Goal: Information Seeking & Learning: Learn about a topic

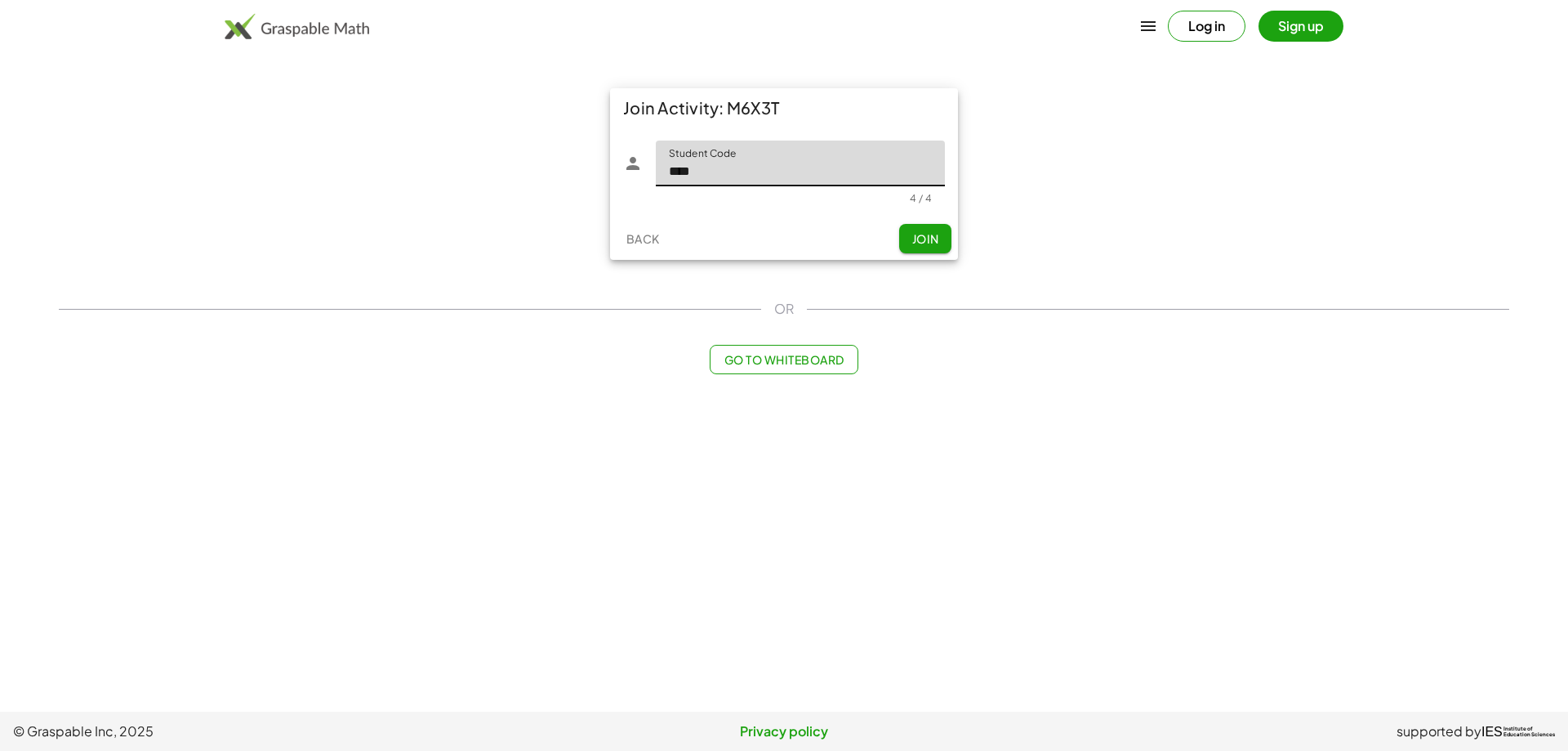
type input "****"
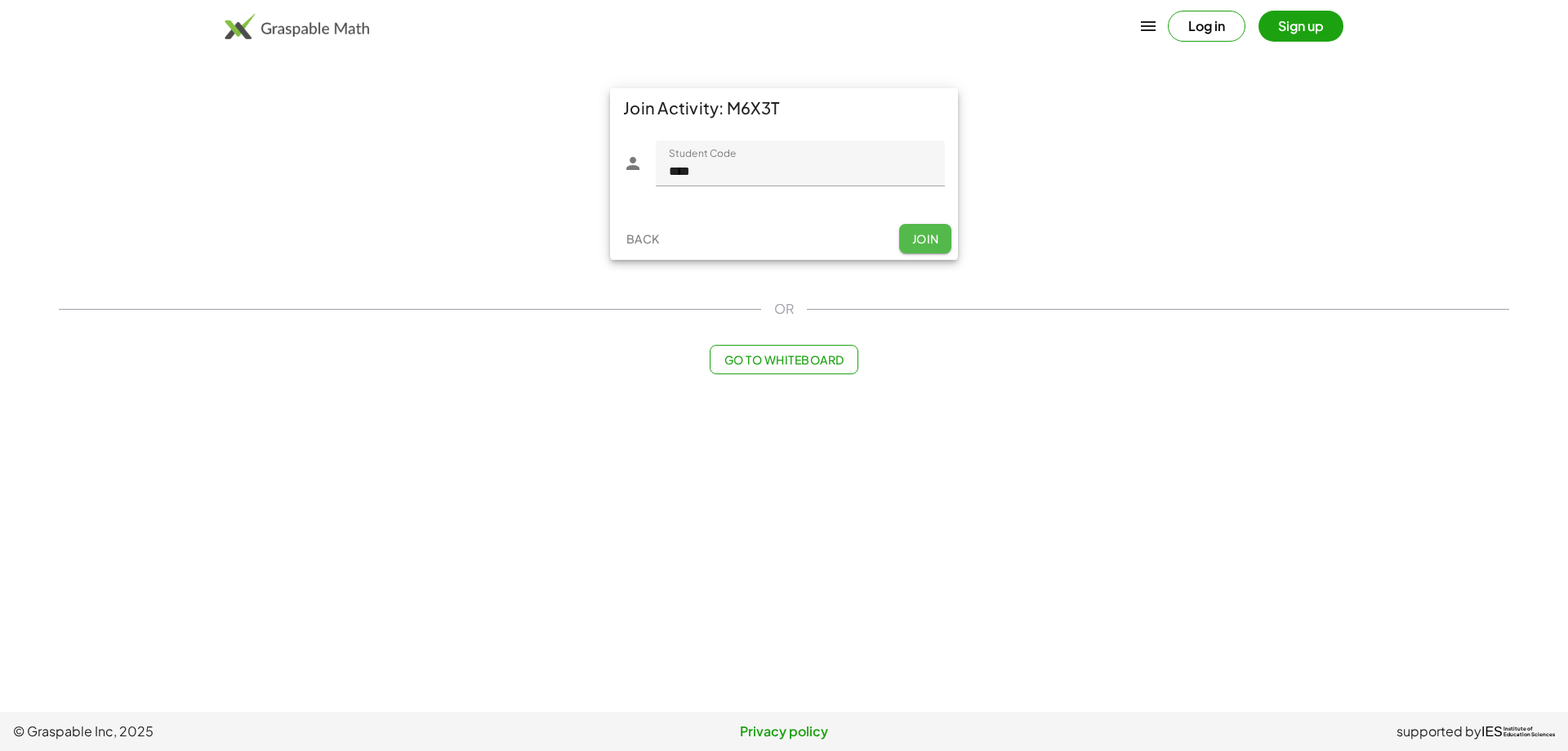
click at [942, 245] on button "Join" at bounding box center [925, 238] width 53 height 29
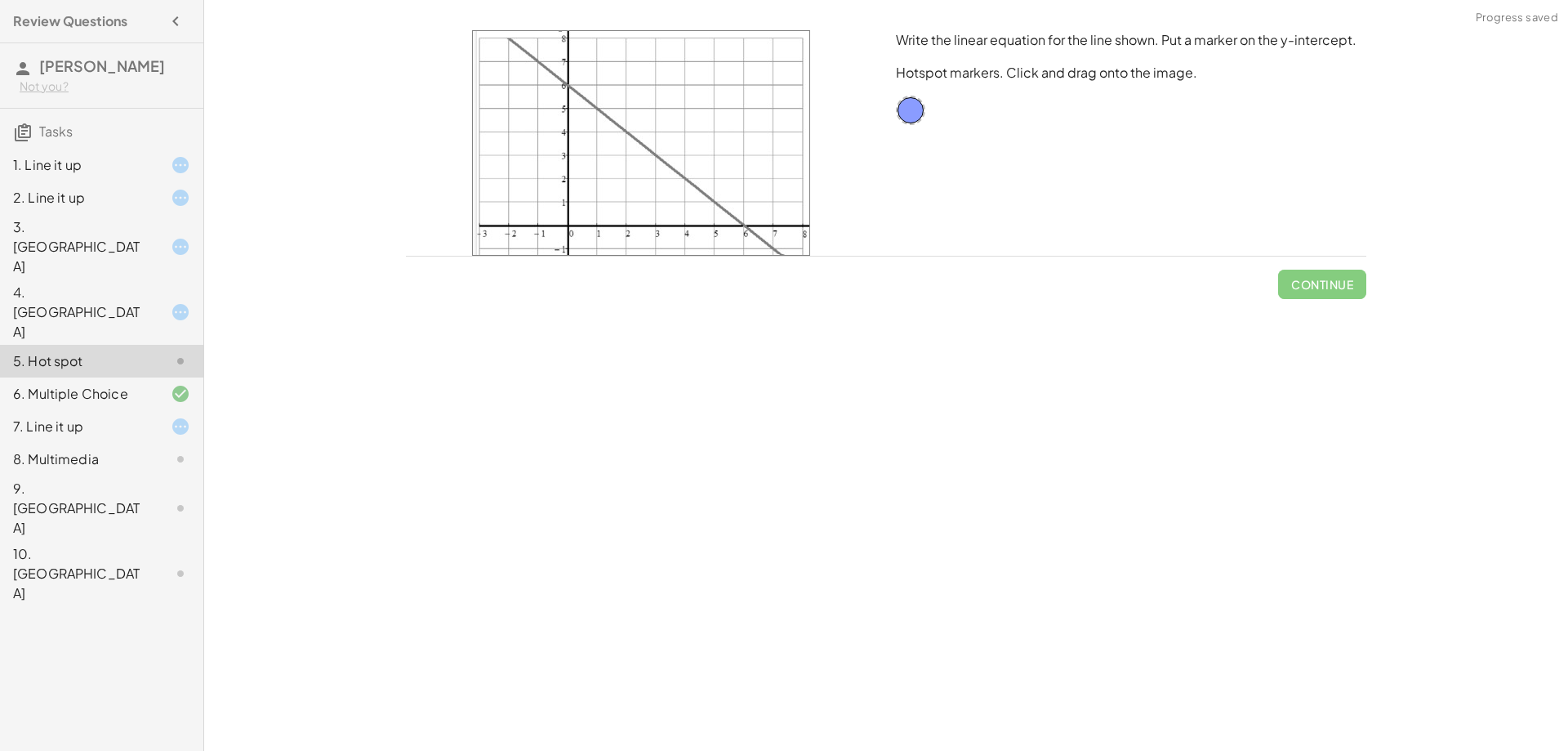
click at [115, 163] on div "1. Line it up" at bounding box center [78, 165] width 132 height 20
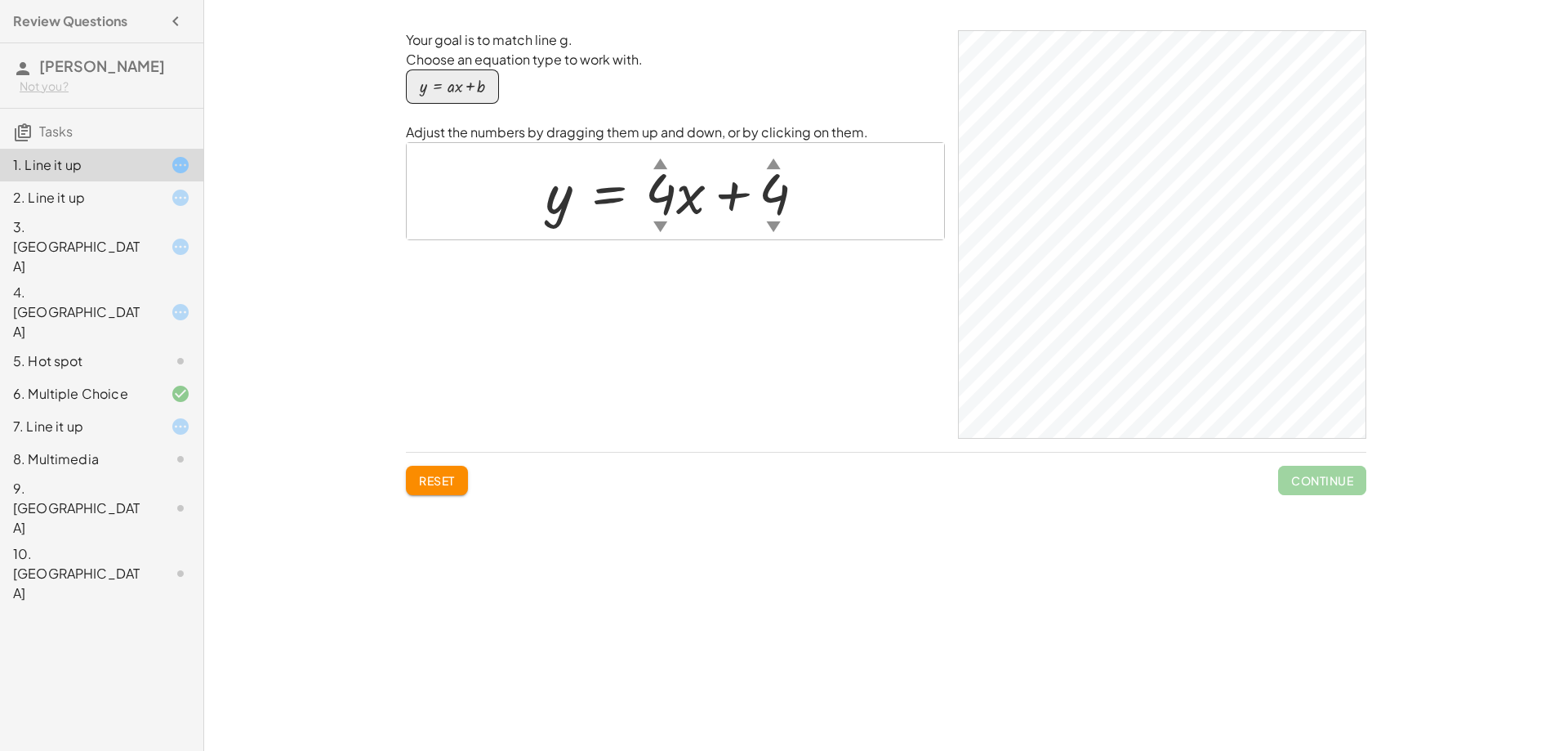
click at [623, 183] on div at bounding box center [682, 191] width 289 height 74
click at [684, 199] on div at bounding box center [682, 191] width 289 height 74
click at [463, 95] on div "button" at bounding box center [453, 86] width 65 height 18
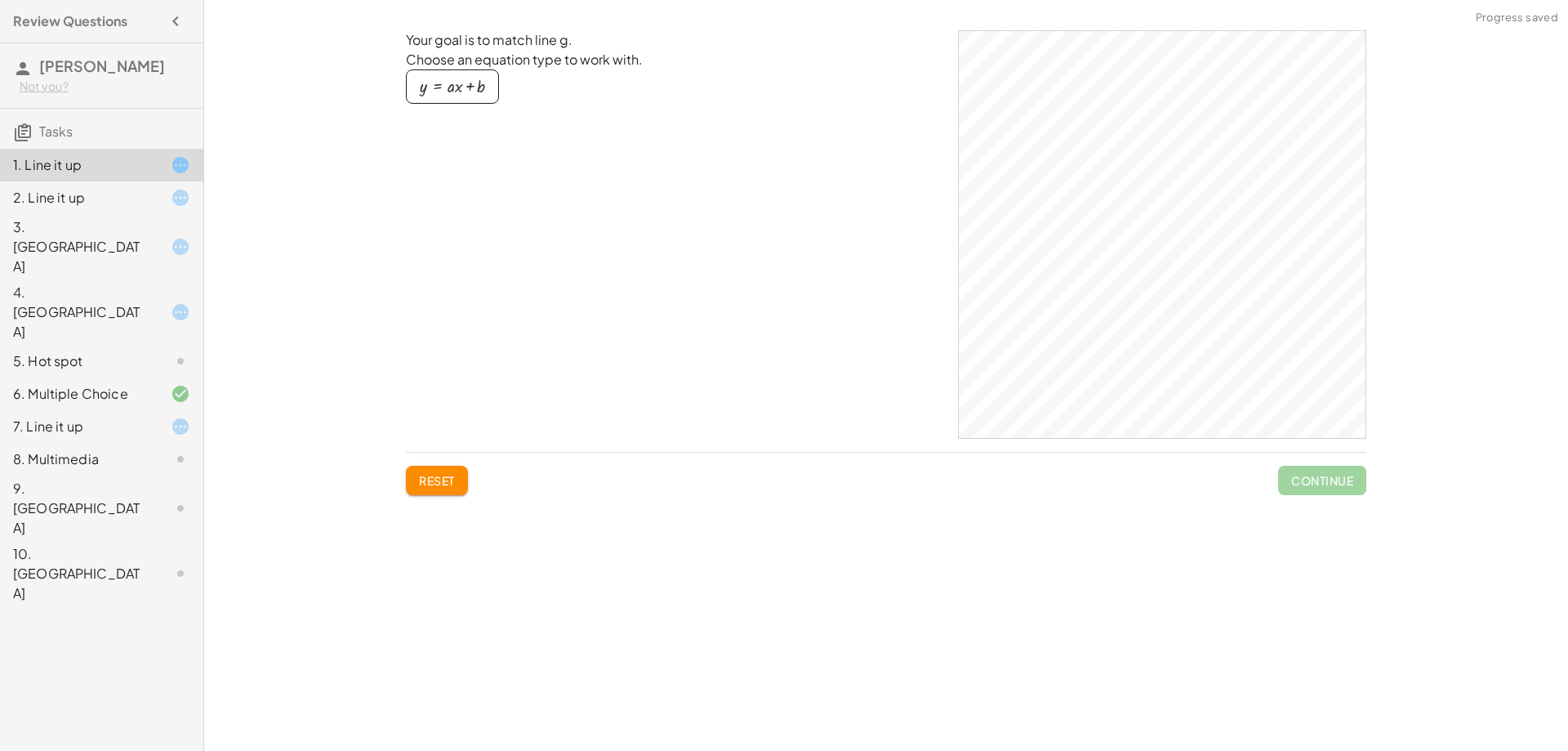
click at [464, 95] on div "button" at bounding box center [453, 86] width 65 height 18
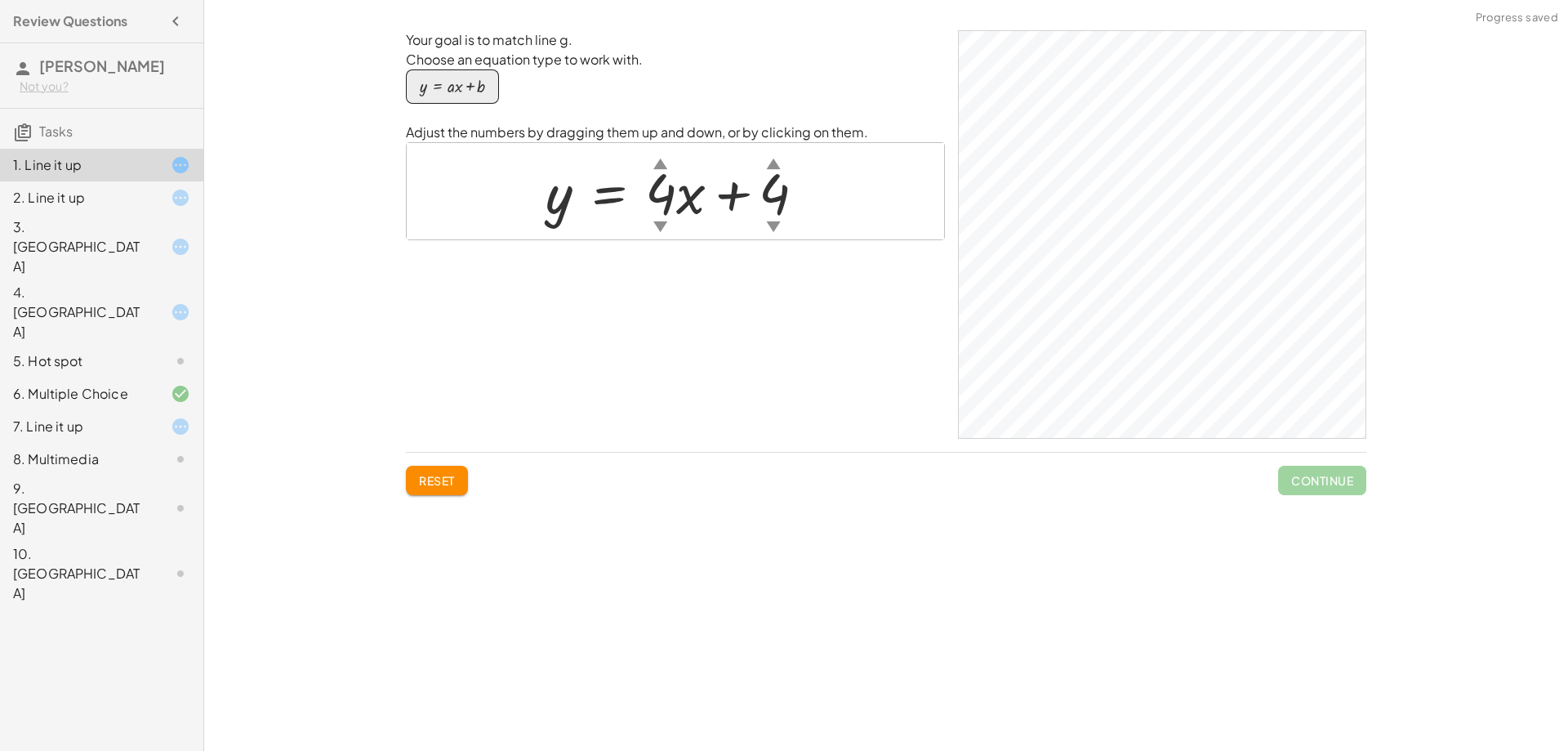
click at [447, 480] on span "Reset" at bounding box center [437, 480] width 36 height 15
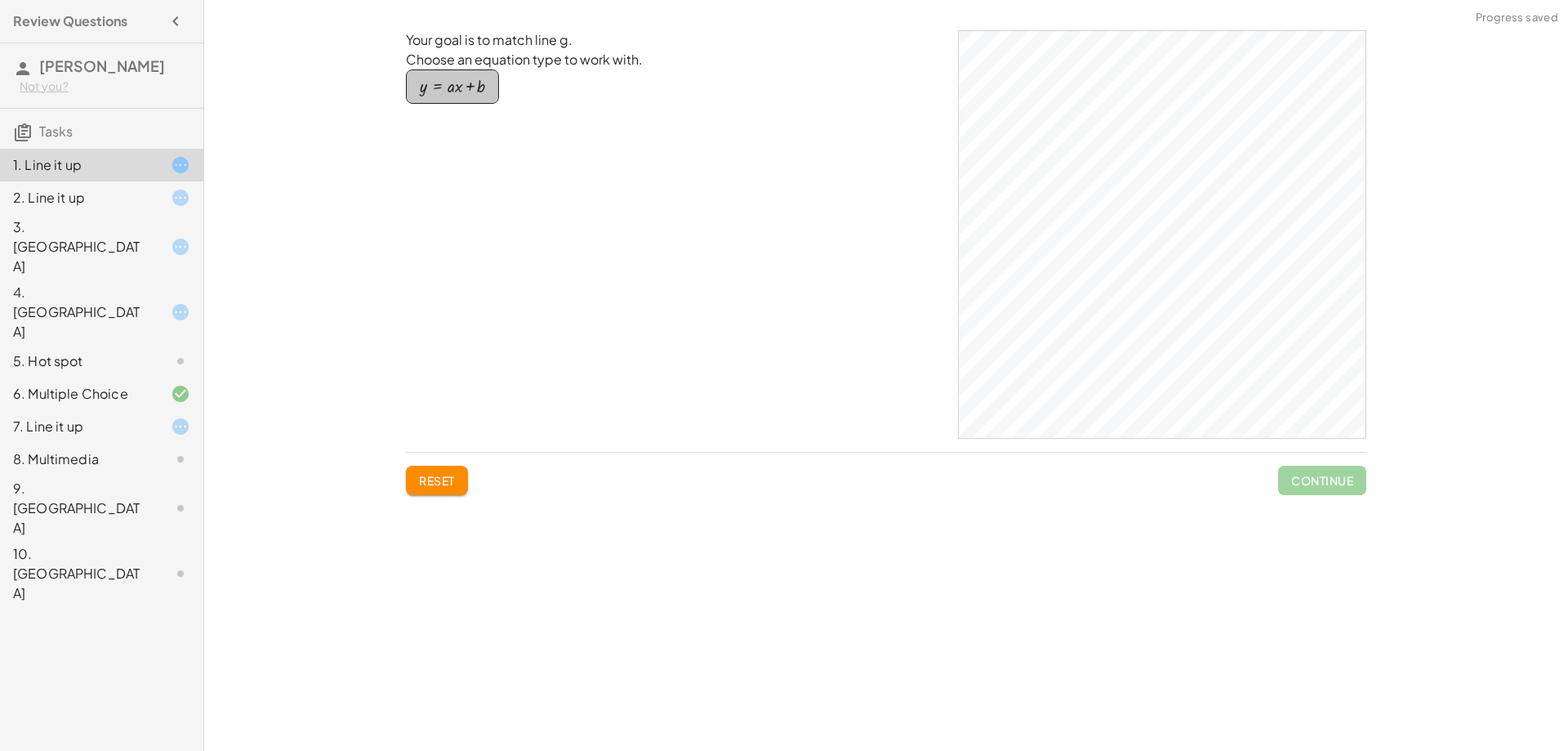
click at [469, 84] on div "button" at bounding box center [453, 86] width 65 height 18
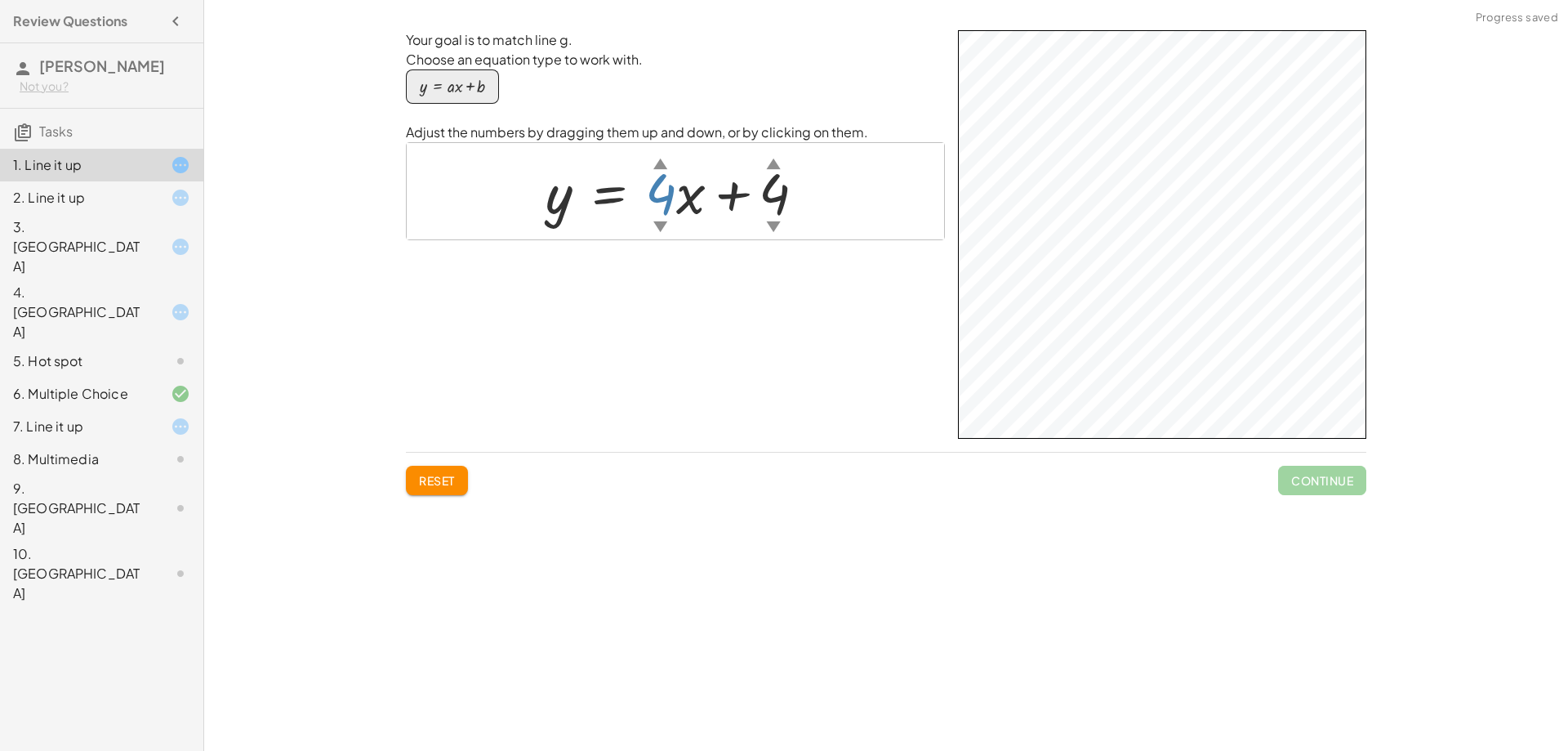
click at [664, 206] on div at bounding box center [682, 191] width 289 height 74
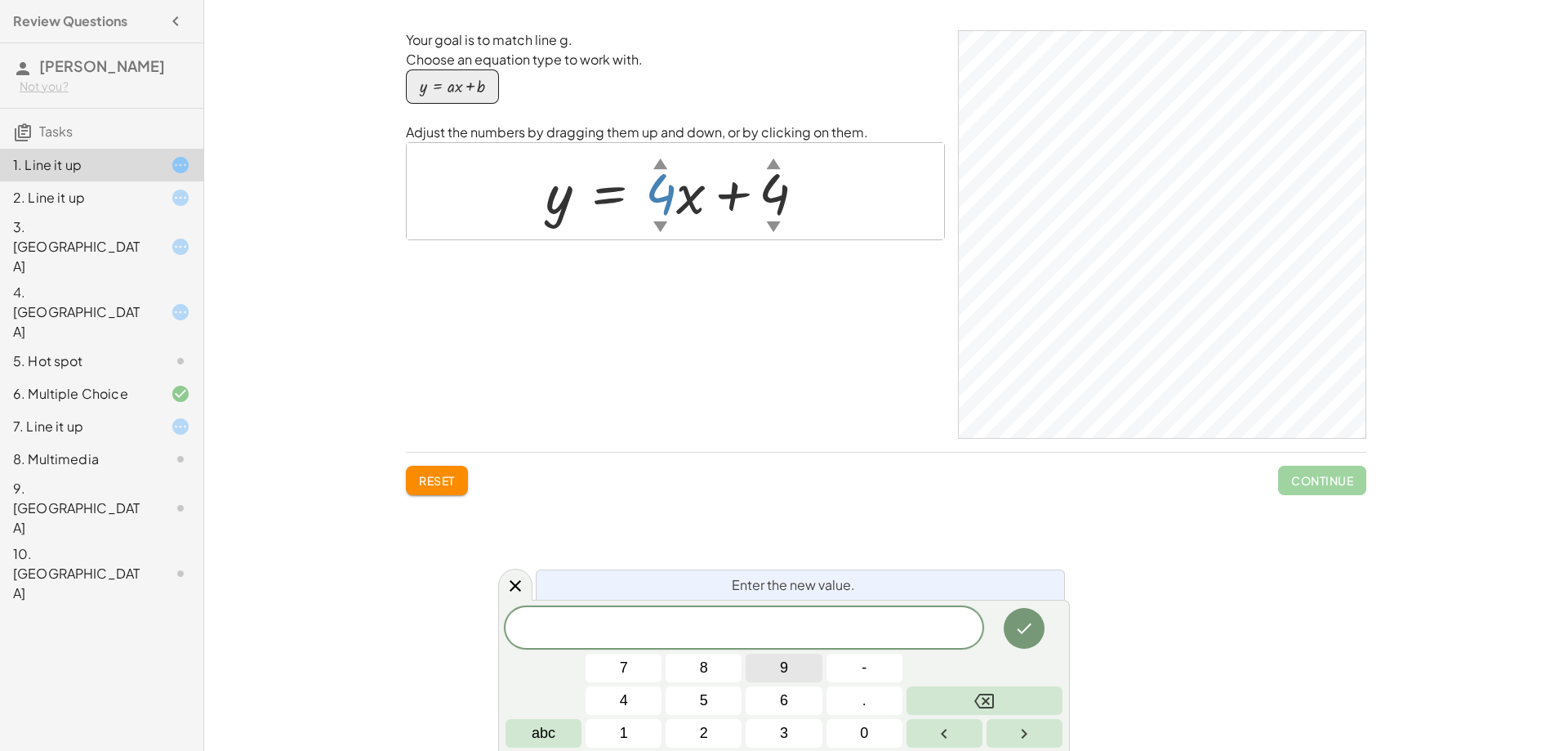
click at [794, 656] on button "9" at bounding box center [784, 667] width 76 height 28
click at [1014, 622] on icon "Done" at bounding box center [1024, 628] width 20 height 20
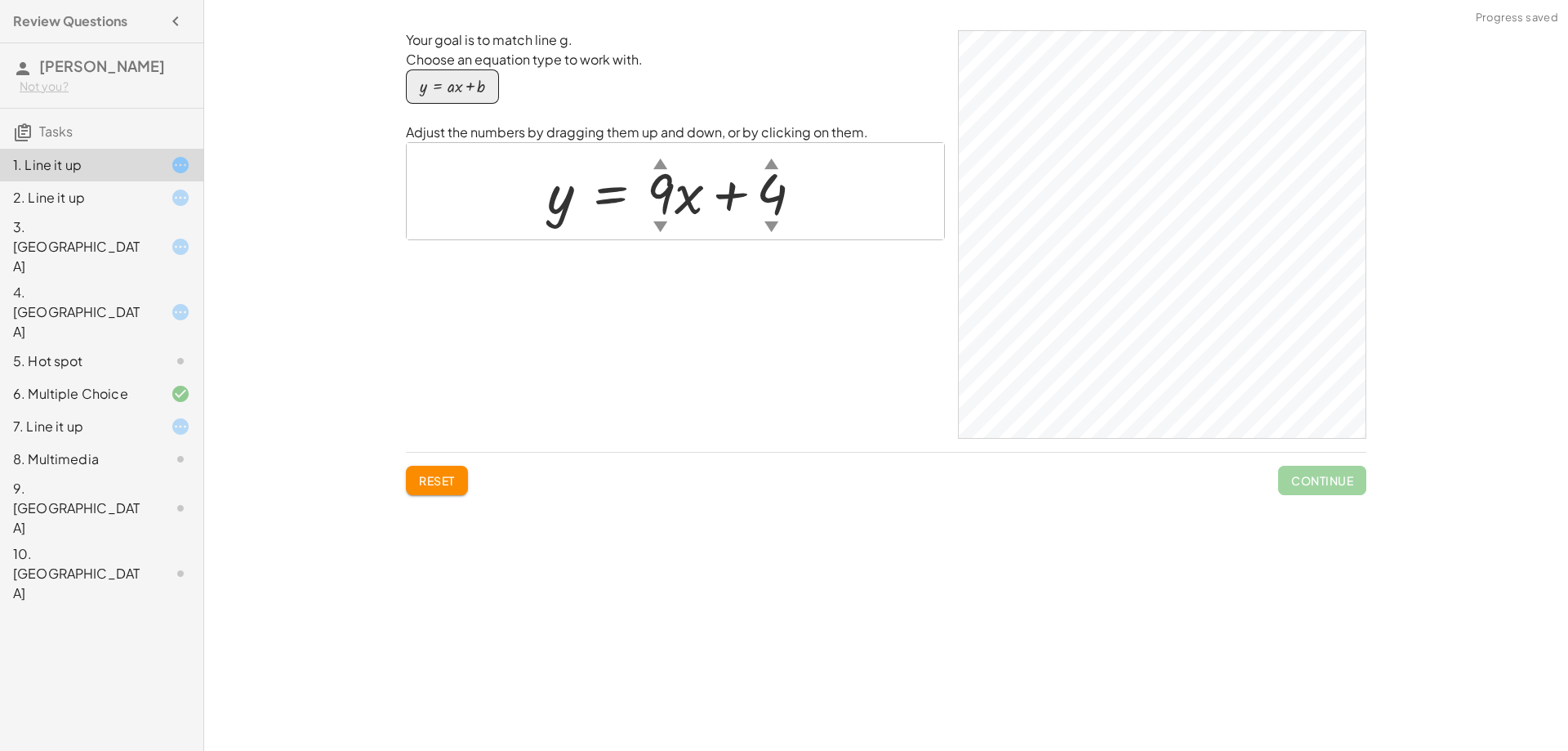
click at [764, 200] on div at bounding box center [682, 191] width 285 height 74
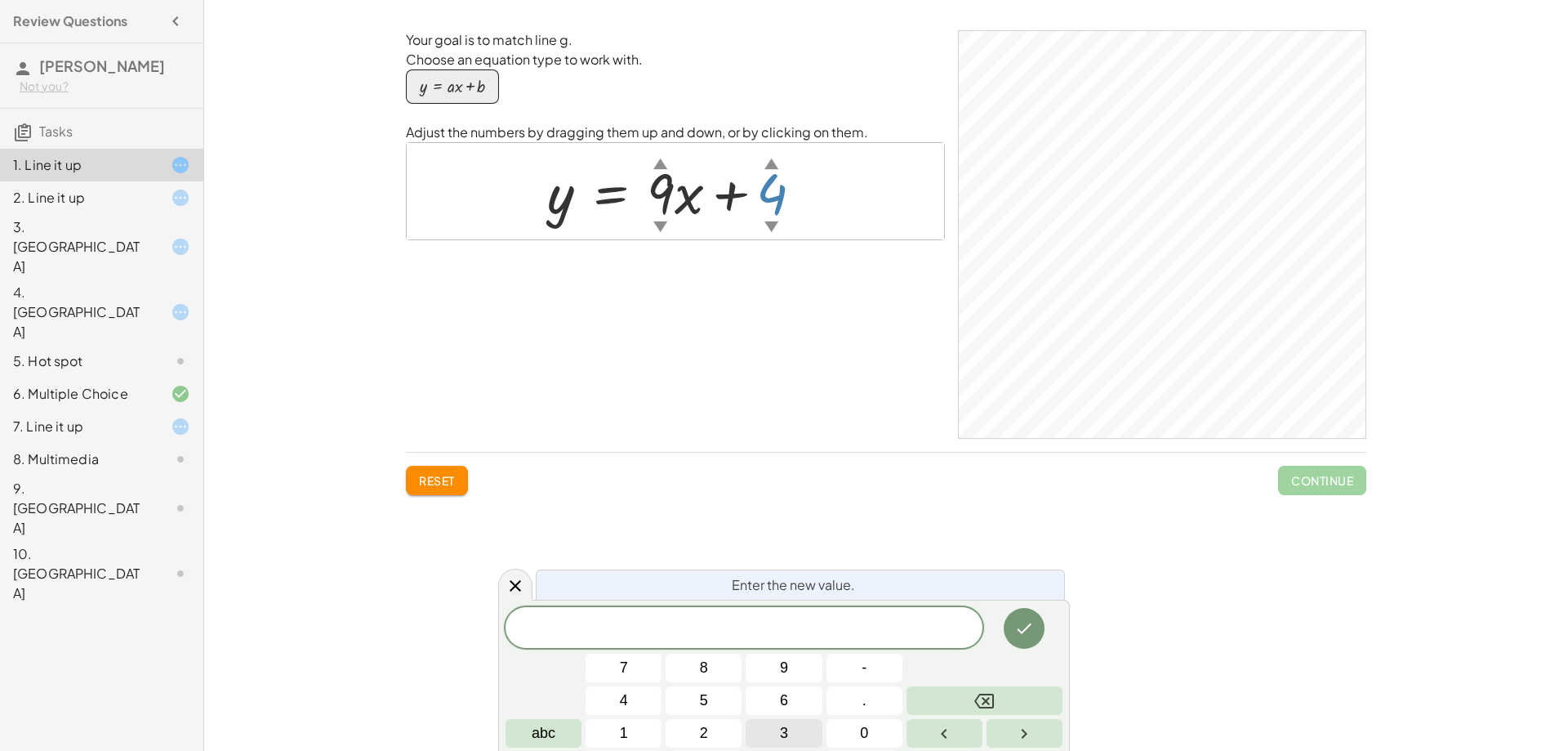
click at [799, 733] on button "3" at bounding box center [784, 733] width 76 height 28
click at [1024, 640] on button "Done" at bounding box center [1024, 628] width 41 height 41
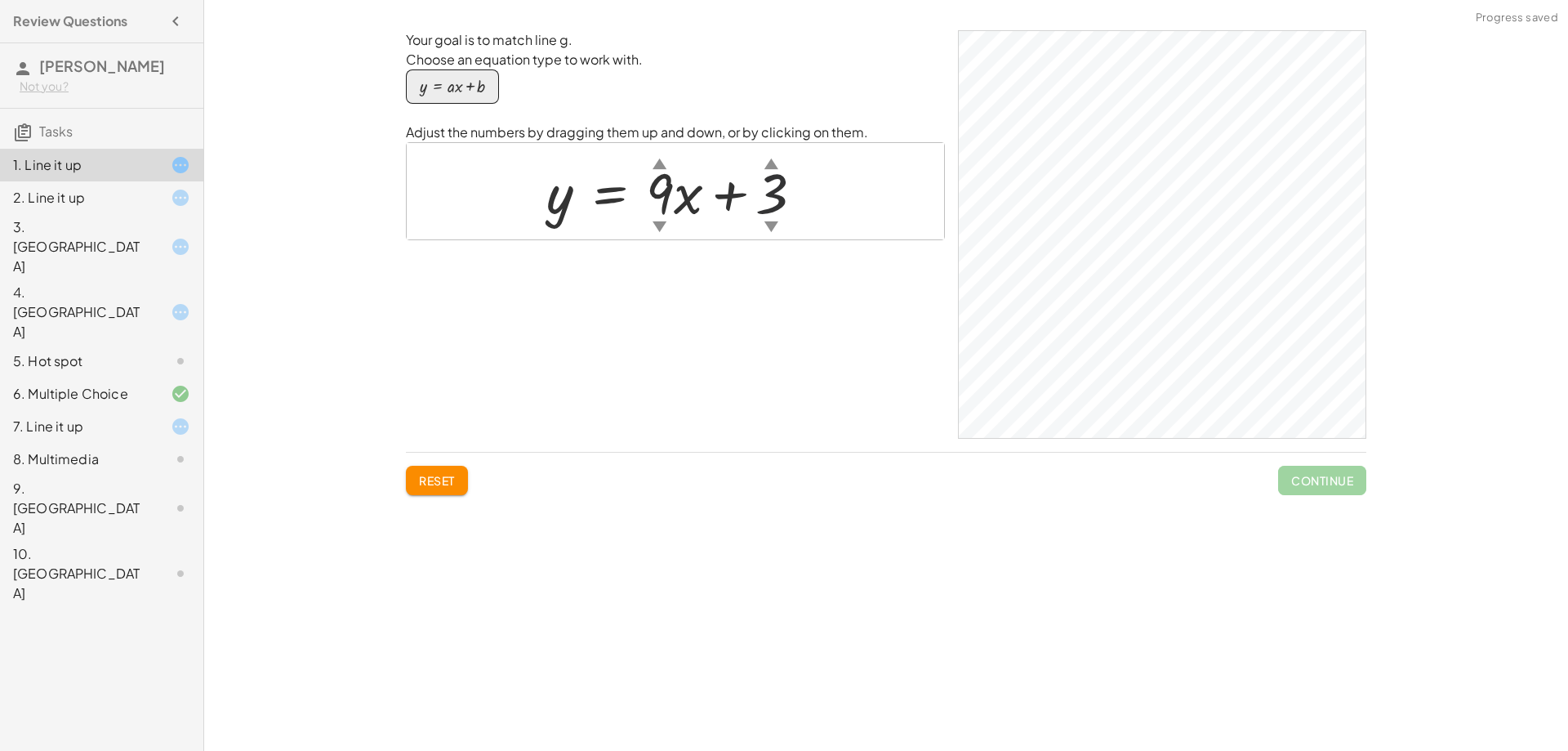
click at [767, 188] on div at bounding box center [681, 191] width 286 height 74
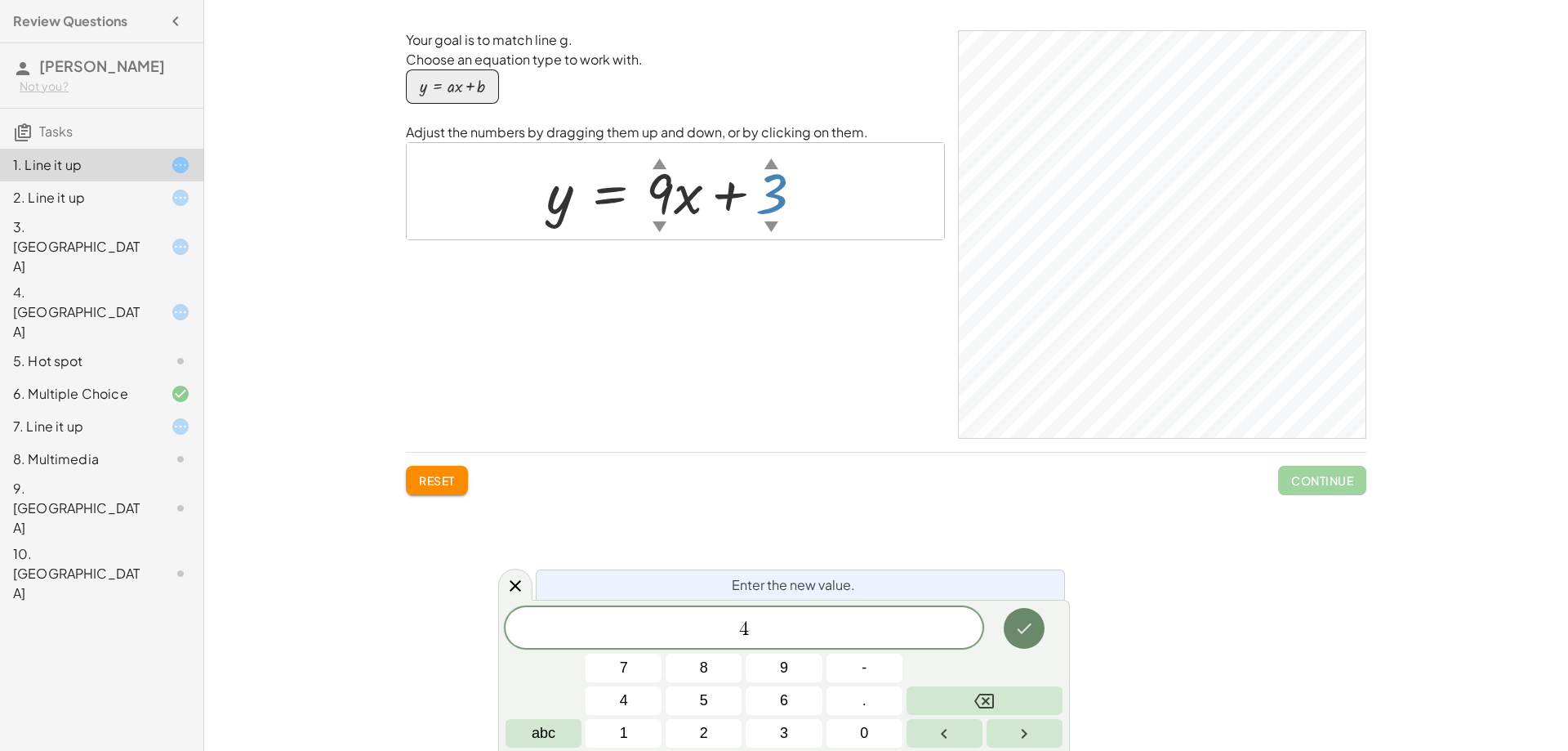
click at [1027, 624] on icon "Done" at bounding box center [1024, 628] width 20 height 20
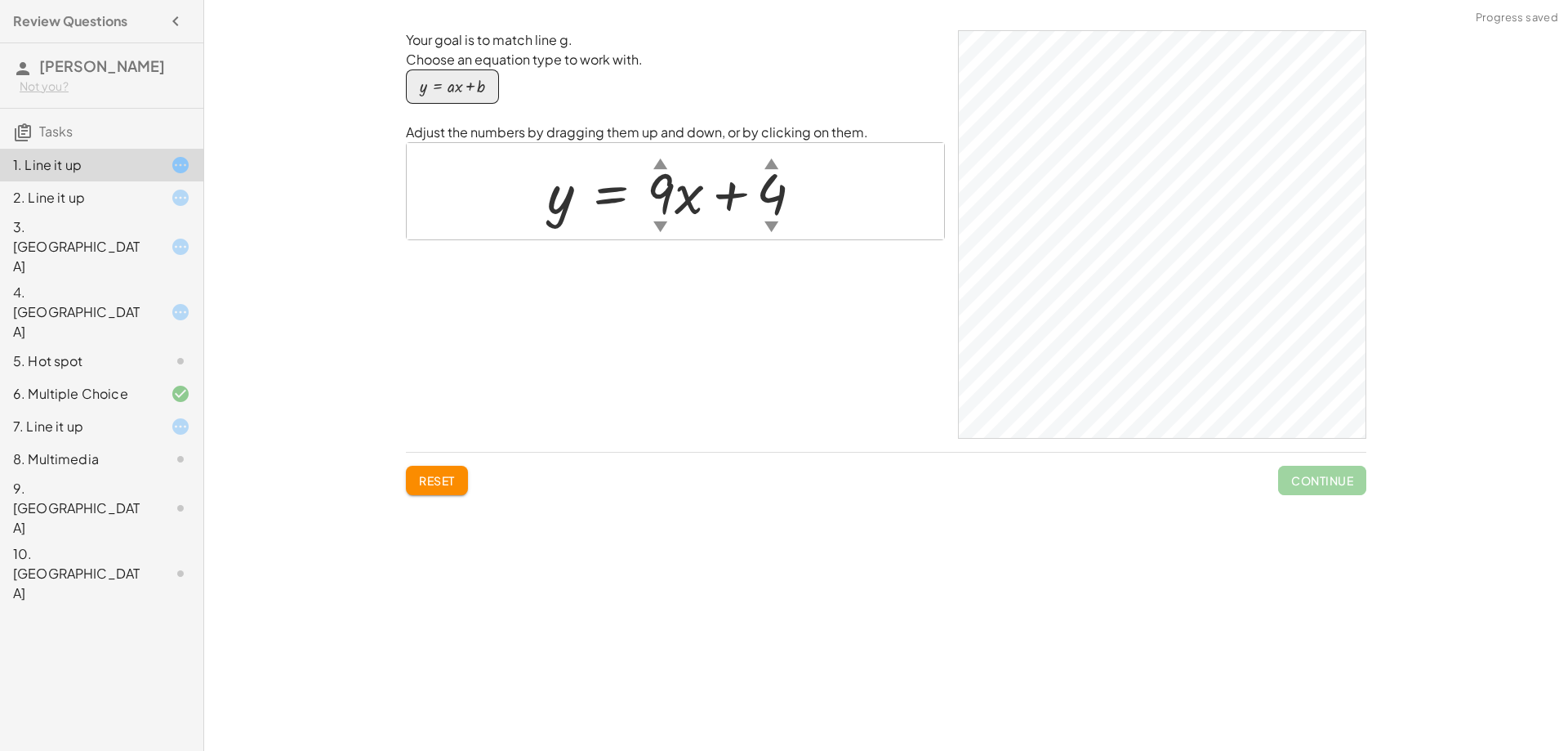
click at [659, 180] on div at bounding box center [682, 191] width 285 height 74
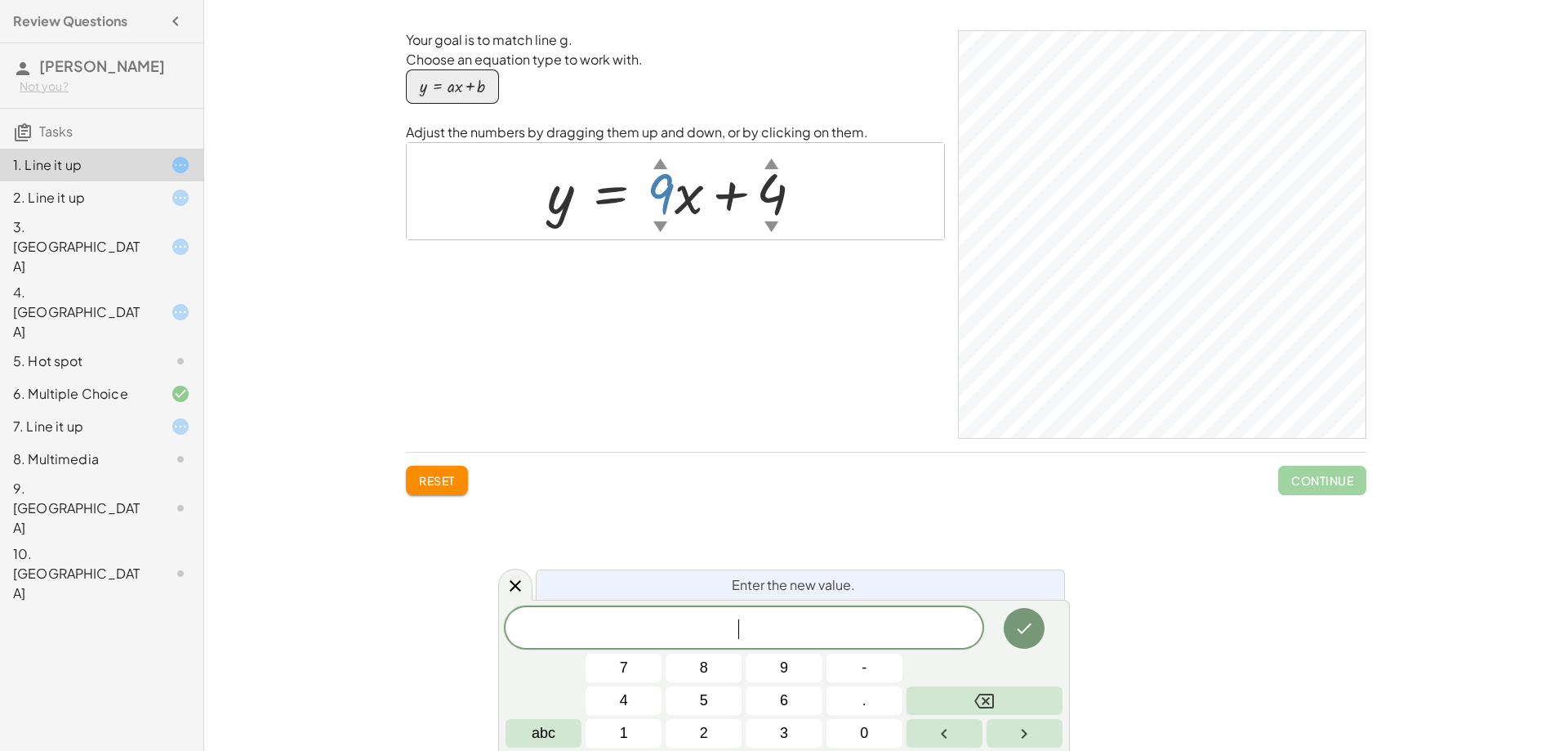
click at [666, 203] on div at bounding box center [682, 191] width 285 height 74
click at [1038, 631] on button "Done" at bounding box center [1024, 628] width 41 height 41
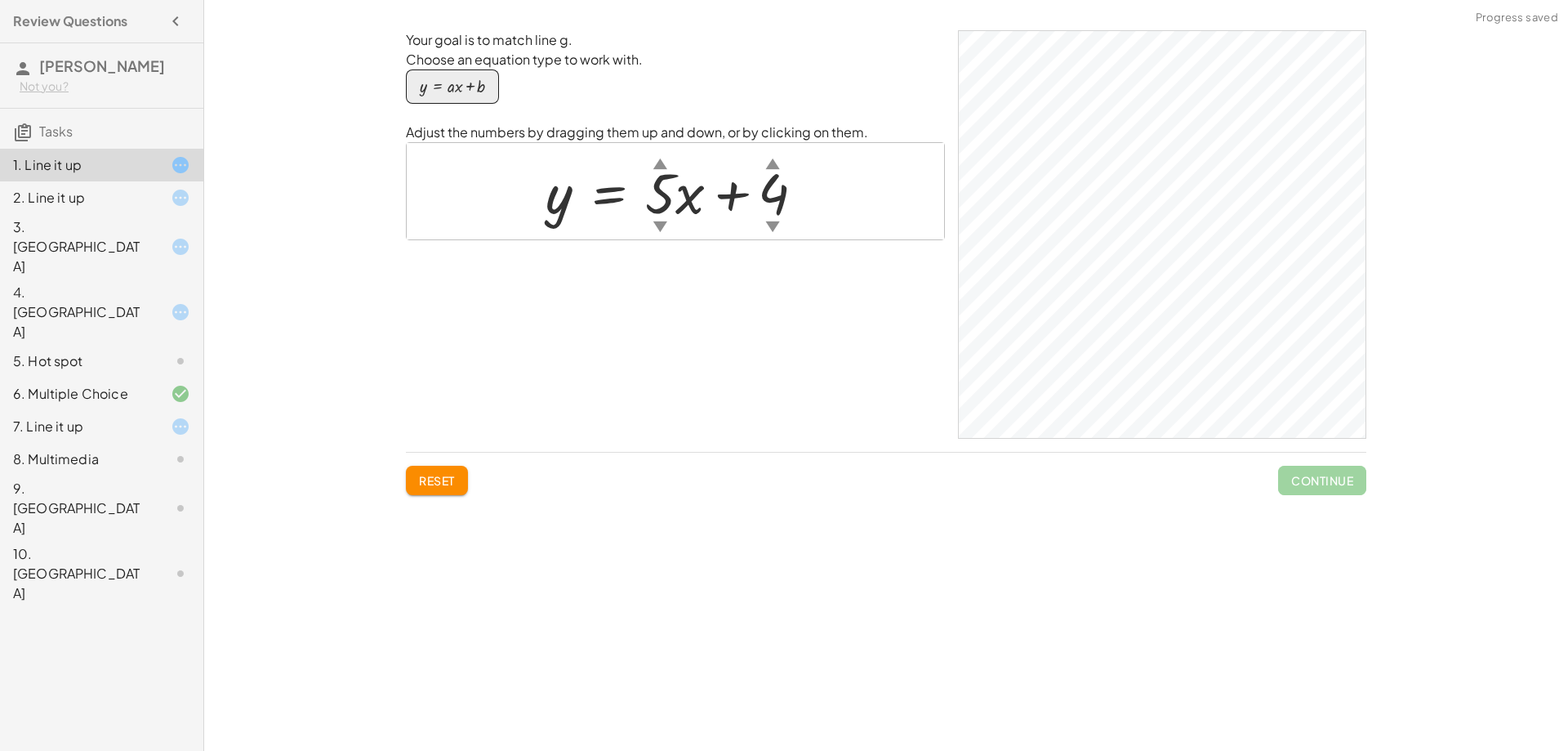
click at [664, 201] on div at bounding box center [681, 191] width 288 height 74
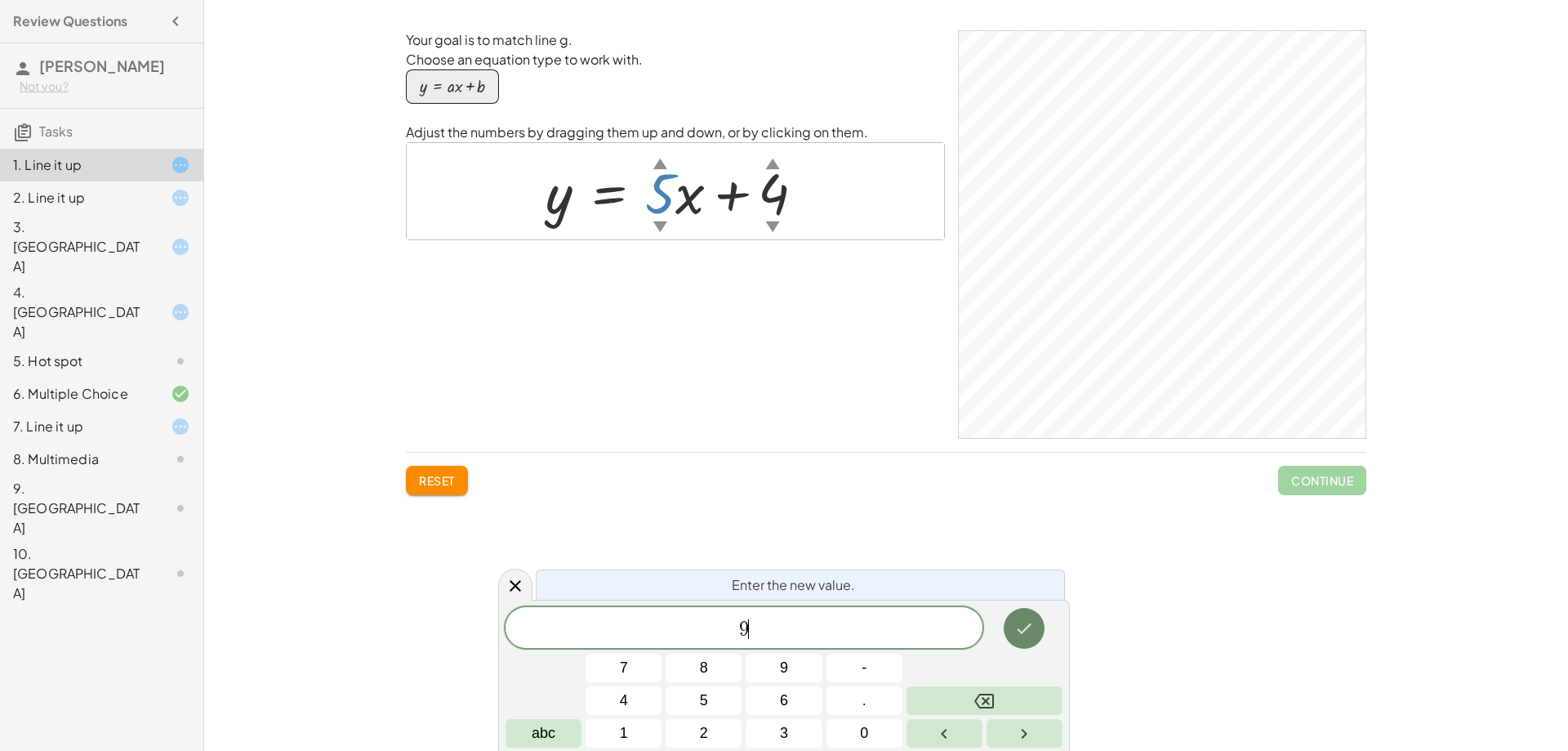
click at [1030, 633] on icon "Done" at bounding box center [1024, 628] width 20 height 20
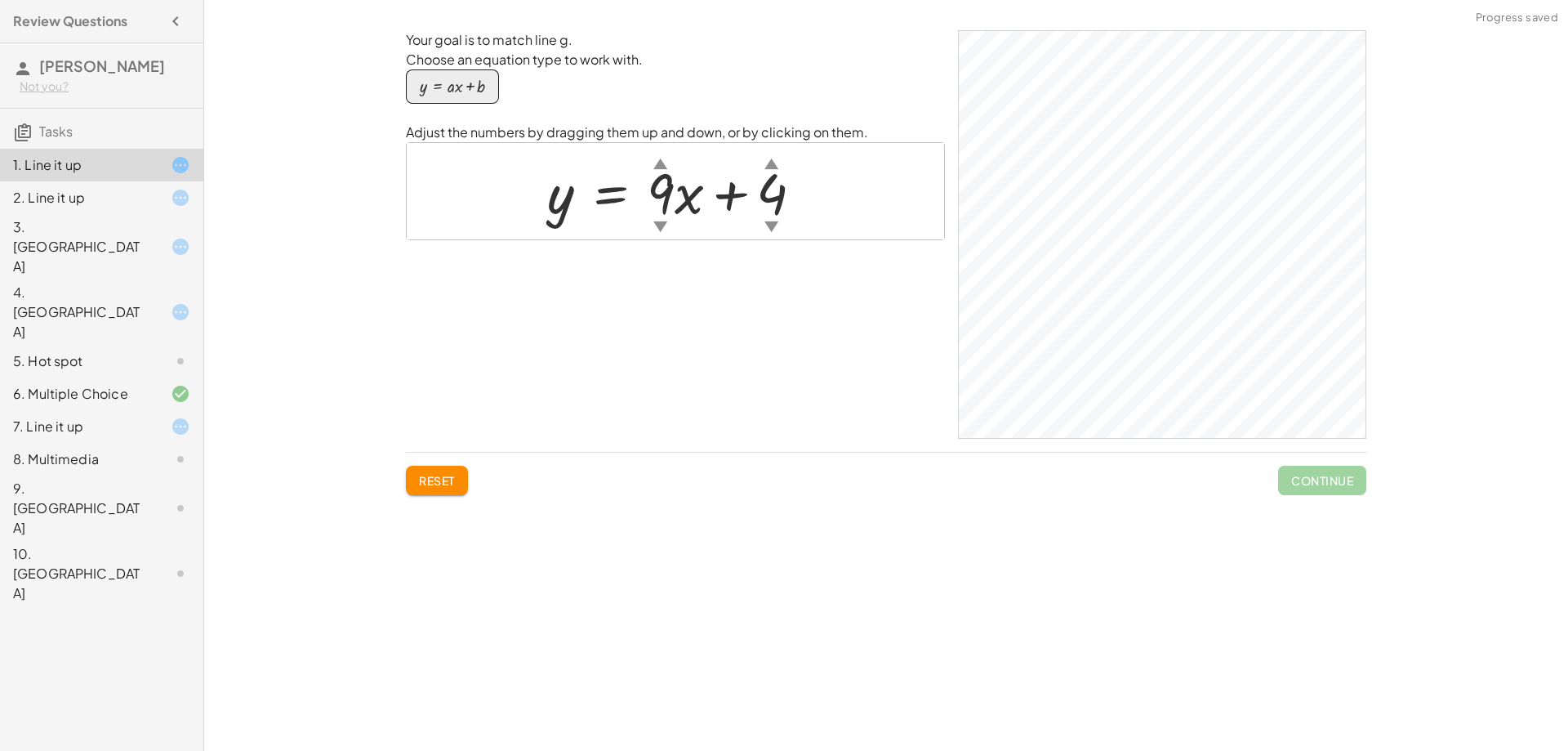
click at [666, 201] on div at bounding box center [682, 191] width 285 height 74
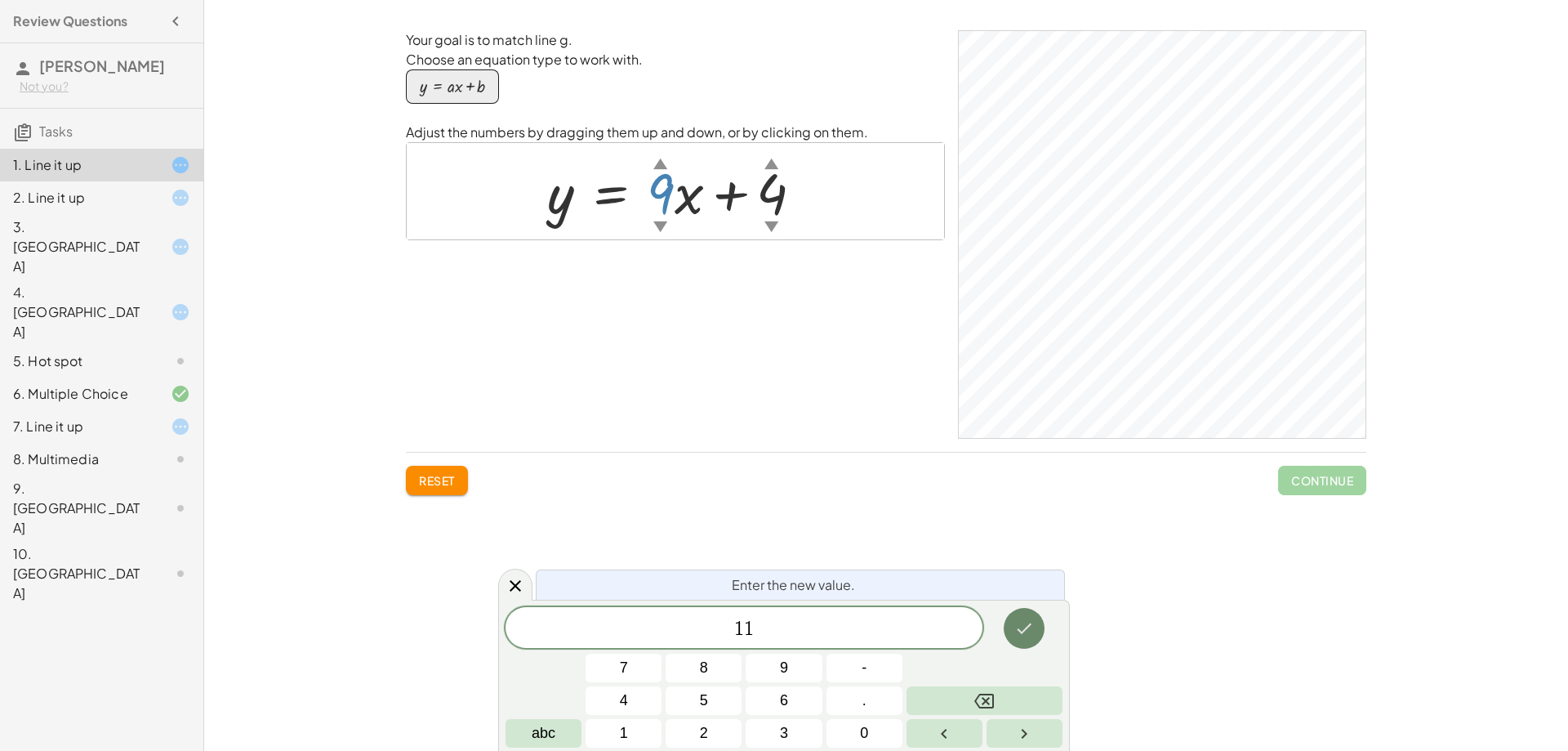
click at [1012, 625] on button "Done" at bounding box center [1024, 628] width 41 height 41
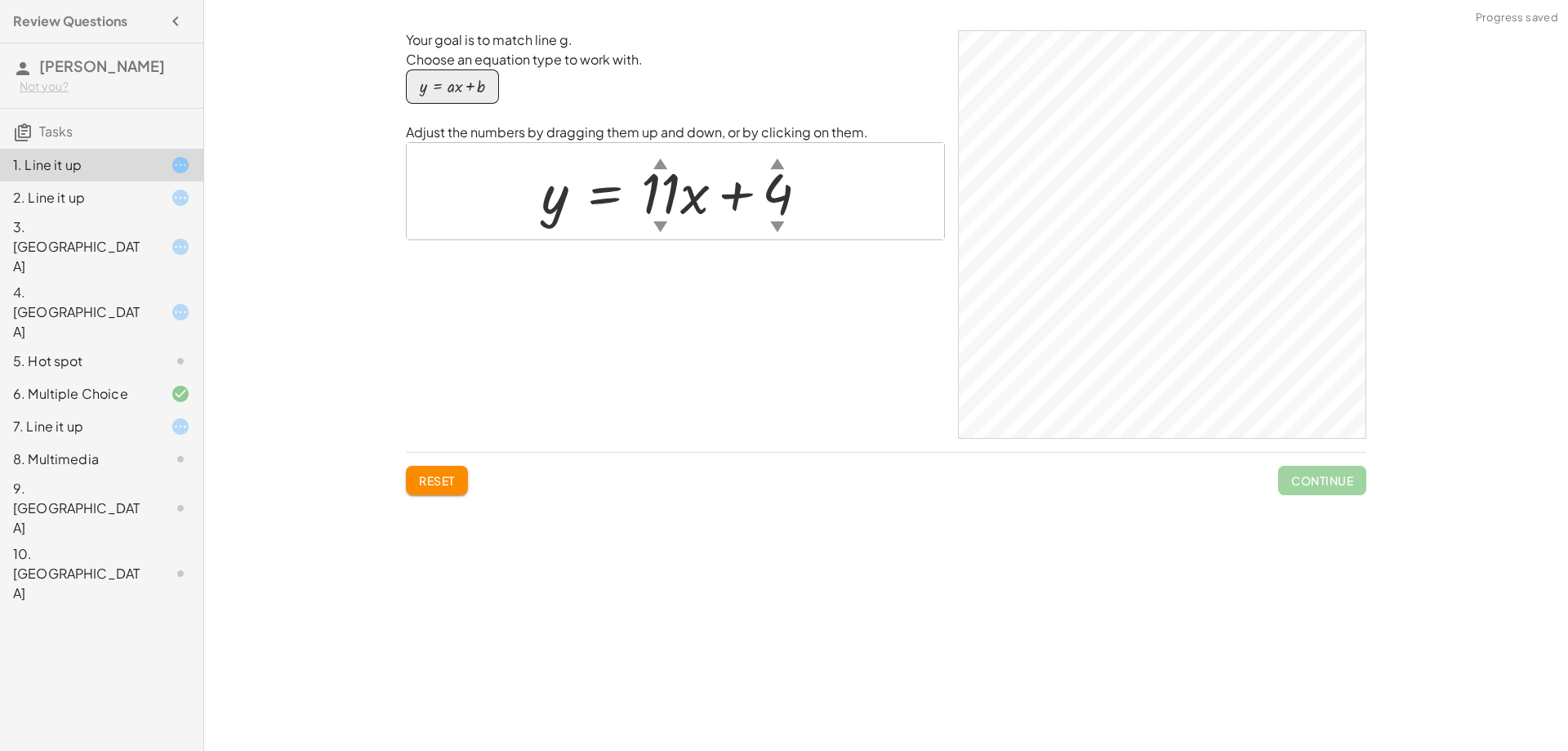
click at [662, 205] on div at bounding box center [682, 191] width 297 height 74
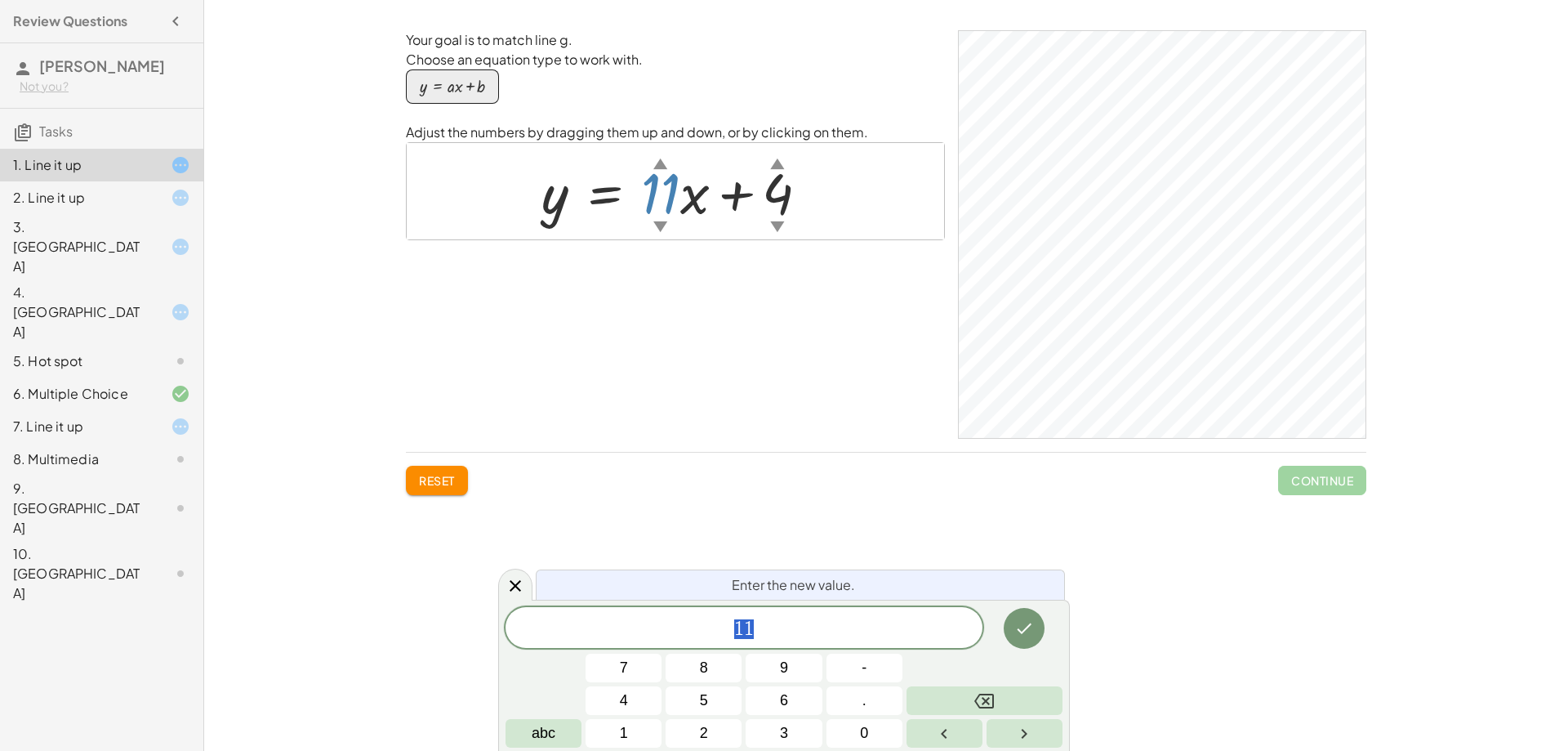
click at [779, 197] on div at bounding box center [682, 191] width 297 height 74
click at [784, 197] on div at bounding box center [682, 191] width 297 height 74
click at [784, 197] on div at bounding box center [682, 191] width 297 height 74
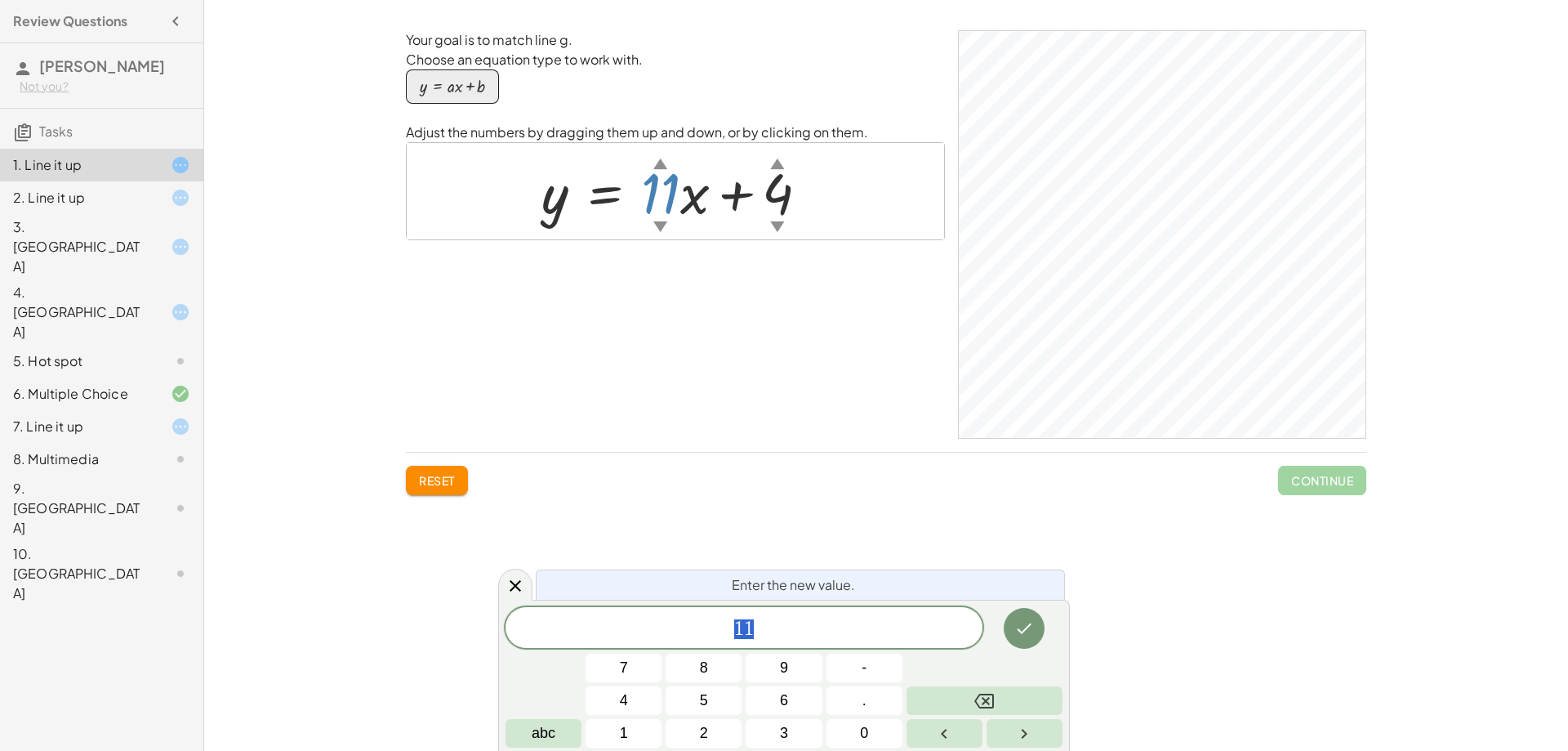
click at [783, 197] on div at bounding box center [682, 191] width 297 height 74
click at [662, 202] on div at bounding box center [682, 191] width 297 height 74
click at [1034, 631] on button "Done" at bounding box center [1024, 628] width 41 height 41
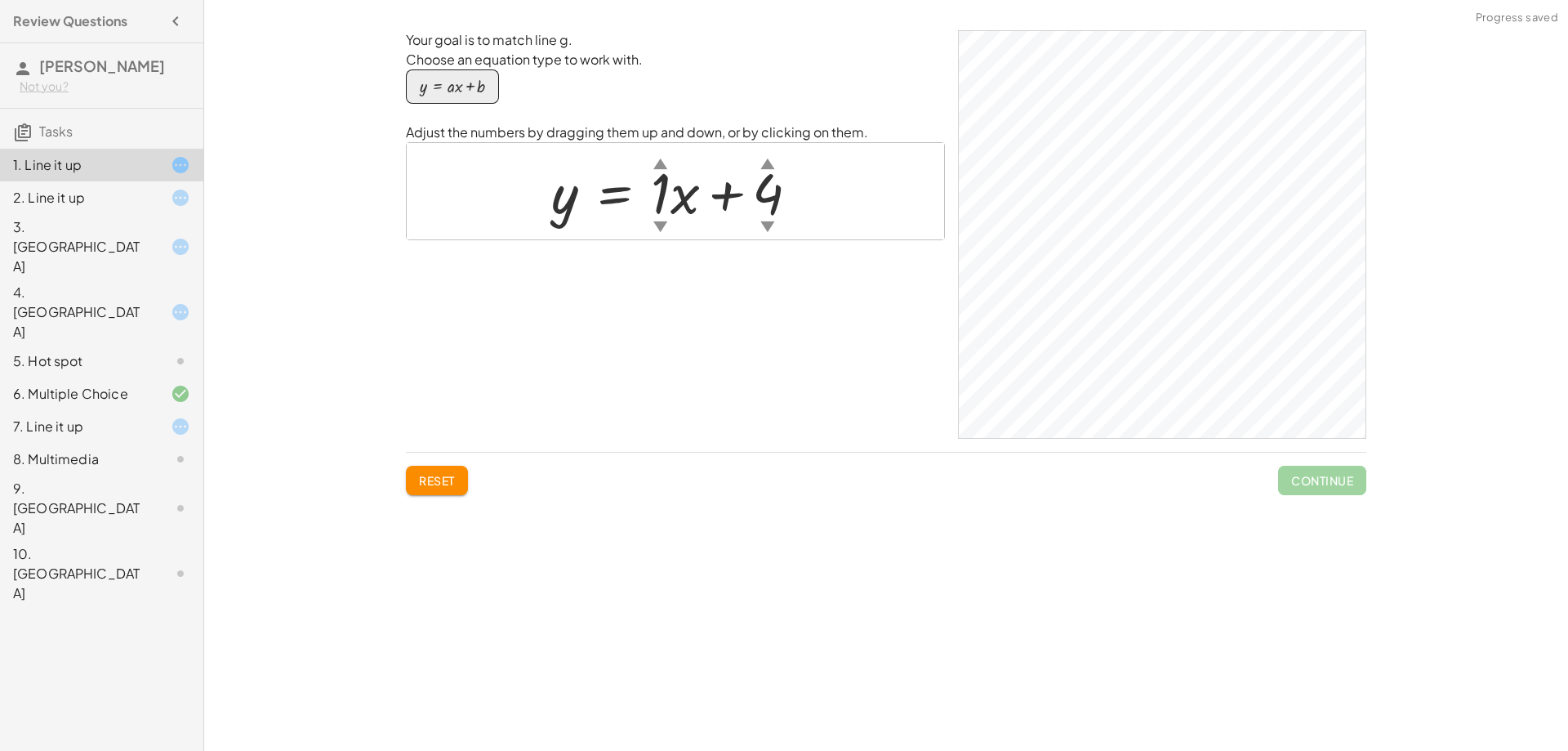
click at [667, 188] on div at bounding box center [683, 191] width 278 height 74
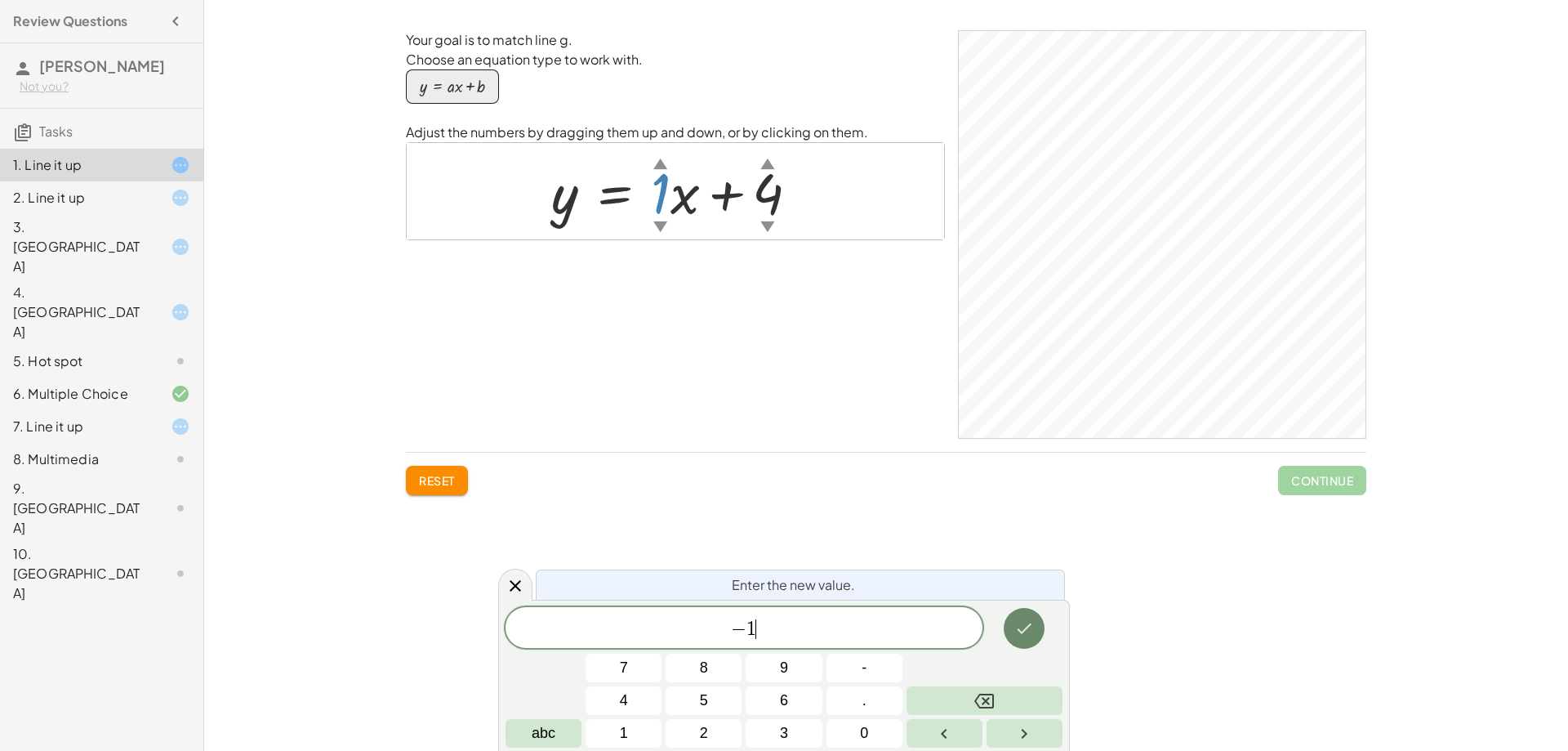
click at [1025, 644] on button "Done" at bounding box center [1024, 628] width 41 height 41
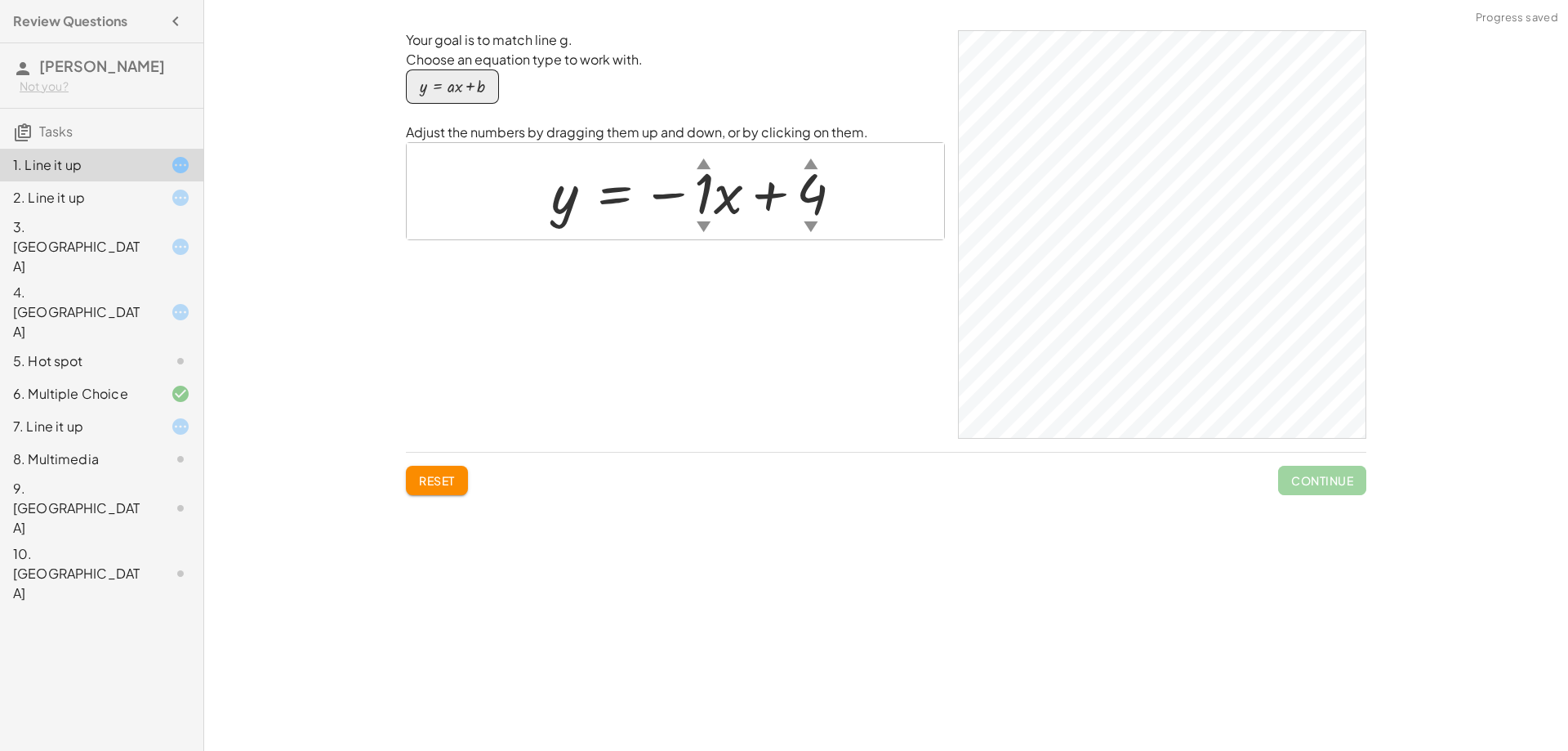
click at [713, 192] on div at bounding box center [704, 191] width 321 height 74
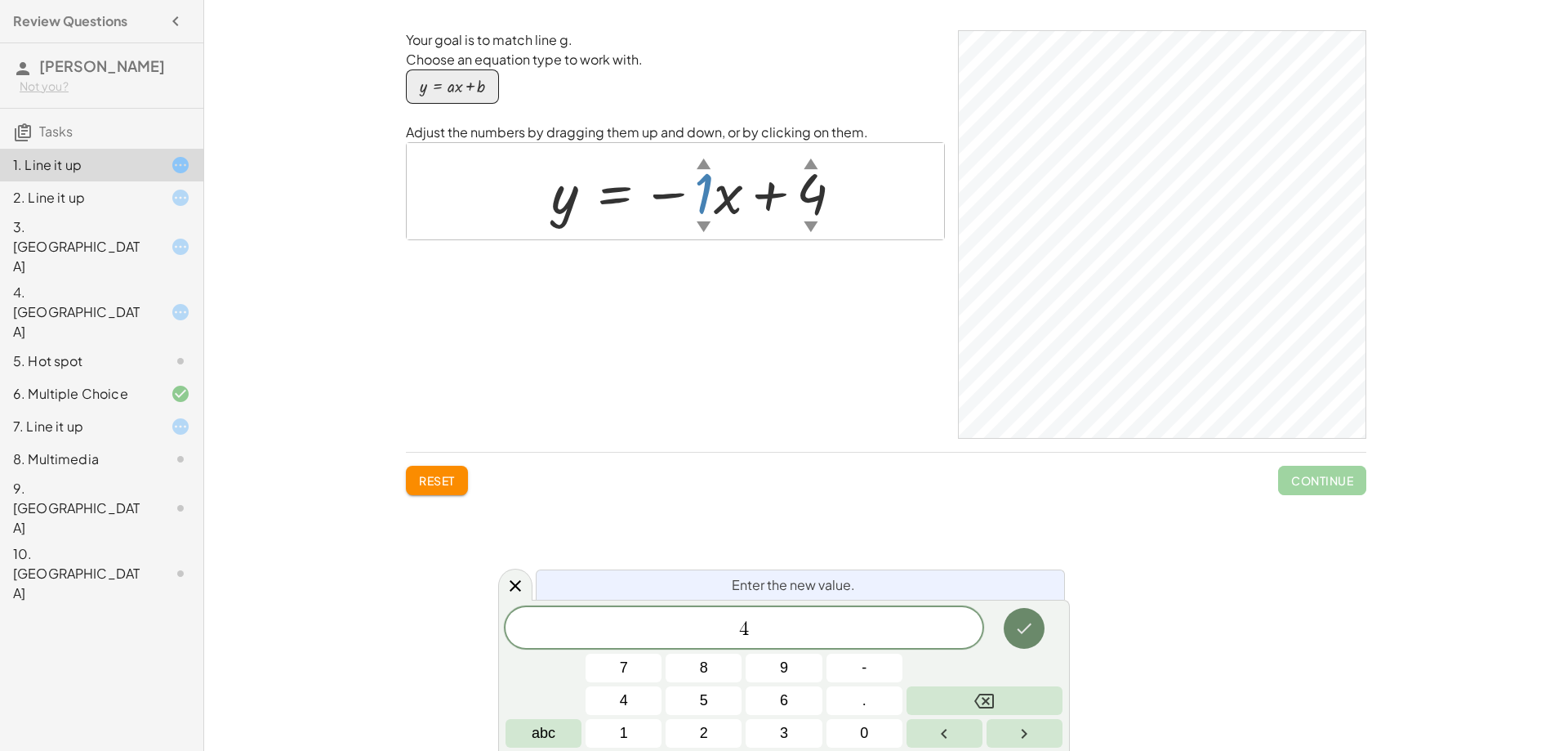
click at [1016, 642] on button "Done" at bounding box center [1024, 628] width 41 height 41
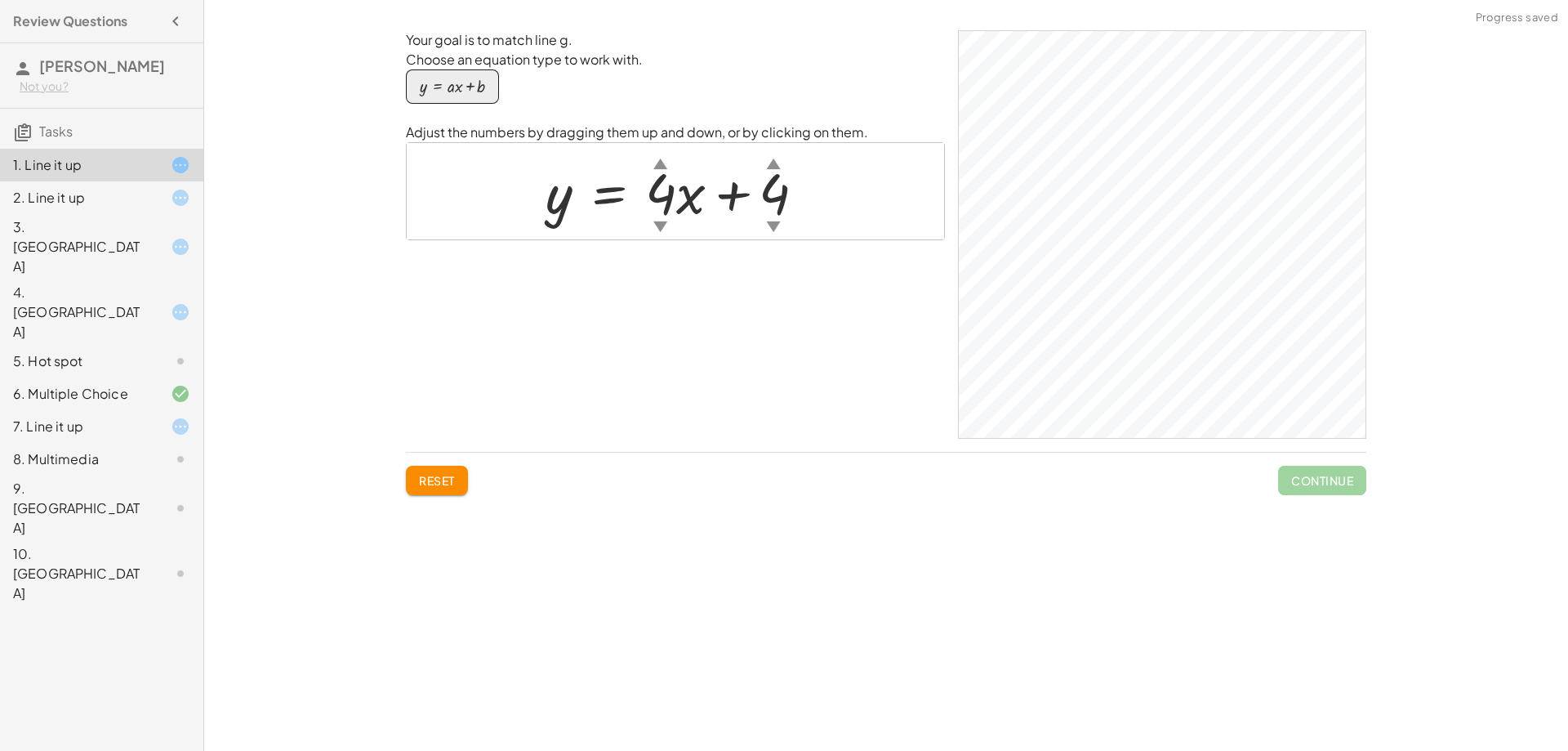
click at [776, 189] on div at bounding box center [682, 191] width 289 height 74
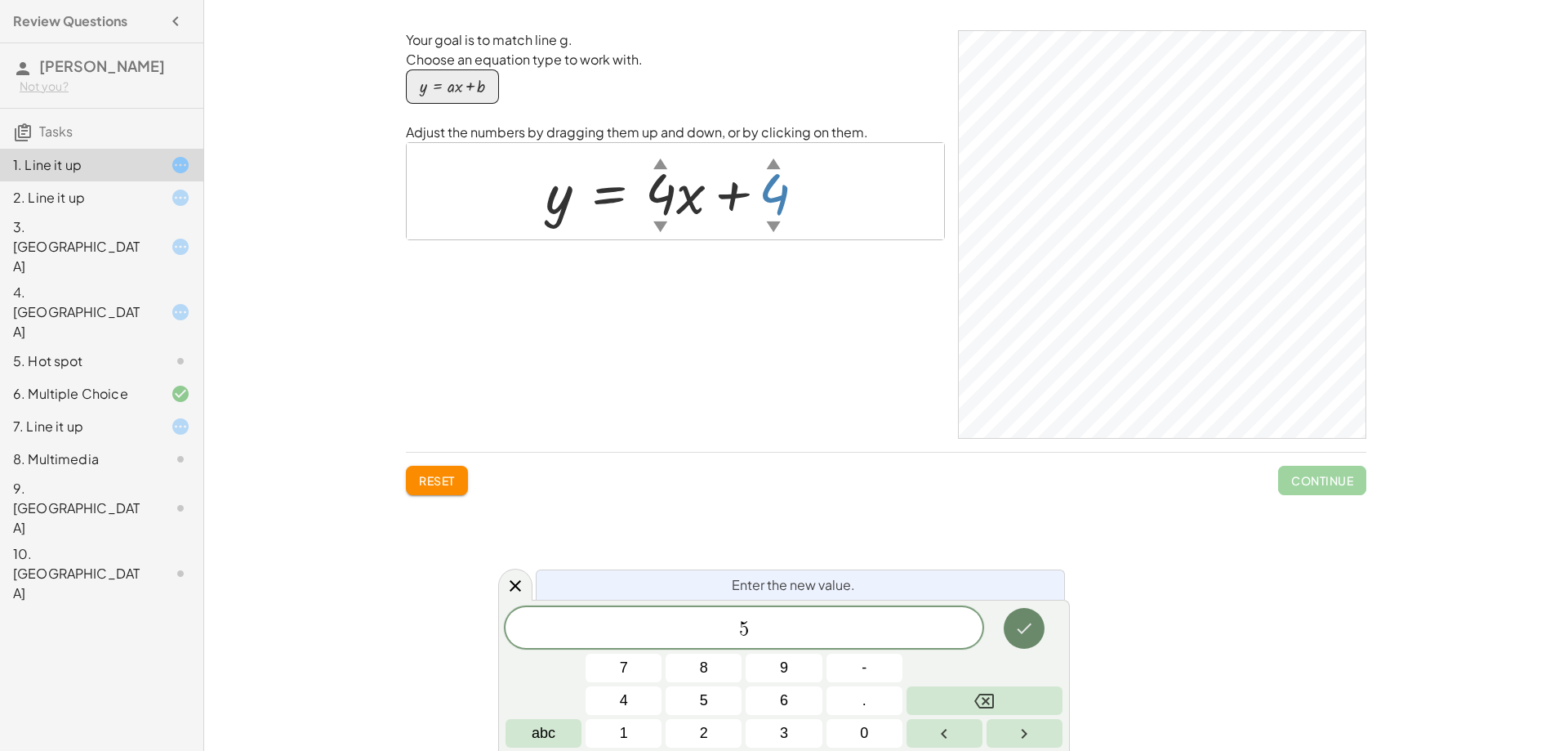
click at [1014, 633] on button "Done" at bounding box center [1024, 628] width 41 height 41
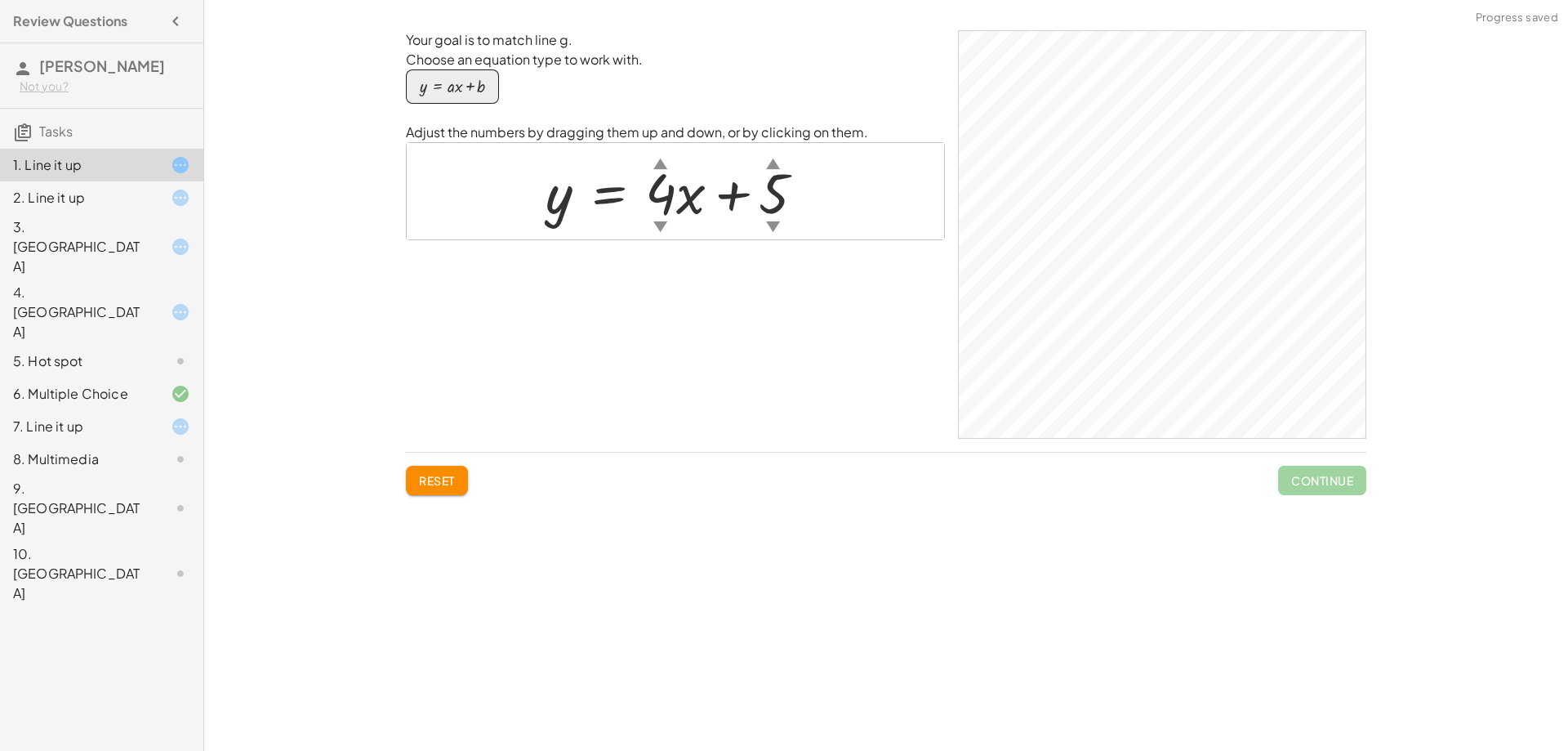
click at [784, 213] on div at bounding box center [681, 191] width 288 height 74
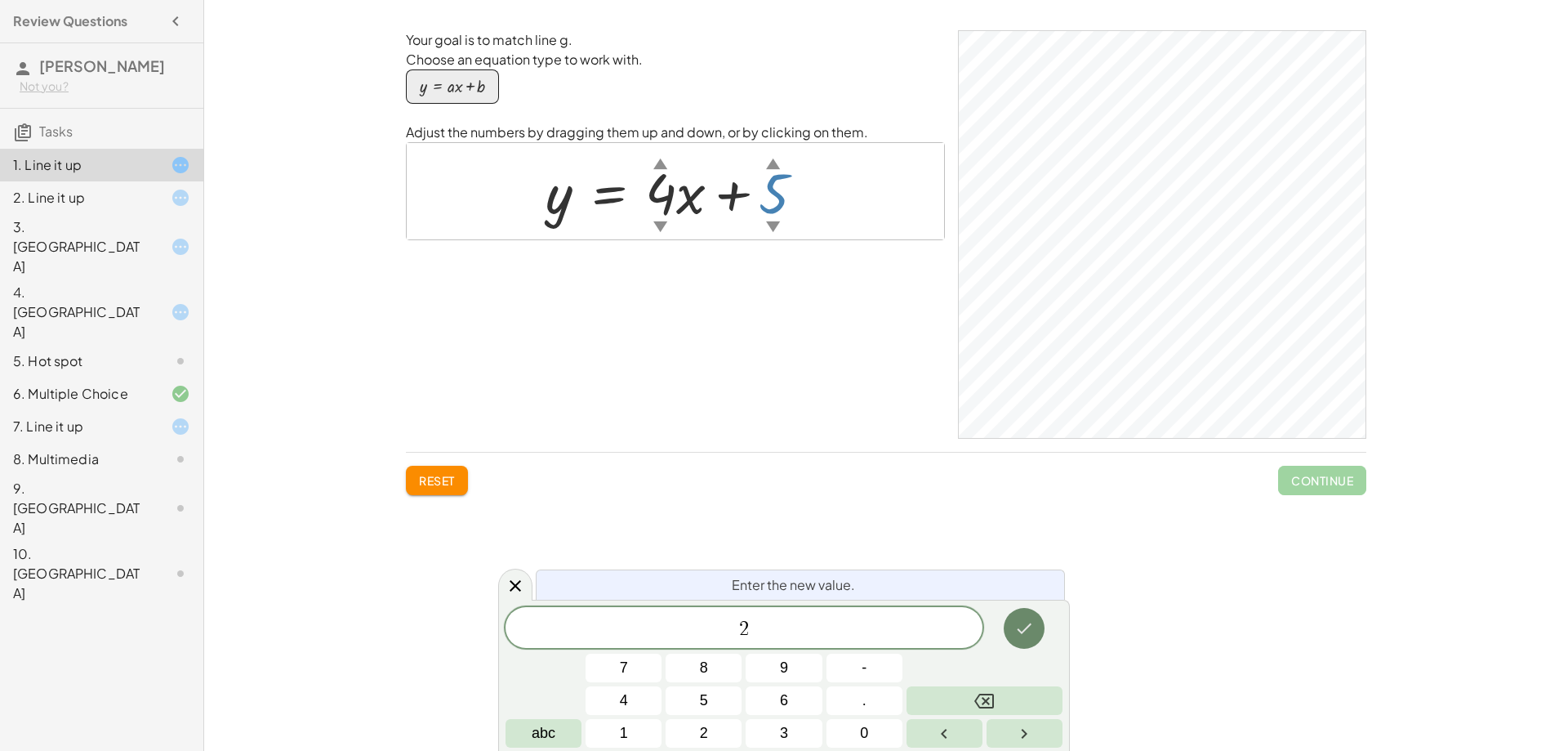
click at [1026, 627] on icon "Done" at bounding box center [1024, 628] width 20 height 20
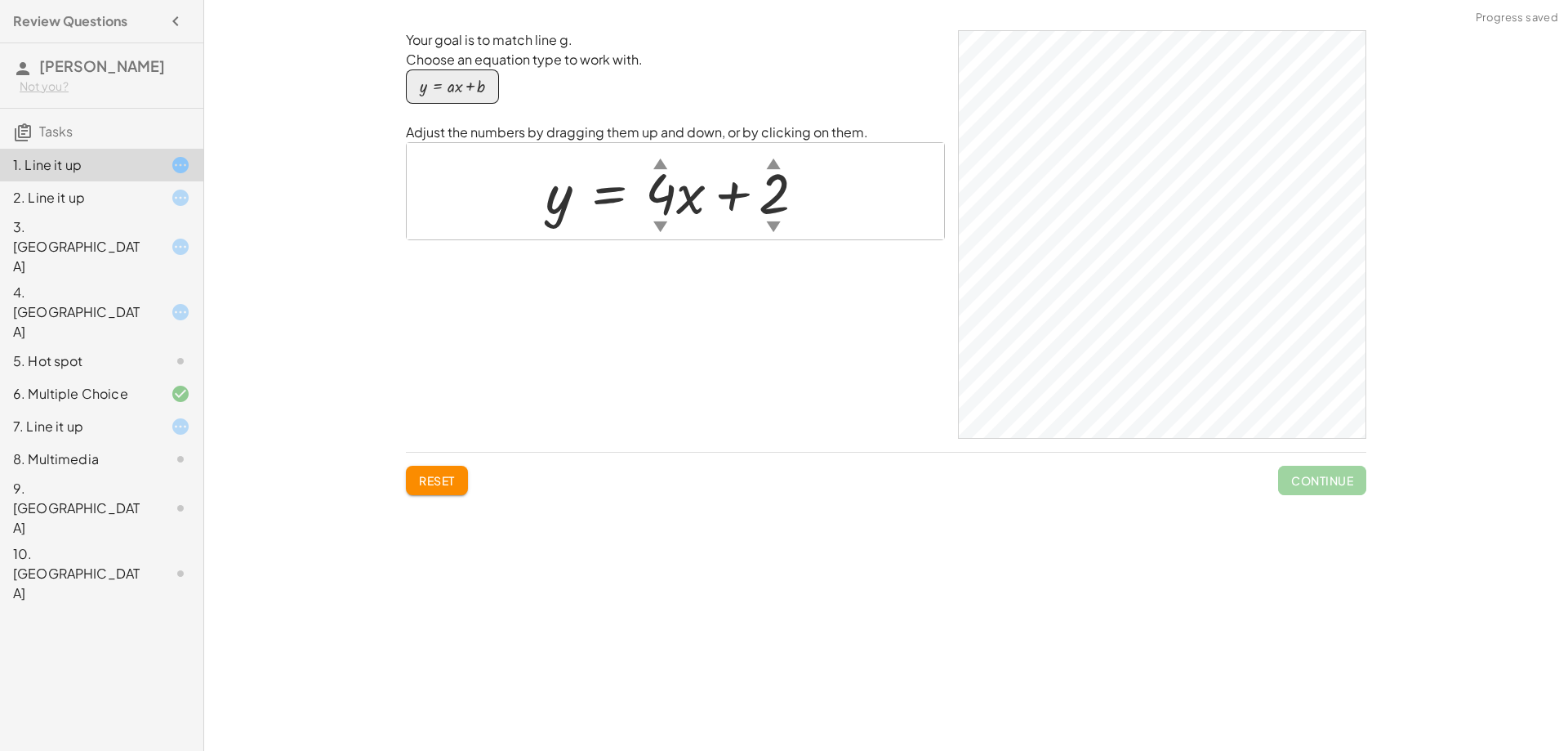
click at [759, 199] on div at bounding box center [682, 191] width 289 height 74
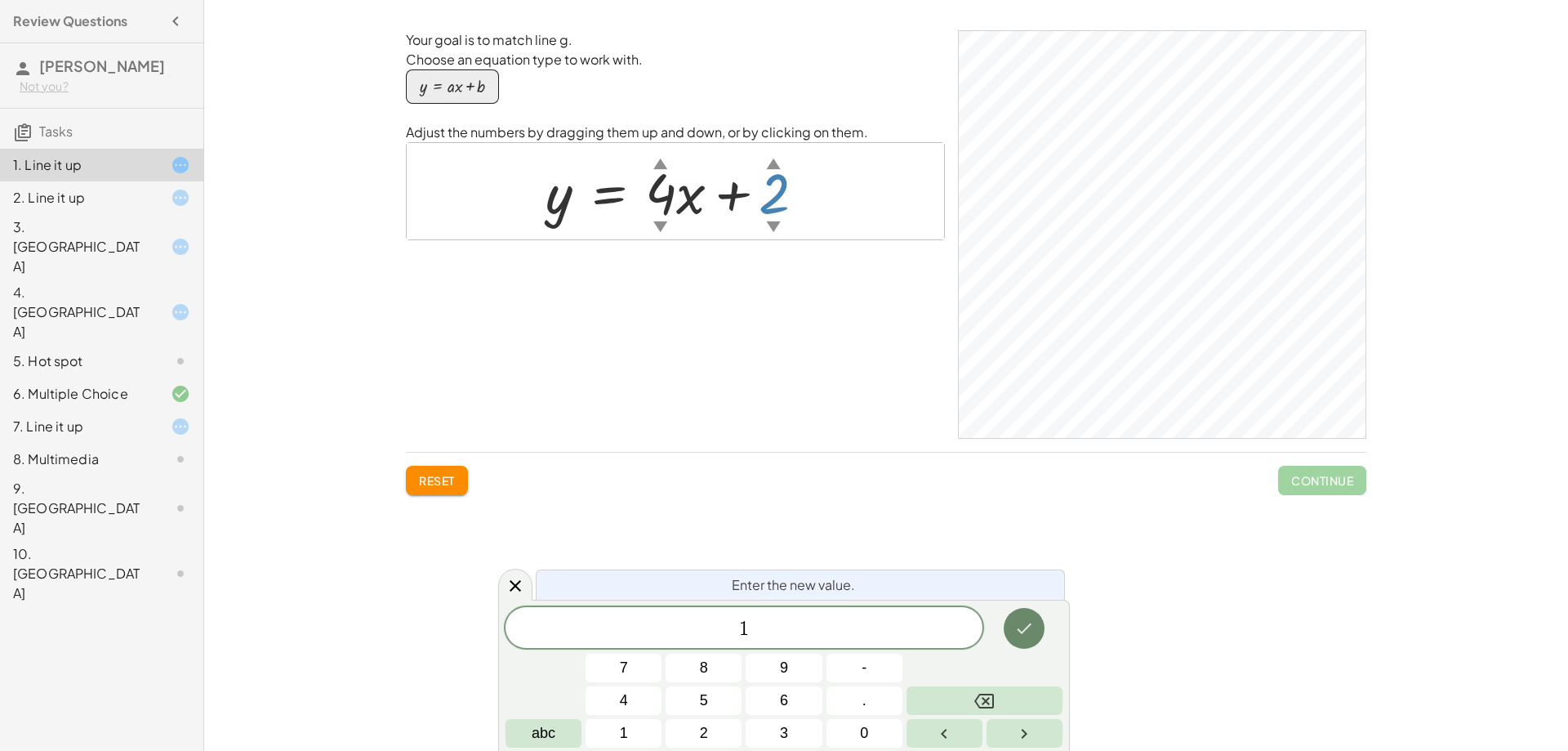
click at [1033, 620] on icon "Done" at bounding box center [1024, 628] width 20 height 20
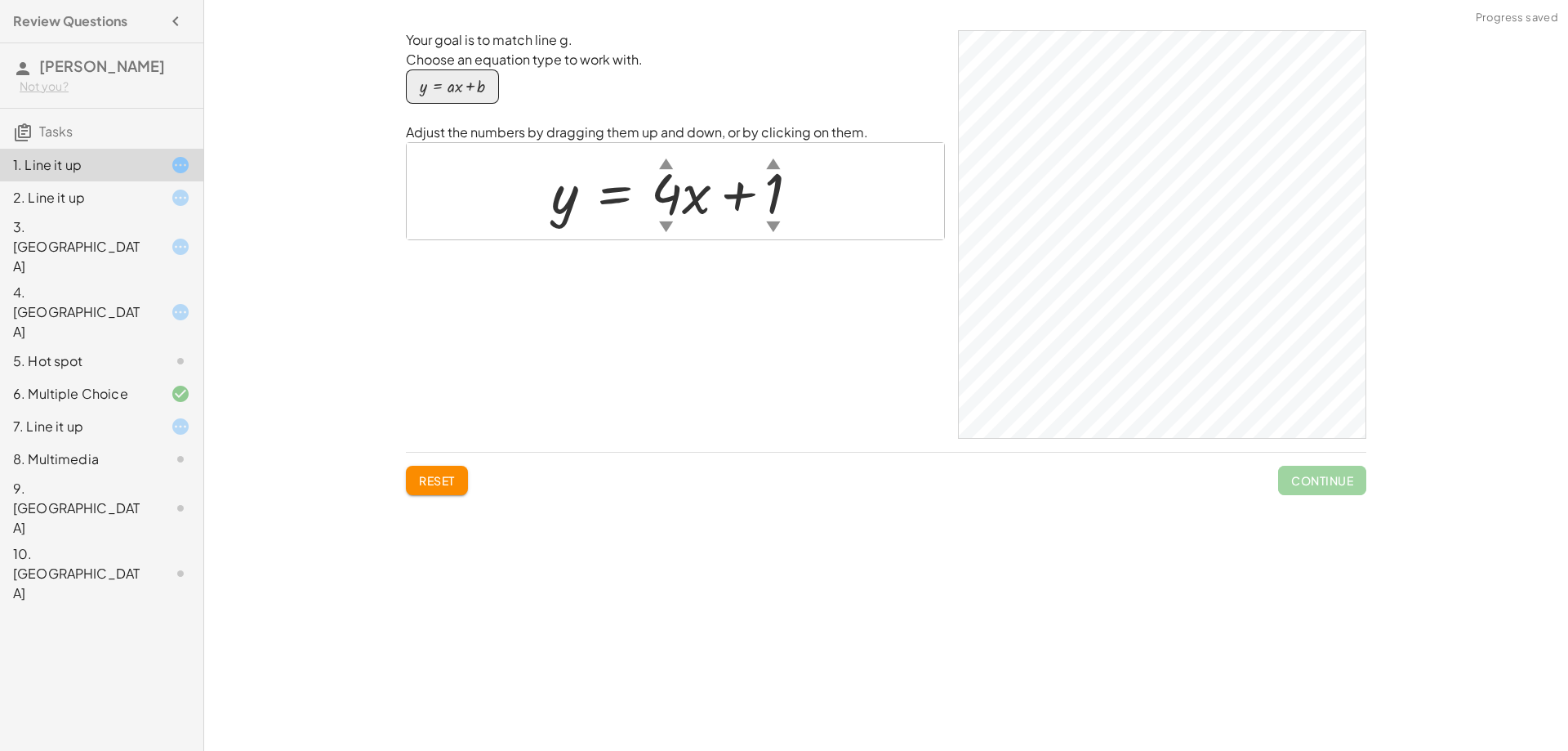
click at [776, 191] on div at bounding box center [683, 191] width 278 height 74
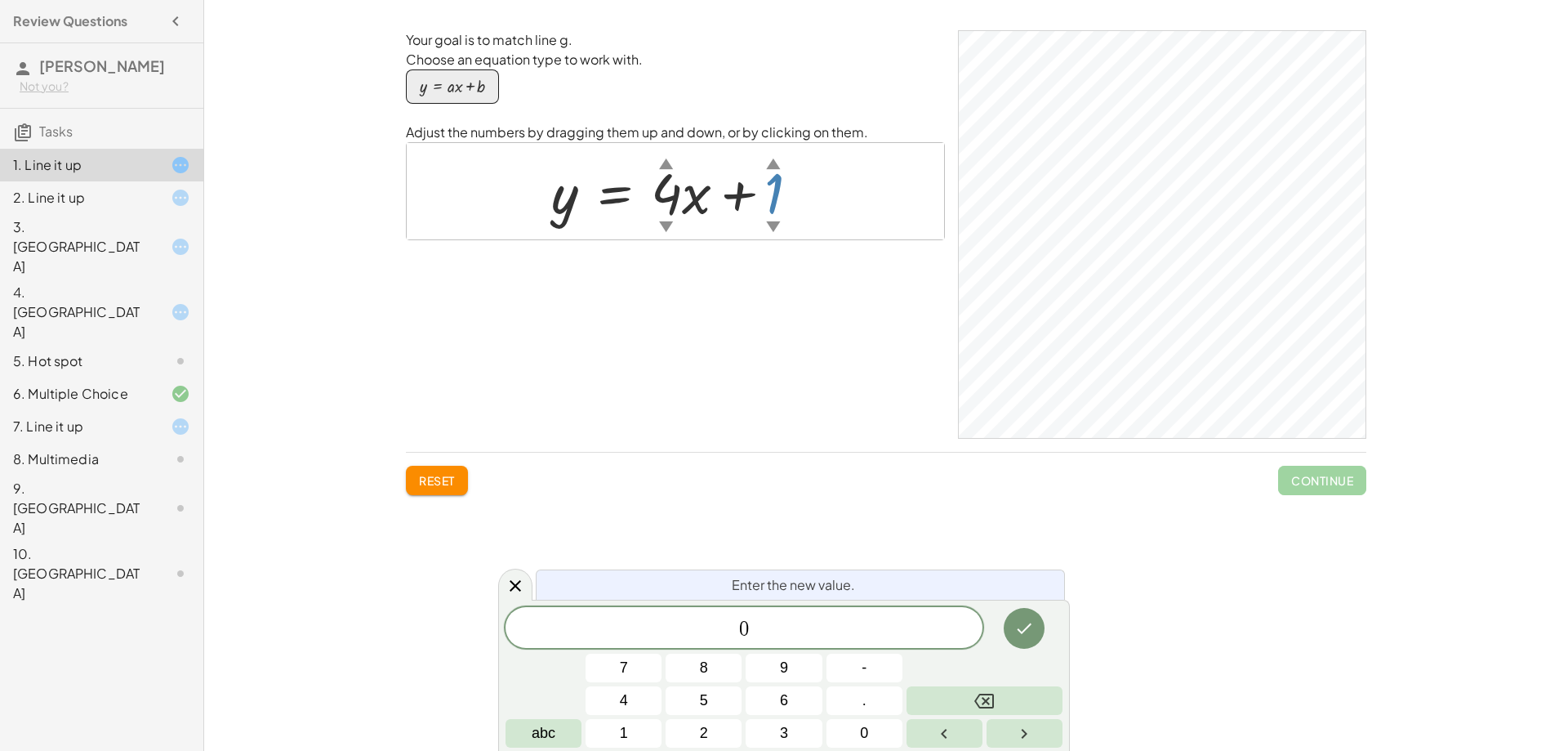
click at [662, 686] on div at bounding box center [624, 700] width 76 height 28
click at [1033, 626] on icon "Done" at bounding box center [1024, 628] width 20 height 20
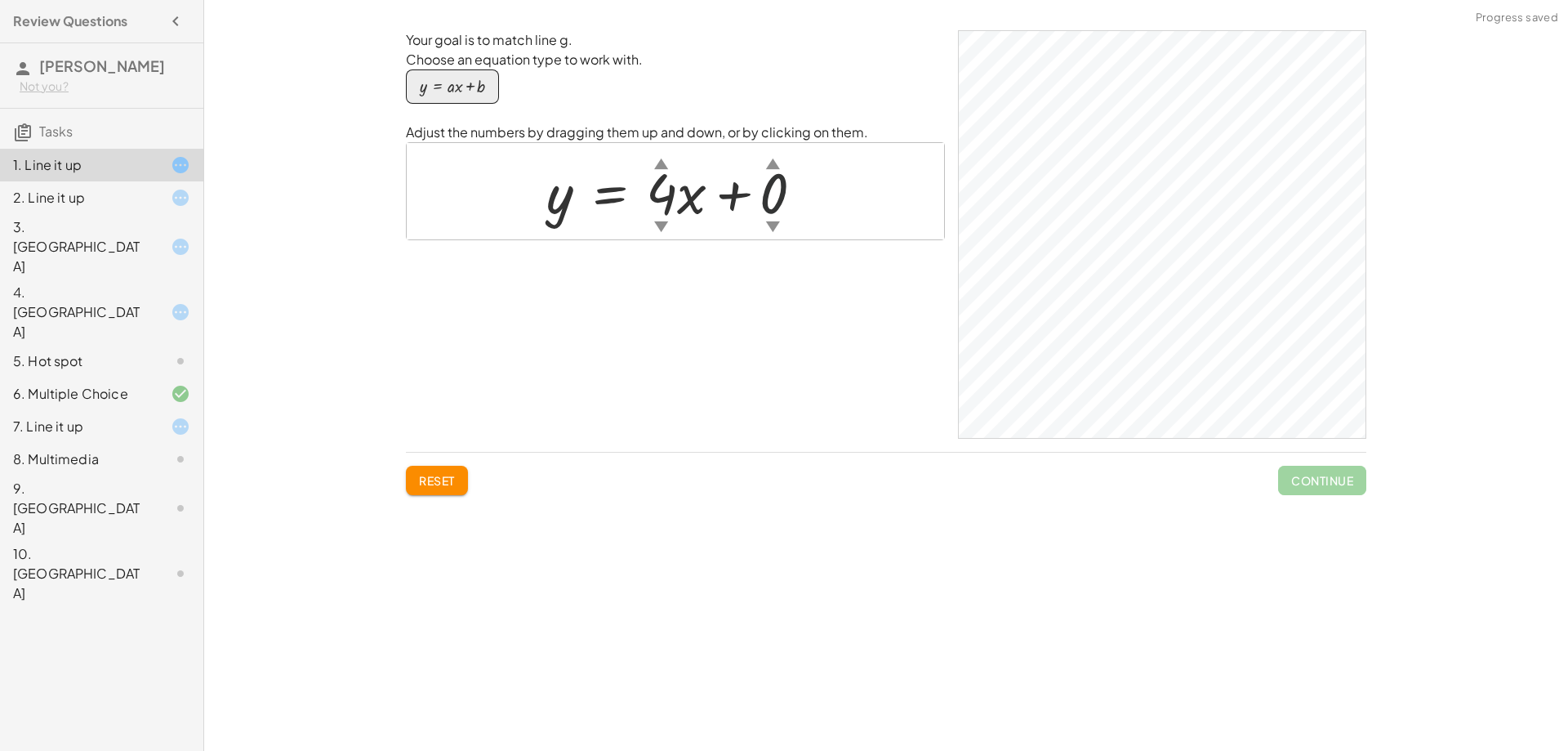
click at [773, 192] on div at bounding box center [681, 191] width 285 height 74
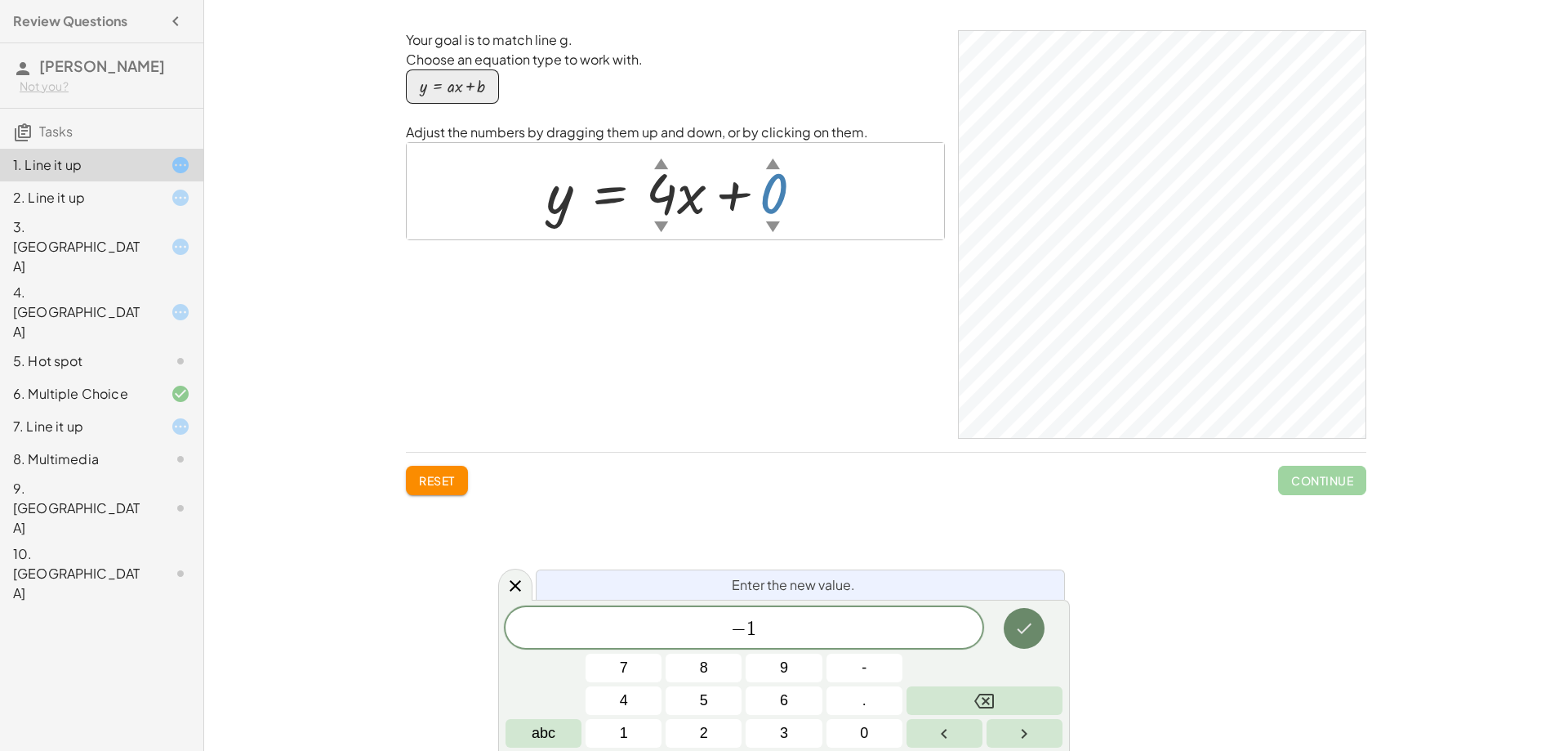
click at [1022, 626] on icon "Done" at bounding box center [1024, 628] width 20 height 20
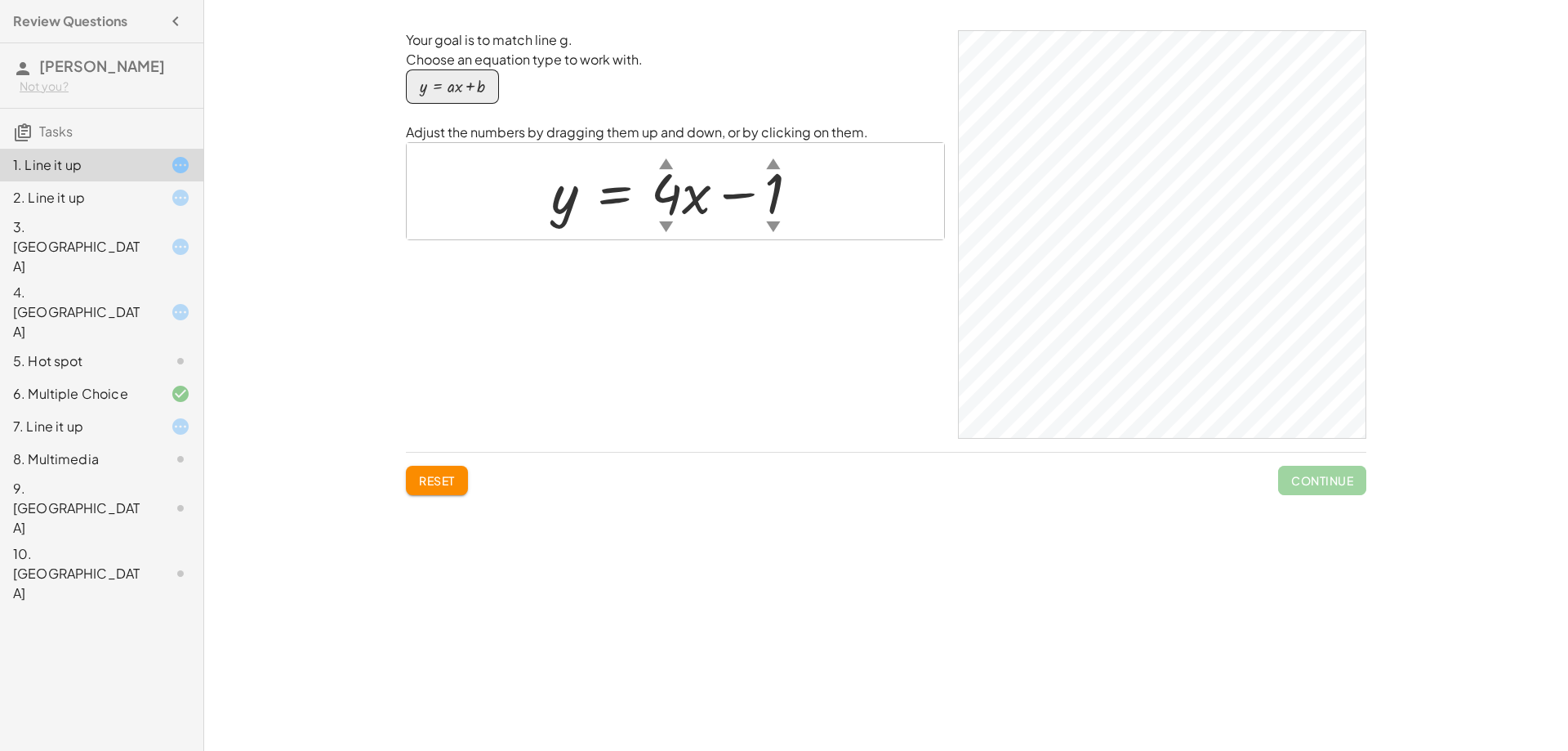
click at [770, 203] on div at bounding box center [683, 191] width 278 height 74
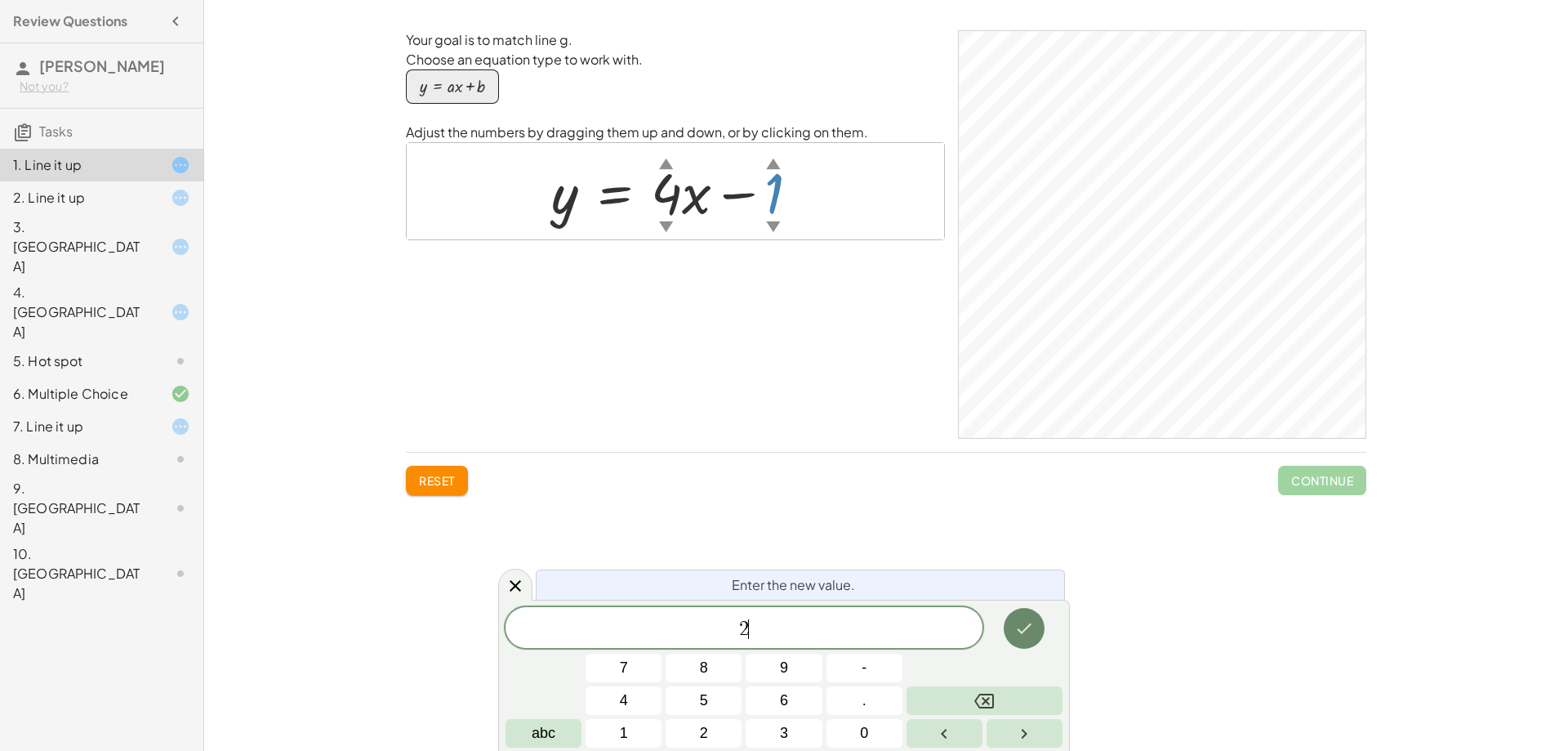
click at [1038, 632] on button "Done" at bounding box center [1024, 628] width 41 height 41
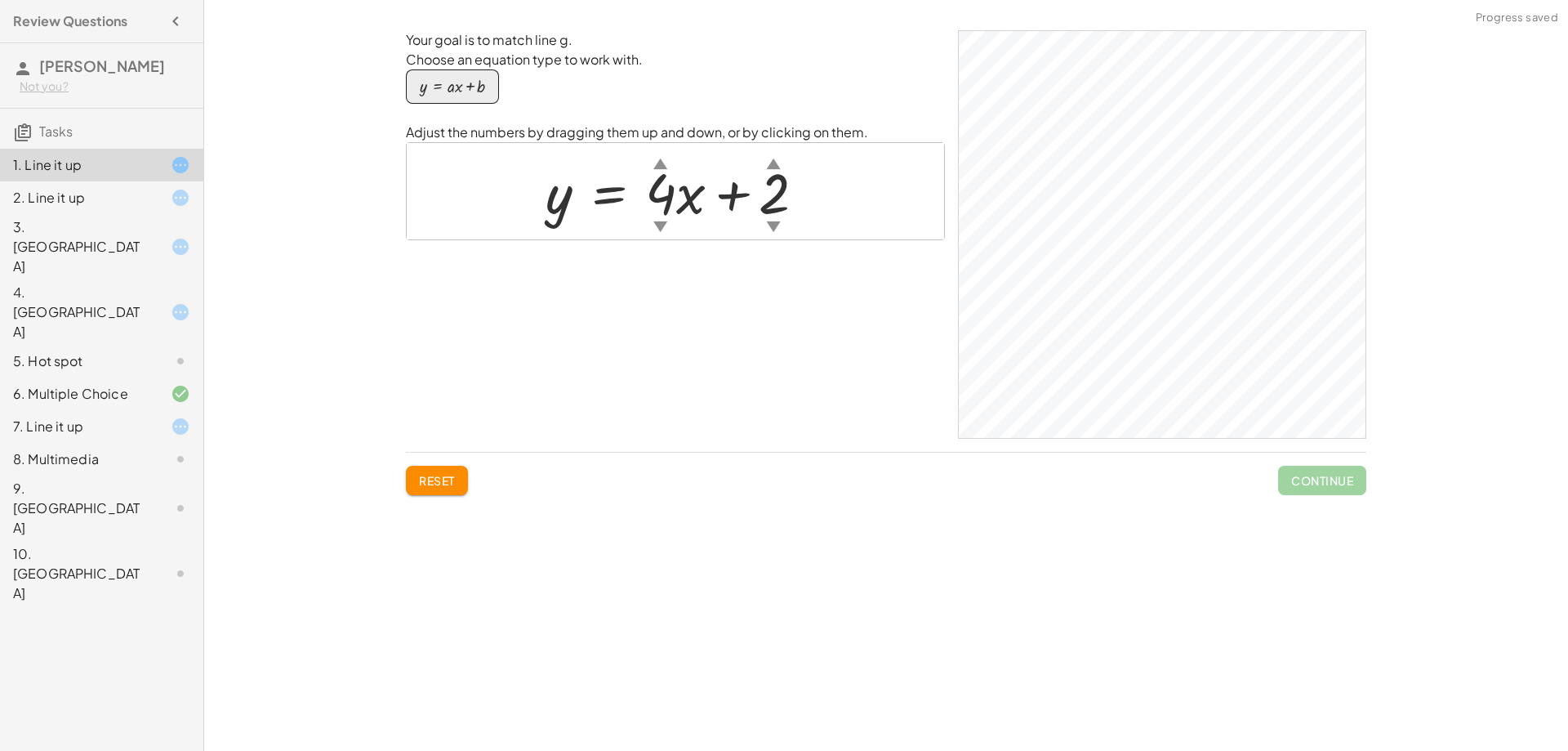
click at [758, 181] on div at bounding box center [682, 191] width 289 height 74
click at [771, 196] on div at bounding box center [682, 191] width 289 height 74
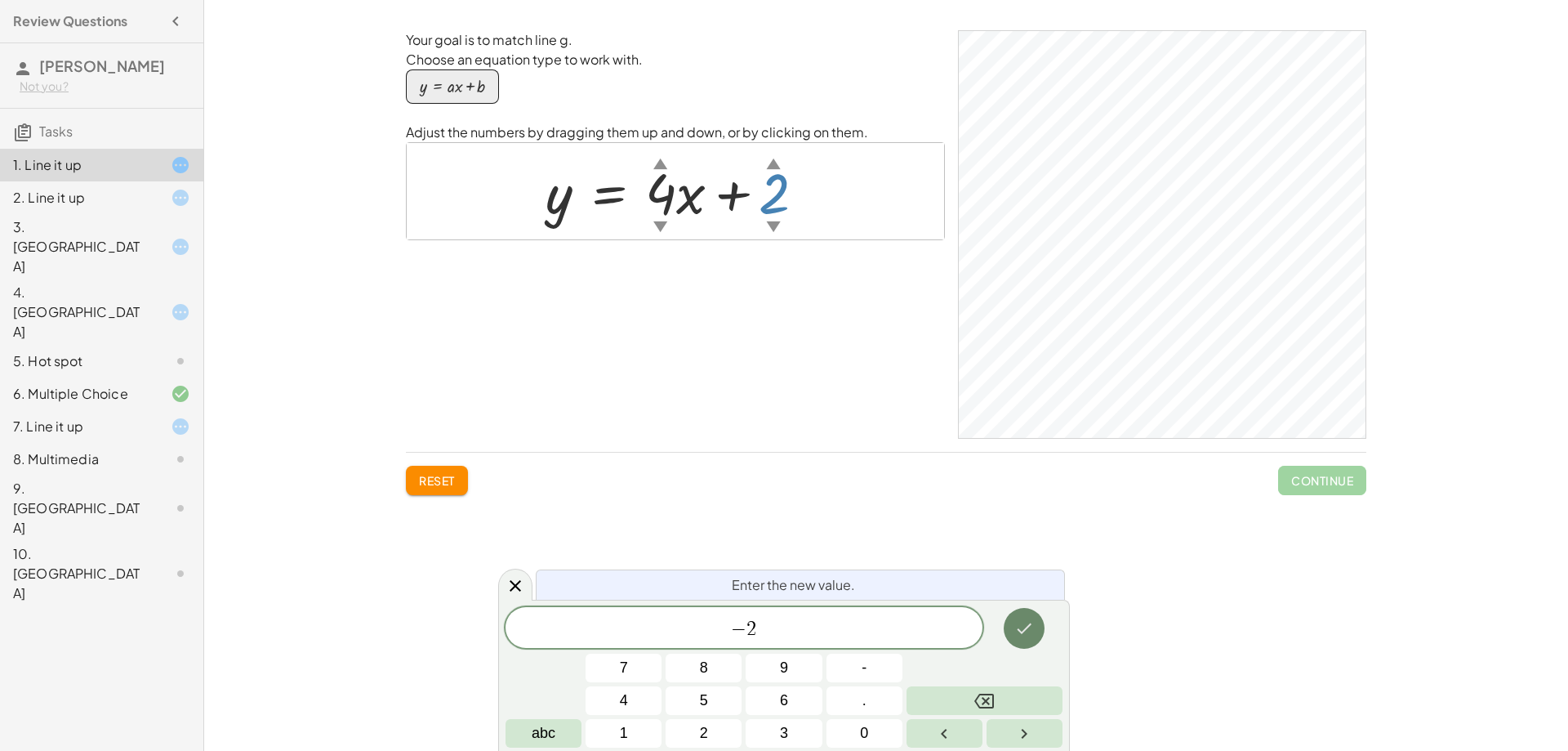
click at [1026, 618] on icon "Done" at bounding box center [1024, 628] width 20 height 20
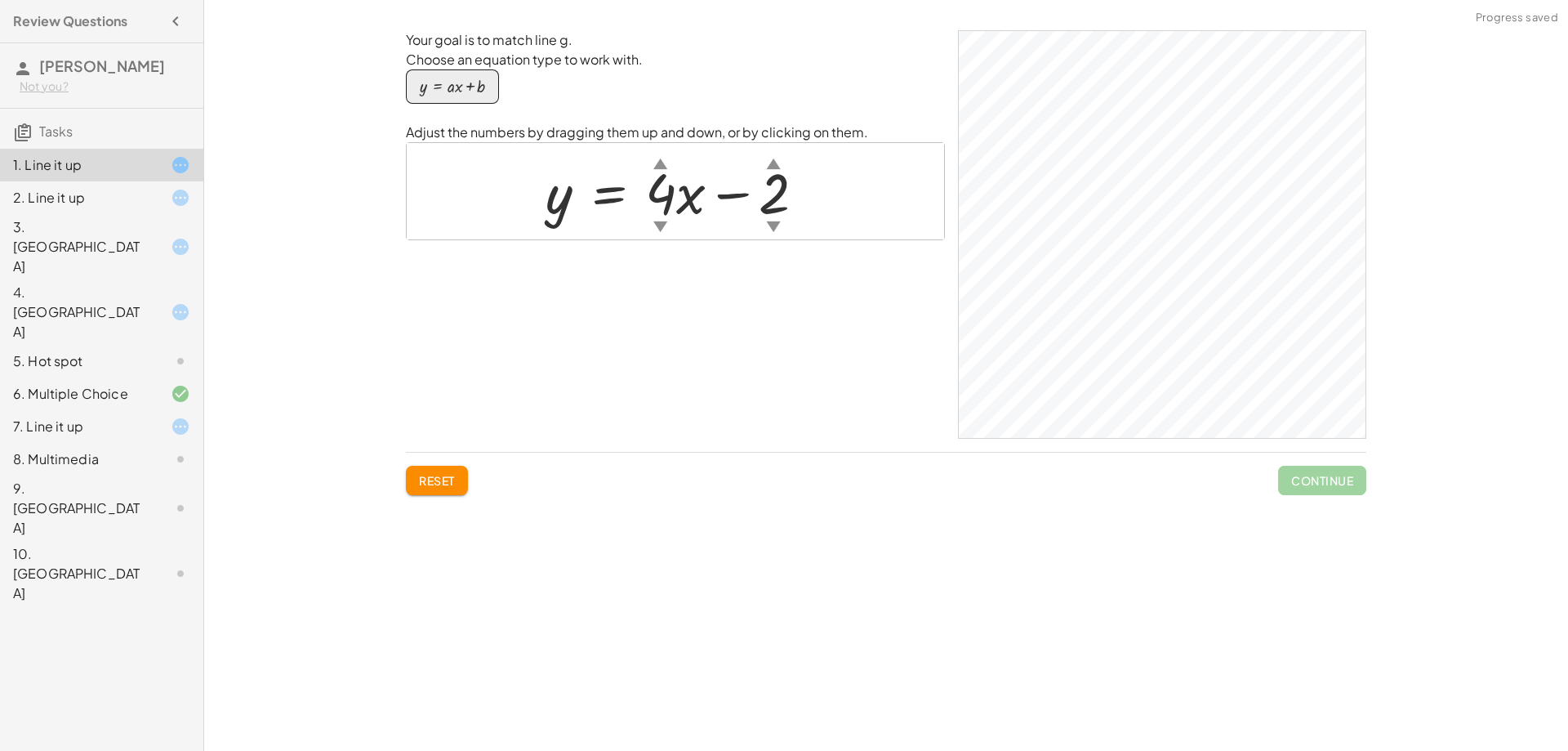
click at [673, 202] on div at bounding box center [682, 191] width 289 height 74
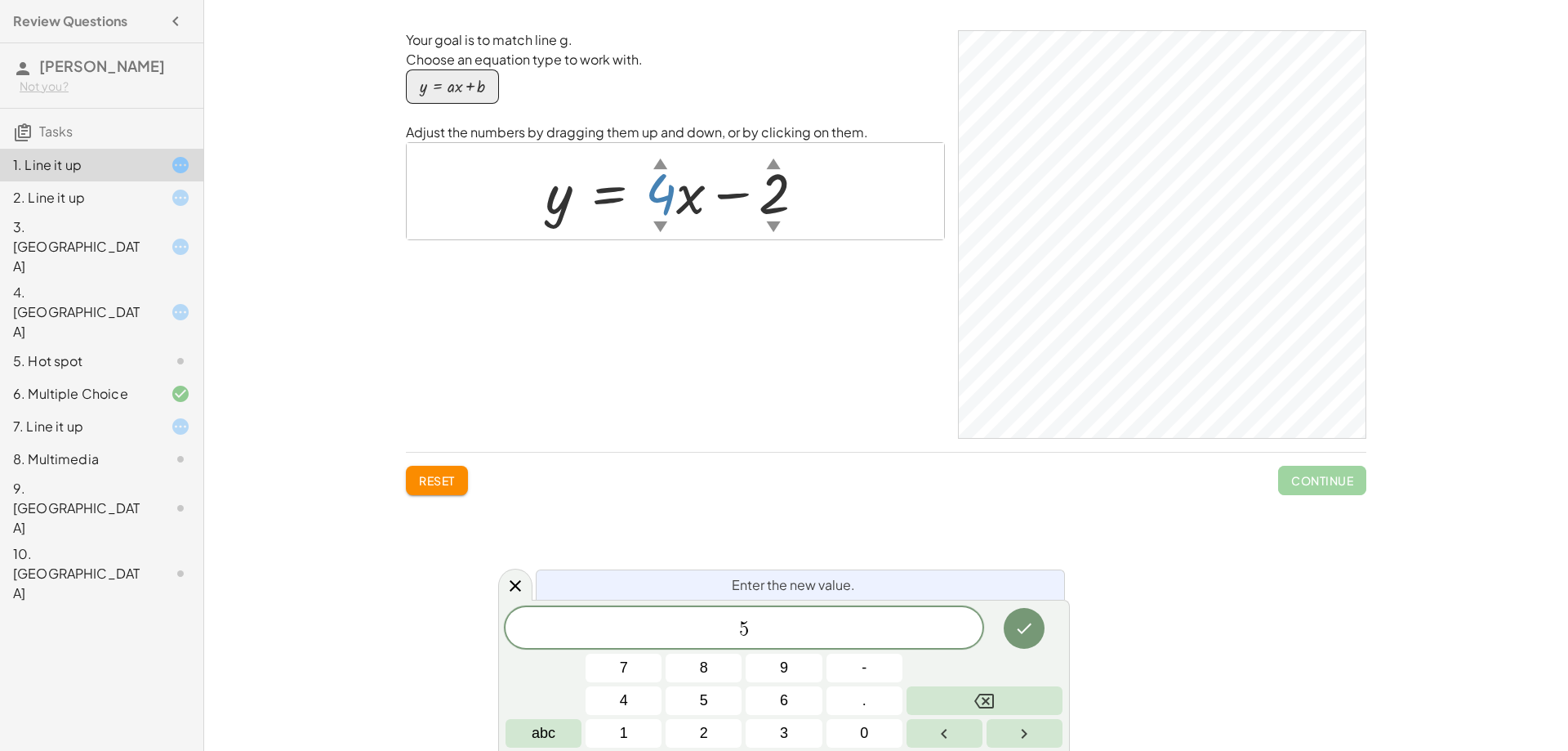
drag, startPoint x: 995, startPoint y: 688, endPoint x: 1006, endPoint y: 680, distance: 13.6
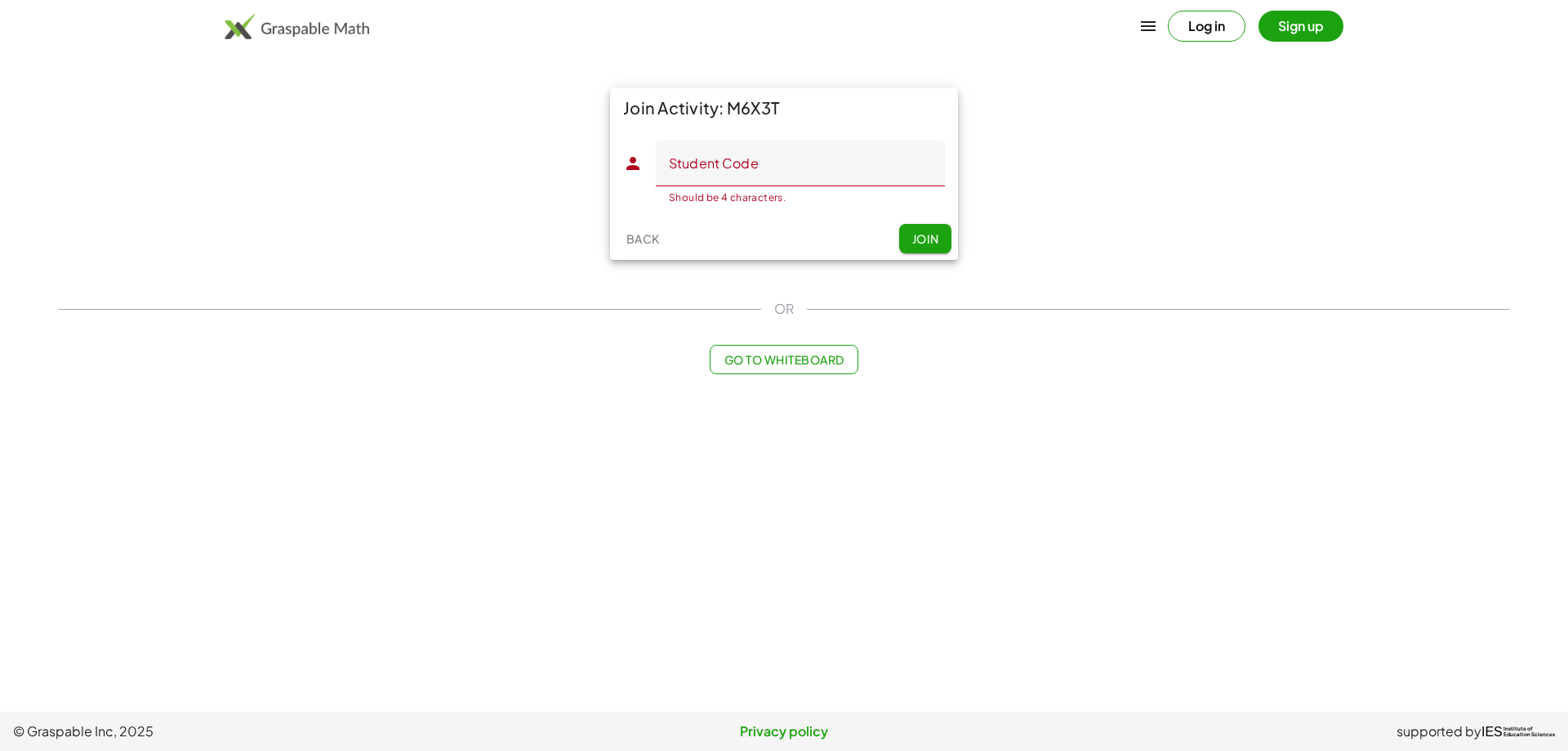
click at [1015, 634] on main "Join Activity: M6X3T Student Code Student Code Should be 4 characters. 0 / 4 Ba…" at bounding box center [784, 355] width 1568 height 712
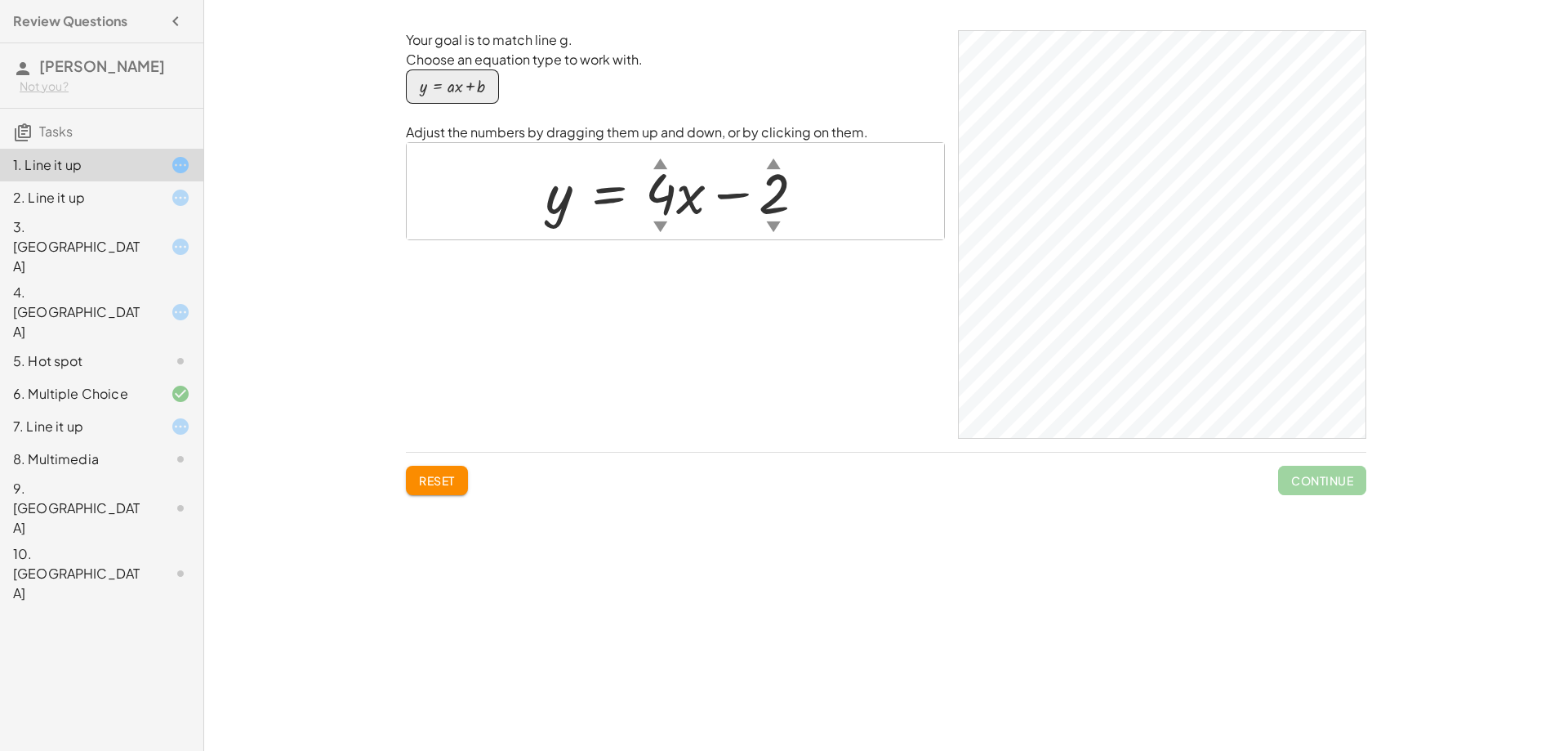
click at [667, 205] on div at bounding box center [682, 191] width 289 height 74
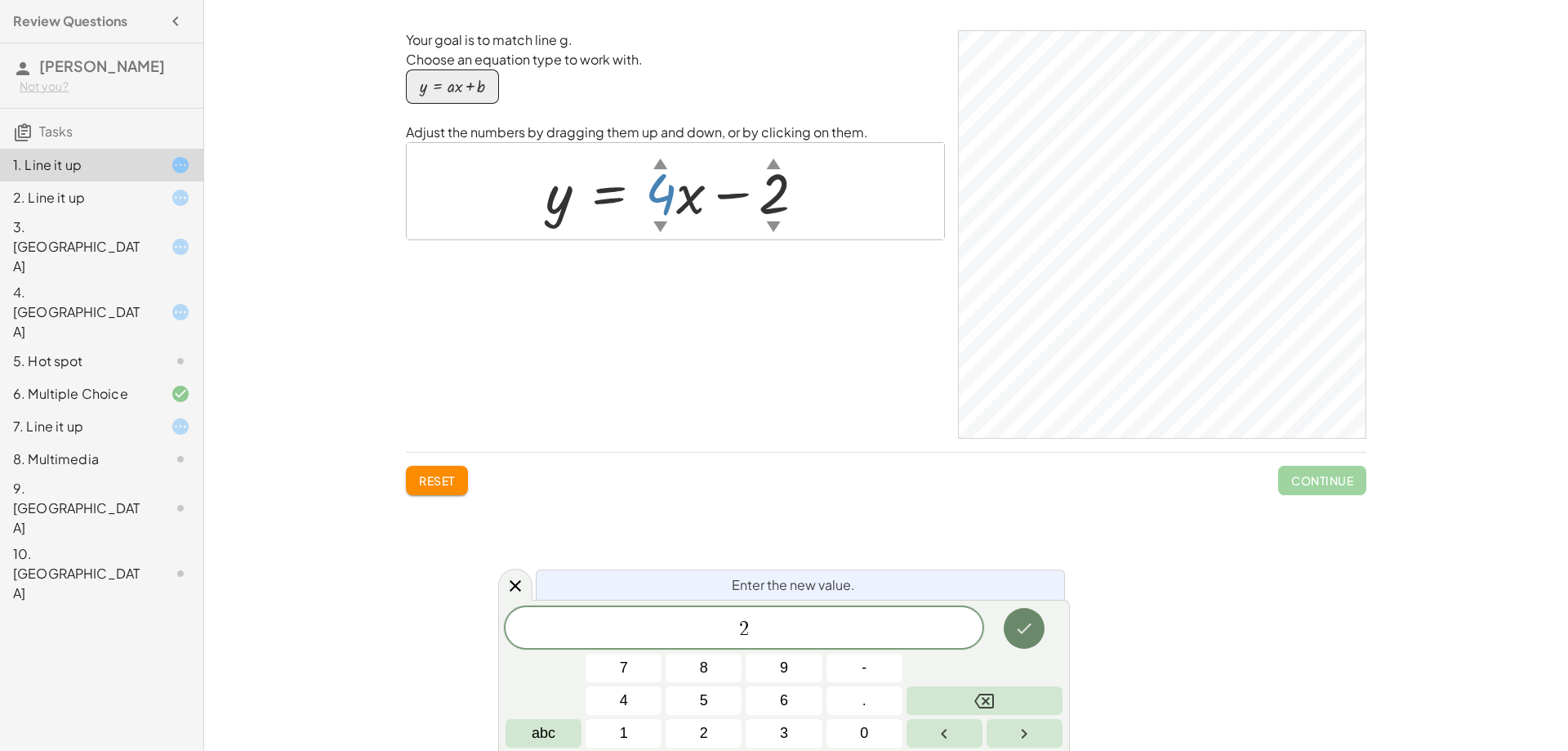
click at [1017, 621] on icon "Done" at bounding box center [1024, 628] width 20 height 20
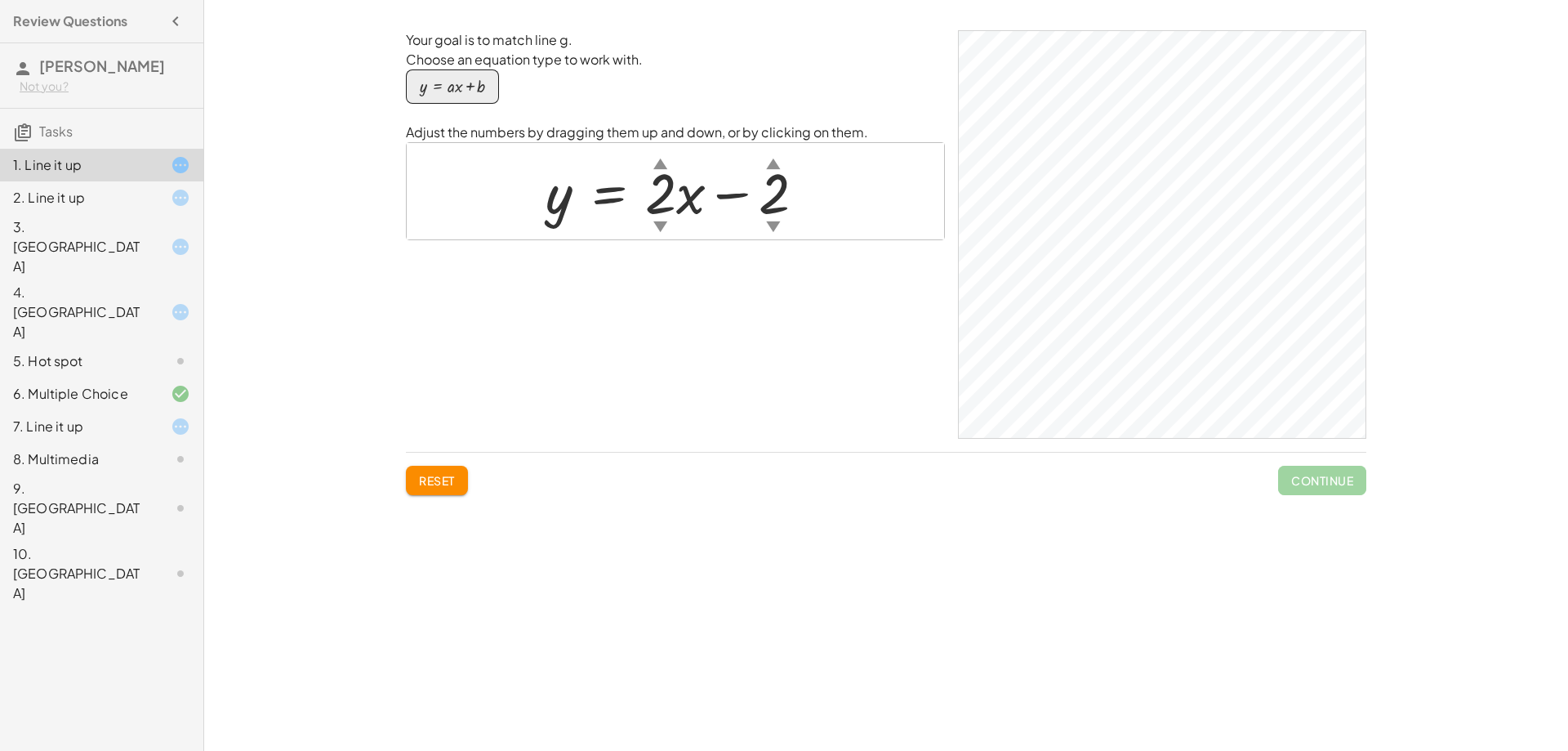
click at [676, 199] on div at bounding box center [682, 191] width 289 height 74
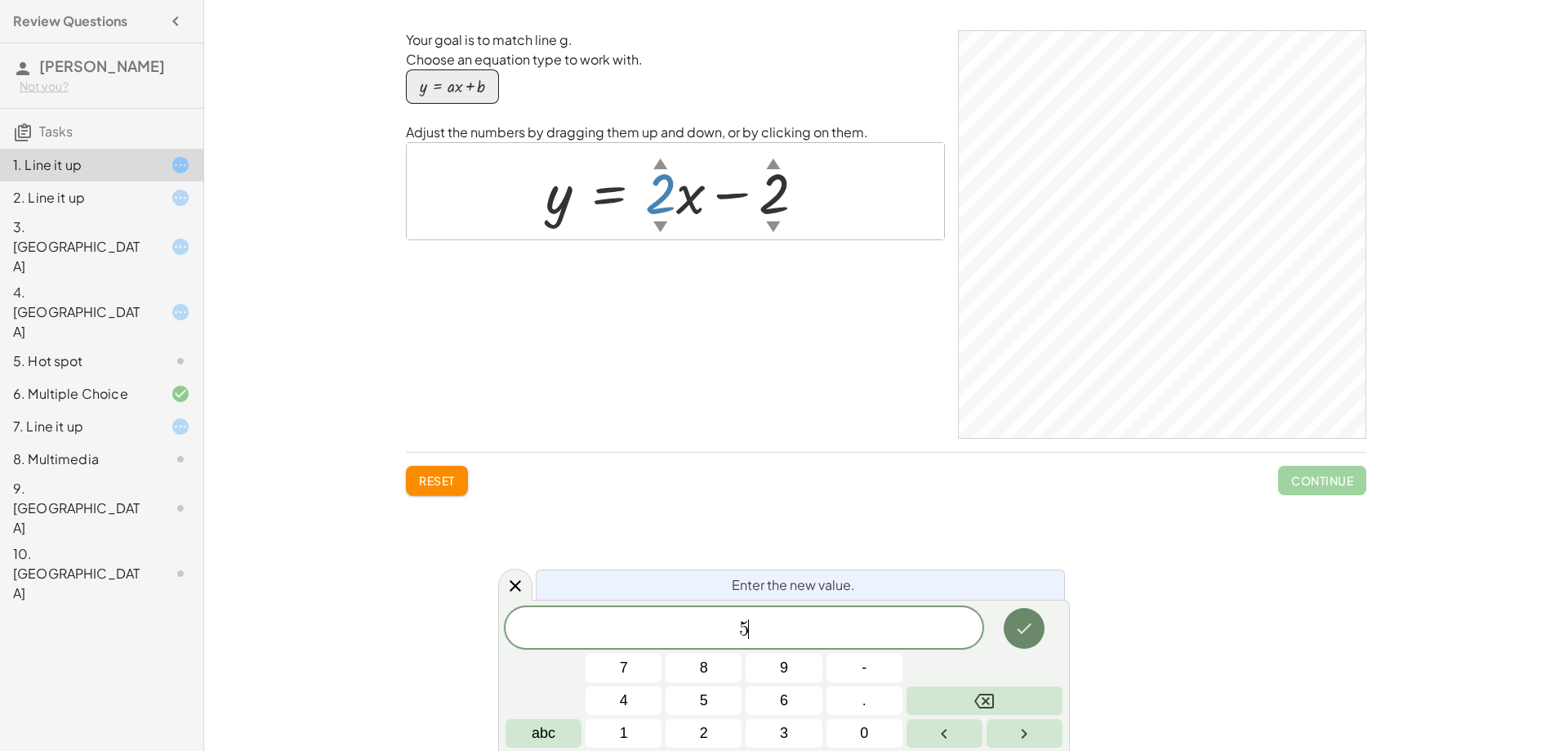
click at [1020, 632] on icon "Done" at bounding box center [1024, 628] width 20 height 20
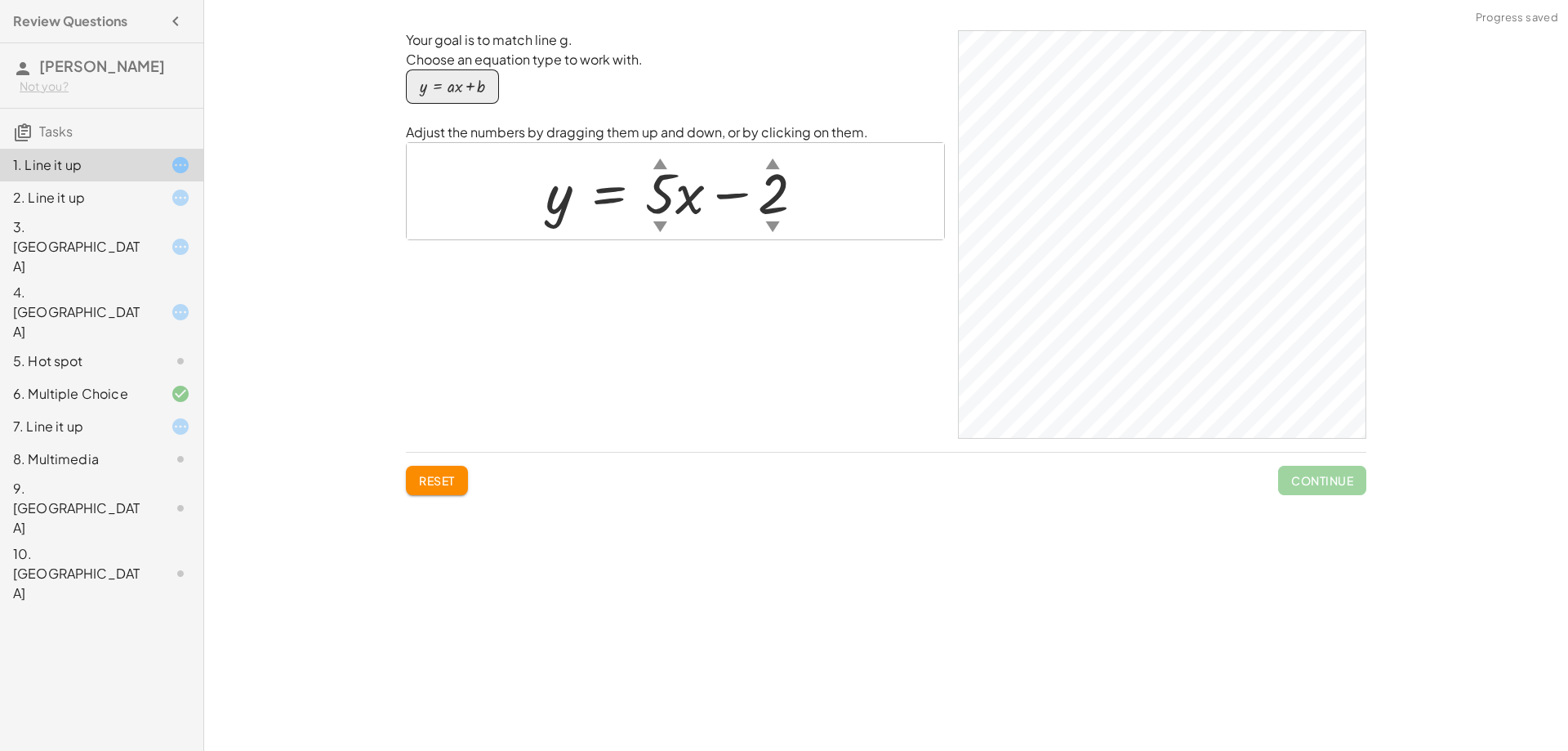
click at [756, 182] on div at bounding box center [681, 191] width 288 height 74
click at [774, 193] on div at bounding box center [681, 191] width 288 height 74
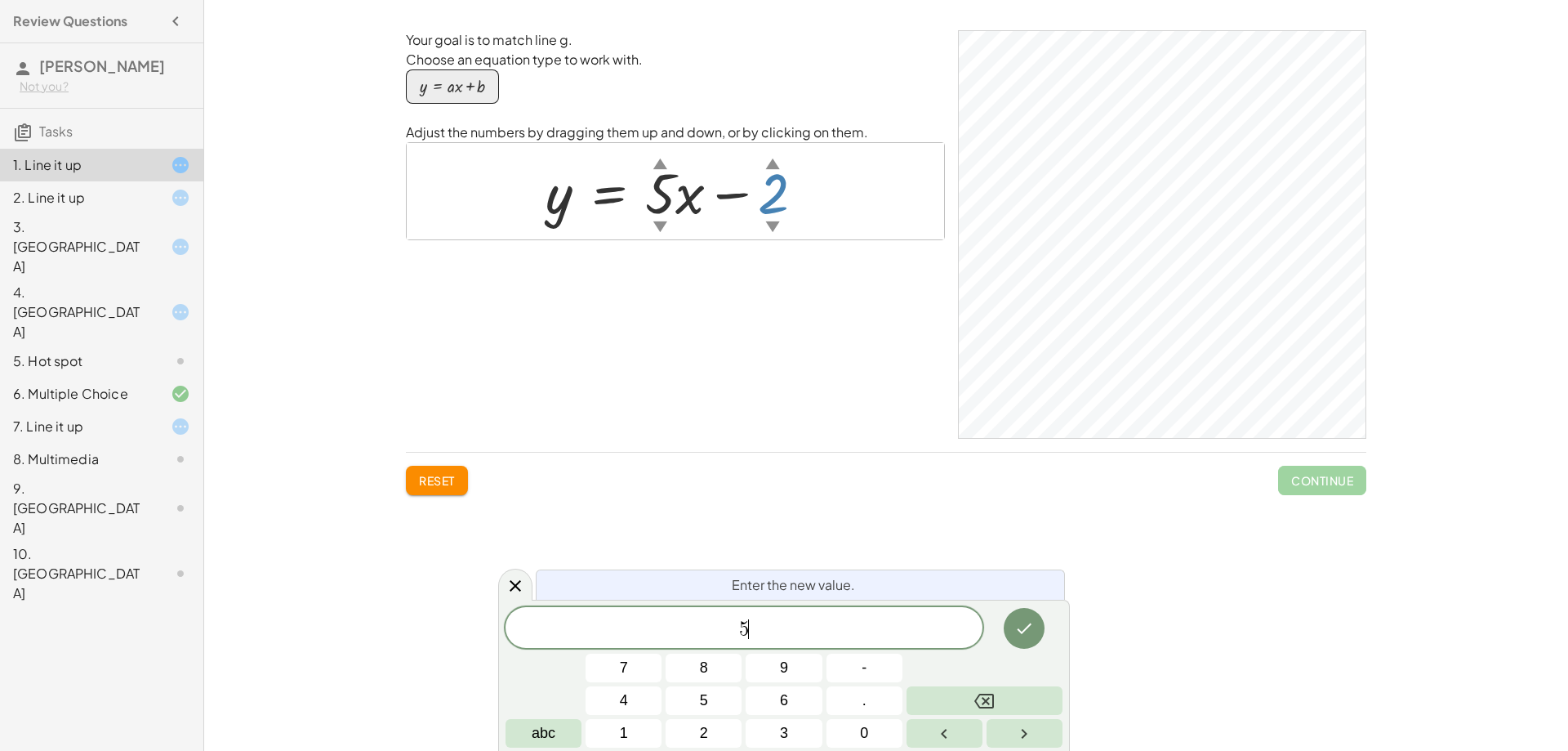
click at [662, 686] on div at bounding box center [624, 700] width 76 height 28
click at [1014, 616] on button "Done" at bounding box center [1024, 628] width 41 height 41
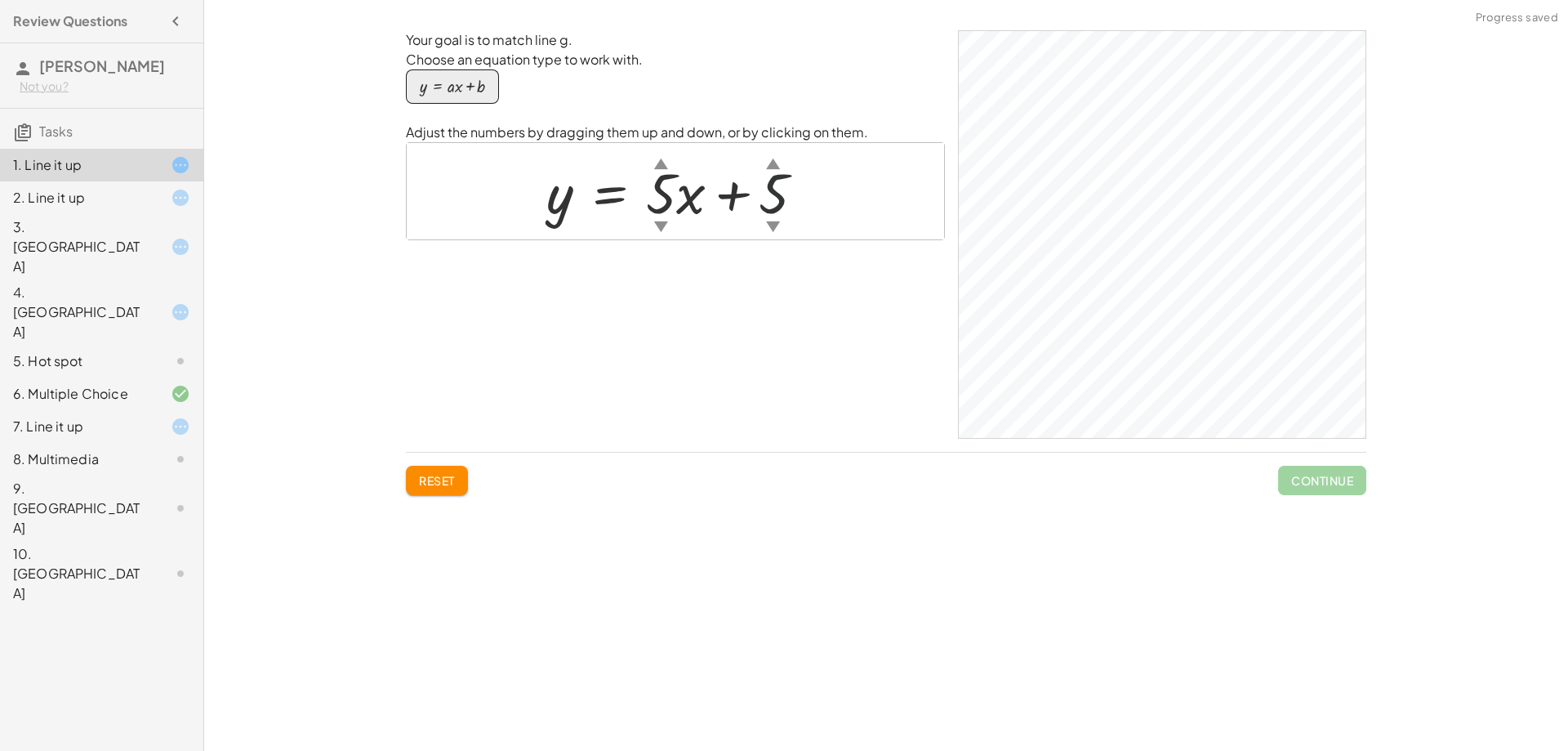
click at [784, 210] on div at bounding box center [682, 191] width 287 height 74
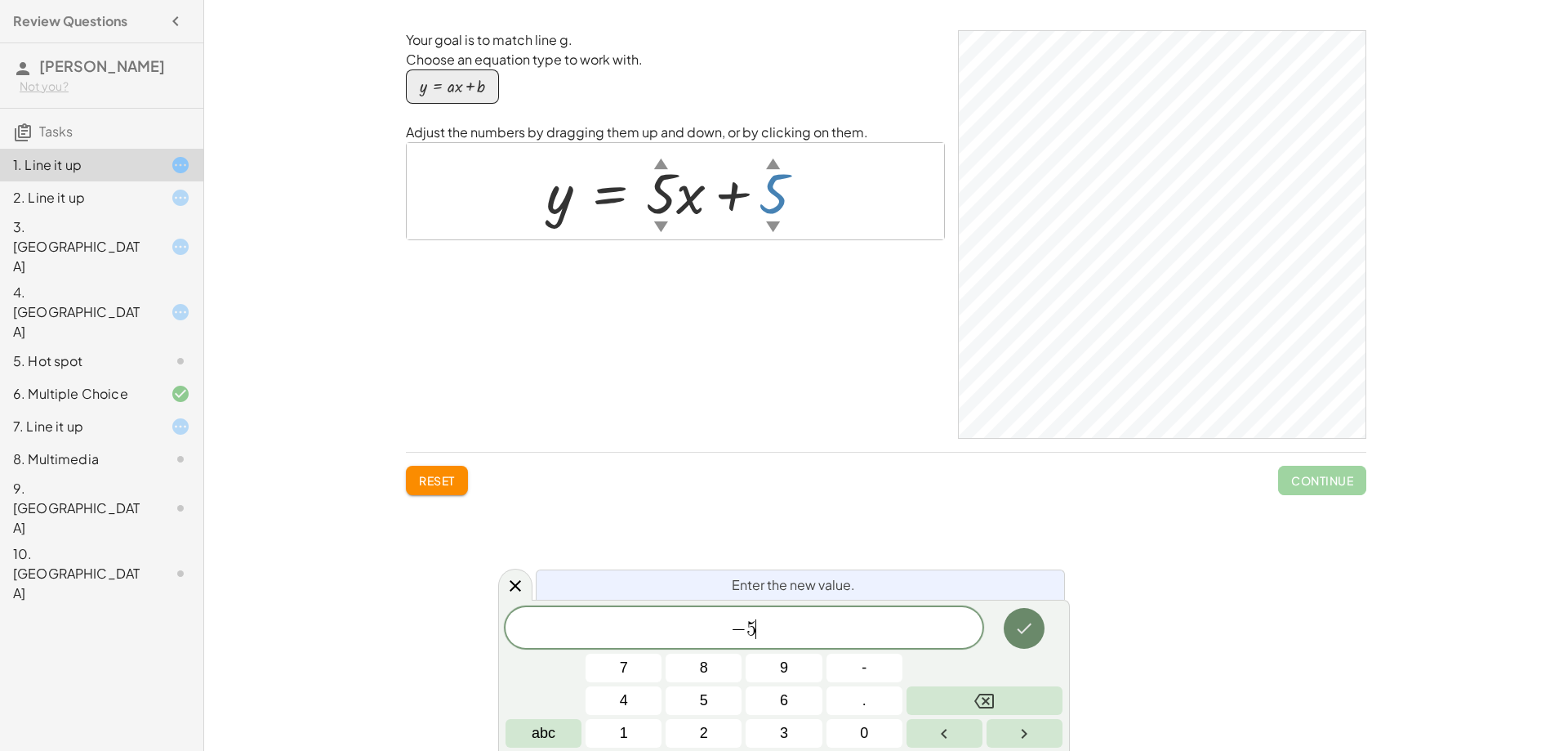
click at [1034, 614] on button "Done" at bounding box center [1024, 628] width 41 height 41
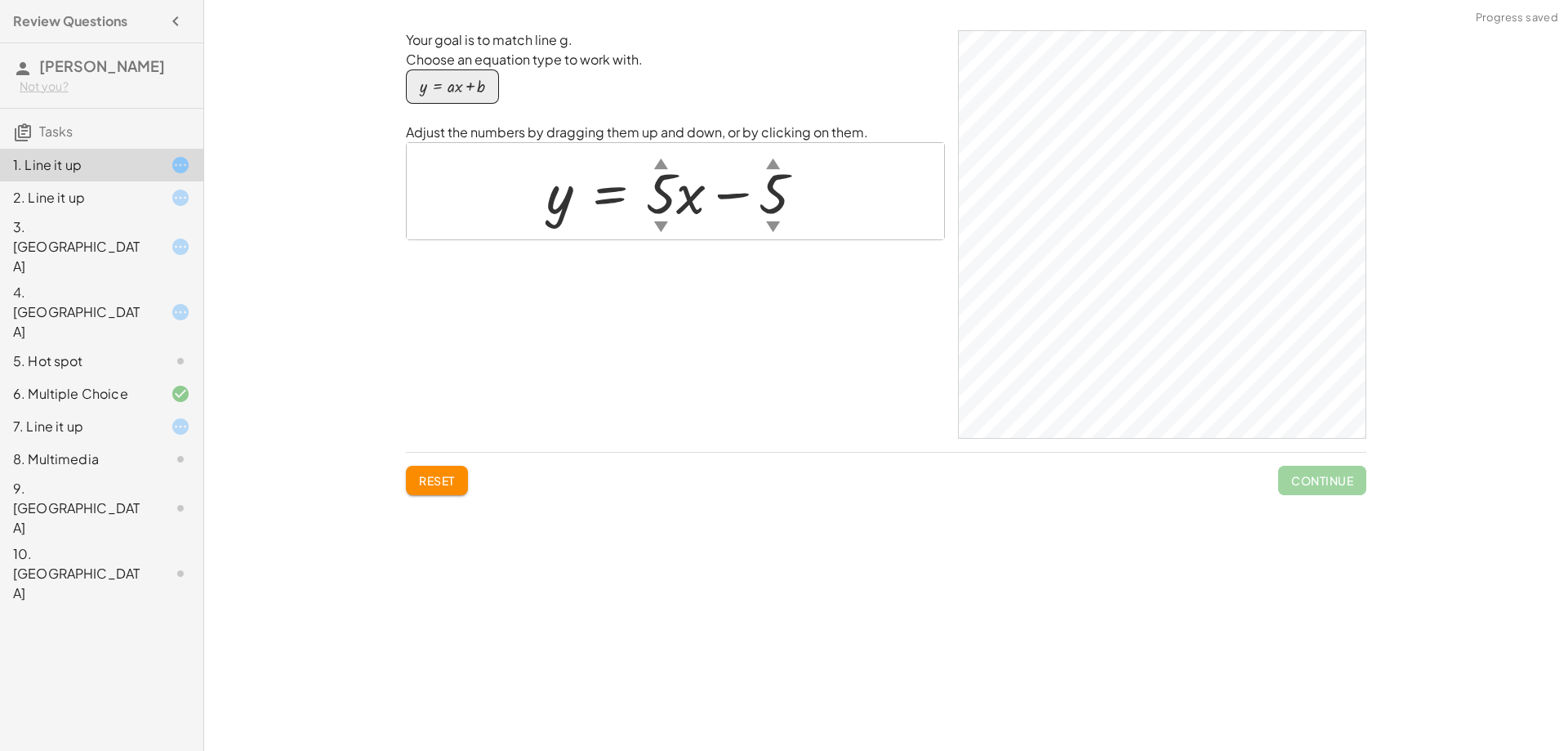
click at [674, 185] on div at bounding box center [682, 191] width 287 height 74
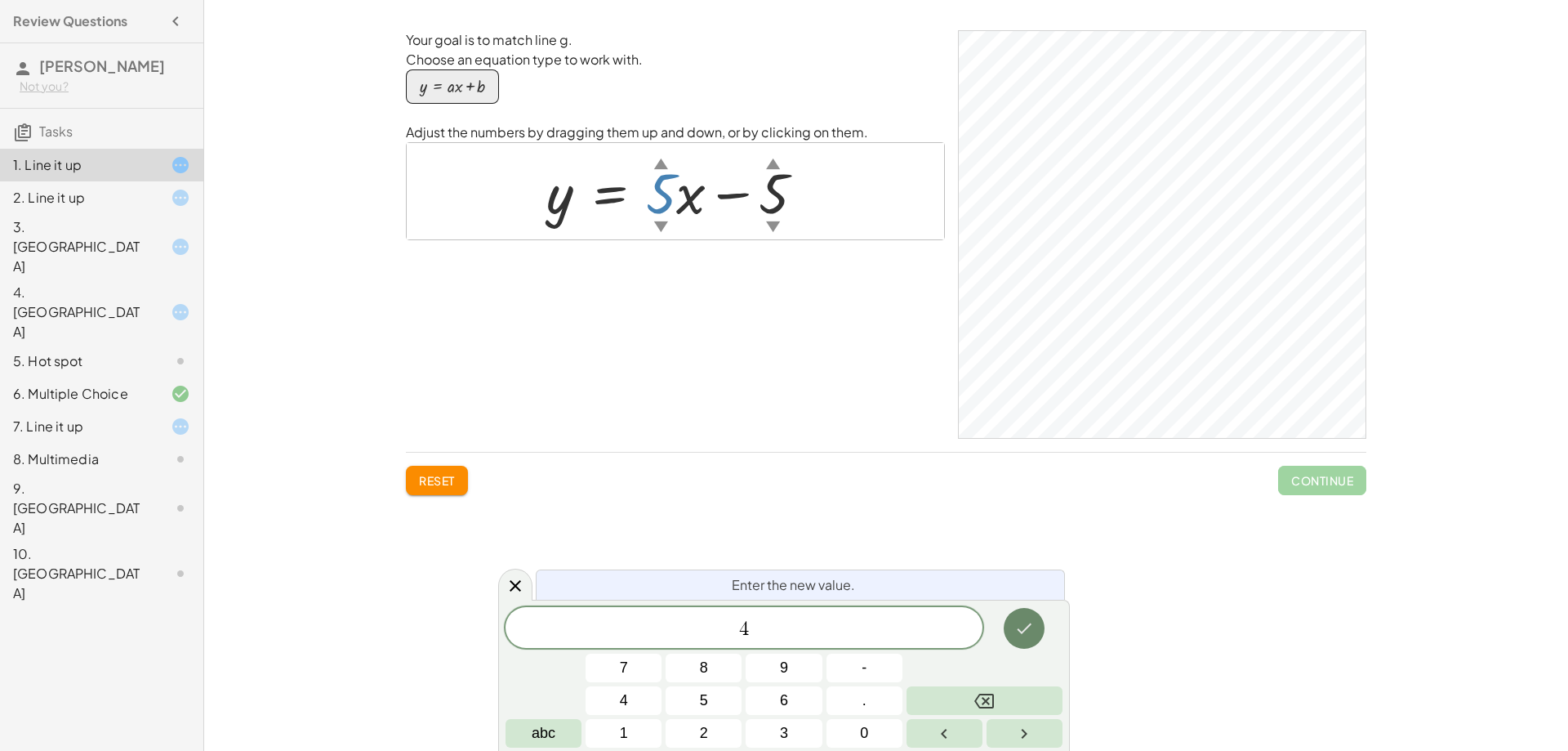
click at [1022, 639] on button "Done" at bounding box center [1024, 628] width 41 height 41
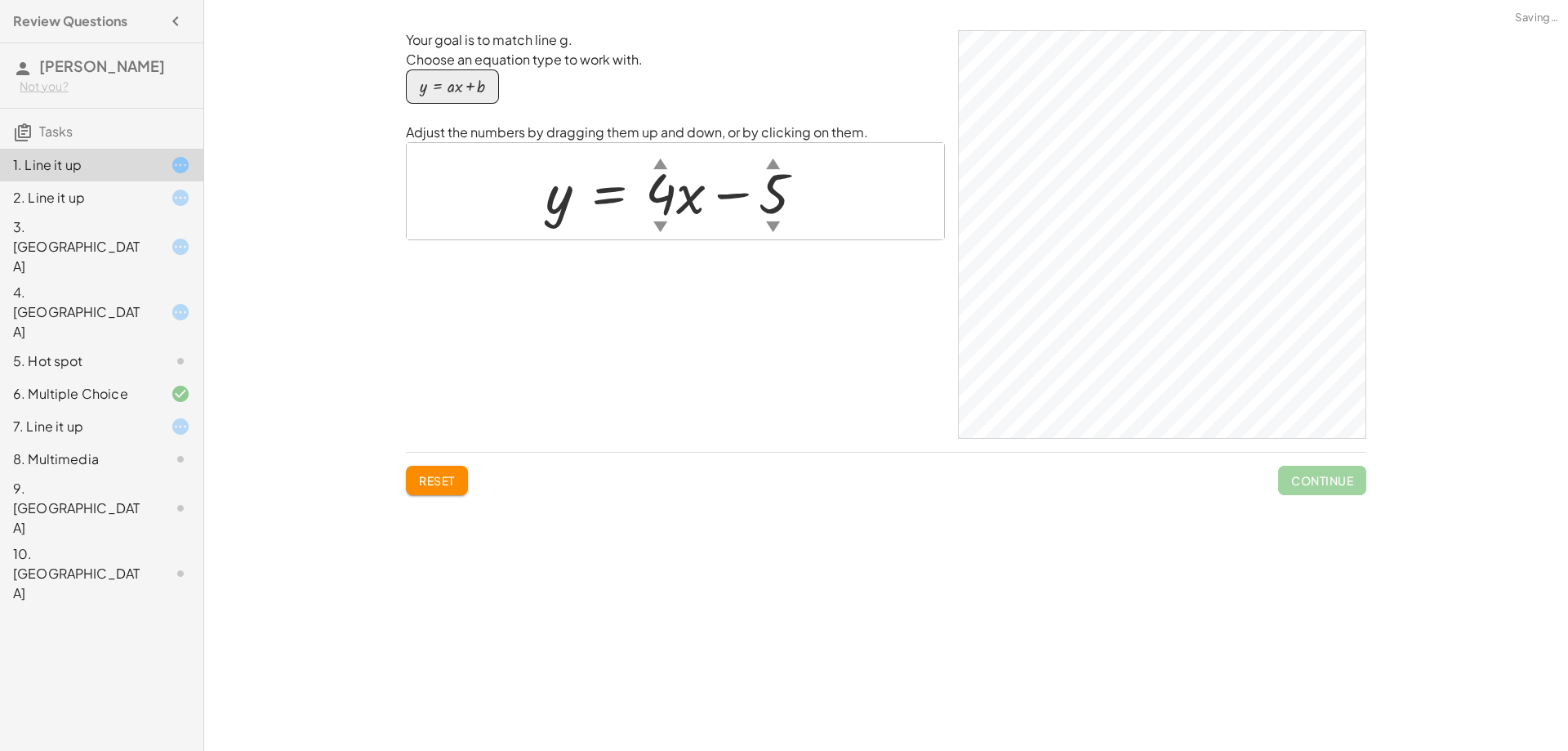
click at [664, 200] on div at bounding box center [681, 191] width 288 height 74
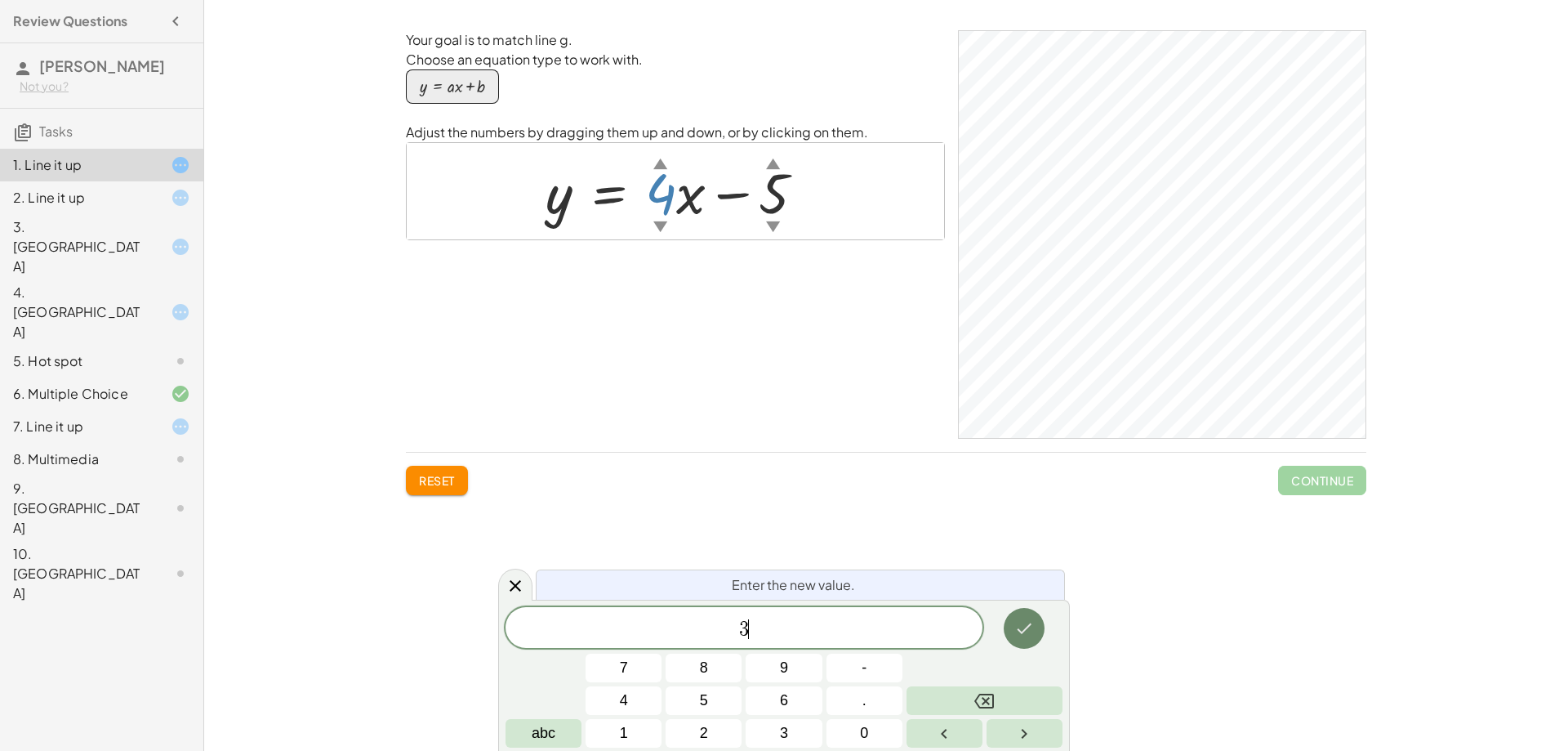
click at [1023, 632] on icon "Done" at bounding box center [1025, 629] width 15 height 11
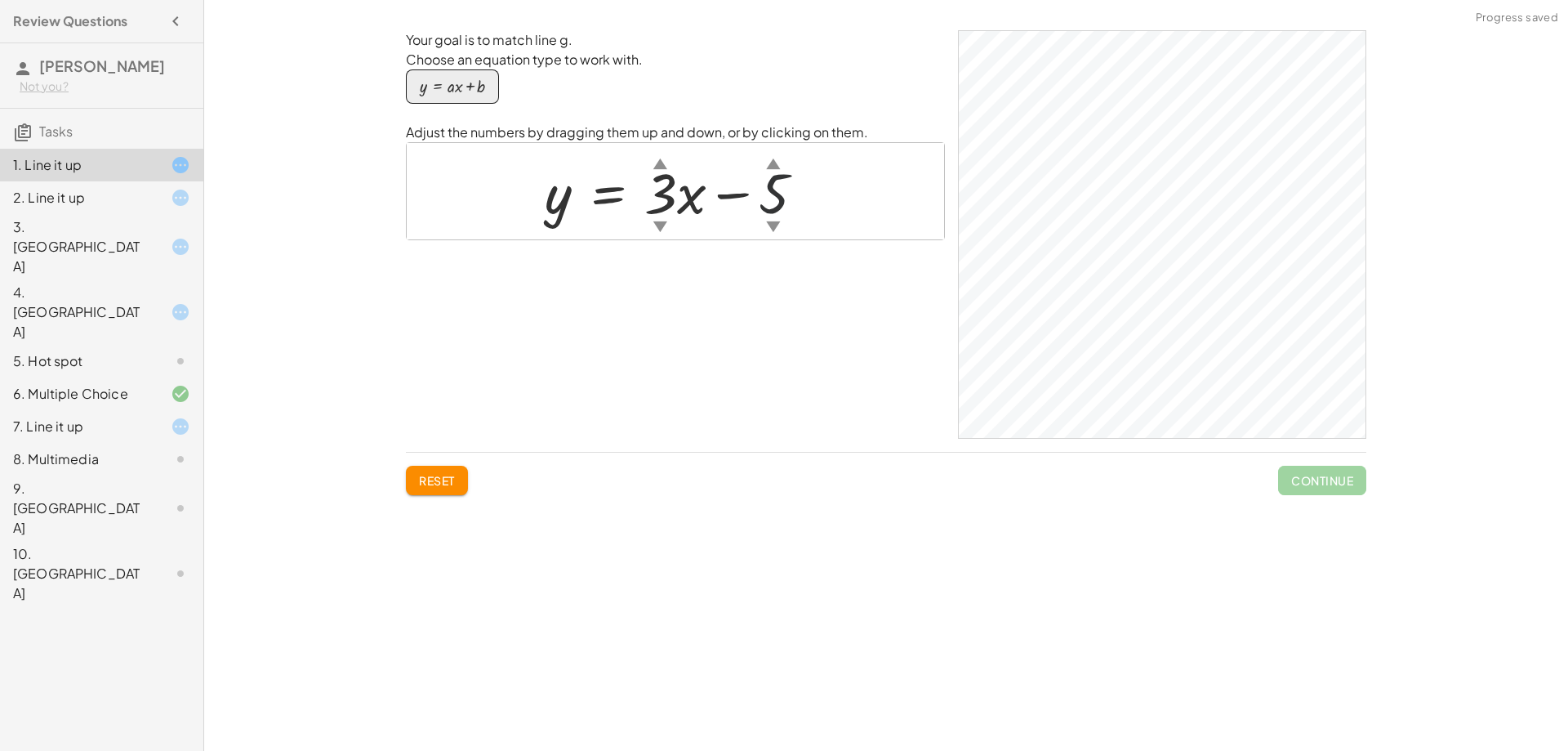
click at [777, 204] on div at bounding box center [681, 191] width 289 height 74
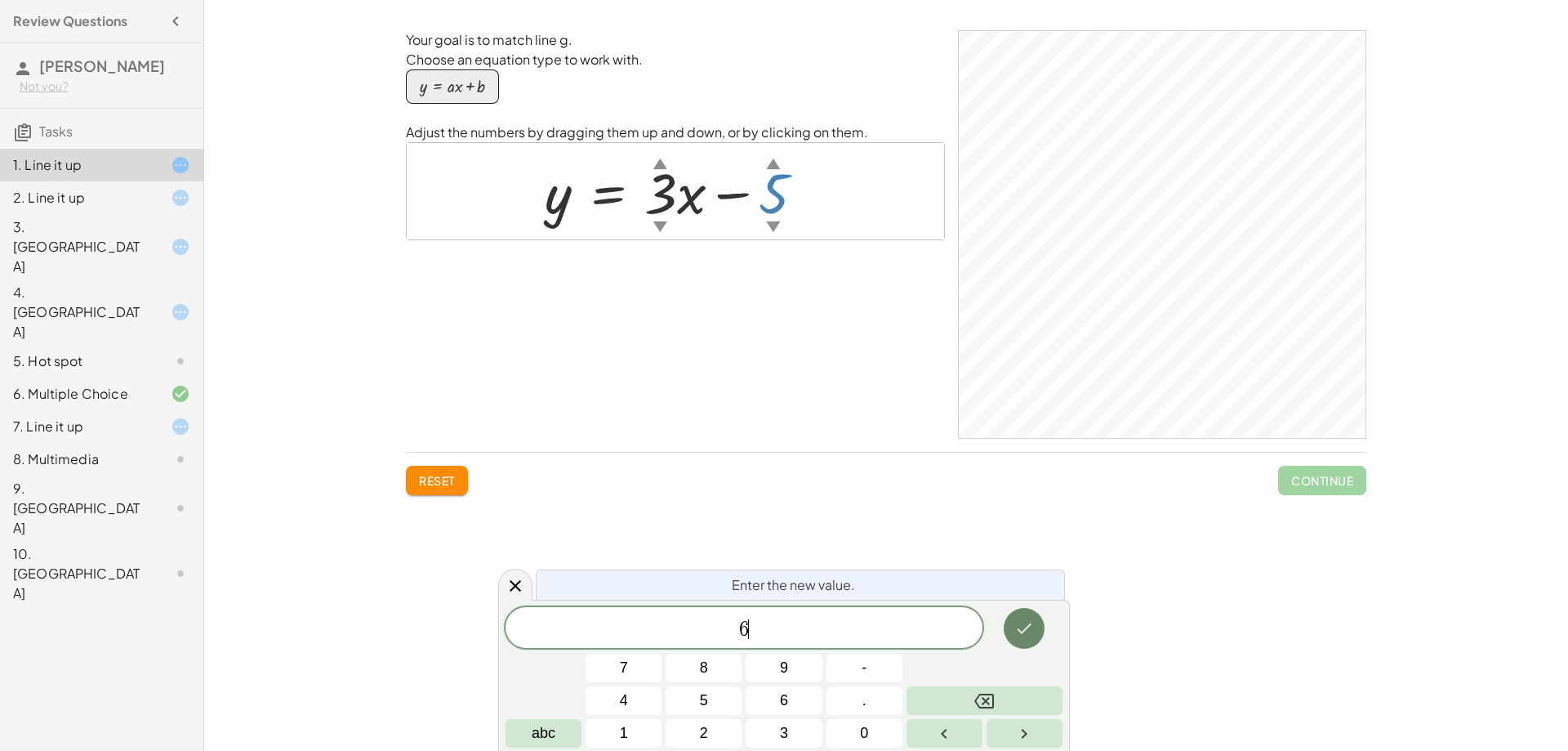
click at [1014, 625] on icon "Done" at bounding box center [1024, 628] width 20 height 20
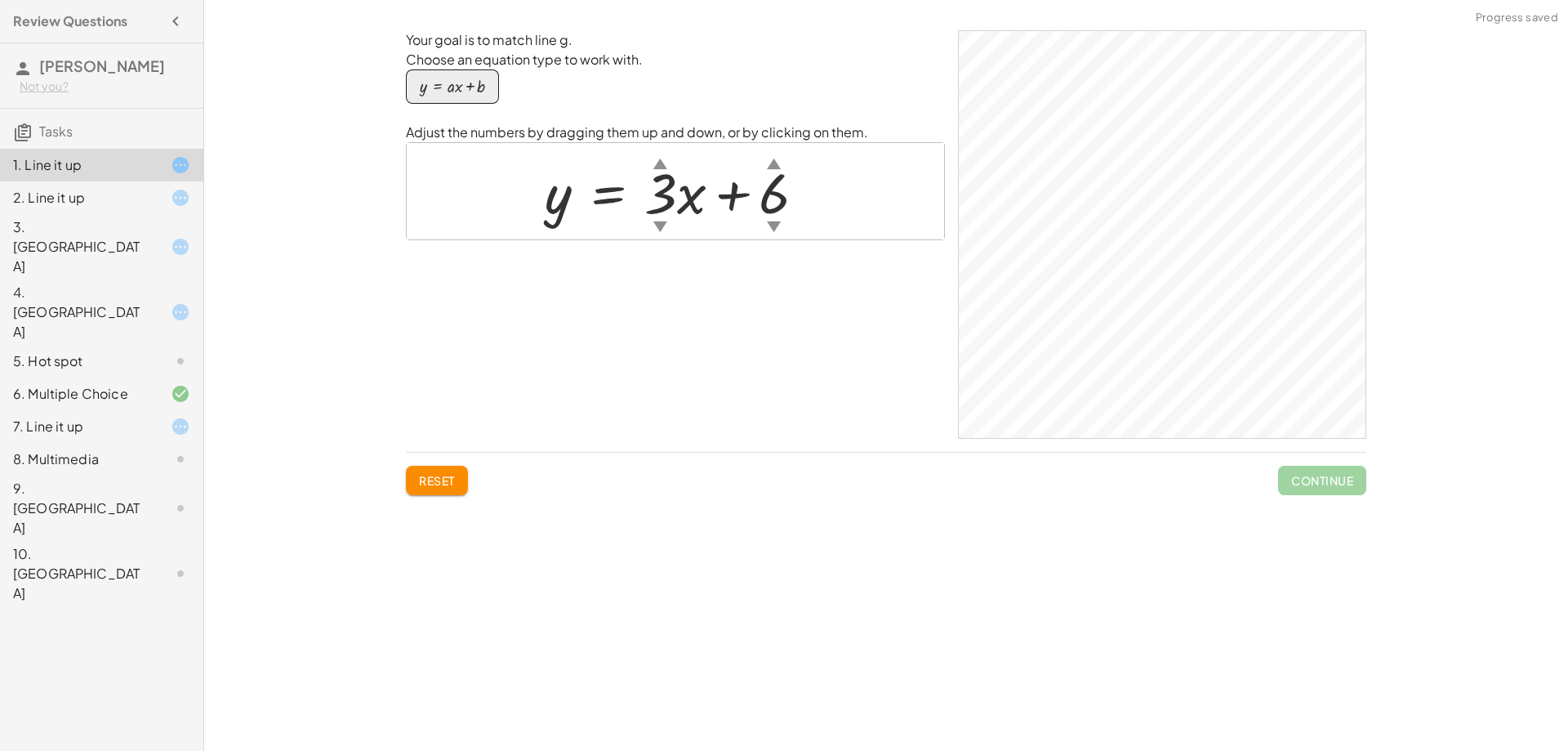
click at [780, 202] on div at bounding box center [682, 191] width 291 height 74
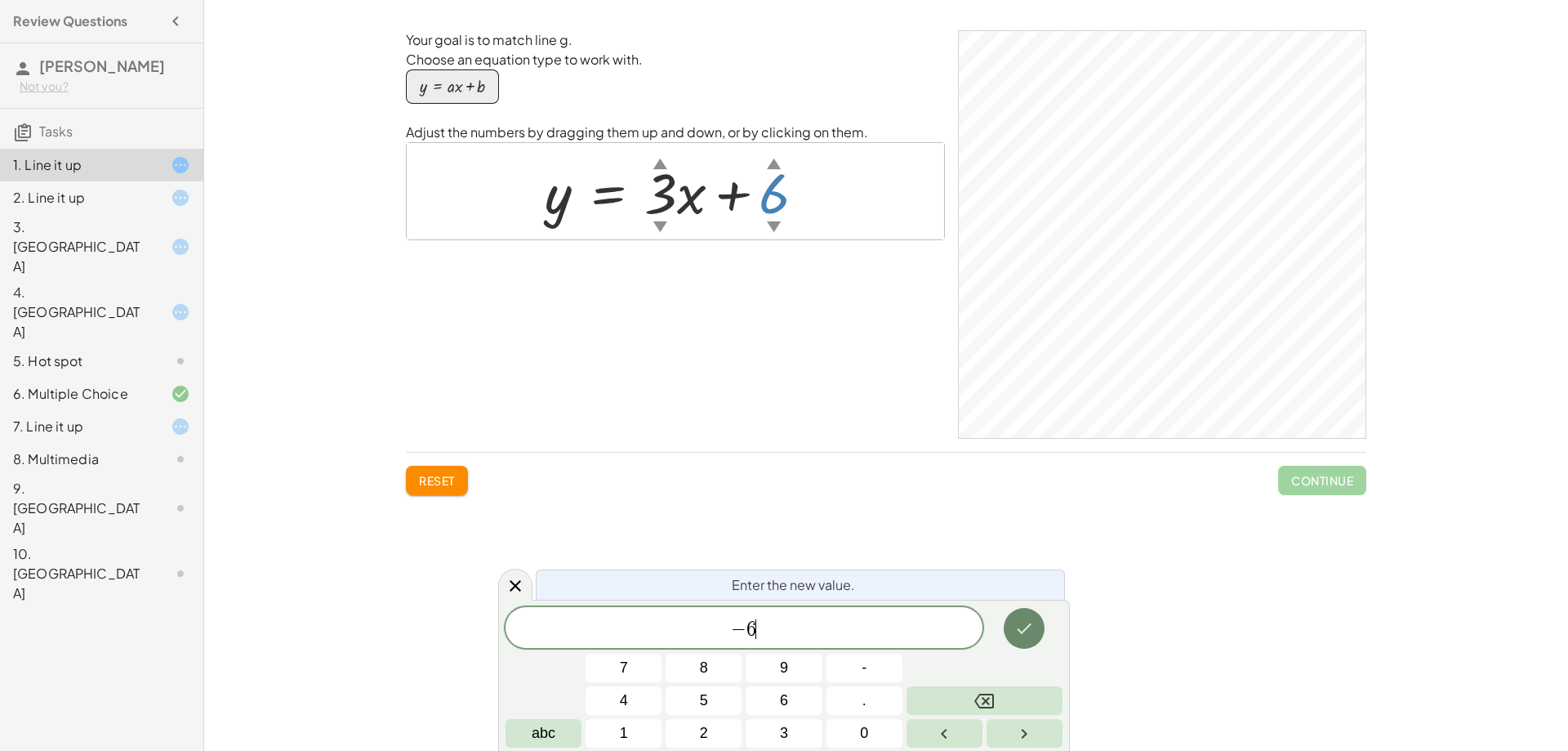
click at [1028, 633] on icon "Done" at bounding box center [1024, 628] width 20 height 20
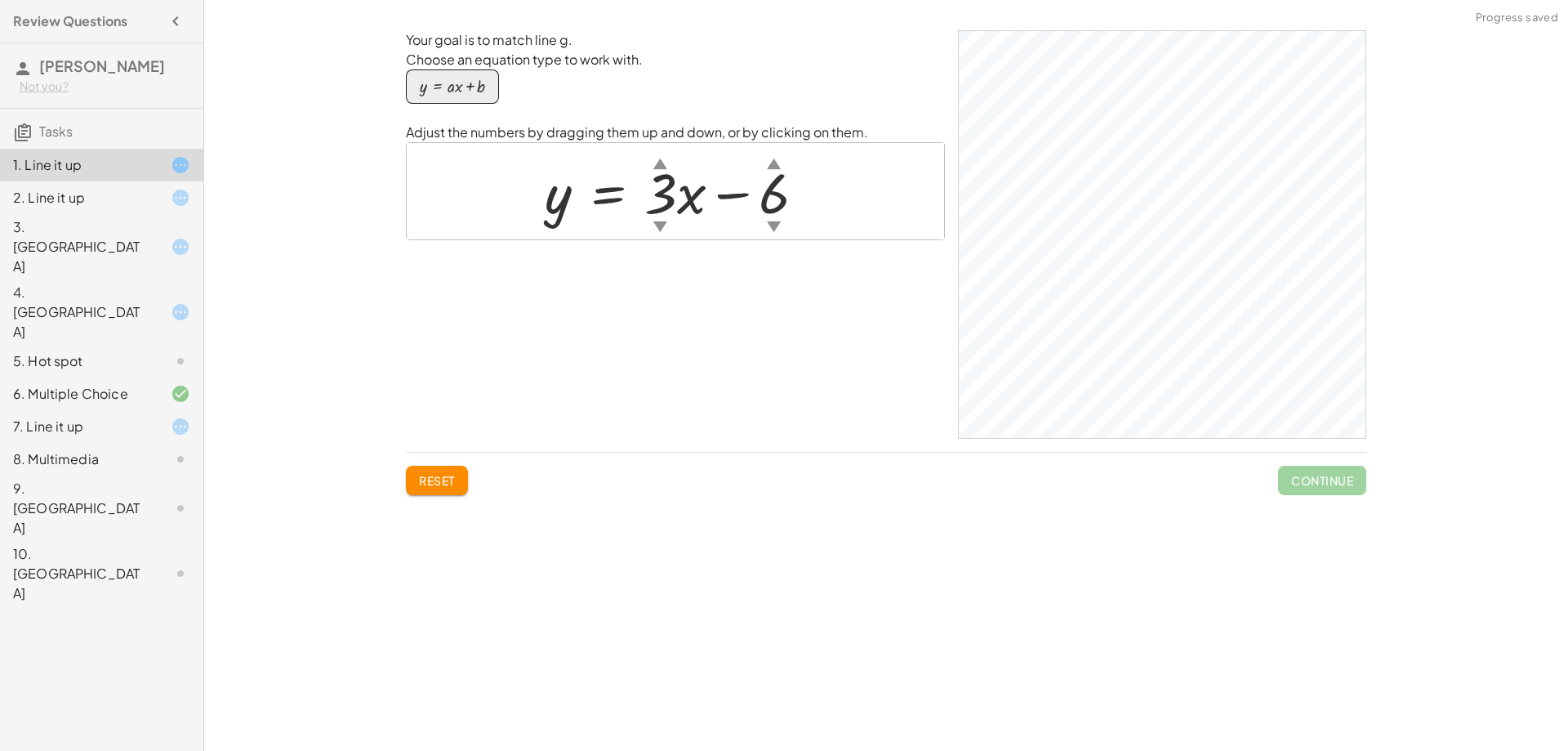
click at [765, 198] on div at bounding box center [682, 191] width 291 height 74
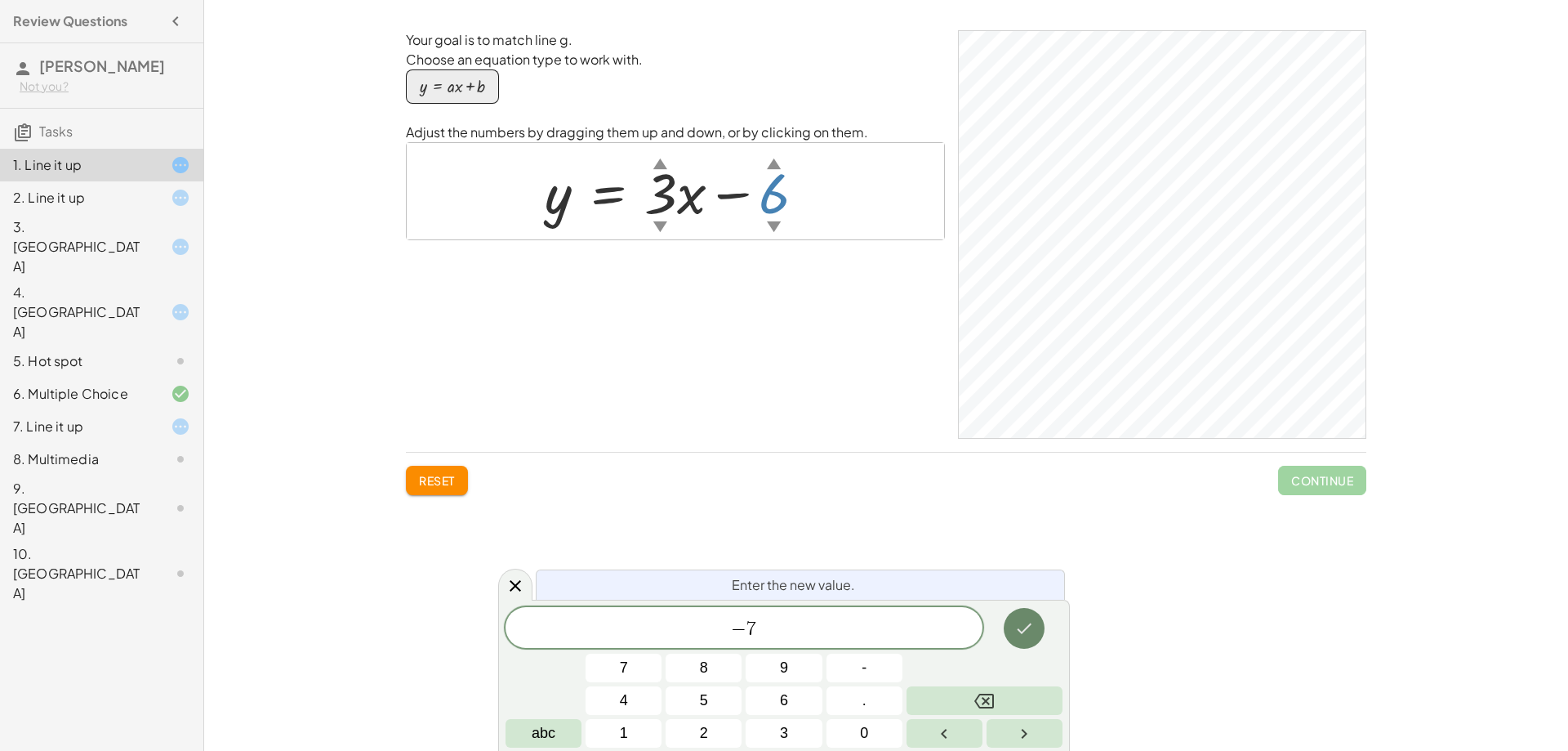
click at [1013, 627] on button "Done" at bounding box center [1024, 628] width 41 height 41
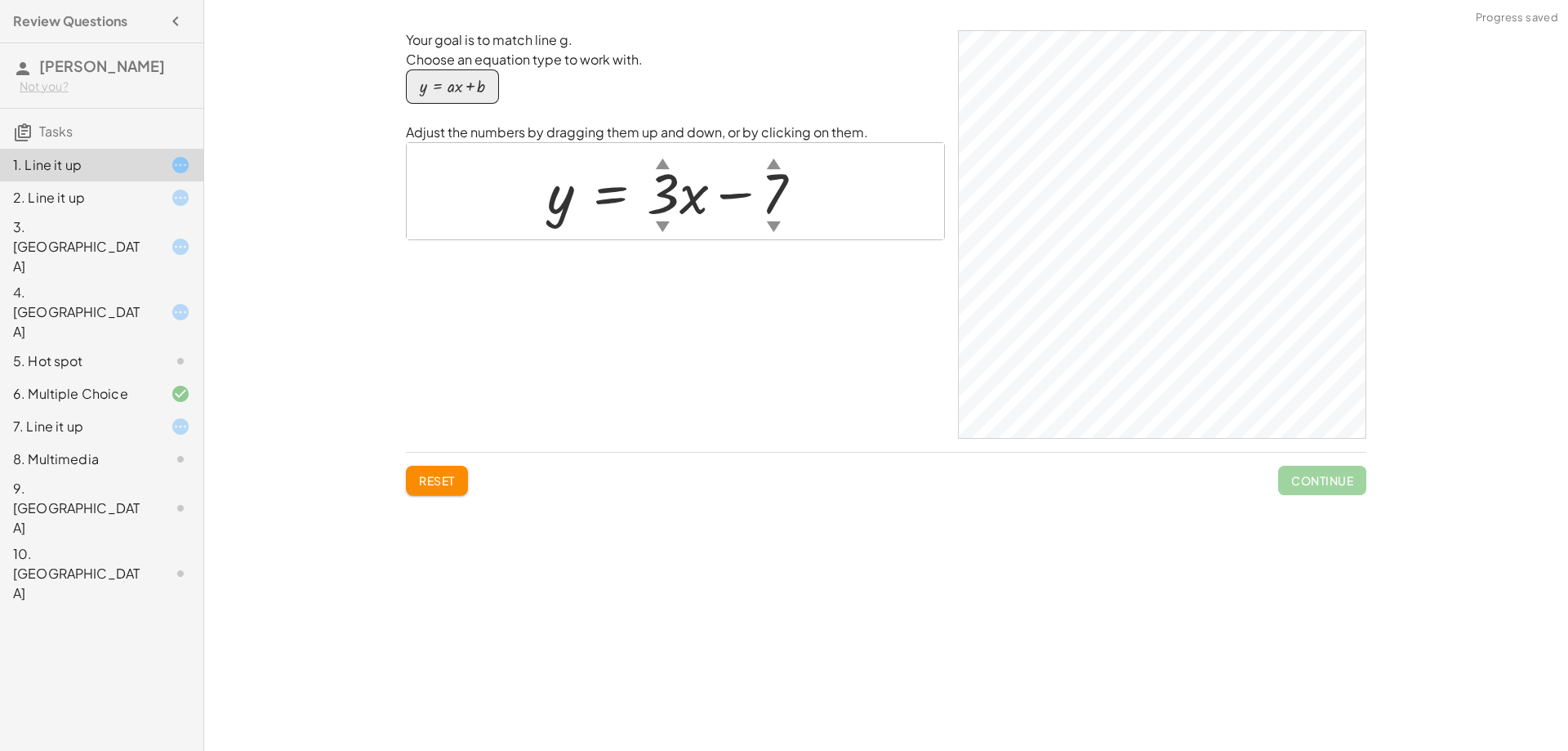
click at [764, 169] on div at bounding box center [682, 191] width 285 height 74
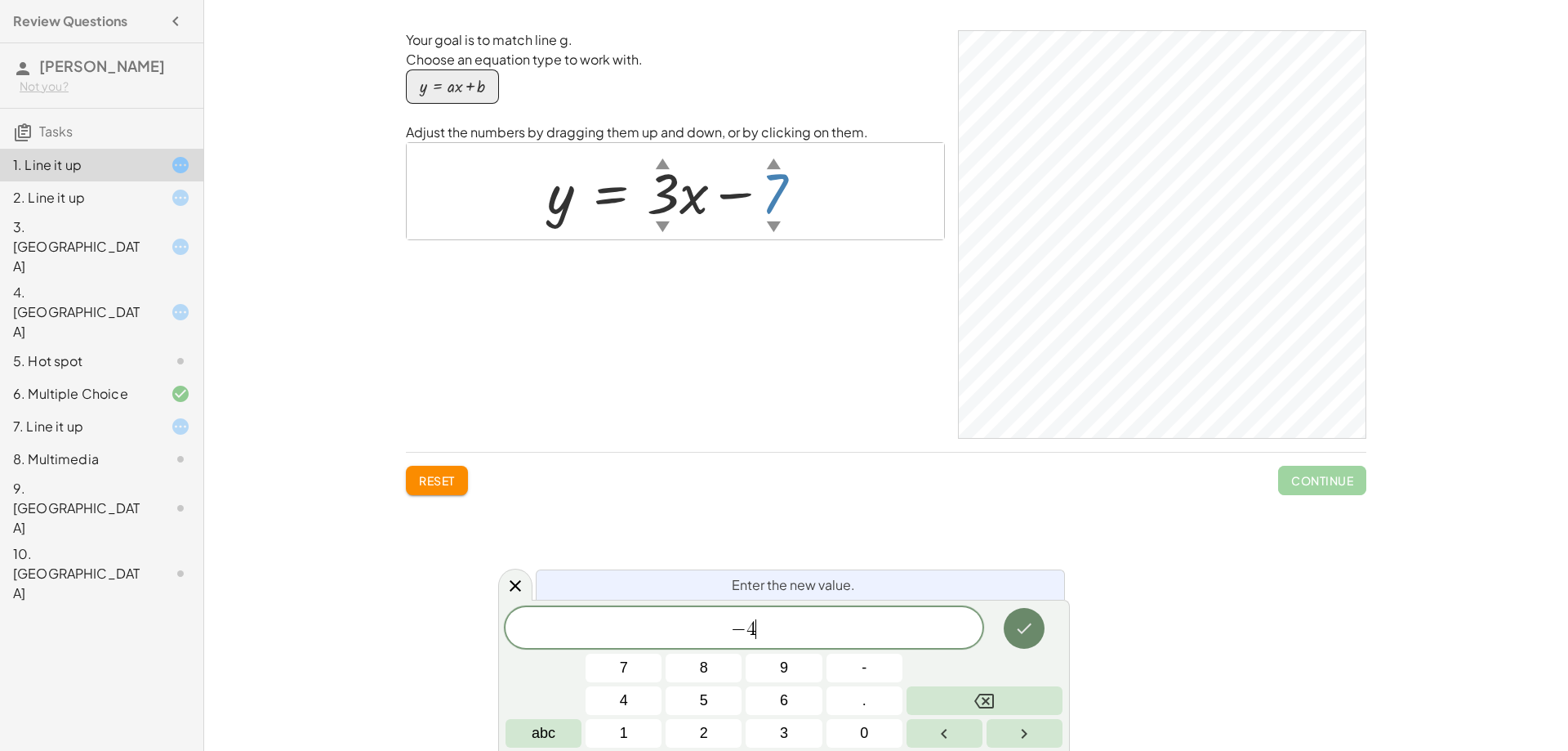
click at [1024, 636] on icon "Done" at bounding box center [1024, 628] width 20 height 20
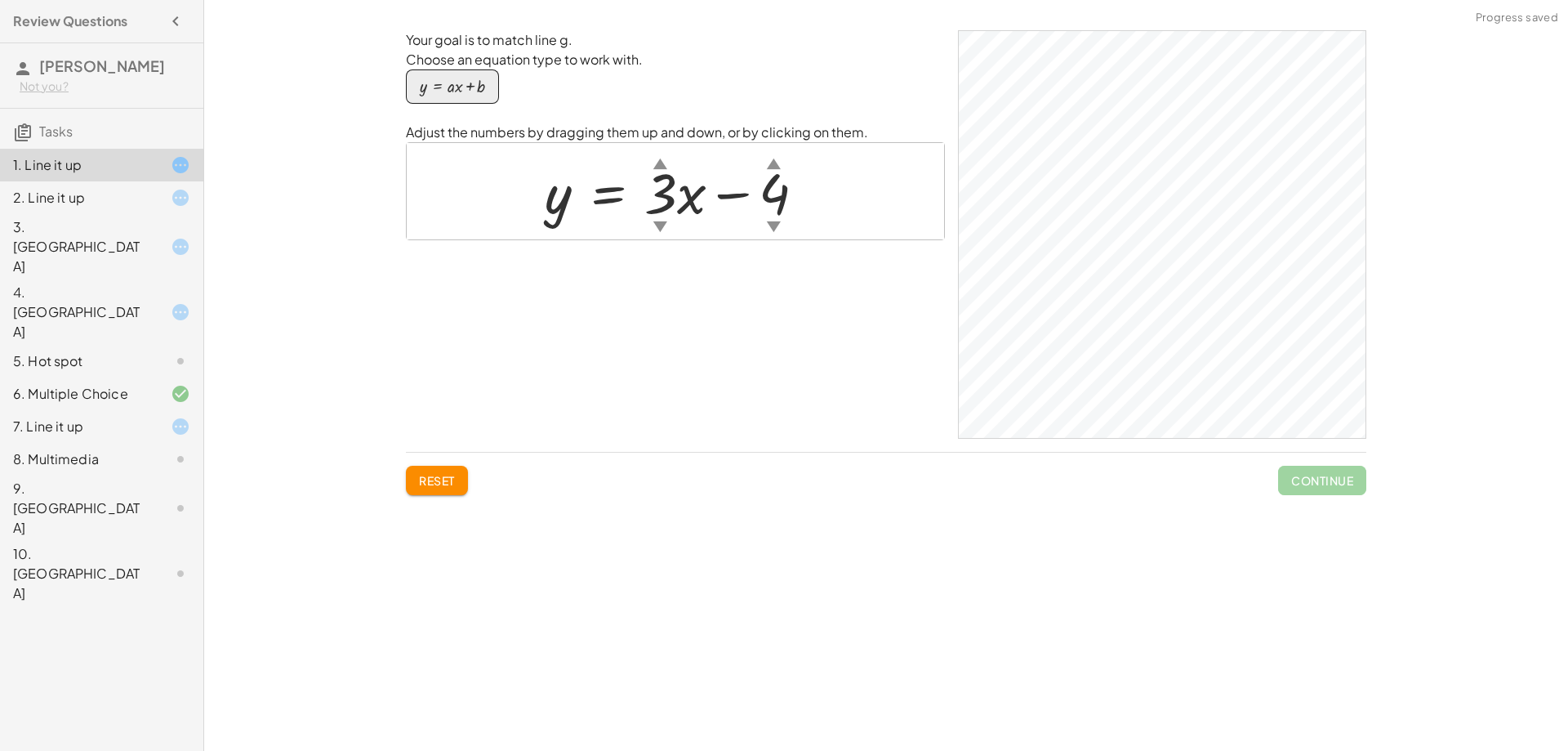
click at [785, 195] on div at bounding box center [681, 191] width 290 height 74
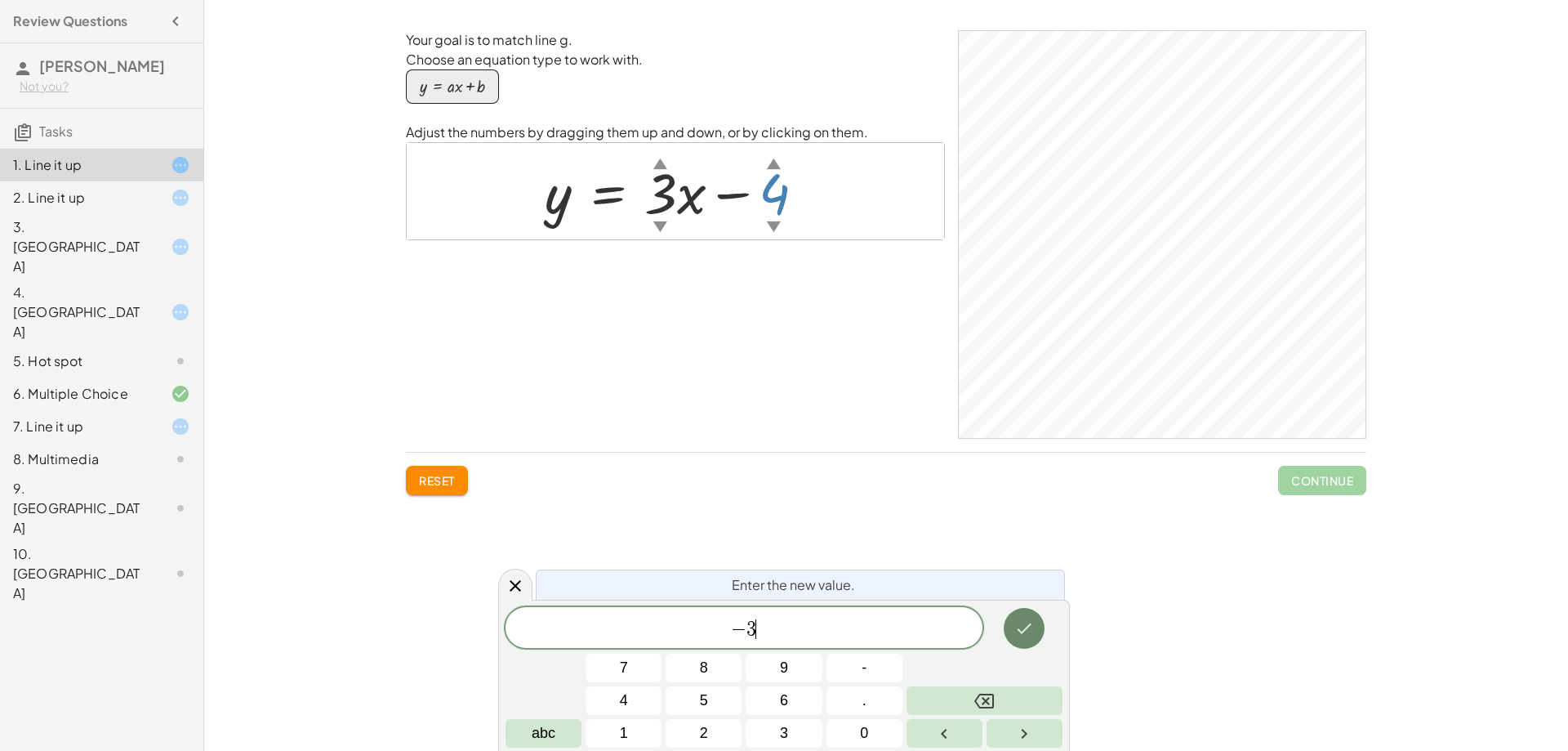
click at [1036, 640] on button "Done" at bounding box center [1024, 628] width 41 height 41
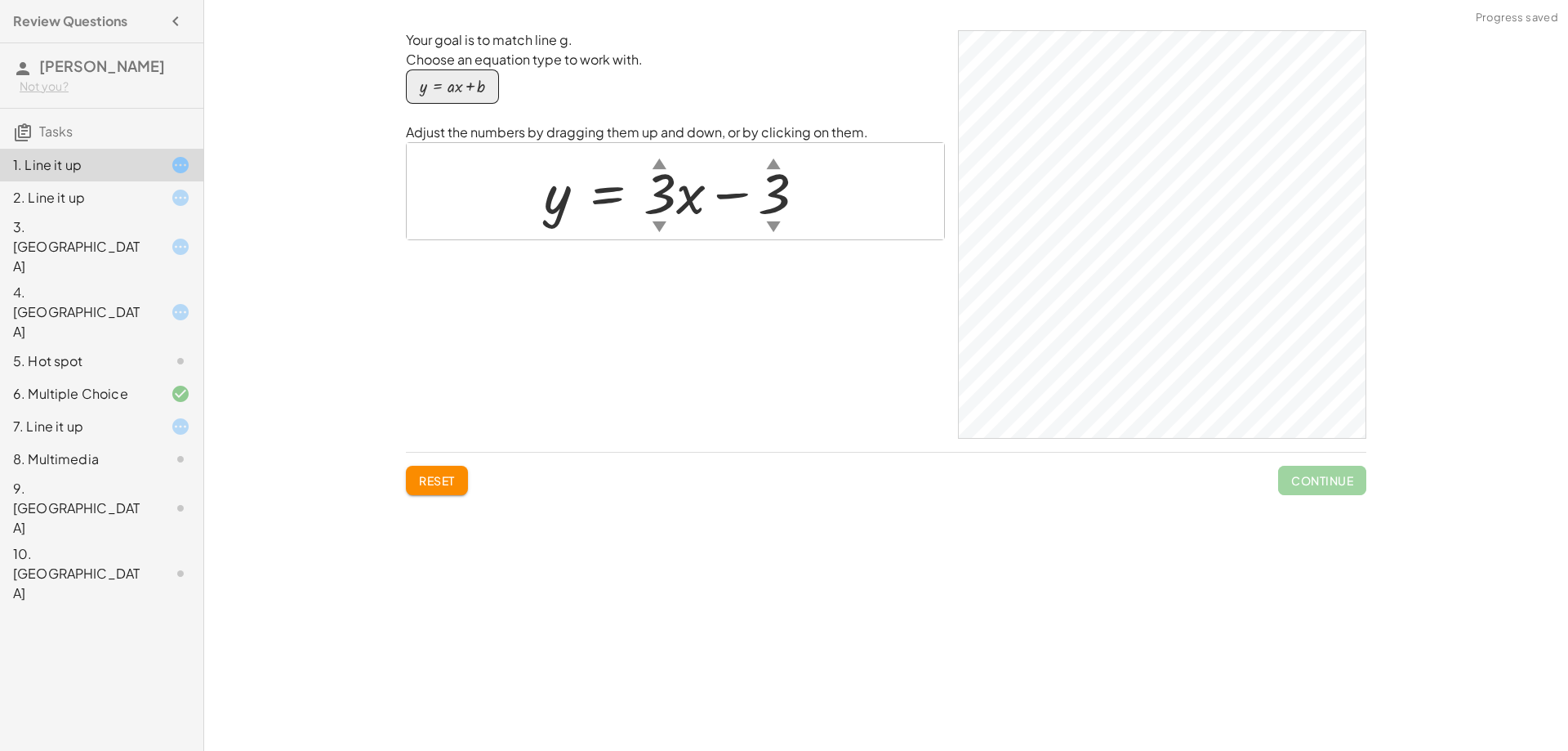
click at [778, 195] on div at bounding box center [681, 191] width 292 height 74
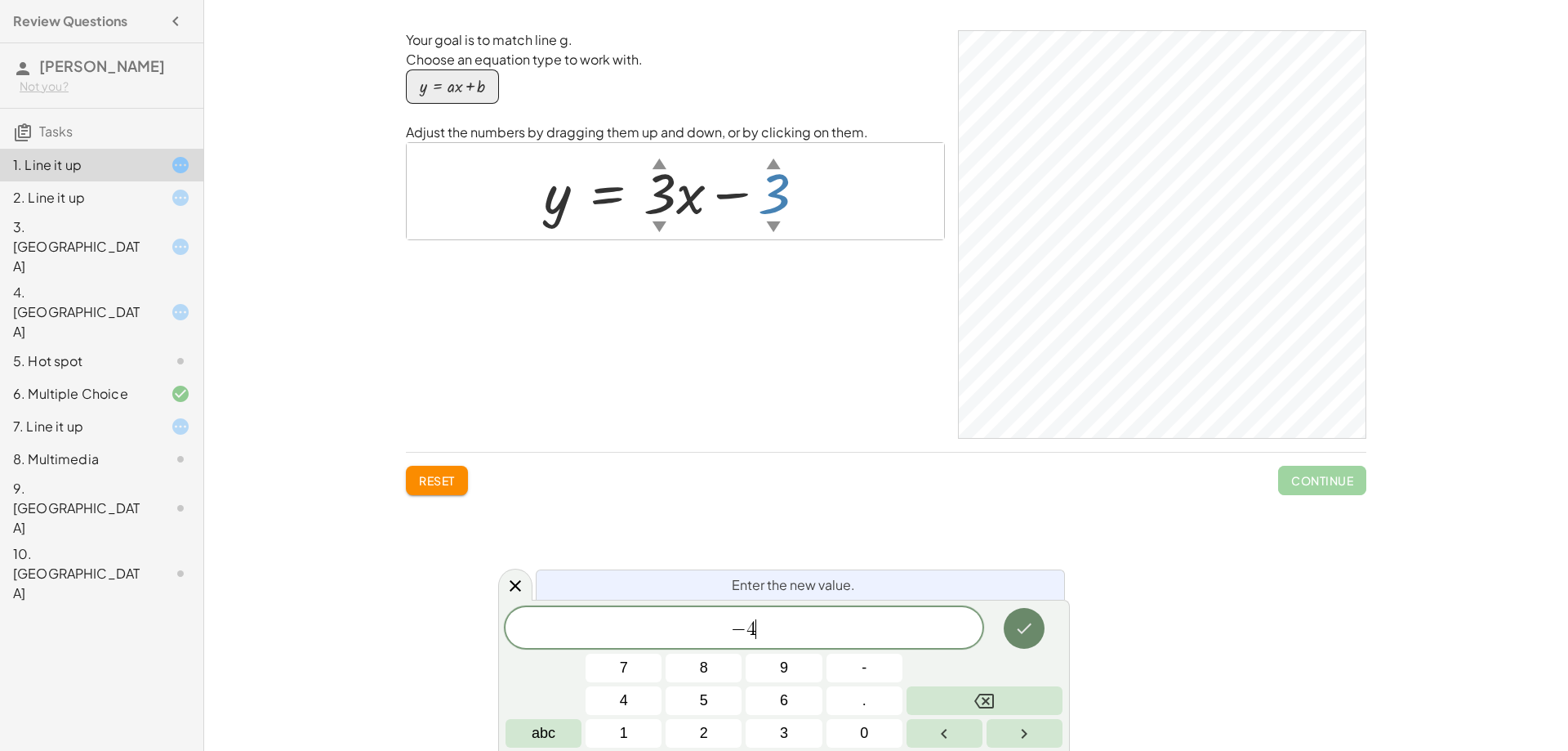
click at [1042, 635] on button "Done" at bounding box center [1024, 628] width 41 height 41
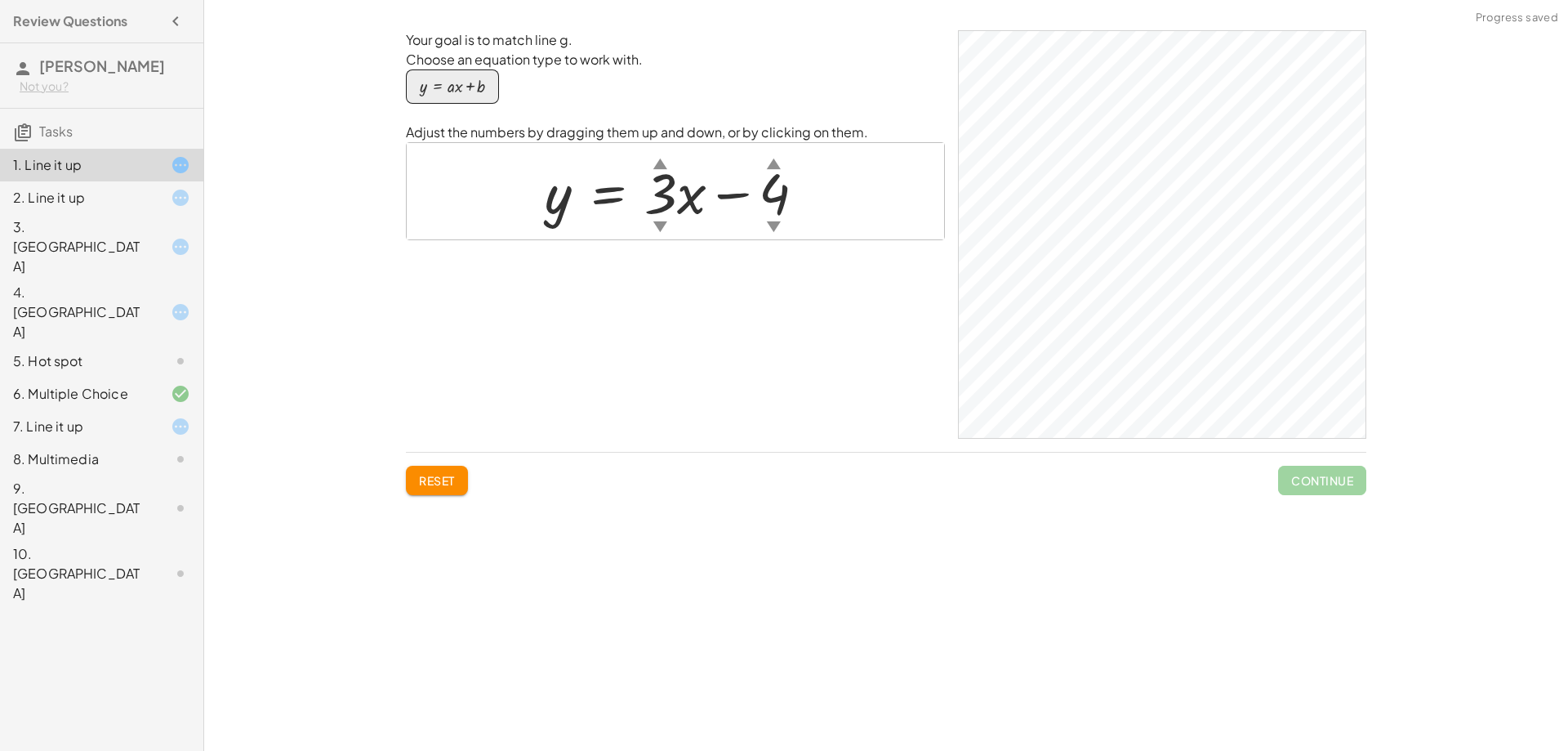
click at [777, 196] on div at bounding box center [681, 191] width 290 height 74
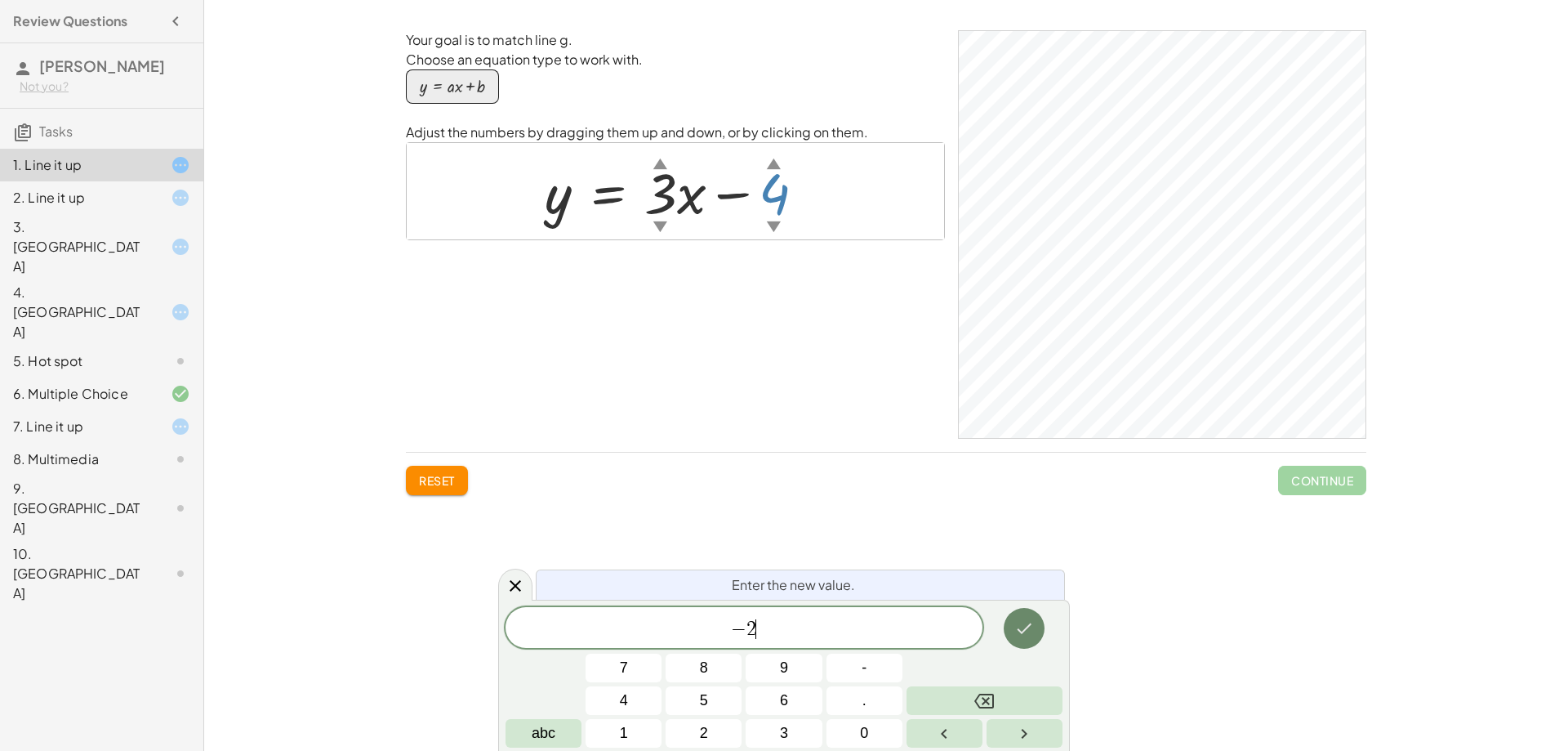
click at [1024, 638] on button "Done" at bounding box center [1024, 628] width 41 height 41
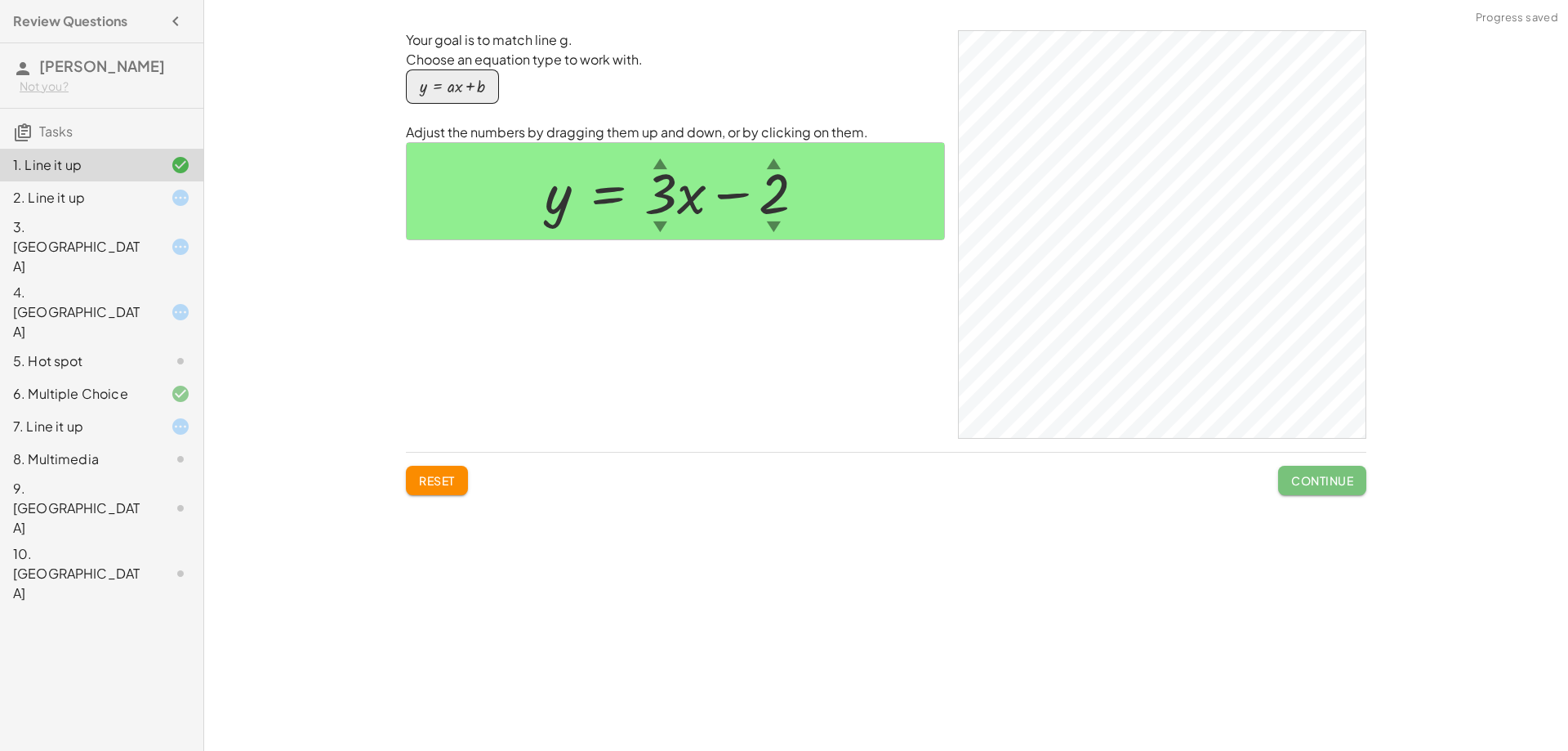
click at [1318, 487] on span "Continue" at bounding box center [1323, 480] width 62 height 15
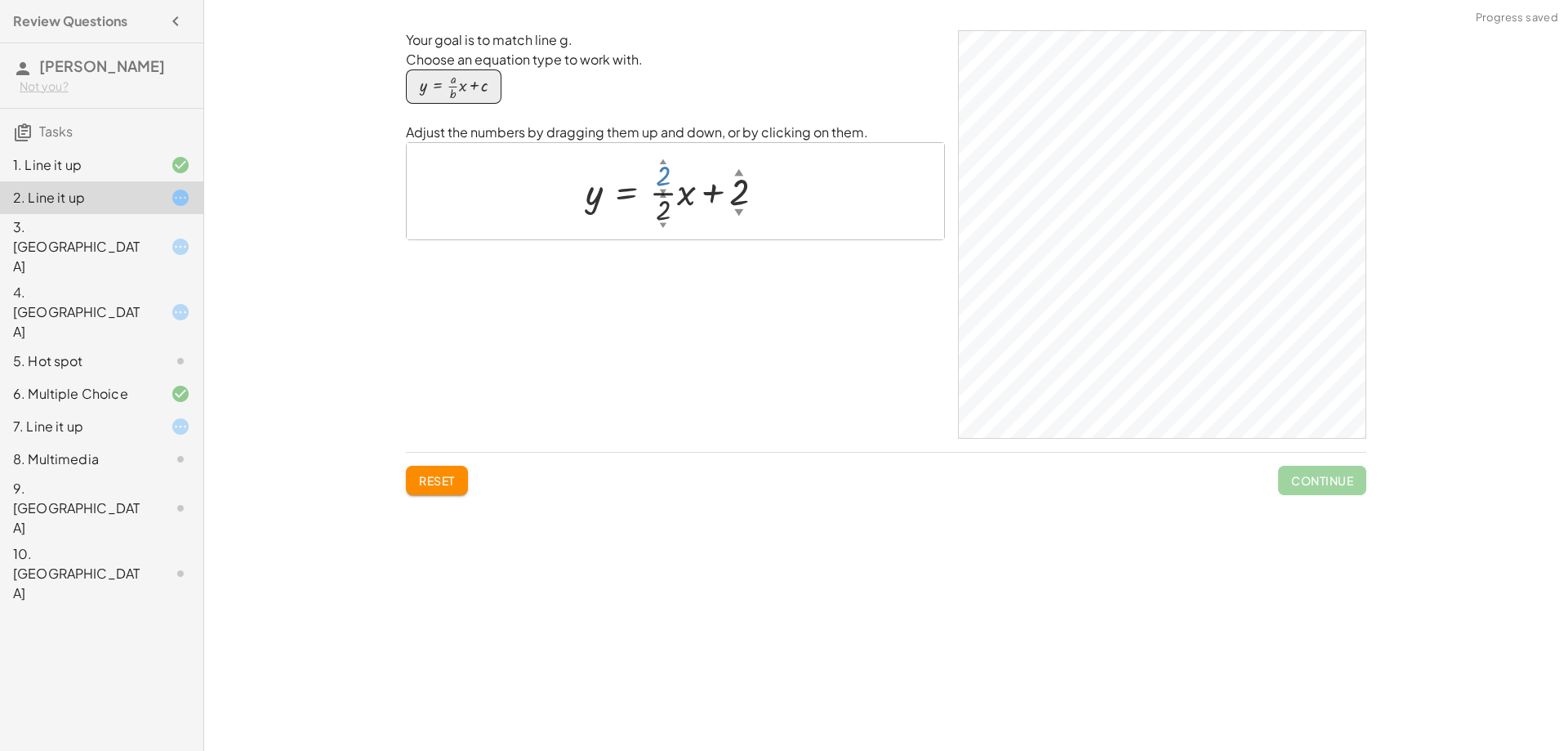
click at [667, 179] on div at bounding box center [681, 191] width 208 height 74
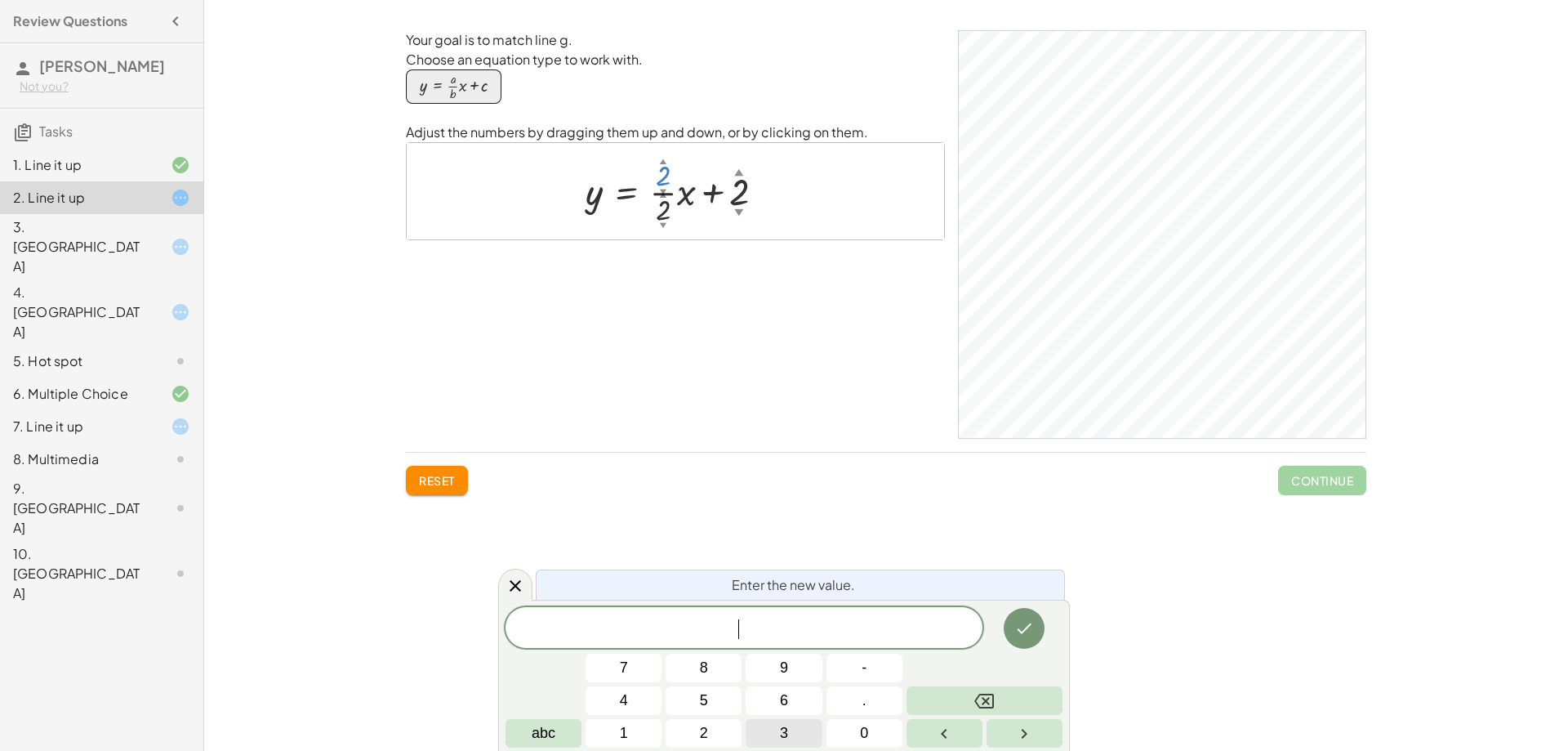
click at [796, 727] on button "3" at bounding box center [784, 733] width 76 height 28
click at [1034, 623] on icon "Done" at bounding box center [1024, 628] width 20 height 20
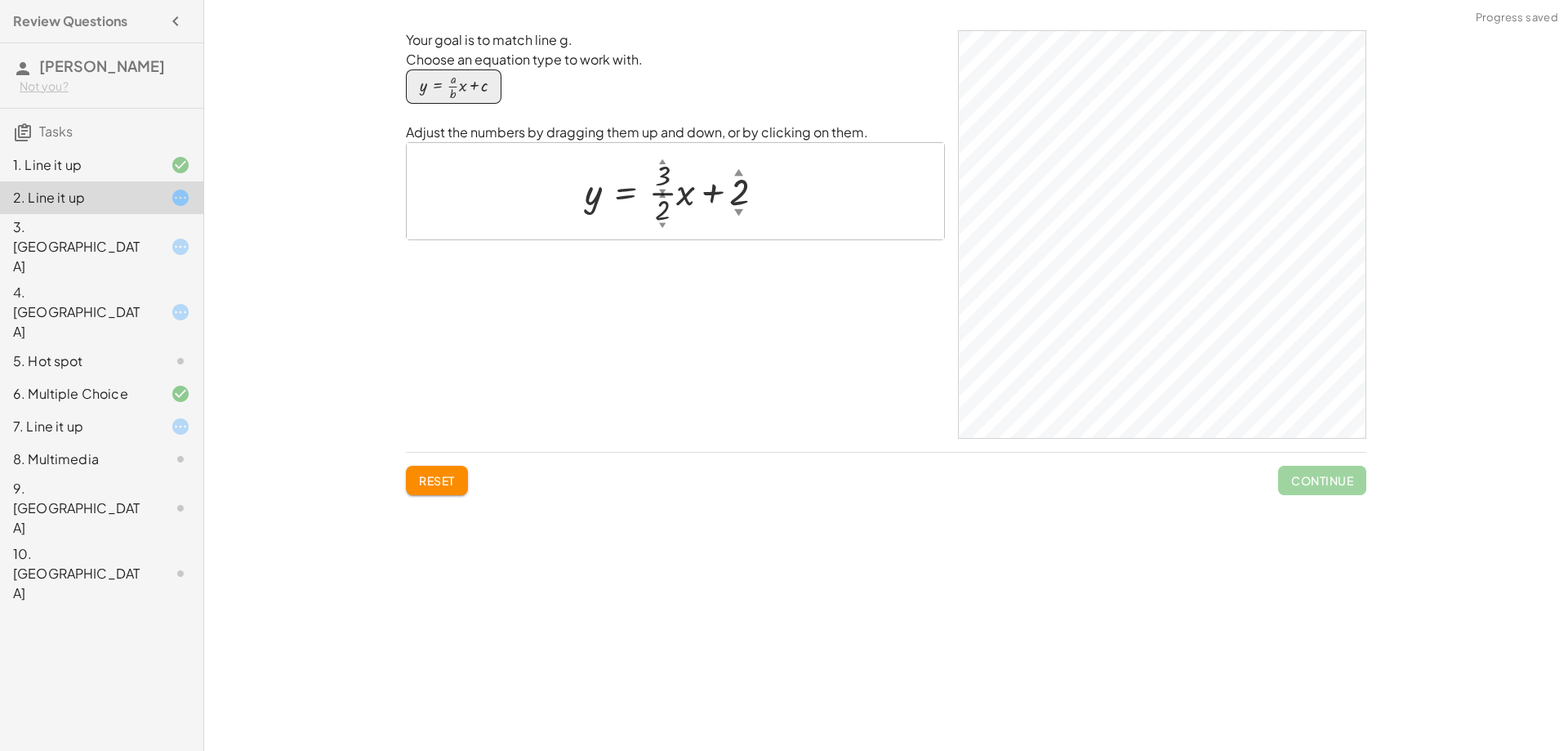
click at [664, 177] on div at bounding box center [681, 191] width 209 height 74
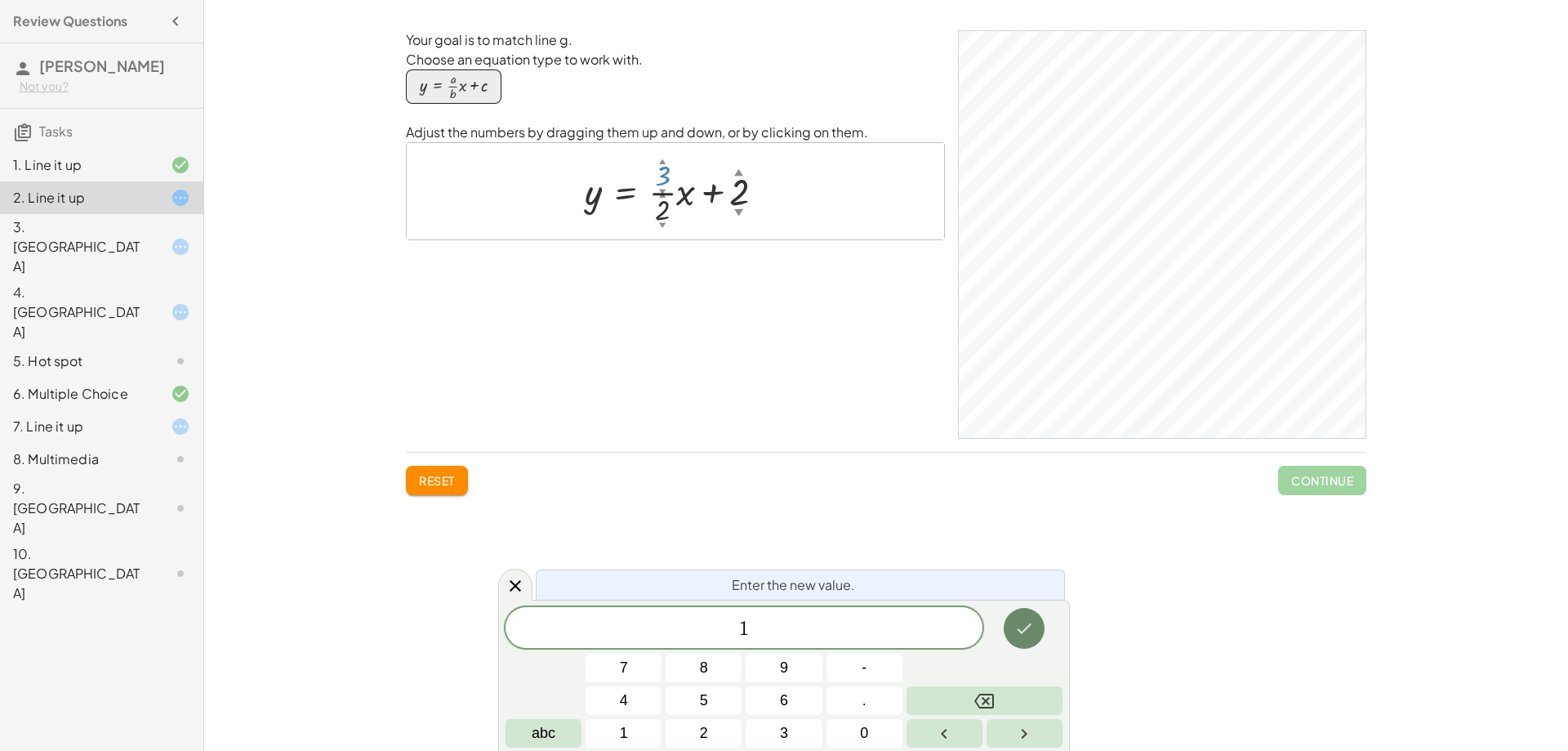
click at [1026, 633] on icon "Done" at bounding box center [1024, 628] width 20 height 20
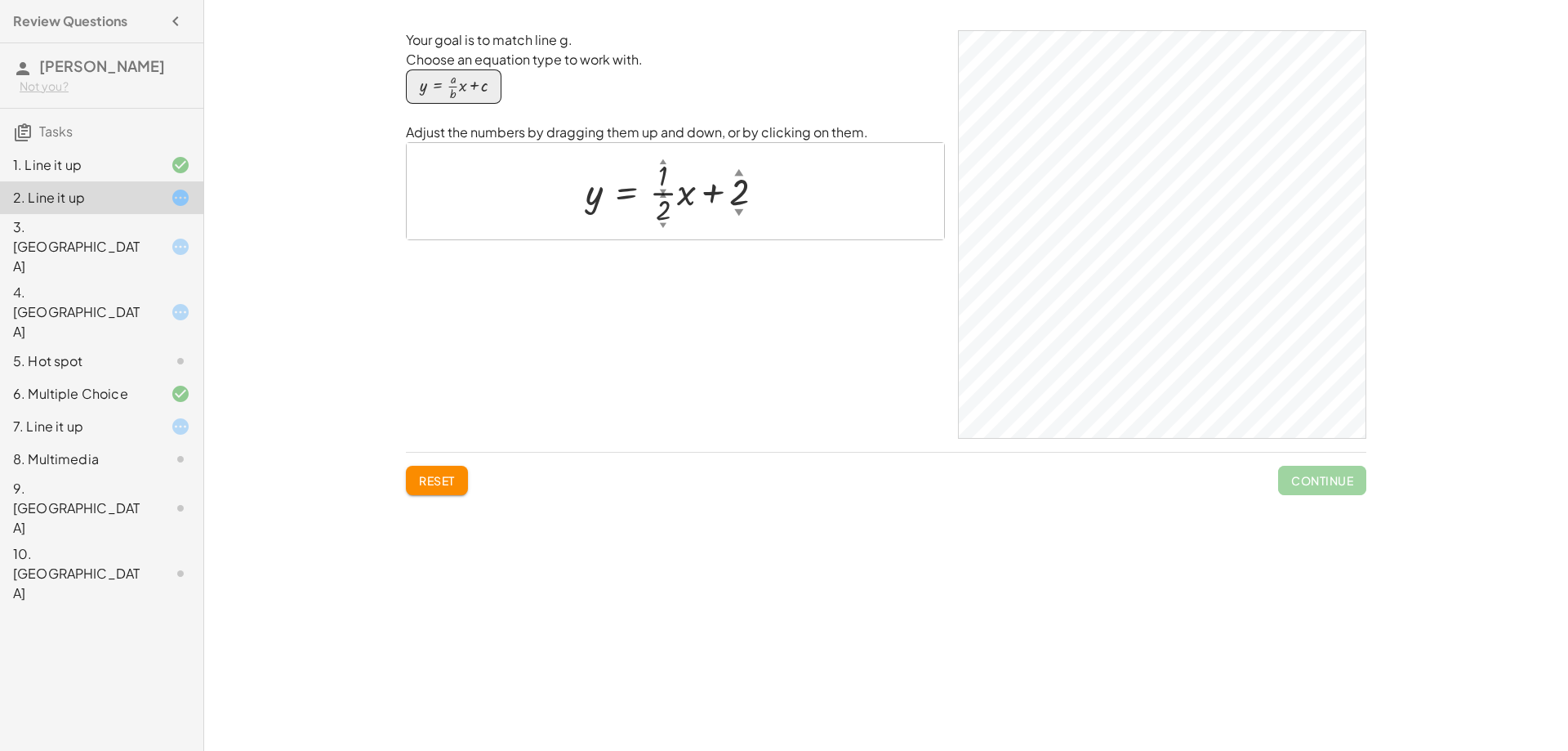
click at [734, 195] on div at bounding box center [681, 191] width 208 height 74
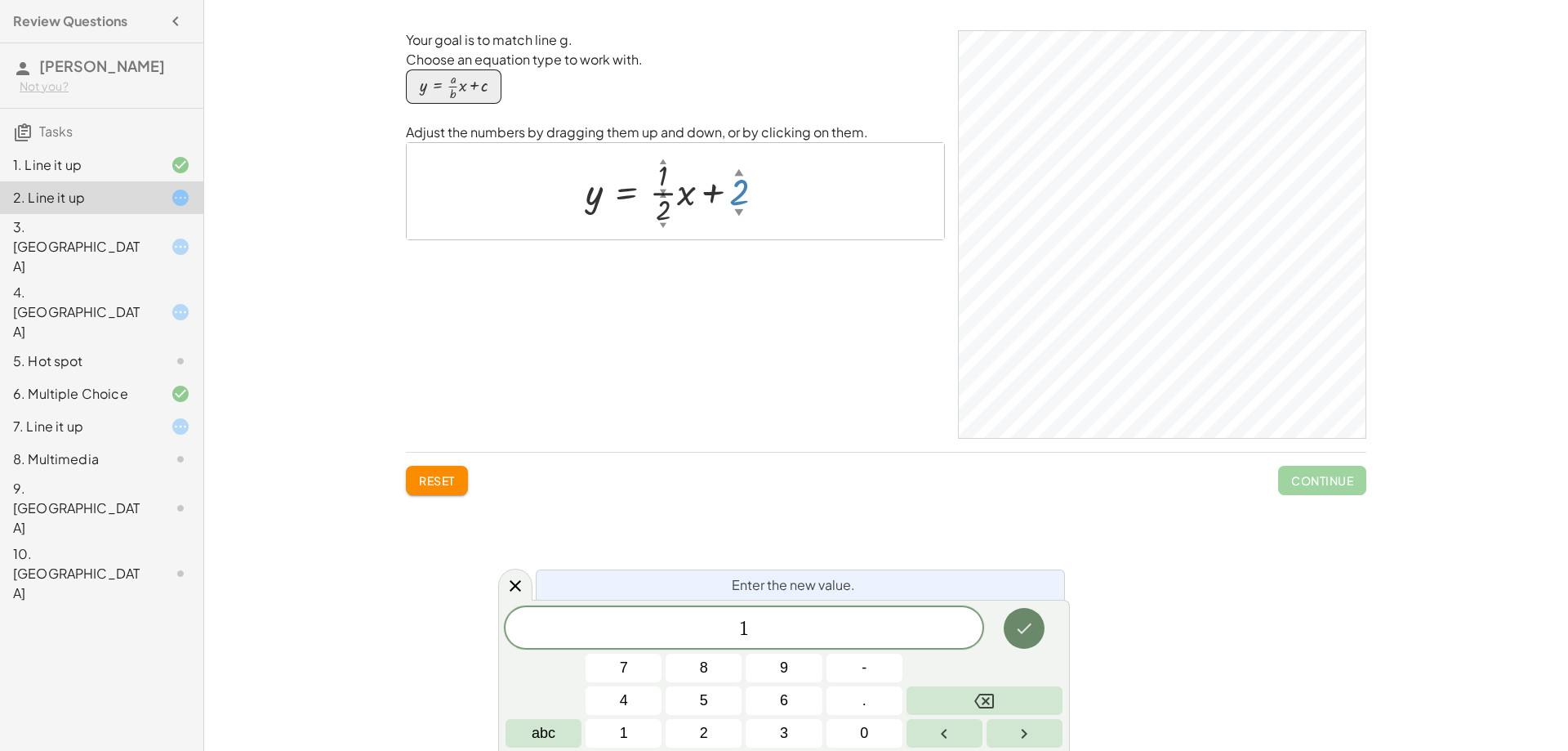
click at [1014, 631] on icon "Done" at bounding box center [1024, 628] width 20 height 20
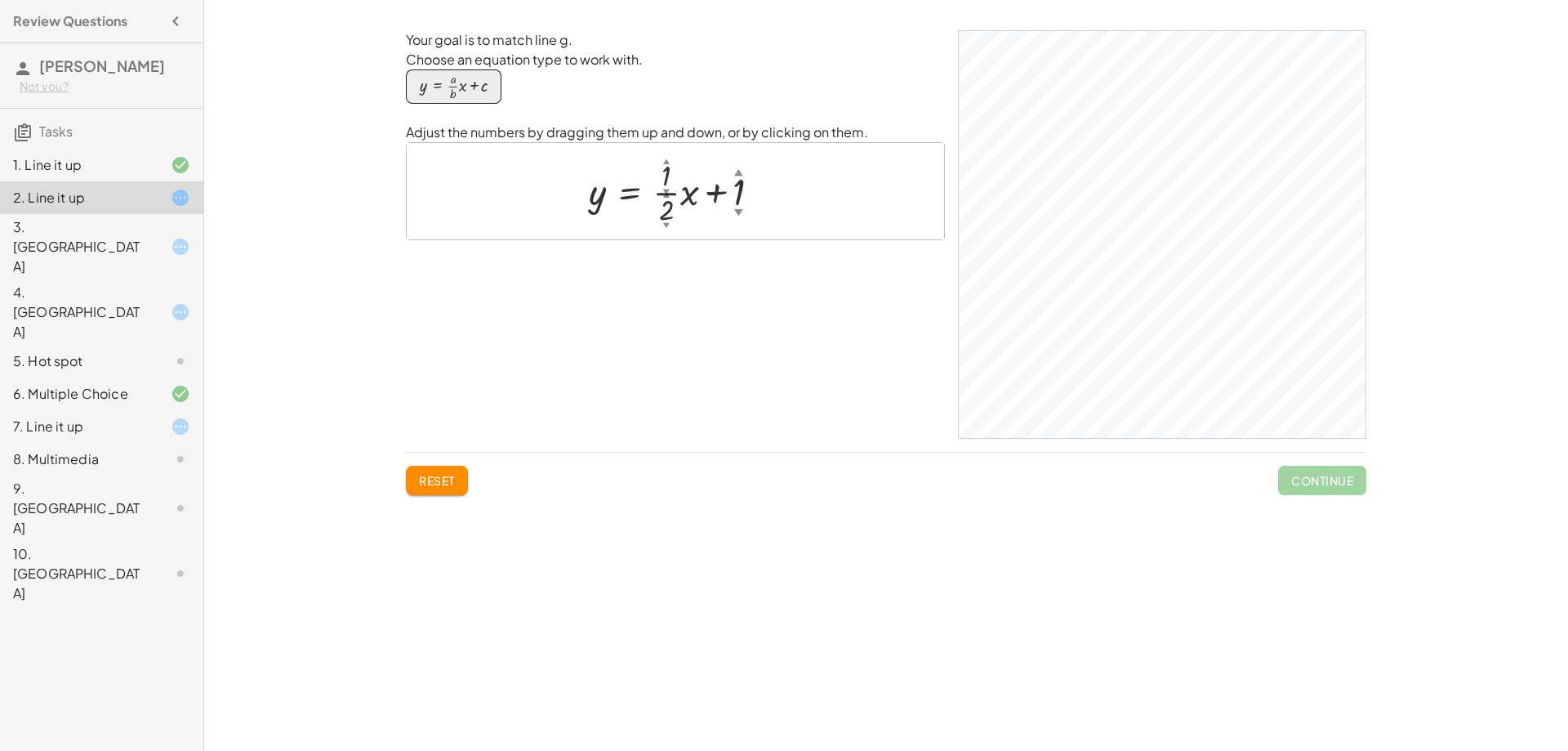
click at [673, 172] on div at bounding box center [681, 191] width 201 height 74
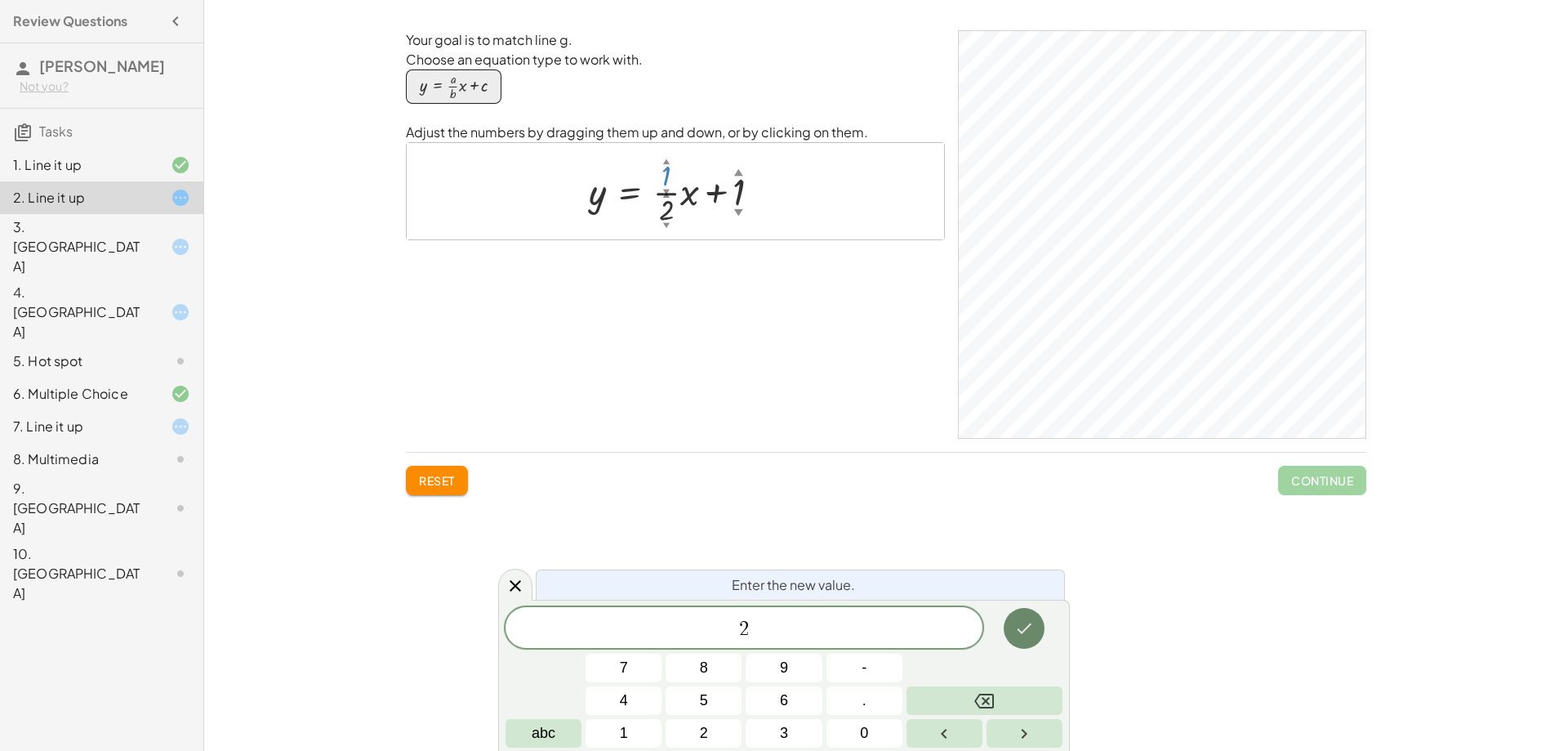
click at [1034, 626] on icon "Done" at bounding box center [1024, 628] width 20 height 20
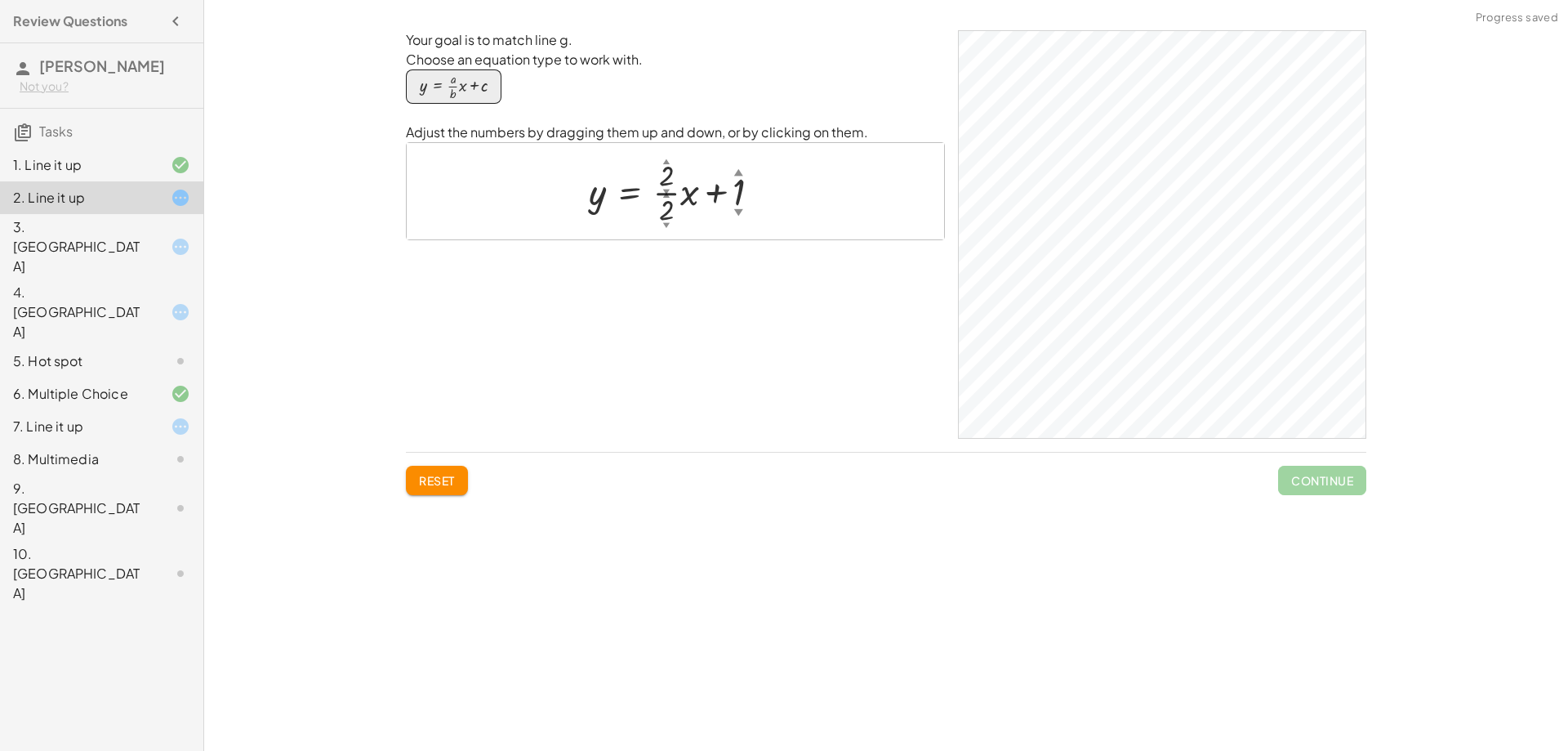
click at [664, 187] on div "▼" at bounding box center [666, 192] width 6 height 10
click at [676, 195] on div at bounding box center [681, 191] width 201 height 74
click at [680, 231] on div "y = + · · 2 ▲ ▼ · 2 ▲ ▼ · x + 1 ▲ ▼" at bounding box center [675, 191] width 222 height 82
click at [664, 211] on div at bounding box center [681, 191] width 201 height 74
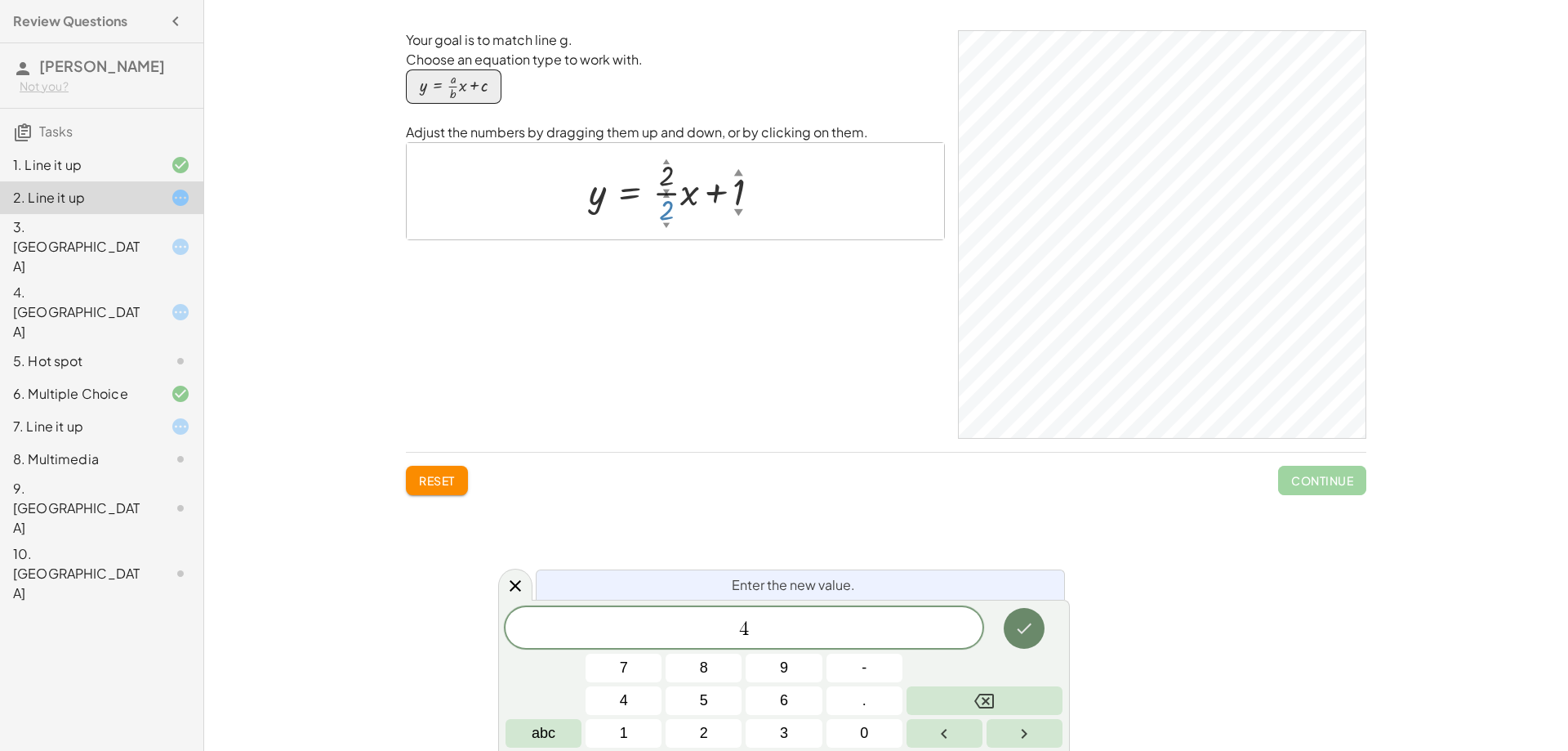
click at [1034, 640] on button "Done" at bounding box center [1024, 628] width 41 height 41
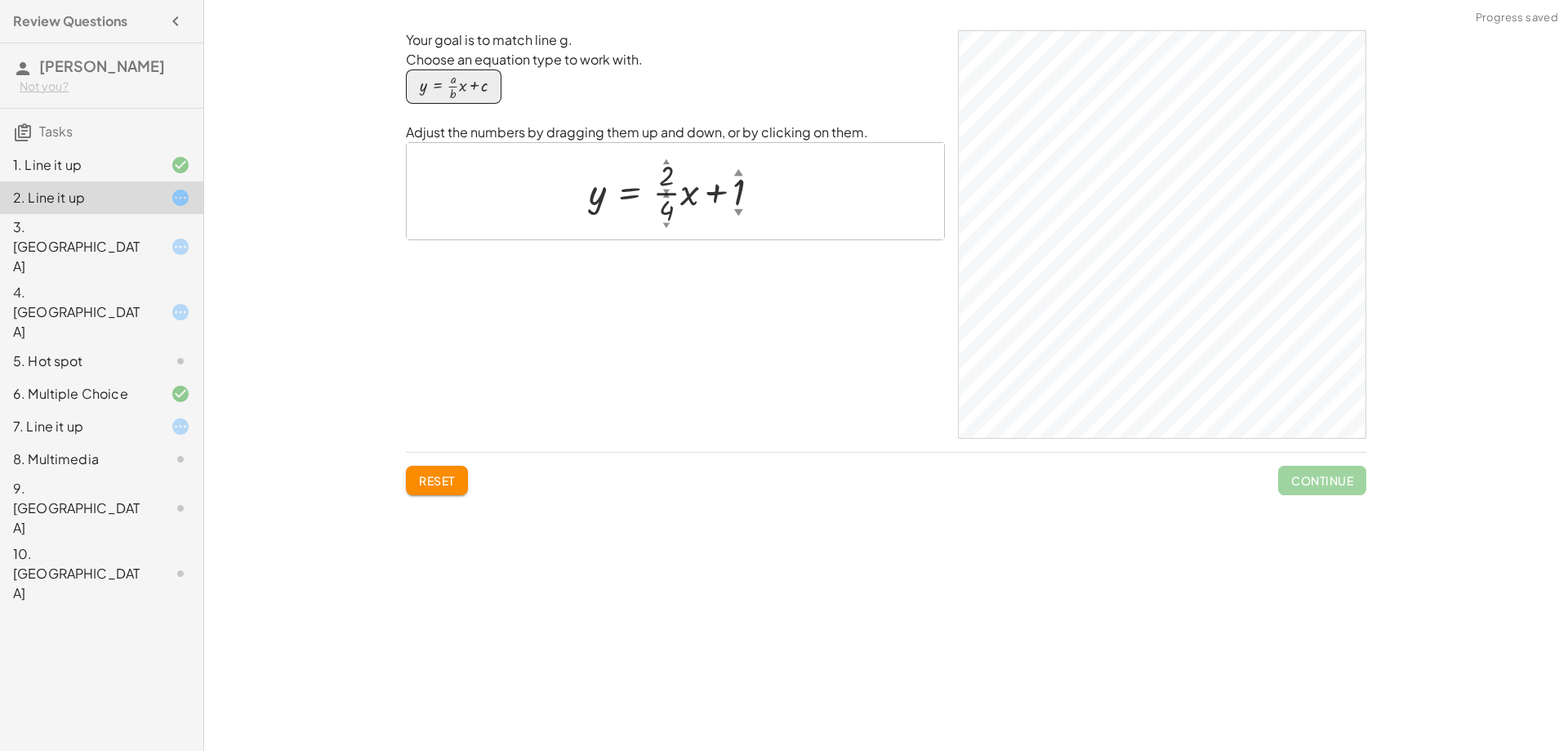
click at [665, 211] on div at bounding box center [681, 191] width 201 height 74
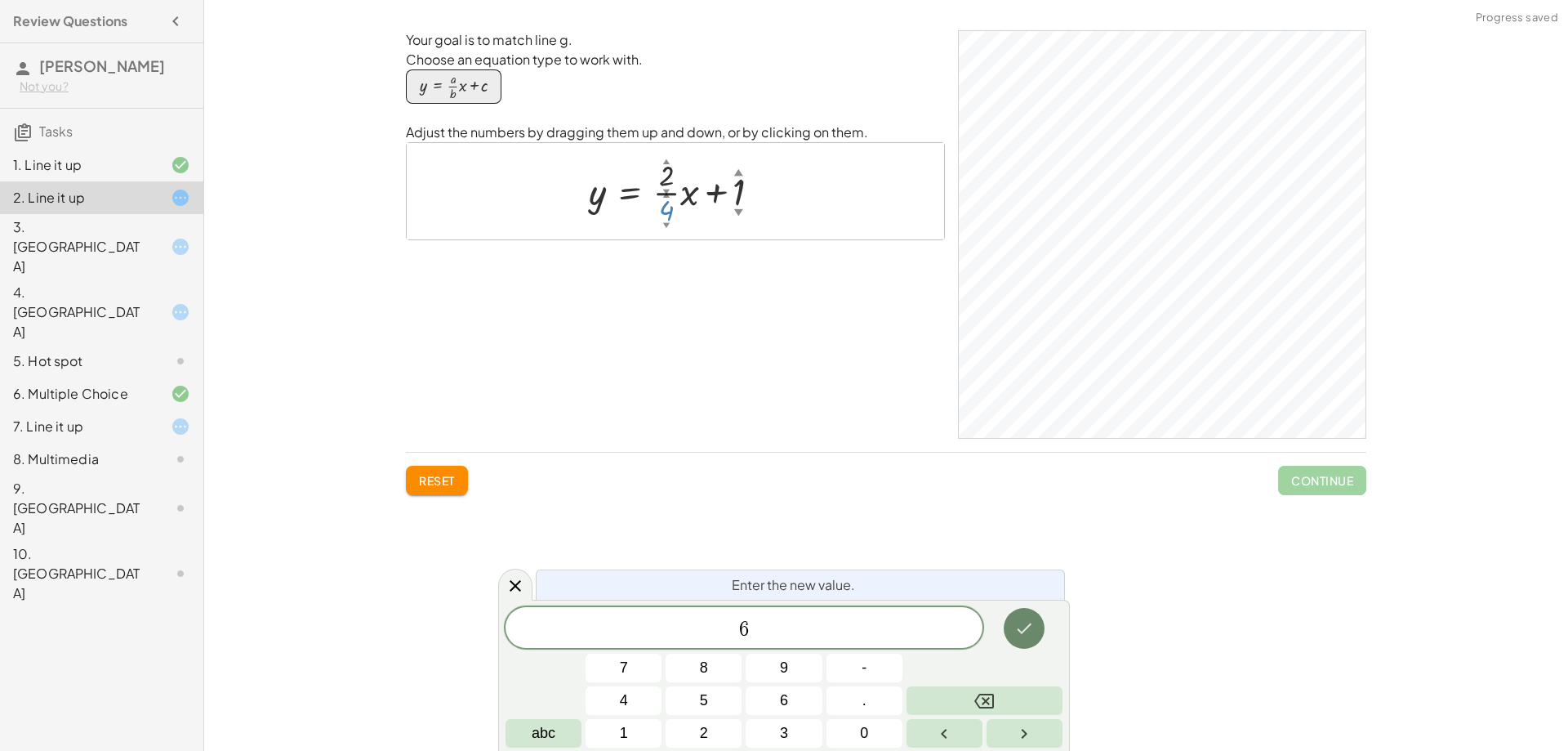
click at [1022, 617] on button "Done" at bounding box center [1024, 628] width 41 height 41
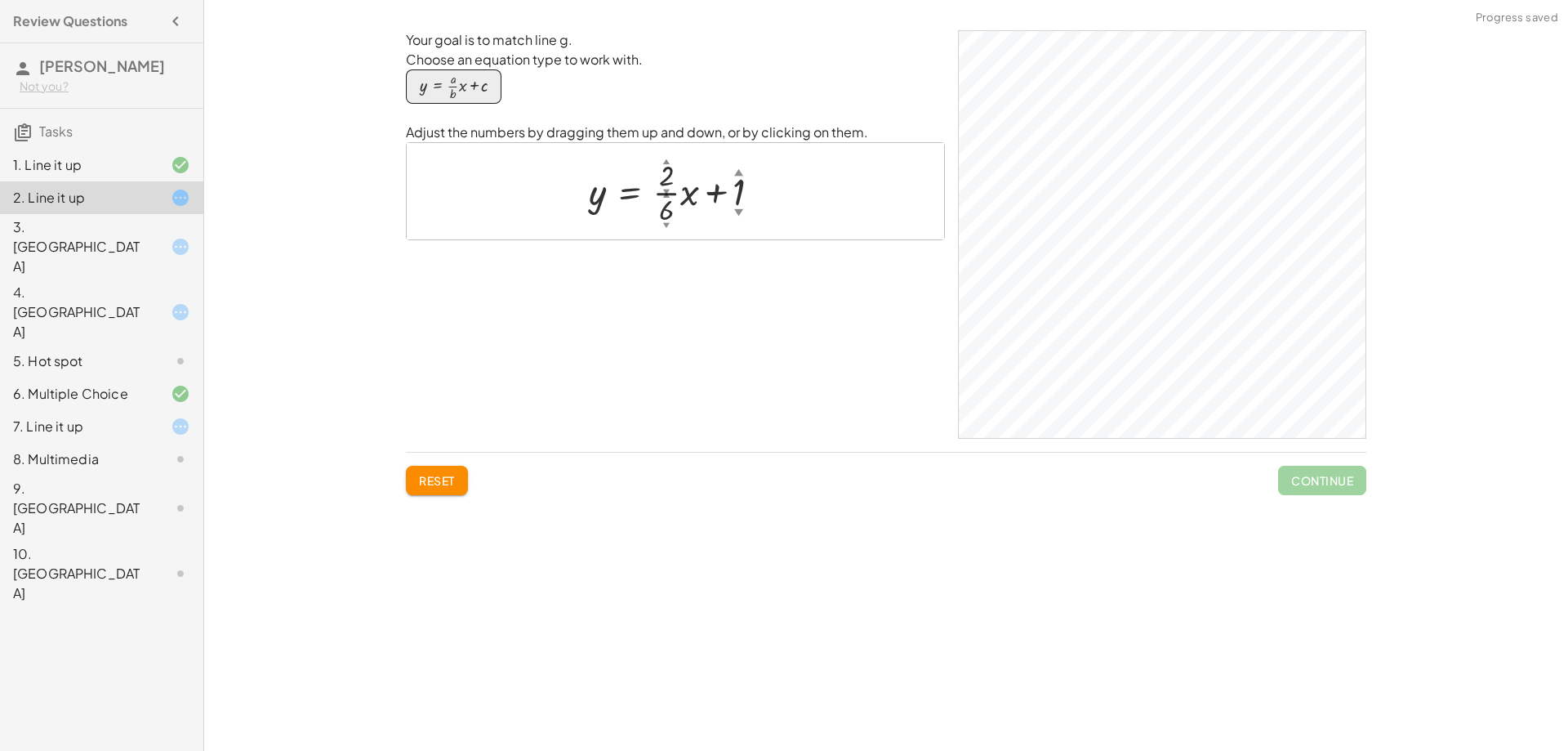
click at [666, 215] on div at bounding box center [682, 191] width 202 height 74
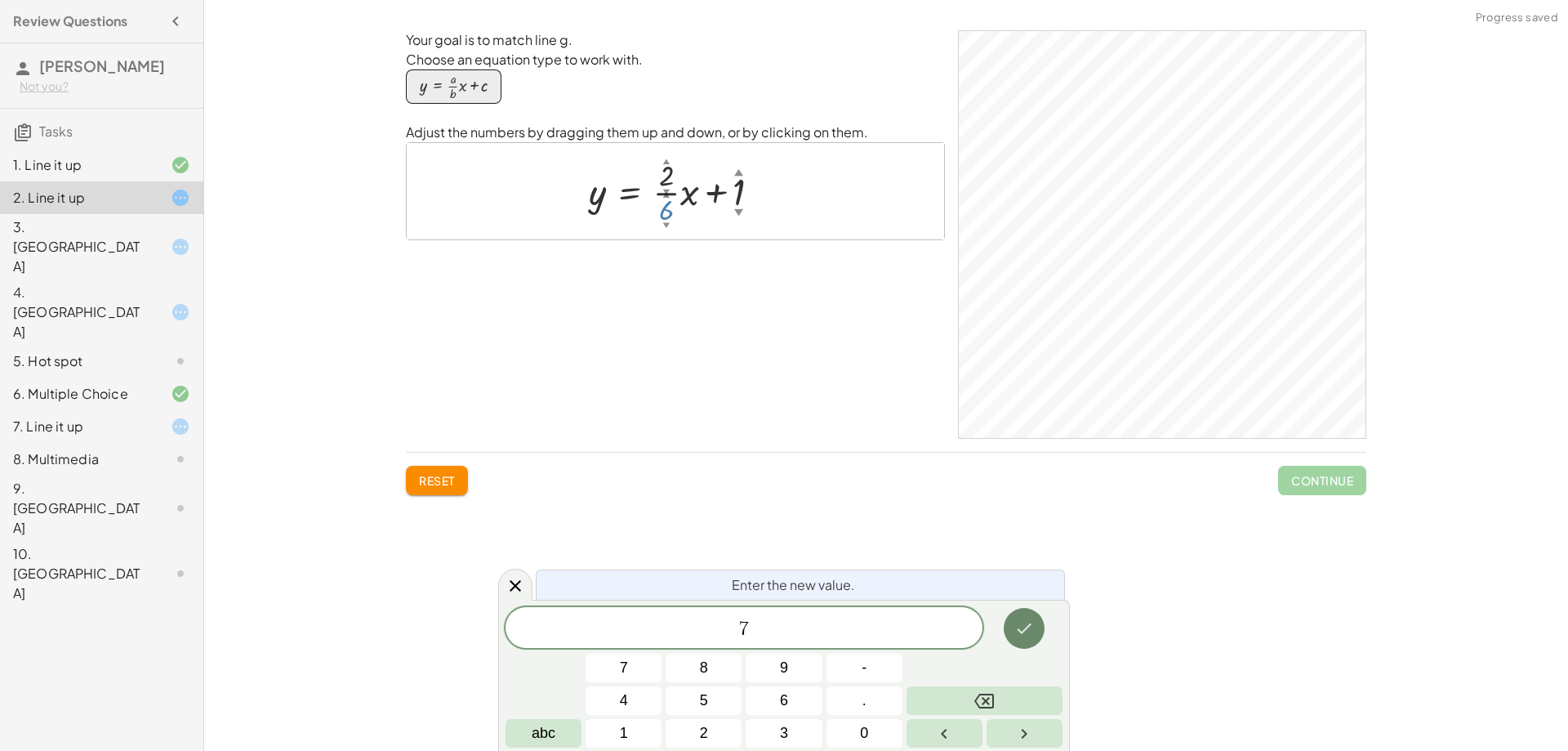
click at [1025, 619] on icon "Done" at bounding box center [1024, 628] width 20 height 20
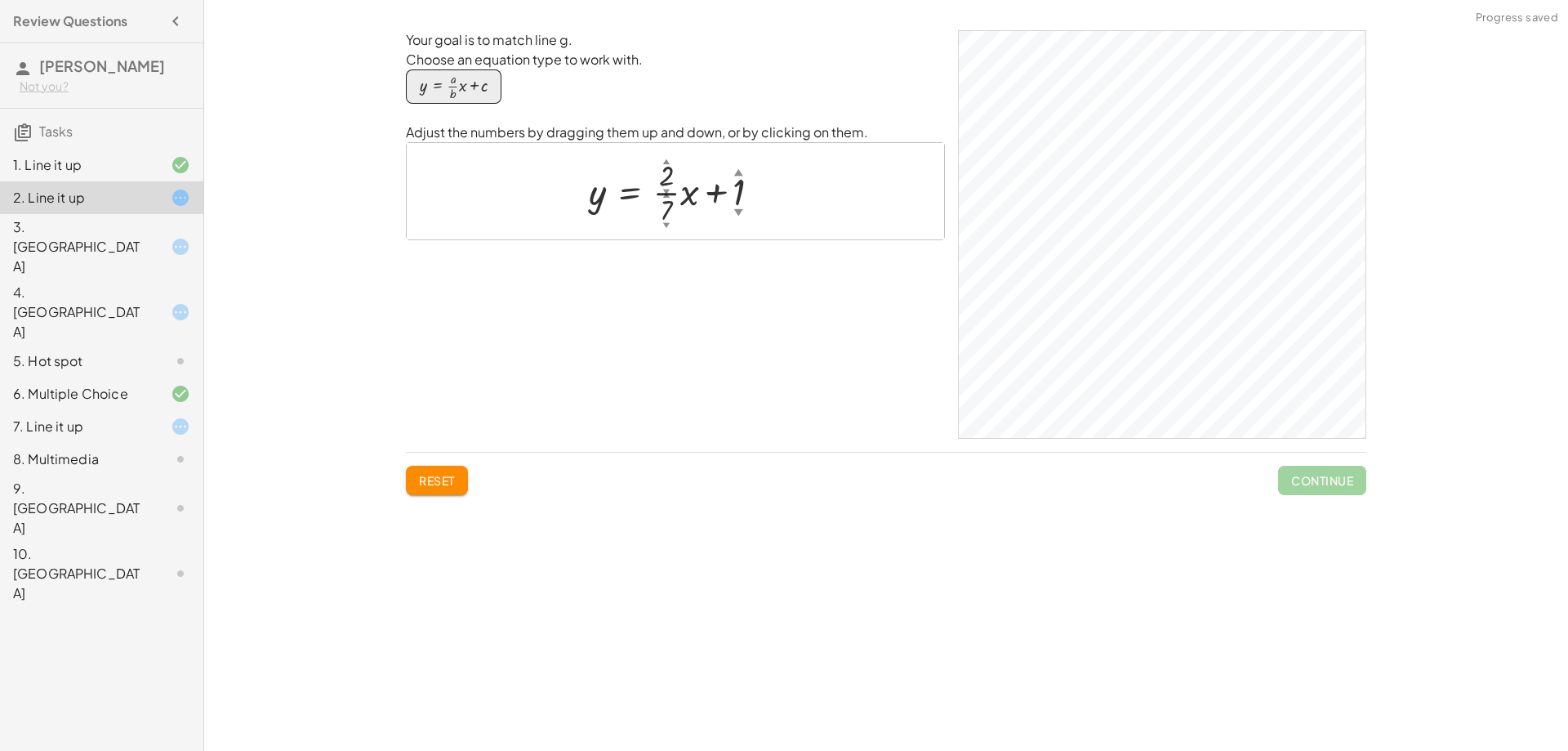
click at [664, 214] on div at bounding box center [681, 191] width 201 height 74
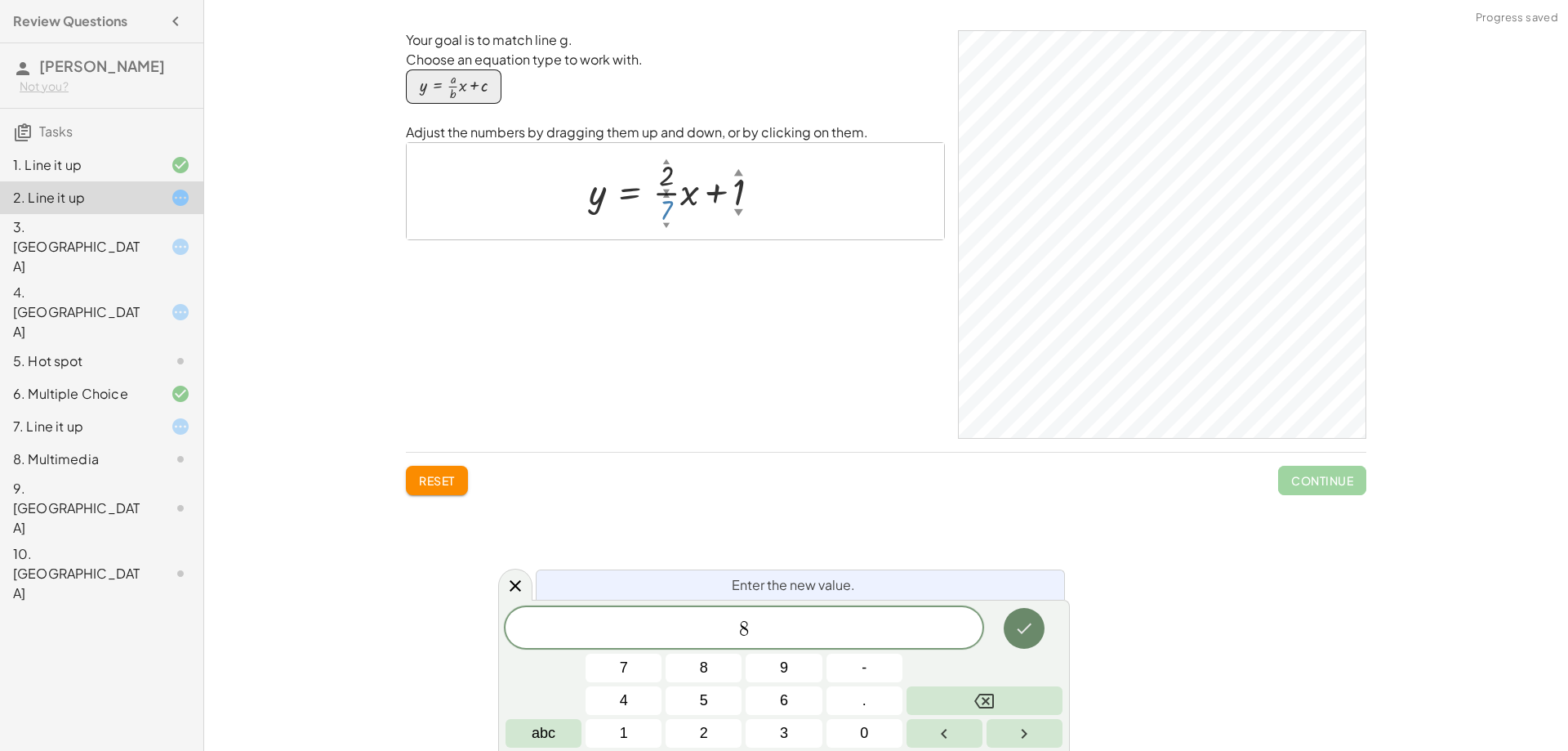
click at [1030, 622] on icon "Done" at bounding box center [1024, 628] width 20 height 20
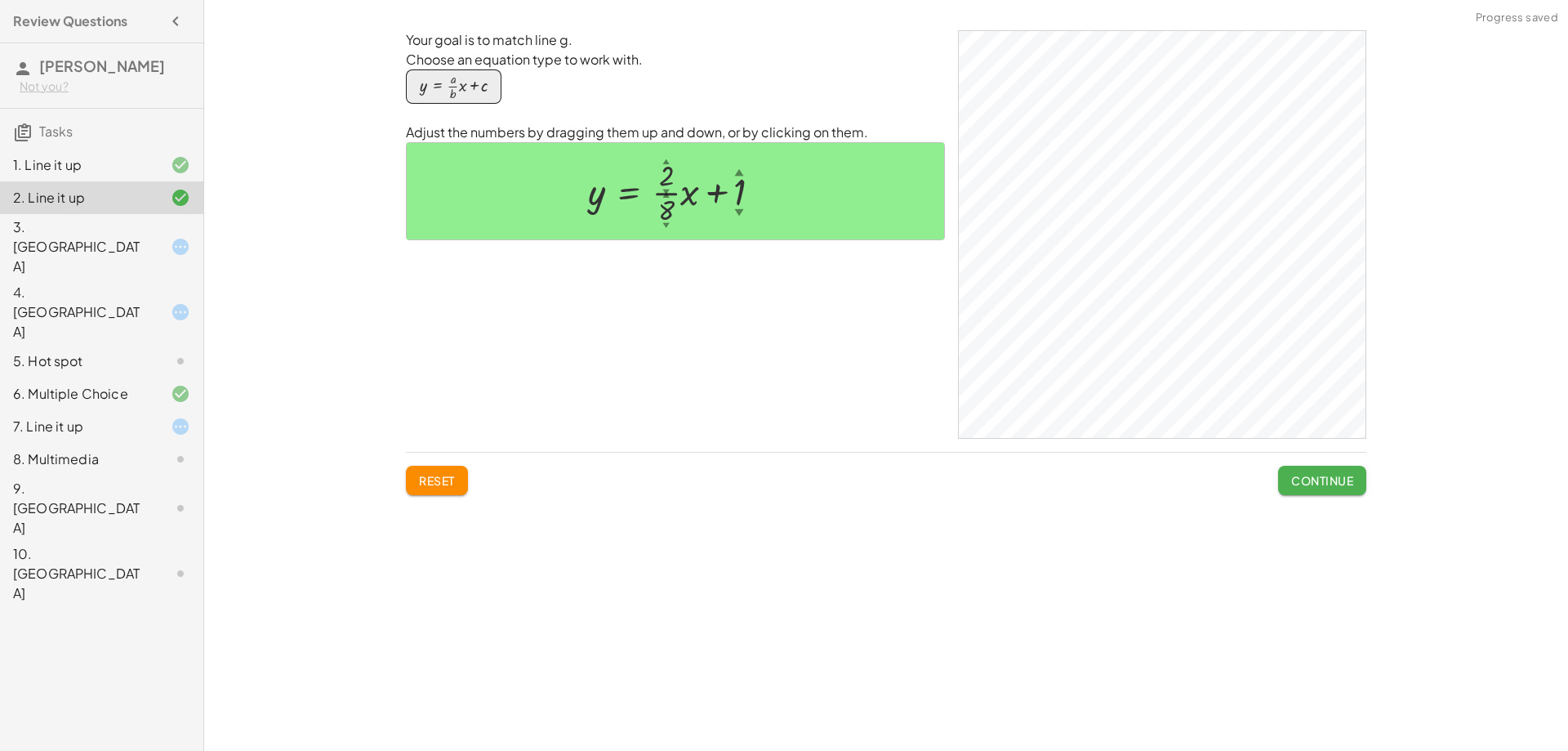
click at [1330, 477] on span "Continue" at bounding box center [1323, 480] width 62 height 15
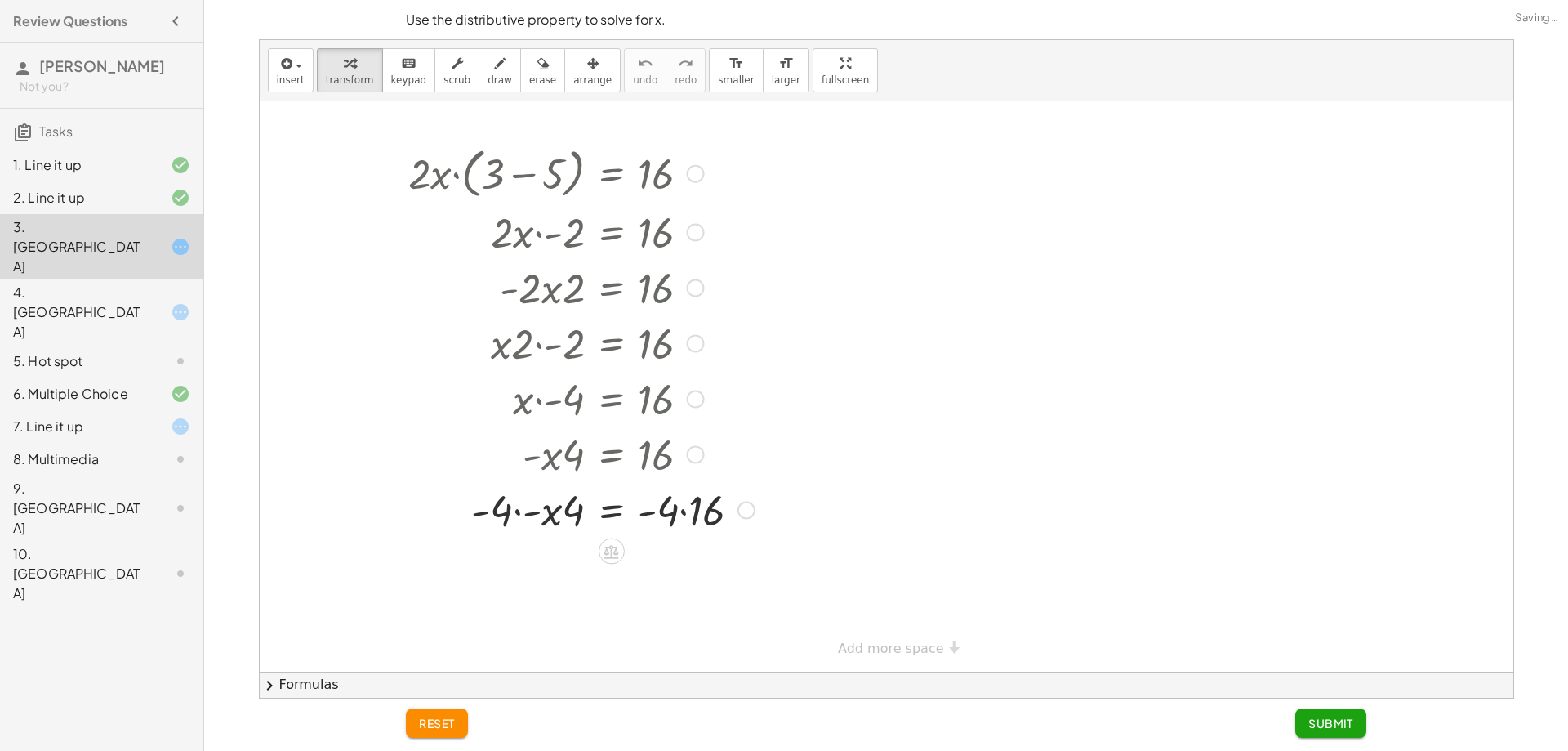
click at [685, 179] on div at bounding box center [581, 172] width 363 height 62
click at [704, 511] on div at bounding box center [581, 508] width 363 height 55
click at [559, 584] on div at bounding box center [581, 564] width 363 height 55
click at [571, 573] on div at bounding box center [557, 564] width 410 height 55
click at [572, 622] on div at bounding box center [581, 619] width 363 height 55
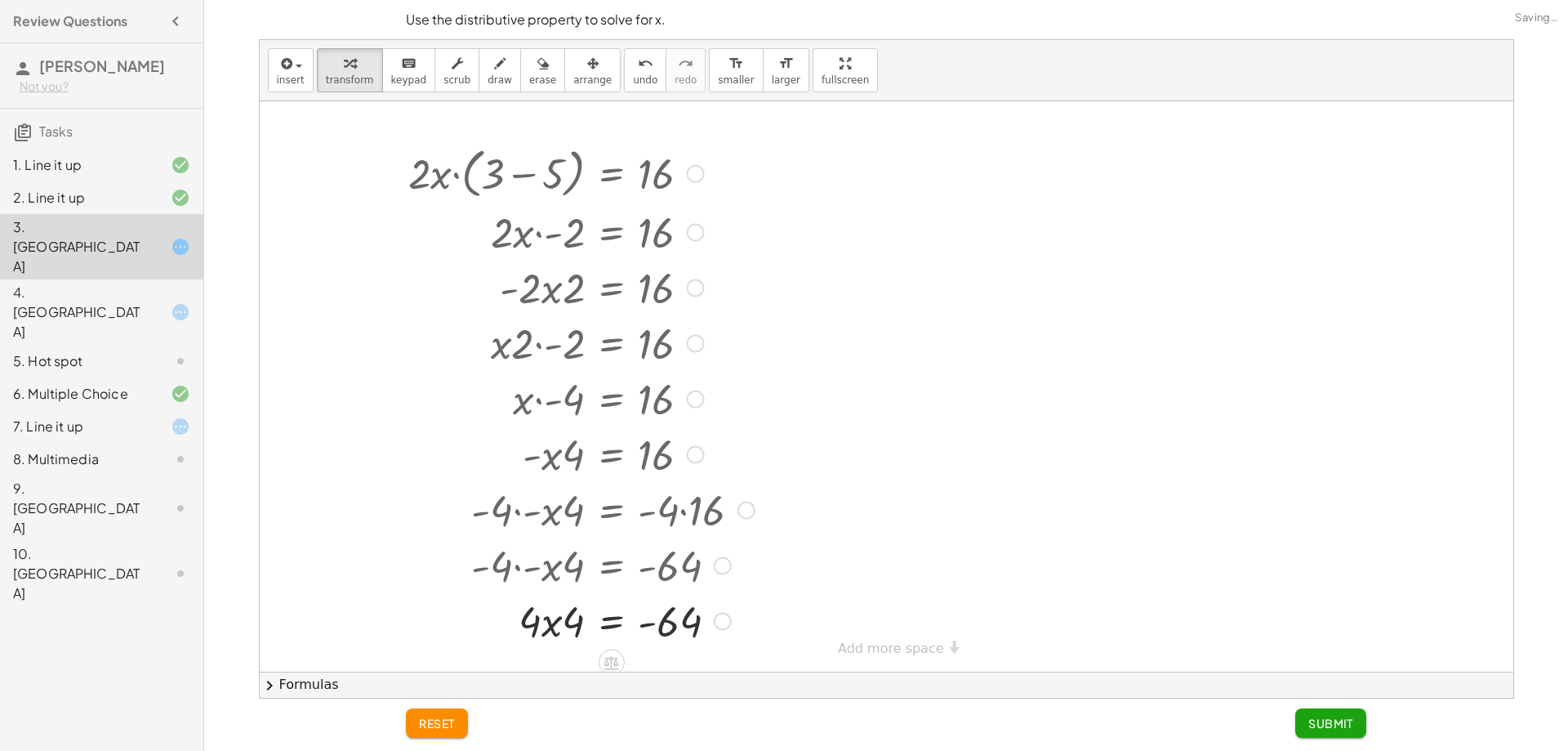
click at [564, 632] on div at bounding box center [581, 619] width 363 height 55
drag, startPoint x: 544, startPoint y: 629, endPoint x: 532, endPoint y: 628, distance: 12.0
click at [543, 629] on div at bounding box center [581, 619] width 363 height 55
click at [532, 628] on div at bounding box center [581, 619] width 363 height 55
click at [571, 646] on div at bounding box center [581, 619] width 363 height 55
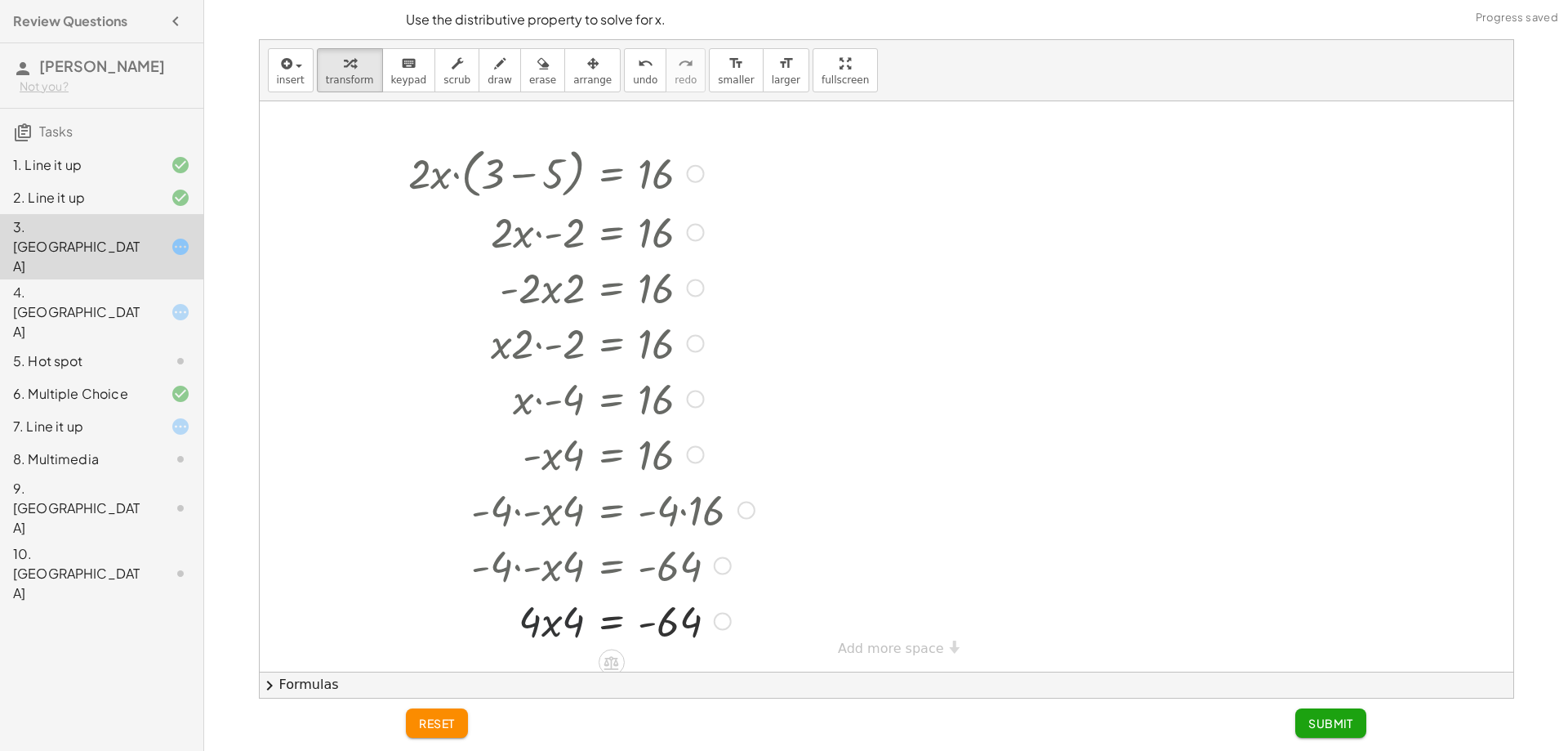
click at [569, 632] on div at bounding box center [581, 619] width 363 height 55
click at [633, 75] on span "undo" at bounding box center [644, 80] width 25 height 12
click at [611, 174] on div "· 2 · x · ( + 3 − 5 ) = 16 · 2 · x · - 2 = 16 · - 2 · x · 2 = 16 · x · 2 · - 2 …" at bounding box center [611, 174] width 0 height 0
click at [599, 472] on div at bounding box center [581, 453] width 363 height 55
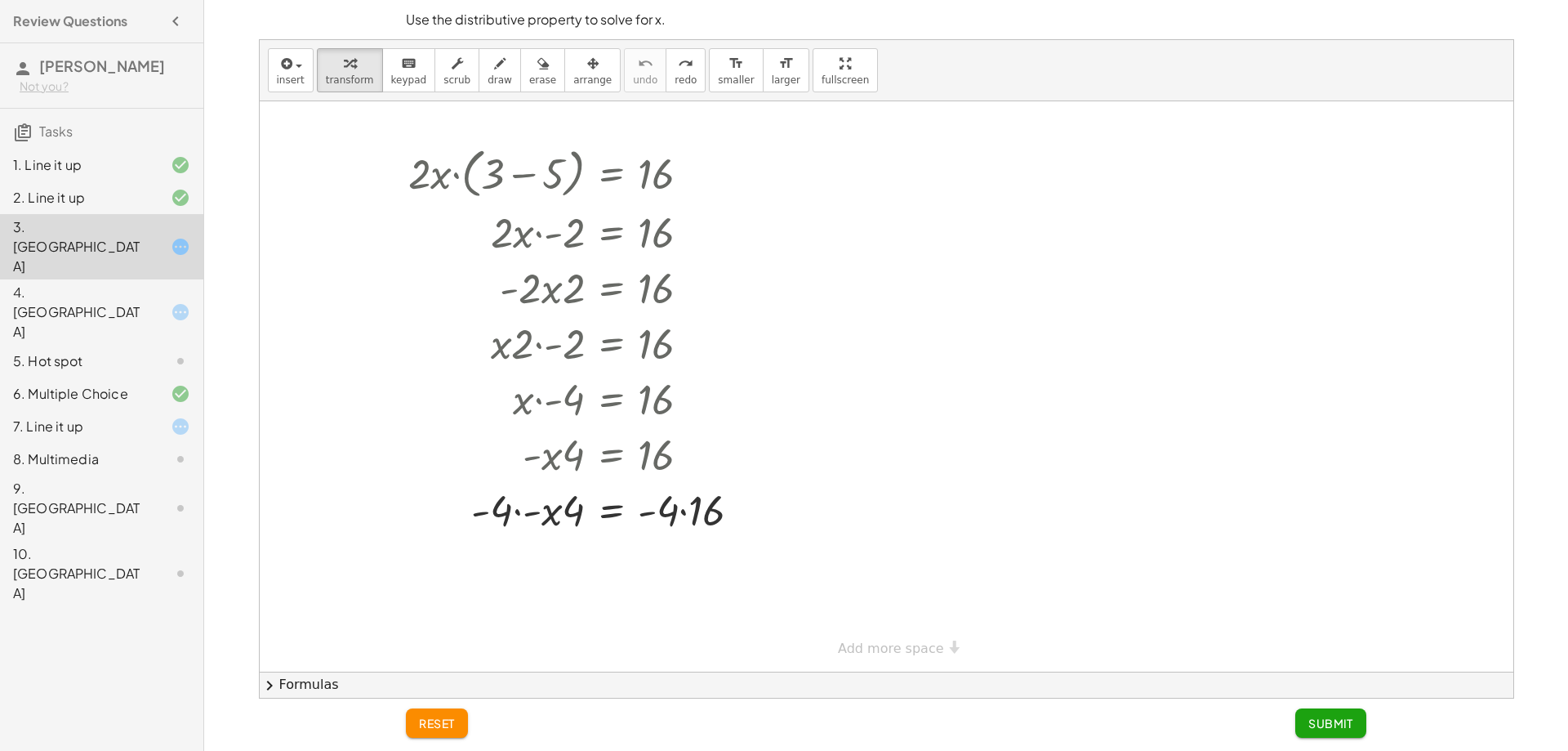
click at [283, 677] on button "chevron_right Formulas" at bounding box center [886, 685] width 1253 height 26
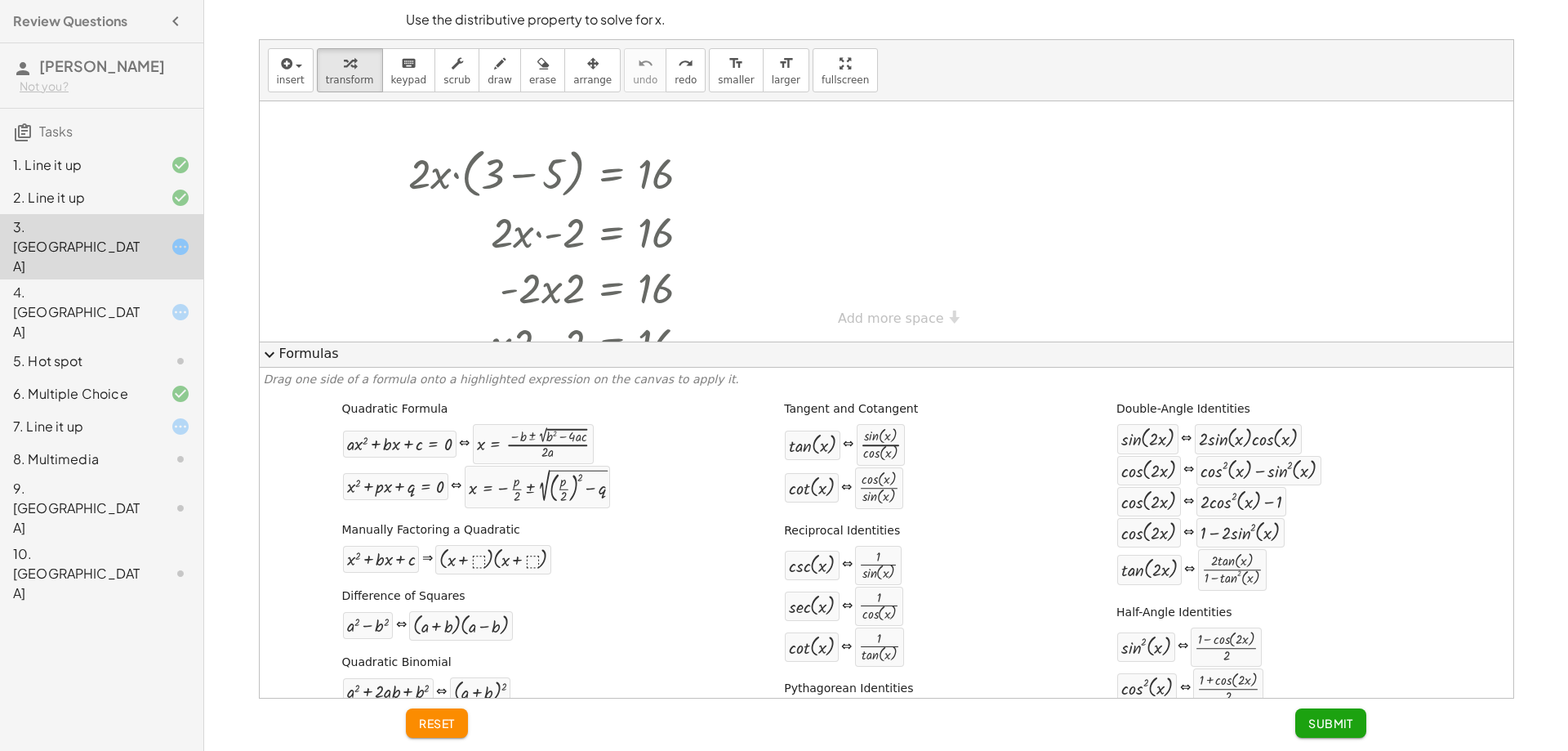
click at [771, 185] on div at bounding box center [886, 221] width 1253 height 240
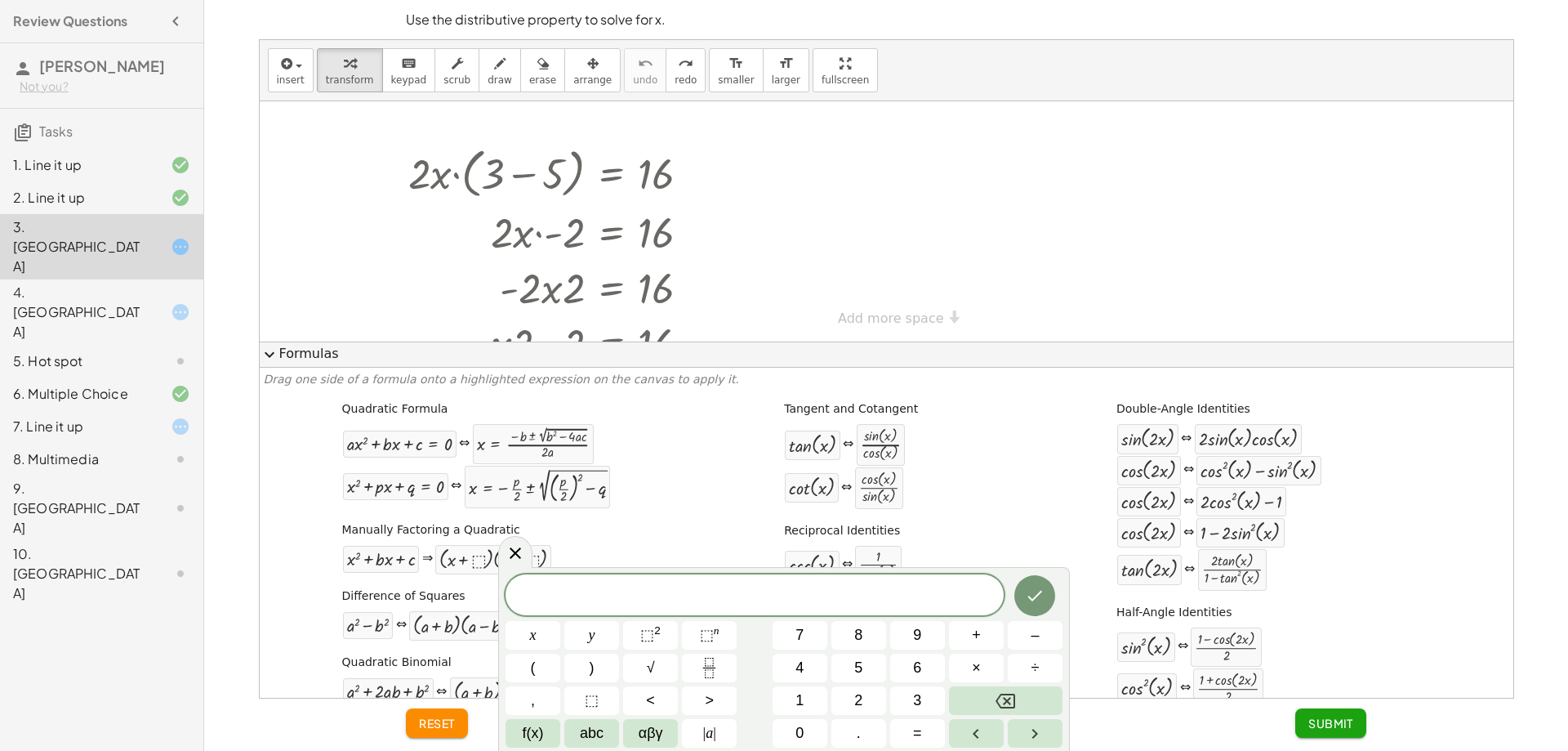
click at [283, 352] on button "expand_more Formulas" at bounding box center [886, 355] width 1253 height 26
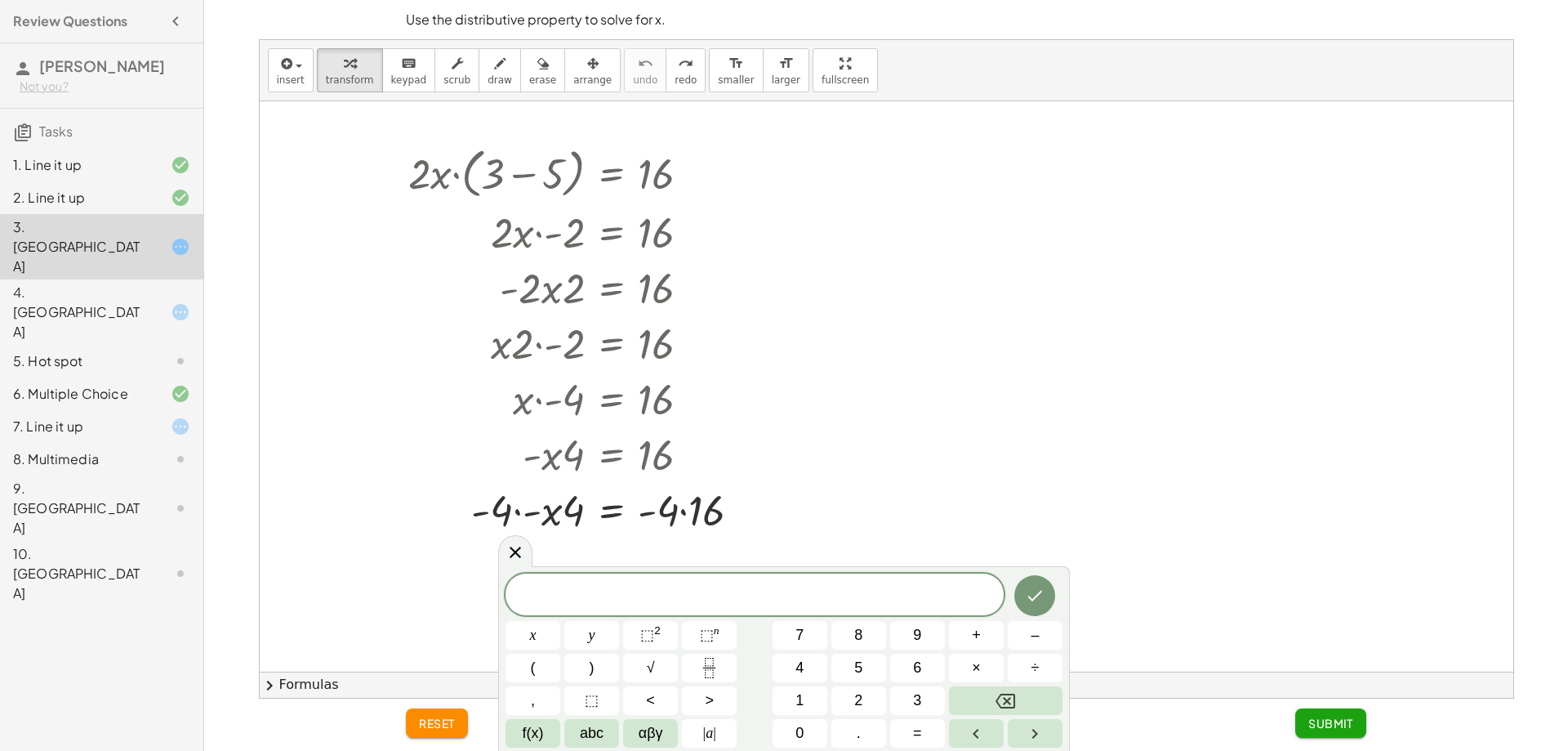
click at [135, 283] on div "4. [GEOGRAPHIC_DATA]" at bounding box center [78, 312] width 132 height 59
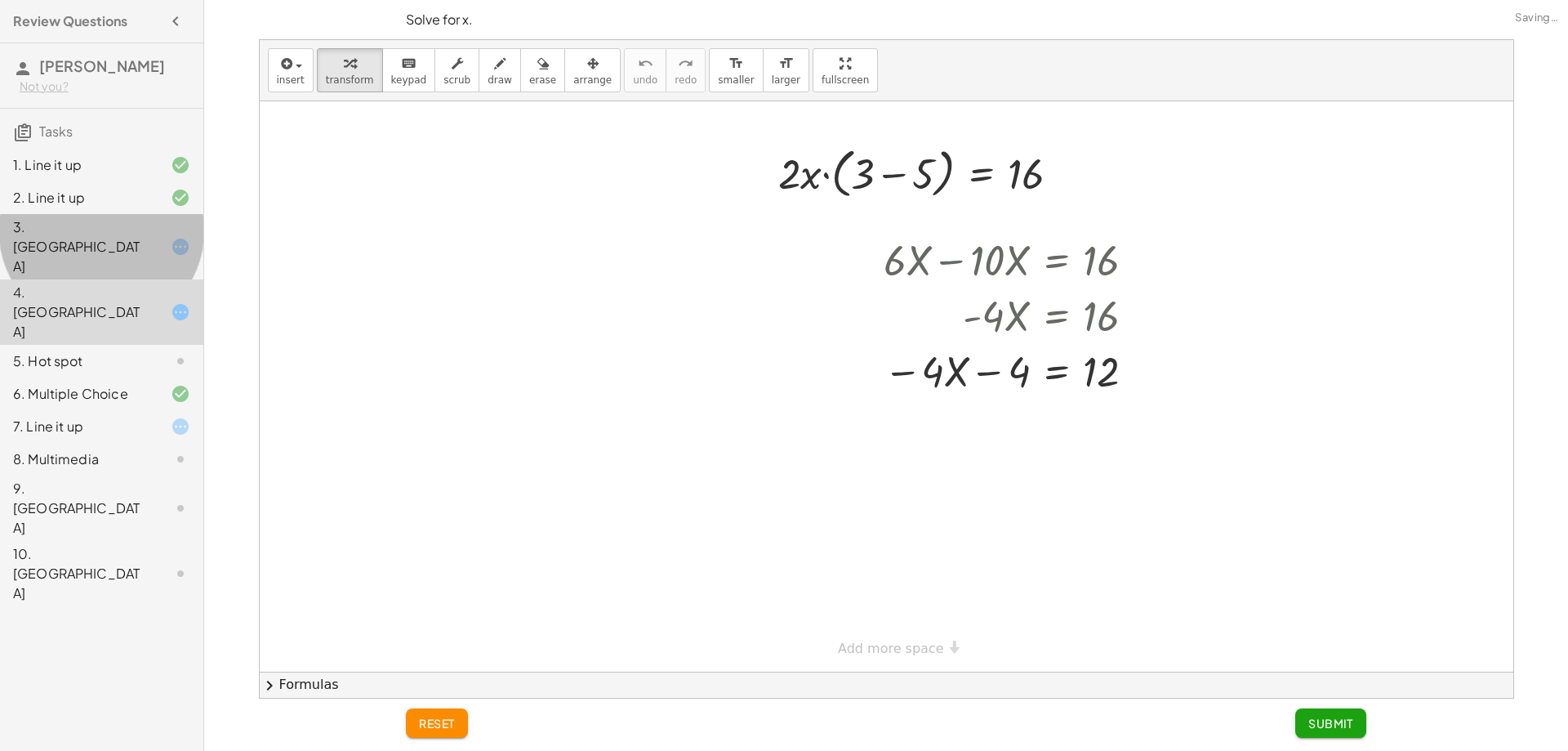
click at [145, 237] on div at bounding box center [167, 247] width 45 height 20
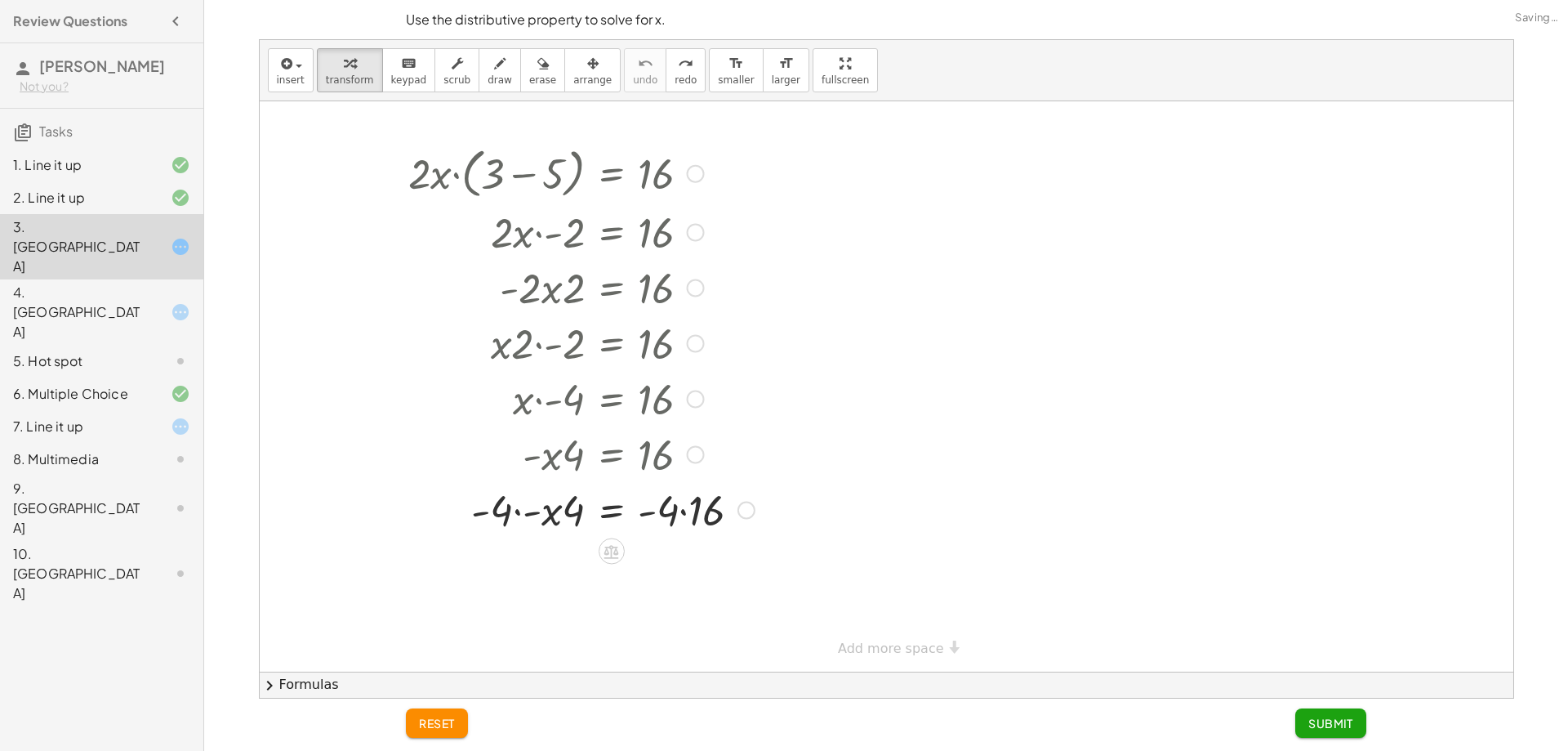
click at [620, 220] on div at bounding box center [581, 231] width 363 height 55
click at [690, 496] on div at bounding box center [581, 508] width 363 height 55
click at [565, 283] on div at bounding box center [581, 286] width 363 height 55
click at [489, 205] on div at bounding box center [581, 231] width 363 height 55
click at [552, 564] on div at bounding box center [581, 564] width 363 height 55
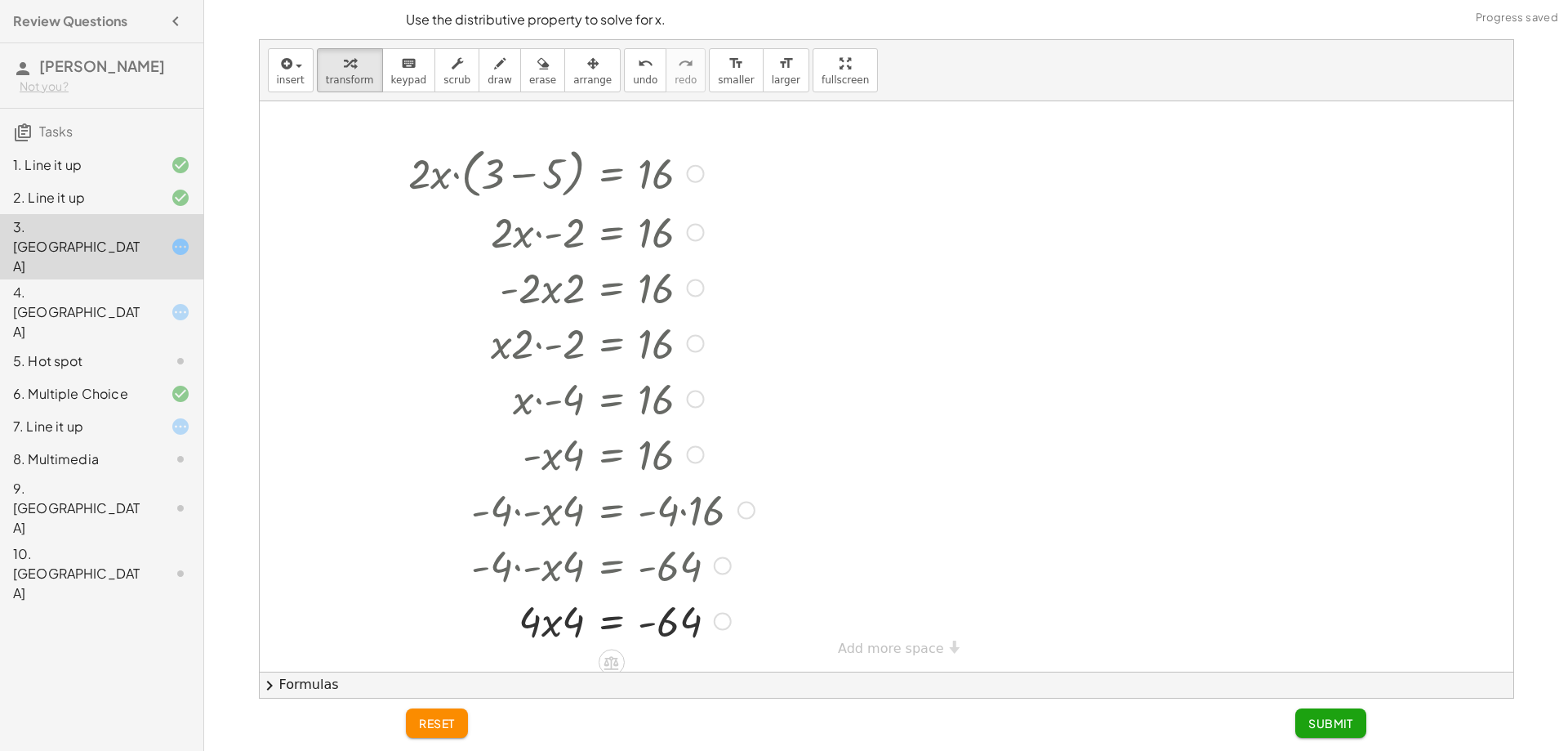
click at [576, 618] on div at bounding box center [581, 619] width 363 height 55
drag, startPoint x: 563, startPoint y: 626, endPoint x: 674, endPoint y: 640, distance: 111.9
click at [567, 626] on div at bounding box center [581, 619] width 363 height 55
click at [698, 627] on div at bounding box center [581, 619] width 363 height 55
click at [734, 626] on div at bounding box center [581, 619] width 363 height 55
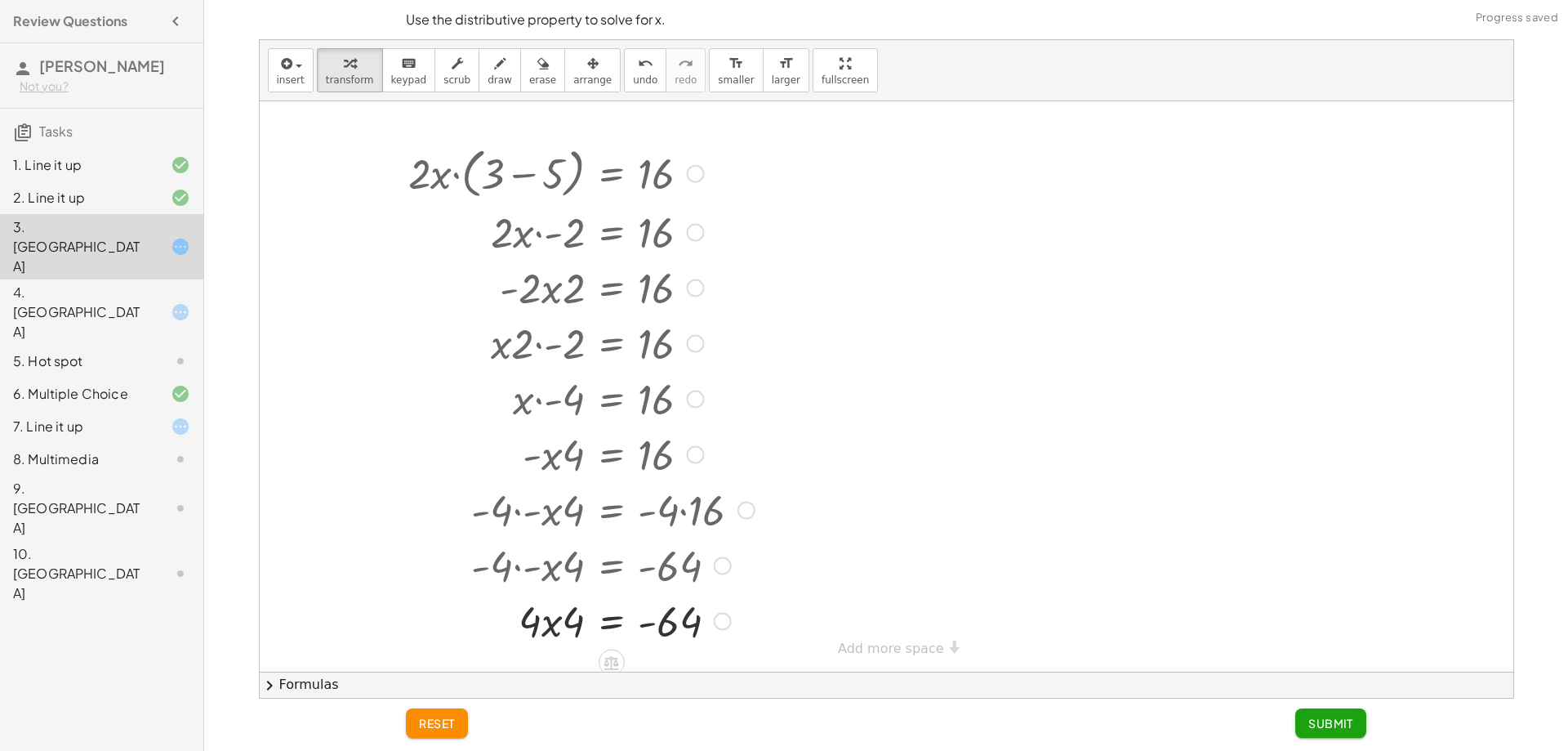
click at [720, 623] on div at bounding box center [722, 622] width 18 height 18
click at [611, 623] on div at bounding box center [581, 619] width 363 height 55
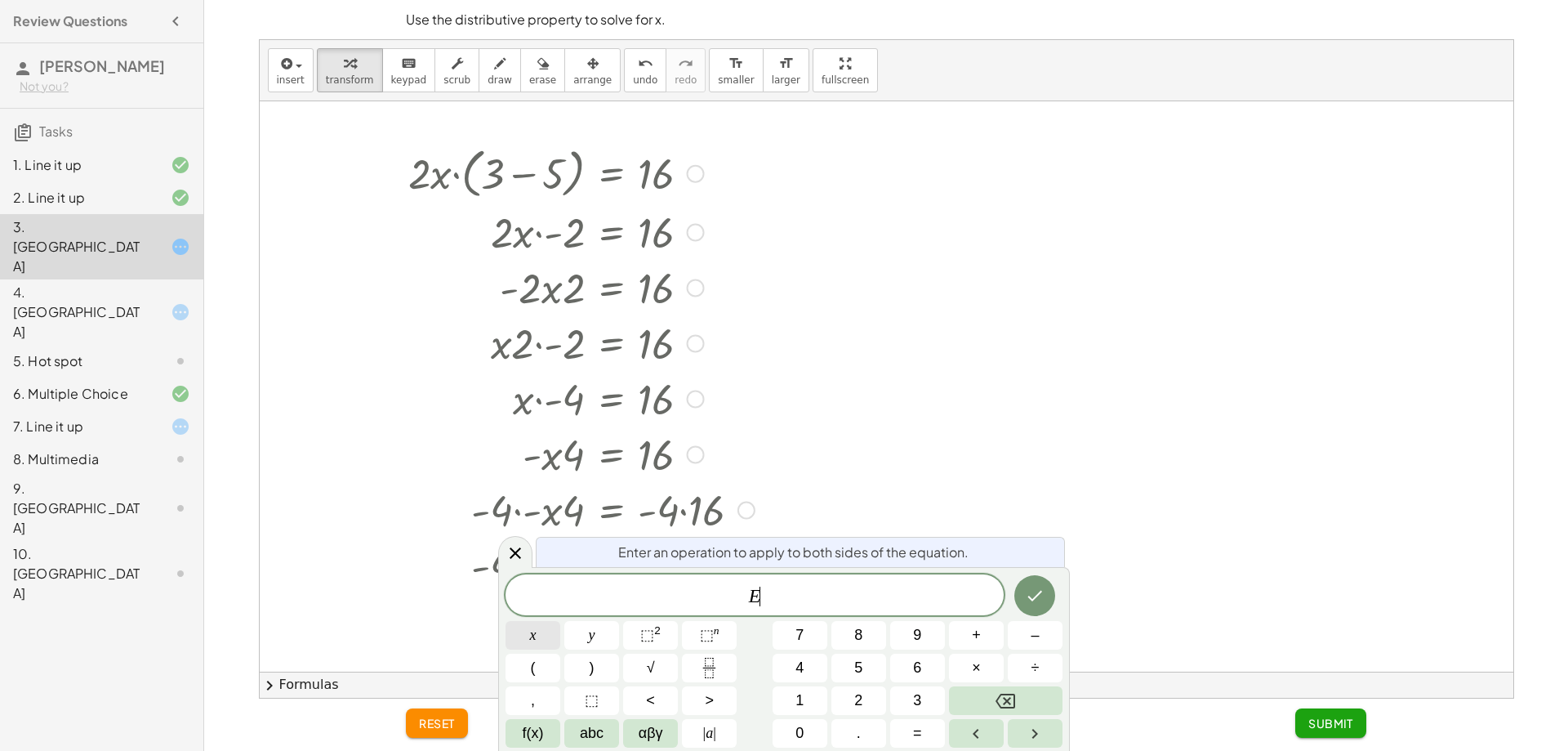
scroll to position [4, 0]
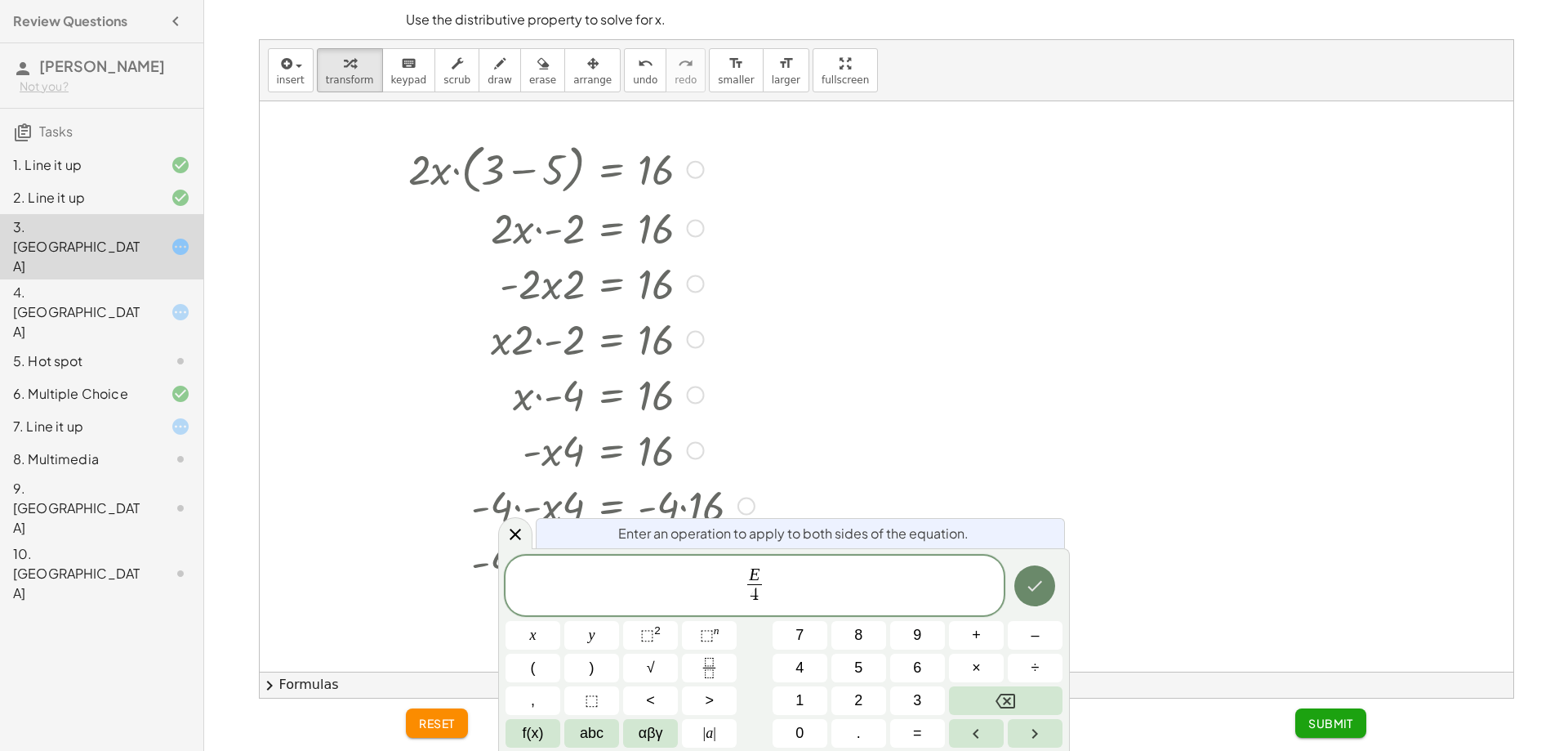
click at [1027, 594] on icon "Done" at bounding box center [1035, 586] width 20 height 20
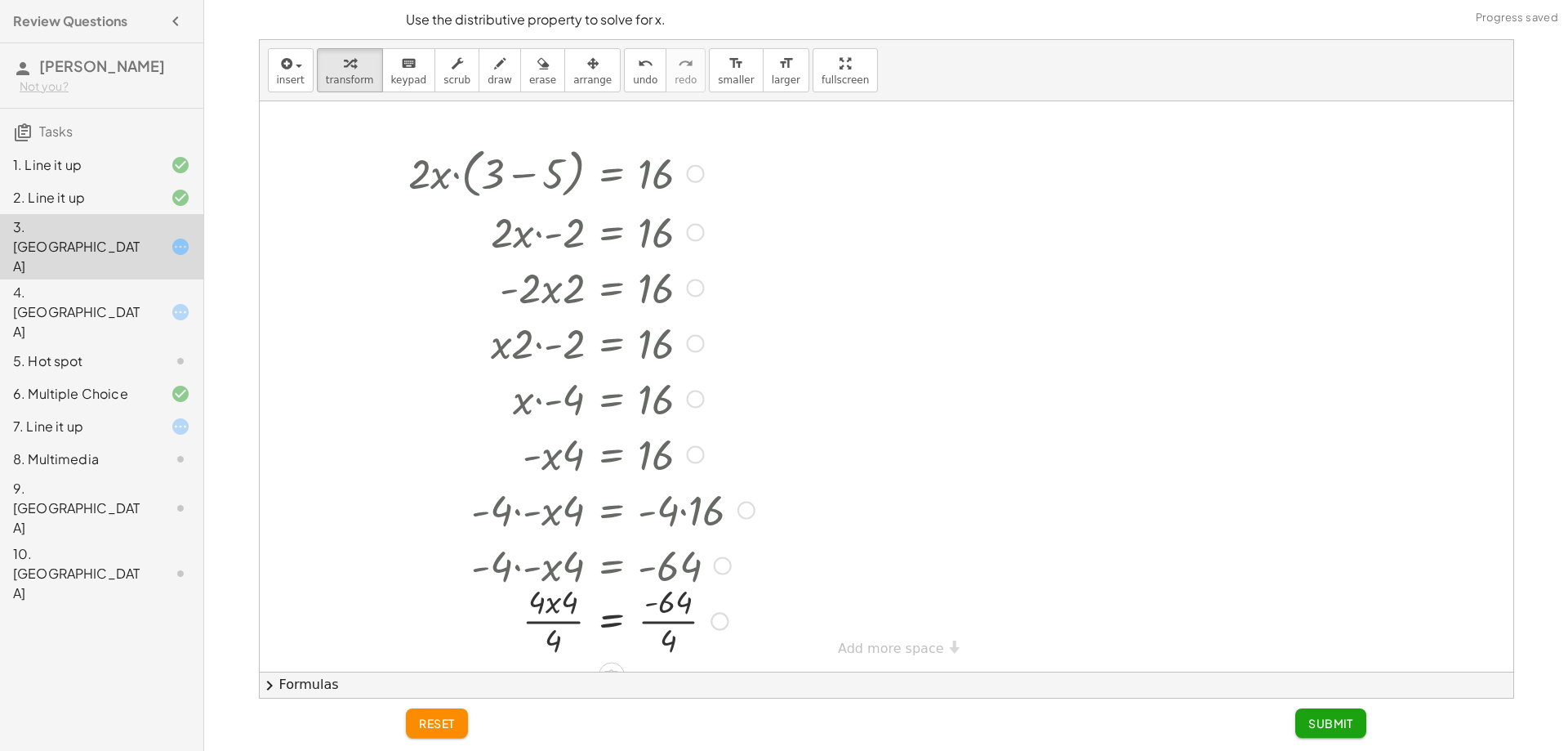
scroll to position [17, 0]
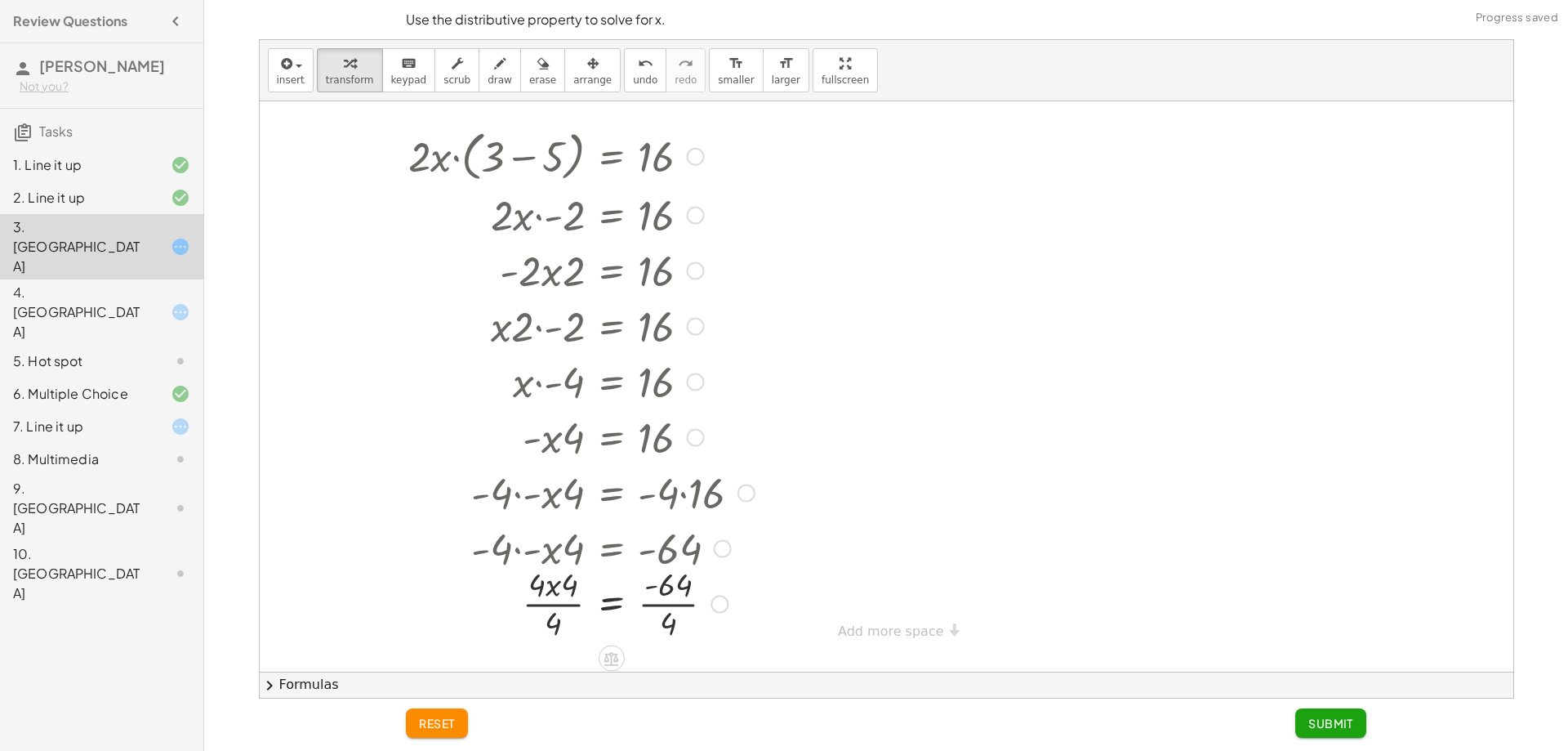
click at [670, 613] on div at bounding box center [581, 602] width 363 height 82
click at [569, 604] on div at bounding box center [581, 602] width 363 height 82
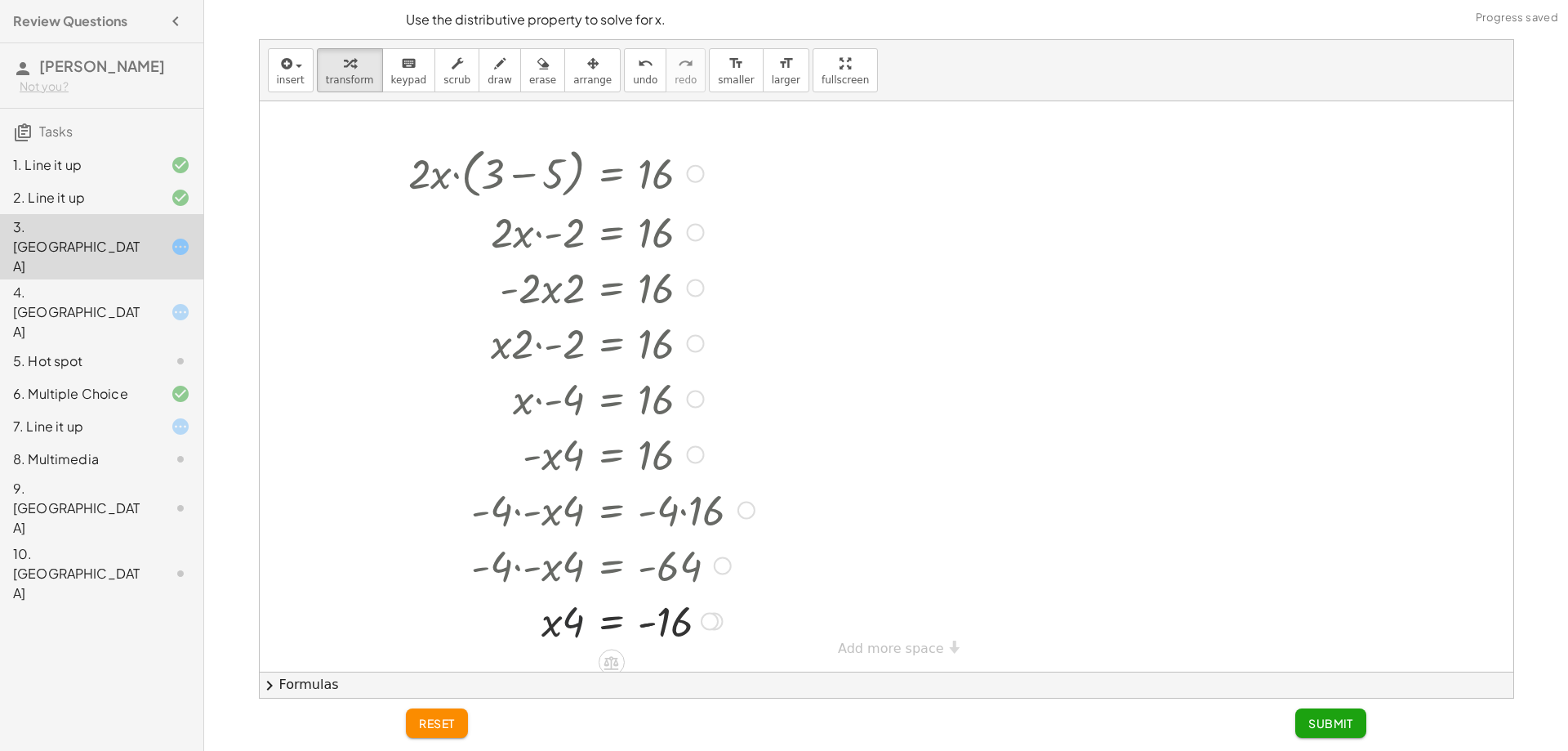
click at [569, 632] on div at bounding box center [581, 619] width 363 height 55
click at [669, 625] on div at bounding box center [581, 619] width 363 height 55
click at [660, 629] on div at bounding box center [581, 619] width 363 height 55
click at [646, 633] on div at bounding box center [581, 619] width 363 height 55
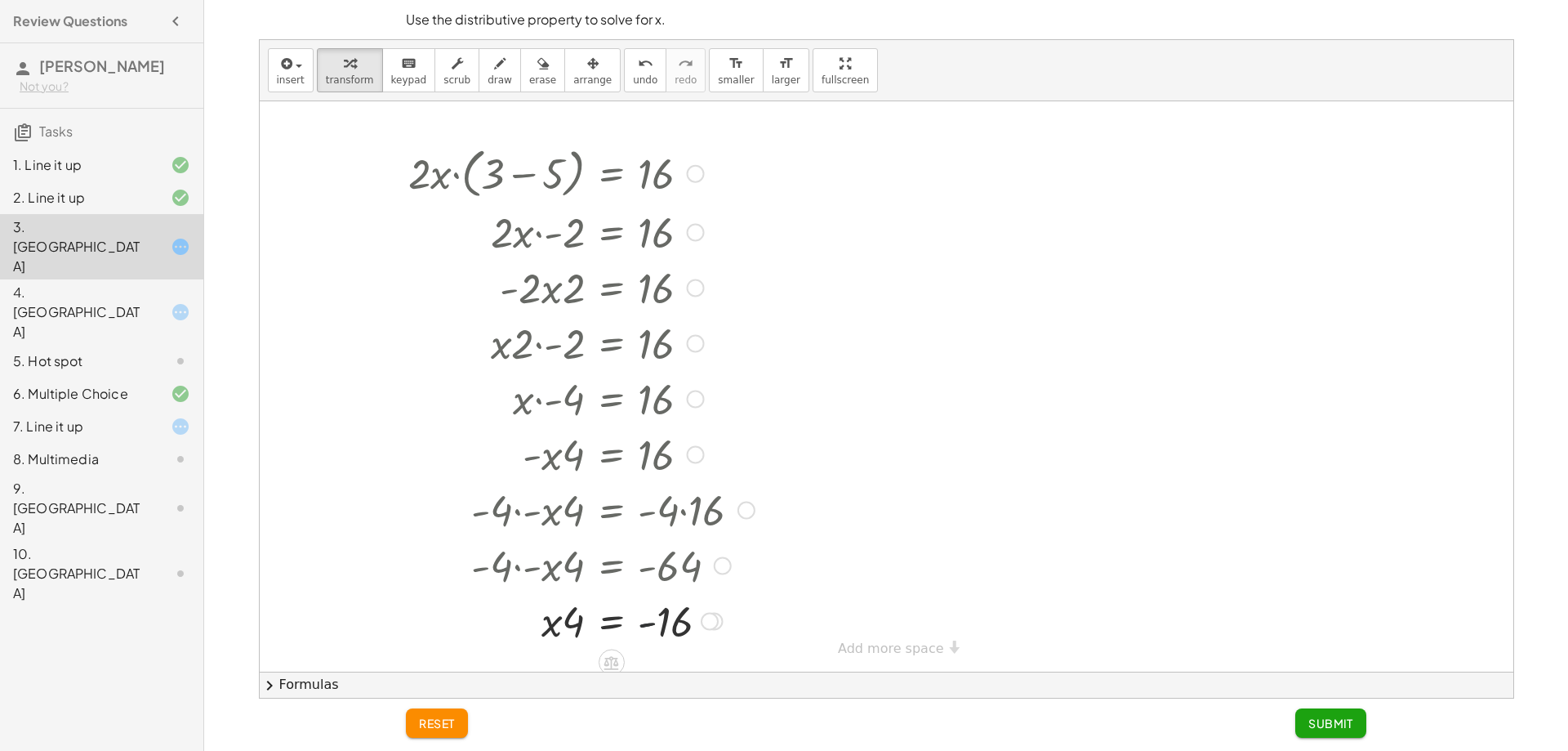
click at [593, 624] on div at bounding box center [581, 619] width 363 height 55
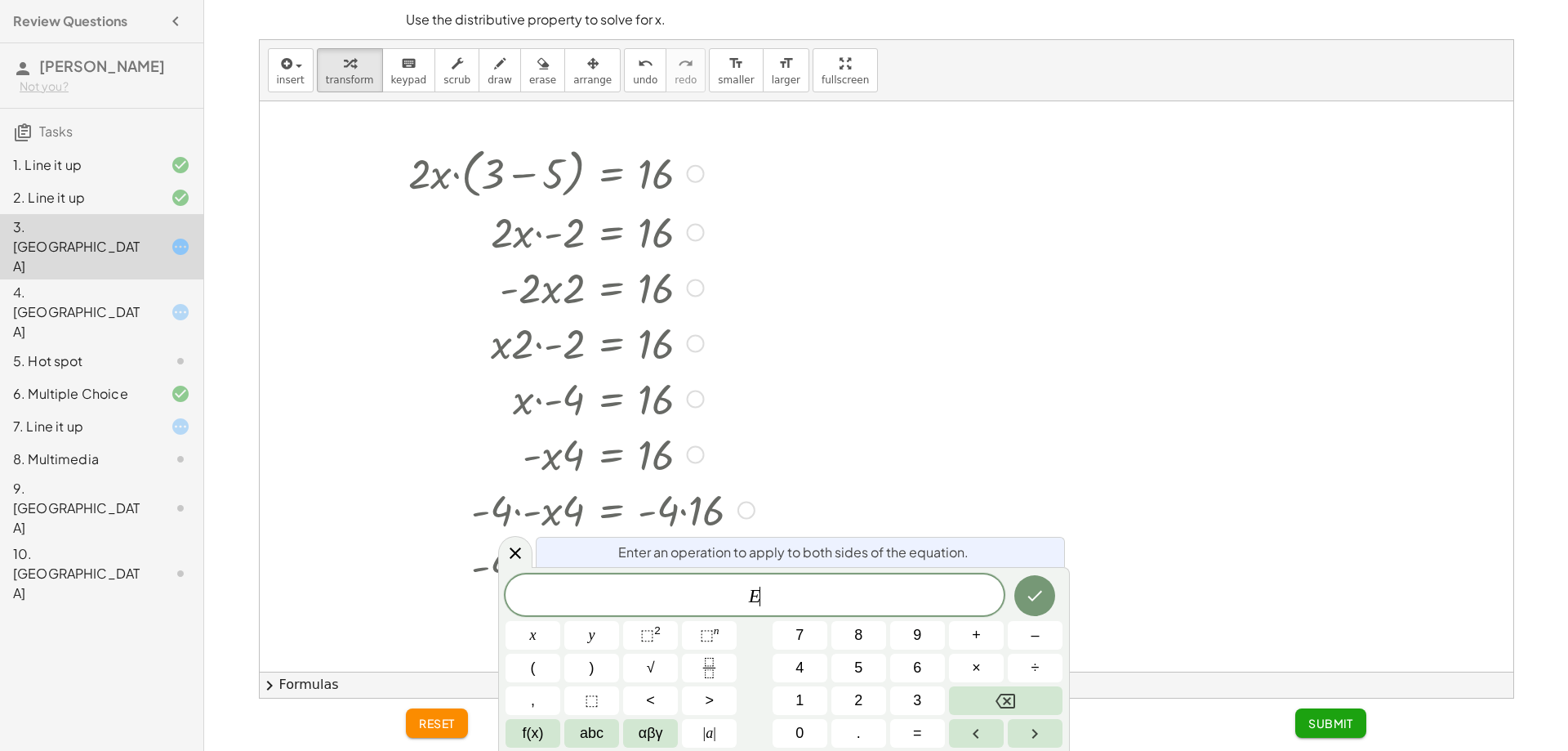
scroll to position [4, 0]
click at [555, 616] on div "E x y ⬚ 2 ⬚ n 7 8 9 + – ( ) √ 4 5 6 × ÷ , ⬚ < > 1 2 3 f(x) abc αβγ | a | 0 . =" at bounding box center [784, 661] width 557 height 173
click at [933, 610] on div "E" at bounding box center [754, 595] width 498 height 41
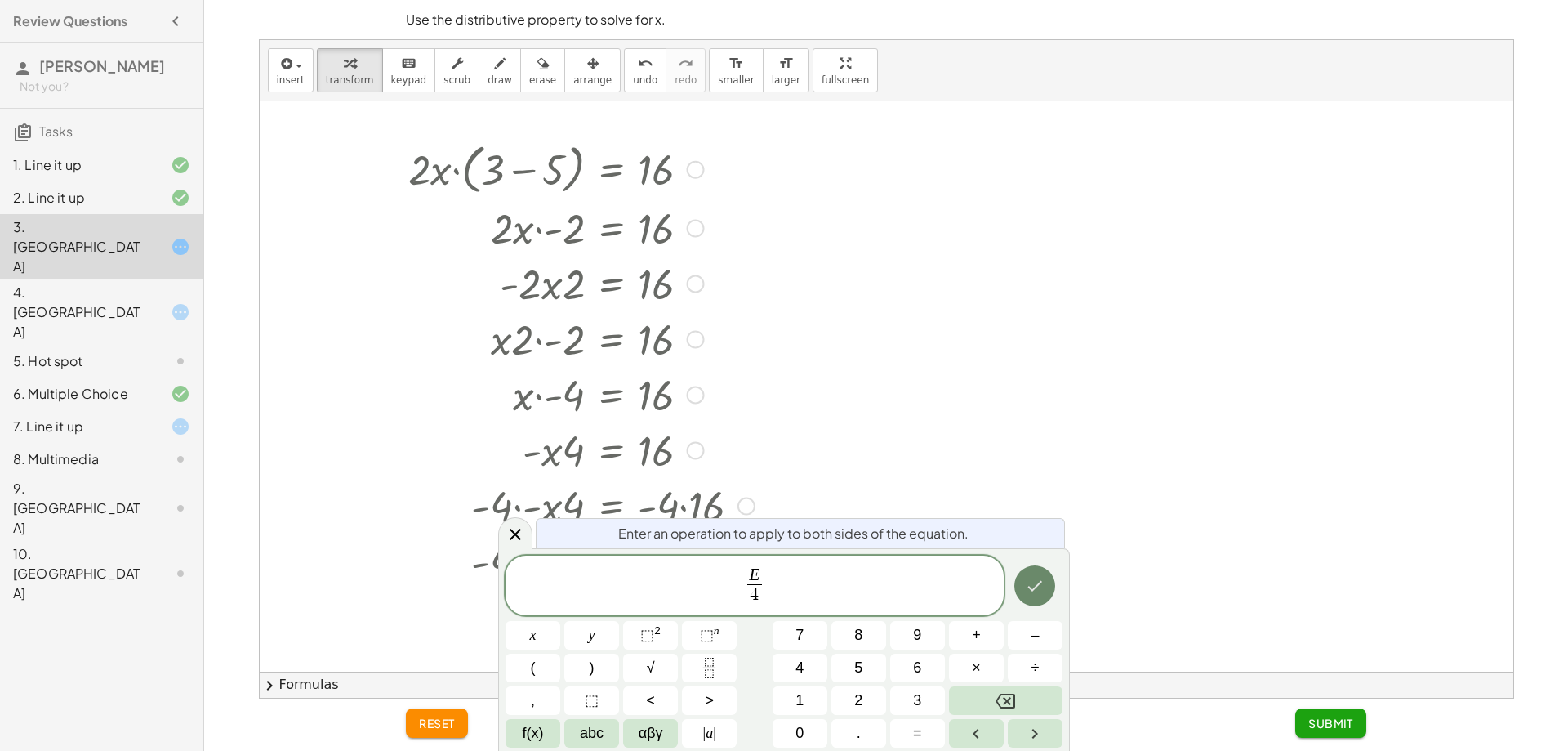
click at [1019, 594] on button "Done" at bounding box center [1034, 586] width 41 height 41
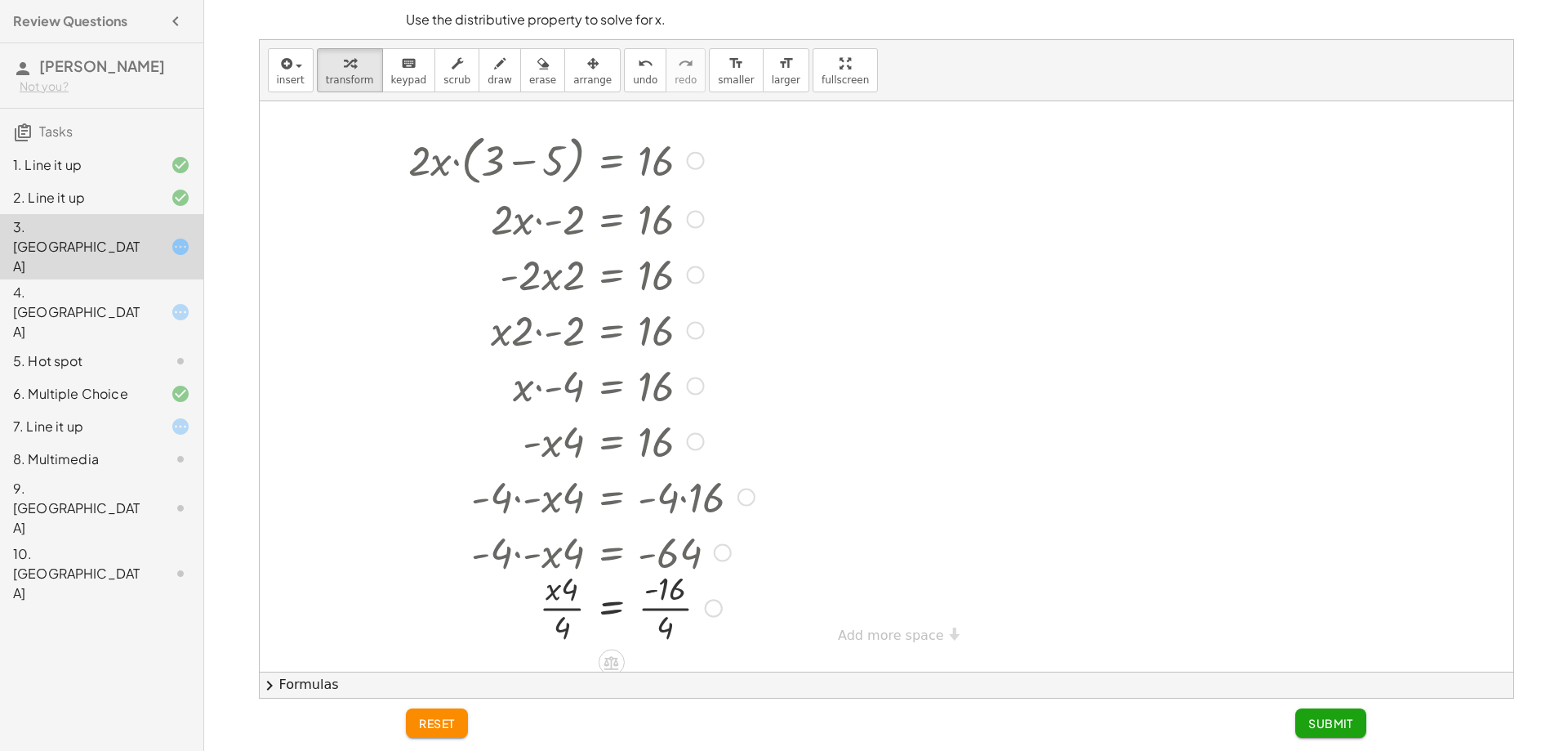
scroll to position [17, 0]
click at [562, 608] on div at bounding box center [581, 602] width 363 height 82
click at [660, 592] on div at bounding box center [581, 602] width 363 height 82
click at [666, 612] on div at bounding box center [581, 602] width 363 height 82
click at [664, 613] on div at bounding box center [581, 602] width 363 height 82
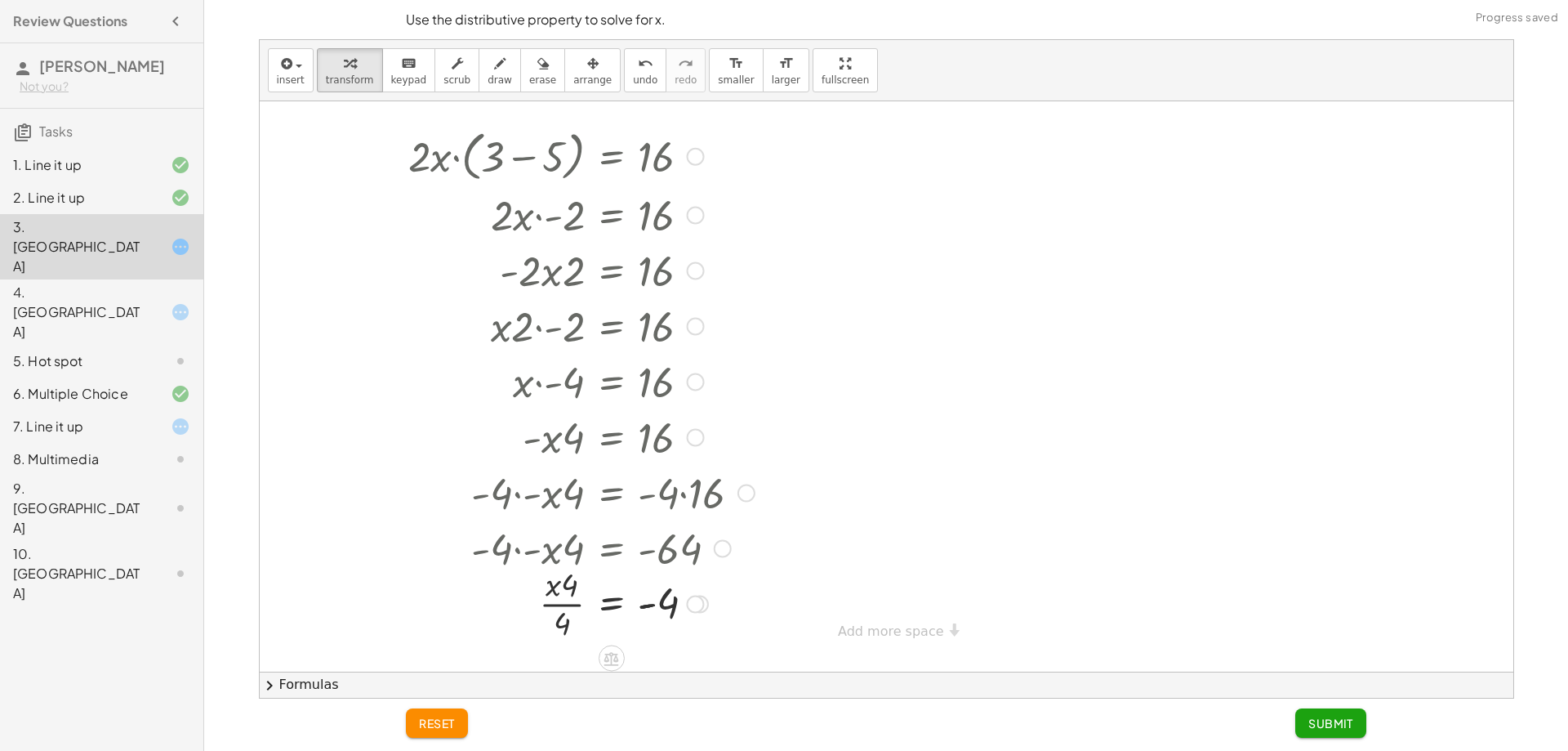
click at [569, 608] on div at bounding box center [581, 602] width 363 height 82
click at [558, 591] on div at bounding box center [581, 602] width 363 height 82
click at [564, 616] on div at bounding box center [581, 602] width 363 height 82
click at [551, 629] on div at bounding box center [581, 602] width 363 height 82
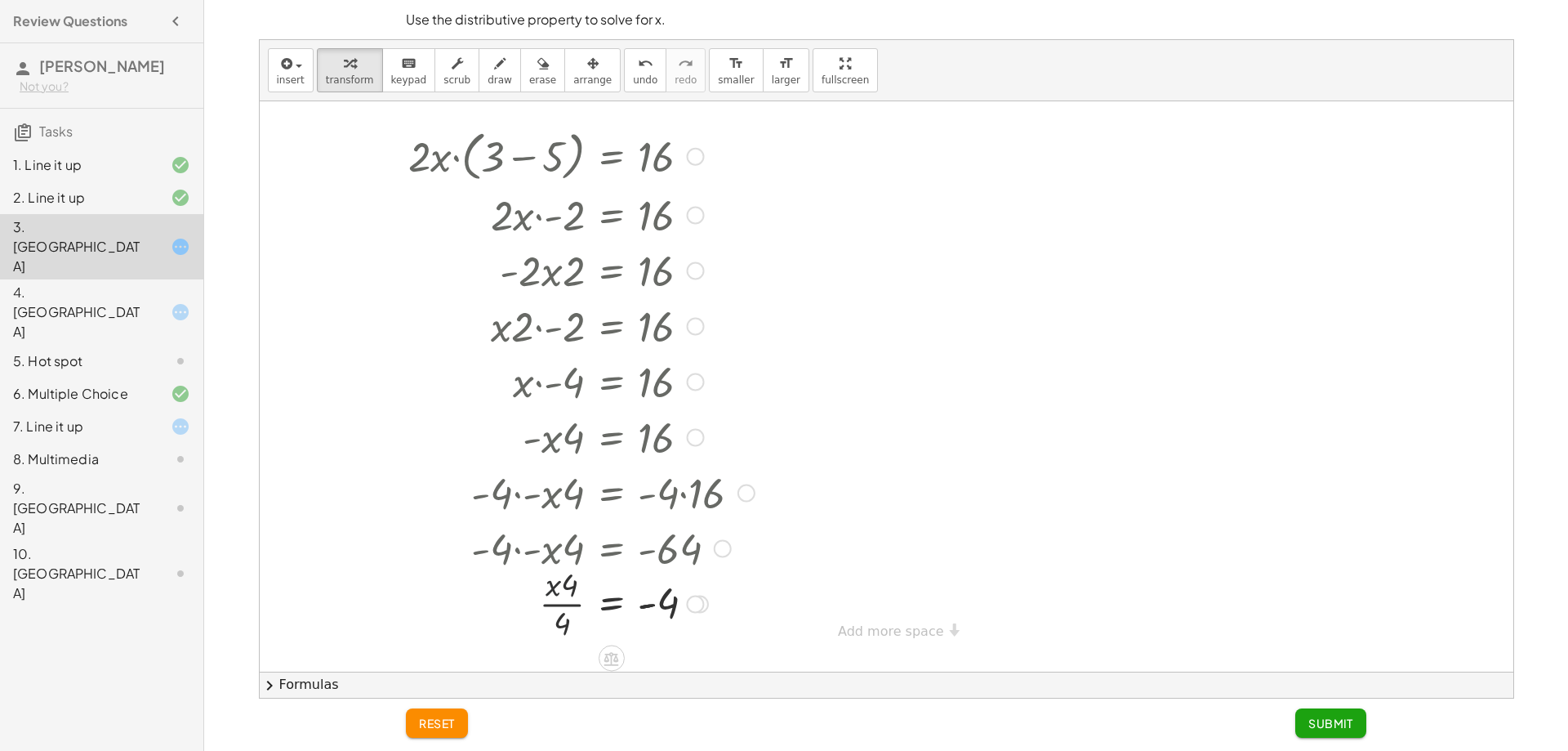
click at [553, 592] on div at bounding box center [581, 602] width 363 height 82
click at [571, 592] on div at bounding box center [581, 602] width 363 height 82
click at [573, 593] on div at bounding box center [581, 602] width 363 height 82
click at [570, 636] on div at bounding box center [581, 602] width 363 height 82
click at [569, 601] on div at bounding box center [581, 602] width 363 height 82
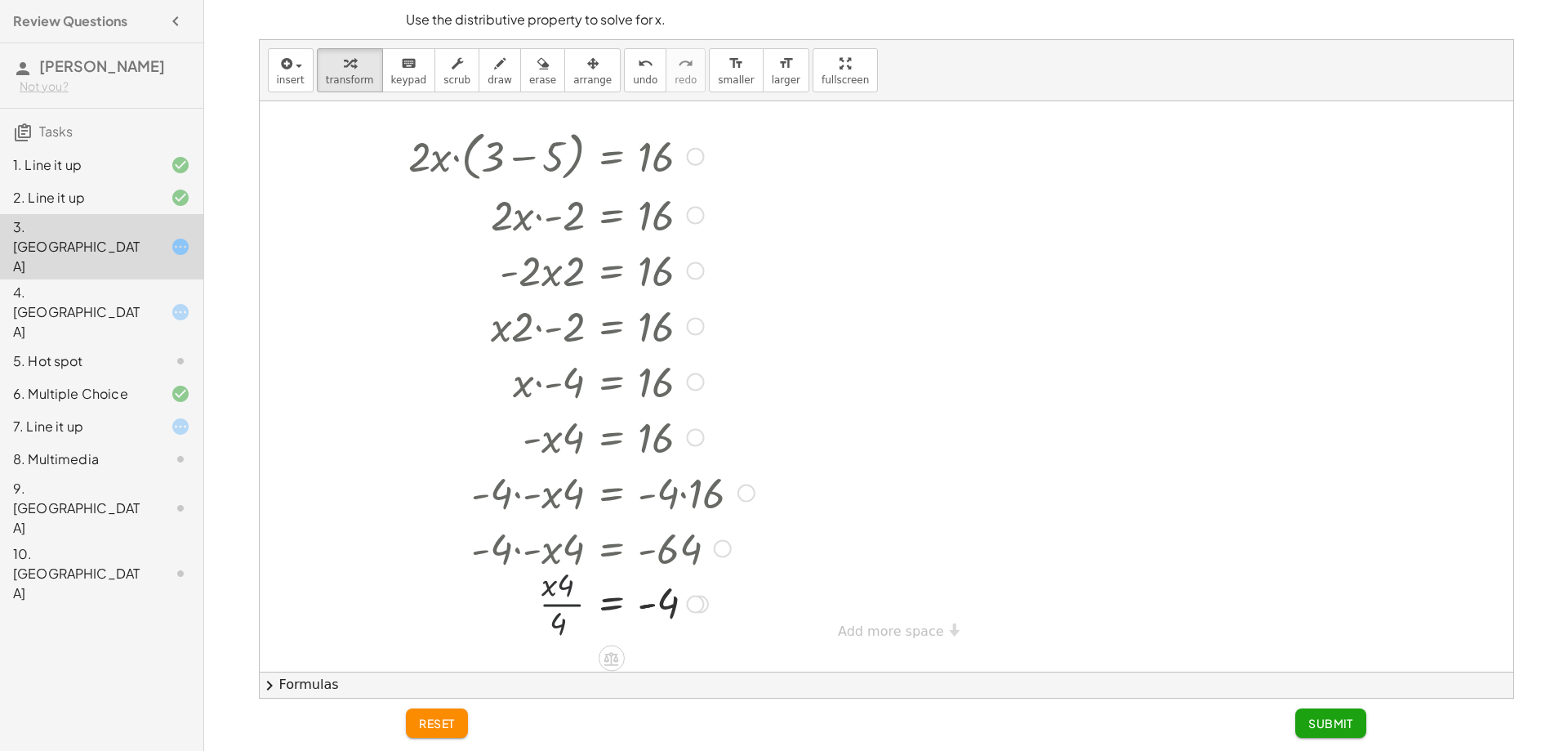
click at [569, 601] on div at bounding box center [581, 602] width 363 height 82
click at [660, 606] on div at bounding box center [581, 602] width 363 height 82
click at [700, 608] on div at bounding box center [695, 605] width 18 height 18
click at [664, 622] on div at bounding box center [581, 602] width 363 height 82
click at [554, 605] on div at bounding box center [581, 602] width 363 height 82
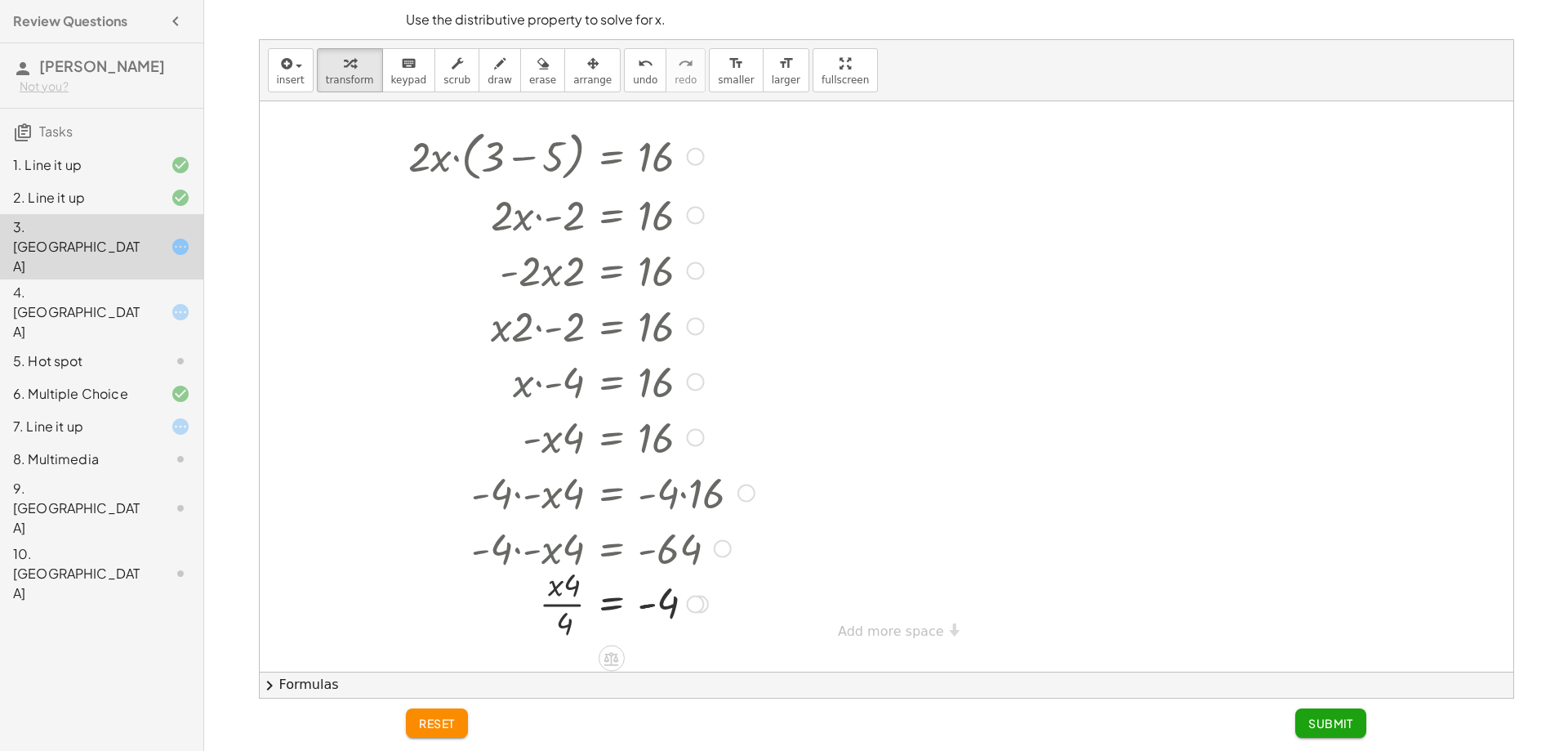
click at [562, 576] on div at bounding box center [581, 602] width 363 height 82
click at [553, 544] on div at bounding box center [581, 546] width 363 height 55
click at [500, 545] on div at bounding box center [581, 546] width 363 height 55
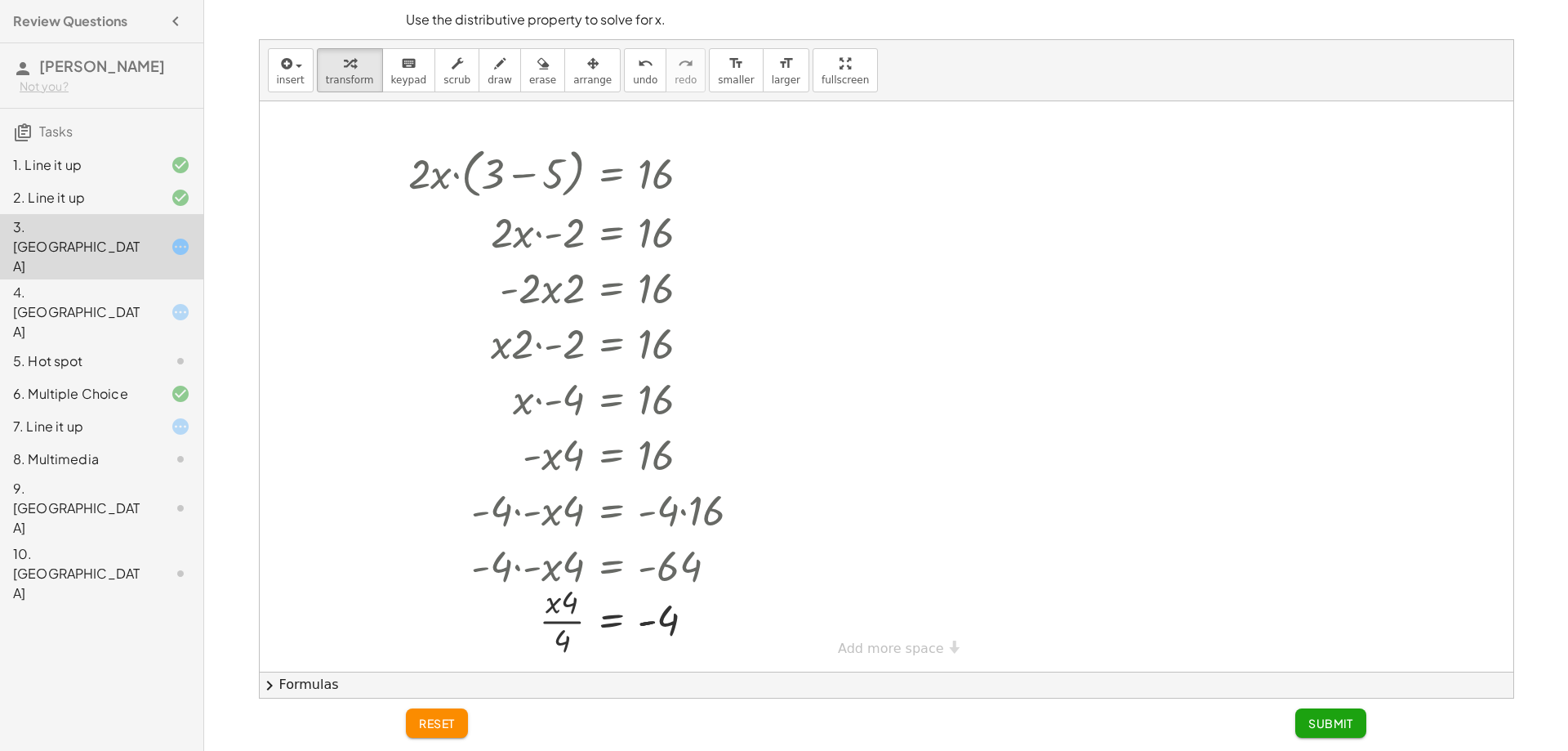
drag, startPoint x: 1501, startPoint y: 161, endPoint x: 1482, endPoint y: 71, distance: 92.0
click at [1482, 71] on div "insert select one: Math Expression Function Text Youtube Video Graphing Geometr…" at bounding box center [886, 368] width 1253 height 657
click at [559, 602] on div at bounding box center [581, 619] width 363 height 82
click at [559, 603] on div at bounding box center [581, 619] width 363 height 82
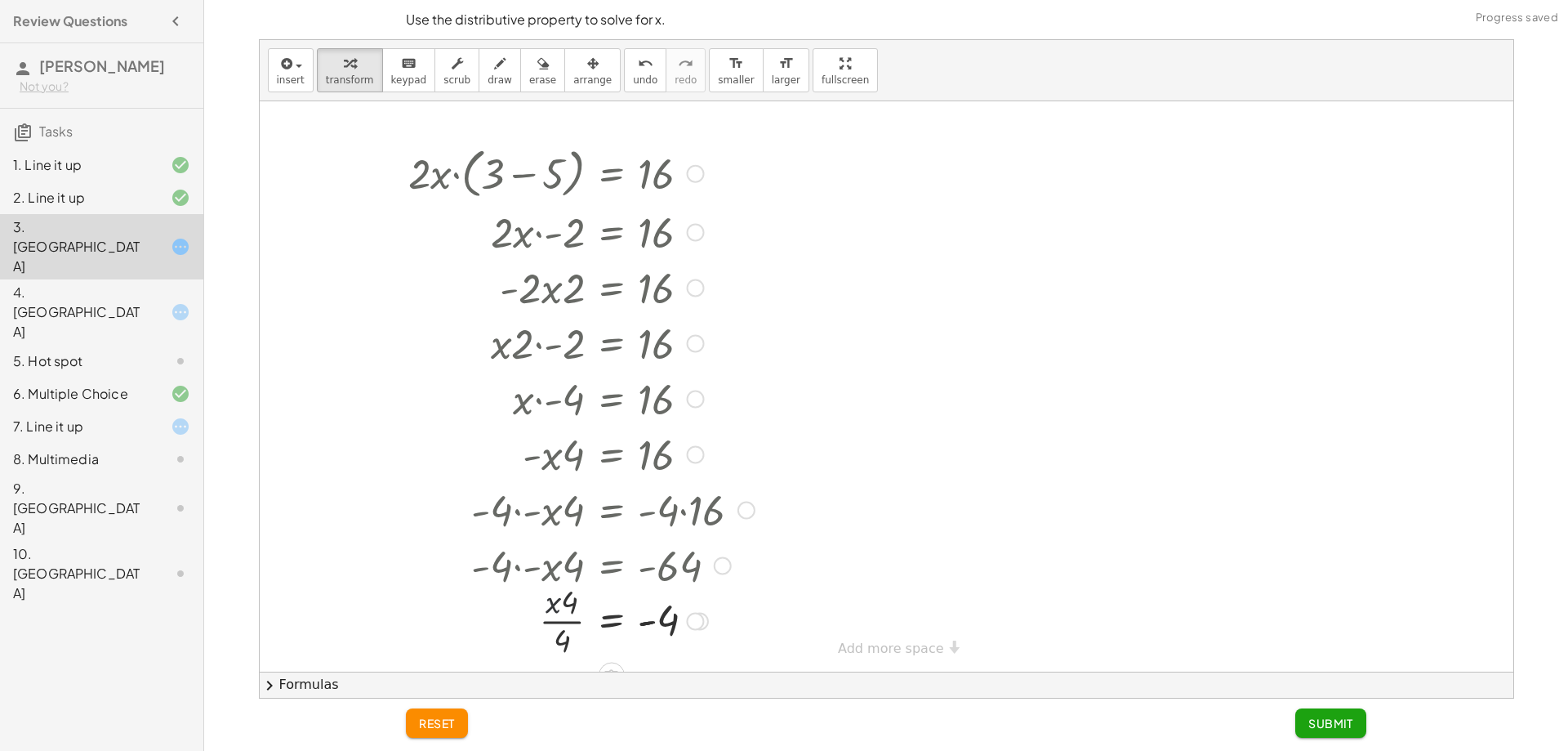
click at [559, 603] on div at bounding box center [581, 619] width 363 height 82
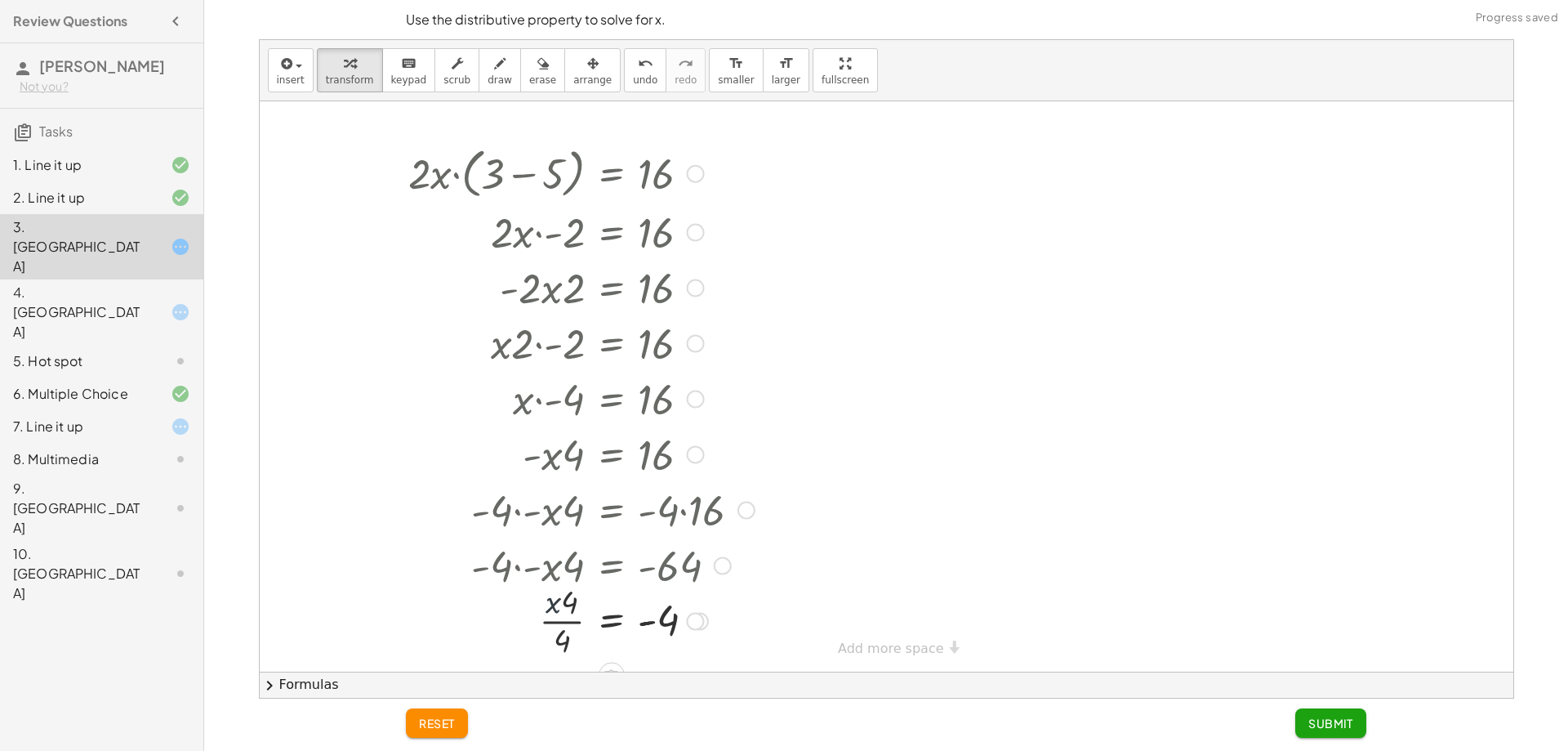
click at [559, 603] on div at bounding box center [581, 619] width 363 height 82
click at [633, 76] on span "undo" at bounding box center [644, 80] width 25 height 12
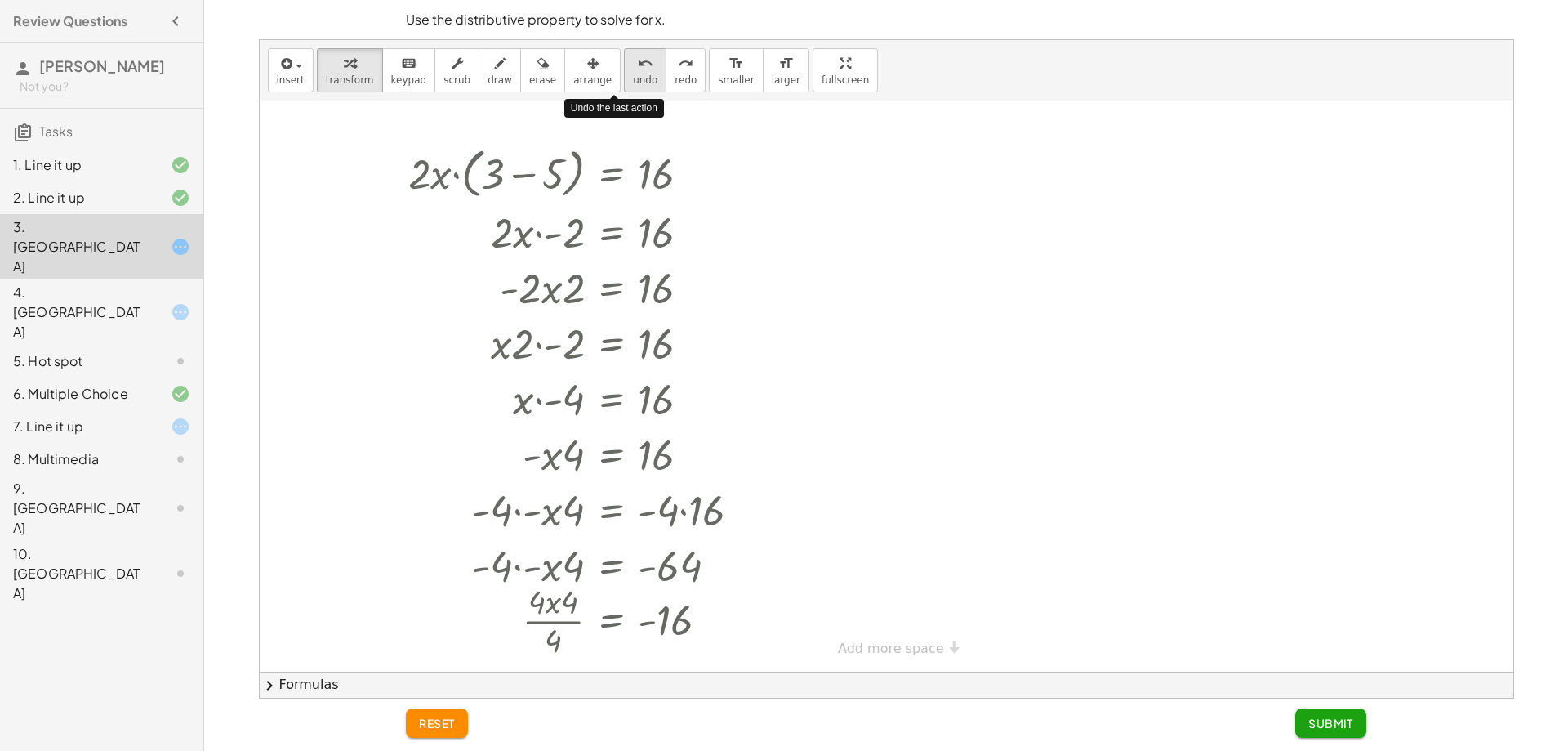
click at [633, 76] on span "undo" at bounding box center [644, 80] width 25 height 12
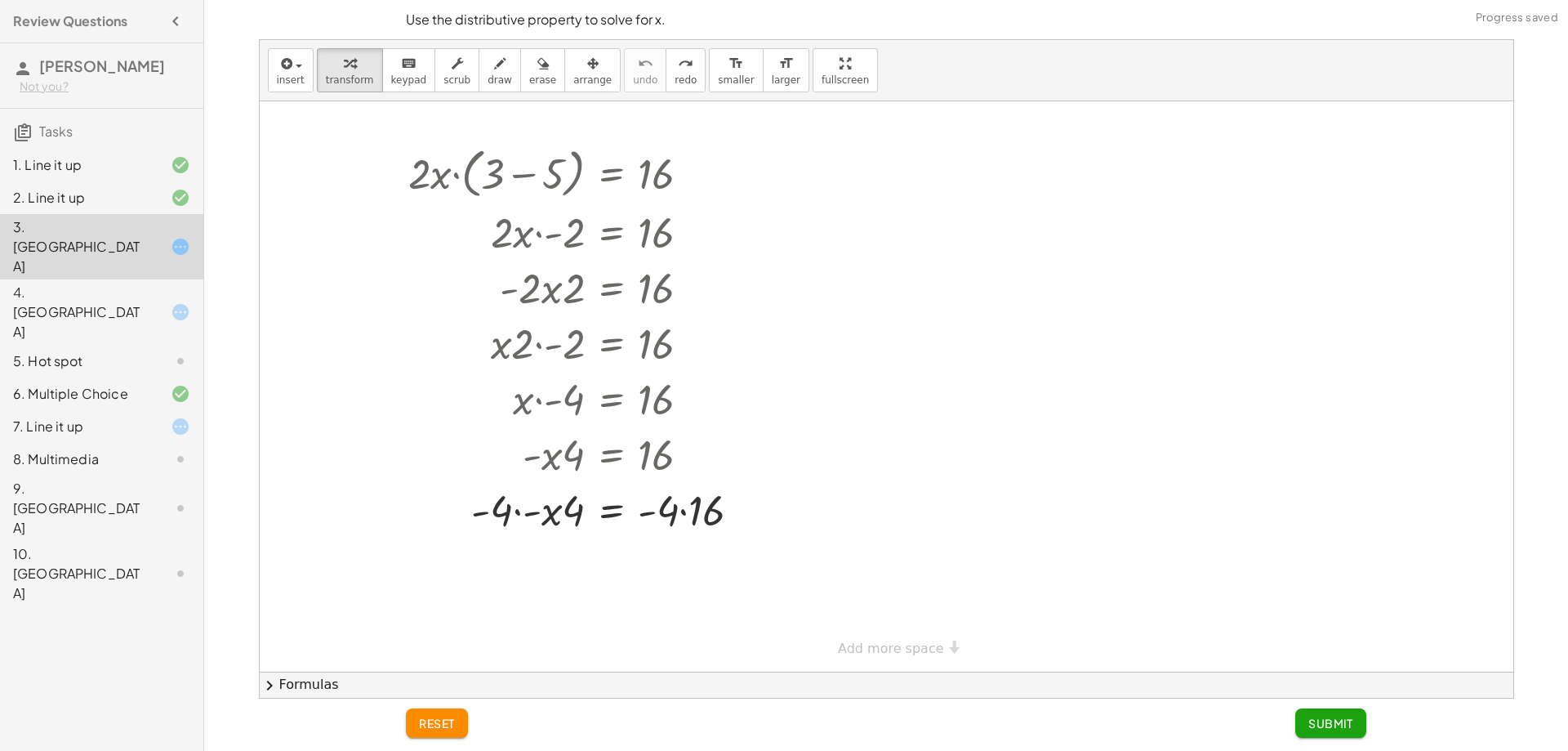
click at [673, 73] on div "insert select one: Math Expression Function Text Youtube Video Graphing Geometr…" at bounding box center [886, 70] width 1253 height 61
click at [665, 73] on button "redo redo" at bounding box center [685, 70] width 40 height 45
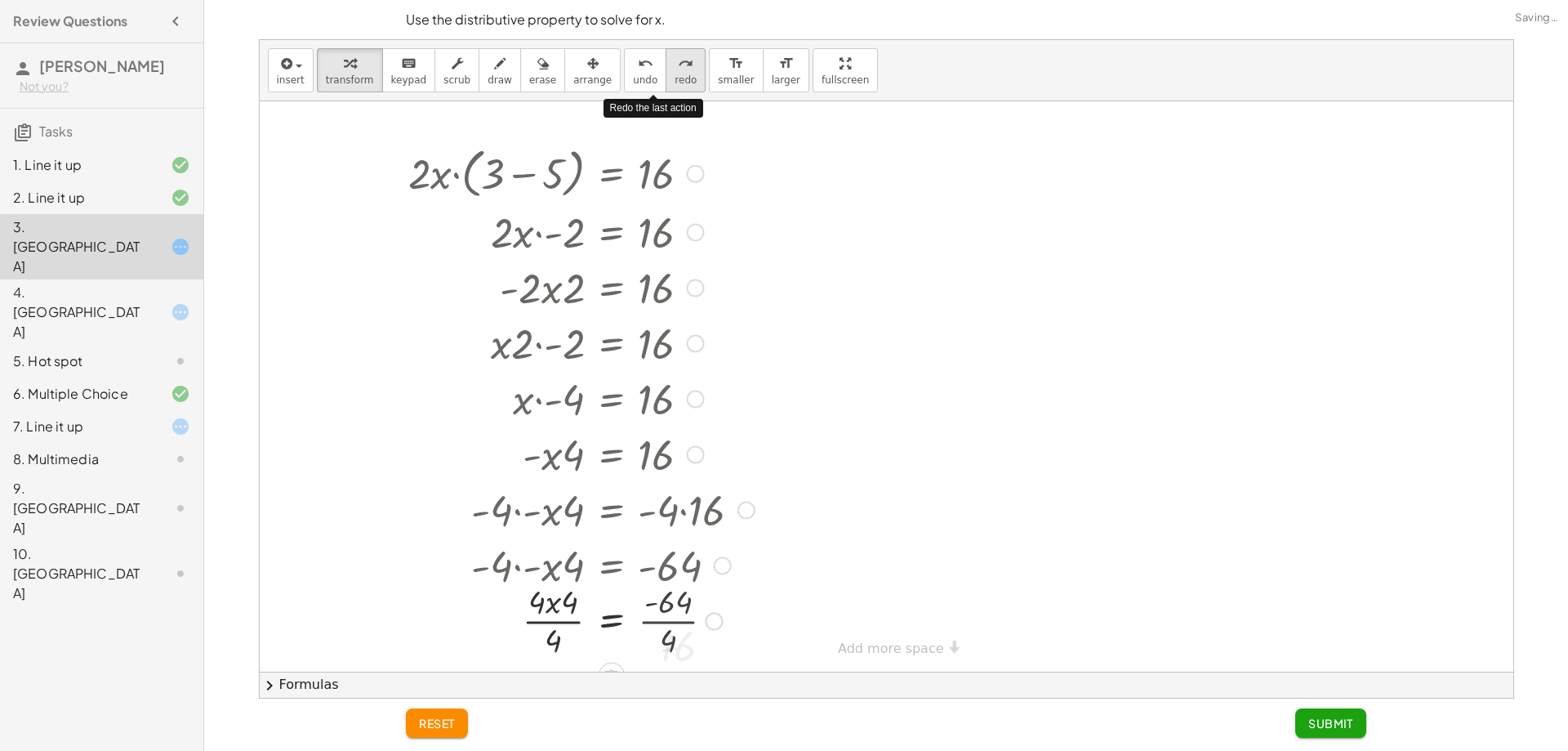
click at [665, 73] on button "redo redo" at bounding box center [685, 70] width 40 height 45
click at [674, 81] on span "redo" at bounding box center [685, 80] width 22 height 12
click at [553, 614] on div at bounding box center [581, 619] width 363 height 82
click at [574, 633] on div at bounding box center [581, 619] width 363 height 82
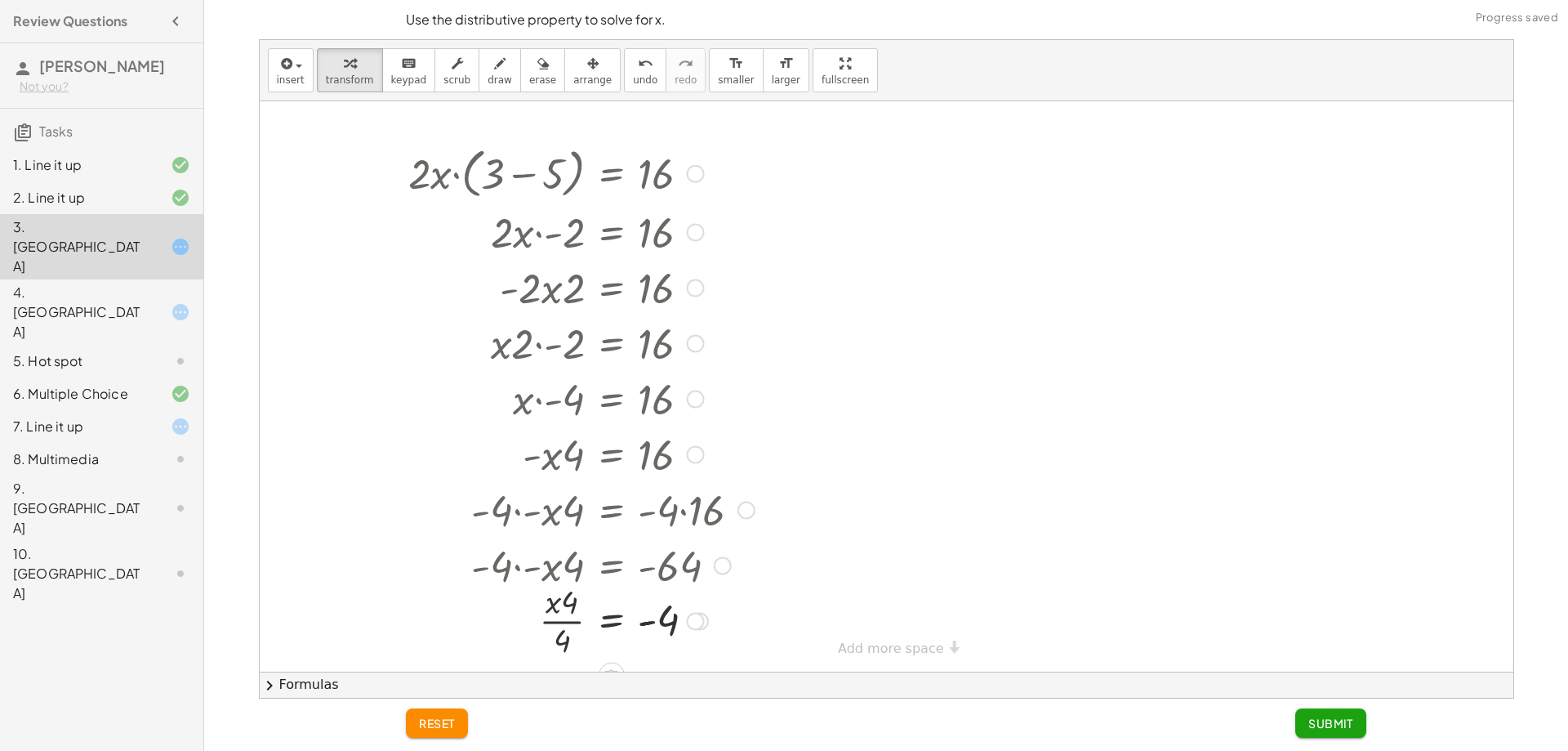
click at [562, 603] on div at bounding box center [581, 619] width 363 height 82
click at [663, 617] on div at bounding box center [581, 619] width 363 height 82
click at [533, 628] on div at bounding box center [581, 619] width 363 height 82
click at [584, 639] on div at bounding box center [581, 619] width 363 height 82
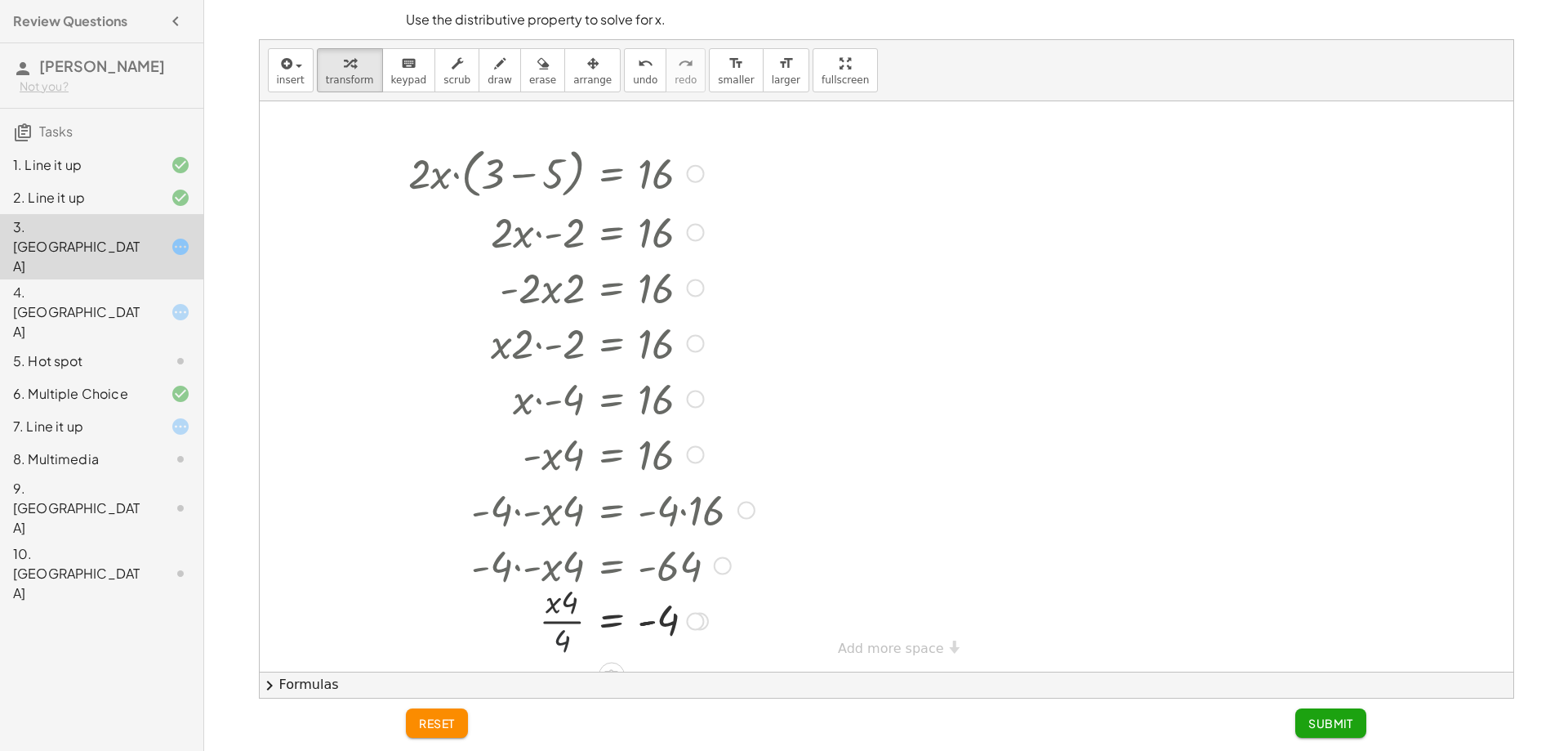
click at [583, 635] on div at bounding box center [581, 619] width 363 height 82
click at [547, 629] on div at bounding box center [581, 619] width 363 height 82
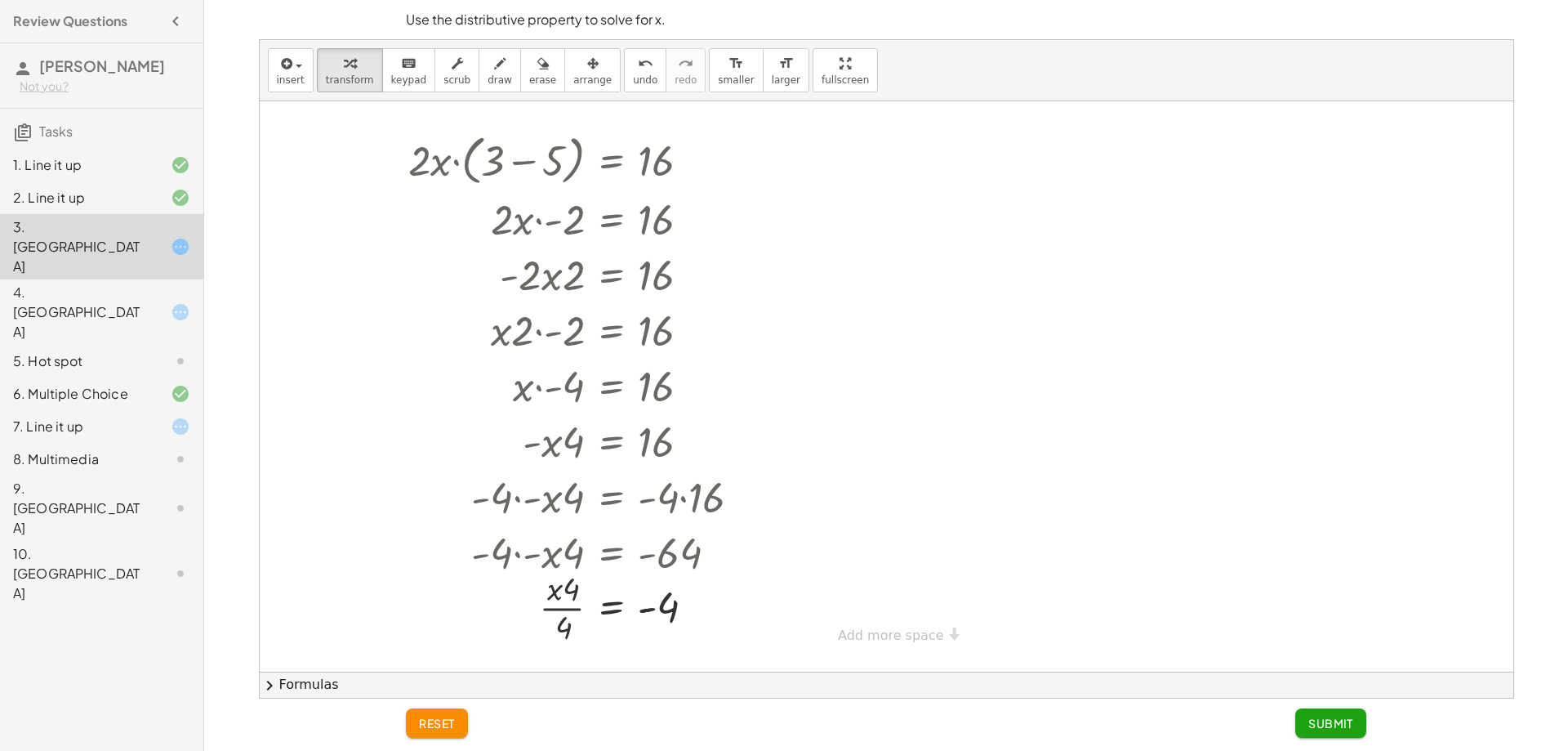
scroll to position [17, 0]
click at [613, 652] on icon at bounding box center [612, 658] width 15 height 14
click at [651, 655] on div "÷" at bounding box center [644, 658] width 26 height 26
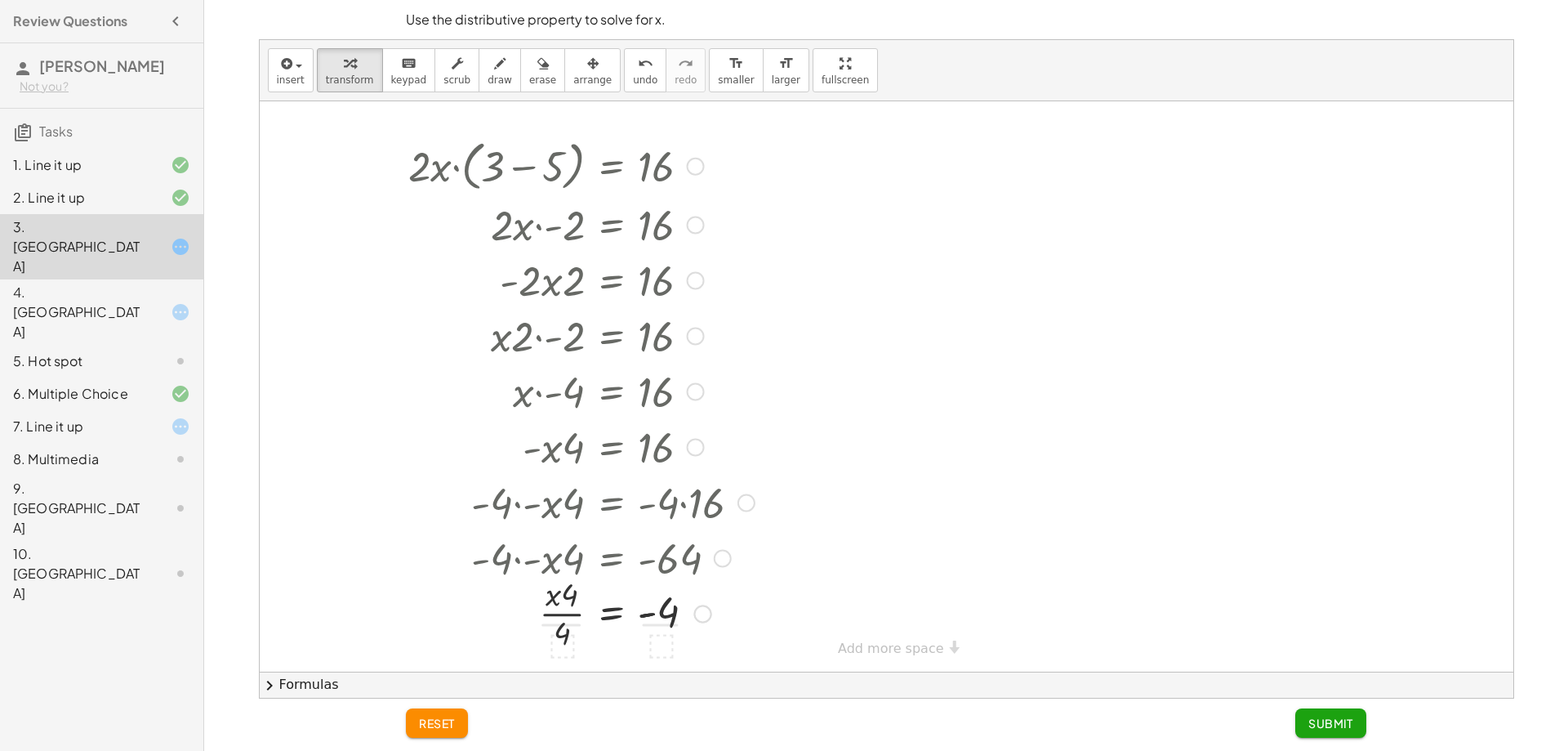
scroll to position [6, 0]
click at [563, 647] on div at bounding box center [581, 612] width 363 height 101
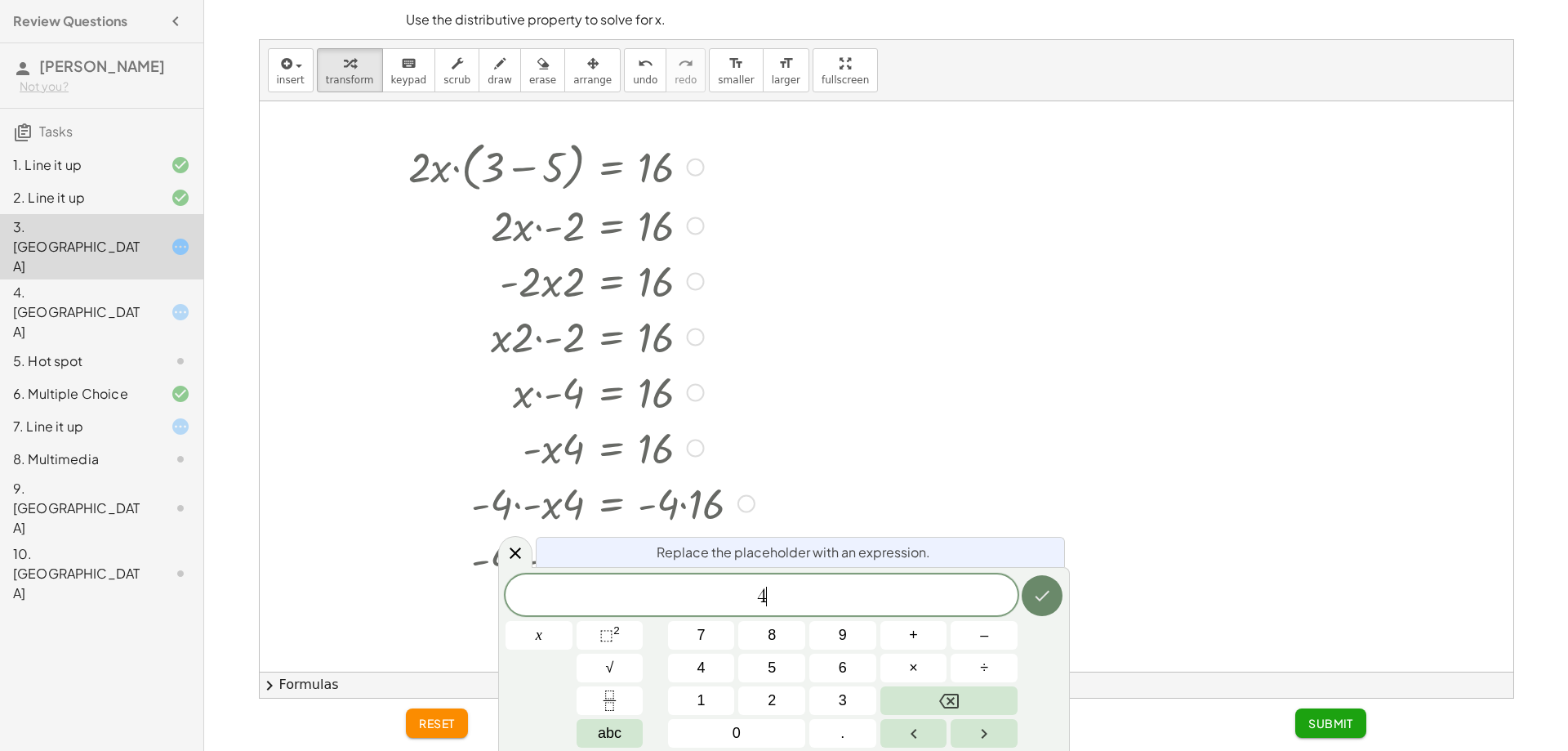
click at [1041, 606] on button "Done" at bounding box center [1042, 596] width 41 height 41
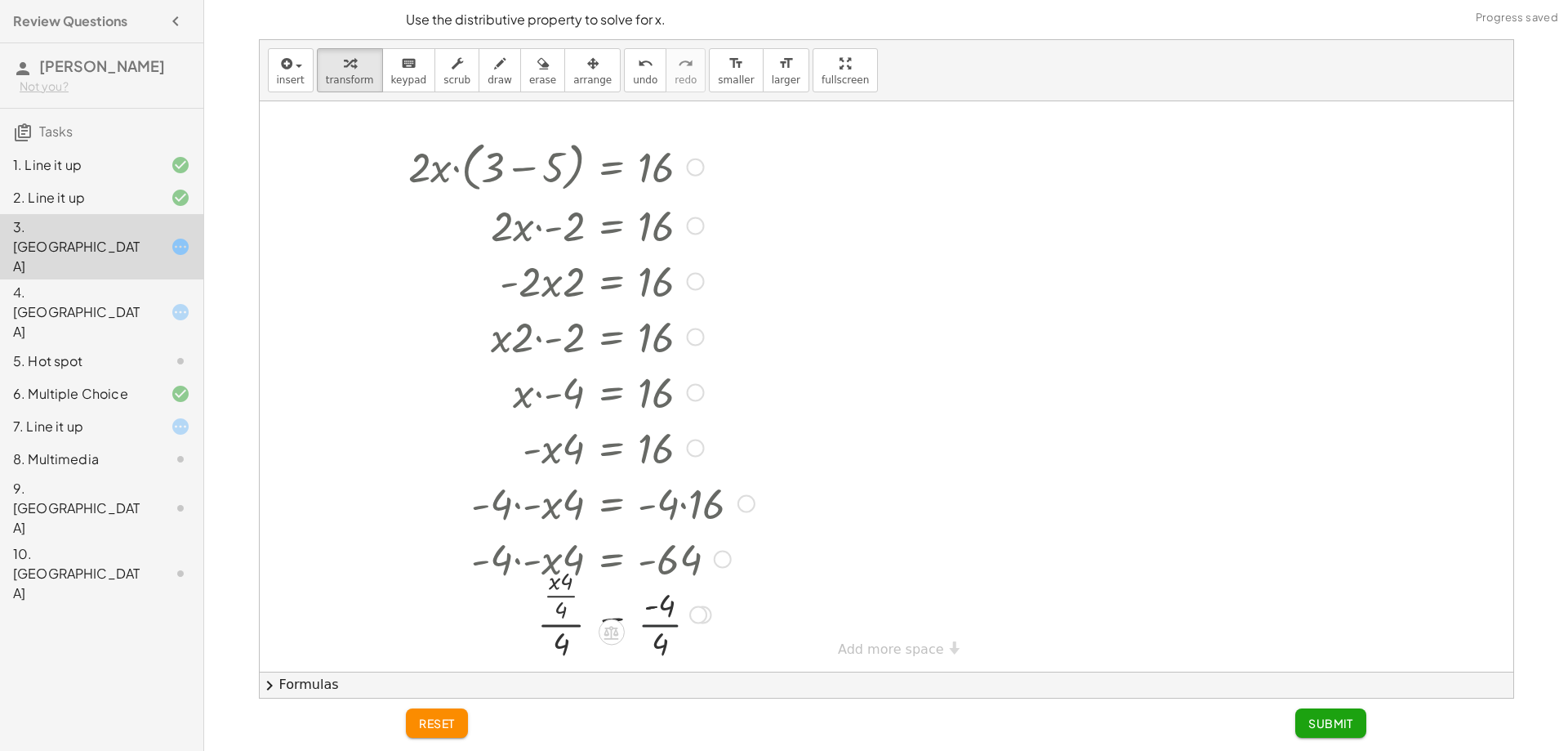
click at [644, 626] on div at bounding box center [581, 612] width 363 height 101
click at [545, 631] on div at bounding box center [581, 612] width 363 height 101
click at [567, 631] on div at bounding box center [581, 612] width 363 height 101
click at [633, 84] on span "undo" at bounding box center [644, 80] width 25 height 12
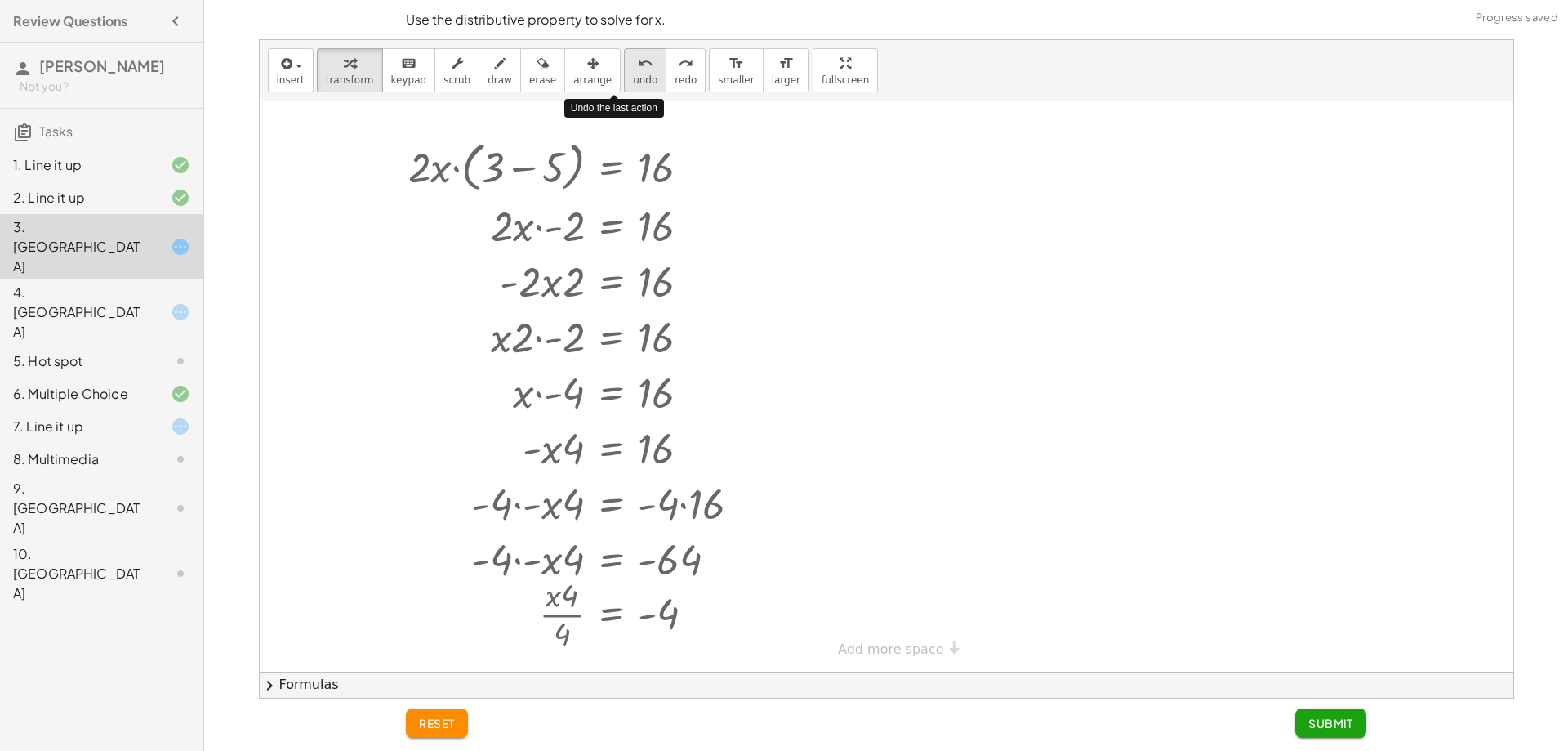
click at [633, 84] on span "undo" at bounding box center [644, 80] width 25 height 12
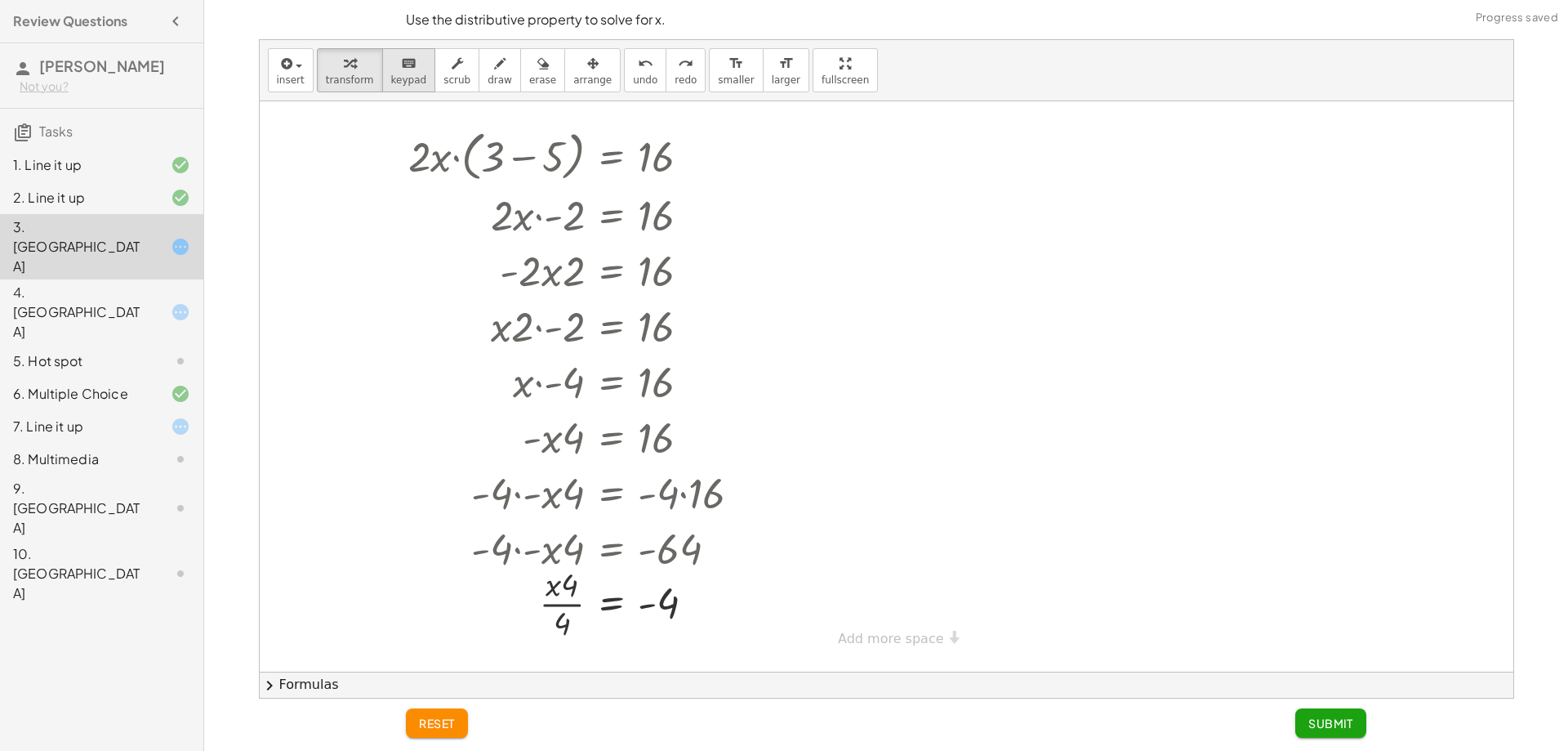
scroll to position [7, 0]
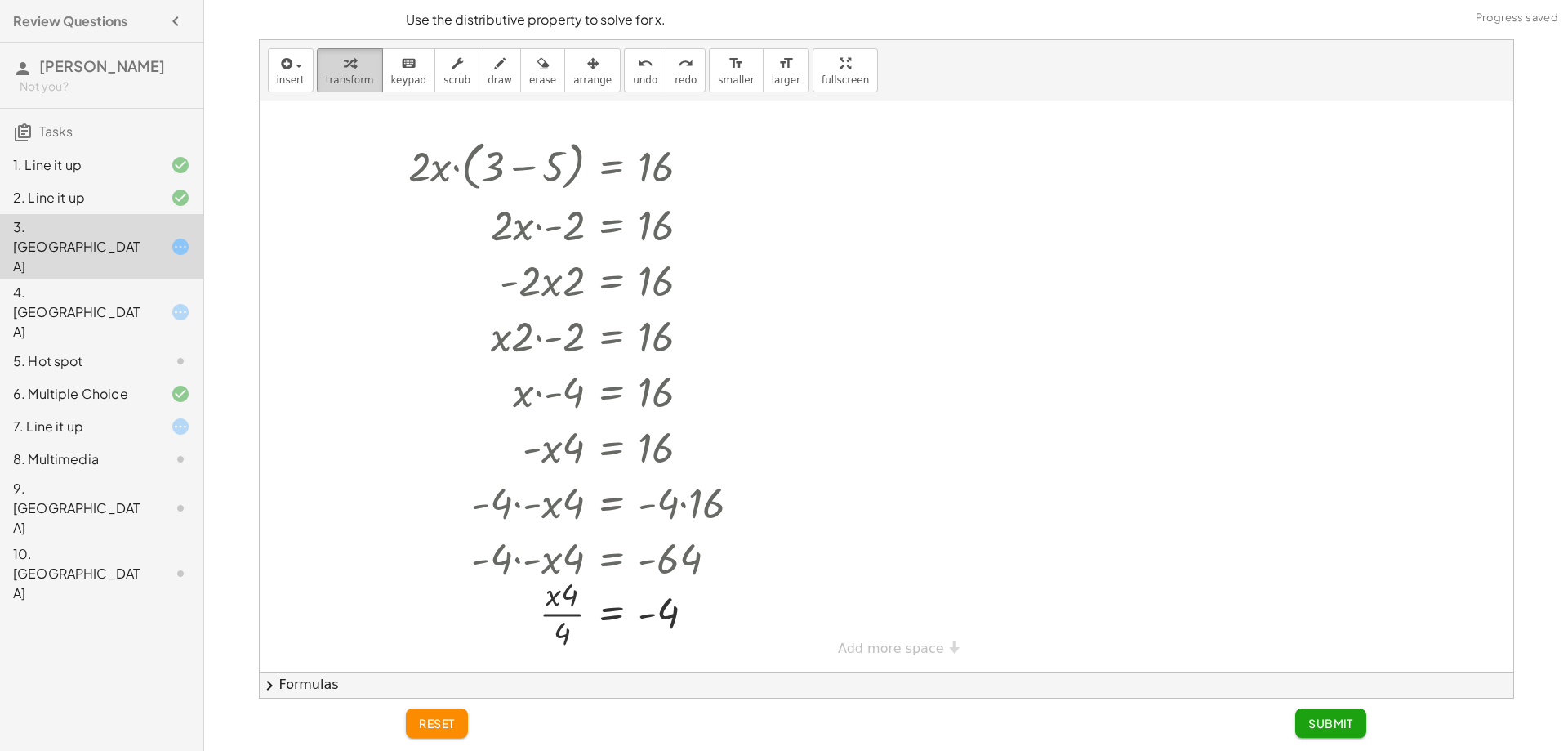
click at [356, 75] on span "transform" at bounding box center [350, 80] width 48 height 12
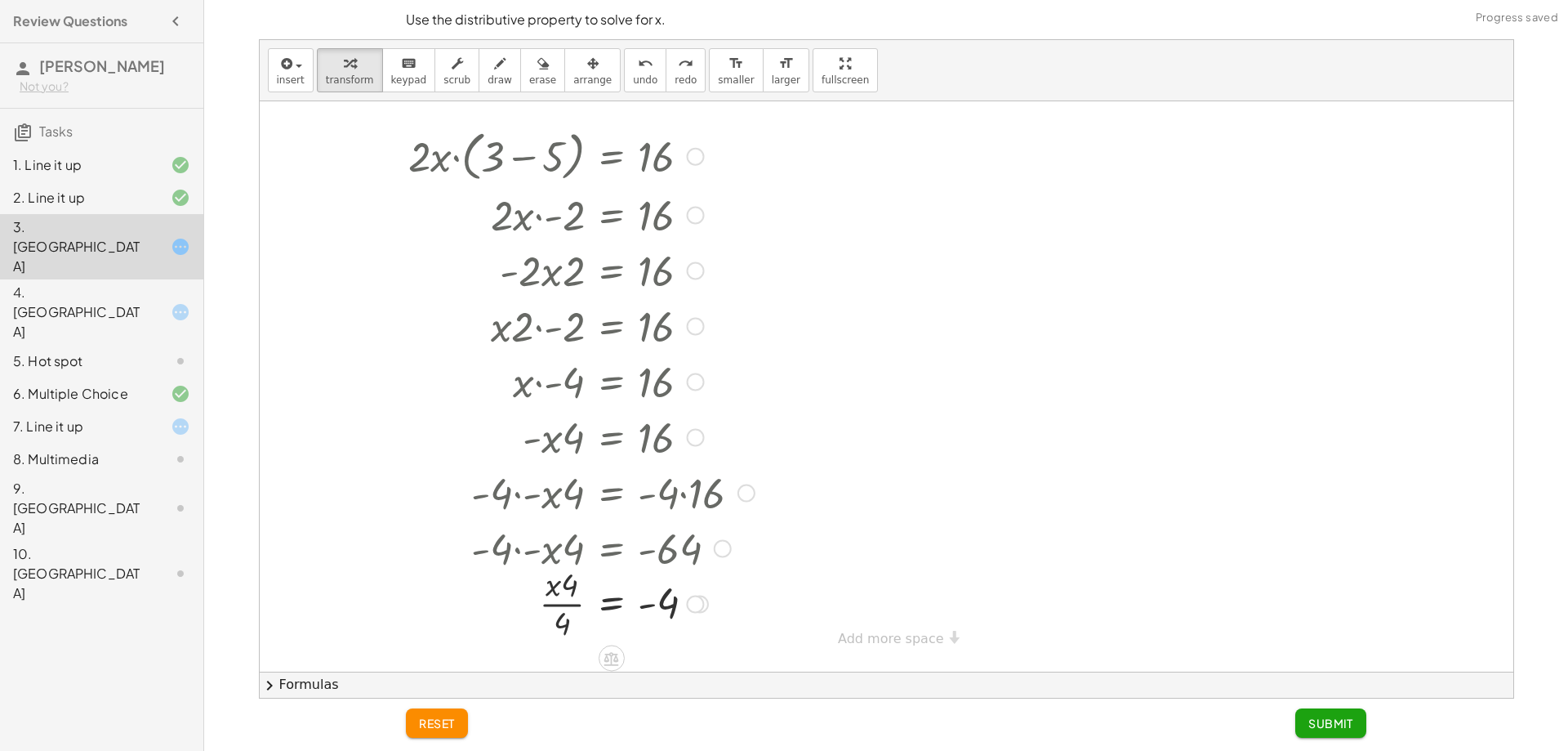
click at [506, 158] on div at bounding box center [581, 155] width 363 height 62
drag, startPoint x: 560, startPoint y: 196, endPoint x: 587, endPoint y: 225, distance: 39.6
click at [584, 222] on div at bounding box center [581, 214] width 363 height 55
click at [1317, 735] on button "Submit" at bounding box center [1331, 723] width 71 height 29
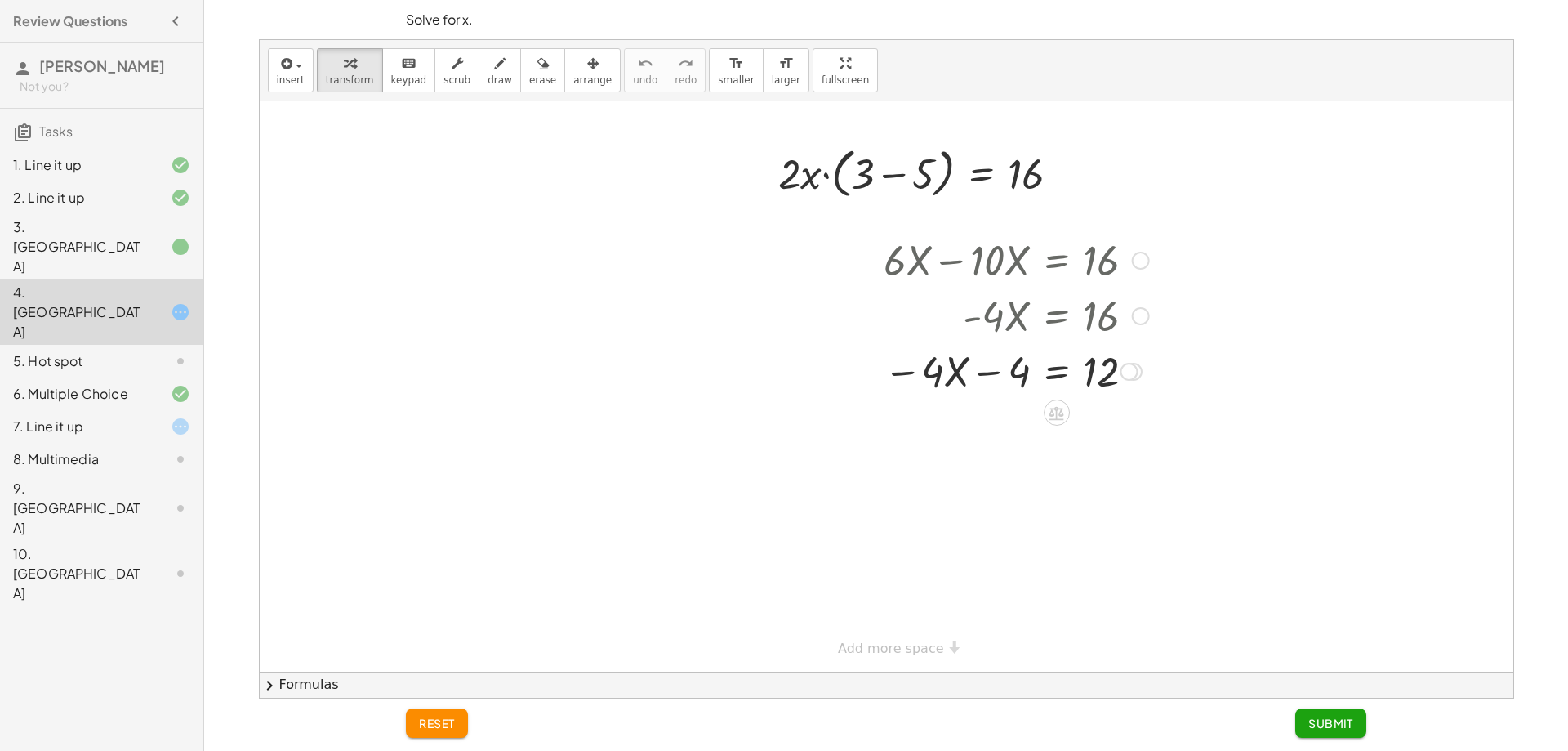
click at [995, 375] on div at bounding box center [1016, 369] width 282 height 55
click at [968, 380] on div at bounding box center [1016, 369] width 282 height 55
click at [993, 377] on div at bounding box center [1016, 369] width 282 height 55
click at [1009, 388] on div at bounding box center [1016, 369] width 282 height 55
click at [1064, 381] on div at bounding box center [1016, 369] width 282 height 55
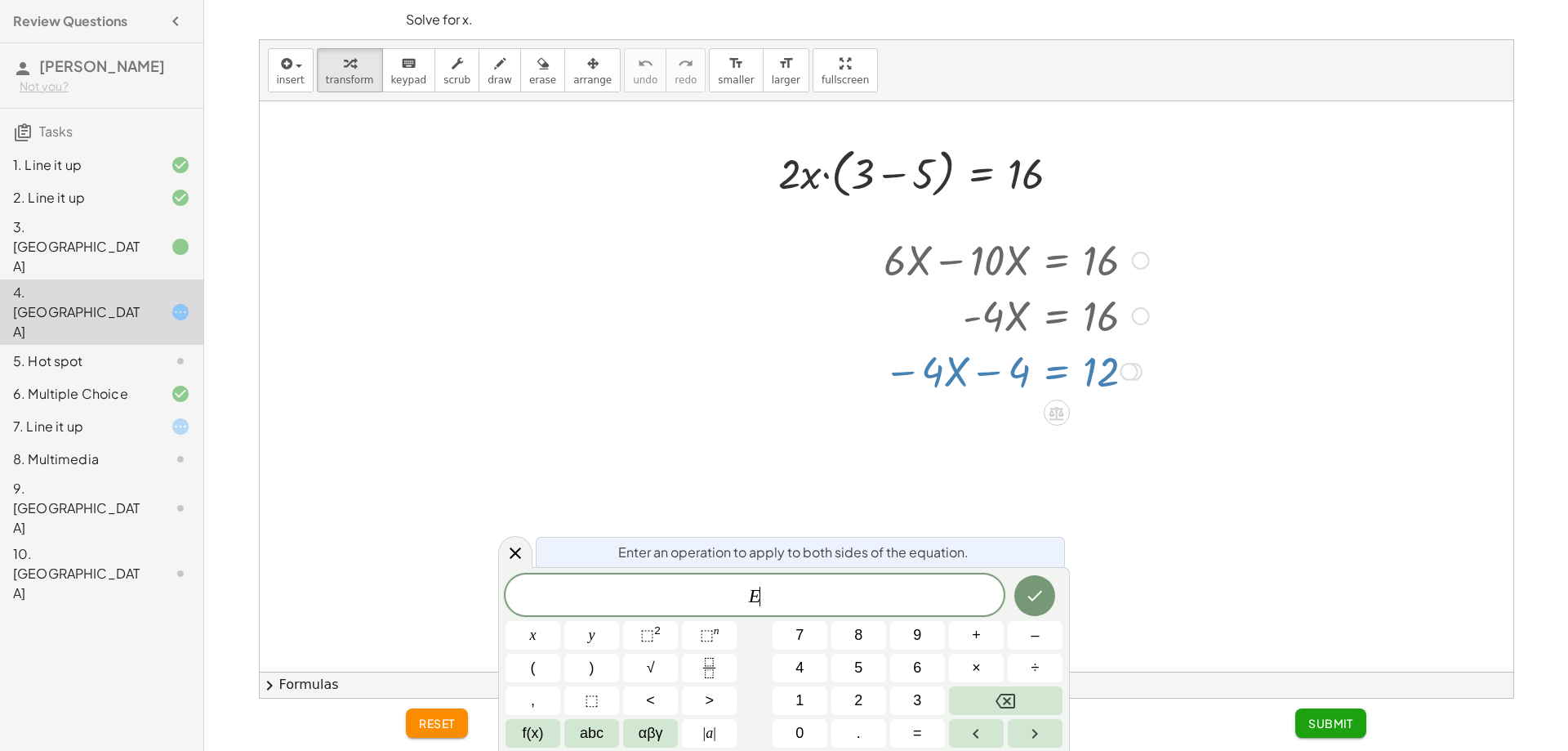
click at [1120, 380] on div at bounding box center [1016, 369] width 282 height 55
click at [1034, 581] on button "Done" at bounding box center [1034, 596] width 41 height 41
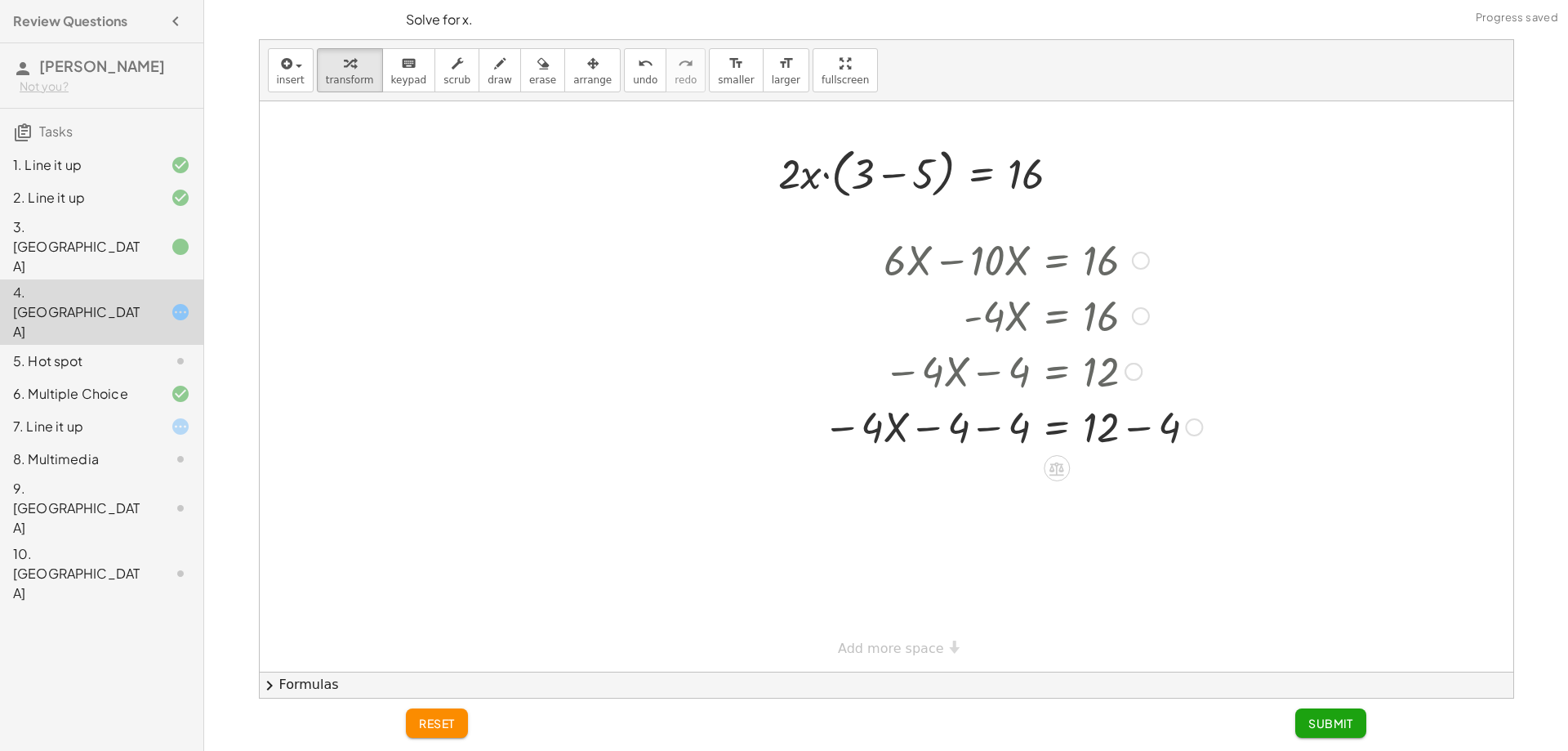
click at [1071, 414] on div at bounding box center [1013, 426] width 395 height 55
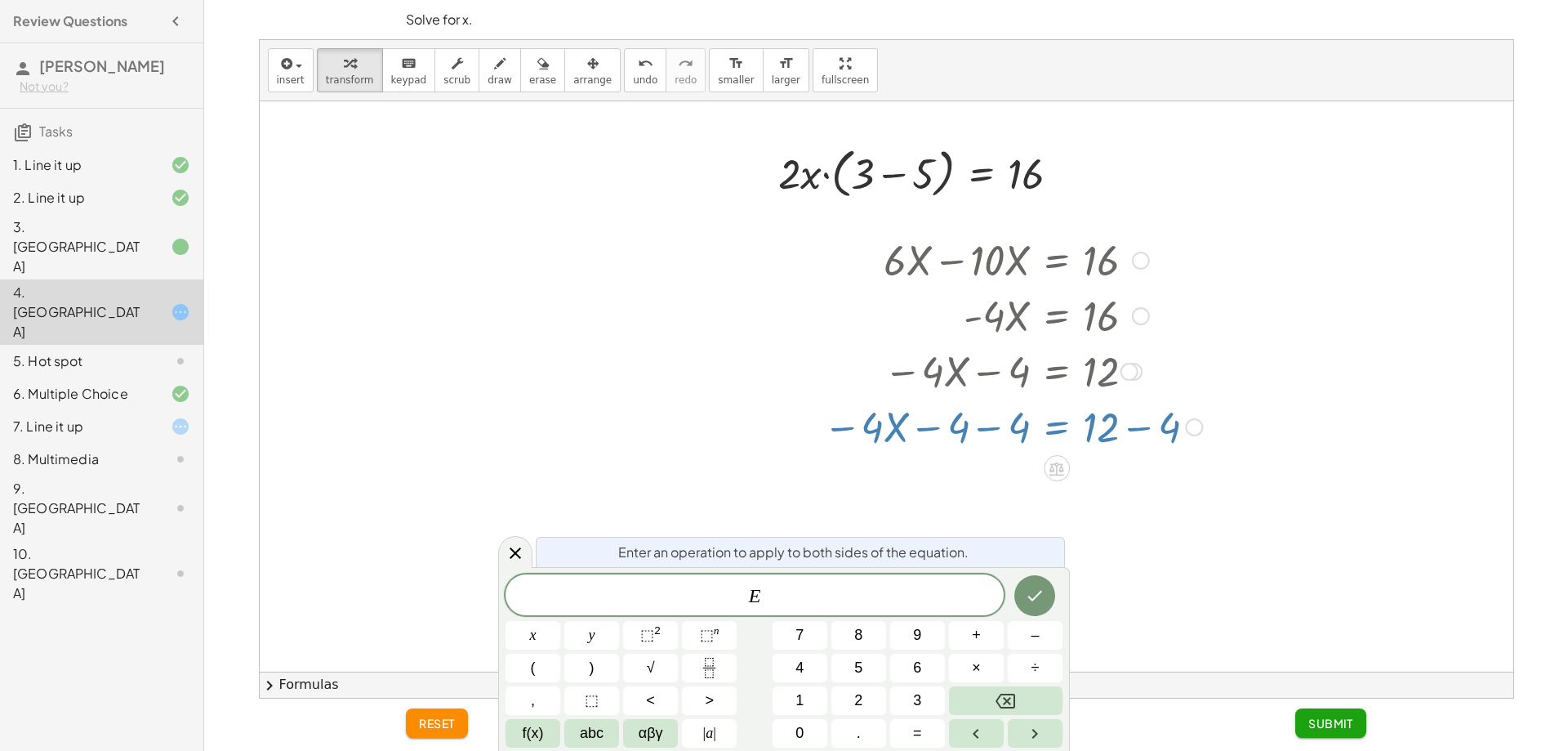
click at [994, 411] on div at bounding box center [1013, 426] width 395 height 55
click at [985, 383] on div at bounding box center [1013, 369] width 395 height 55
click at [838, 596] on span "E ​" at bounding box center [754, 596] width 498 height 23
click at [1042, 587] on icon "Done" at bounding box center [1035, 596] width 20 height 20
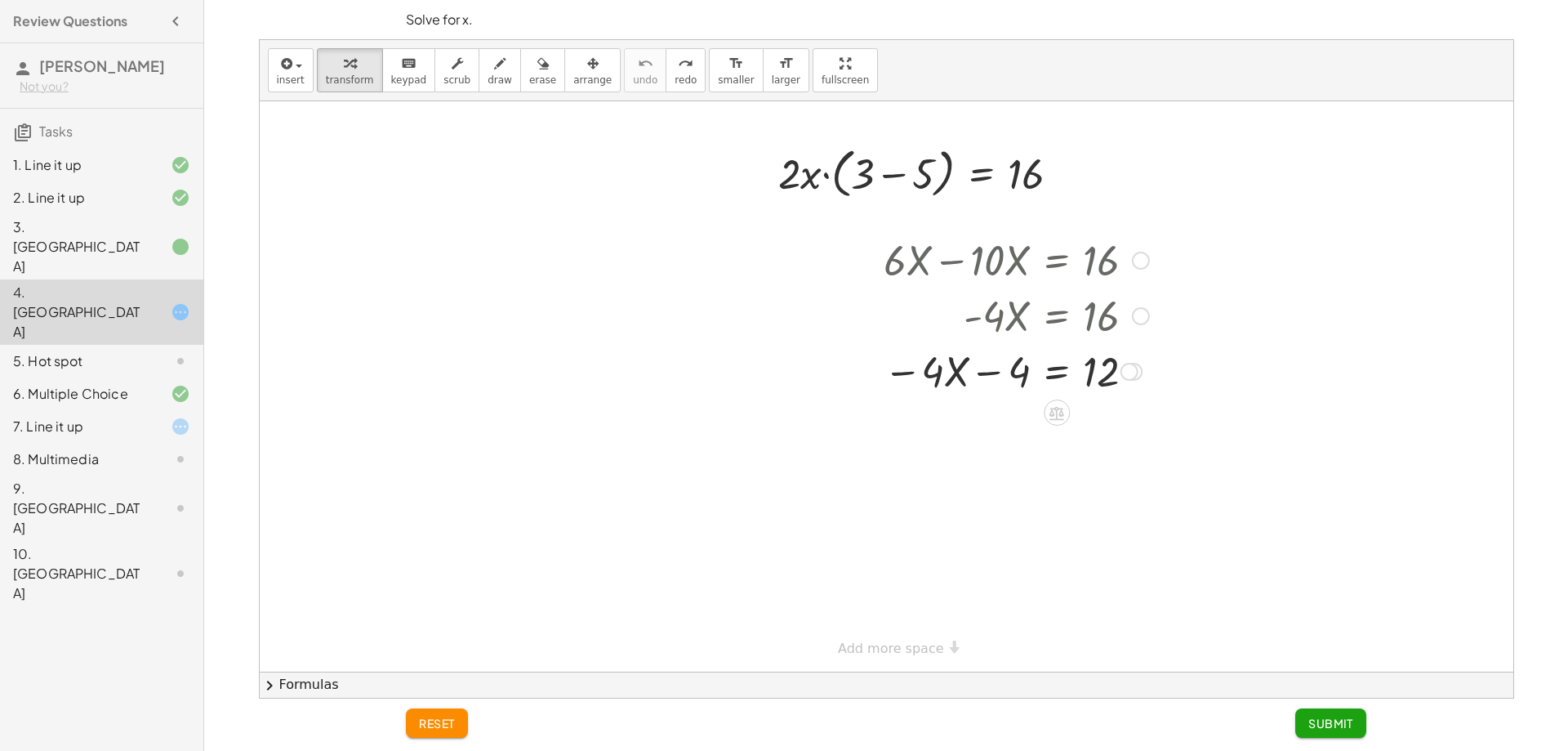
click at [1031, 374] on div at bounding box center [1013, 369] width 395 height 55
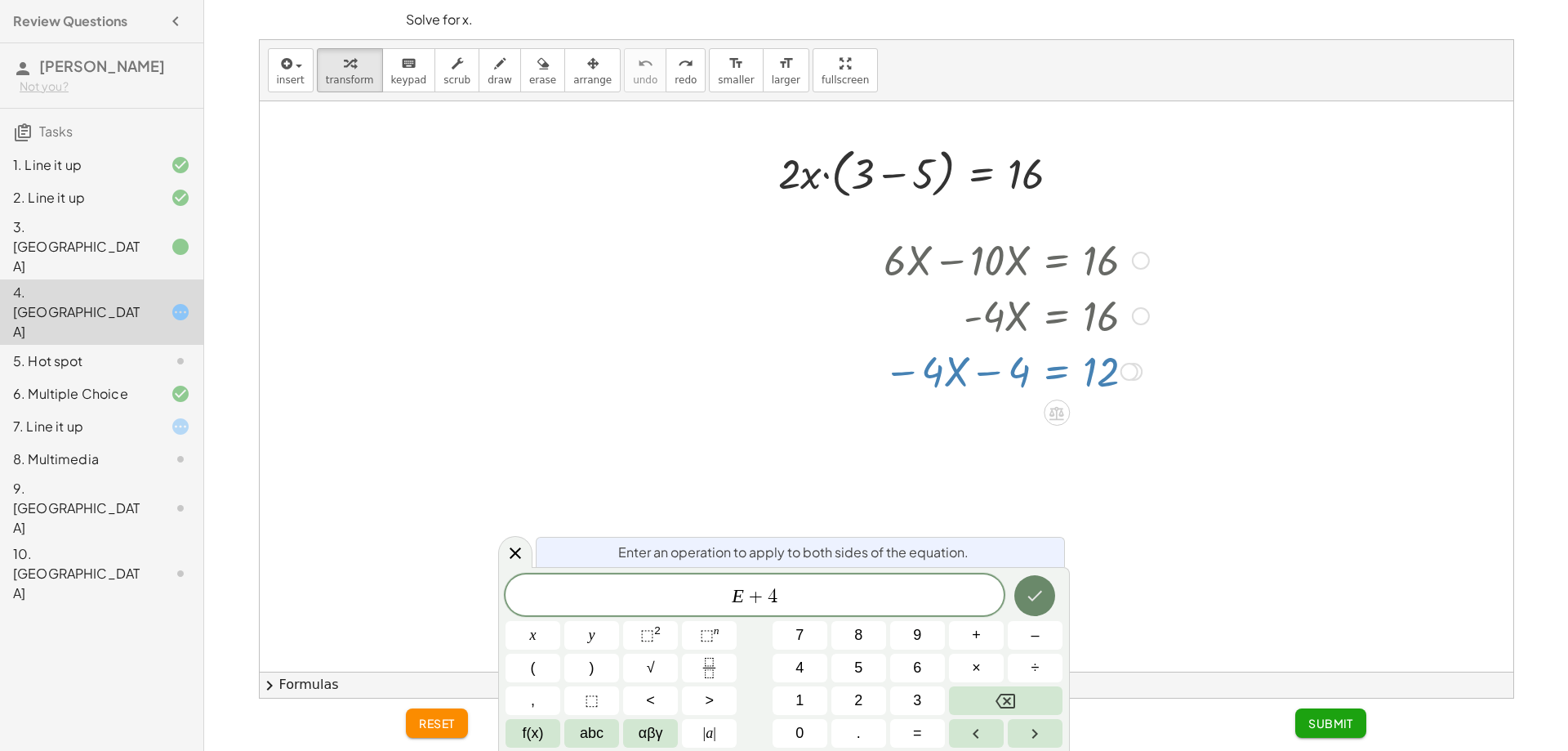
click at [1031, 582] on button "Done" at bounding box center [1034, 596] width 41 height 41
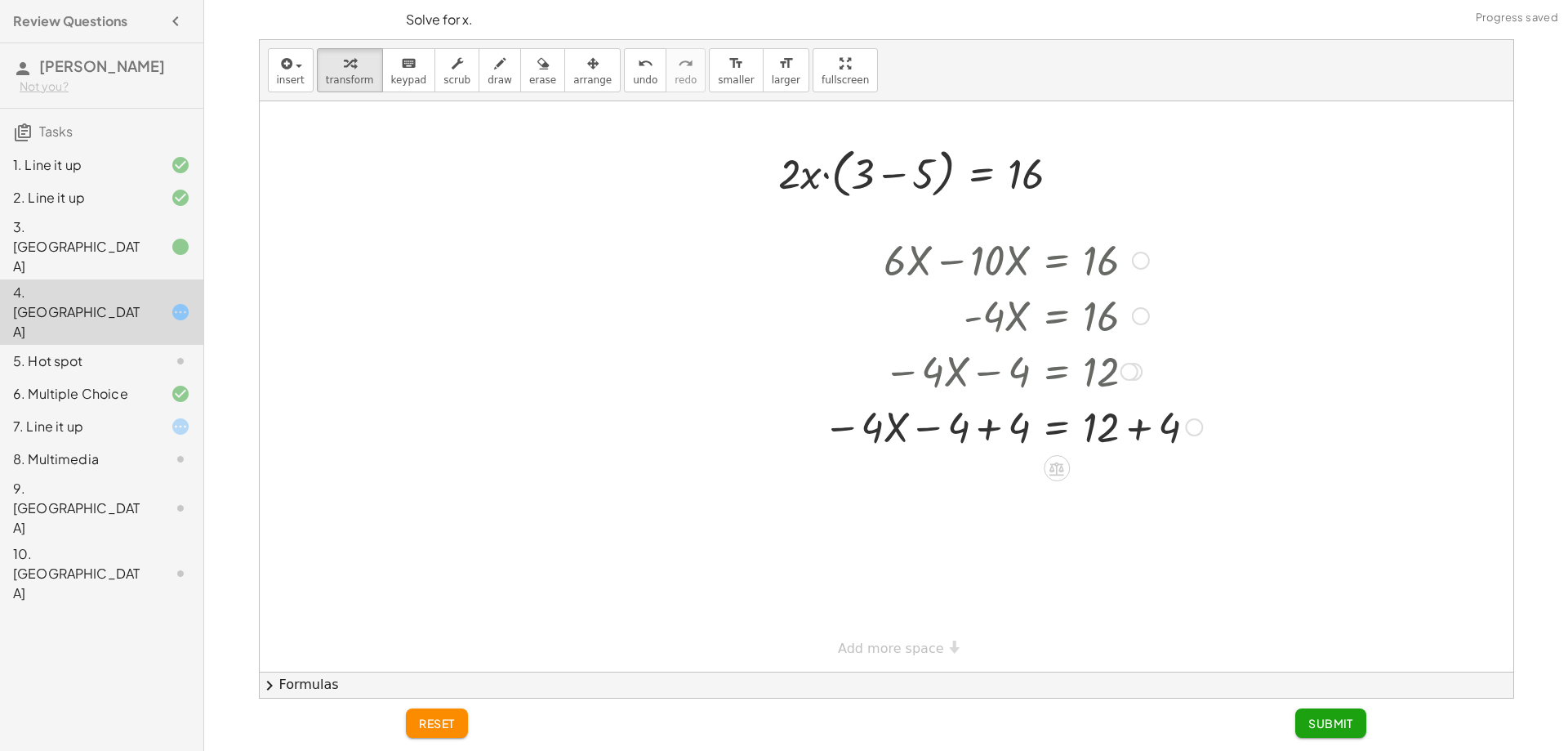
click at [1139, 434] on div at bounding box center [1013, 426] width 395 height 55
click at [1057, 261] on div "+ · 6 · X − · 10 · X = 16 · - 4 · X = 16 − · 4 · X − 4 = + 16 − 4 − · 4 · X − 4…" at bounding box center [1057, 261] width 0 height 0
click at [957, 480] on div at bounding box center [1013, 481] width 395 height 55
click at [1043, 496] on div at bounding box center [1013, 481] width 395 height 55
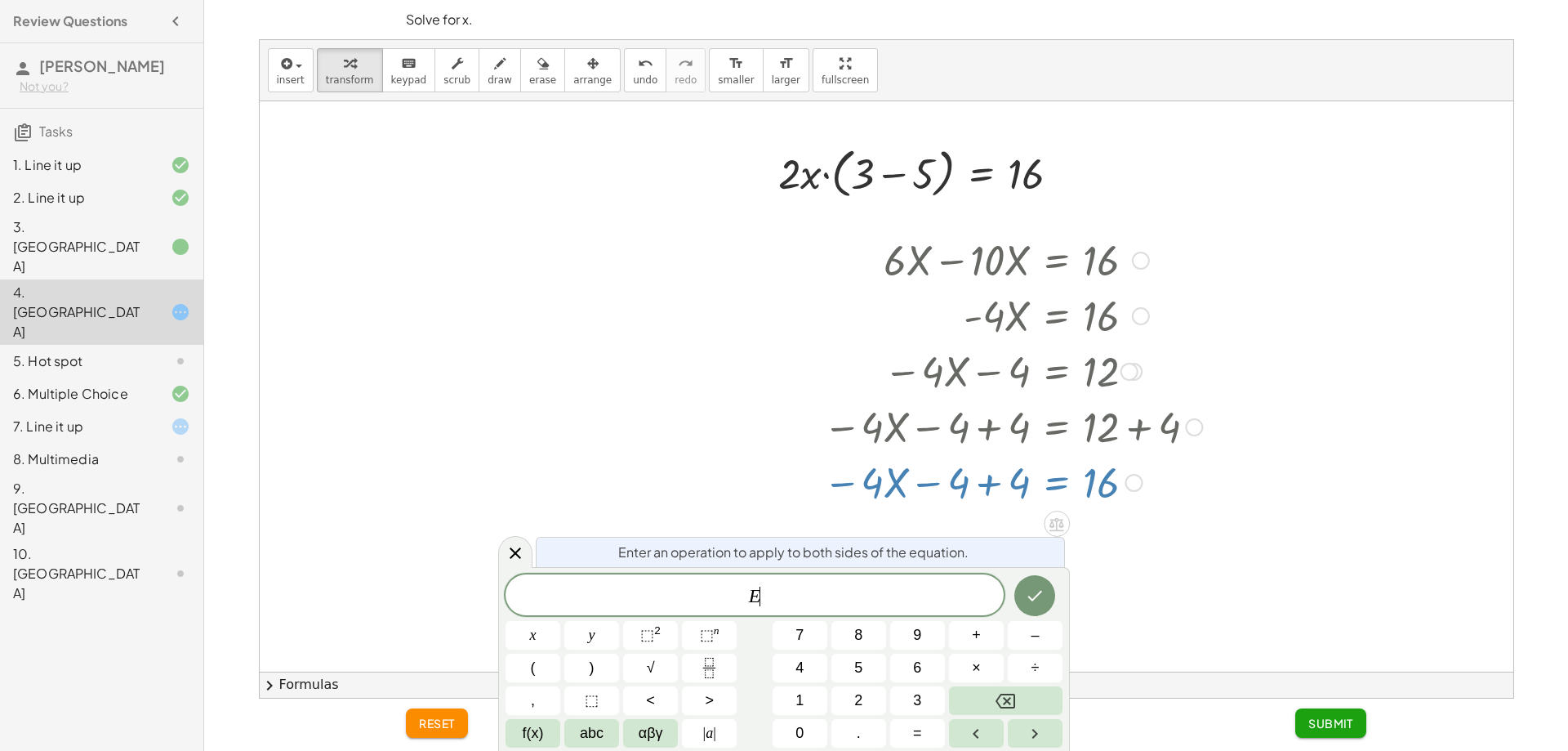
click at [1008, 497] on div at bounding box center [1013, 481] width 395 height 55
click at [560, 621] on div at bounding box center [533, 635] width 55 height 28
click at [1041, 588] on icon "Done" at bounding box center [1035, 596] width 20 height 20
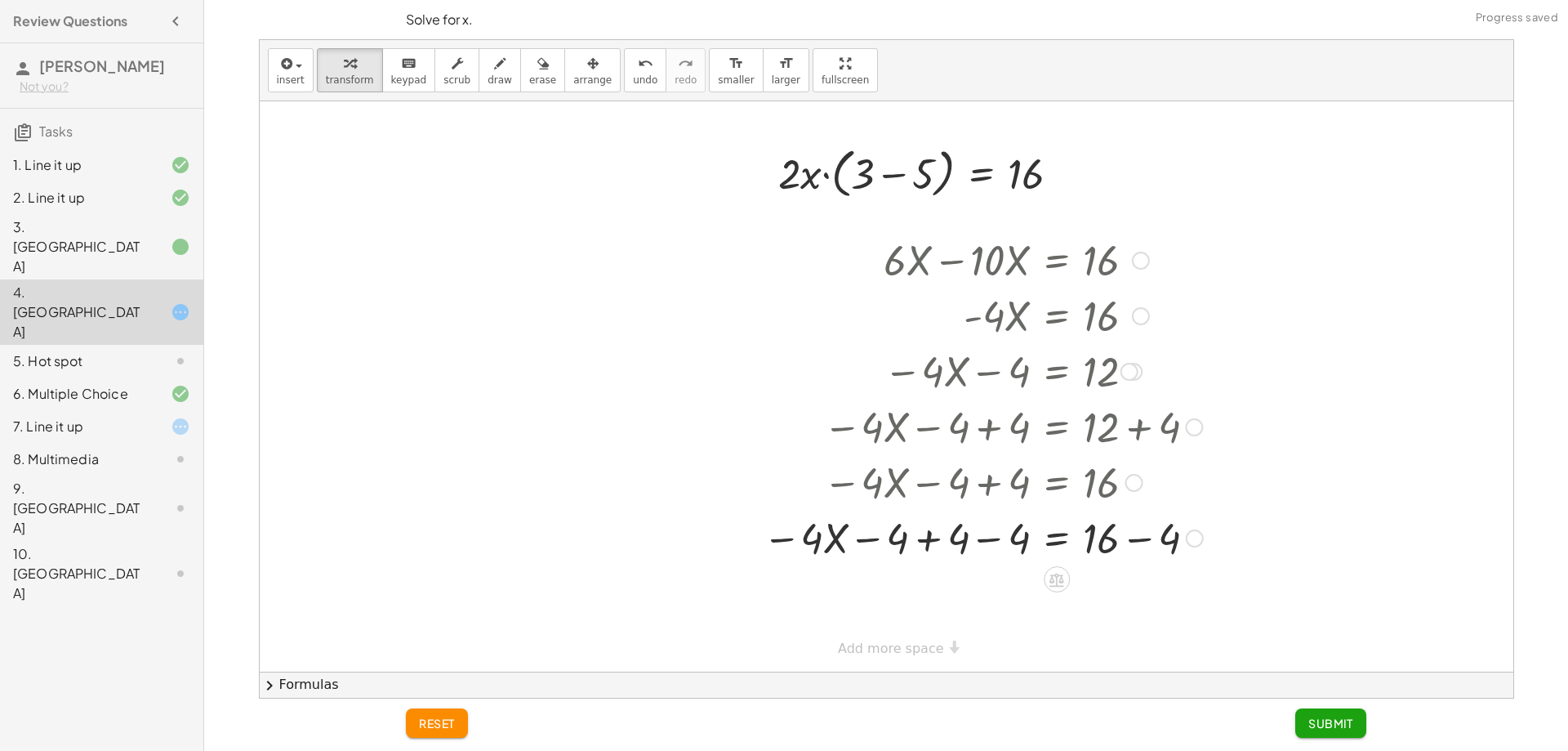
click at [973, 554] on div at bounding box center [1013, 536] width 395 height 55
click at [994, 539] on div at bounding box center [1013, 536] width 395 height 55
drag, startPoint x: 1178, startPoint y: 616, endPoint x: 1143, endPoint y: 600, distance: 38.5
click at [1177, 616] on div at bounding box center [1013, 592] width 395 height 55
click at [1057, 594] on div "− · 4 · X − 4 = 16 + − 4 12" at bounding box center [1057, 594] width 0 height 0
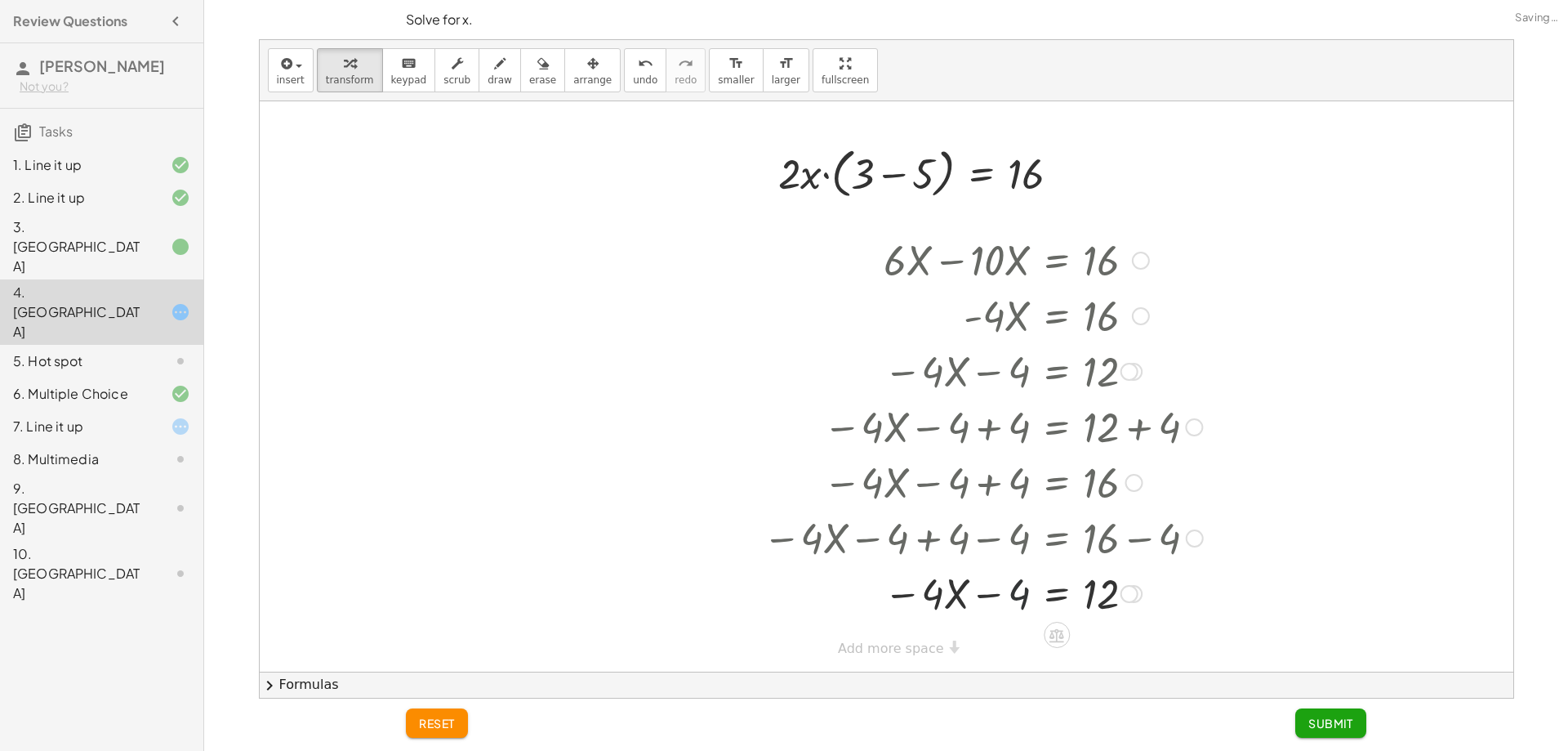
click at [1008, 590] on div at bounding box center [1013, 592] width 395 height 55
click at [979, 606] on div at bounding box center [1013, 592] width 395 height 55
click at [638, 69] on icon "undo" at bounding box center [645, 64] width 15 height 20
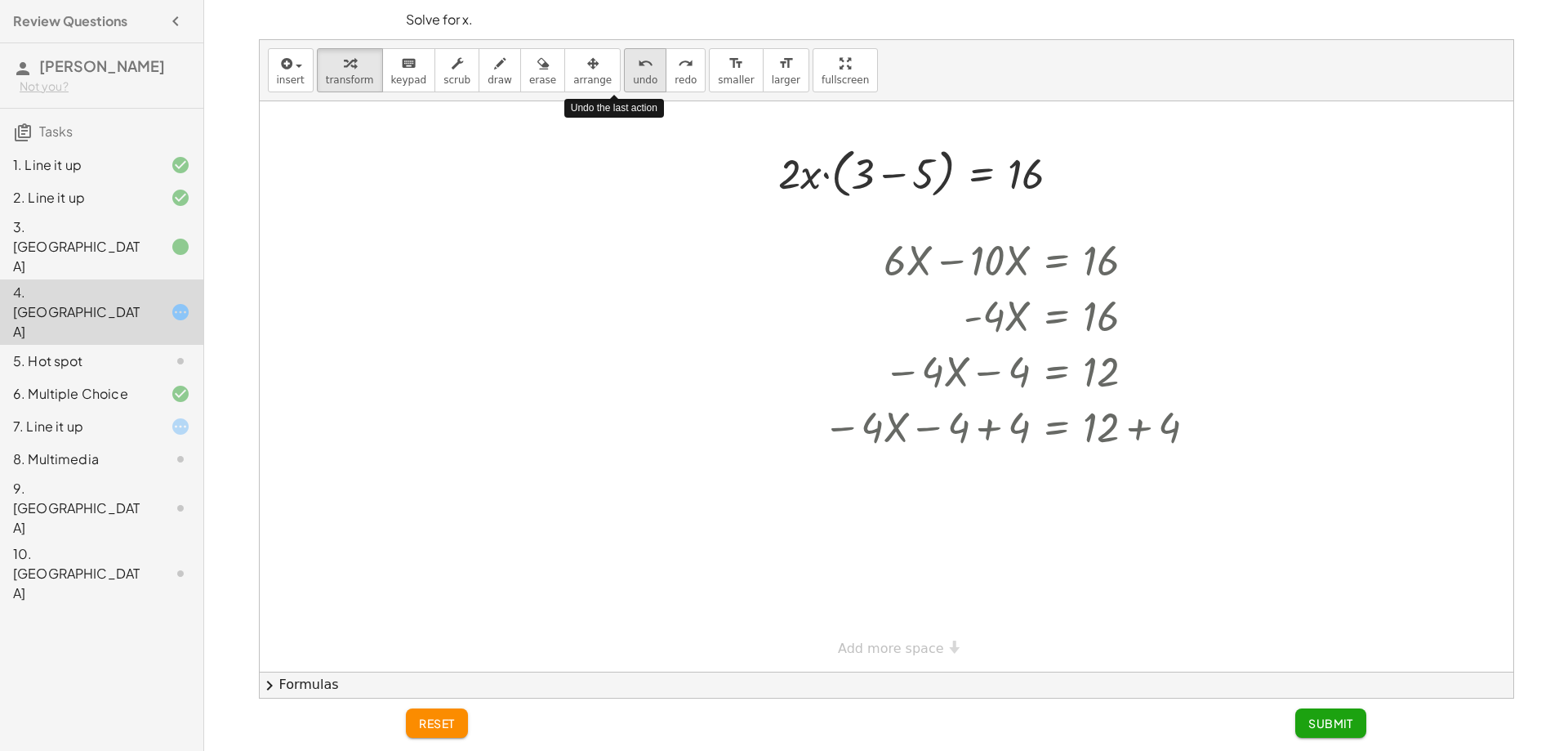
click at [638, 69] on icon "undo" at bounding box center [645, 64] width 15 height 20
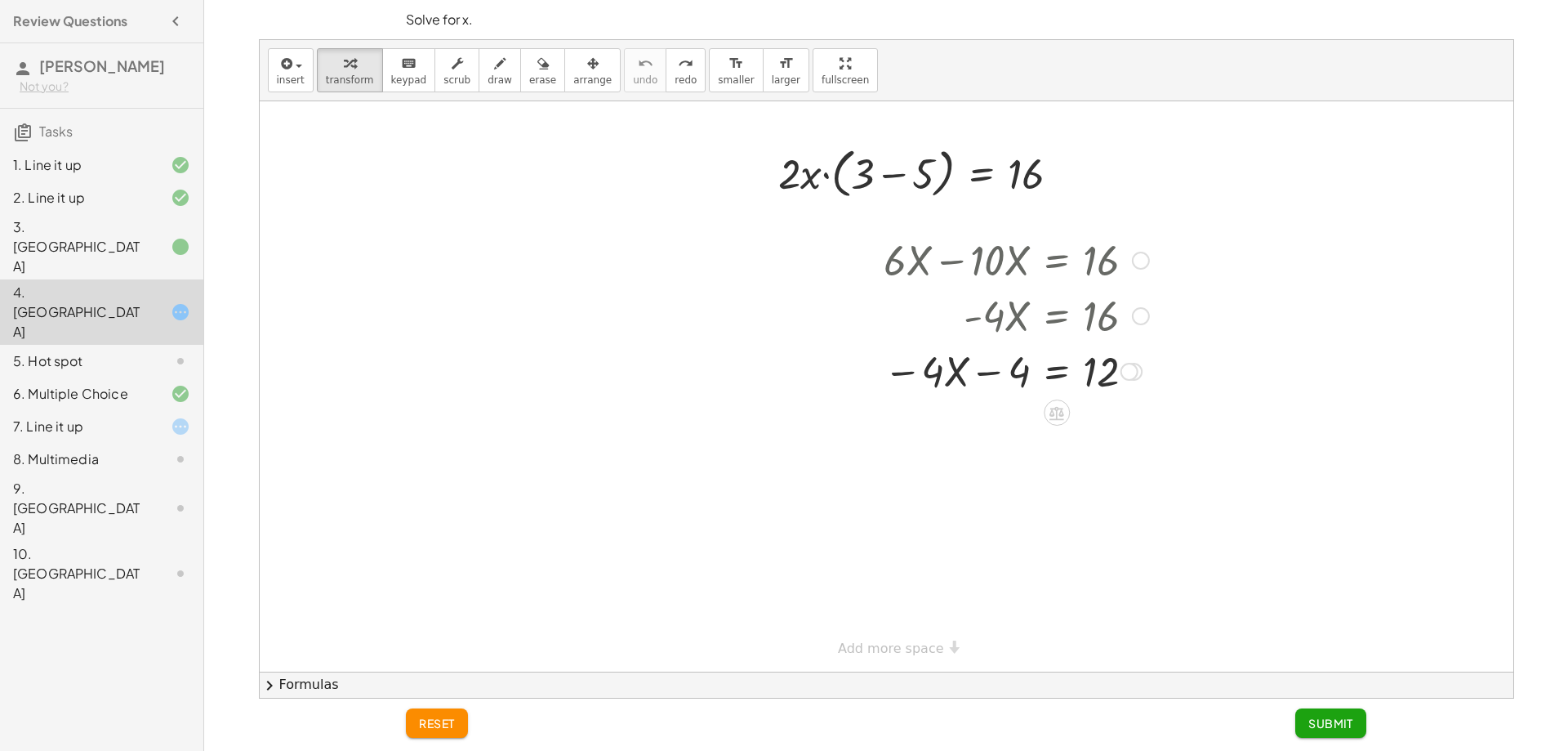
click at [984, 375] on div at bounding box center [1013, 369] width 395 height 55
click at [999, 366] on div at bounding box center [1013, 369] width 395 height 55
click at [1123, 375] on div at bounding box center [1129, 372] width 18 height 18
click at [1082, 392] on div at bounding box center [1013, 369] width 395 height 55
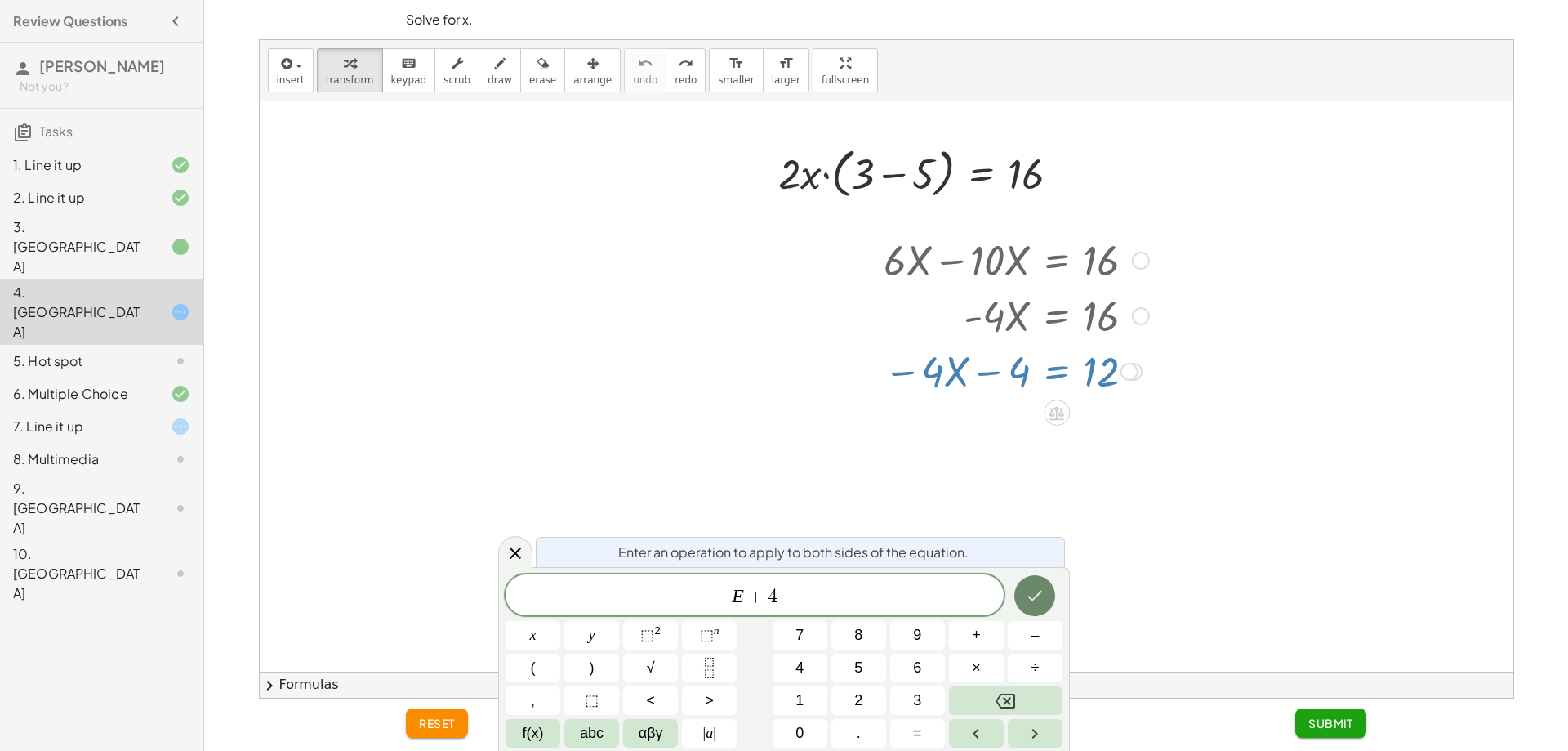
click at [1034, 598] on icon "Done" at bounding box center [1035, 596] width 20 height 20
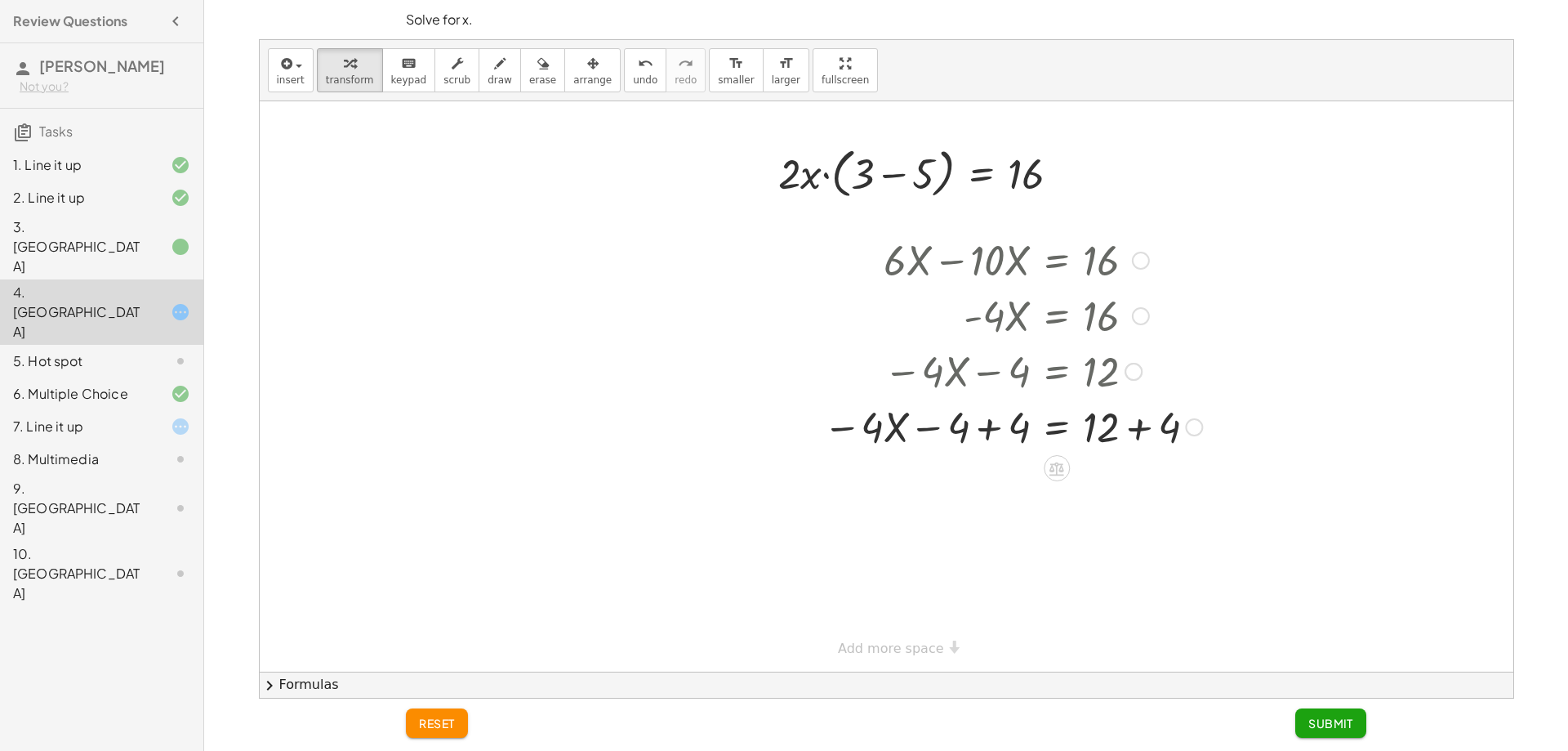
drag, startPoint x: 1134, startPoint y: 440, endPoint x: 1038, endPoint y: 434, distance: 96.2
click at [1131, 438] on div at bounding box center [1013, 426] width 395 height 55
click at [984, 431] on div at bounding box center [1013, 426] width 395 height 55
click at [1056, 516] on icon at bounding box center [1056, 524] width 17 height 17
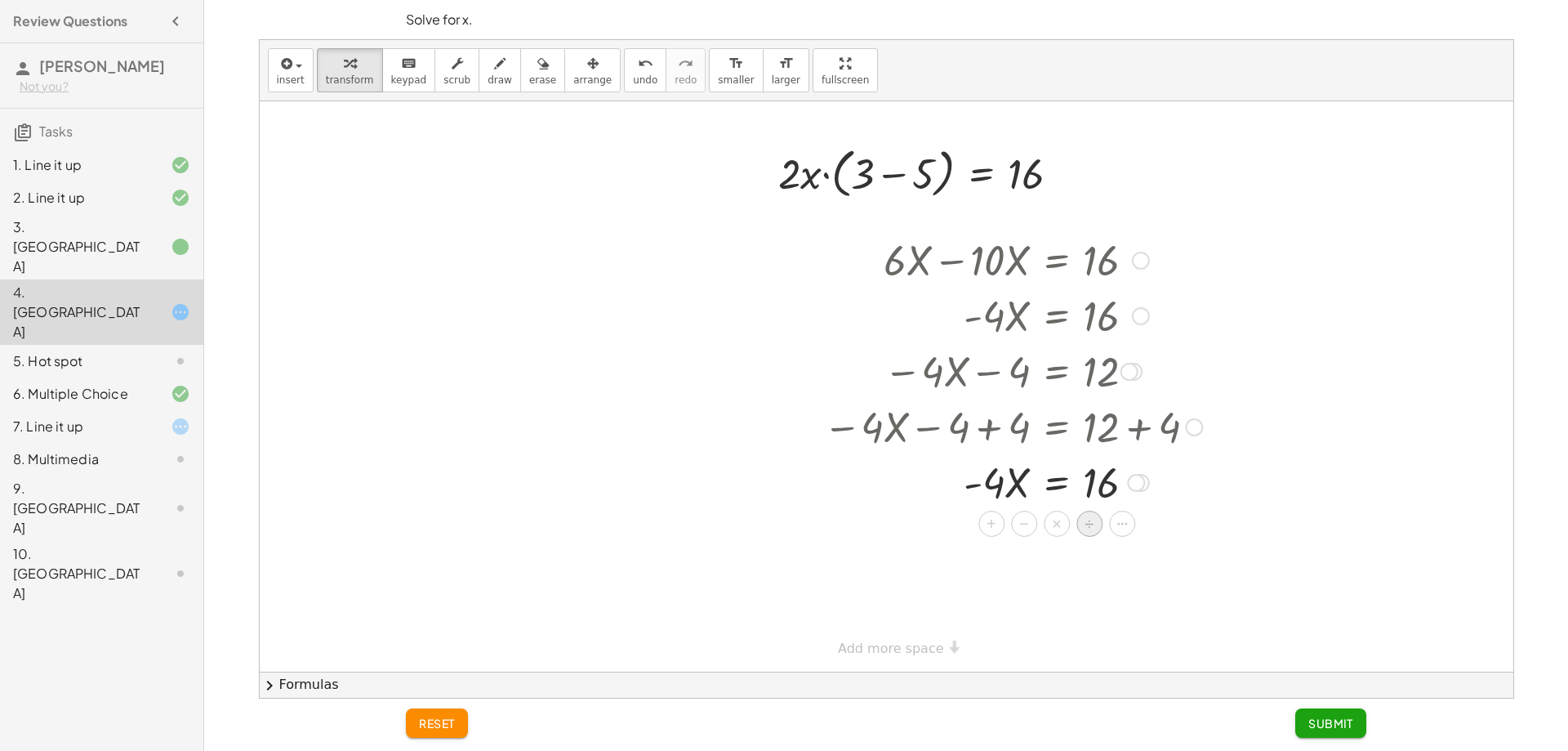
click at [1087, 526] on span "÷" at bounding box center [1089, 524] width 9 height 24
click at [1003, 580] on div at bounding box center [1013, 550] width 395 height 82
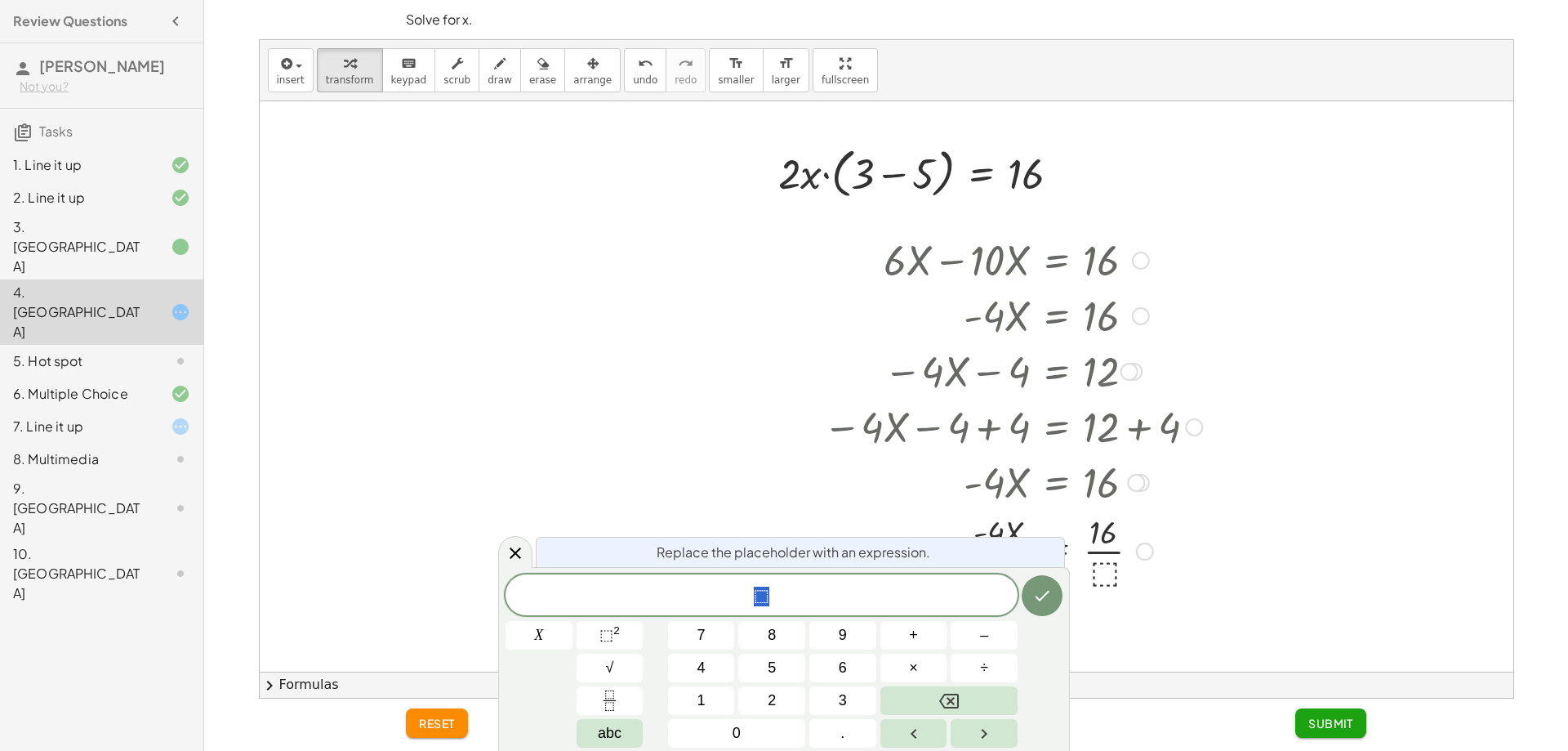
click at [936, 608] on div "⬚" at bounding box center [761, 595] width 512 height 41
click at [1037, 590] on icon "Done" at bounding box center [1043, 596] width 20 height 20
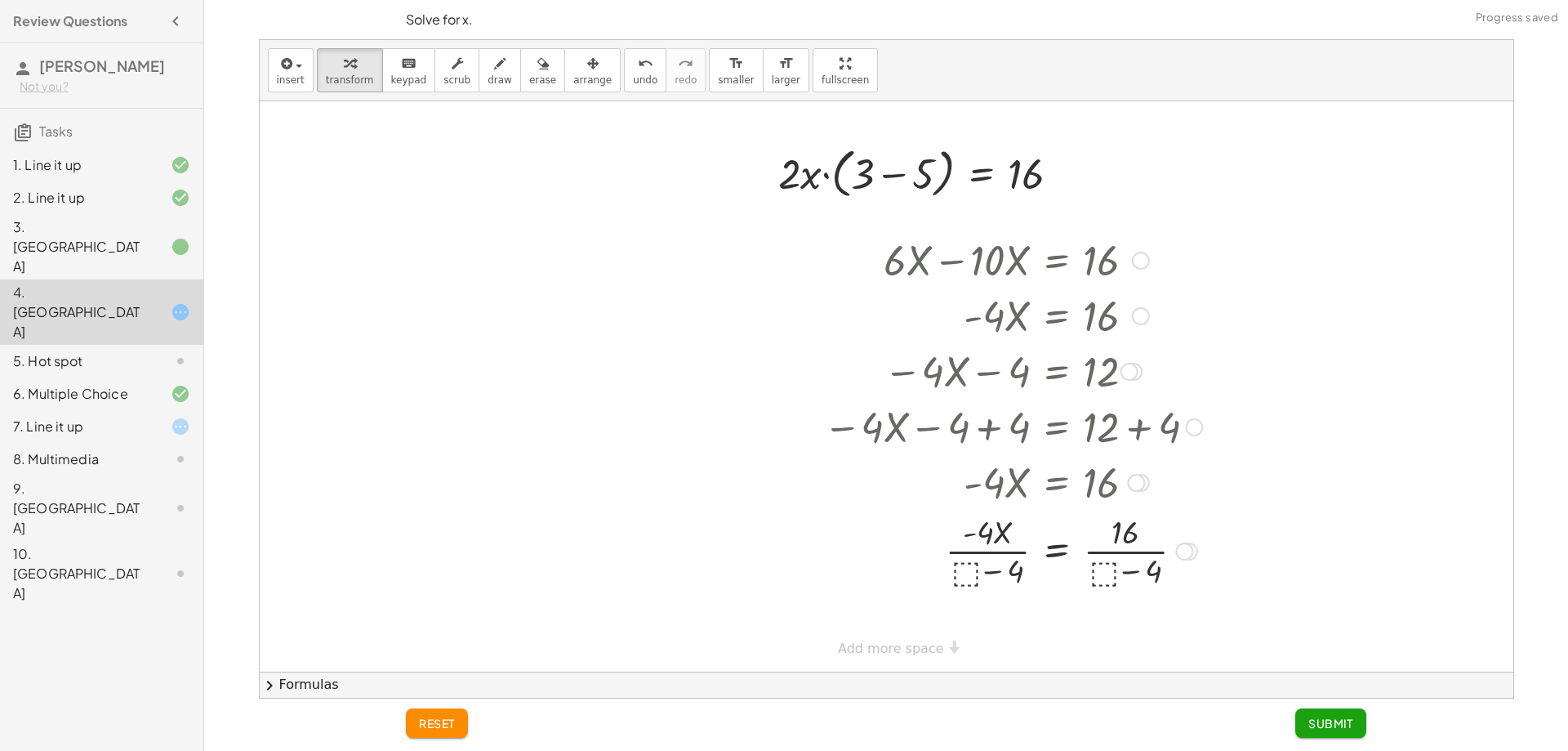
click at [1126, 567] on div at bounding box center [1013, 550] width 395 height 82
click at [978, 567] on div at bounding box center [1013, 550] width 395 height 82
click at [964, 568] on div at bounding box center [1013, 550] width 395 height 82
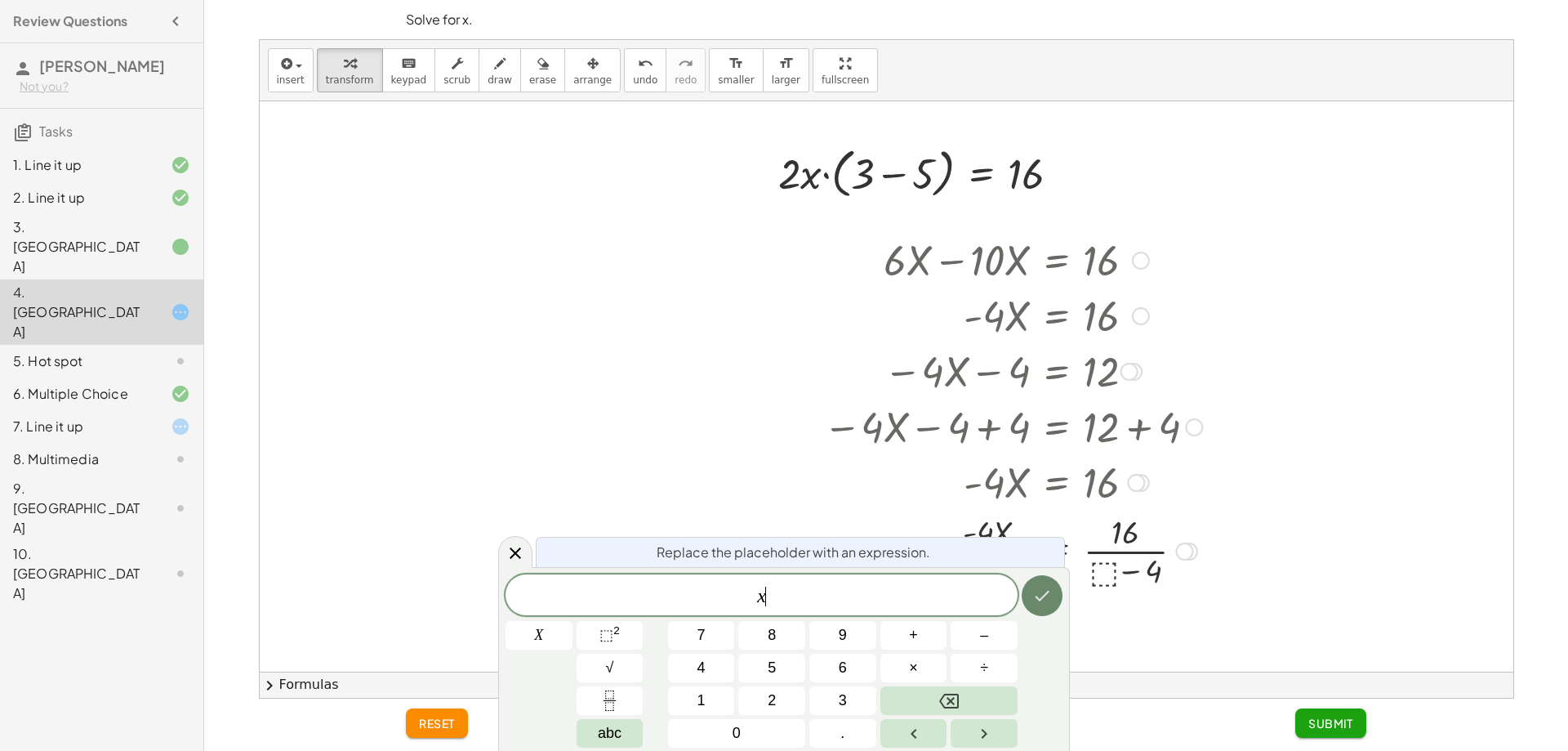
click at [1036, 592] on icon "Done" at bounding box center [1043, 596] width 20 height 20
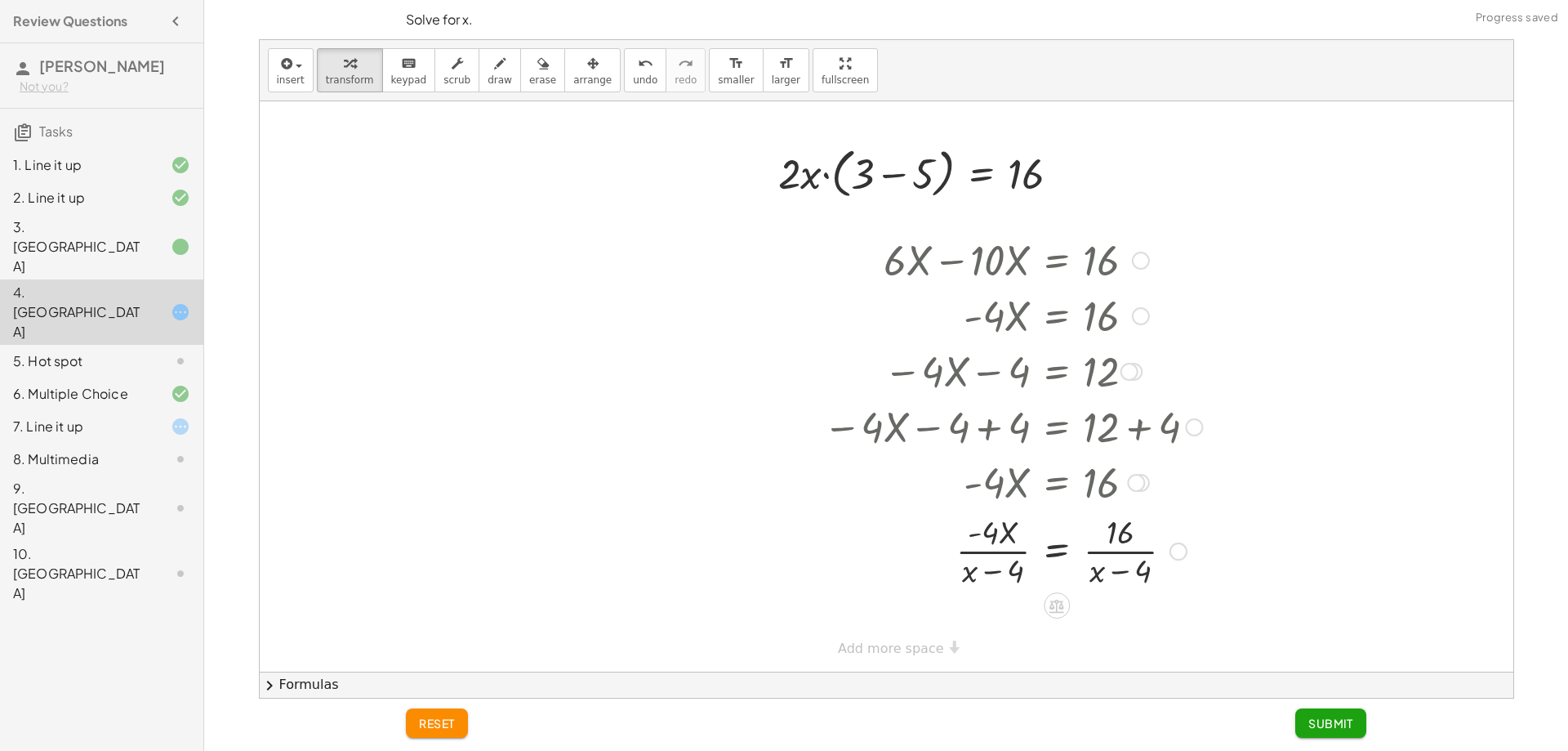
drag, startPoint x: 1095, startPoint y: 566, endPoint x: 1085, endPoint y: 571, distance: 11.2
click at [1087, 570] on div at bounding box center [1013, 550] width 395 height 82
click at [1119, 535] on div at bounding box center [1013, 550] width 395 height 82
click at [633, 62] on div "undo" at bounding box center [644, 63] width 25 height 20
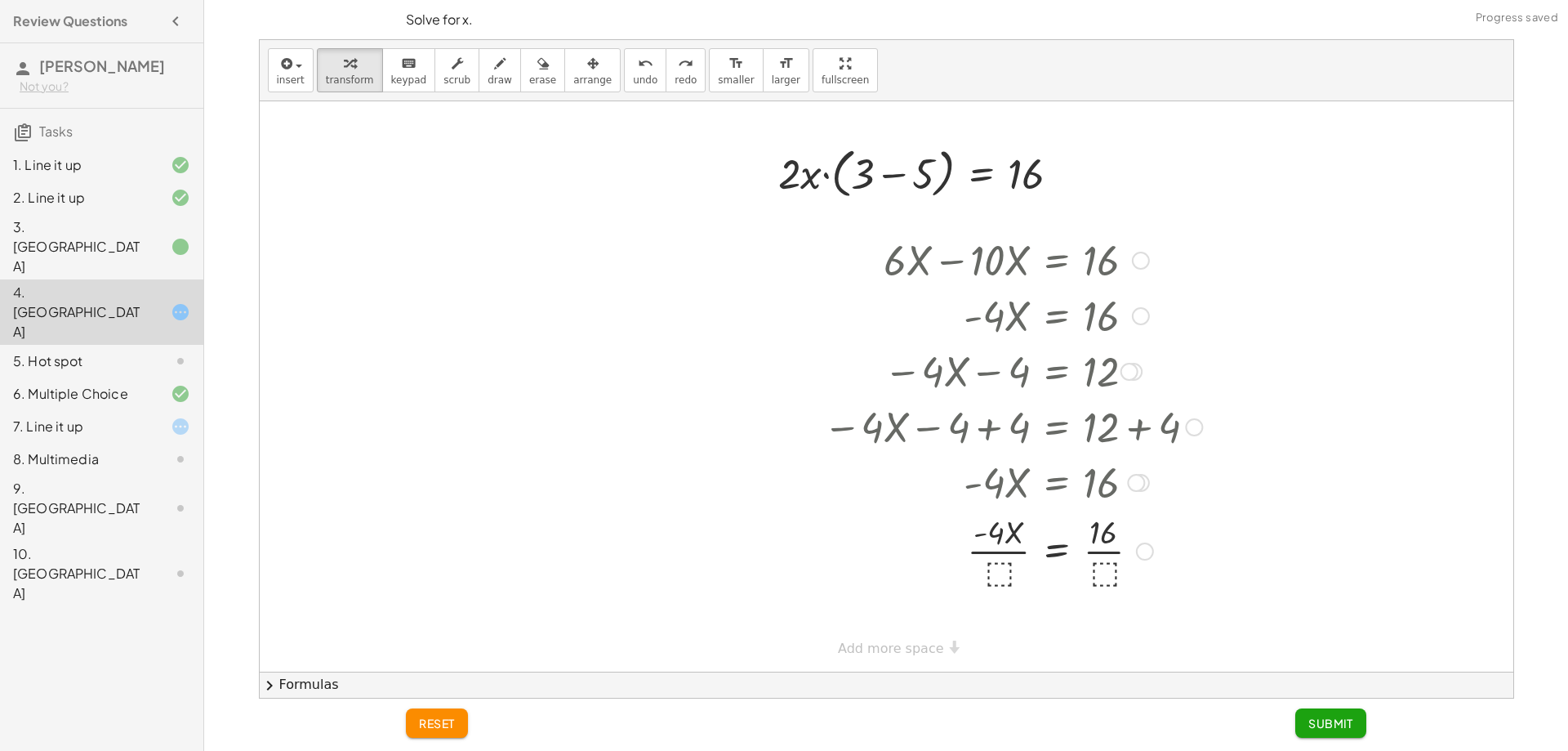
click at [1003, 566] on div at bounding box center [1001, 550] width 330 height 82
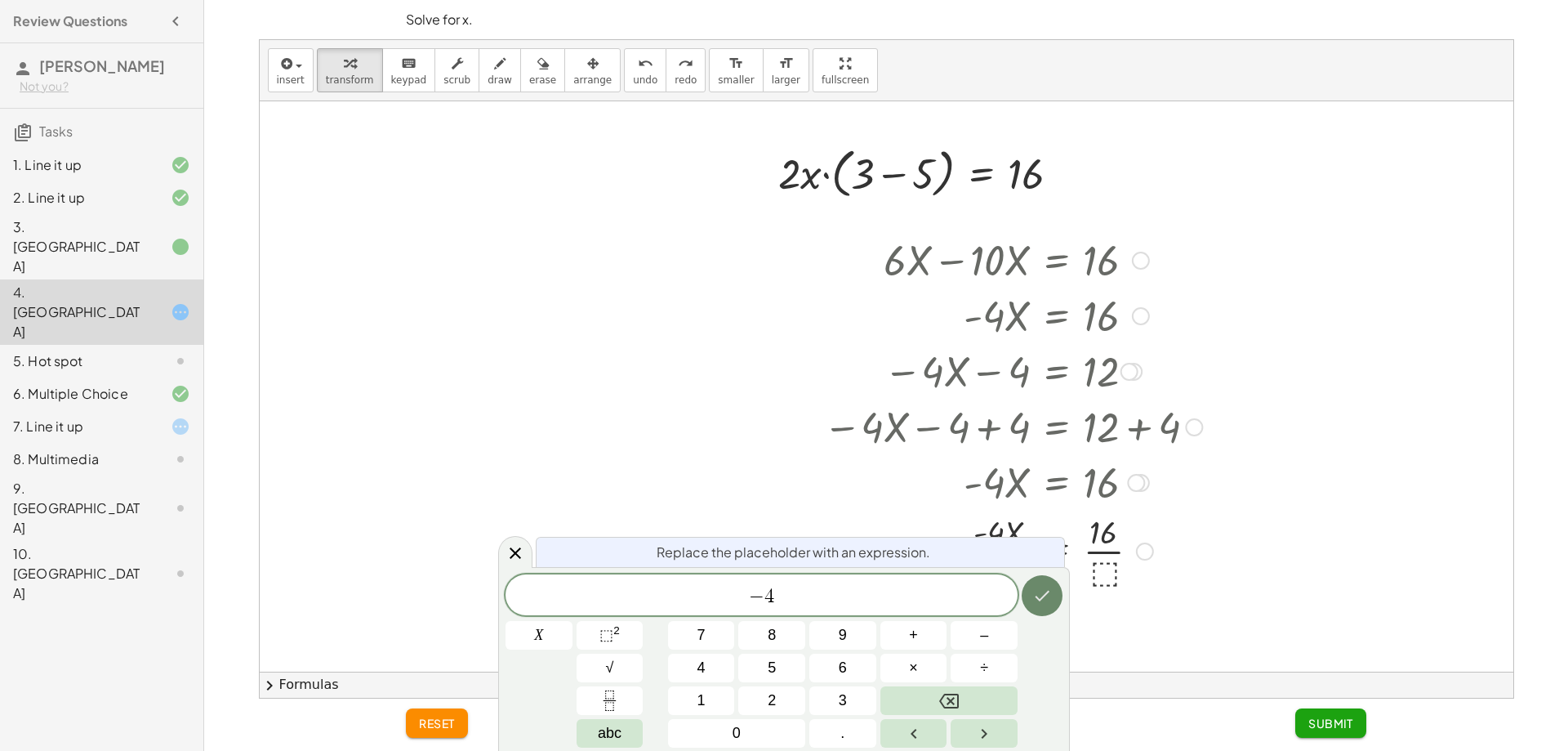
click at [1053, 589] on button "Done" at bounding box center [1042, 596] width 41 height 41
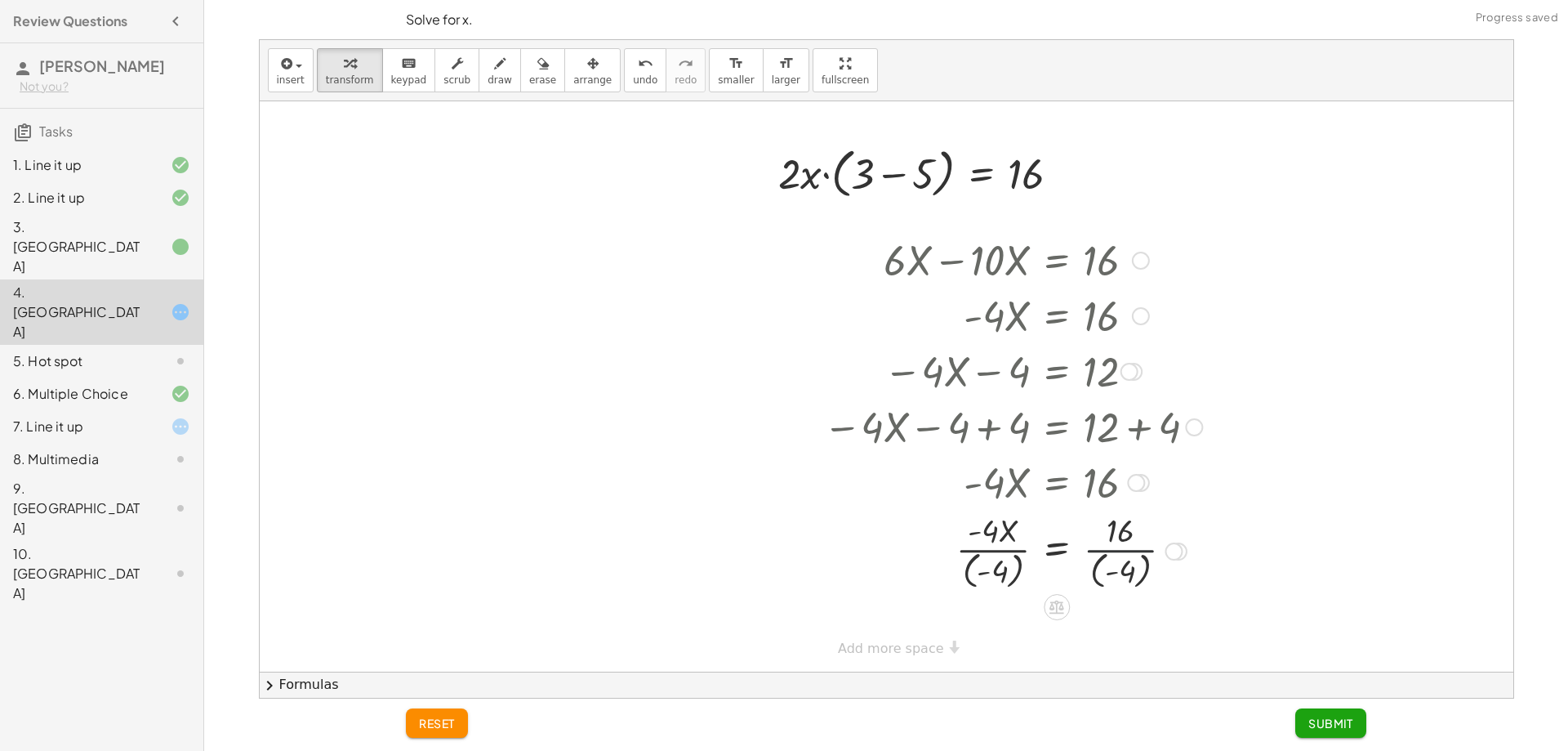
click at [1101, 547] on div at bounding box center [1013, 549] width 395 height 85
click at [1062, 596] on div at bounding box center [1056, 606] width 26 height 26
click at [1089, 607] on span "÷" at bounding box center [1089, 607] width 9 height 24
click at [624, 88] on button "undo undo" at bounding box center [644, 70] width 43 height 45
click at [985, 557] on div at bounding box center [1012, 549] width 406 height 85
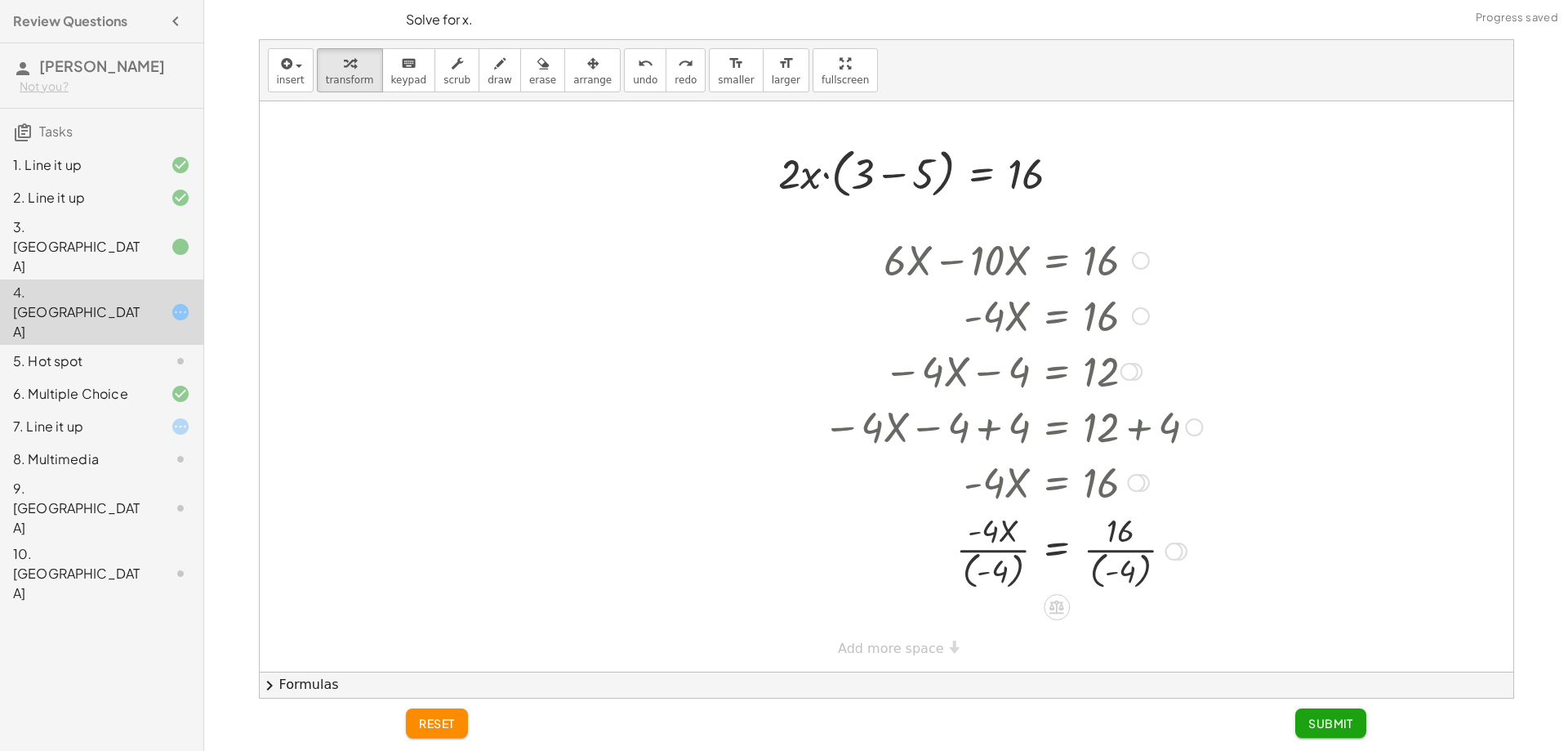
click at [1107, 534] on div at bounding box center [1012, 549] width 406 height 85
click at [1063, 606] on icon at bounding box center [1056, 606] width 17 height 17
click at [1119, 614] on icon at bounding box center [1123, 607] width 15 height 15
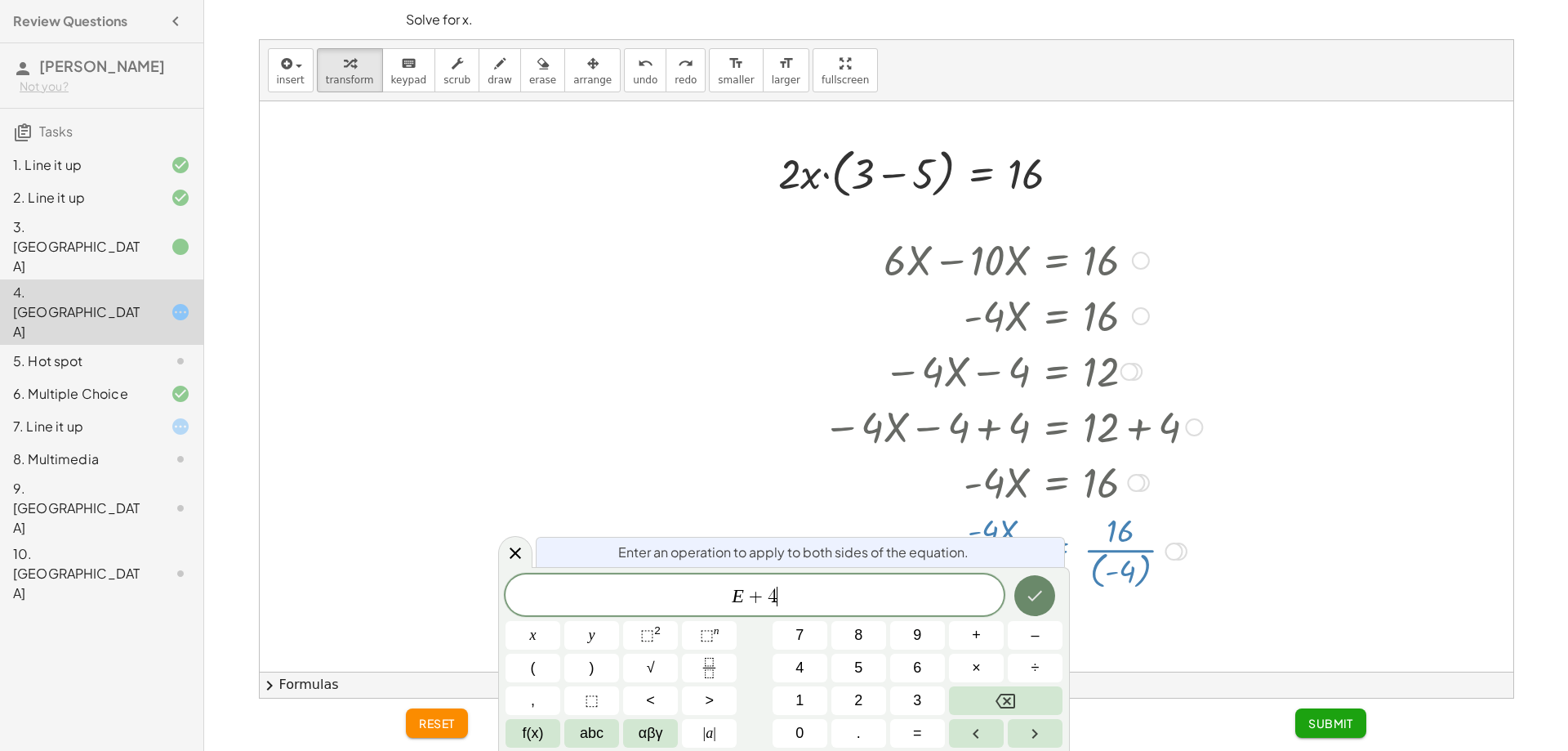
click at [1045, 606] on button "Done" at bounding box center [1034, 596] width 41 height 41
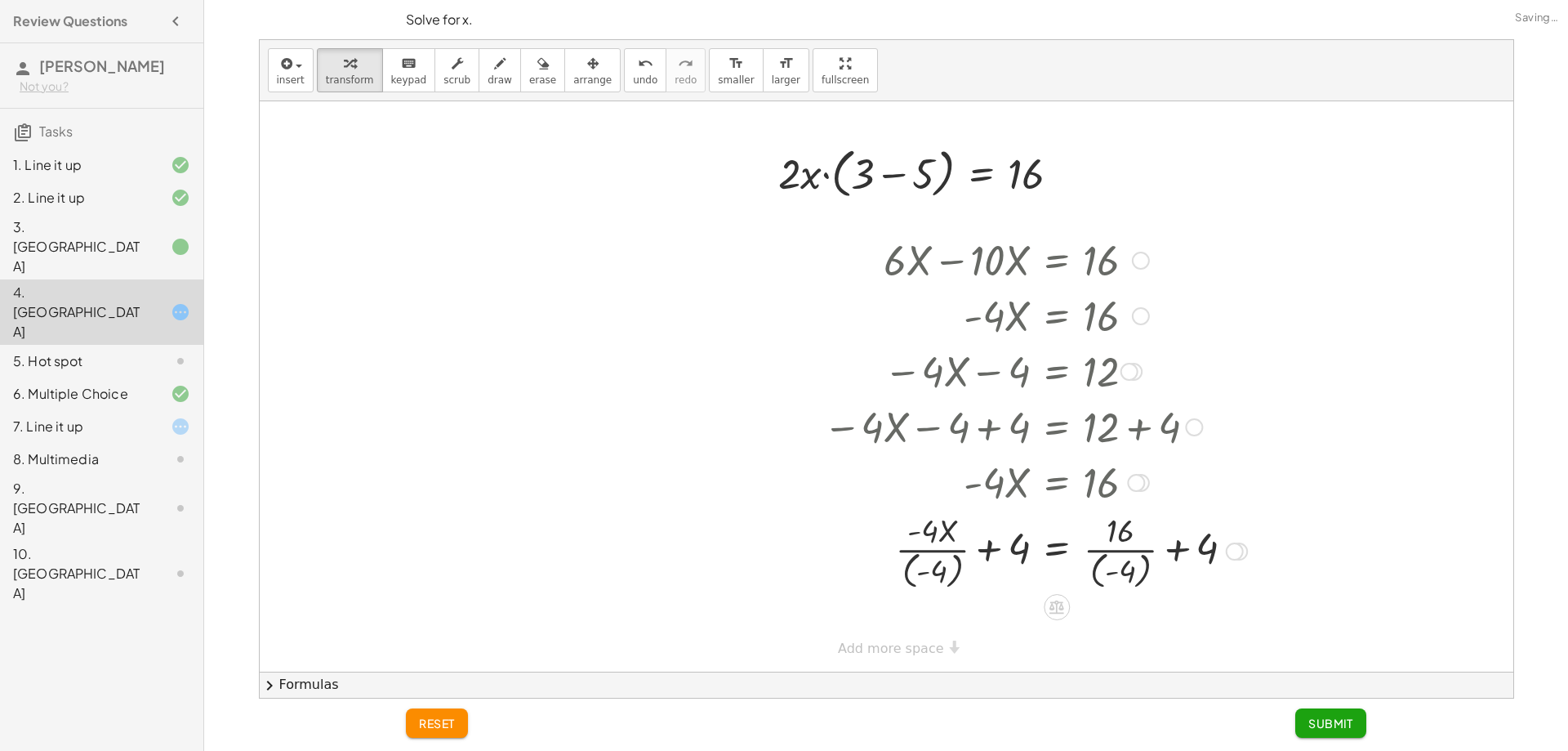
click at [1124, 555] on div at bounding box center [1013, 549] width 395 height 85
click at [1188, 544] on div at bounding box center [1013, 549] width 395 height 85
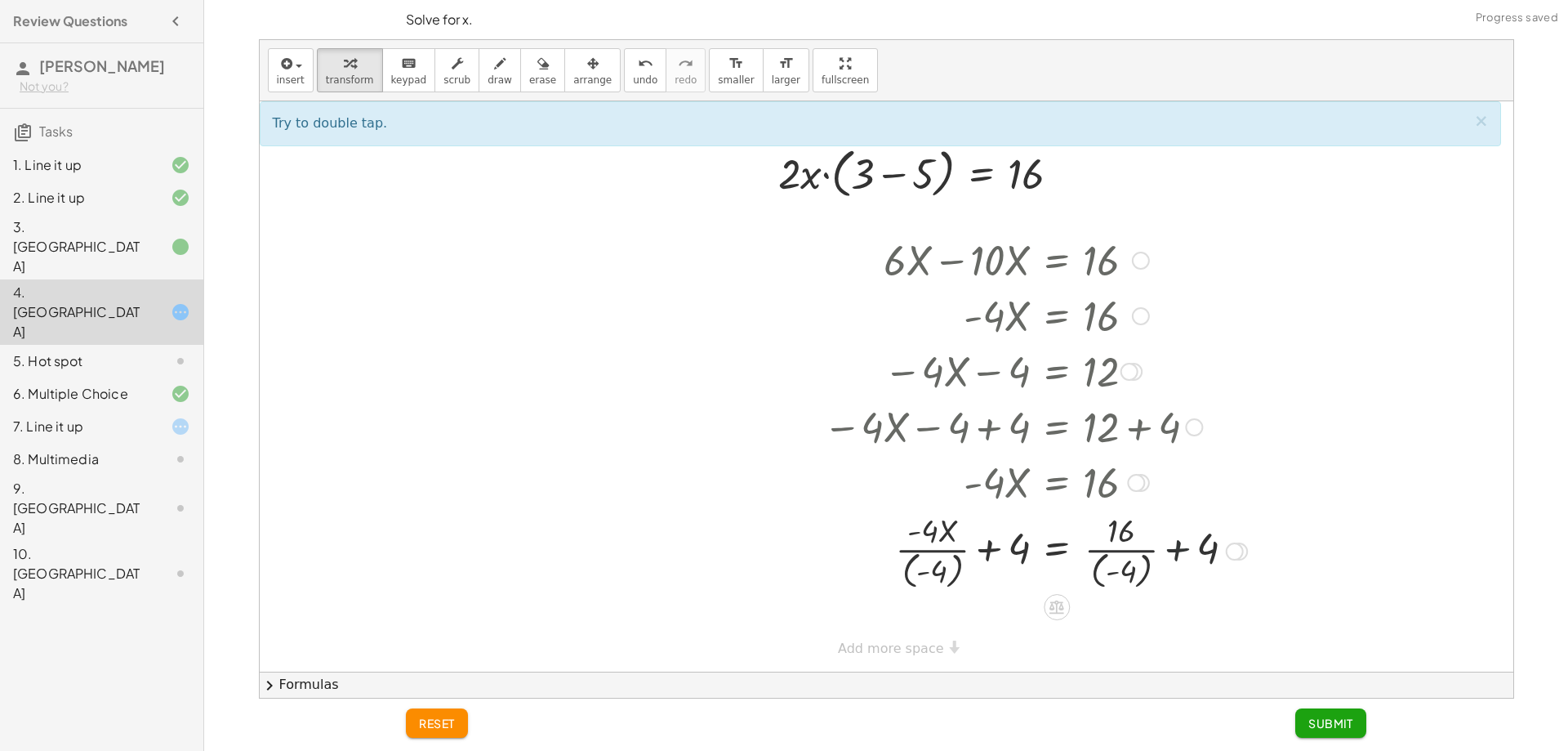
click at [1131, 544] on div at bounding box center [1013, 549] width 395 height 85
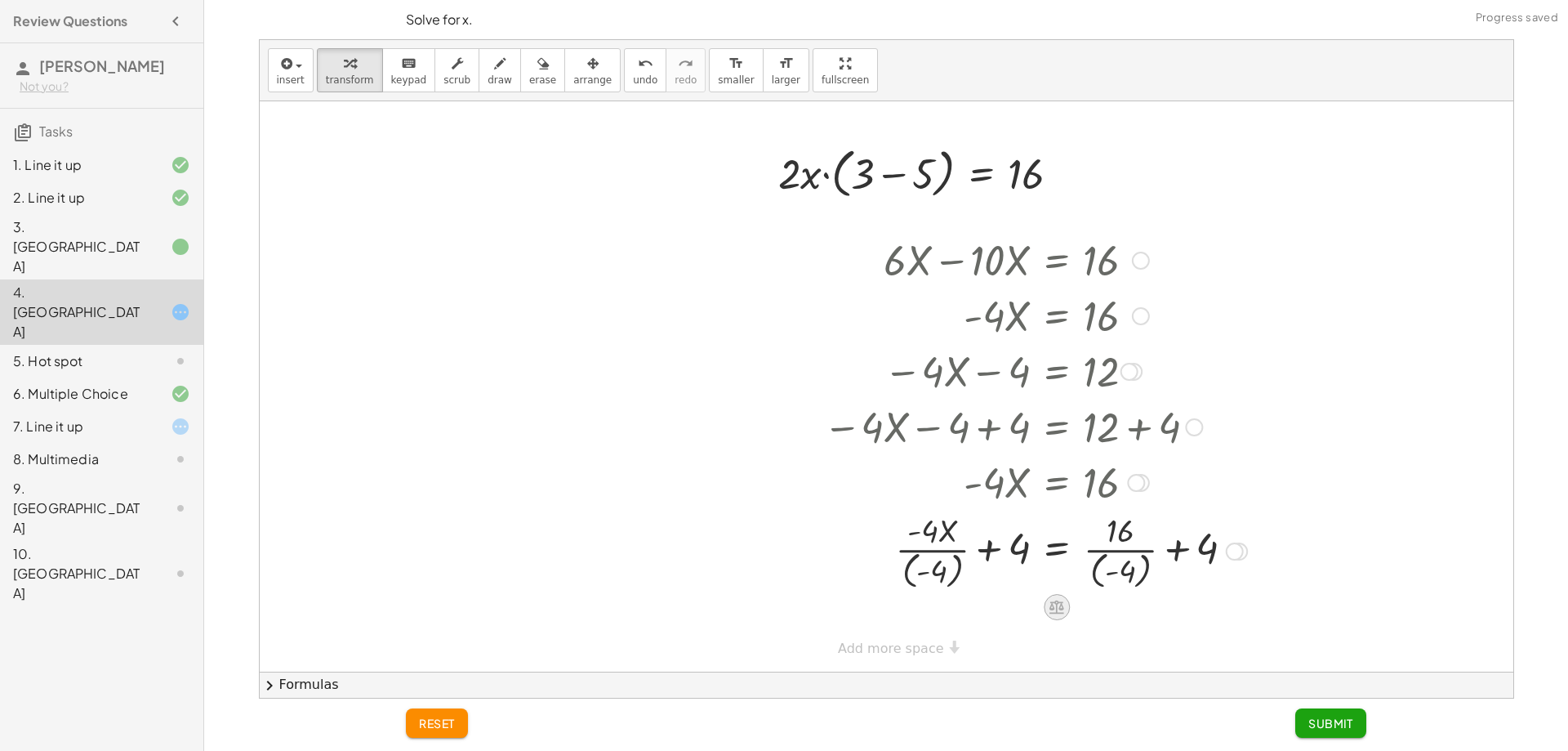
click at [1056, 602] on icon at bounding box center [1057, 606] width 15 height 14
click at [638, 65] on icon "undo" at bounding box center [645, 64] width 15 height 20
click at [1015, 573] on div at bounding box center [1001, 550] width 351 height 82
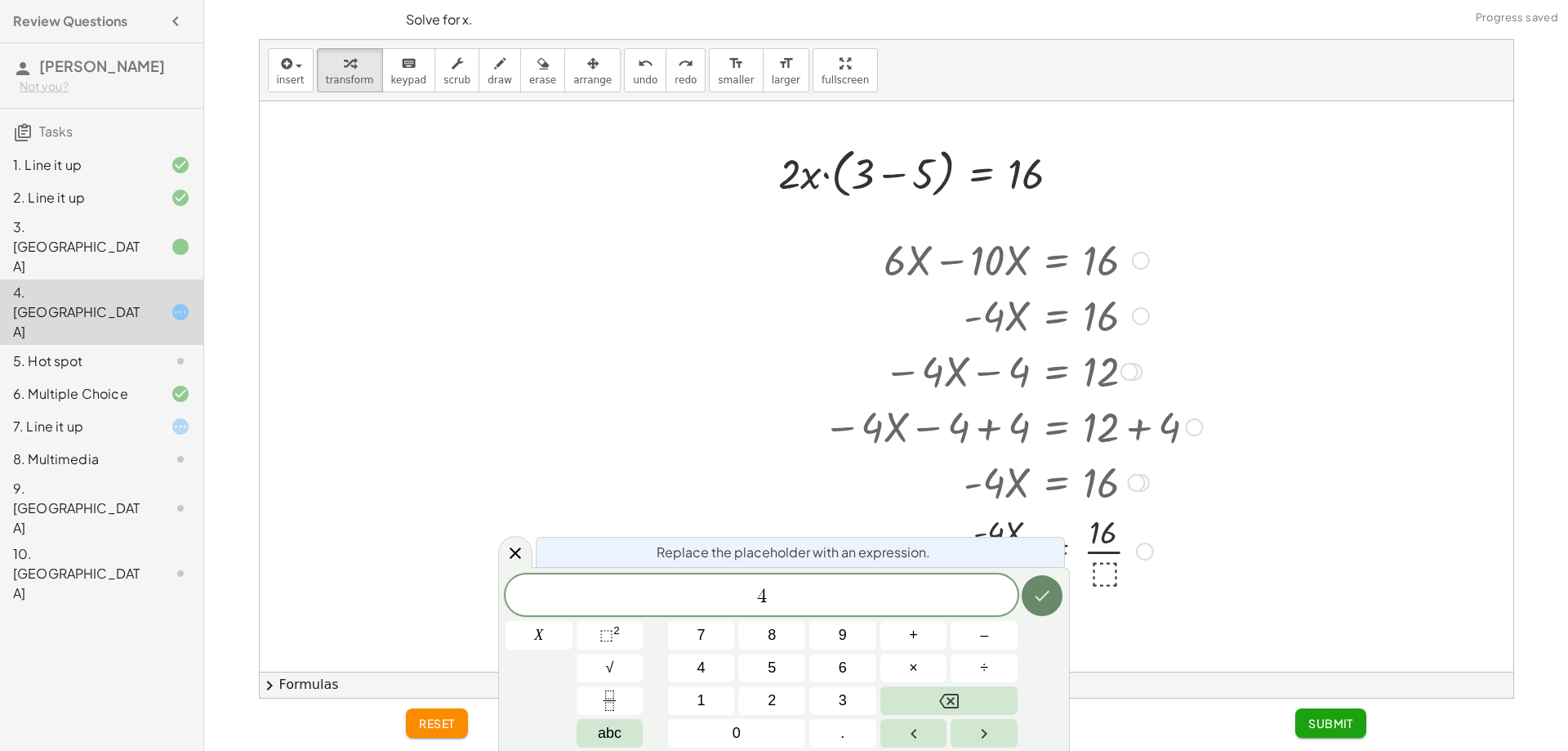
click at [1055, 595] on button "Done" at bounding box center [1042, 596] width 41 height 41
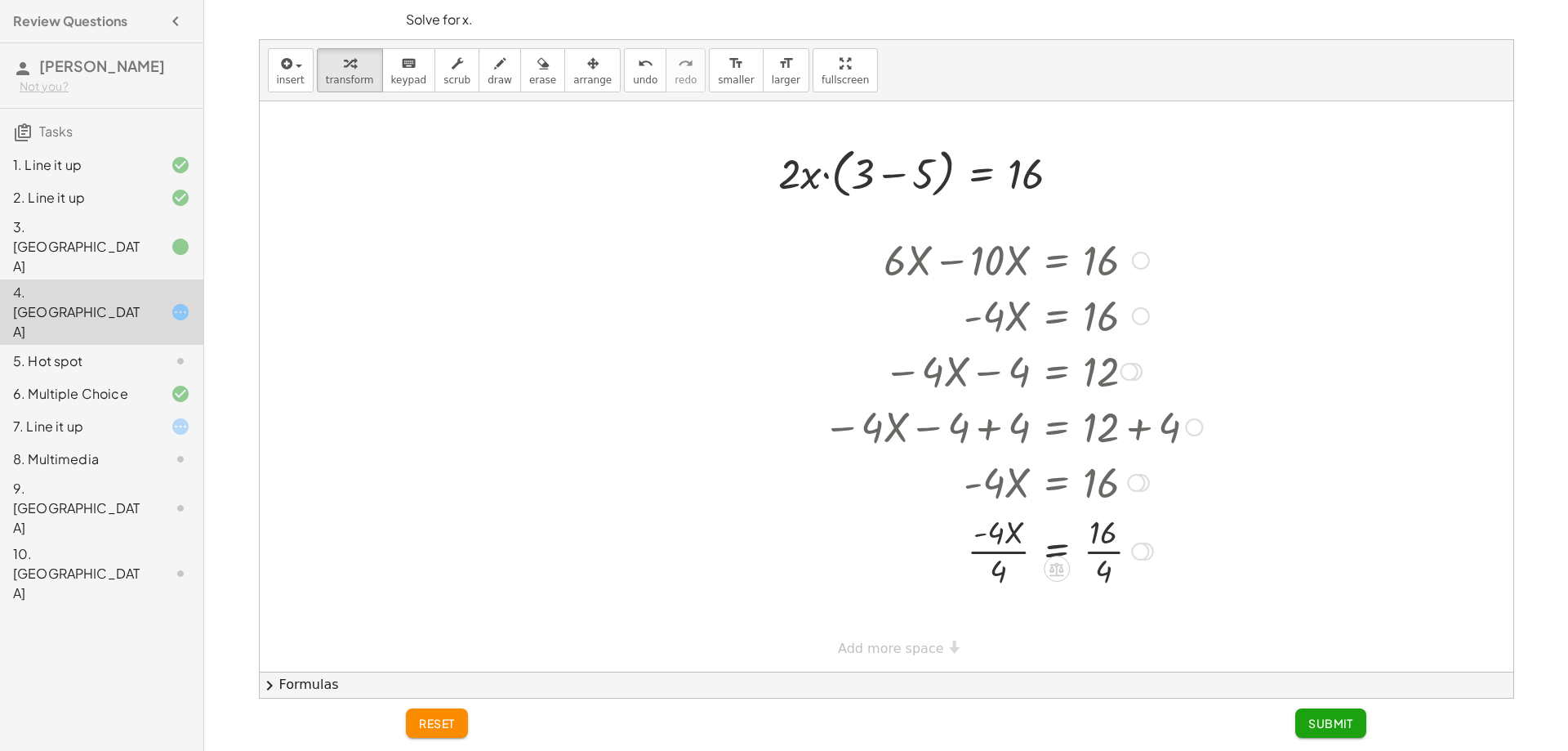
click at [1092, 560] on div at bounding box center [1001, 550] width 351 height 82
click at [978, 550] on div at bounding box center [1013, 550] width 395 height 82
click at [1012, 552] on div at bounding box center [1013, 550] width 395 height 82
click at [1007, 555] on div at bounding box center [1013, 549] width 395 height 55
click at [1021, 591] on div at bounding box center [1013, 604] width 395 height 54
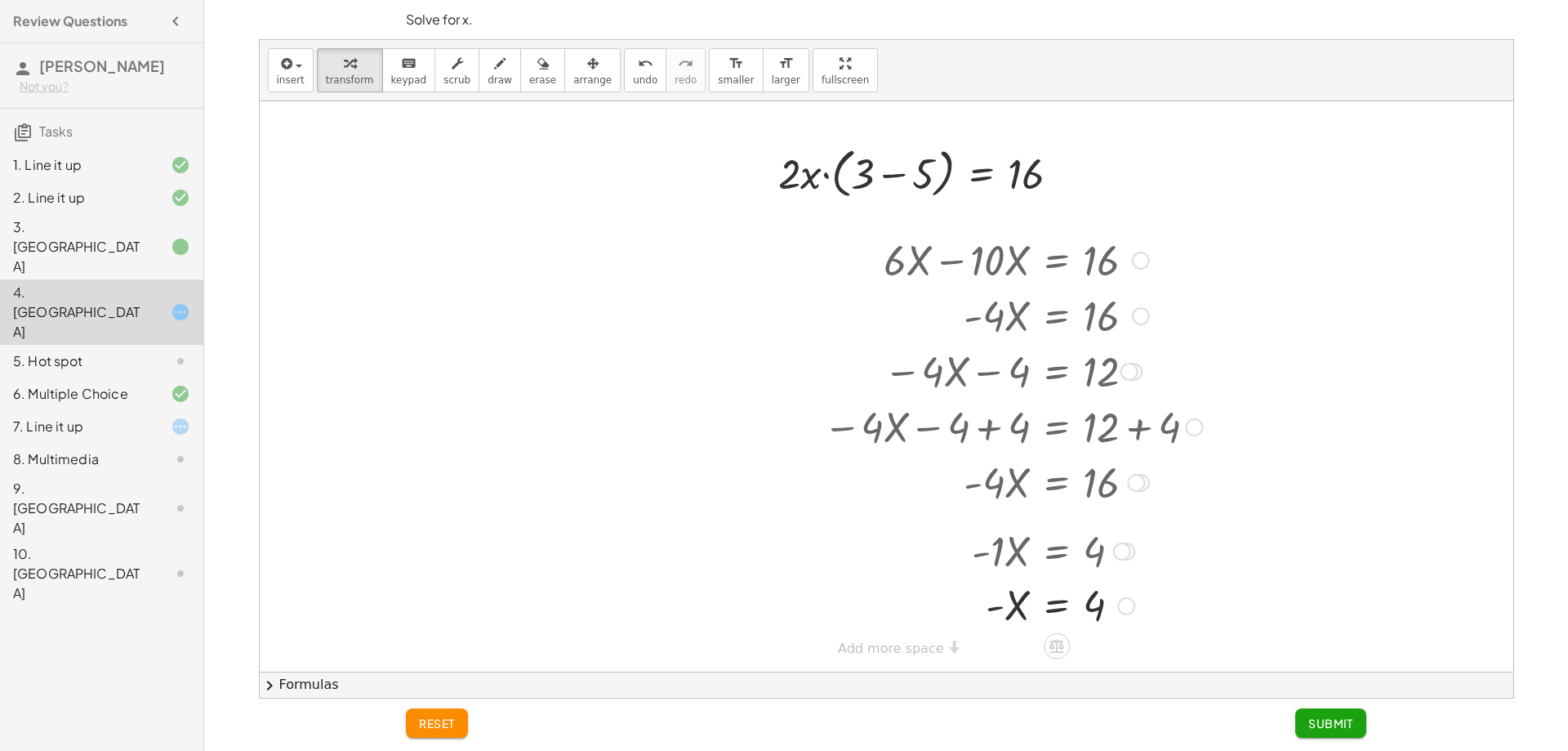
click at [996, 556] on div at bounding box center [1005, 549] width 410 height 55
click at [1316, 715] on button "Submit" at bounding box center [1331, 723] width 71 height 29
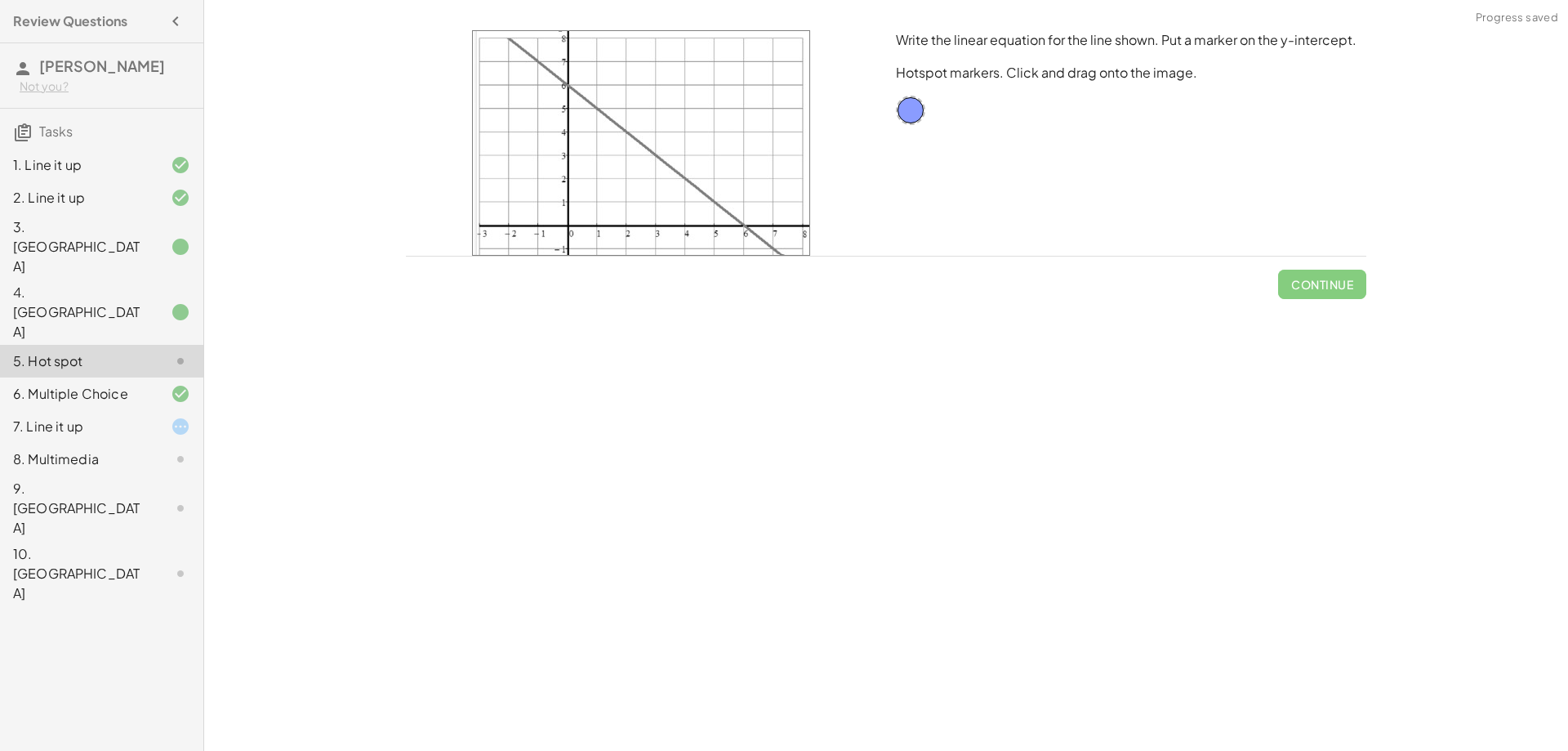
click at [160, 237] on div at bounding box center [167, 247] width 45 height 20
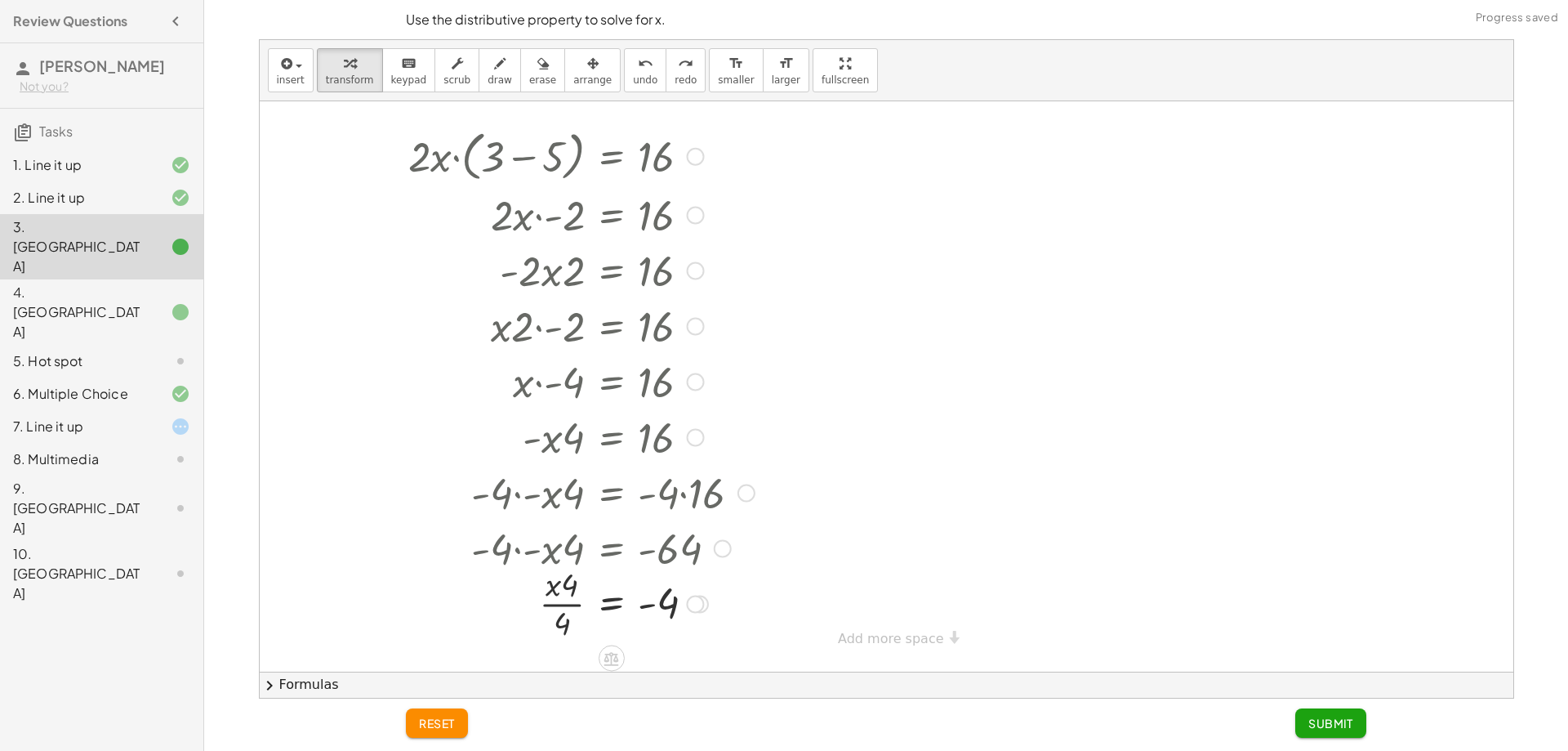
click at [554, 607] on div at bounding box center [581, 602] width 358 height 82
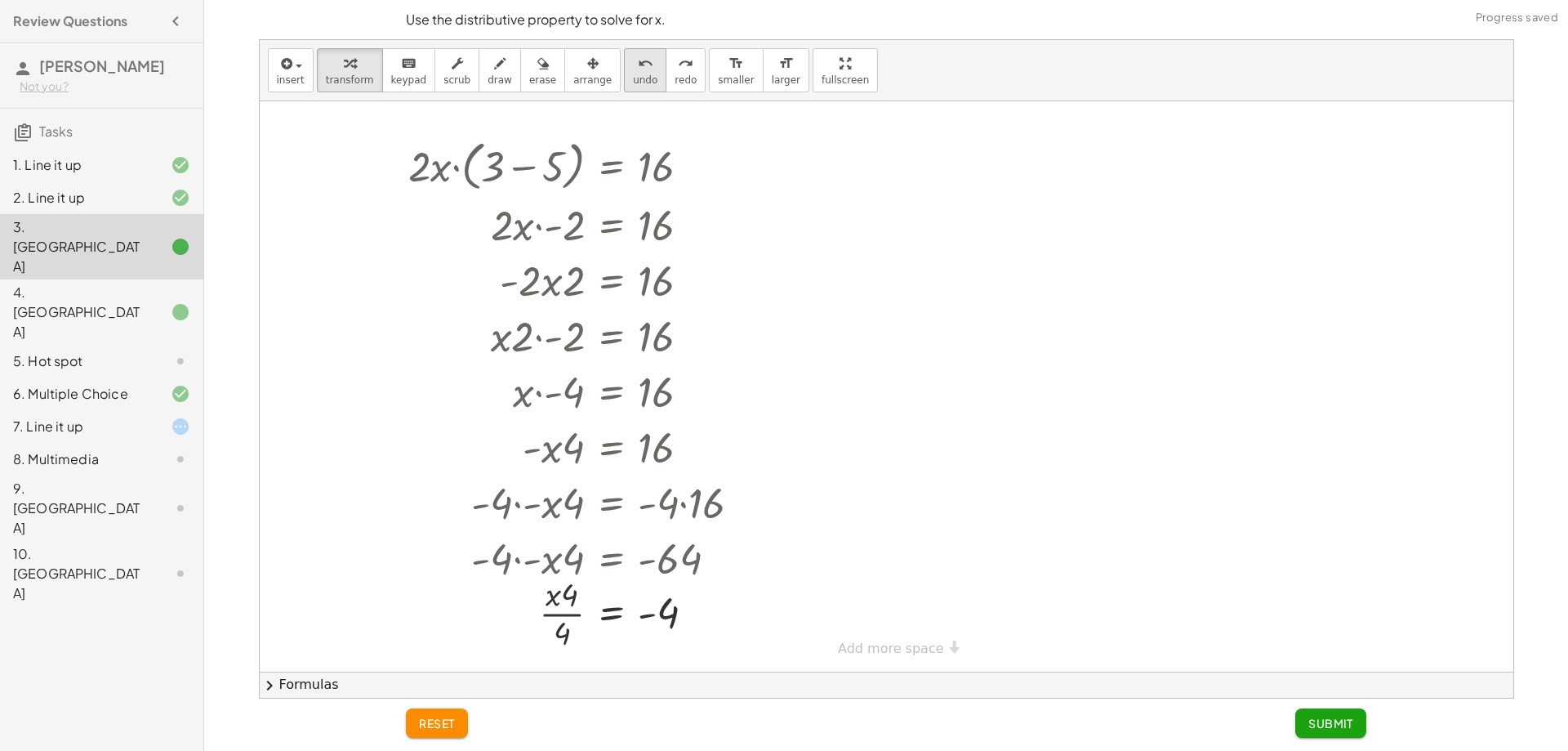
click at [633, 77] on span "undo" at bounding box center [644, 80] width 25 height 12
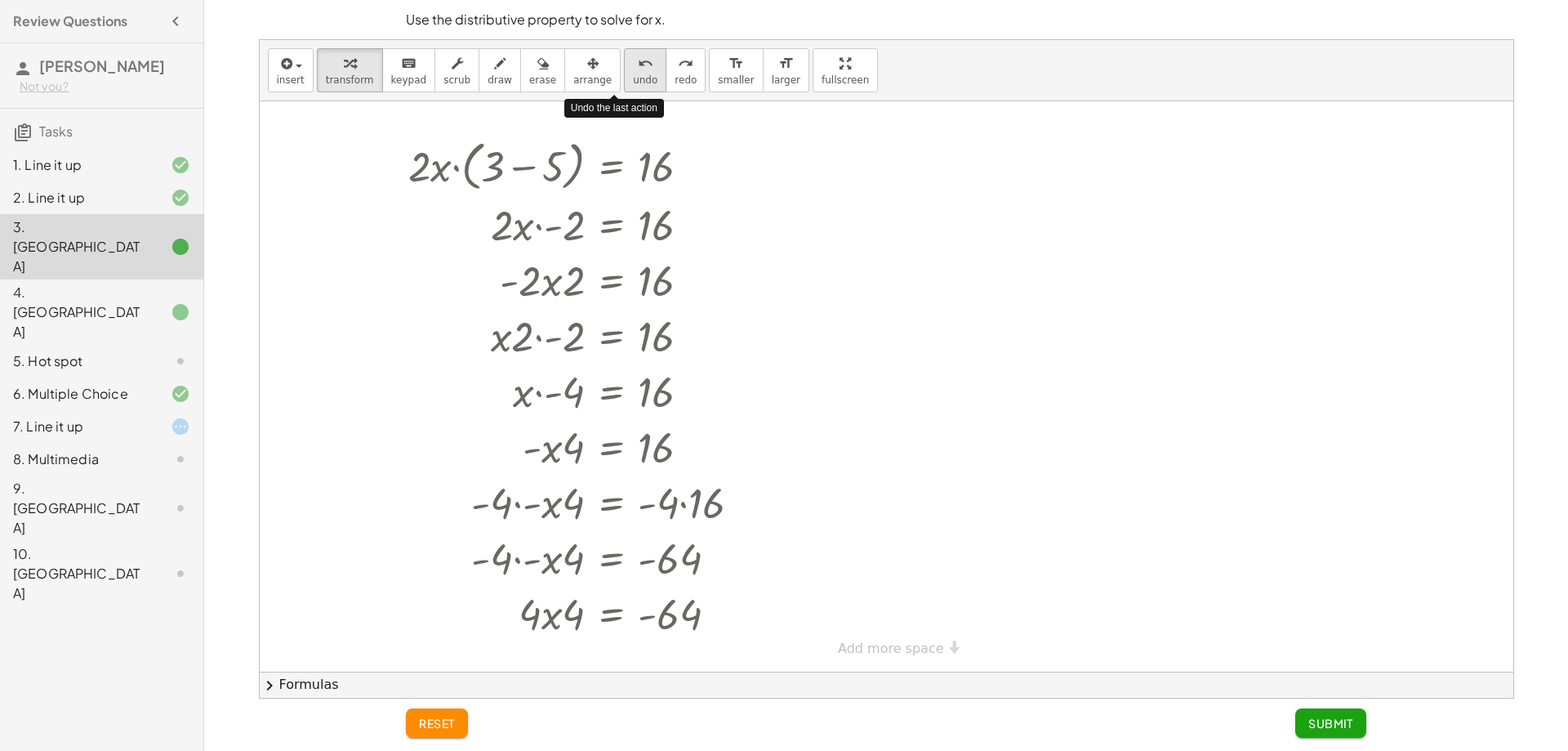
click at [633, 77] on span "undo" at bounding box center [644, 80] width 25 height 12
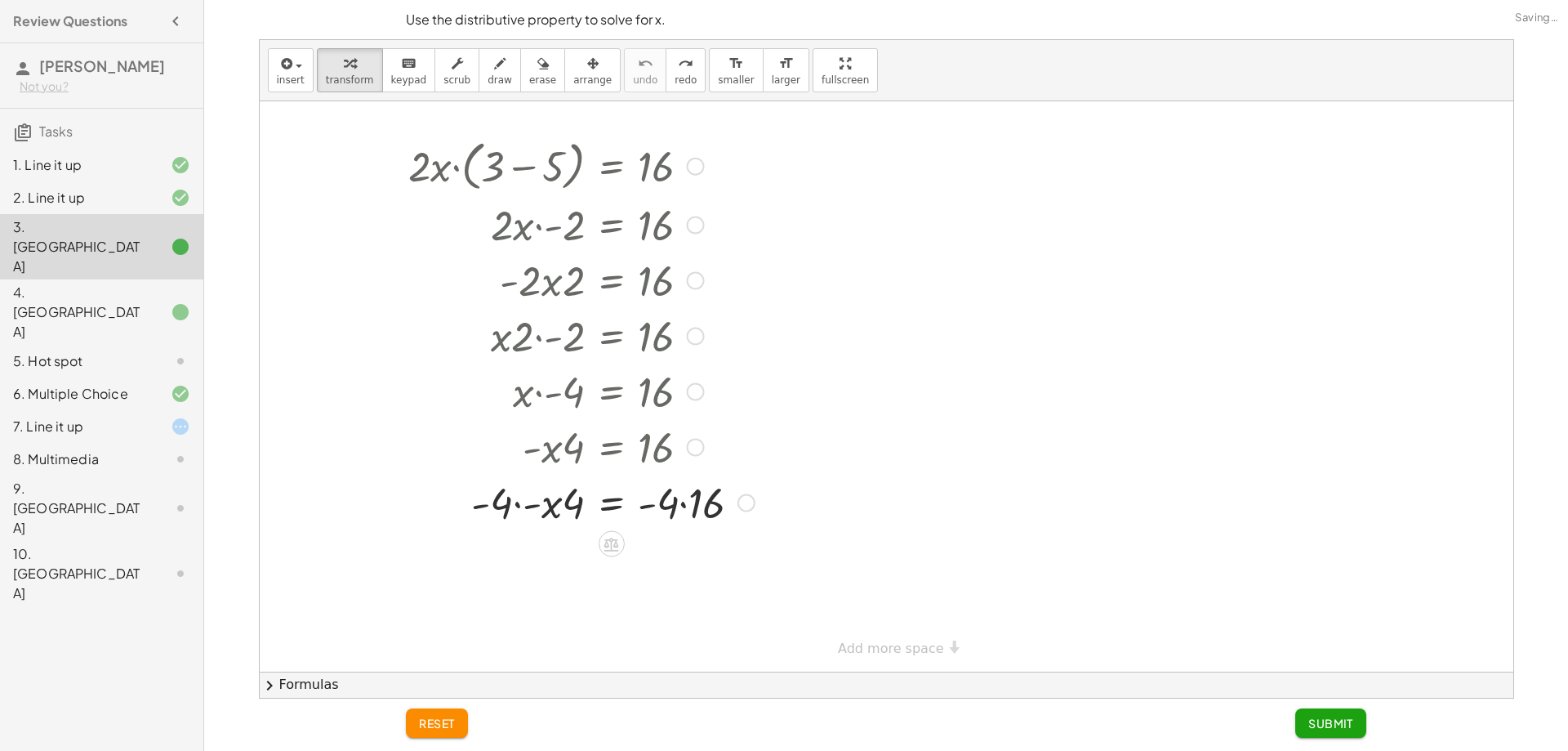
click at [564, 499] on div at bounding box center [581, 501] width 363 height 55
click at [504, 501] on div at bounding box center [581, 501] width 363 height 55
drag, startPoint x: 610, startPoint y: 517, endPoint x: 619, endPoint y: 523, distance: 10.8
click at [610, 518] on div at bounding box center [581, 501] width 363 height 55
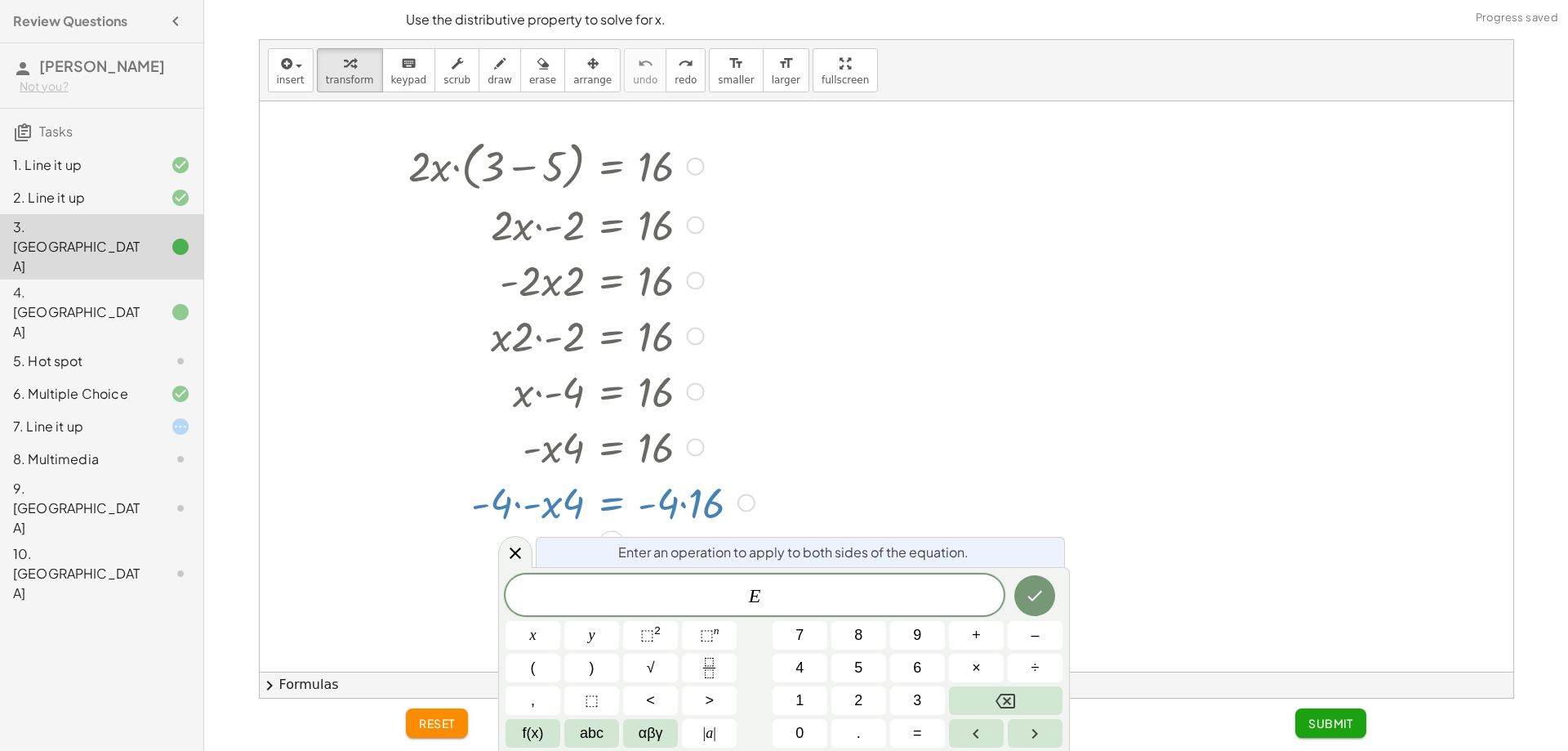
click at [664, 438] on div at bounding box center [581, 446] width 363 height 55
click at [616, 415] on div at bounding box center [581, 390] width 363 height 55
click at [625, 376] on div at bounding box center [581, 390] width 363 height 55
click at [618, 263] on div at bounding box center [581, 279] width 363 height 55
drag, startPoint x: 600, startPoint y: 255, endPoint x: 477, endPoint y: 187, distance: 140.5
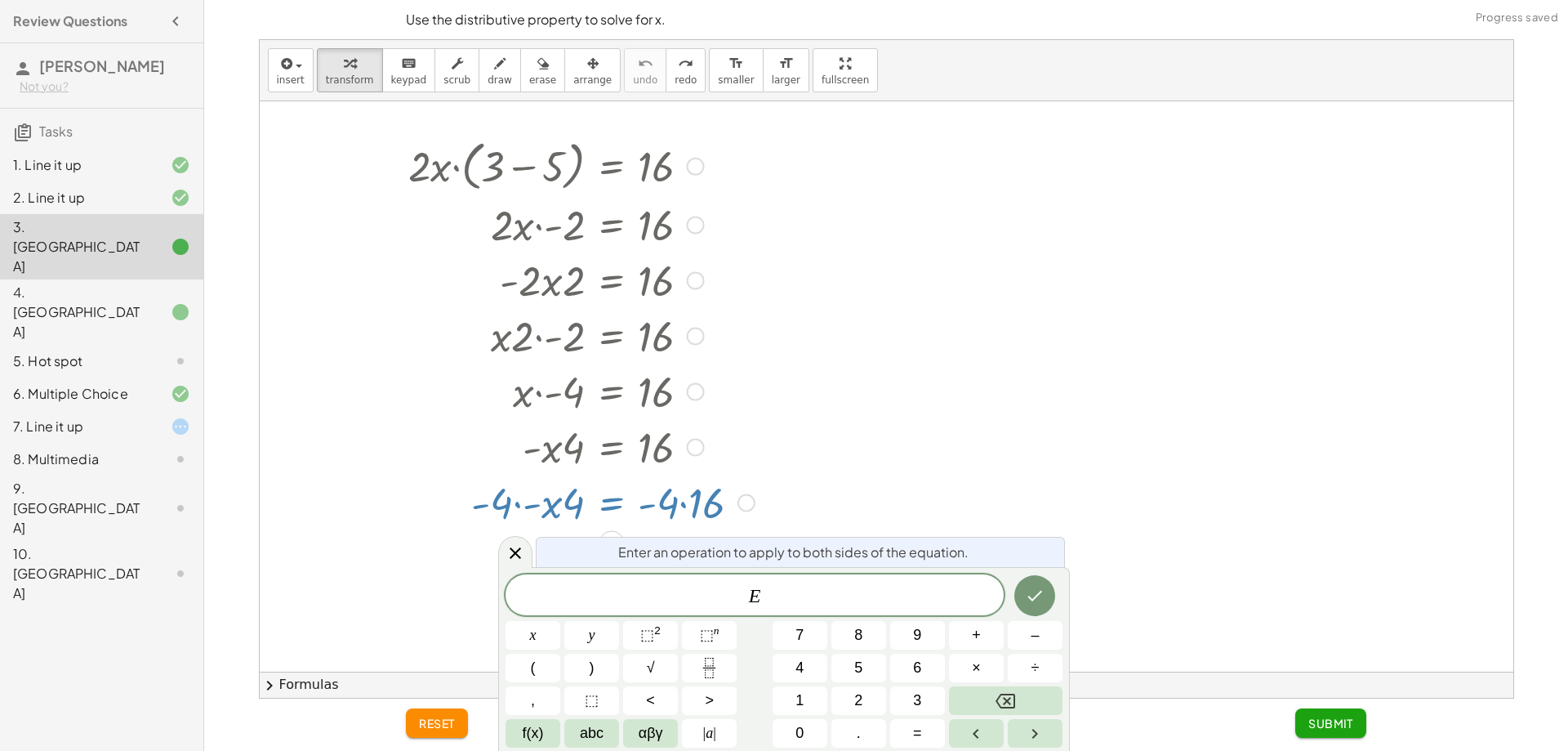
click at [611, 166] on div "· 2 · x · ( + 3 − 5 ) = 16 · 2 · x · - 2 = 16 · - 2 · x · 2 = 16 · x · 2 · - 2 …" at bounding box center [611, 166] width 0 height 0
click at [477, 187] on div at bounding box center [581, 165] width 363 height 62
click at [462, 171] on div at bounding box center [581, 165] width 363 height 62
click at [486, 172] on div at bounding box center [581, 165] width 363 height 62
drag, startPoint x: 575, startPoint y: 186, endPoint x: 645, endPoint y: 218, distance: 77.0
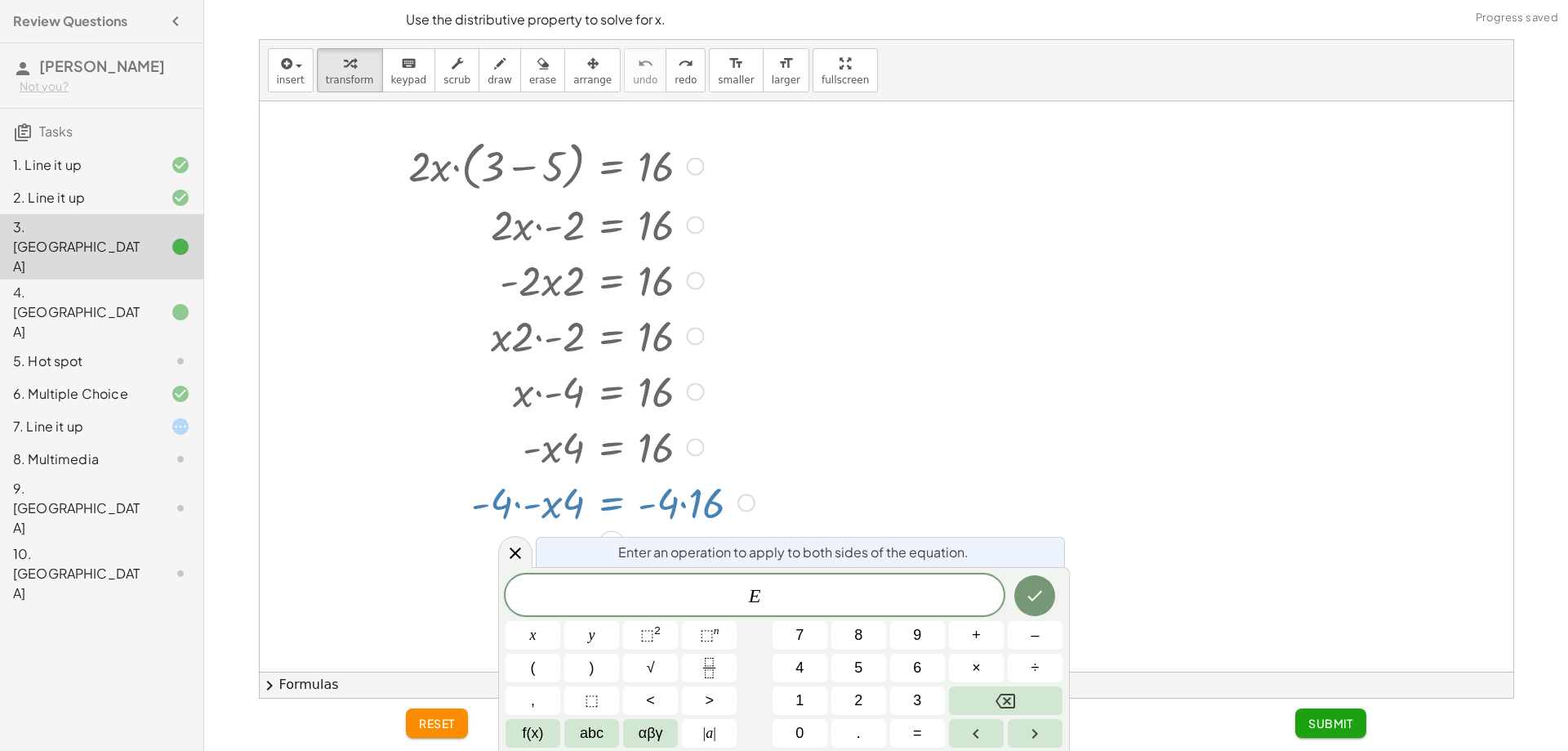
click at [611, 166] on div "· 2 · x · ( + 3 − 5 ) = 16 · 2 · x · - 2 = 16 · - 2 · x · 2 = 16 · x · 2 · - 2 …" at bounding box center [611, 166] width 0 height 0
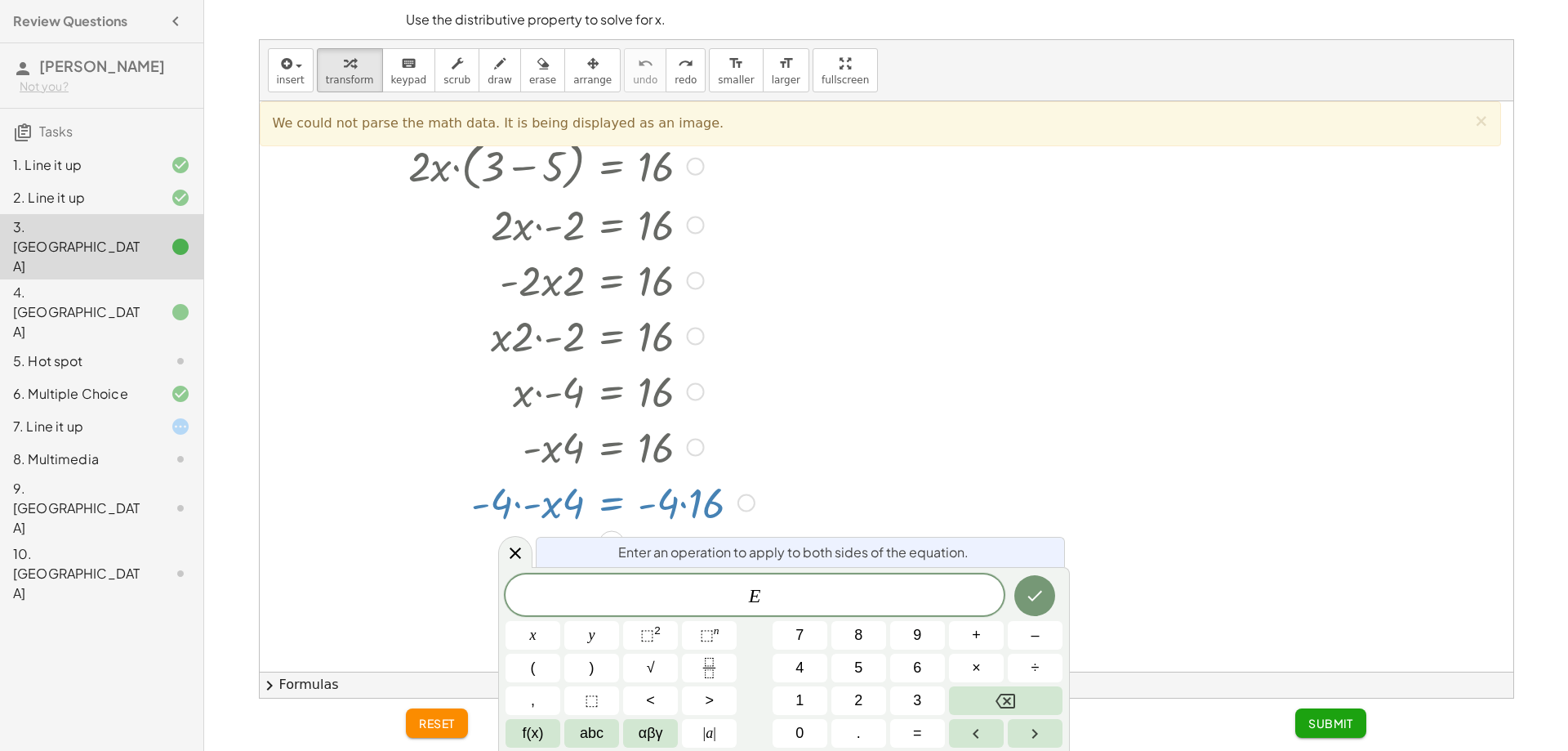
click at [688, 215] on div at bounding box center [581, 224] width 363 height 55
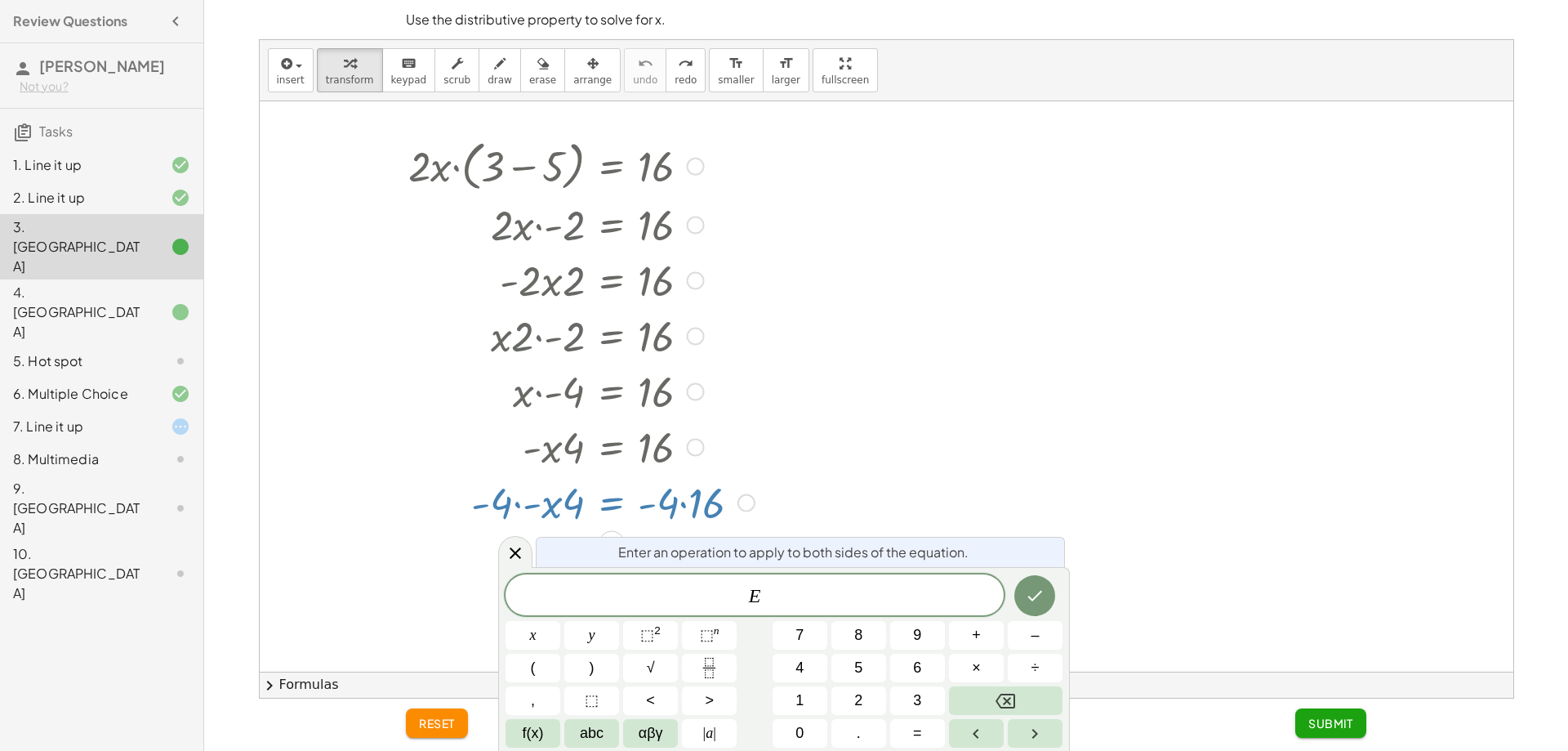
click at [700, 232] on div at bounding box center [695, 225] width 18 height 18
click at [629, 270] on div at bounding box center [581, 279] width 363 height 55
click at [729, 366] on div at bounding box center [581, 390] width 363 height 55
click at [471, 496] on div at bounding box center [581, 501] width 363 height 55
click at [474, 416] on div at bounding box center [581, 390] width 363 height 55
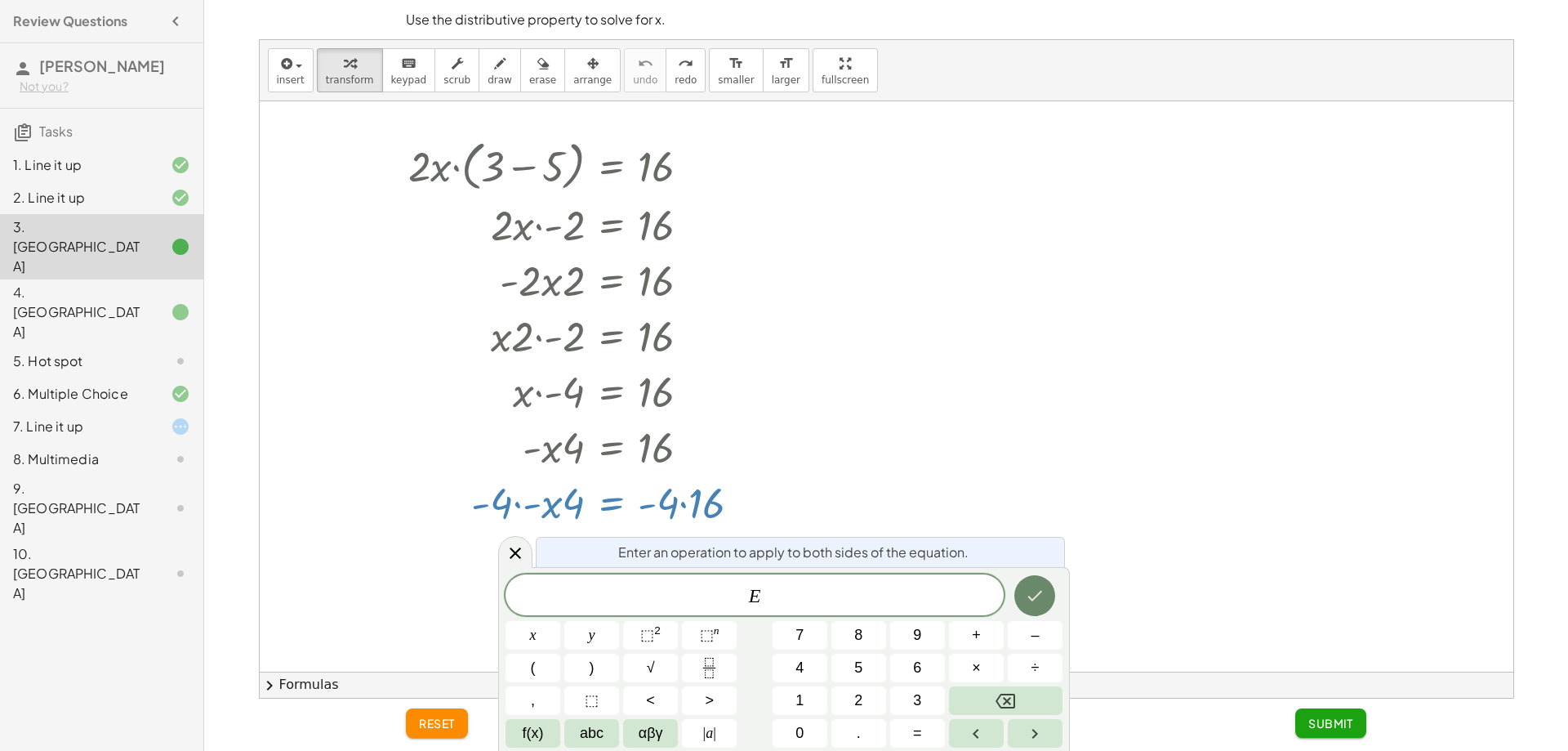
click at [1034, 600] on icon "Done" at bounding box center [1035, 596] width 15 height 11
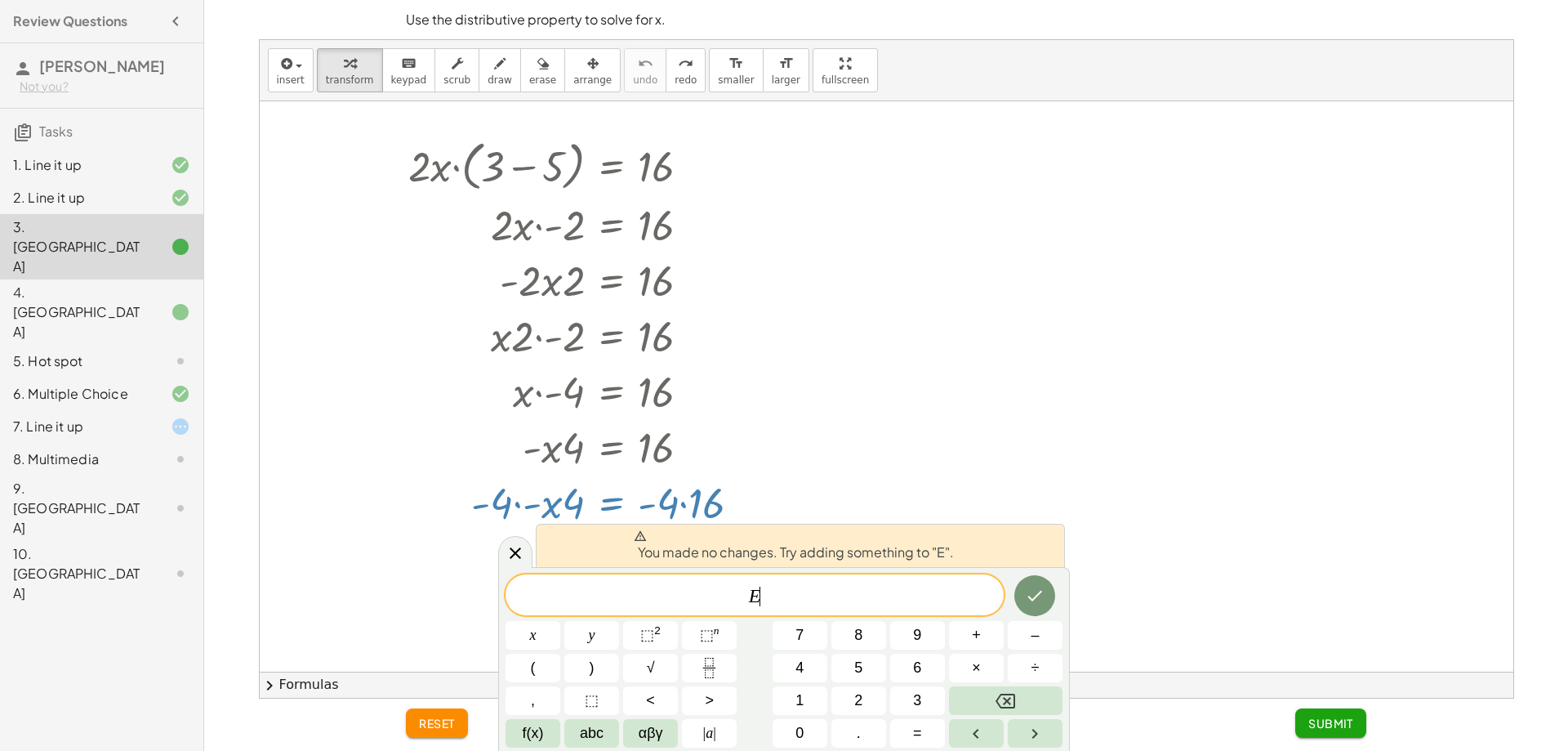
click at [823, 595] on span "E ​" at bounding box center [754, 596] width 498 height 23
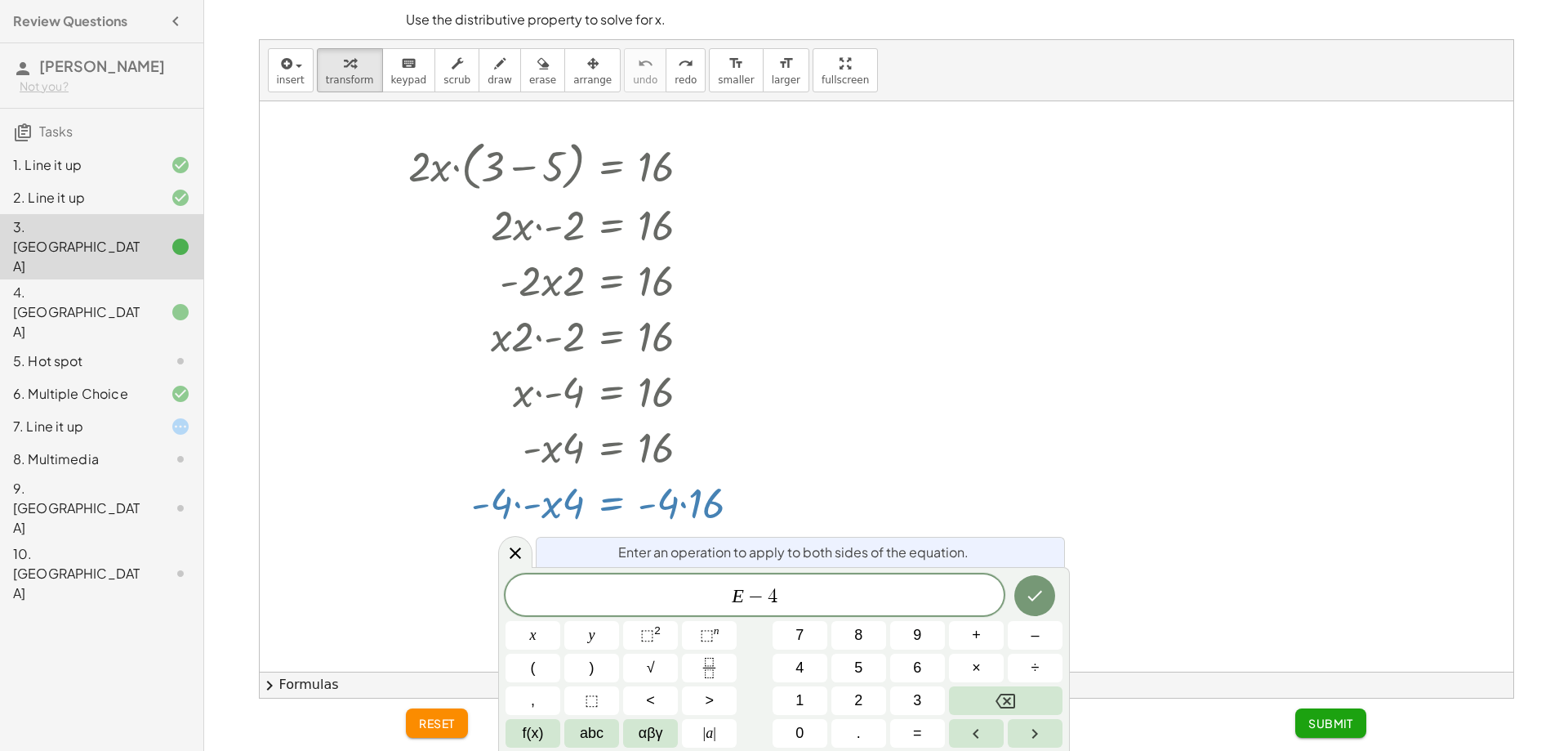
click at [560, 621] on div at bounding box center [533, 635] width 55 height 28
click at [1043, 598] on icon "Done" at bounding box center [1035, 596] width 20 height 20
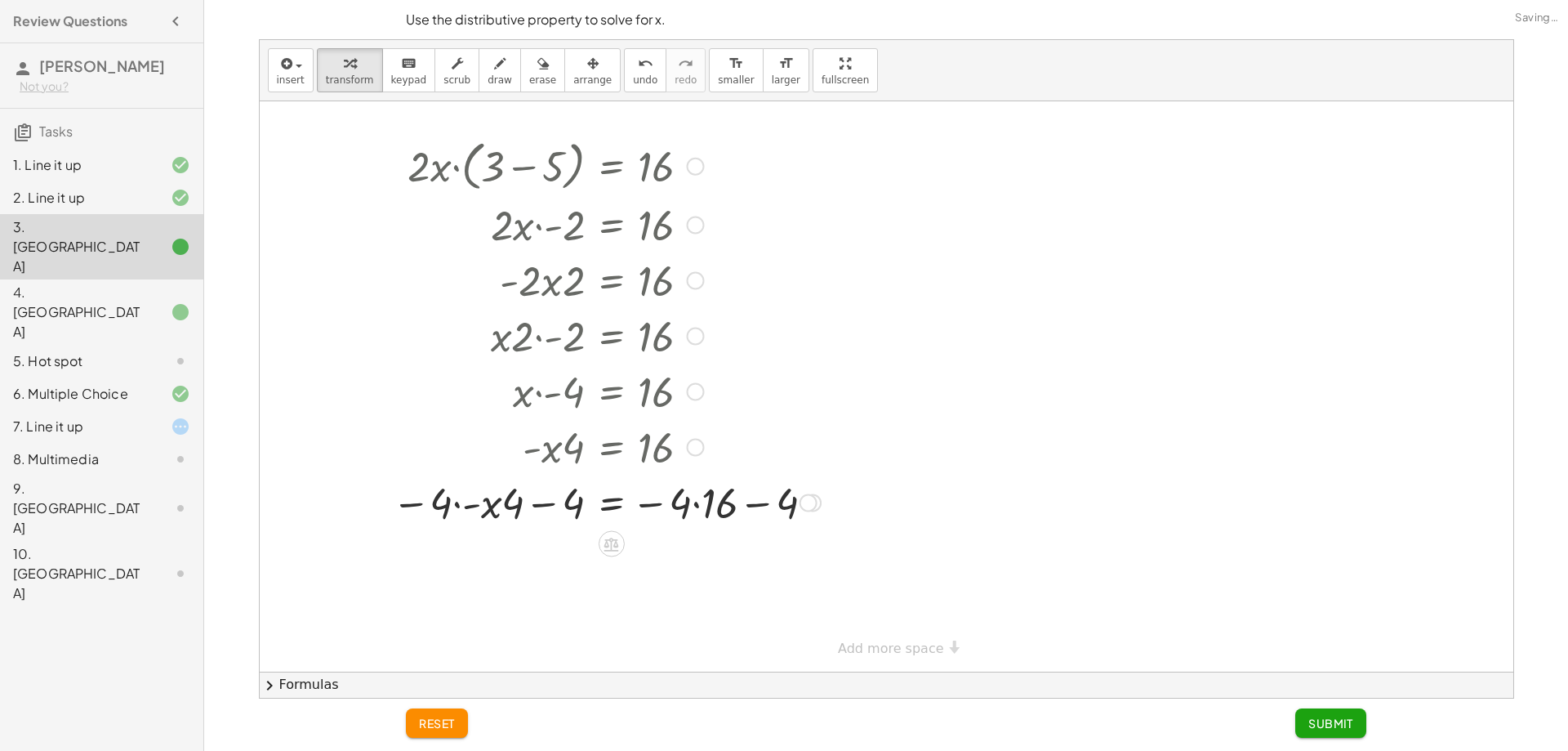
click at [698, 514] on div at bounding box center [606, 501] width 445 height 55
drag, startPoint x: 670, startPoint y: 514, endPoint x: 724, endPoint y: 509, distance: 54.2
click at [611, 166] on div "· 2 · x · ( + 3 − 5 ) = 16 · 2 · x · - 2 = 16 Go back to this line Copy line as…" at bounding box center [611, 166] width 0 height 0
click at [542, 544] on div at bounding box center [606, 556] width 445 height 55
click at [527, 563] on div at bounding box center [606, 556] width 445 height 55
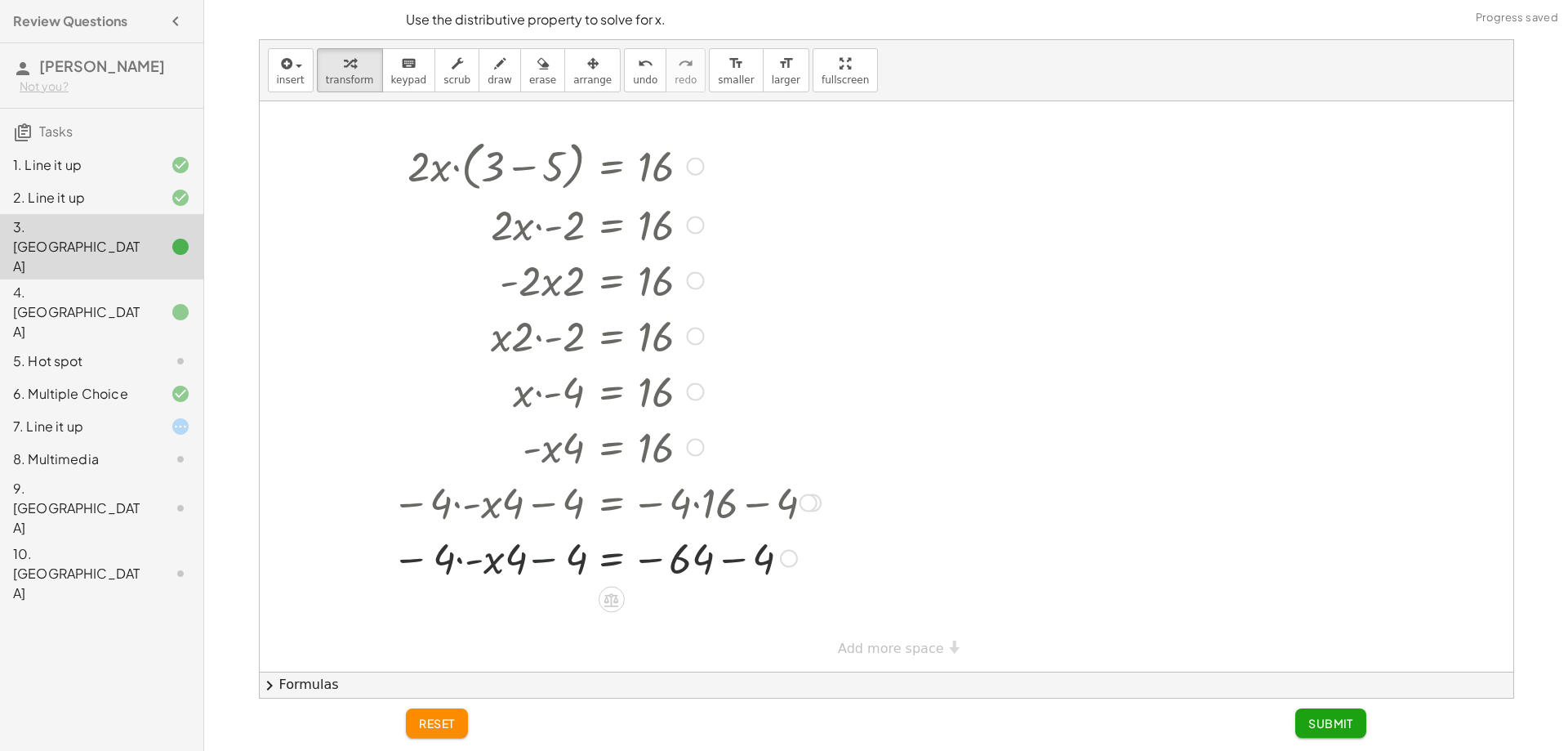
click at [464, 564] on div at bounding box center [606, 556] width 445 height 55
click at [424, 560] on div at bounding box center [606, 556] width 445 height 55
click at [549, 617] on div at bounding box center [606, 612] width 445 height 55
click at [595, 621] on div at bounding box center [606, 612] width 445 height 55
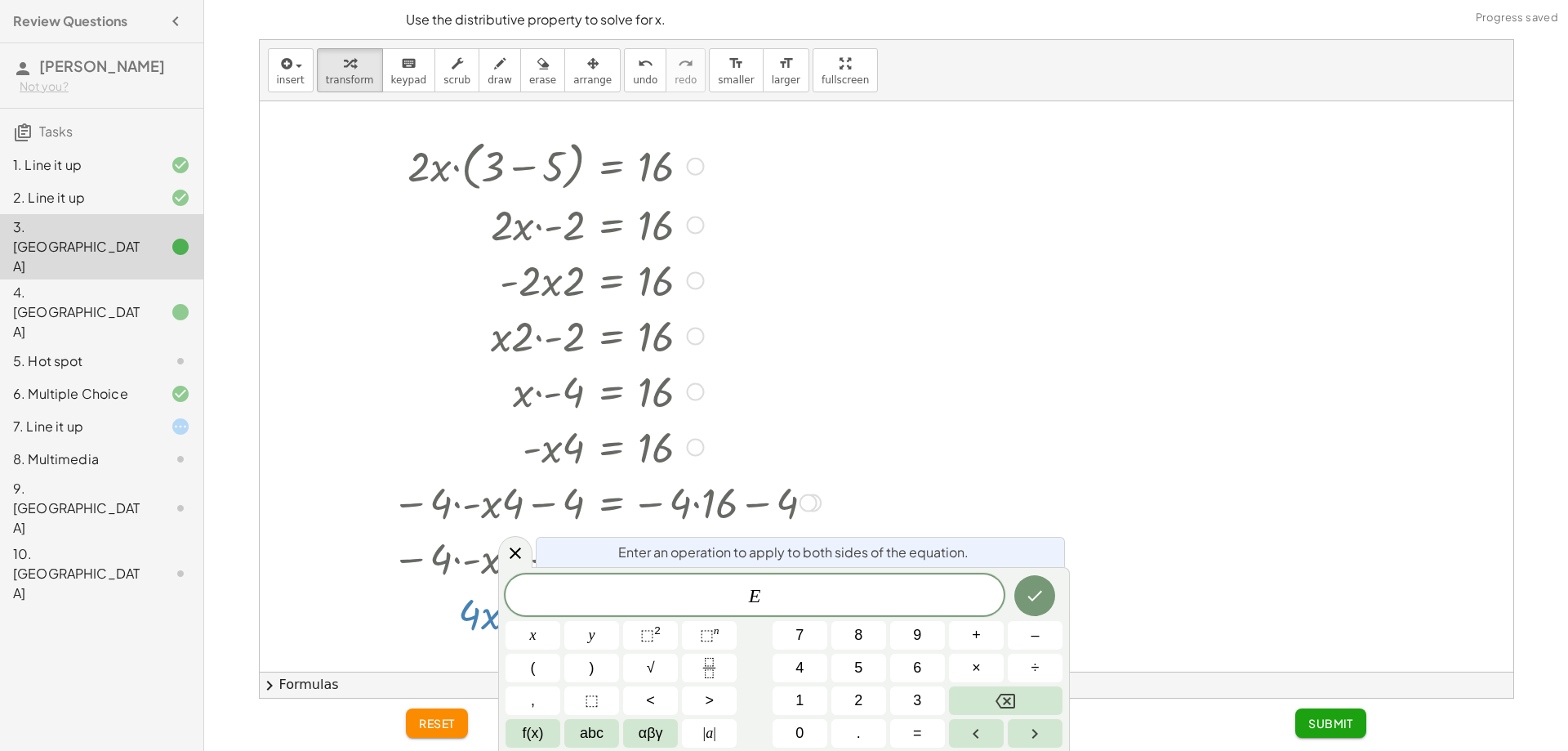
click at [762, 511] on div at bounding box center [606, 501] width 445 height 55
click at [1041, 606] on button "Done" at bounding box center [1034, 596] width 41 height 41
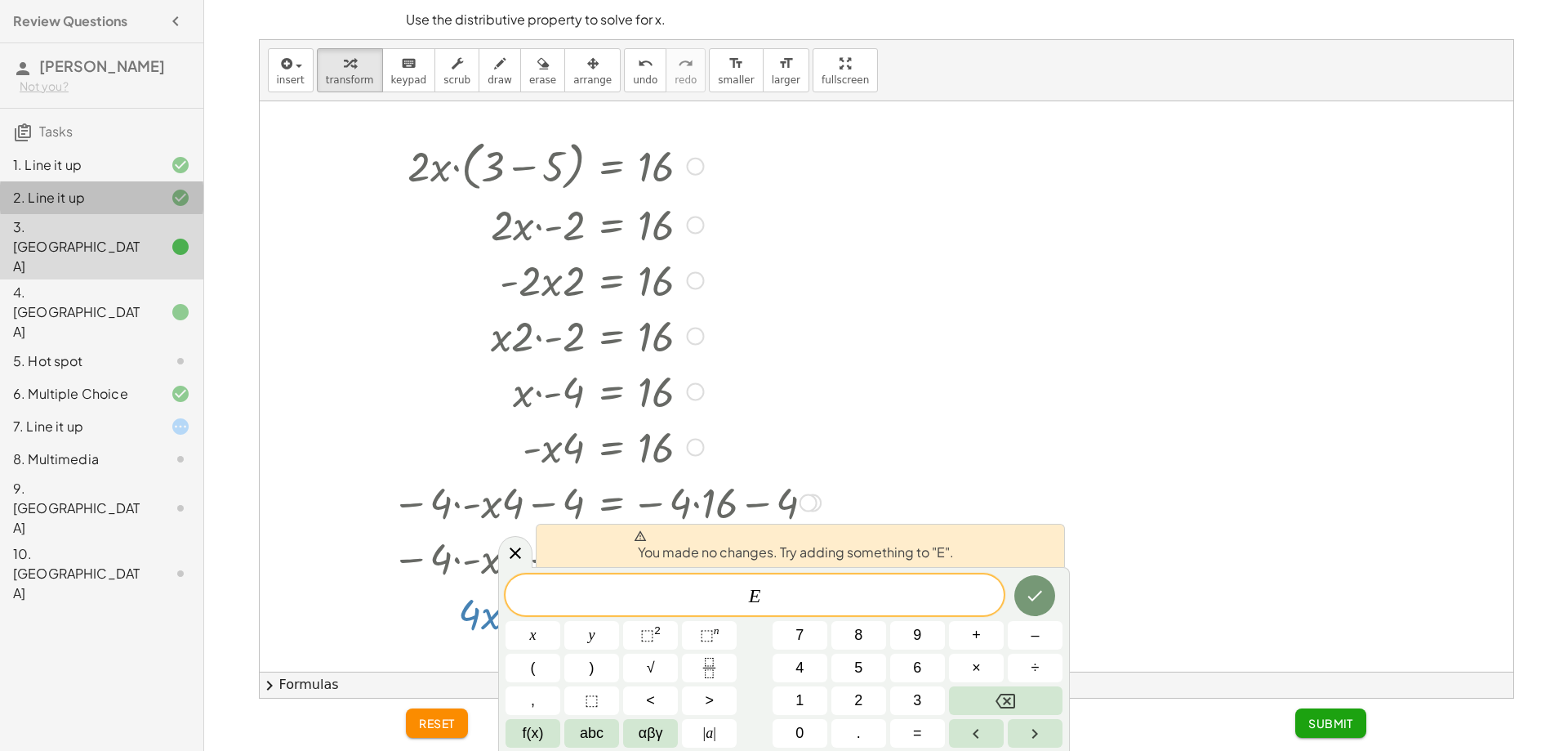
click at [152, 279] on div "2. Line it up" at bounding box center [102, 312] width 204 height 65
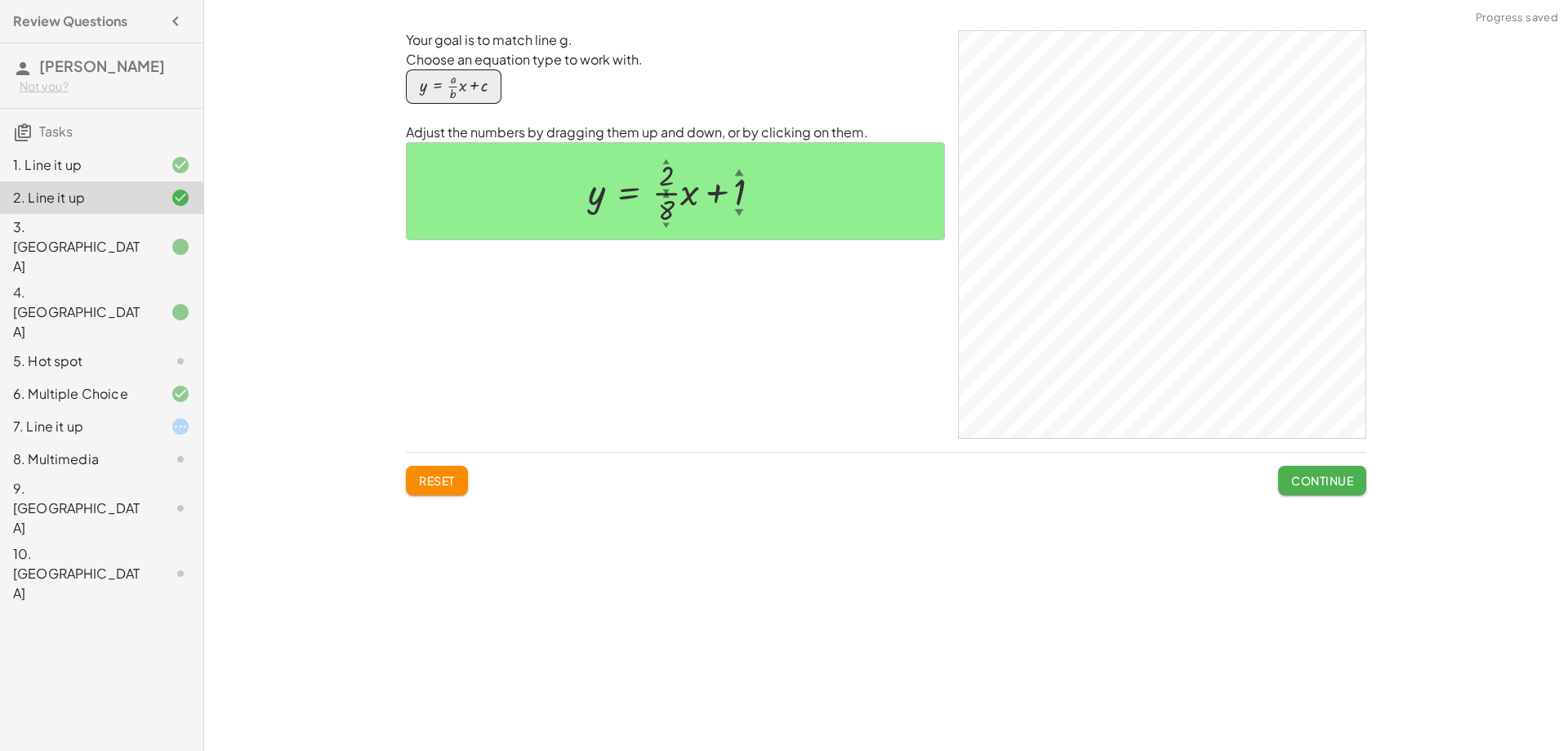
click at [587, 235] on div "y = + · · 2 ▲ ▼ · 8 ▲ ▼ · x + 1 ▲ ▼" at bounding box center [674, 191] width 537 height 96
click at [95, 377] on div "4. [GEOGRAPHIC_DATA]" at bounding box center [102, 394] width 204 height 33
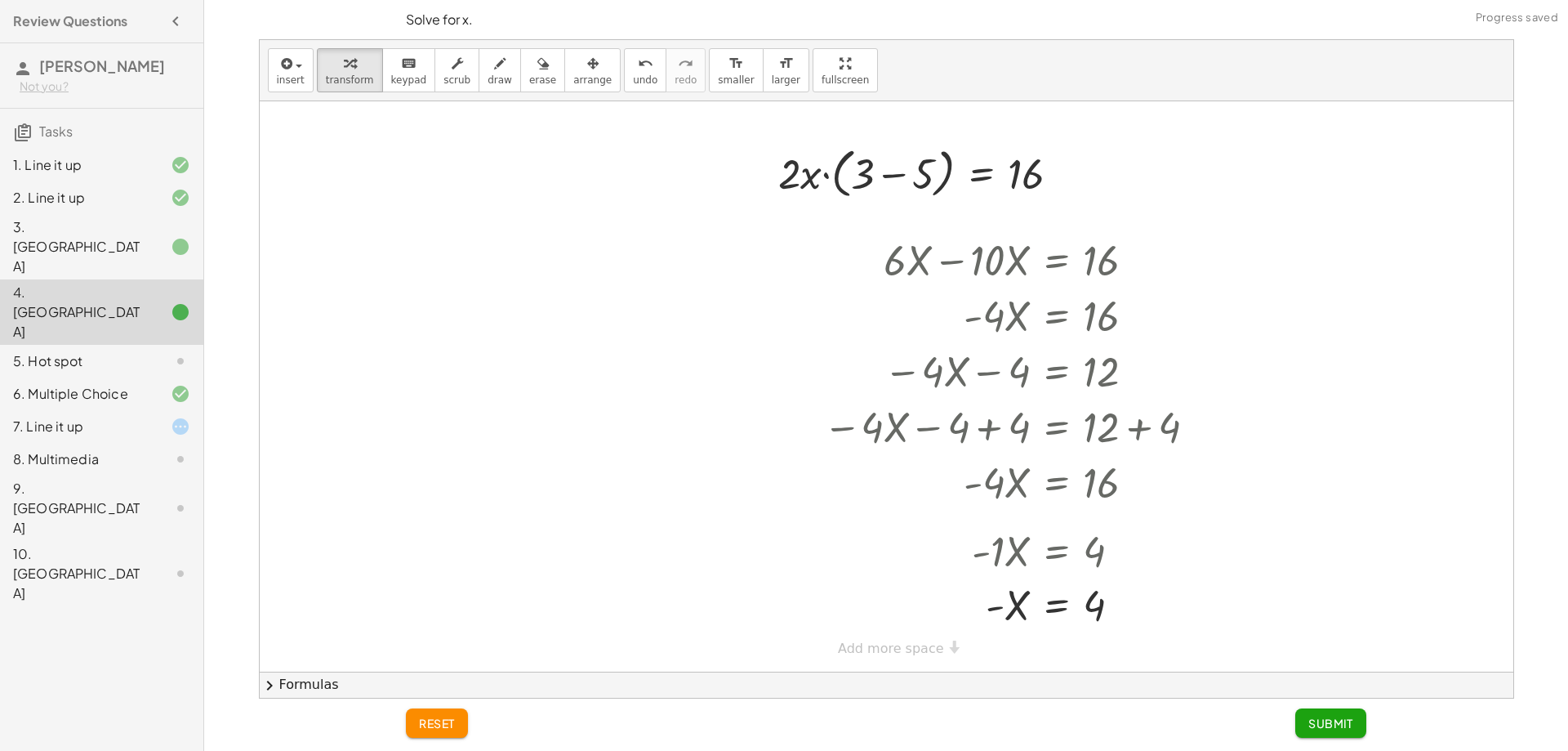
click at [440, 721] on span "reset" at bounding box center [437, 723] width 36 height 15
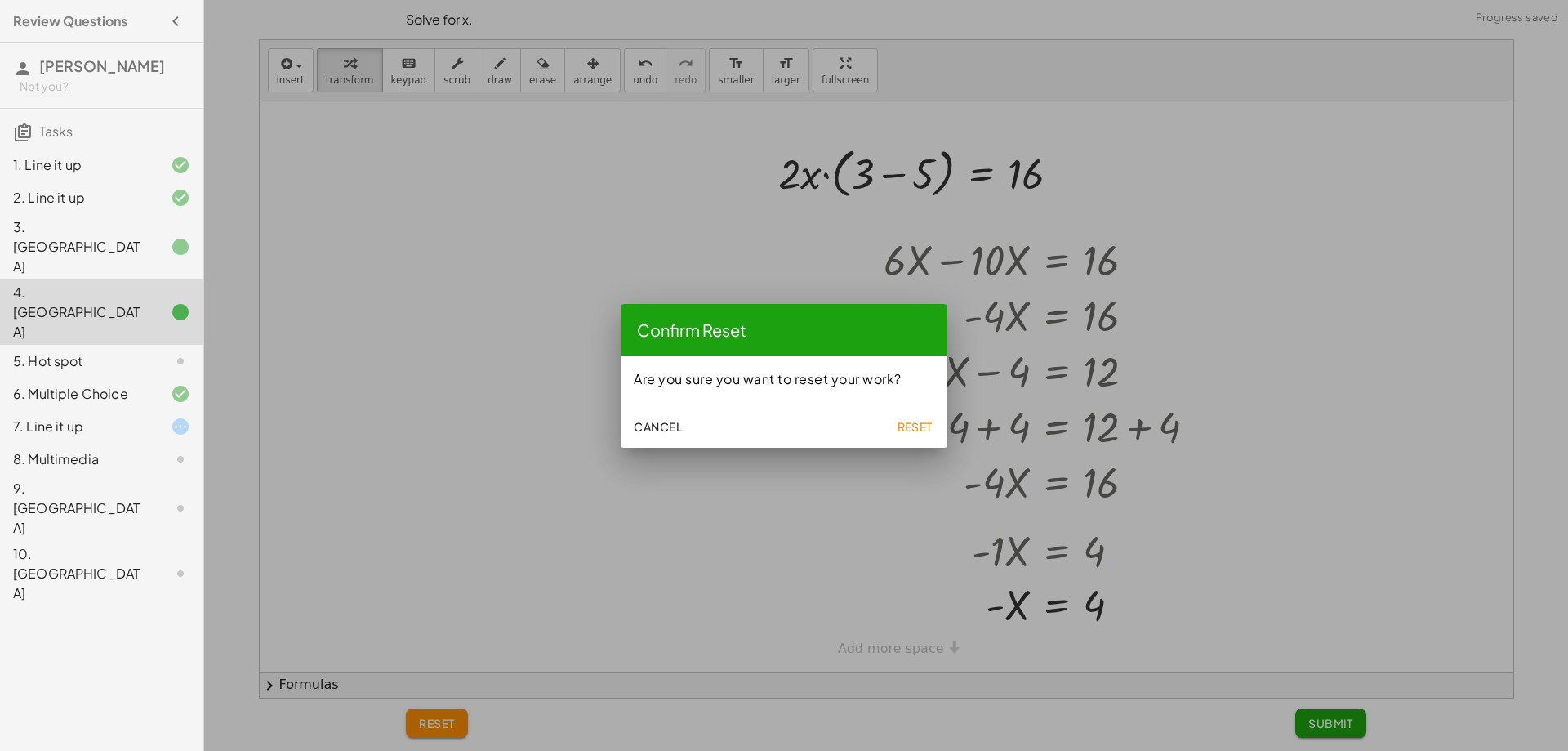
click at [922, 419] on span "Reset" at bounding box center [915, 426] width 36 height 15
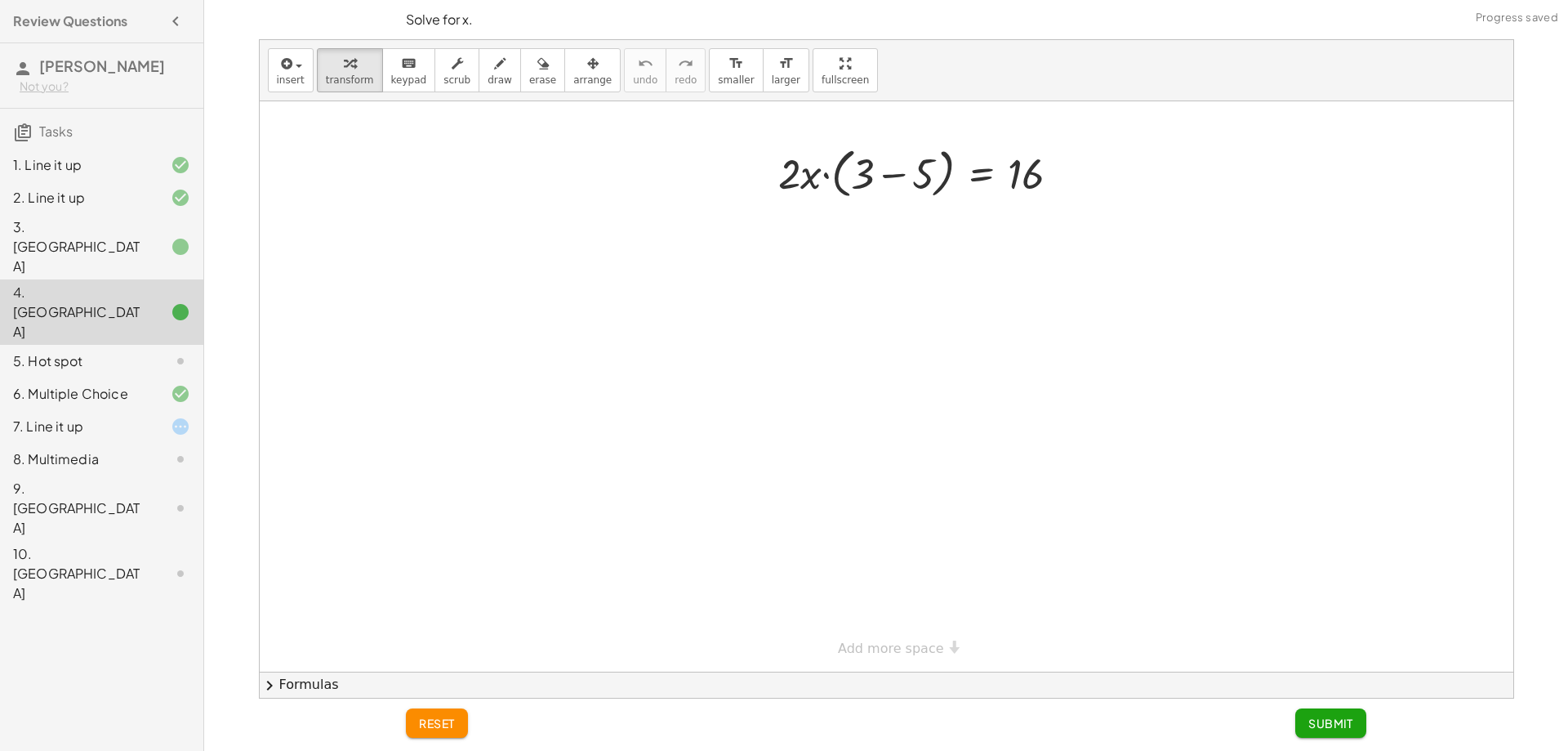
click at [138, 236] on div "3. [GEOGRAPHIC_DATA]" at bounding box center [78, 246] width 132 height 59
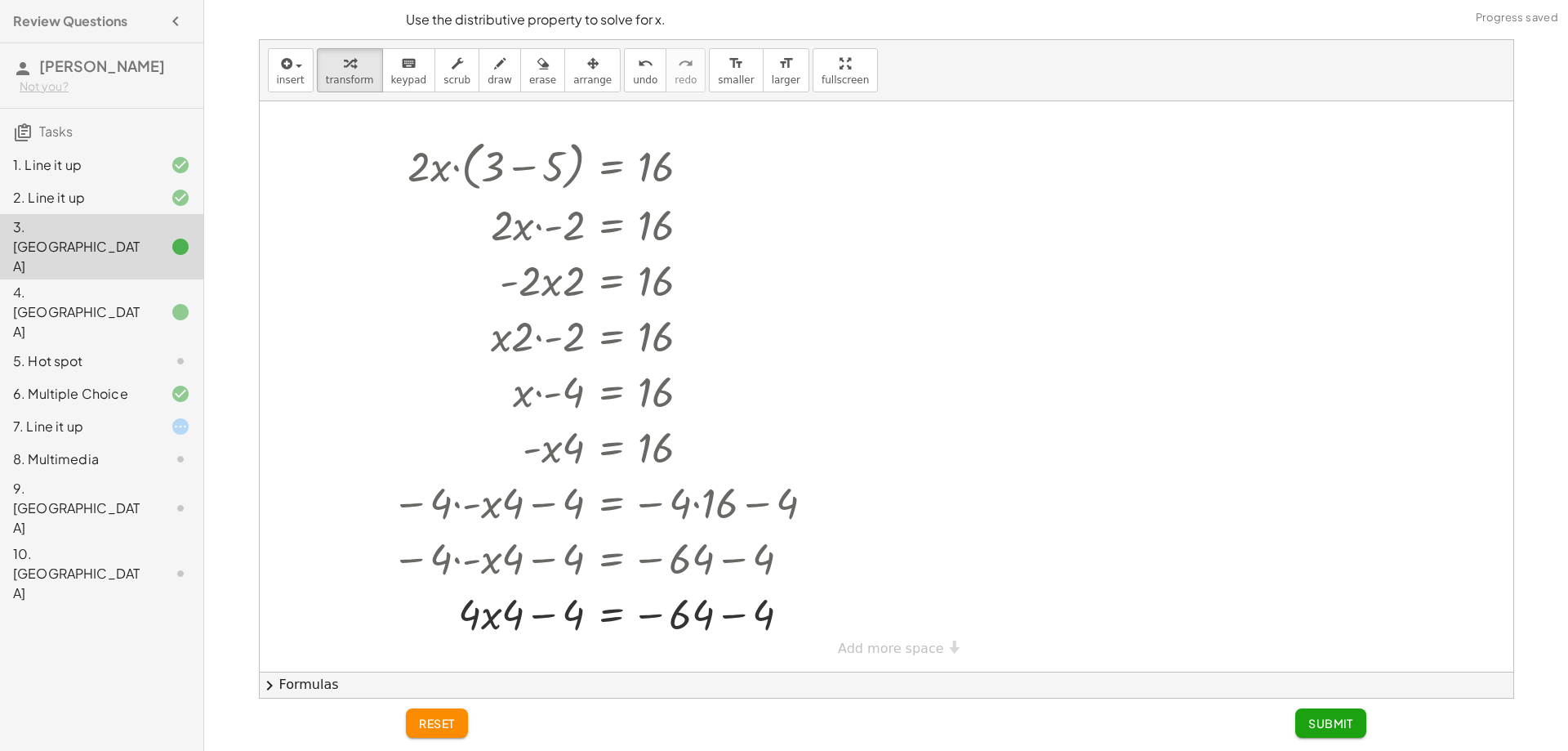
click at [439, 714] on button "reset" at bounding box center [437, 723] width 62 height 29
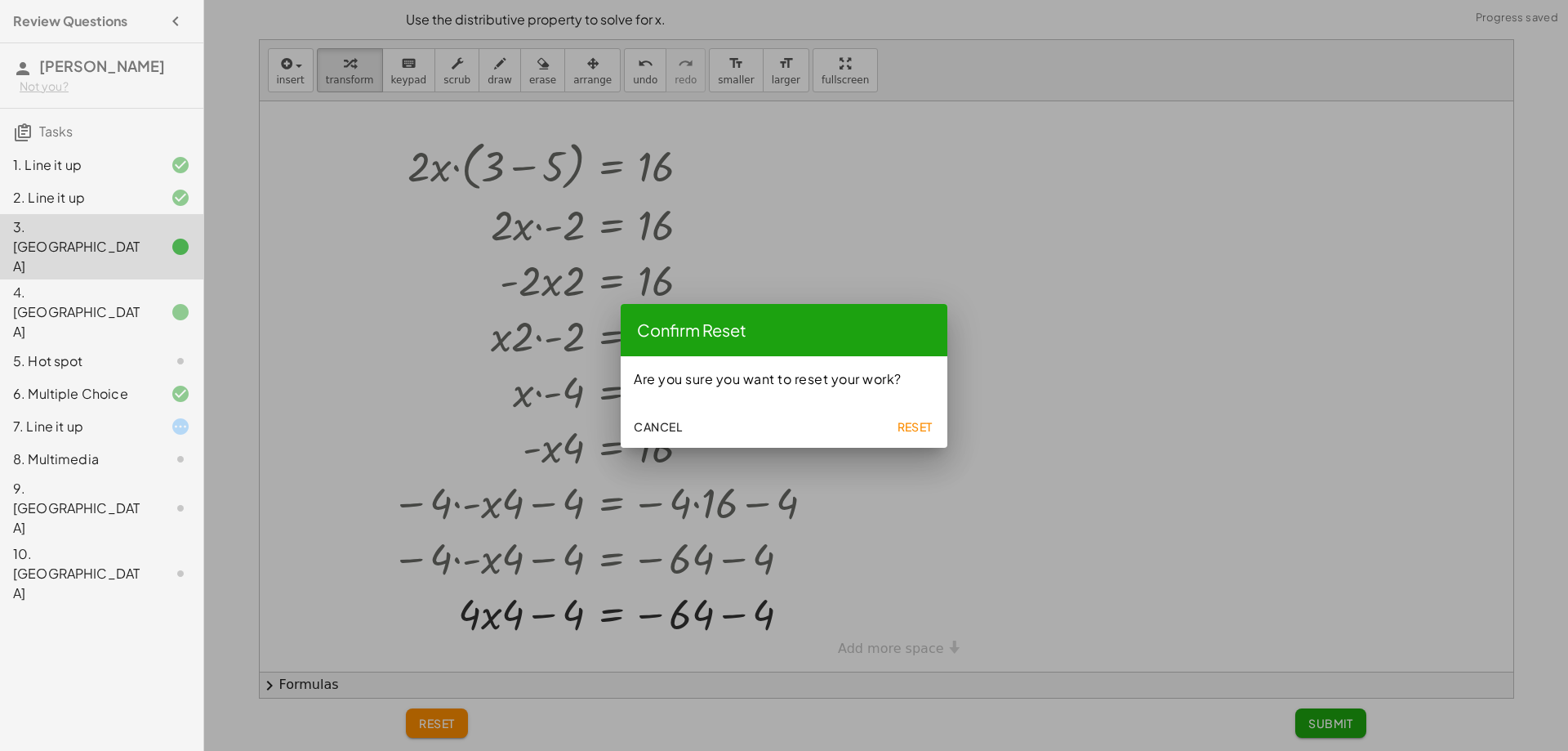
click at [922, 430] on span "Reset" at bounding box center [915, 426] width 36 height 15
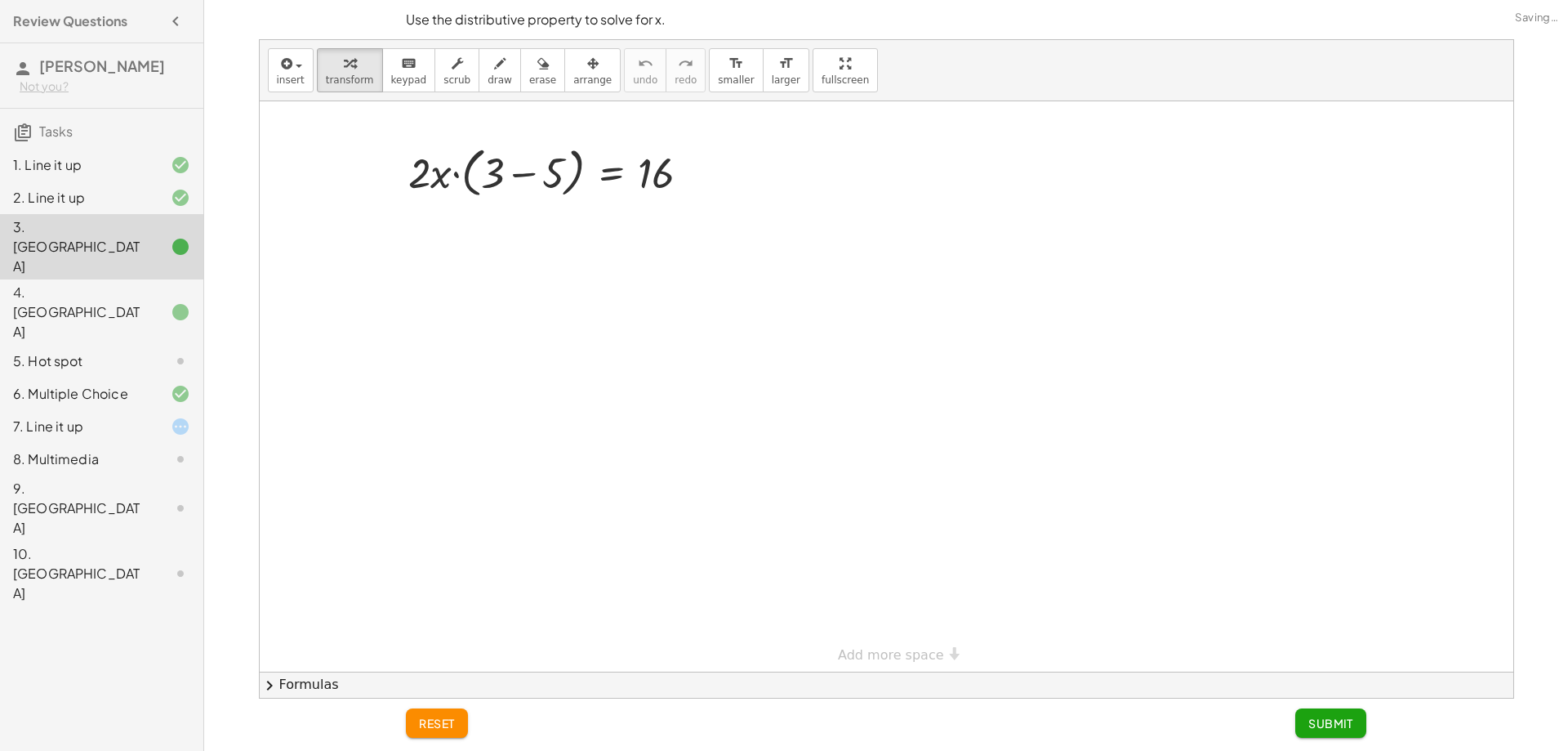
scroll to position [0, 0]
click at [504, 152] on div at bounding box center [555, 172] width 312 height 62
click at [608, 223] on icon at bounding box center [611, 217] width 17 height 17
click at [705, 167] on div at bounding box center [555, 172] width 312 height 62
click at [677, 170] on div at bounding box center [555, 172] width 312 height 62
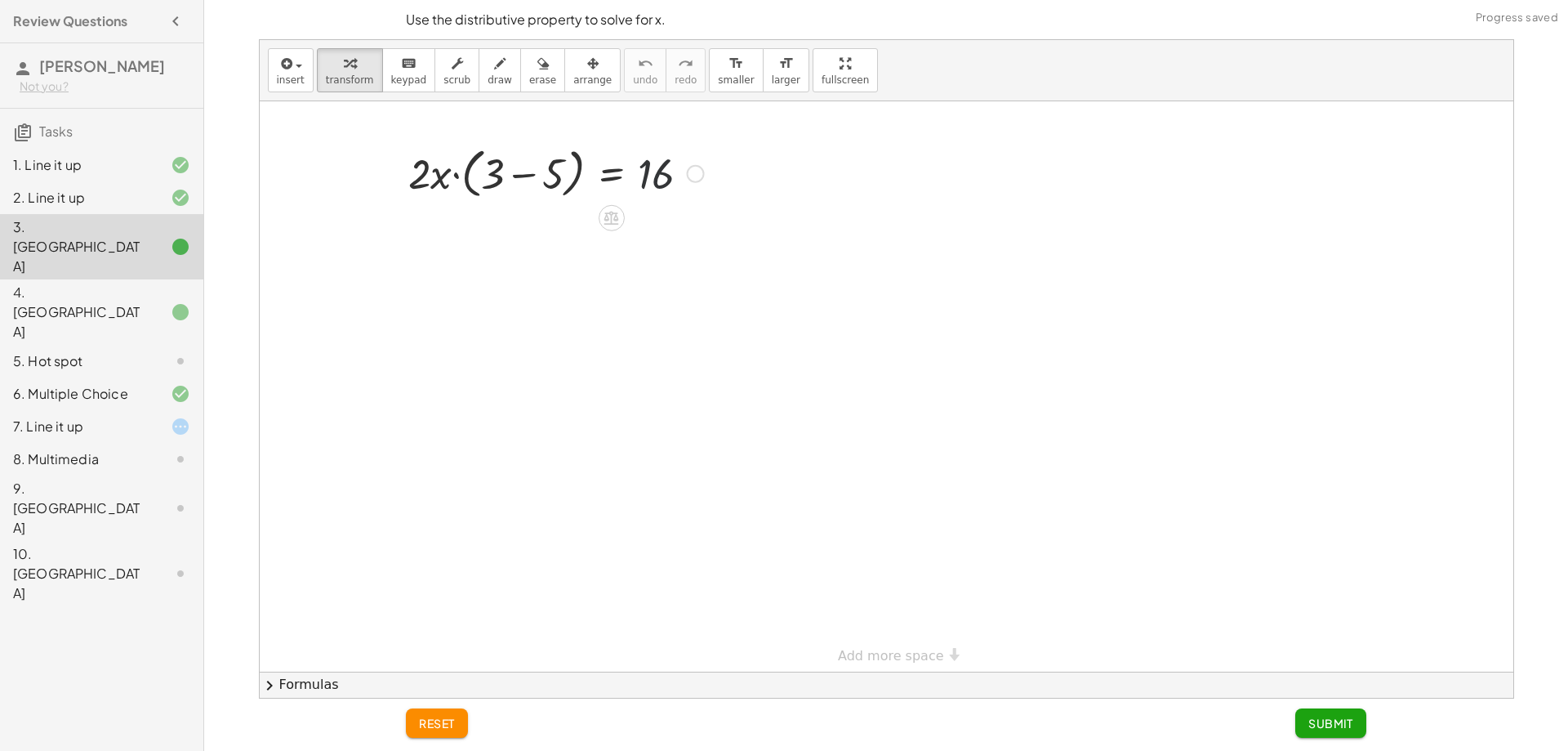
click at [664, 174] on div at bounding box center [555, 172] width 312 height 62
click at [616, 215] on icon at bounding box center [612, 218] width 15 height 14
click at [616, 221] on span "×" at bounding box center [612, 218] width 10 height 24
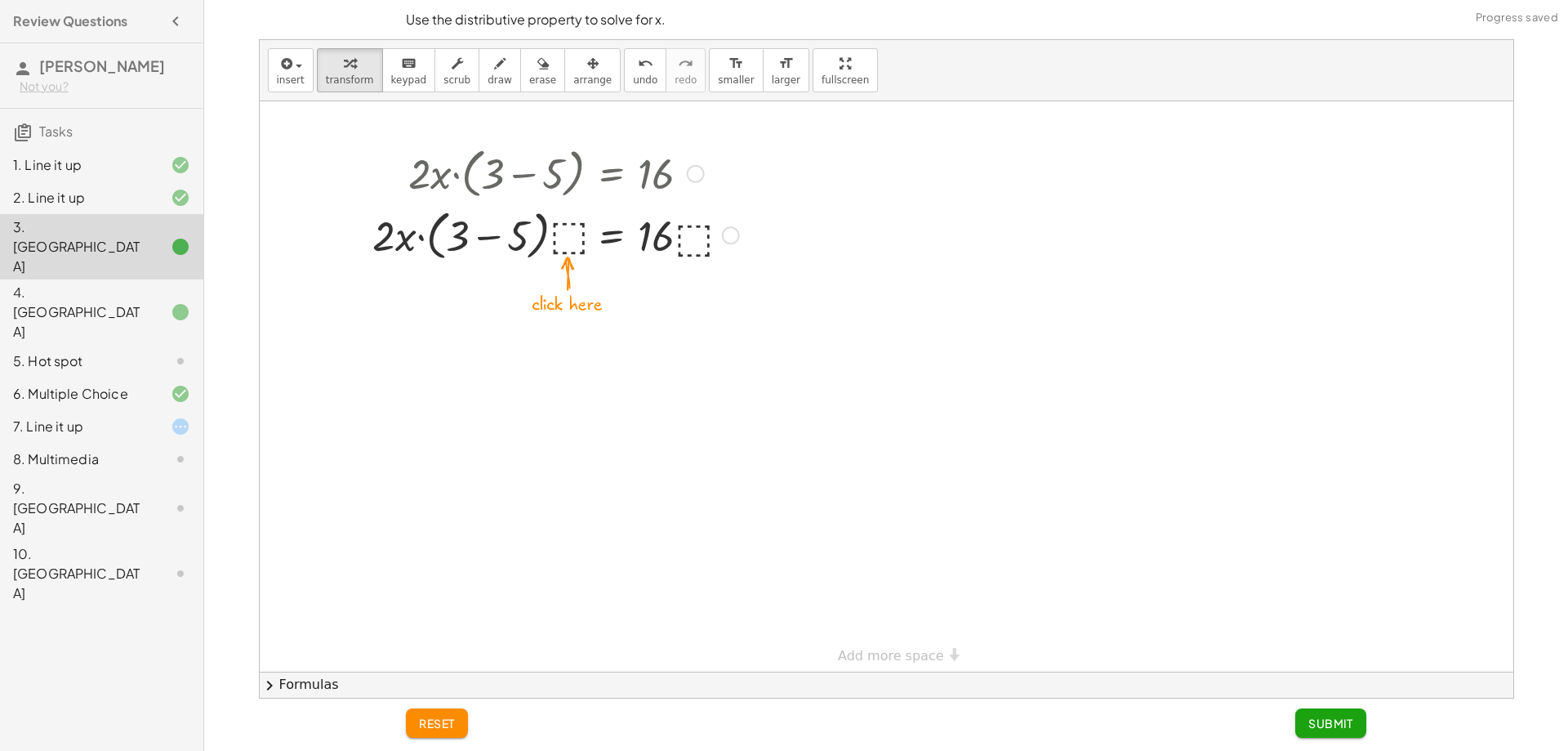
click at [556, 237] on div at bounding box center [556, 235] width 383 height 62
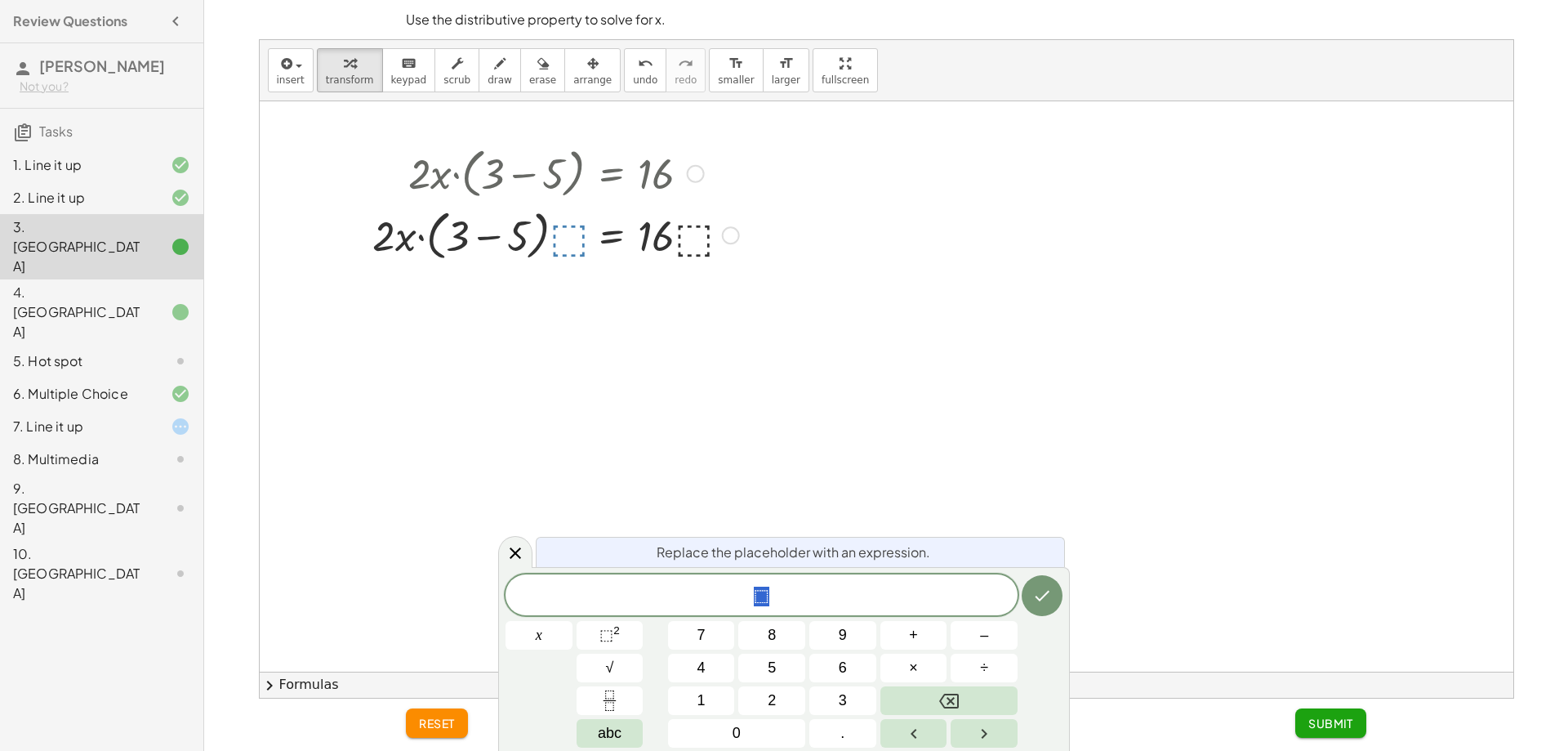
click at [817, 608] on div "⬚" at bounding box center [761, 595] width 512 height 41
click at [918, 656] on button "×" at bounding box center [914, 667] width 67 height 28
click at [794, 696] on button "2" at bounding box center [772, 700] width 67 height 28
click at [1034, 596] on icon "Done" at bounding box center [1043, 596] width 20 height 20
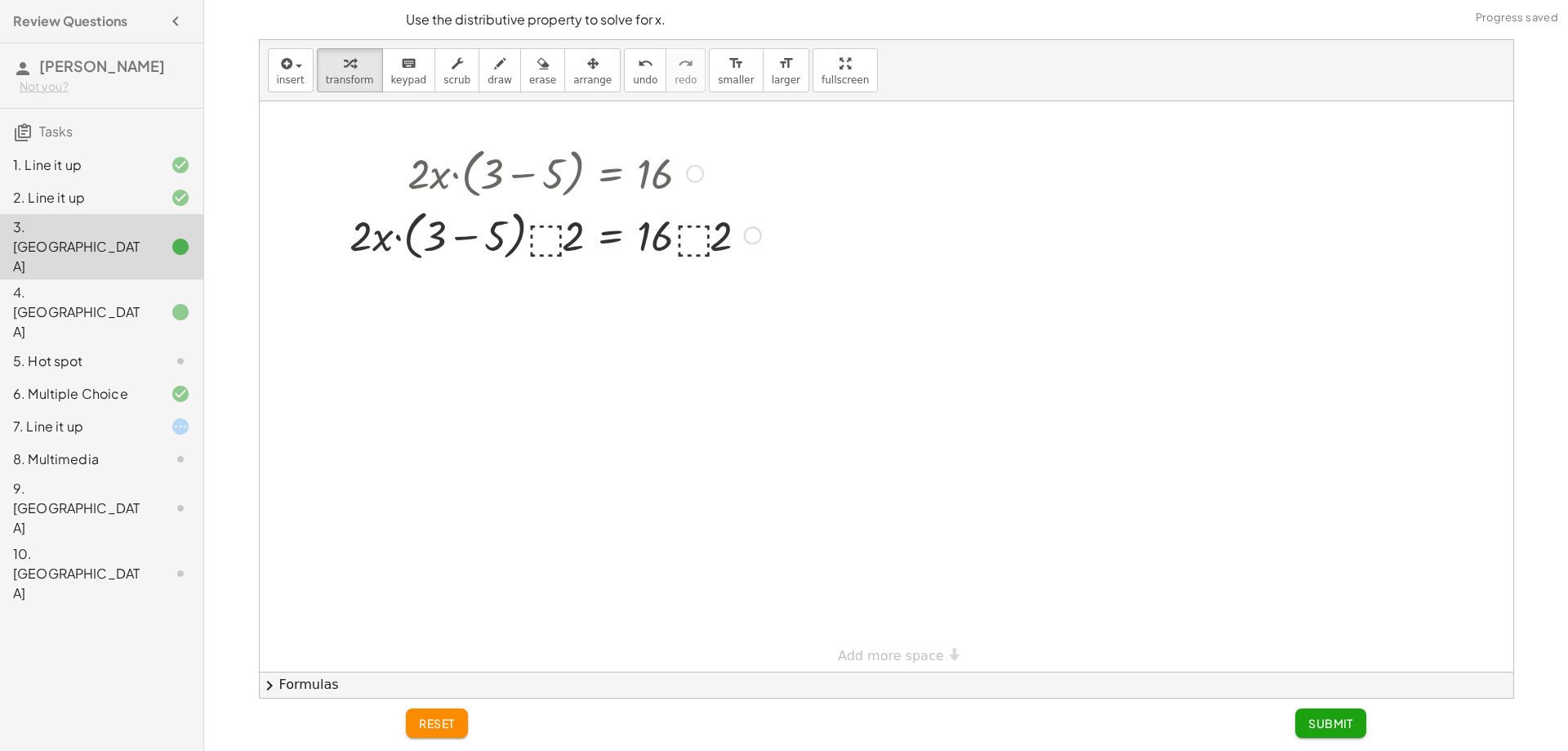
click at [708, 256] on div at bounding box center [555, 235] width 427 height 62
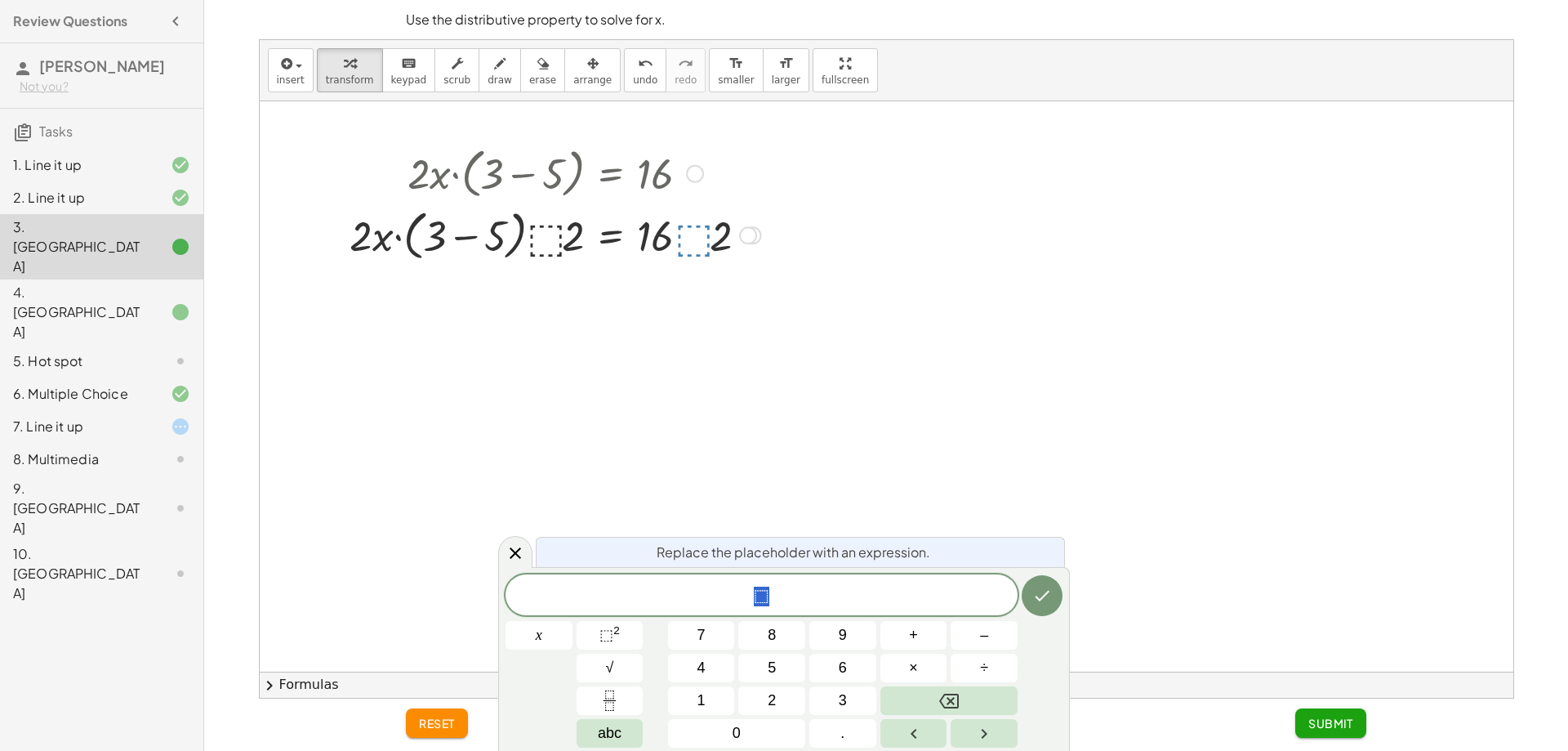
click at [758, 227] on div at bounding box center [555, 235] width 427 height 62
click at [704, 245] on div at bounding box center [555, 235] width 427 height 62
click at [965, 626] on button "–" at bounding box center [984, 635] width 67 height 28
click at [772, 702] on span "2" at bounding box center [772, 700] width 8 height 22
click at [1034, 597] on icon "Done" at bounding box center [1043, 596] width 20 height 20
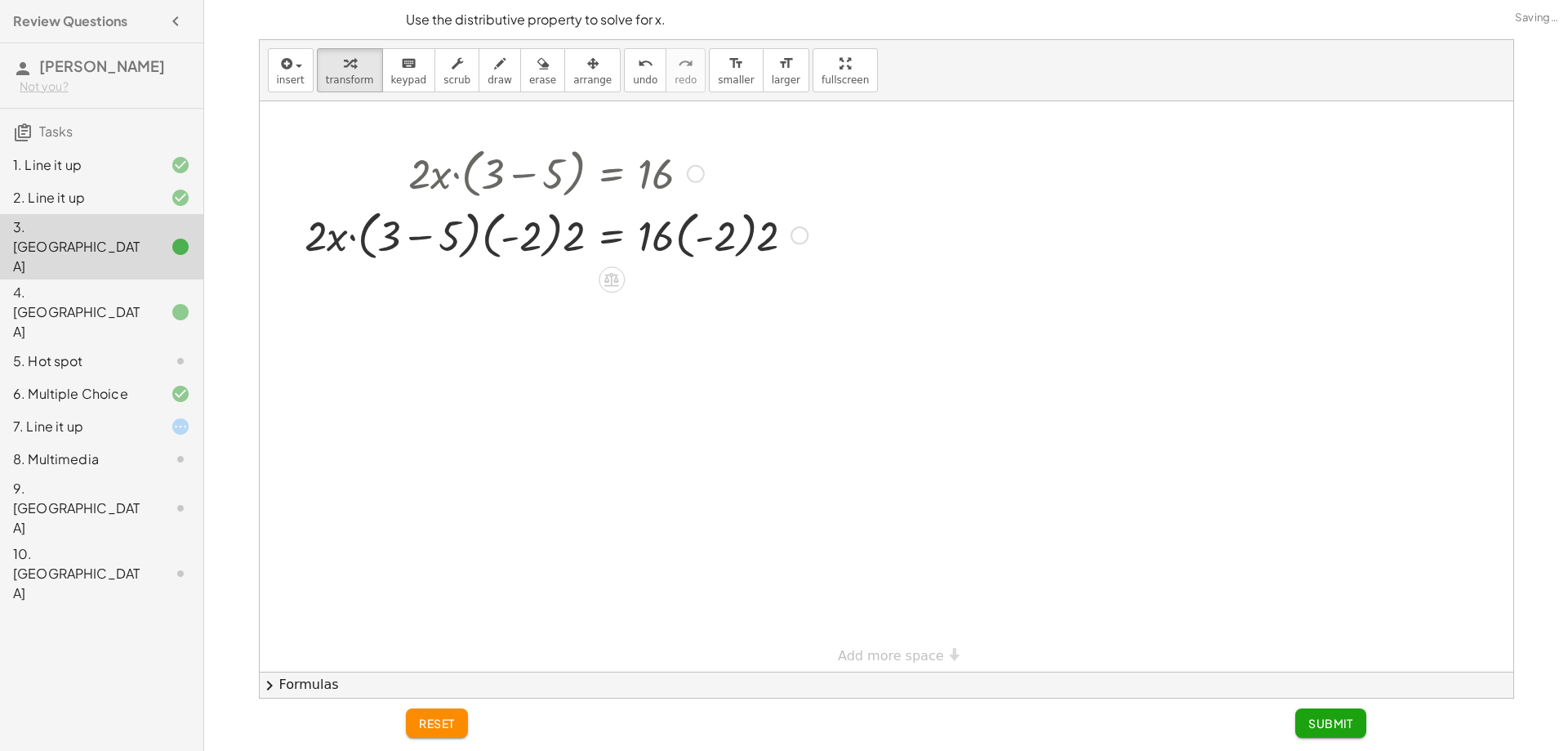
click at [761, 235] on div at bounding box center [555, 235] width 519 height 62
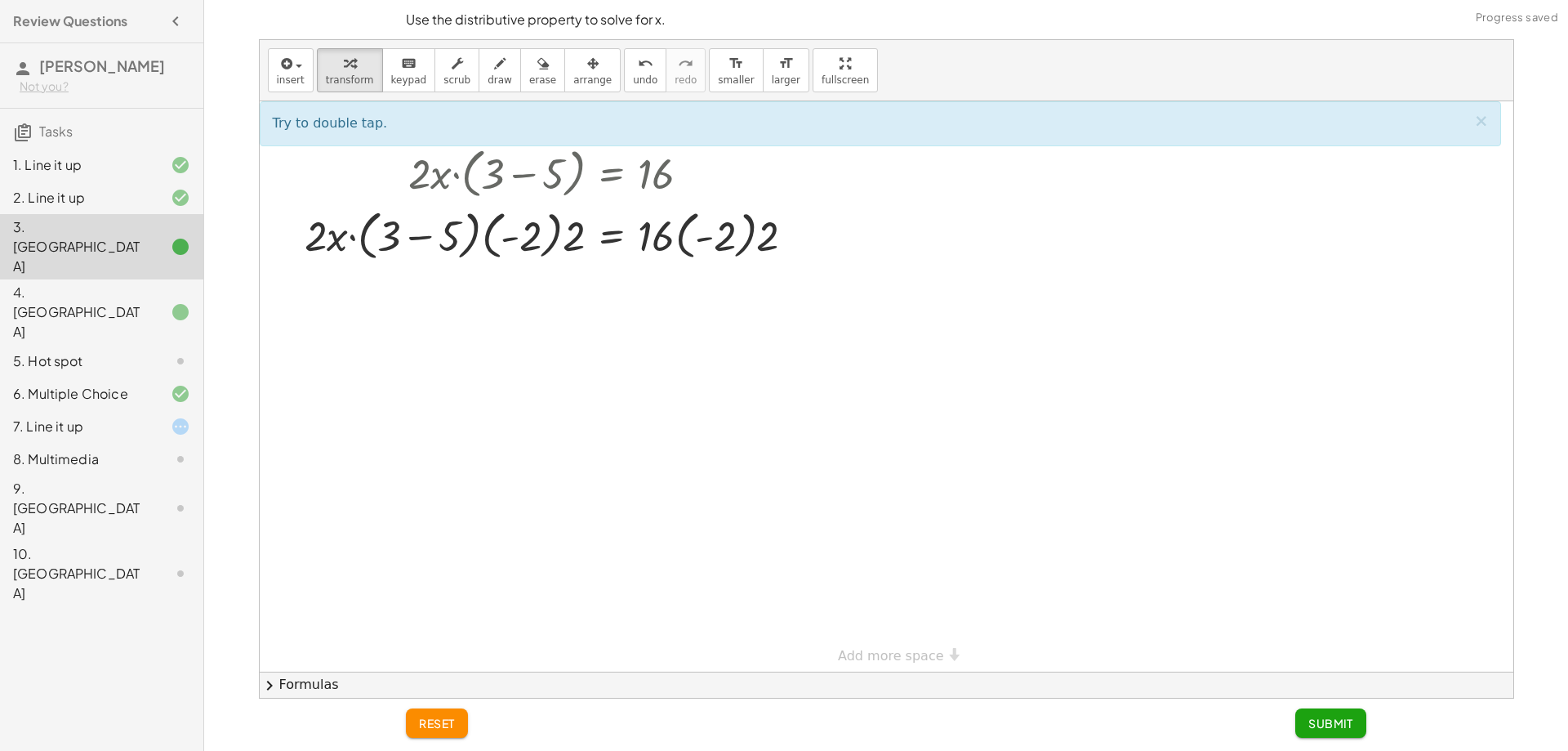
click at [444, 732] on button "reset" at bounding box center [437, 723] width 62 height 29
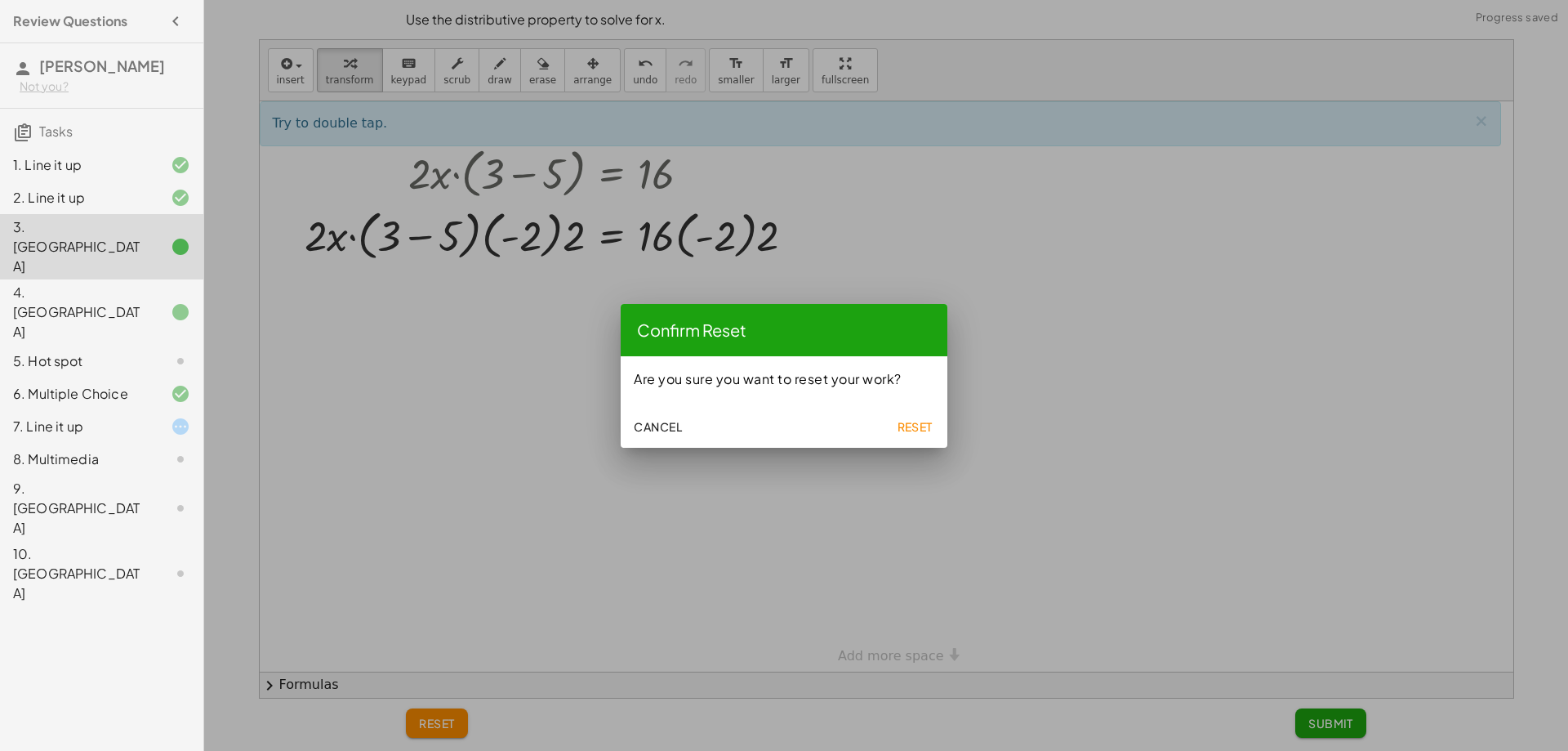
click at [917, 431] on span "Reset" at bounding box center [915, 426] width 36 height 15
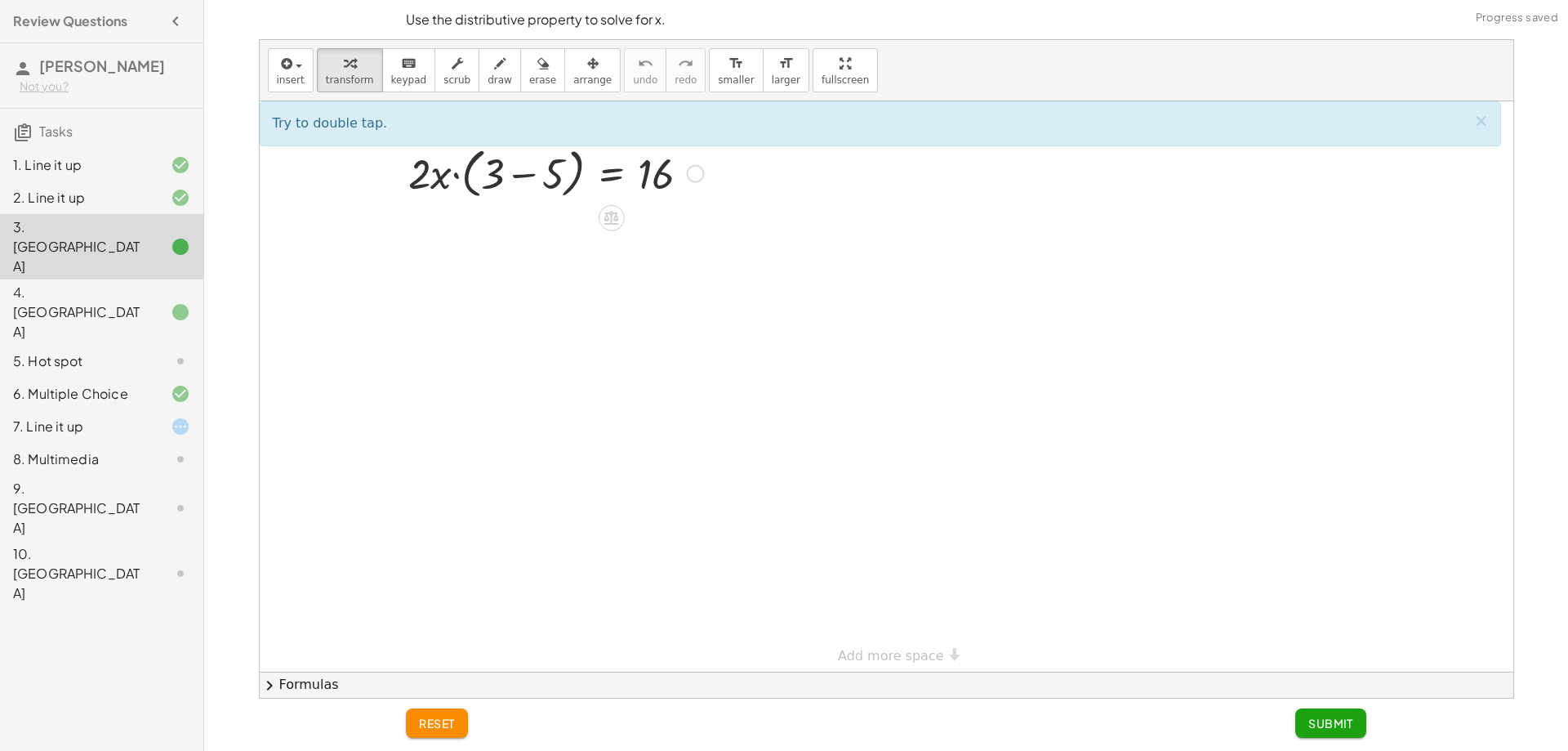
click at [515, 183] on div at bounding box center [555, 172] width 312 height 62
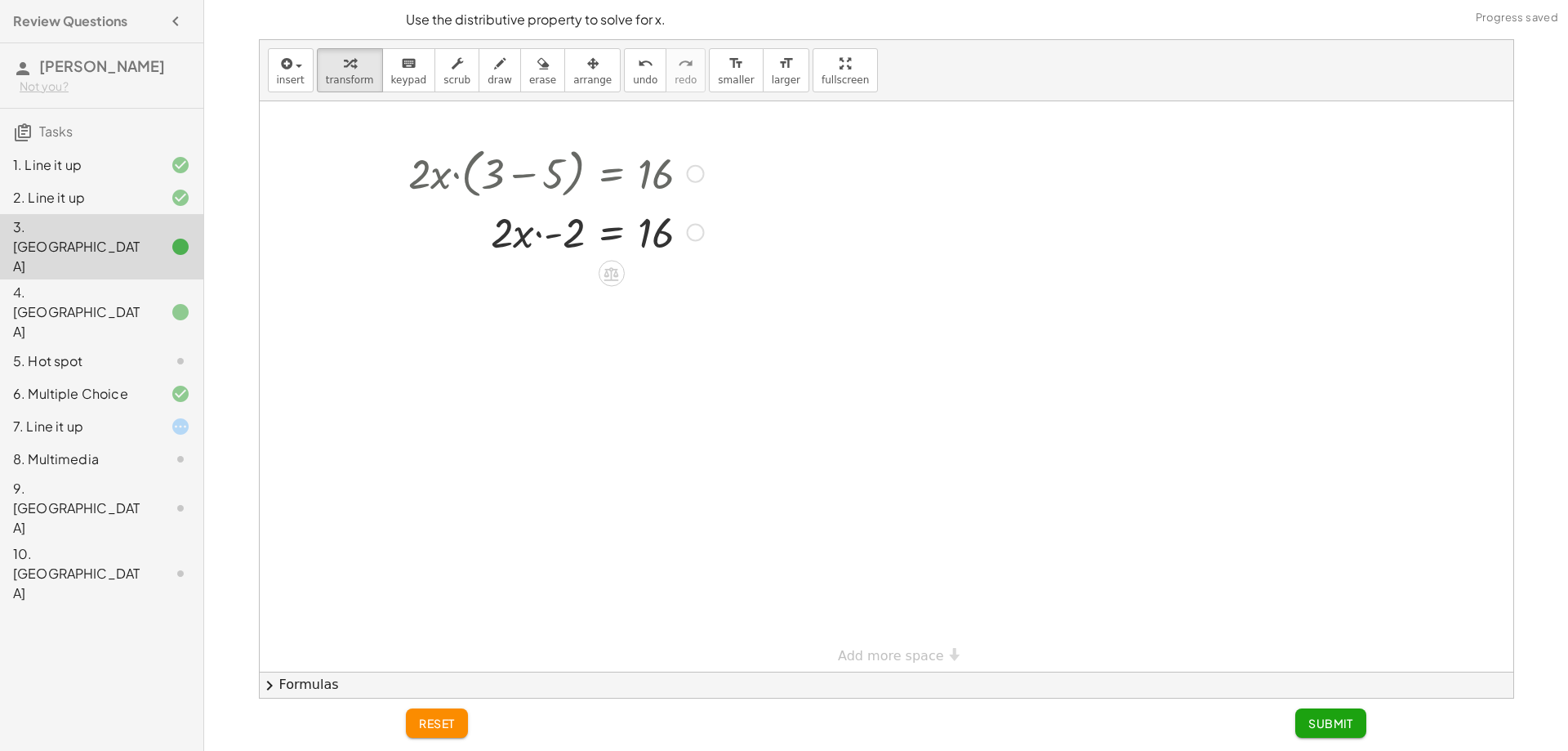
click at [649, 222] on div at bounding box center [555, 231] width 312 height 55
click at [534, 229] on div at bounding box center [555, 231] width 312 height 55
click at [512, 238] on div at bounding box center [555, 231] width 312 height 55
click at [479, 237] on div at bounding box center [555, 231] width 312 height 55
click at [511, 254] on div at bounding box center [555, 231] width 312 height 55
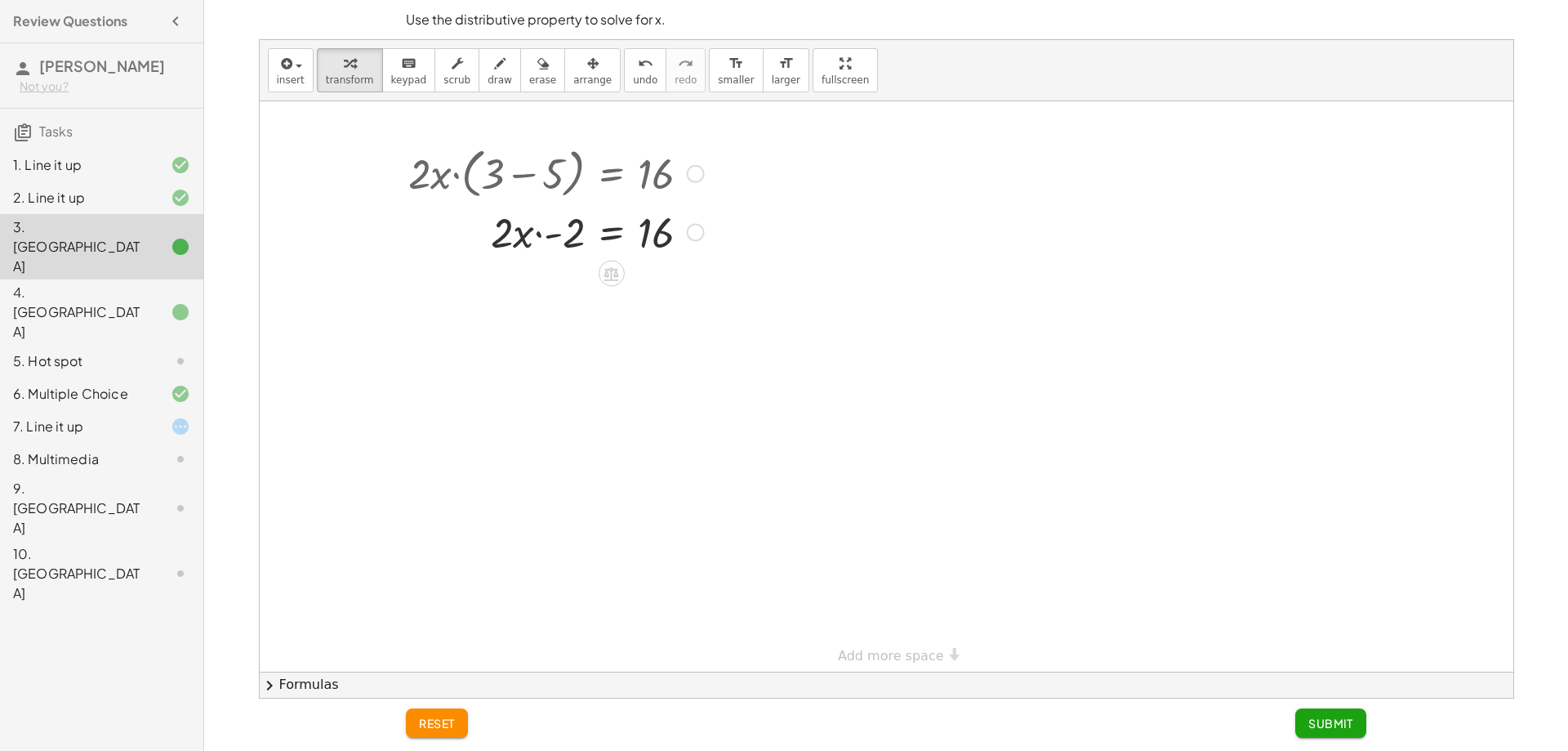
click at [567, 254] on div at bounding box center [555, 231] width 312 height 55
click at [605, 277] on icon at bounding box center [611, 273] width 17 height 17
click at [638, 72] on icon "undo" at bounding box center [645, 64] width 15 height 20
click at [430, 173] on div at bounding box center [555, 172] width 312 height 62
click at [484, 175] on div at bounding box center [555, 172] width 312 height 62
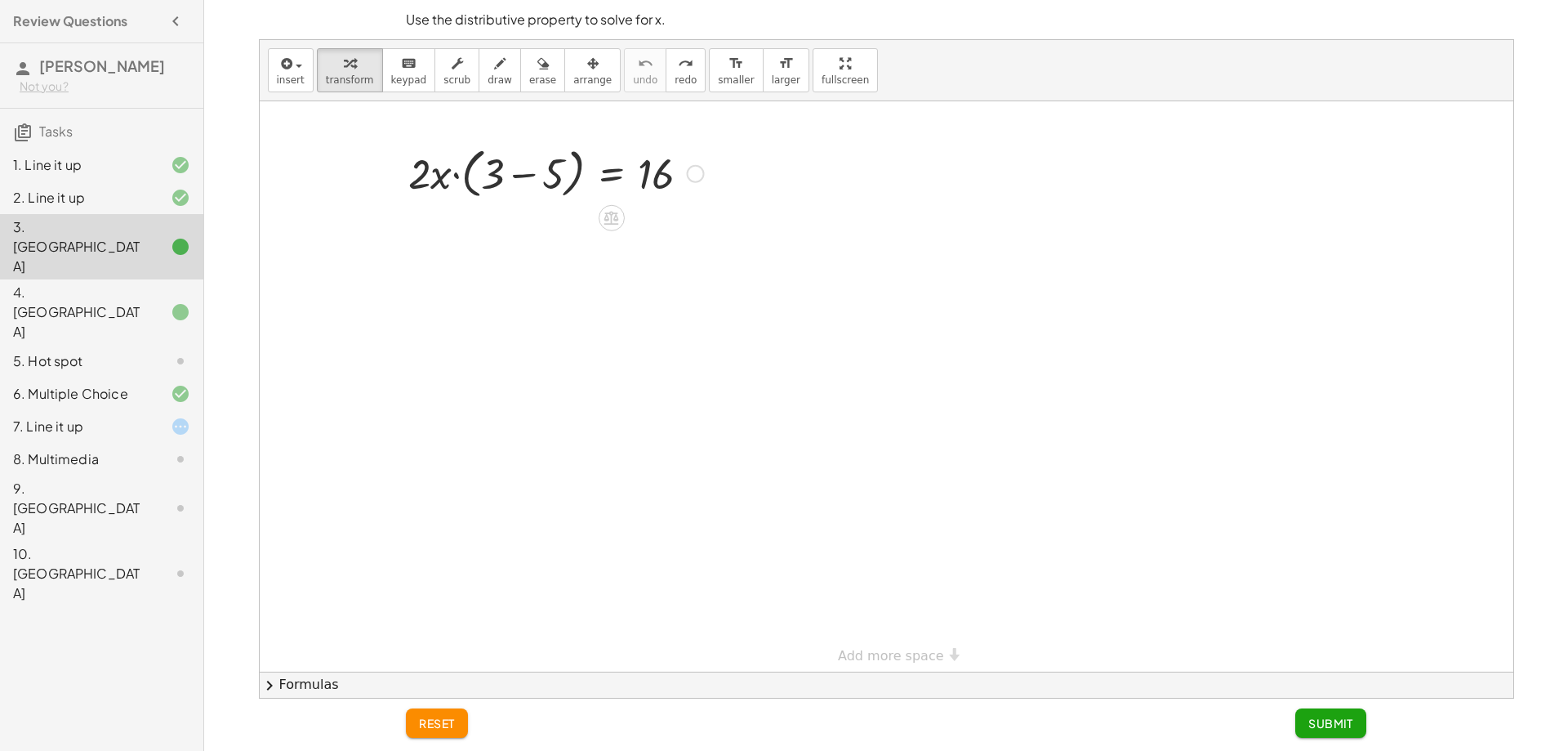
click at [544, 176] on div at bounding box center [555, 172] width 312 height 62
click at [518, 176] on div at bounding box center [597, 172] width 229 height 55
click at [516, 177] on div at bounding box center [555, 172] width 312 height 62
click at [519, 233] on div at bounding box center [555, 231] width 312 height 55
click at [673, 236] on div at bounding box center [555, 231] width 312 height 55
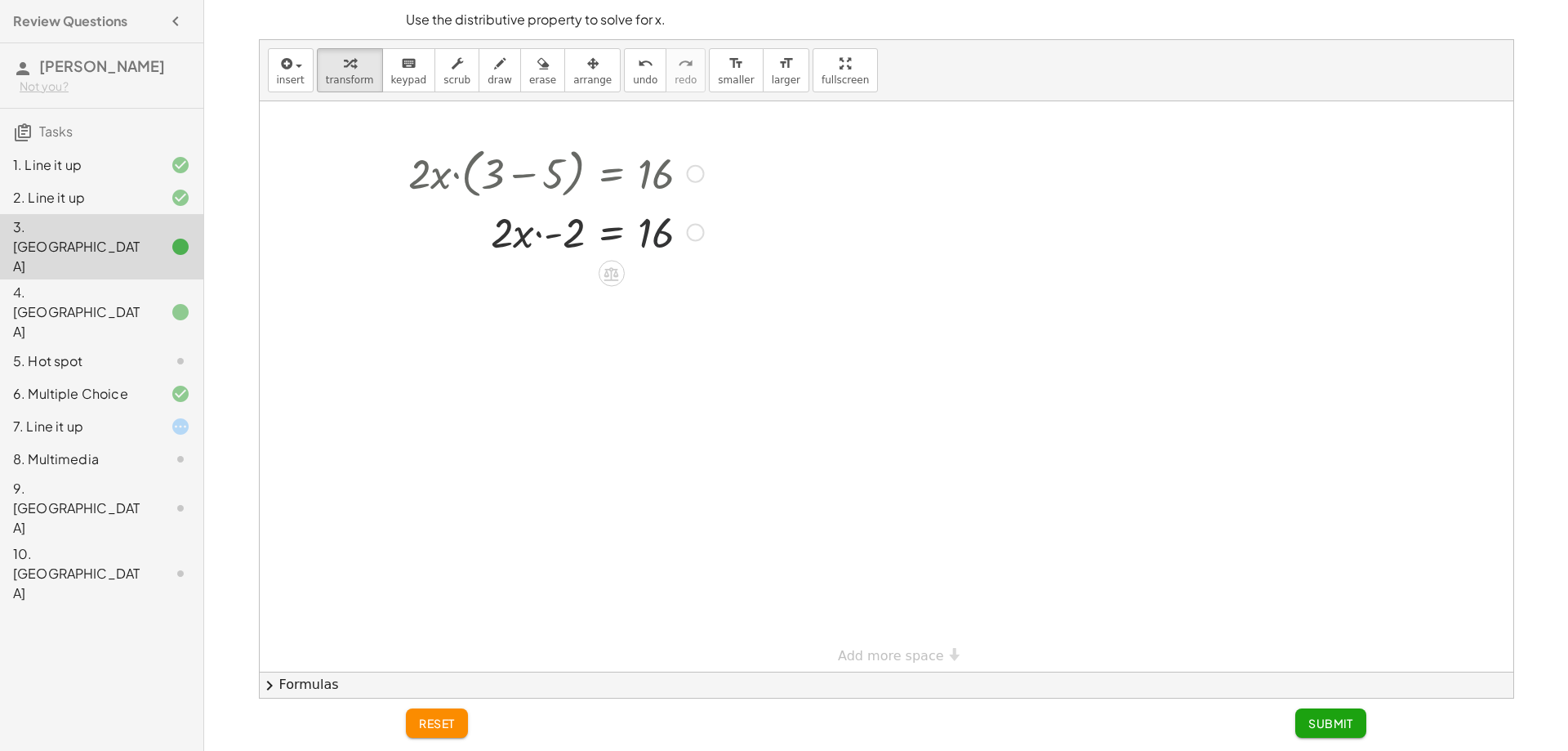
drag, startPoint x: 660, startPoint y: 235, endPoint x: 574, endPoint y: 229, distance: 86.2
click at [659, 235] on div at bounding box center [555, 231] width 312 height 55
click at [552, 229] on div at bounding box center [555, 231] width 312 height 55
click at [541, 320] on div at bounding box center [886, 389] width 1253 height 577
click at [539, 292] on div at bounding box center [555, 286] width 312 height 55
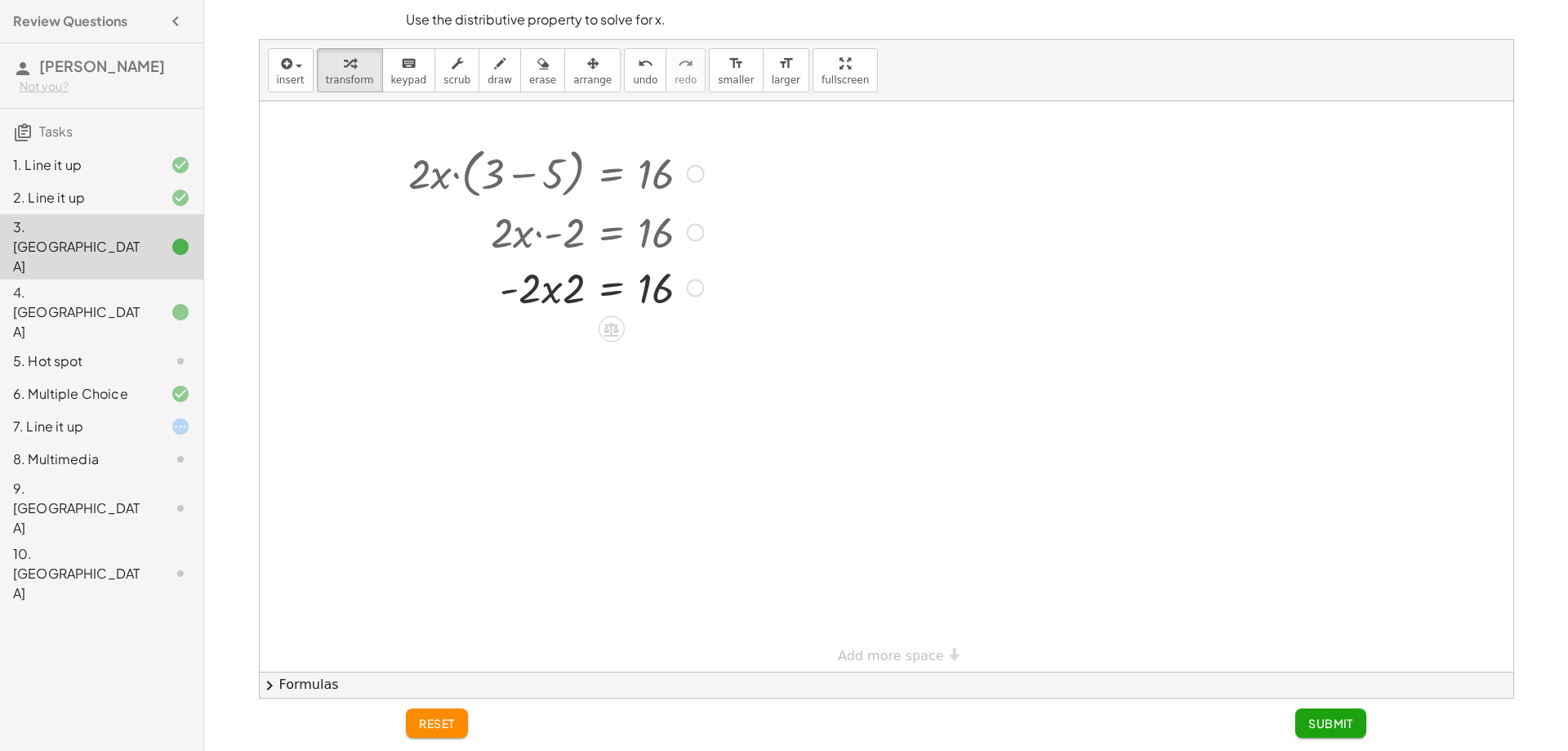
click at [584, 298] on div at bounding box center [555, 286] width 312 height 55
click at [615, 332] on icon at bounding box center [612, 329] width 15 height 14
click at [578, 327] on span "−" at bounding box center [579, 330] width 10 height 24
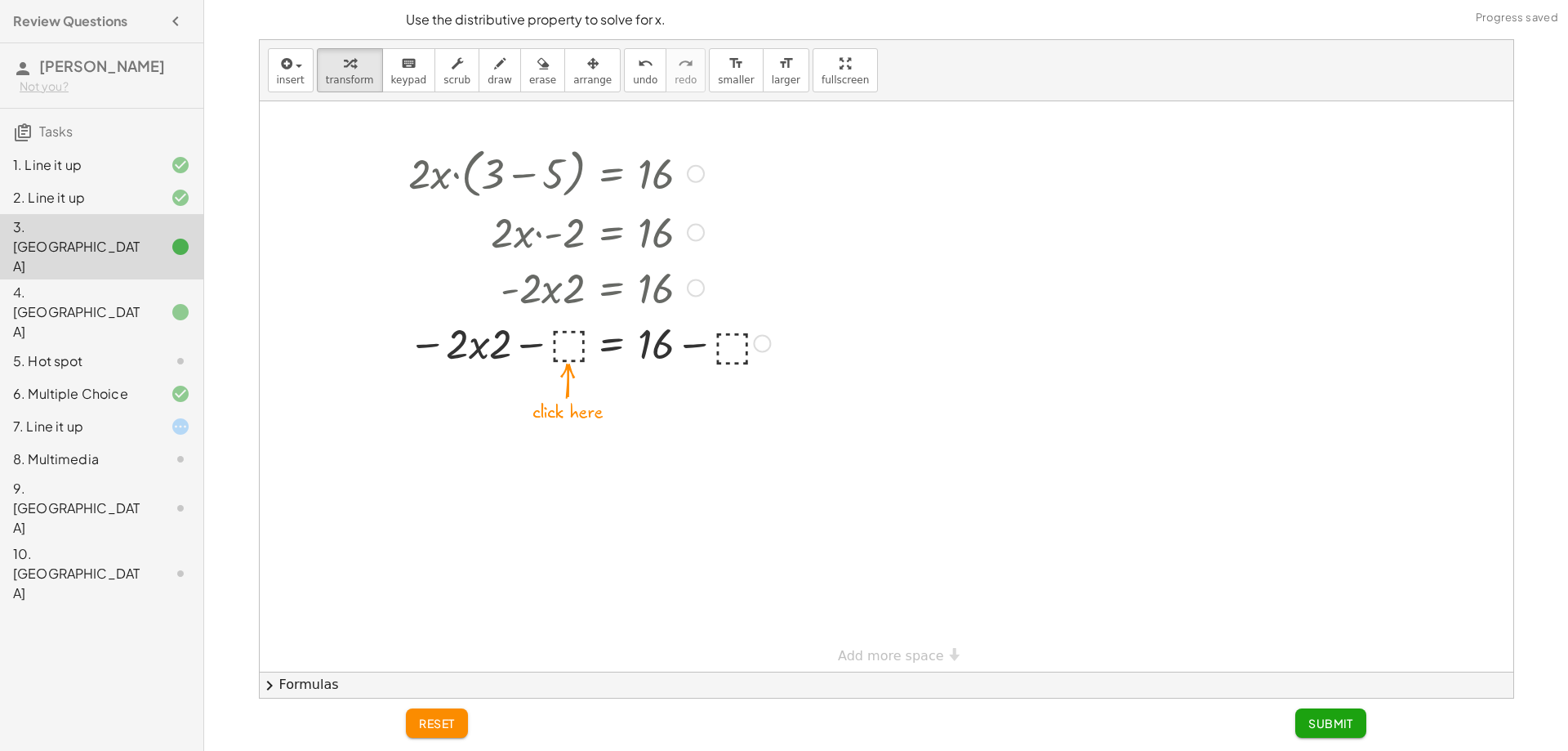
click at [571, 345] on div at bounding box center [589, 342] width 378 height 55
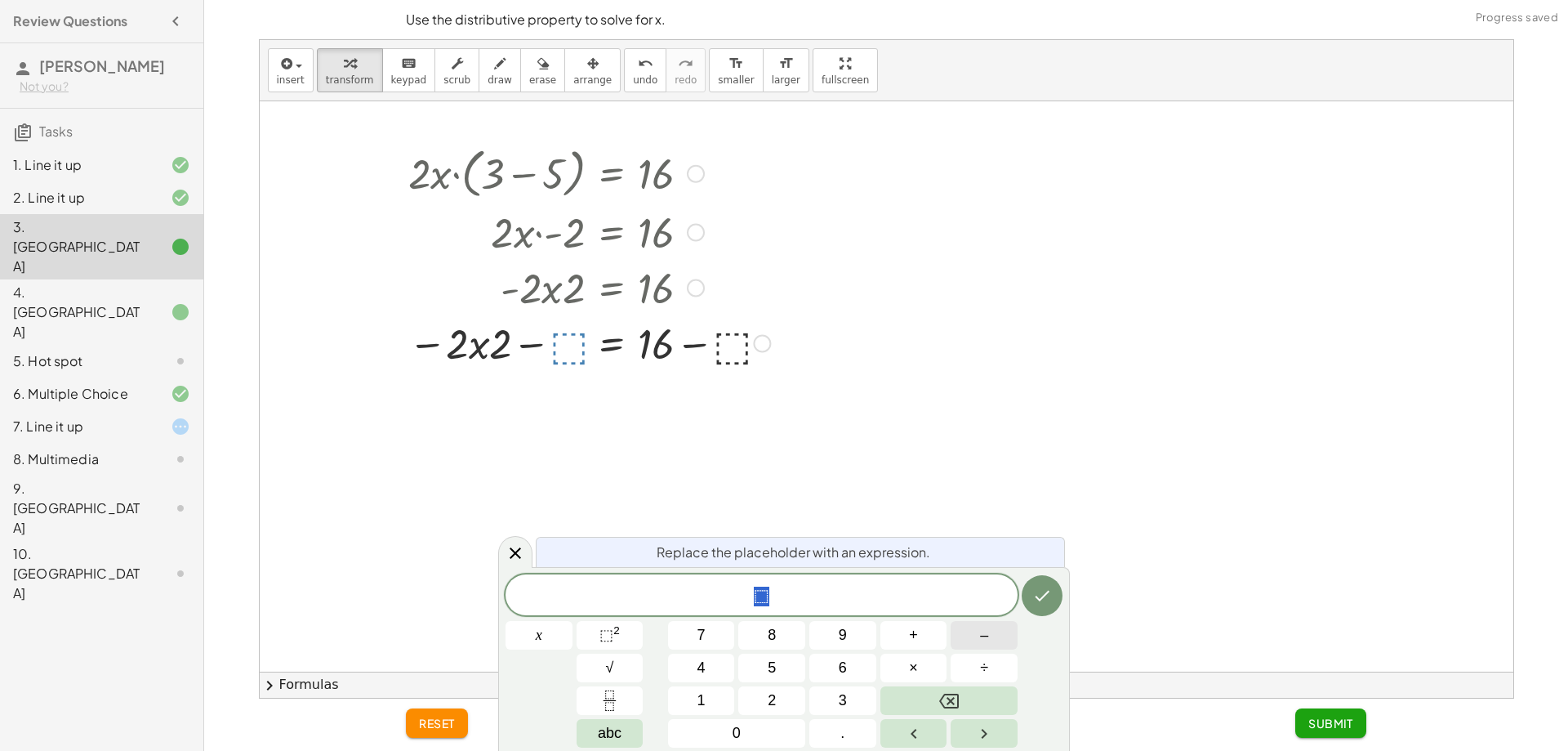
click at [990, 636] on button "–" at bounding box center [984, 635] width 67 height 28
click at [759, 696] on button "2" at bounding box center [772, 700] width 67 height 28
click at [962, 637] on button "–" at bounding box center [984, 635] width 67 height 28
click at [763, 696] on button "2" at bounding box center [772, 700] width 67 height 28
click at [1026, 599] on button "Done" at bounding box center [1042, 596] width 41 height 41
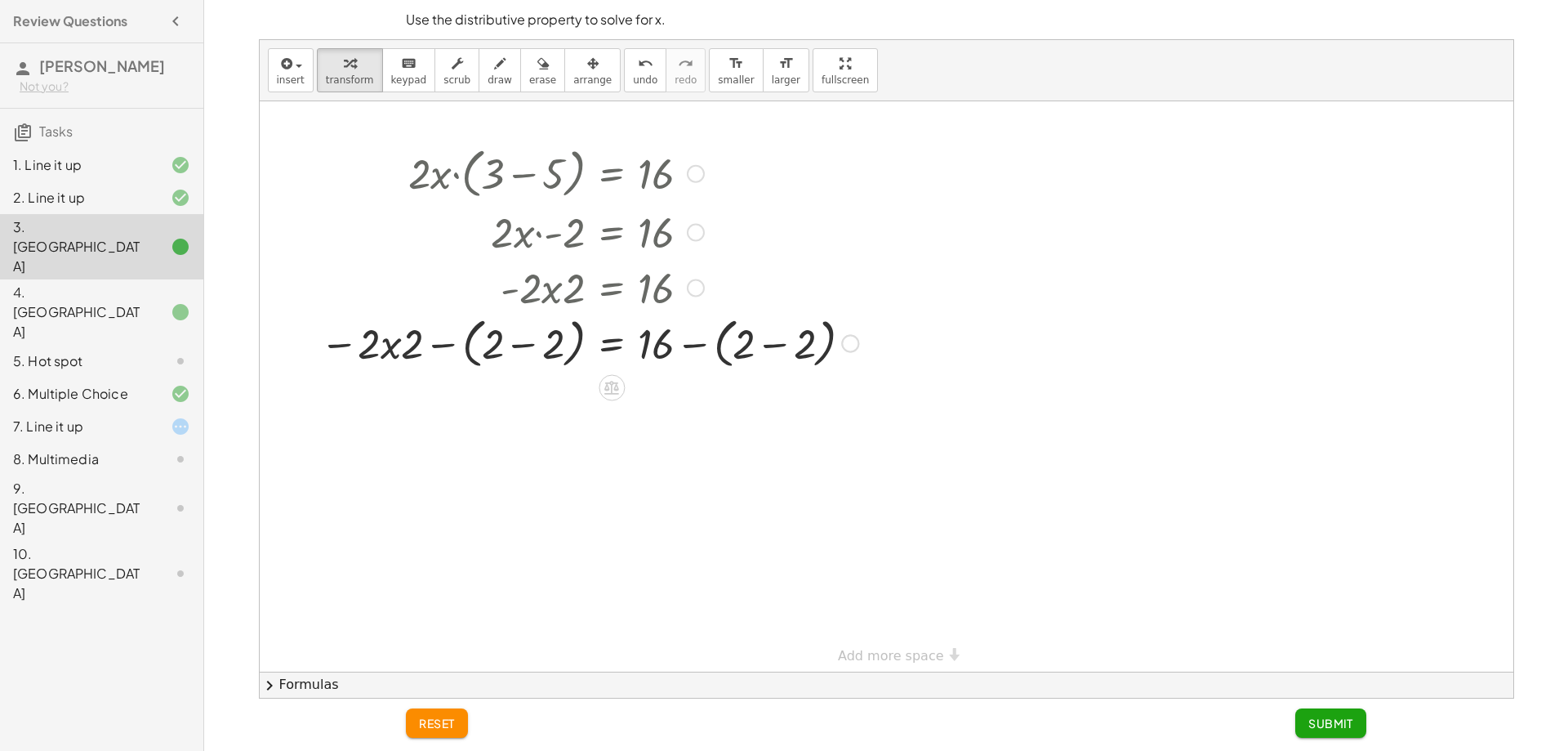
click at [768, 349] on div at bounding box center [589, 342] width 554 height 62
click at [688, 348] on div at bounding box center [537, 342] width 452 height 62
click at [531, 347] on div at bounding box center [589, 342] width 554 height 62
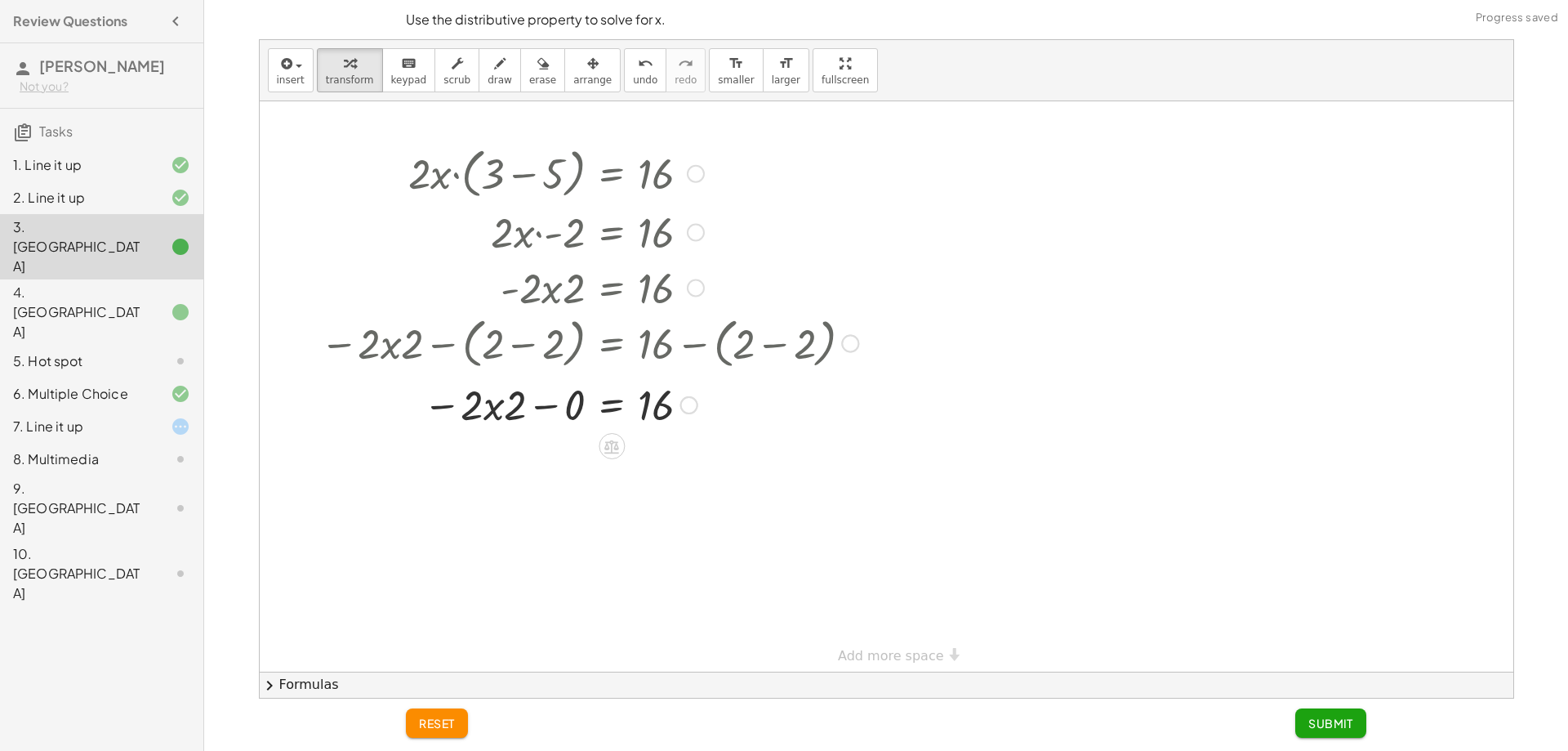
drag, startPoint x: 494, startPoint y: 422, endPoint x: 504, endPoint y: 423, distance: 10.0
click at [499, 423] on div at bounding box center [589, 403] width 554 height 55
click at [524, 412] on div at bounding box center [589, 403] width 554 height 55
click at [575, 411] on div at bounding box center [589, 403] width 554 height 55
click at [576, 411] on div at bounding box center [589, 403] width 554 height 55
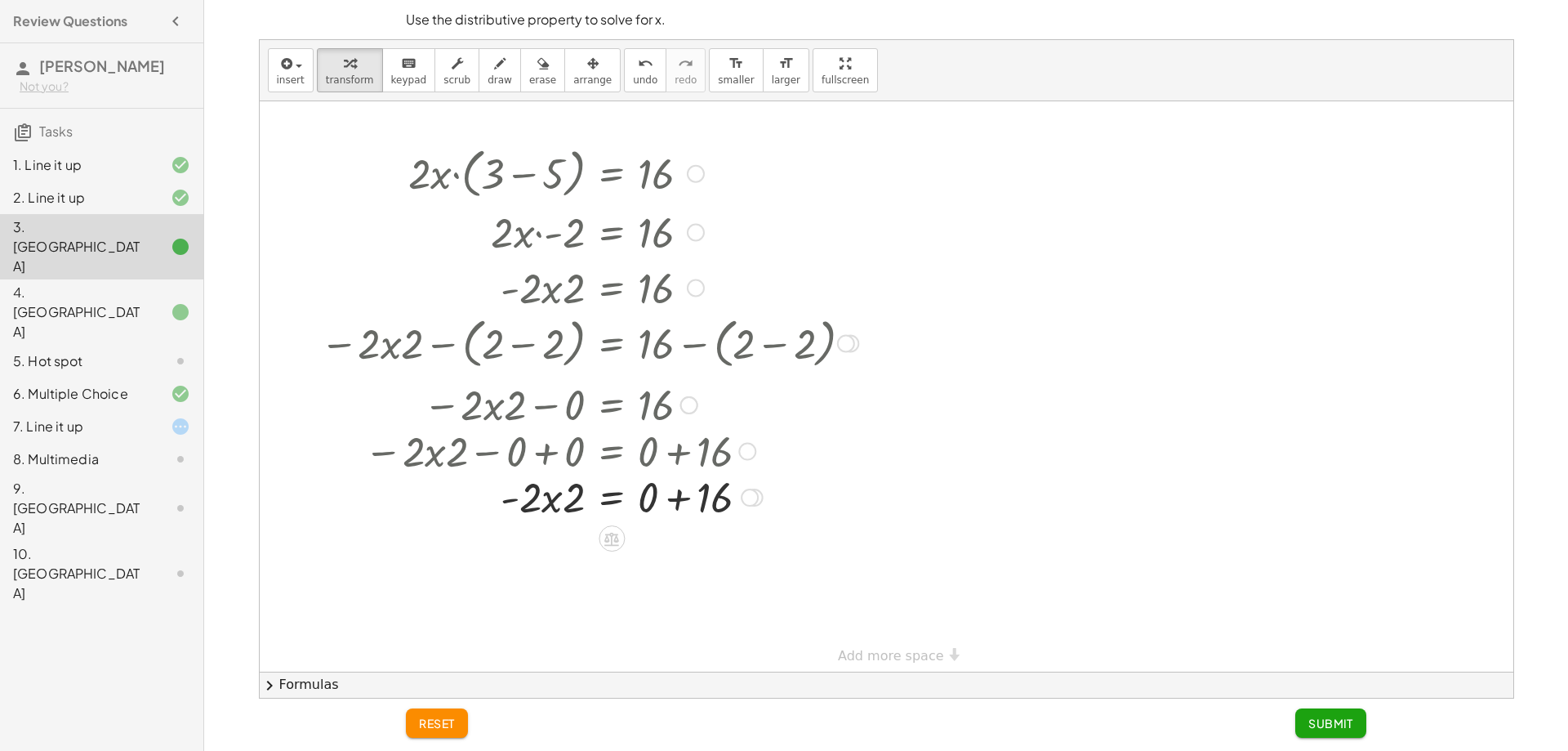
click at [585, 408] on div at bounding box center [589, 403] width 438 height 55
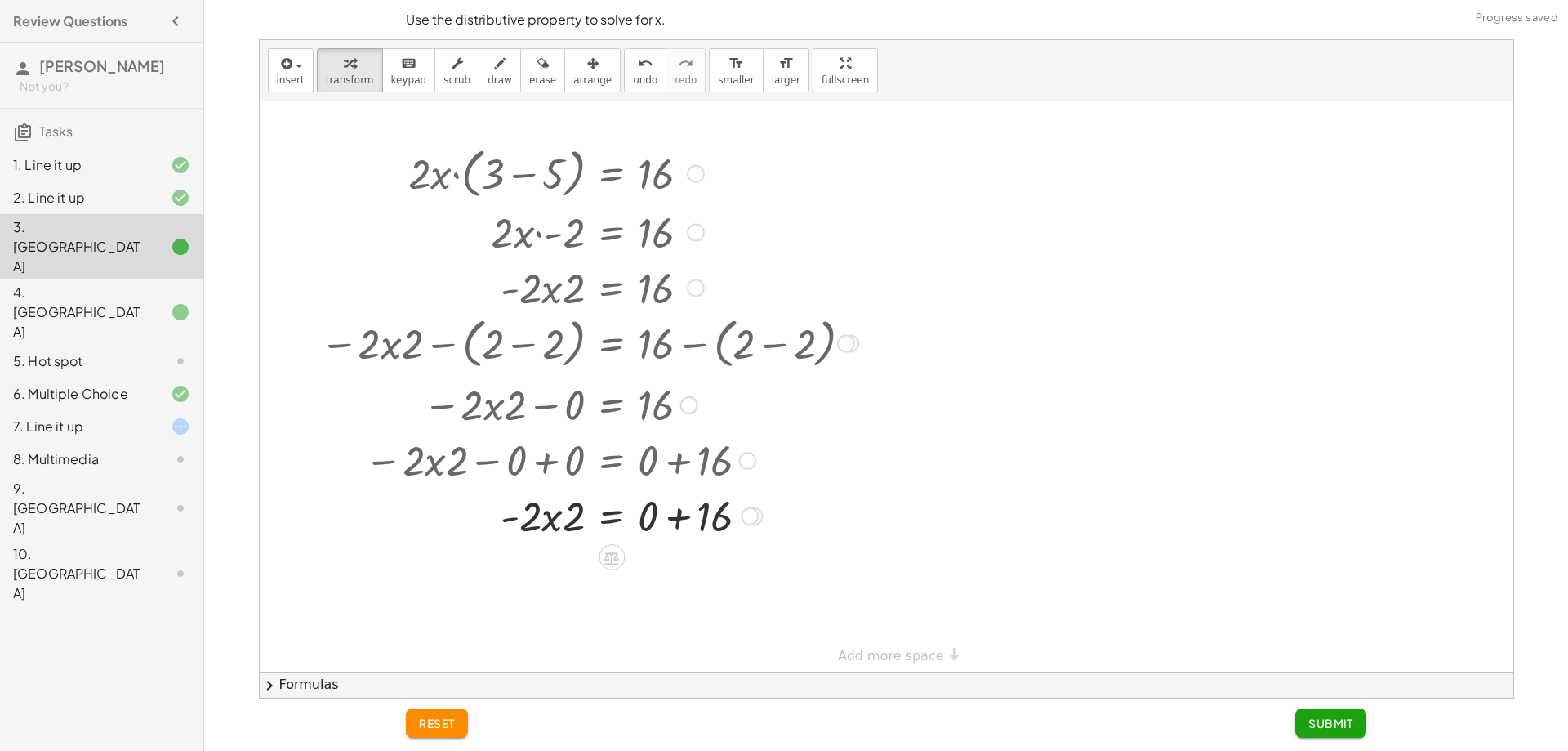
click at [655, 516] on div at bounding box center [589, 515] width 554 height 55
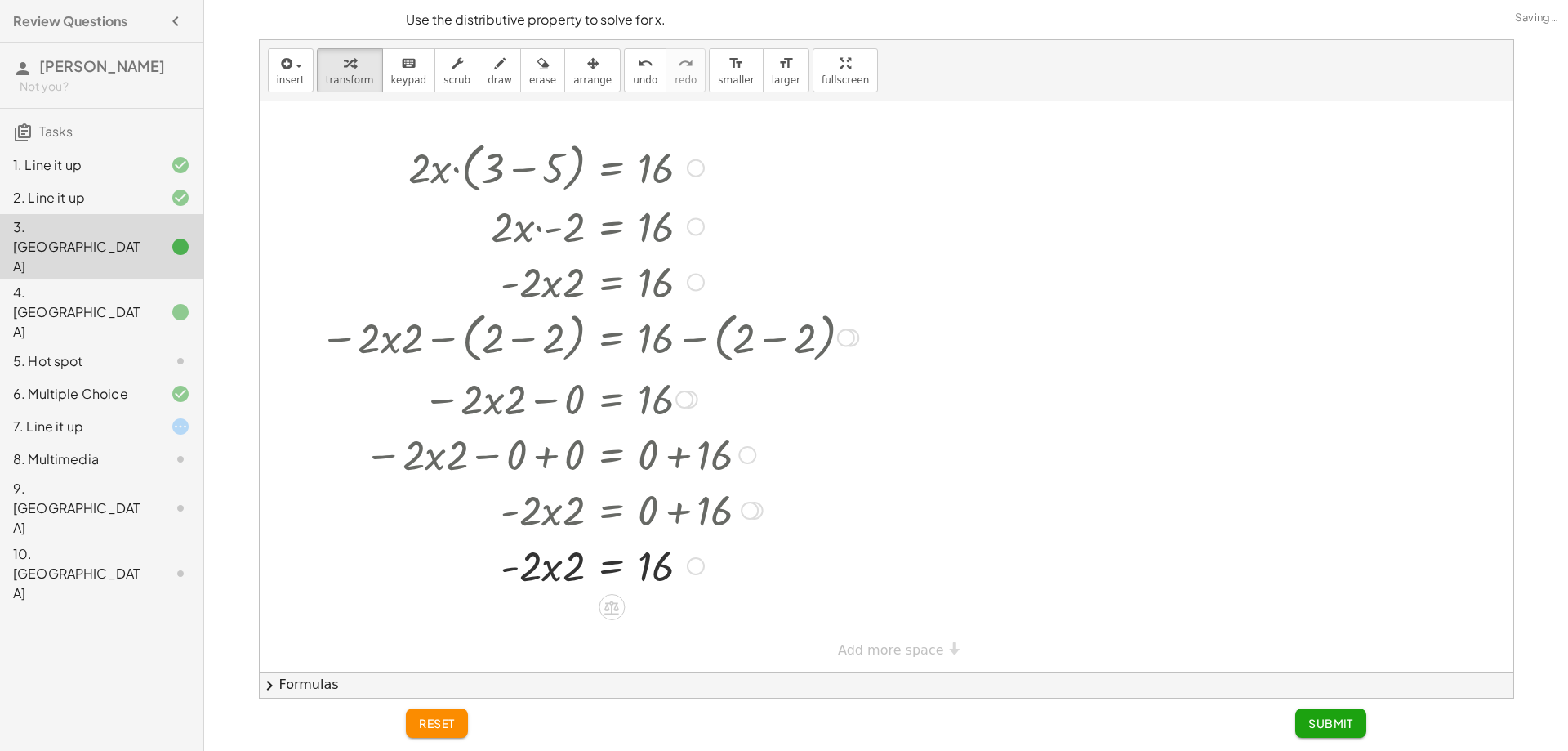
scroll to position [7, 0]
click at [610, 610] on icon at bounding box center [611, 606] width 17 height 17
click at [637, 607] on div "÷" at bounding box center [644, 605] width 26 height 26
click at [546, 652] on div at bounding box center [589, 632] width 554 height 82
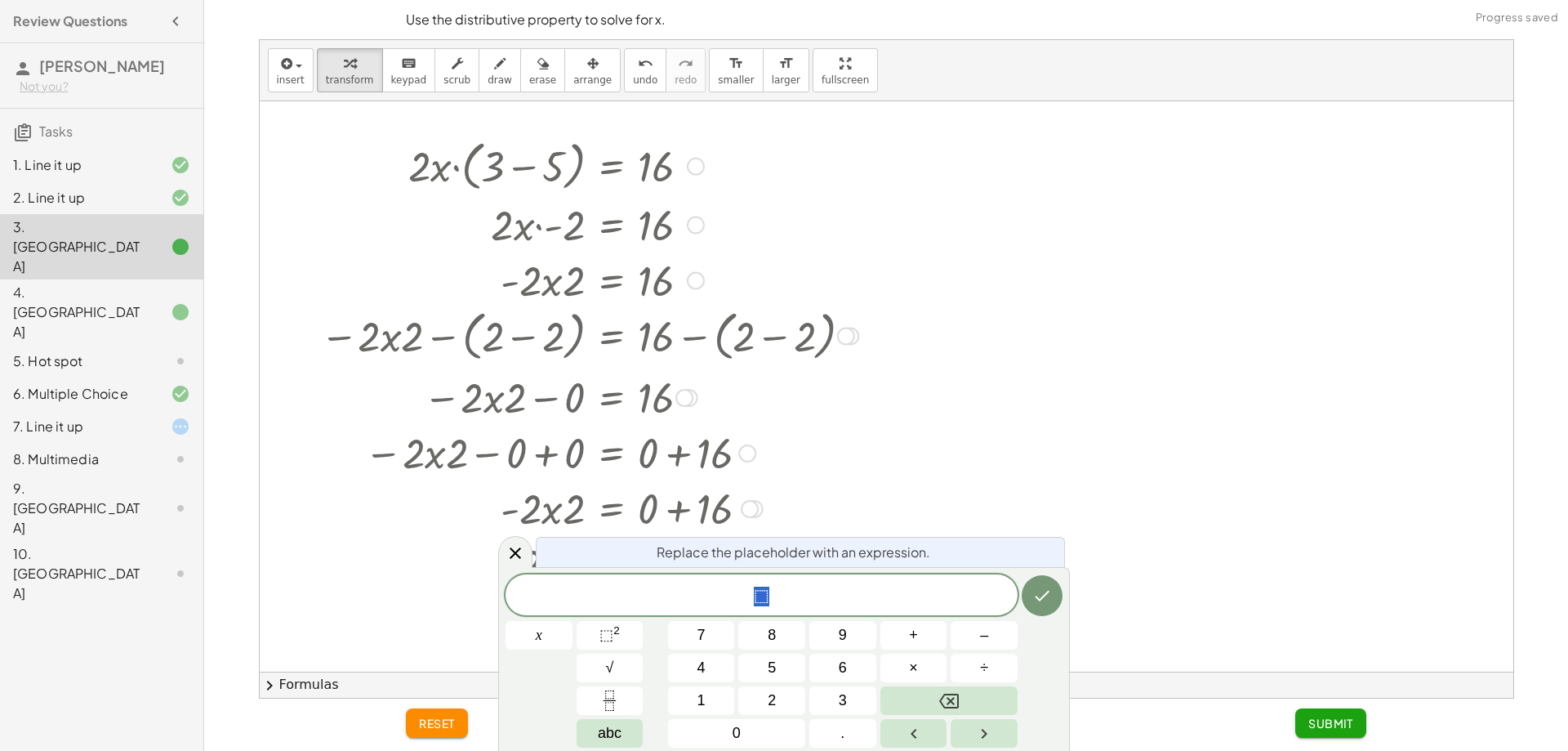
click at [827, 591] on span "⬚" at bounding box center [761, 596] width 512 height 23
click at [972, 634] on button "–" at bounding box center [984, 635] width 67 height 28
click at [793, 690] on button "2" at bounding box center [772, 700] width 67 height 28
click at [1034, 611] on button "Done" at bounding box center [1042, 596] width 41 height 41
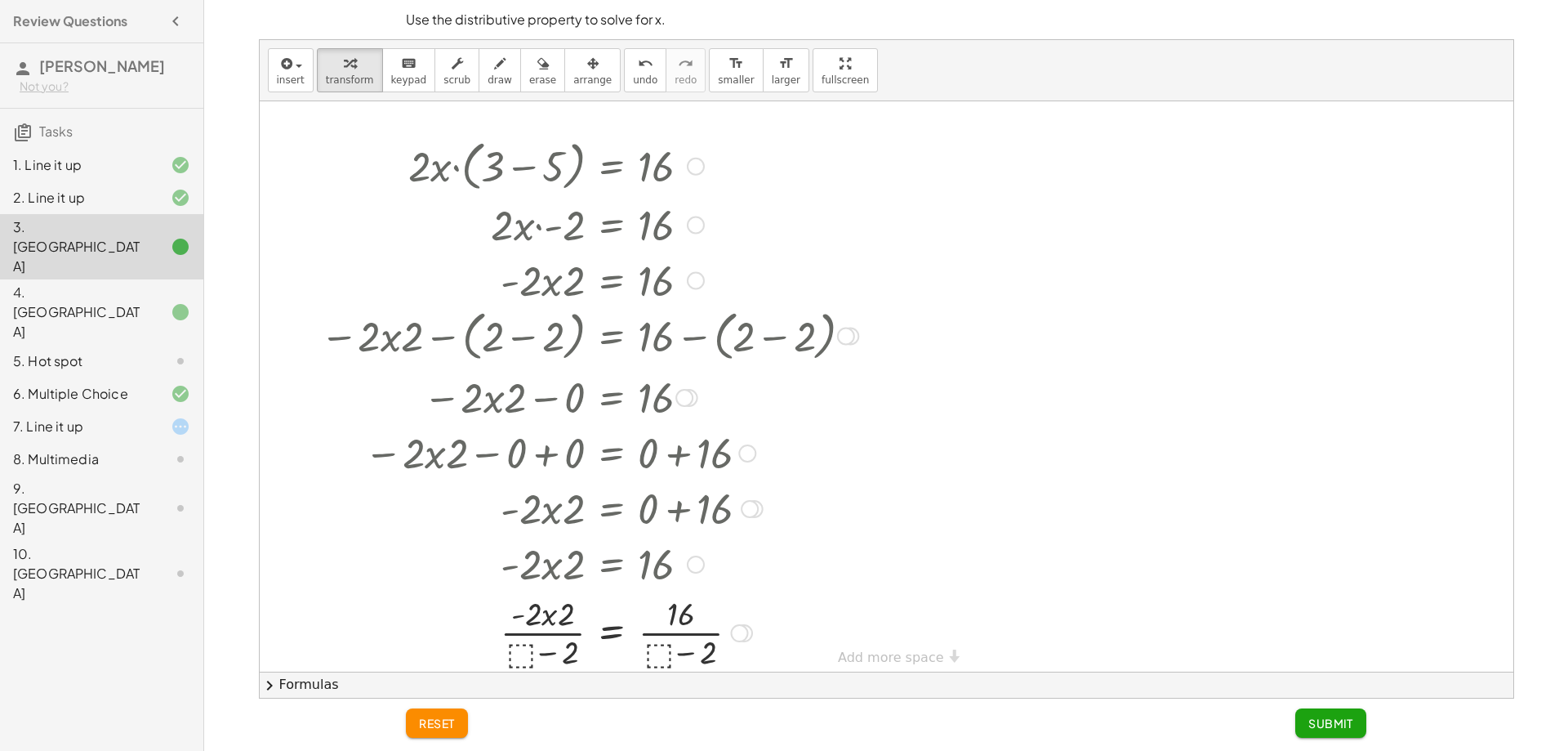
click at [552, 656] on div at bounding box center [589, 632] width 554 height 82
click at [633, 85] on span "undo" at bounding box center [644, 80] width 25 height 12
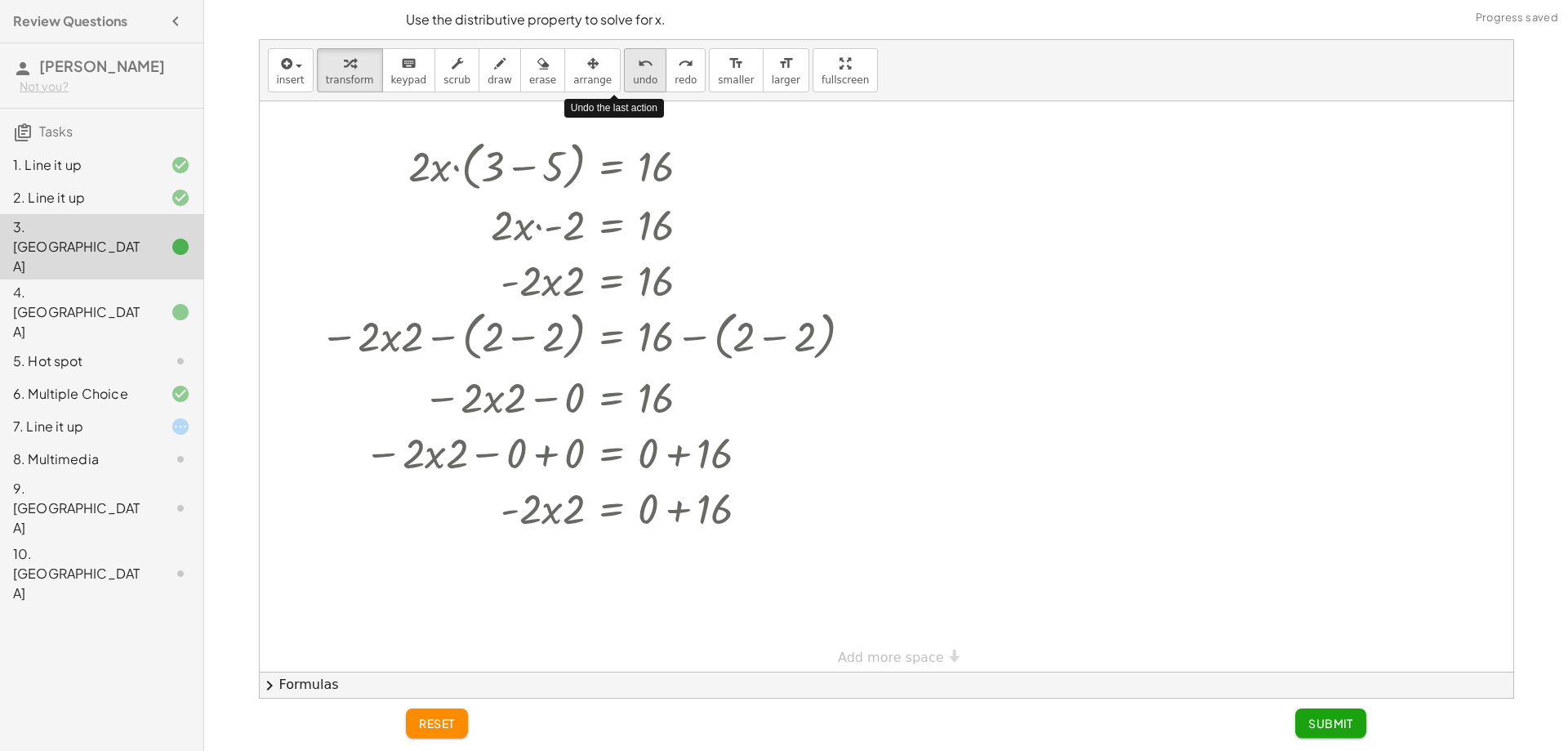
click at [633, 85] on span "undo" at bounding box center [644, 80] width 25 height 12
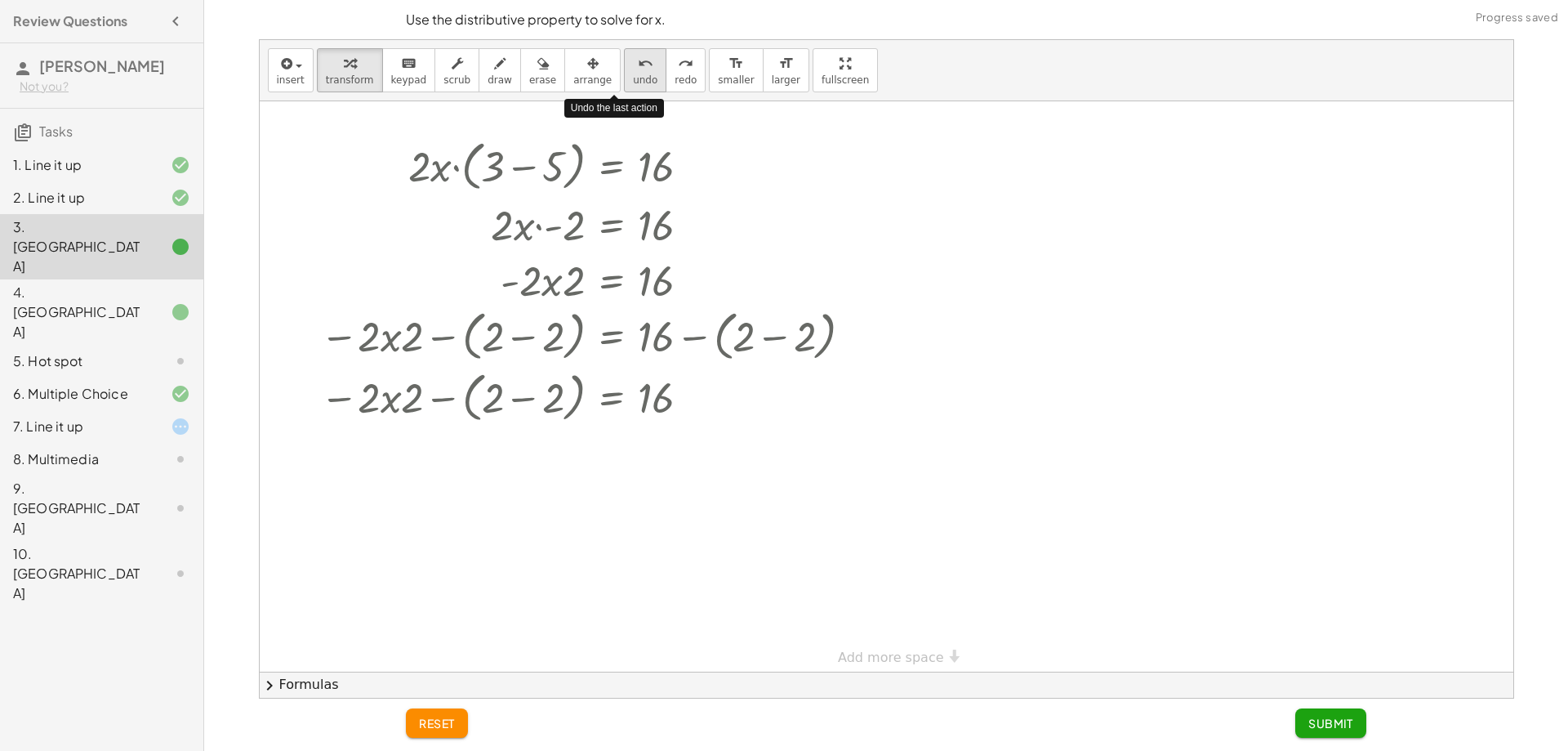
click at [633, 85] on span "undo" at bounding box center [644, 80] width 25 height 12
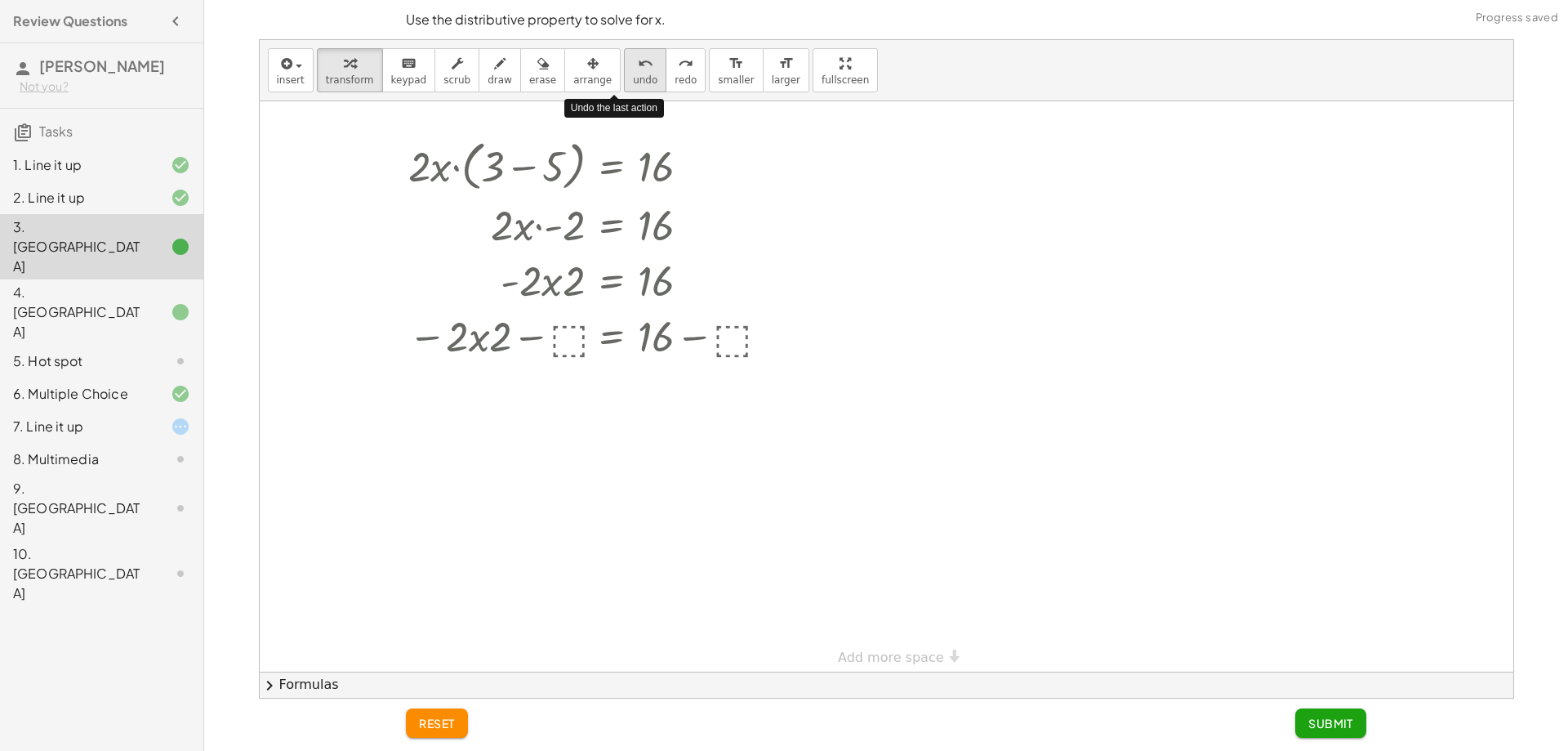
click at [633, 85] on span "undo" at bounding box center [644, 80] width 25 height 12
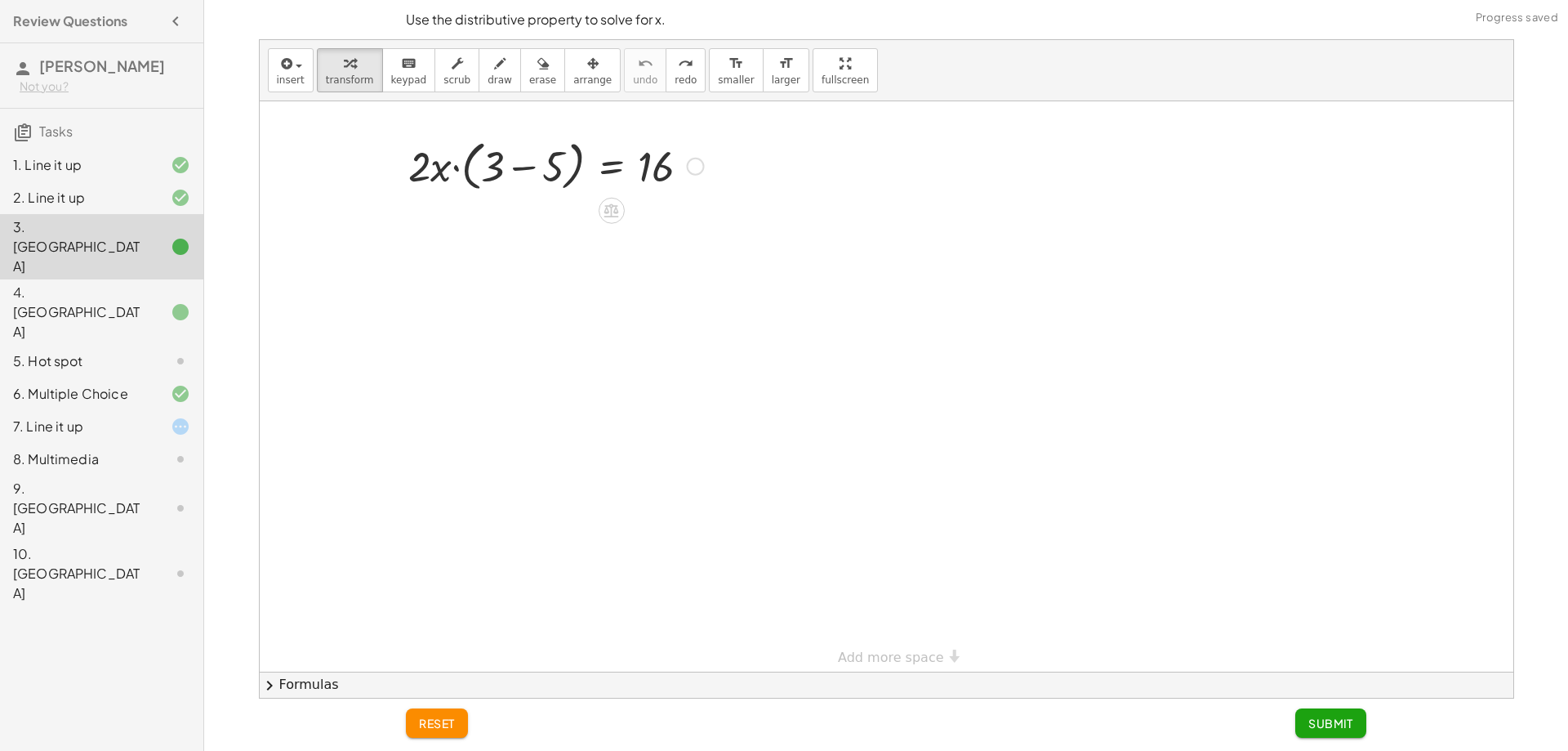
click at [454, 176] on div at bounding box center [555, 165] width 312 height 62
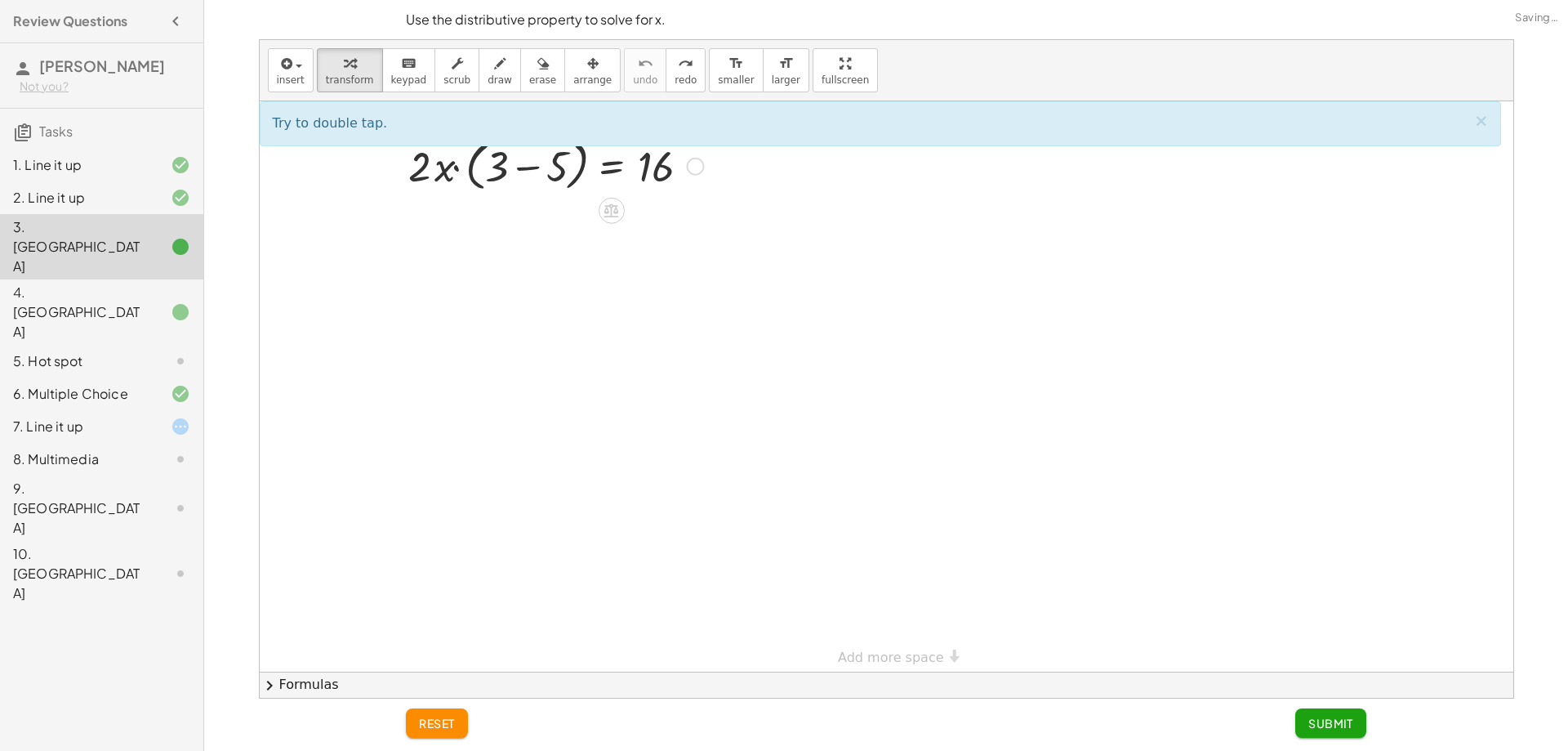
click at [559, 174] on div at bounding box center [555, 165] width 312 height 62
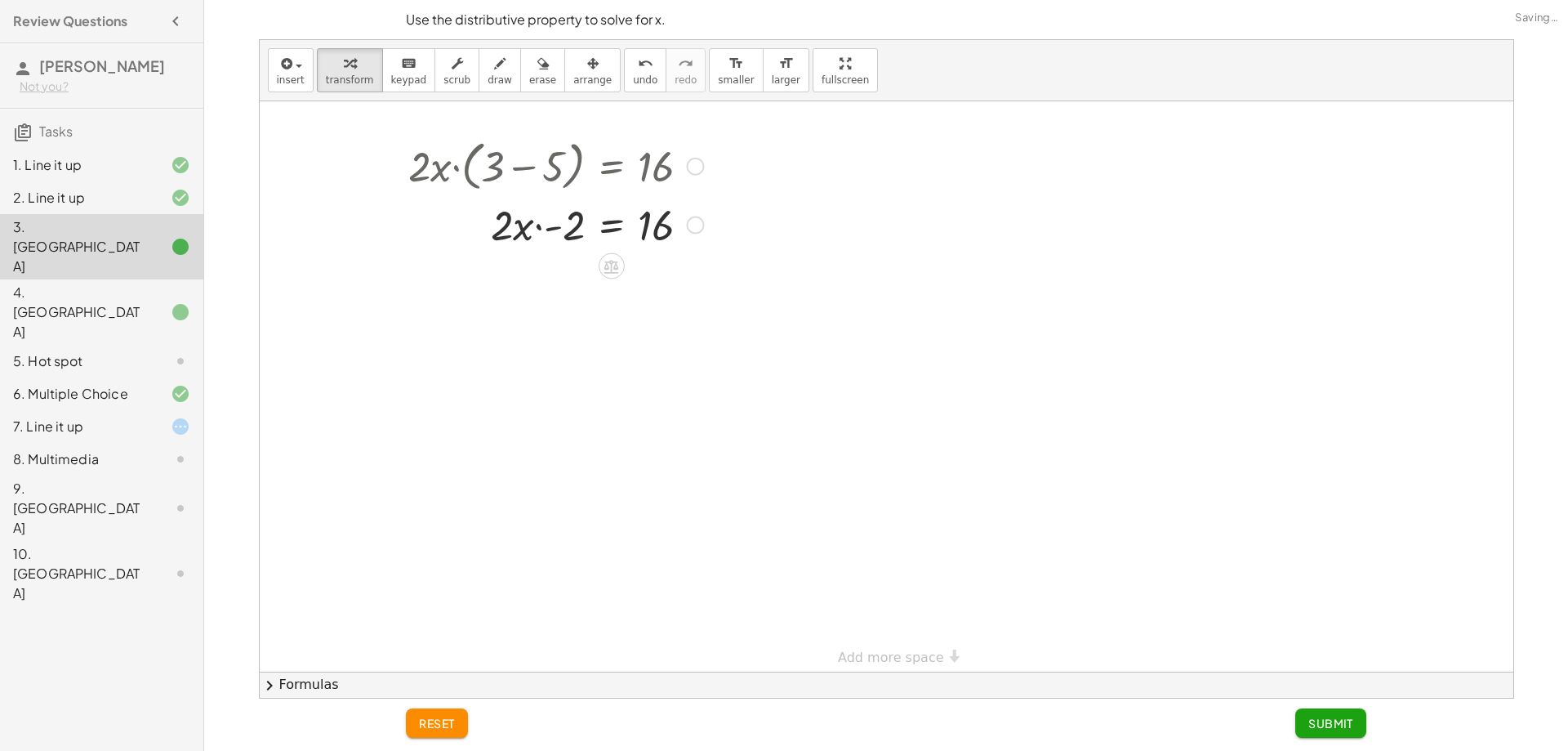
click at [580, 245] on div at bounding box center [555, 224] width 312 height 55
click at [633, 80] on span "undo" at bounding box center [644, 80] width 25 height 12
click at [617, 216] on icon at bounding box center [612, 211] width 15 height 14
click at [622, 215] on div "×" at bounding box center [611, 210] width 26 height 26
click at [574, 239] on div at bounding box center [556, 227] width 383 height 62
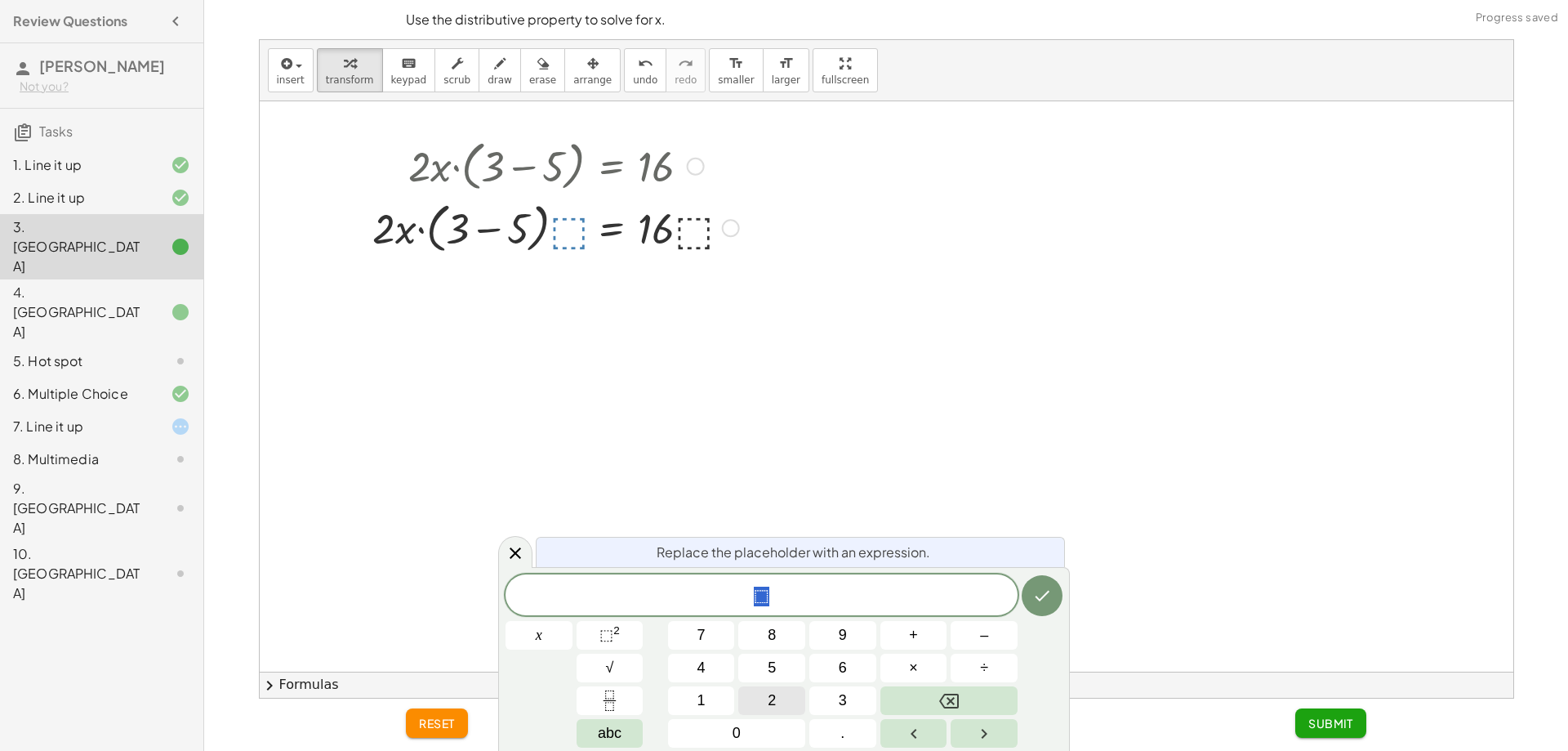
click at [778, 698] on button "2" at bounding box center [772, 700] width 67 height 28
click at [1044, 593] on icon "Done" at bounding box center [1043, 596] width 20 height 20
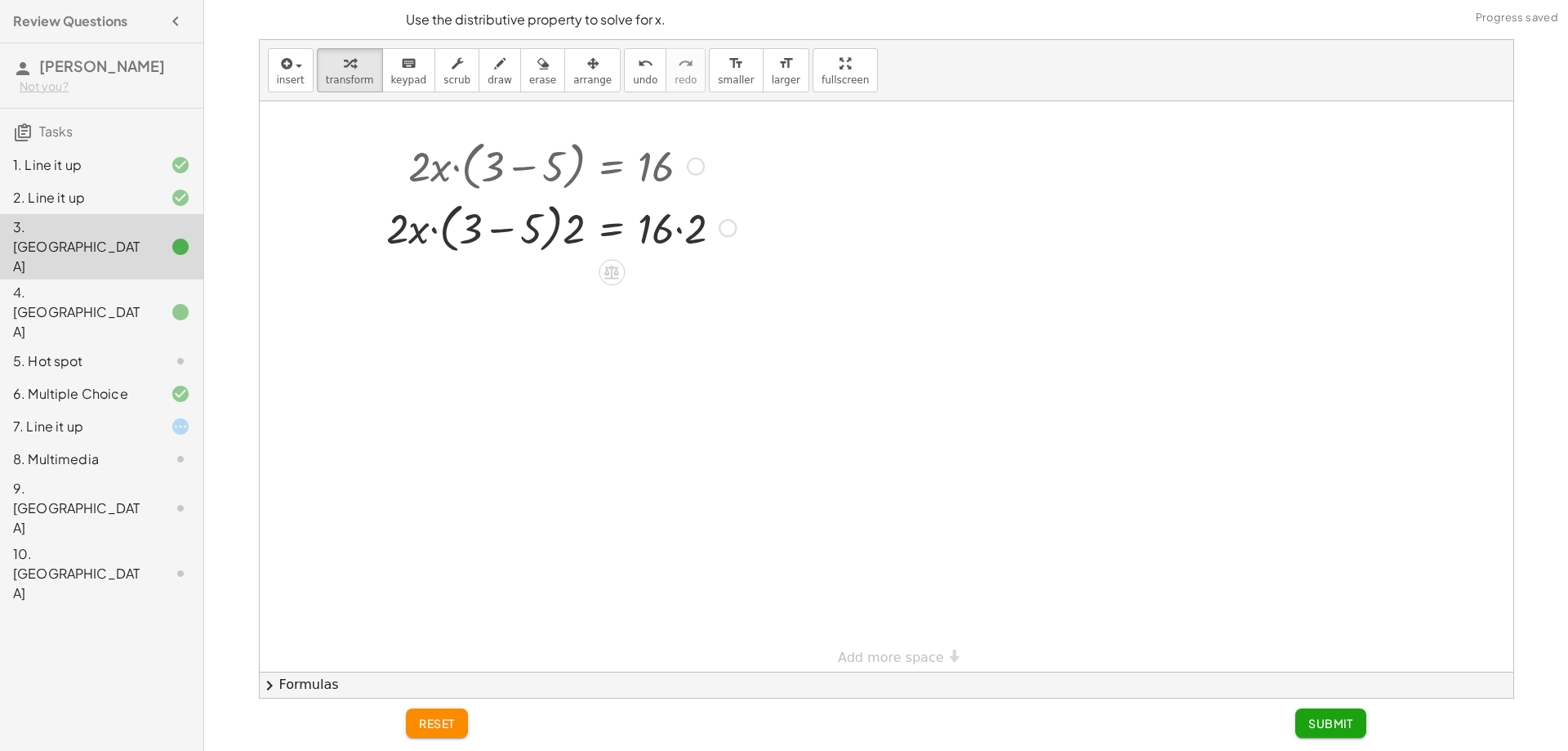
click at [702, 229] on div at bounding box center [561, 227] width 366 height 62
click at [563, 235] on div at bounding box center [549, 227] width 343 height 62
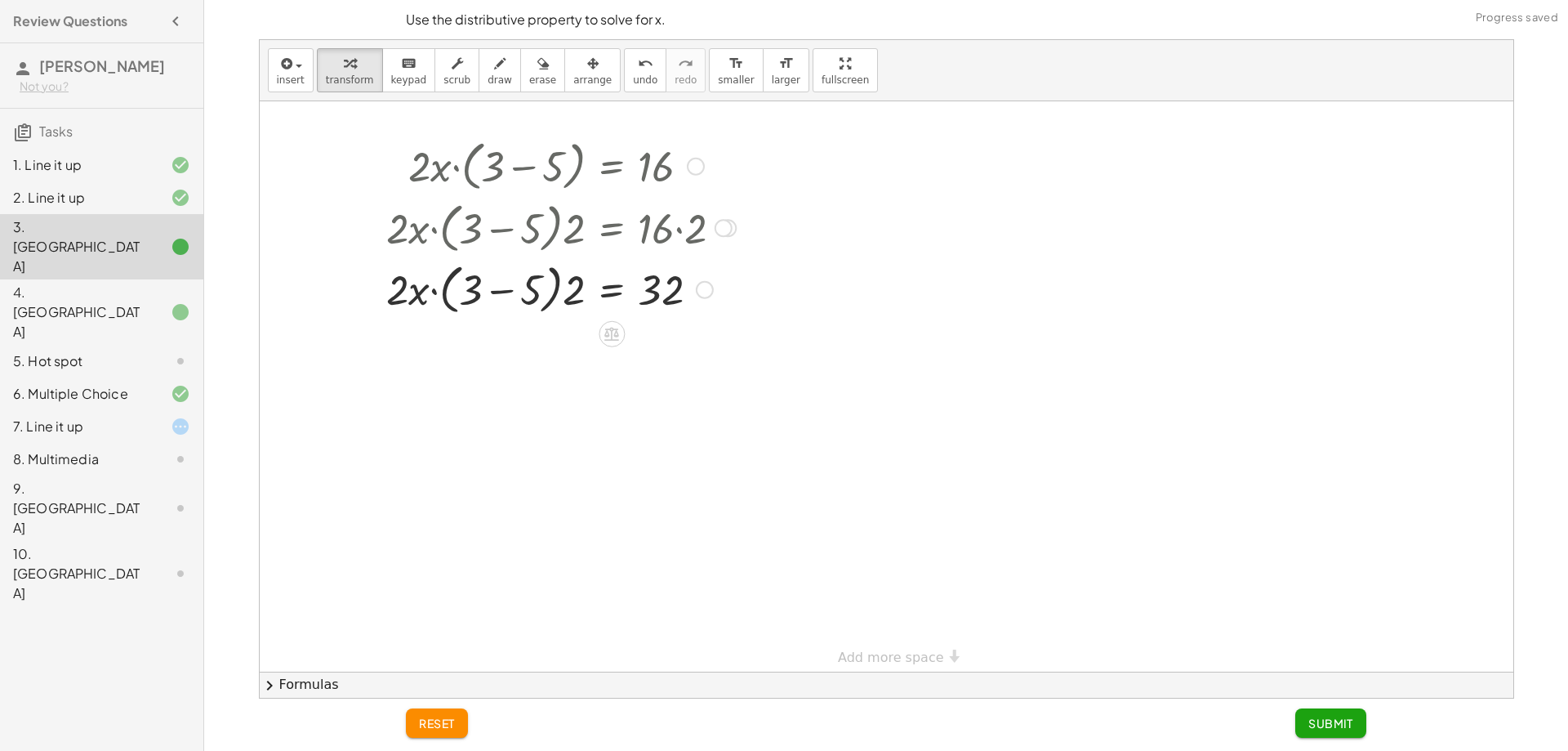
click at [584, 303] on div at bounding box center [561, 288] width 366 height 62
click at [575, 301] on div at bounding box center [561, 288] width 366 height 62
drag, startPoint x: 549, startPoint y: 295, endPoint x: 494, endPoint y: 293, distance: 55.0
click at [548, 295] on div at bounding box center [539, 288] width 407 height 62
click at [480, 291] on div at bounding box center [550, 288] width 389 height 62
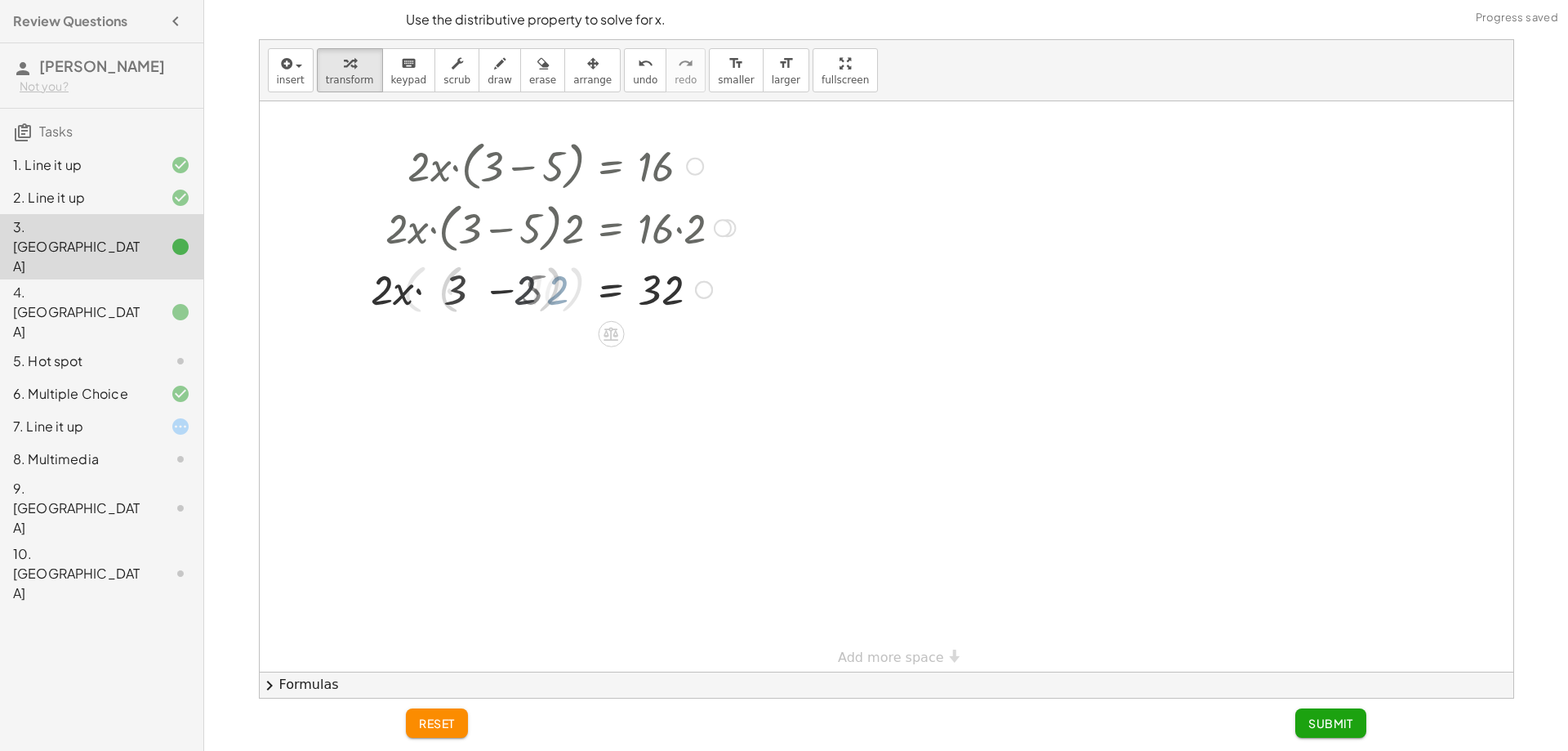
click at [479, 291] on div at bounding box center [539, 288] width 407 height 62
click at [444, 292] on div at bounding box center [539, 288] width 407 height 62
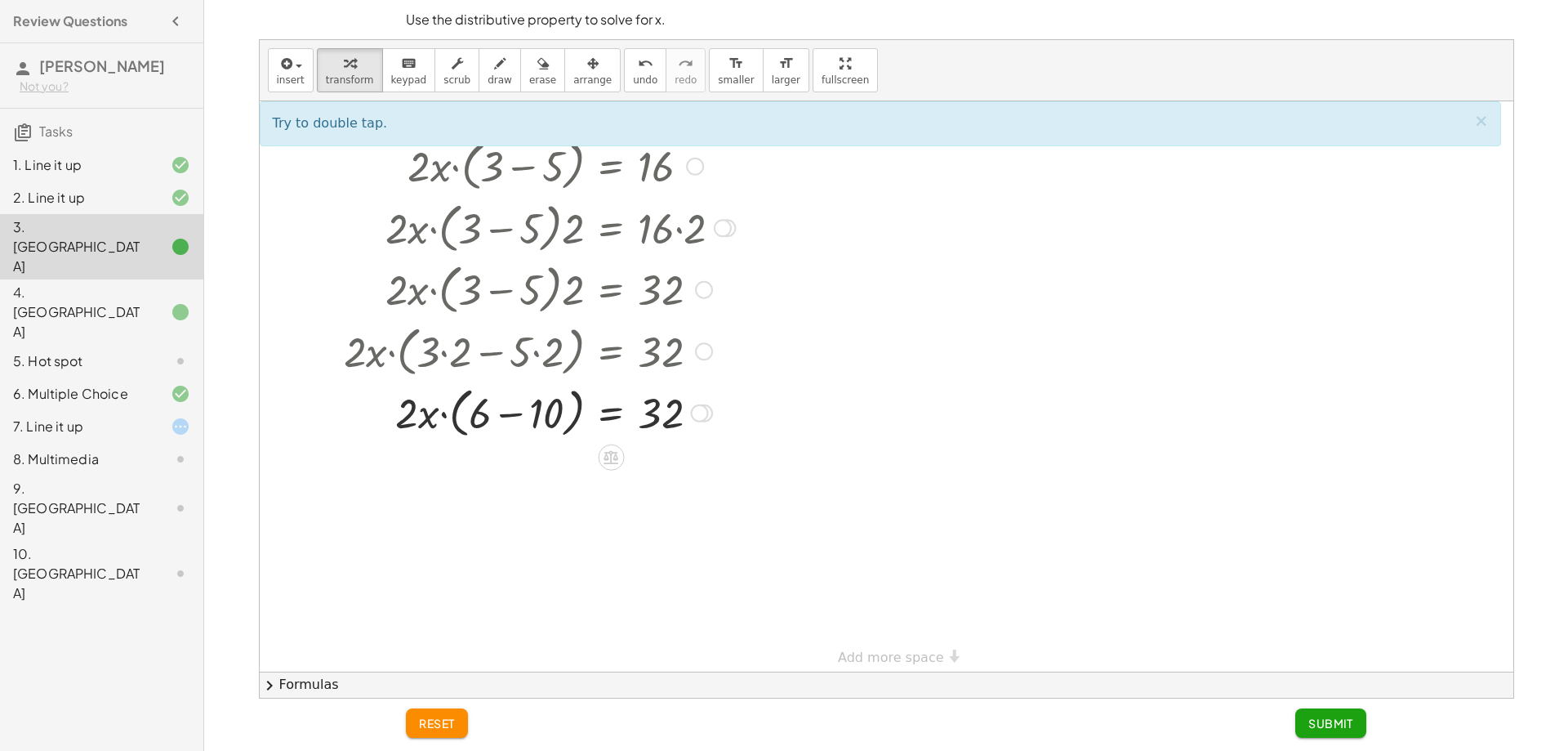
click at [431, 406] on div at bounding box center [539, 412] width 407 height 62
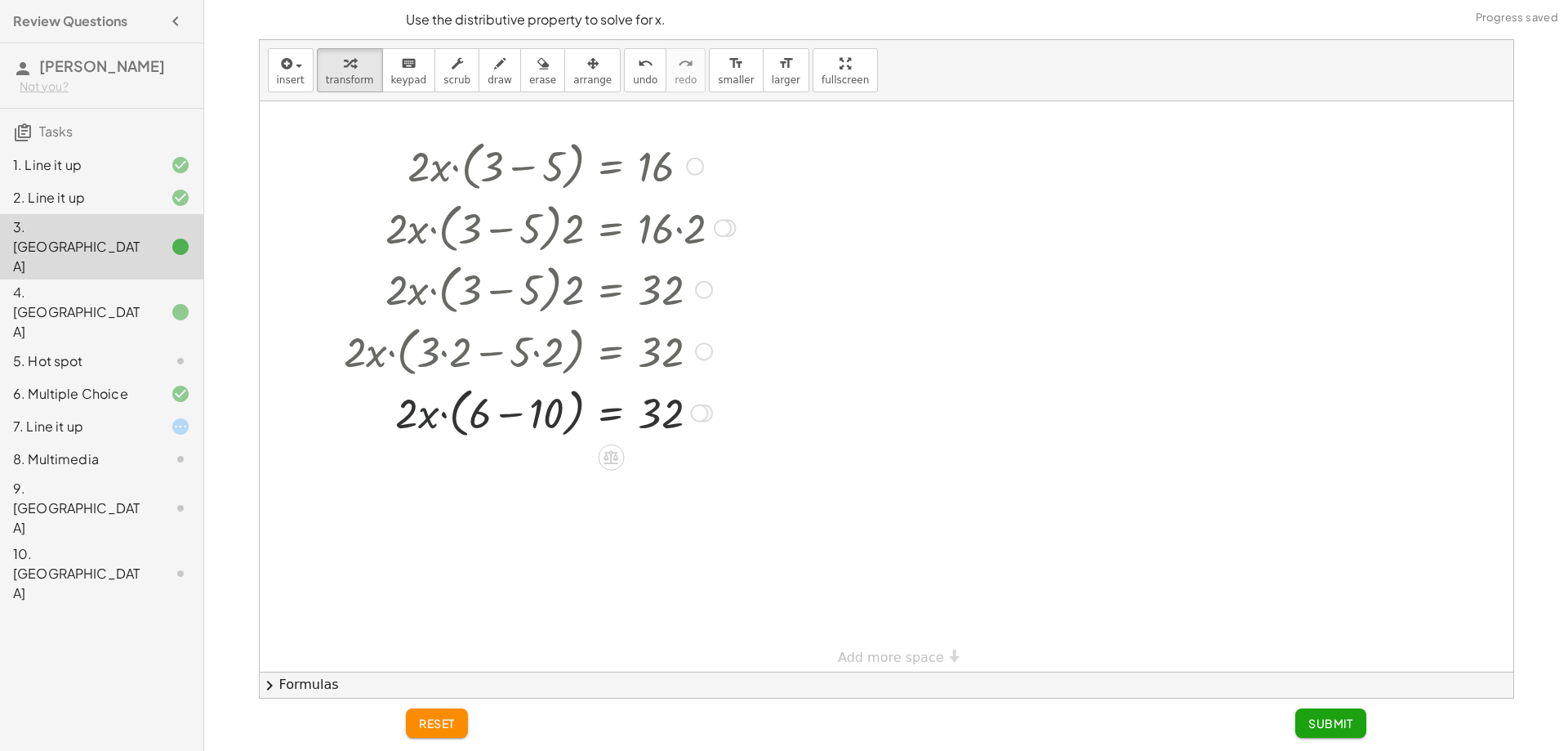
click at [423, 413] on div at bounding box center [539, 412] width 407 height 62
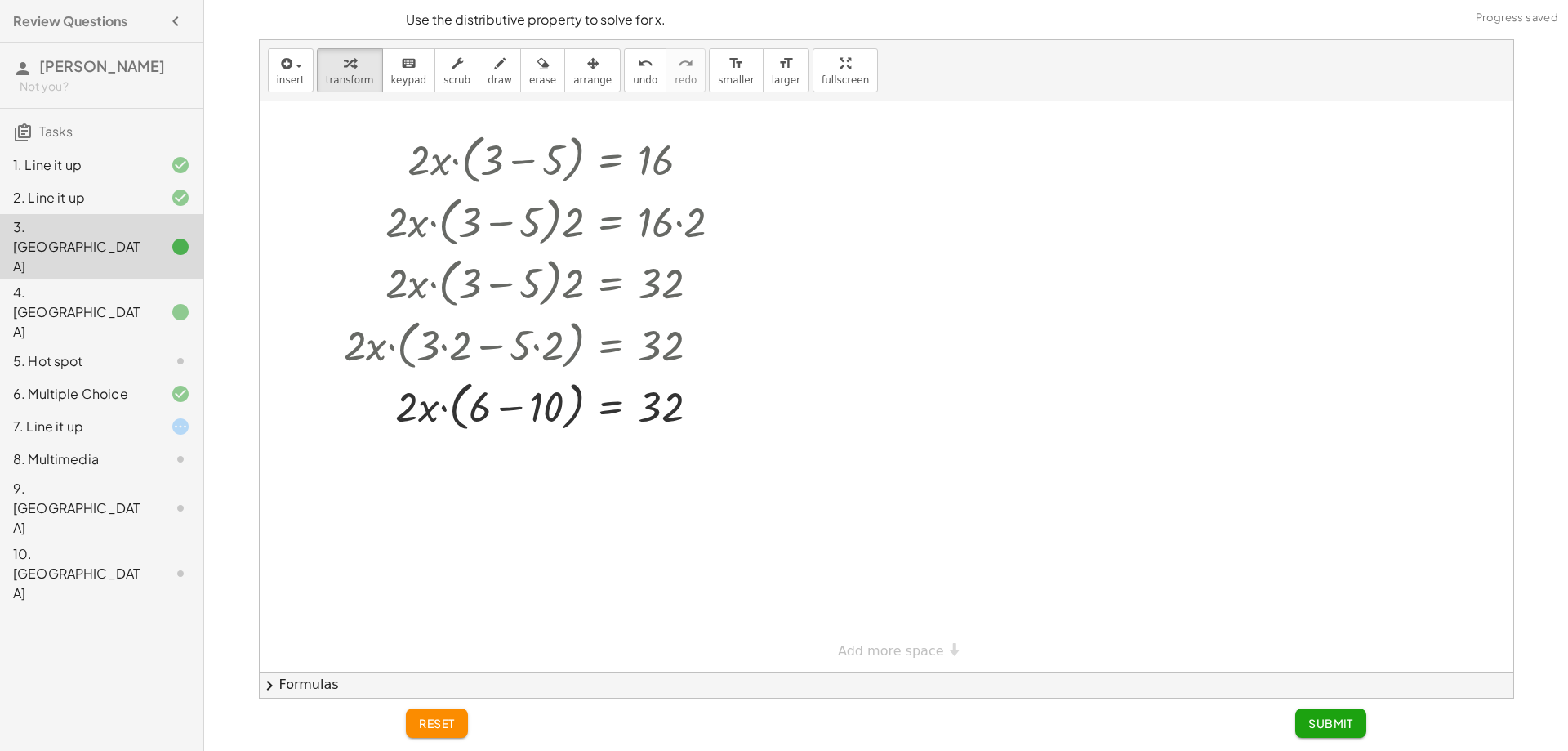
scroll to position [16, 0]
click at [471, 408] on div at bounding box center [539, 403] width 407 height 62
click at [398, 406] on div at bounding box center [539, 403] width 407 height 62
click at [624, 447] on div at bounding box center [611, 448] width 26 height 26
click at [608, 447] on span "×" at bounding box center [611, 449] width 10 height 24
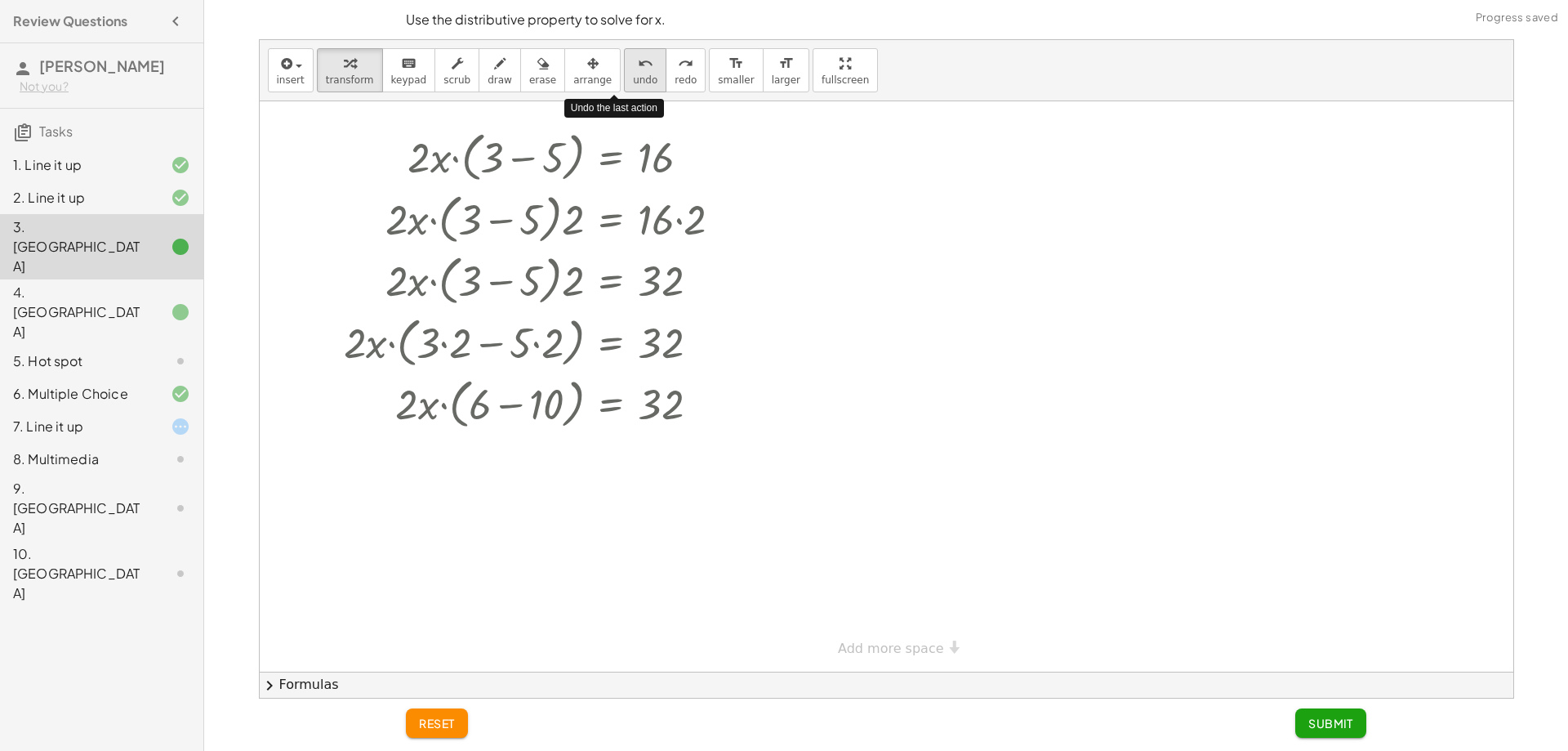
click at [633, 76] on span "undo" at bounding box center [644, 80] width 25 height 12
click at [511, 409] on div at bounding box center [539, 403] width 407 height 62
click at [562, 473] on div at bounding box center [539, 461] width 407 height 55
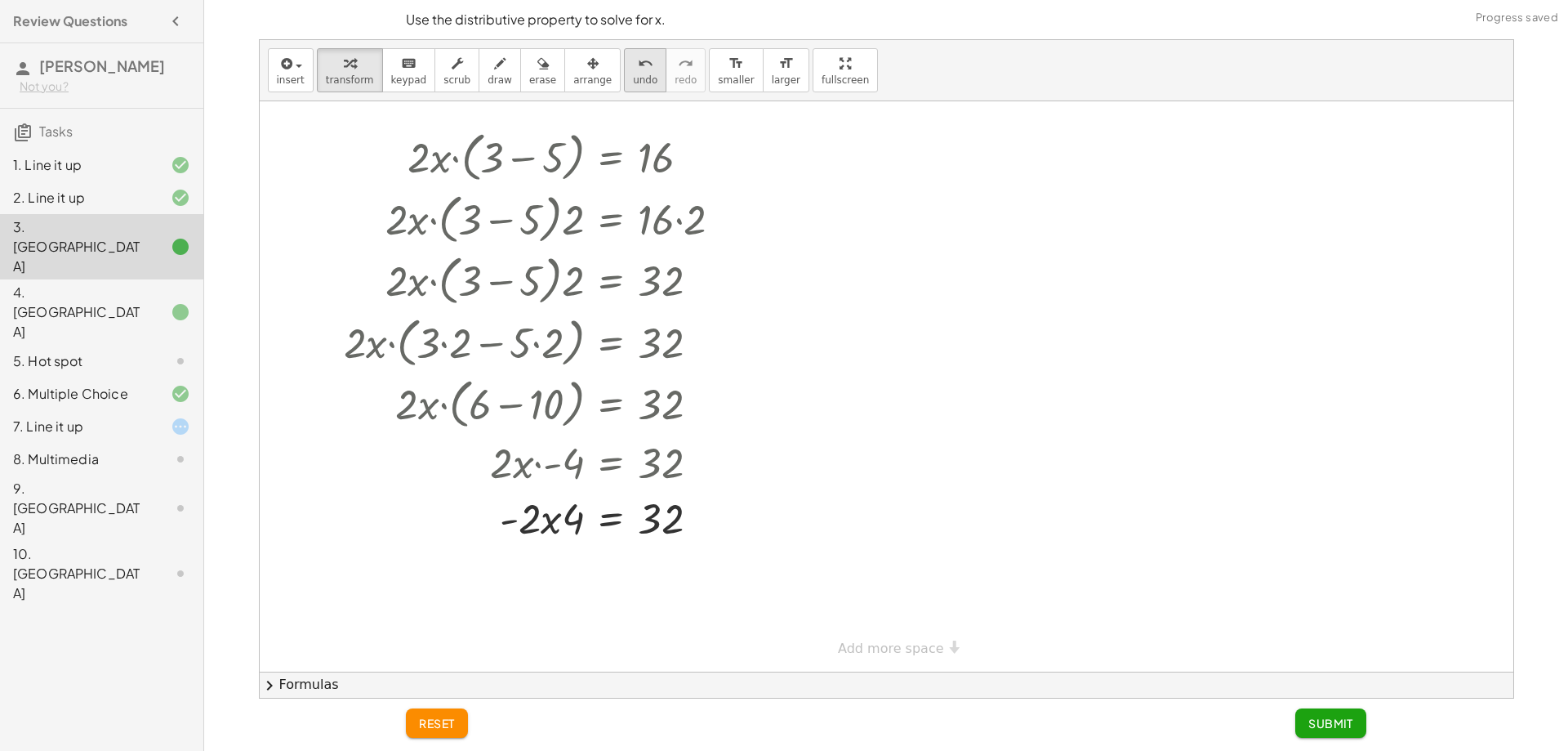
click at [633, 76] on span "undo" at bounding box center [644, 80] width 25 height 12
click at [608, 498] on icon at bounding box center [611, 504] width 15 height 14
click at [549, 504] on span "+" at bounding box center [545, 505] width 10 height 24
click at [570, 529] on div at bounding box center [564, 516] width 458 height 55
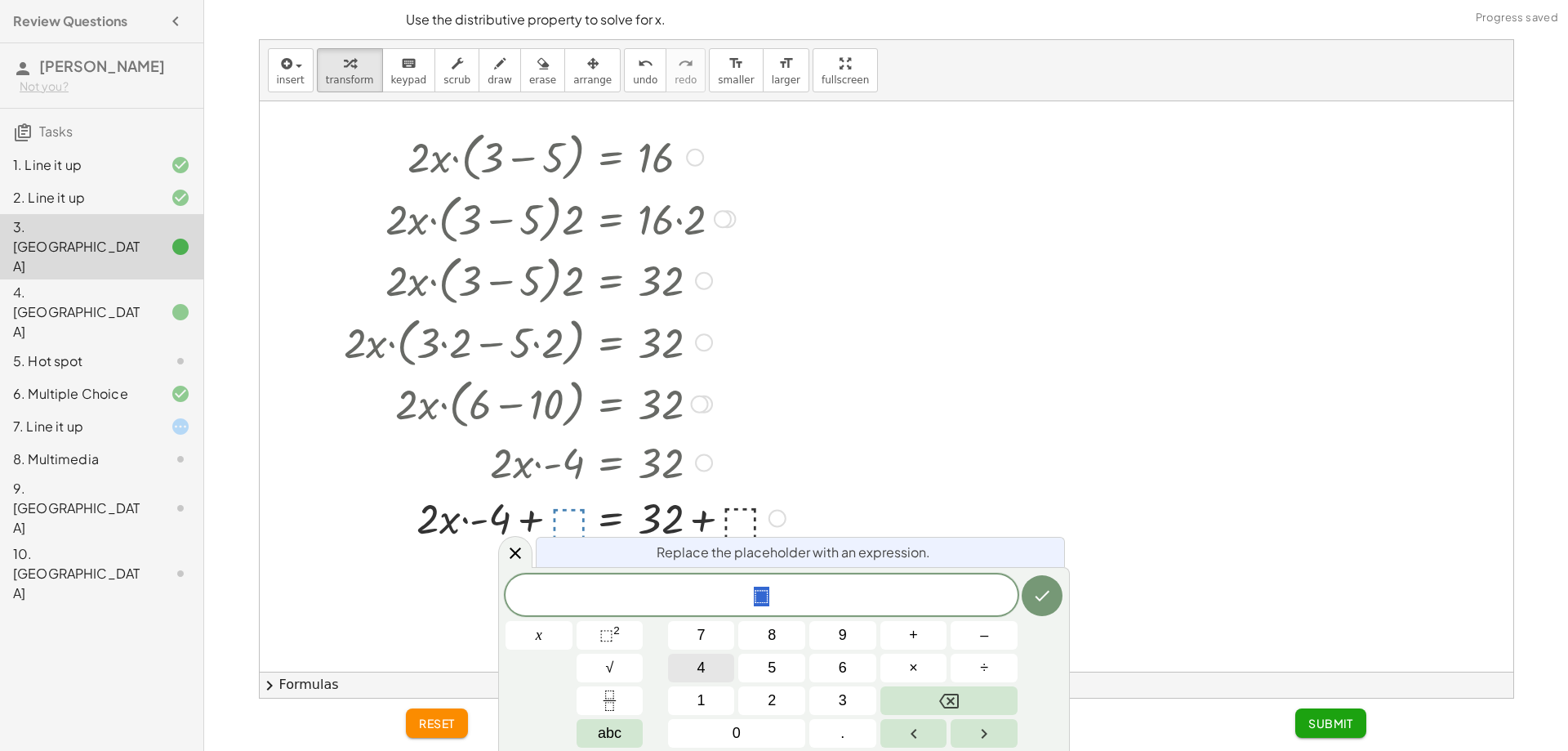
click at [706, 659] on button "4" at bounding box center [702, 667] width 67 height 28
click at [1065, 615] on div "Replace the placeholder with an expression. 4 x 7 8 9 + – 4 5 6 × ÷ ⬚ 2 √ abc 1…" at bounding box center [784, 659] width 572 height 184
click at [1046, 598] on icon "Done" at bounding box center [1043, 596] width 20 height 20
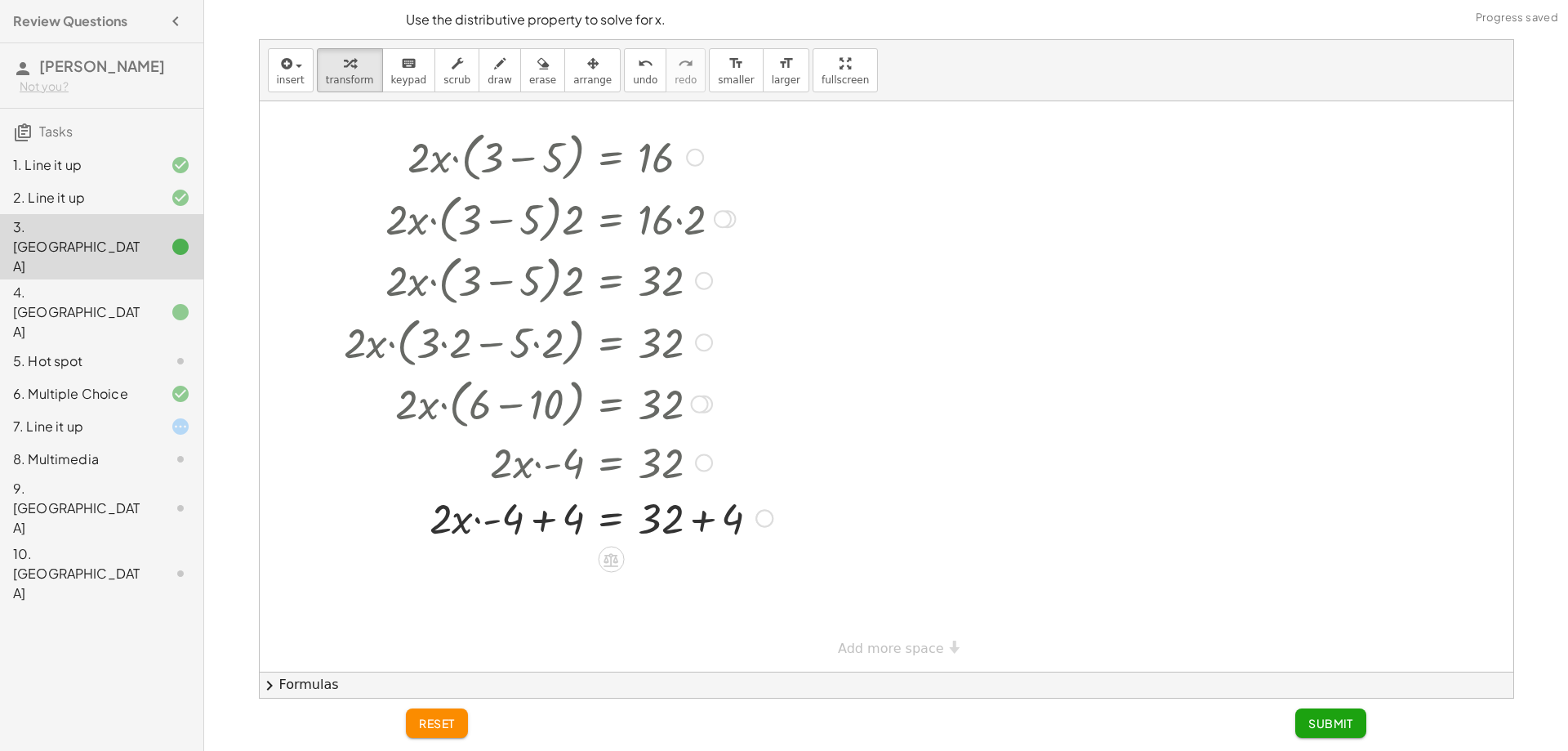
click at [563, 520] on div at bounding box center [558, 516] width 445 height 55
click at [698, 527] on div at bounding box center [558, 516] width 445 height 55
click at [543, 529] on div at bounding box center [539, 516] width 407 height 55
drag, startPoint x: 544, startPoint y: 576, endPoint x: 524, endPoint y: 576, distance: 20.0
click at [539, 576] on div at bounding box center [558, 572] width 445 height 55
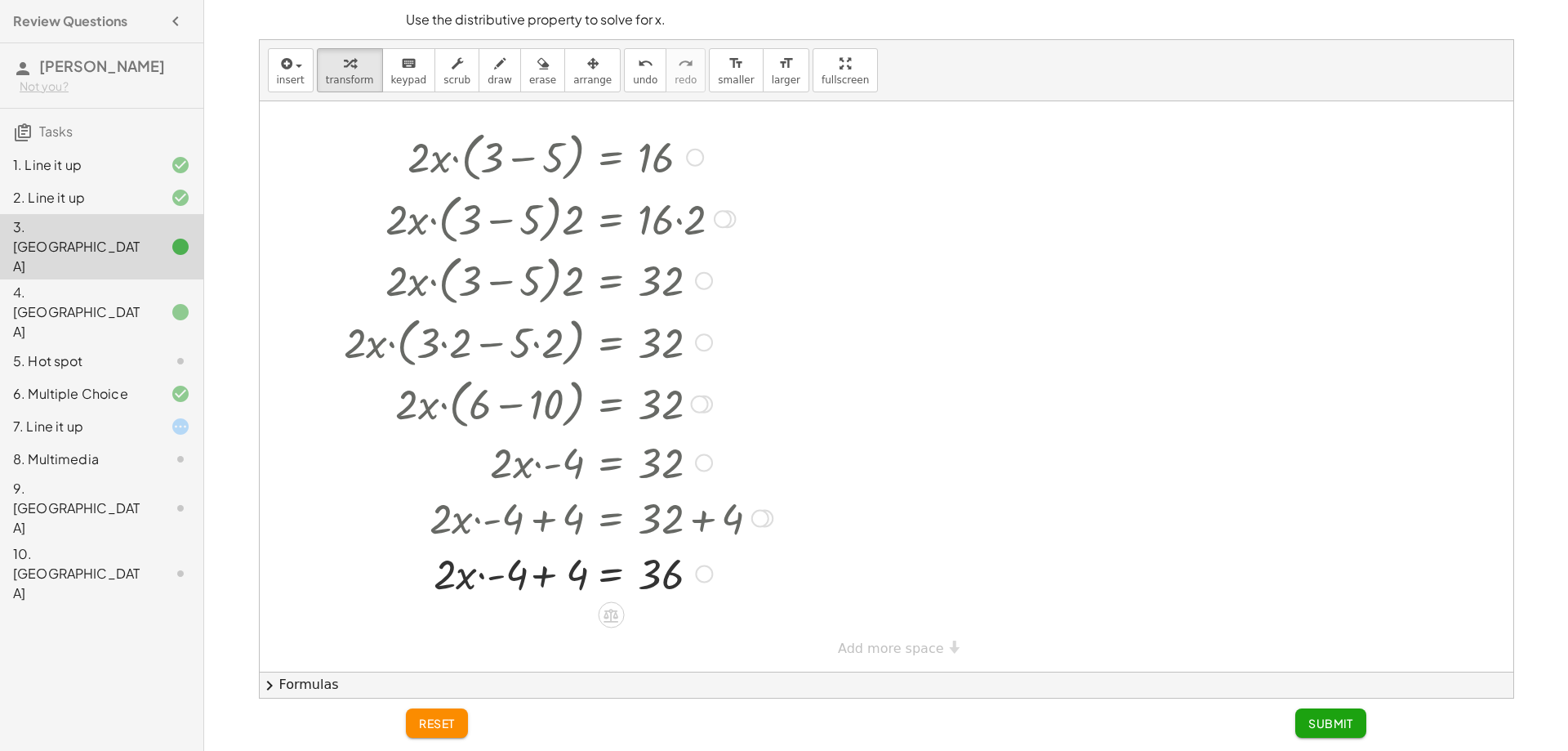
click at [494, 577] on div at bounding box center [558, 572] width 445 height 55
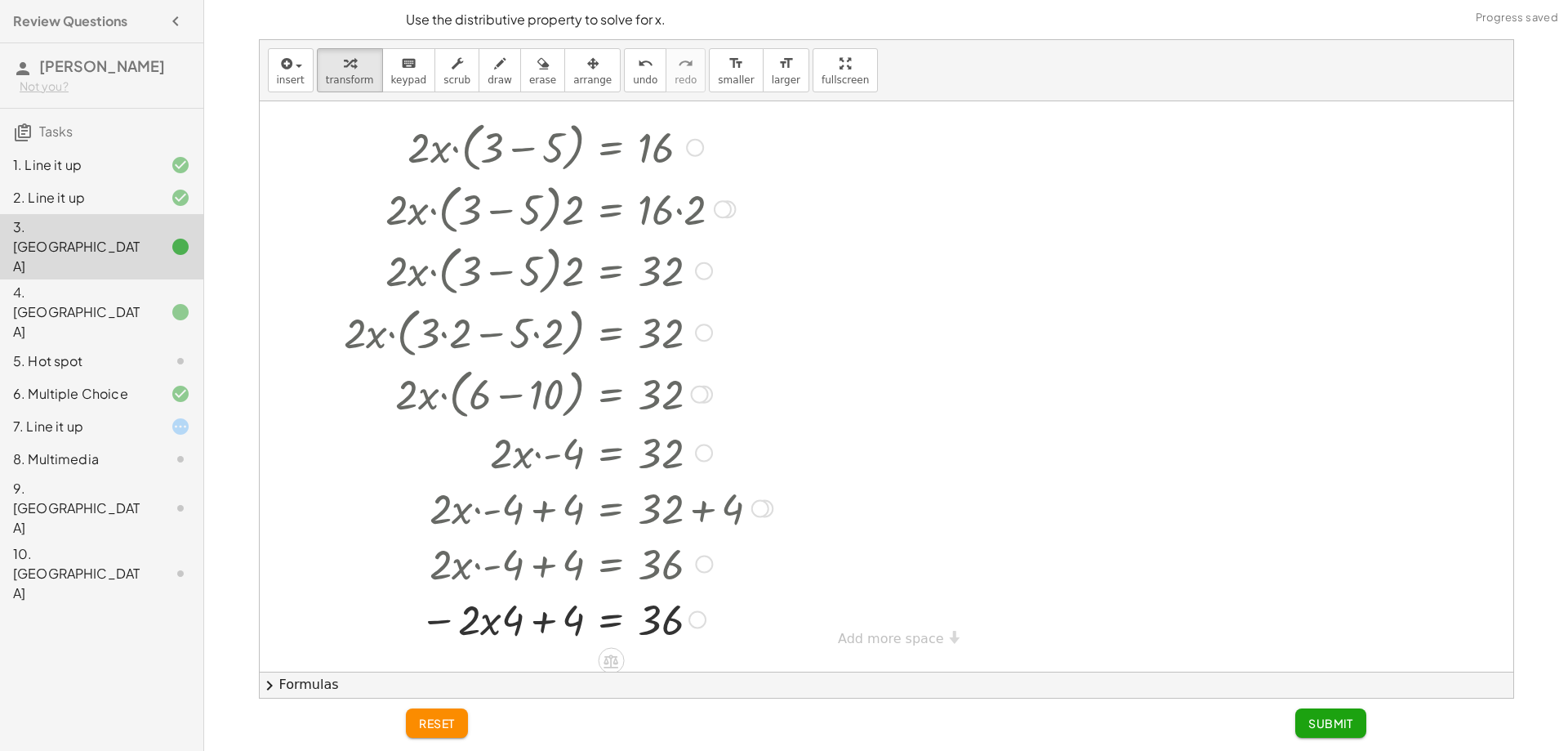
scroll to position [28, 0]
click at [909, 636] on div "· 2 · x · ( + 3 − 5 ) = 16 · 2 · x · ( + 3 − 5 ) · ⬚ = · 16 · ⬚ · 2 · x · ( + 3…" at bounding box center [886, 643] width 1253 height 1140
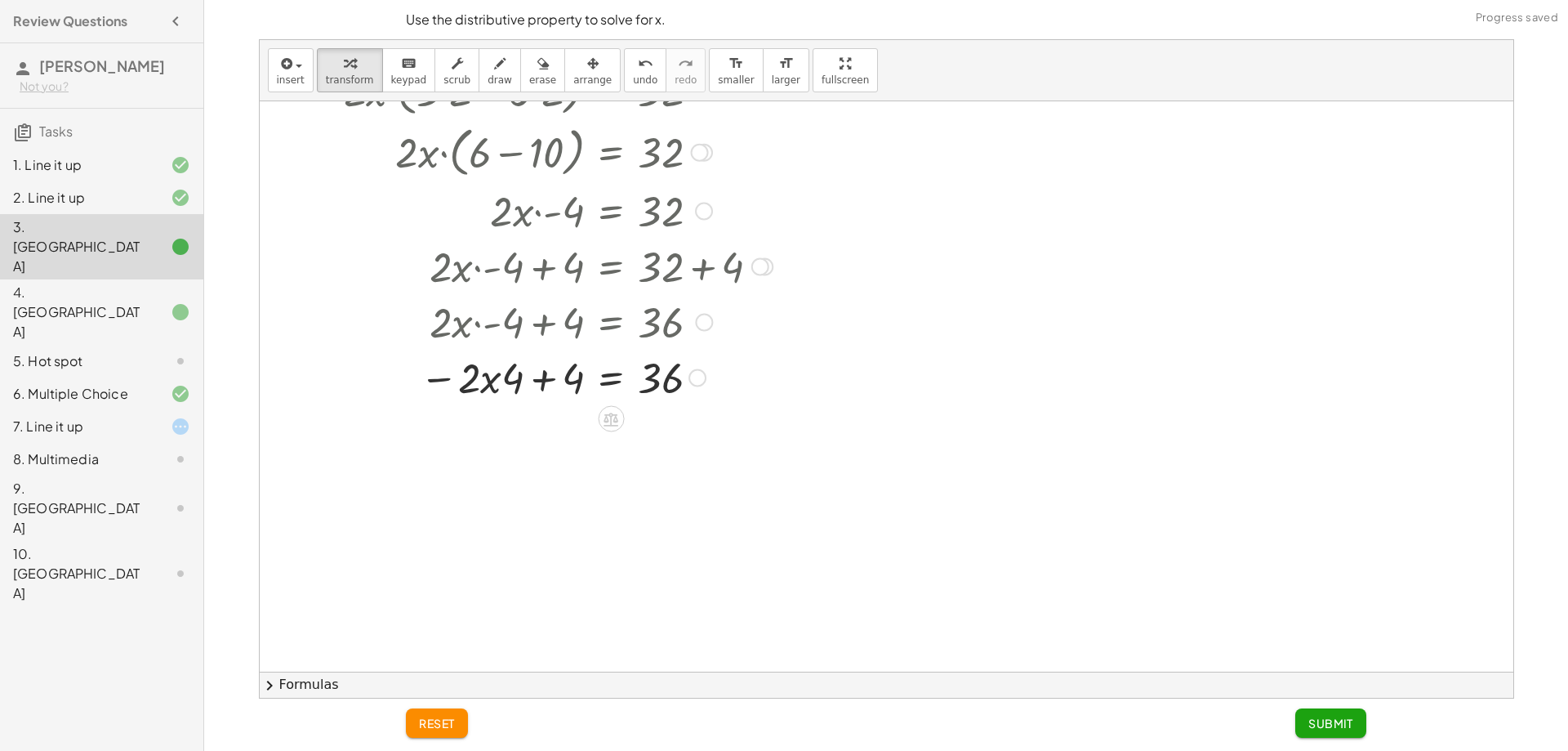
scroll to position [437, 0]
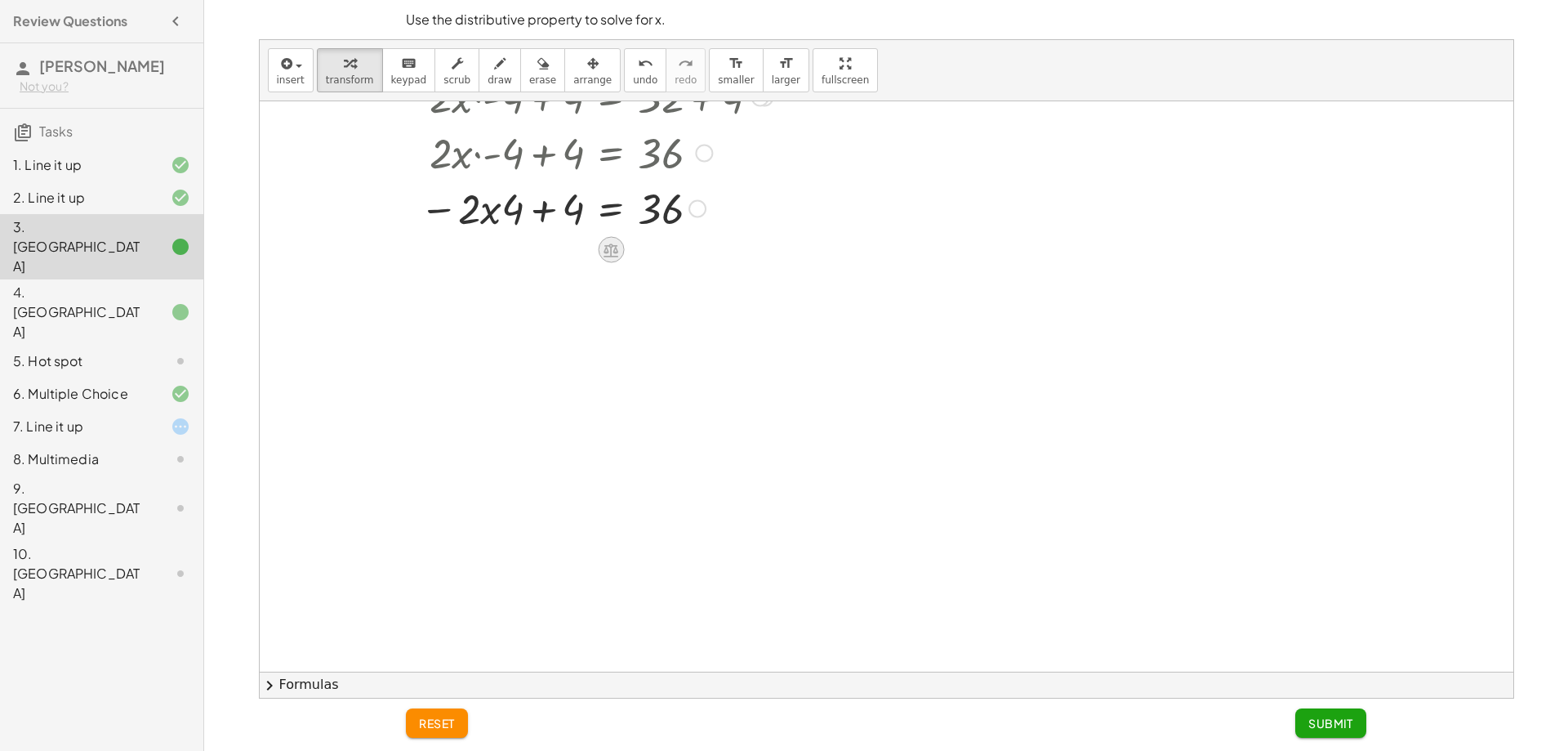
click at [615, 241] on icon at bounding box center [611, 249] width 17 height 17
click at [584, 246] on div "−" at bounding box center [578, 250] width 26 height 26
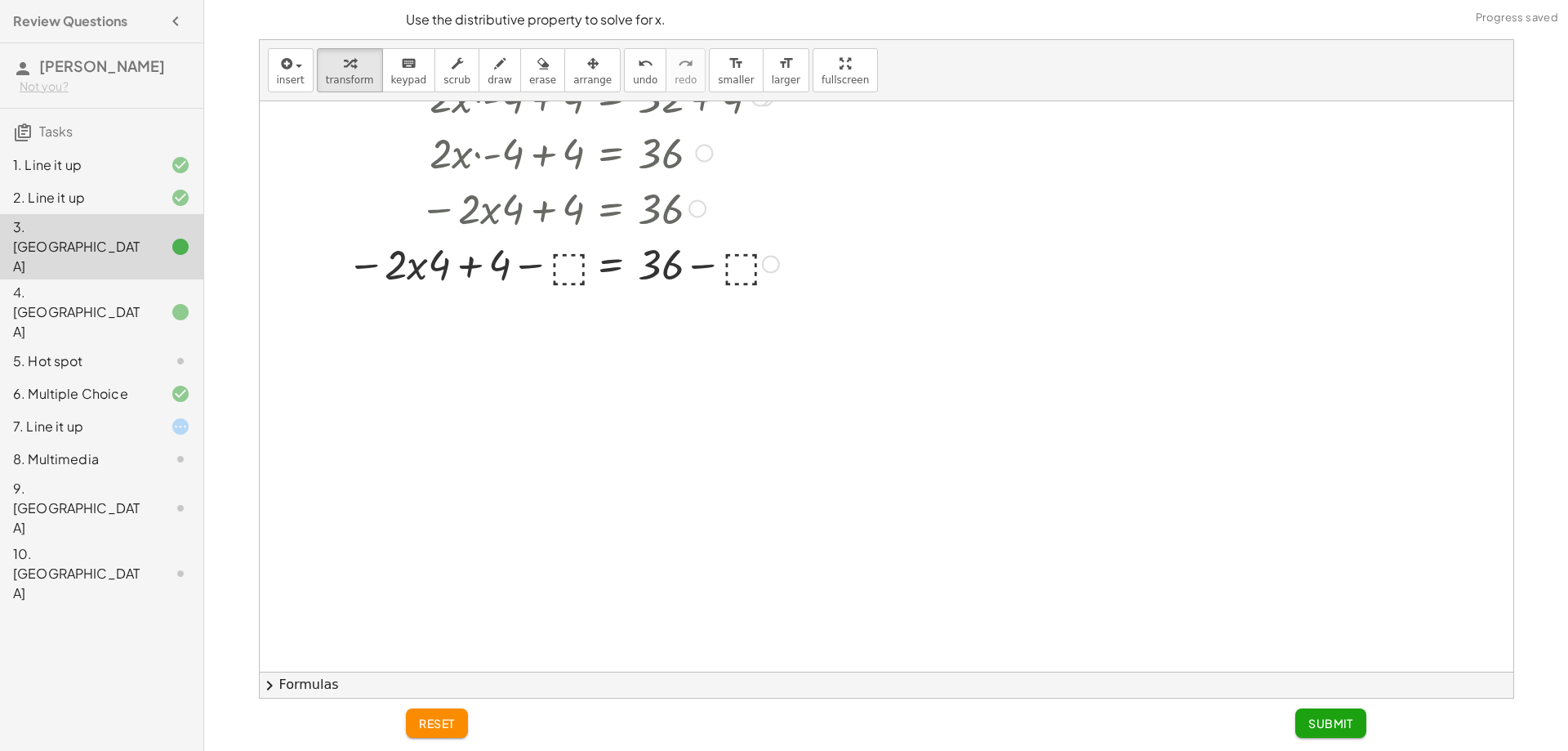
click at [566, 273] on div at bounding box center [561, 263] width 452 height 55
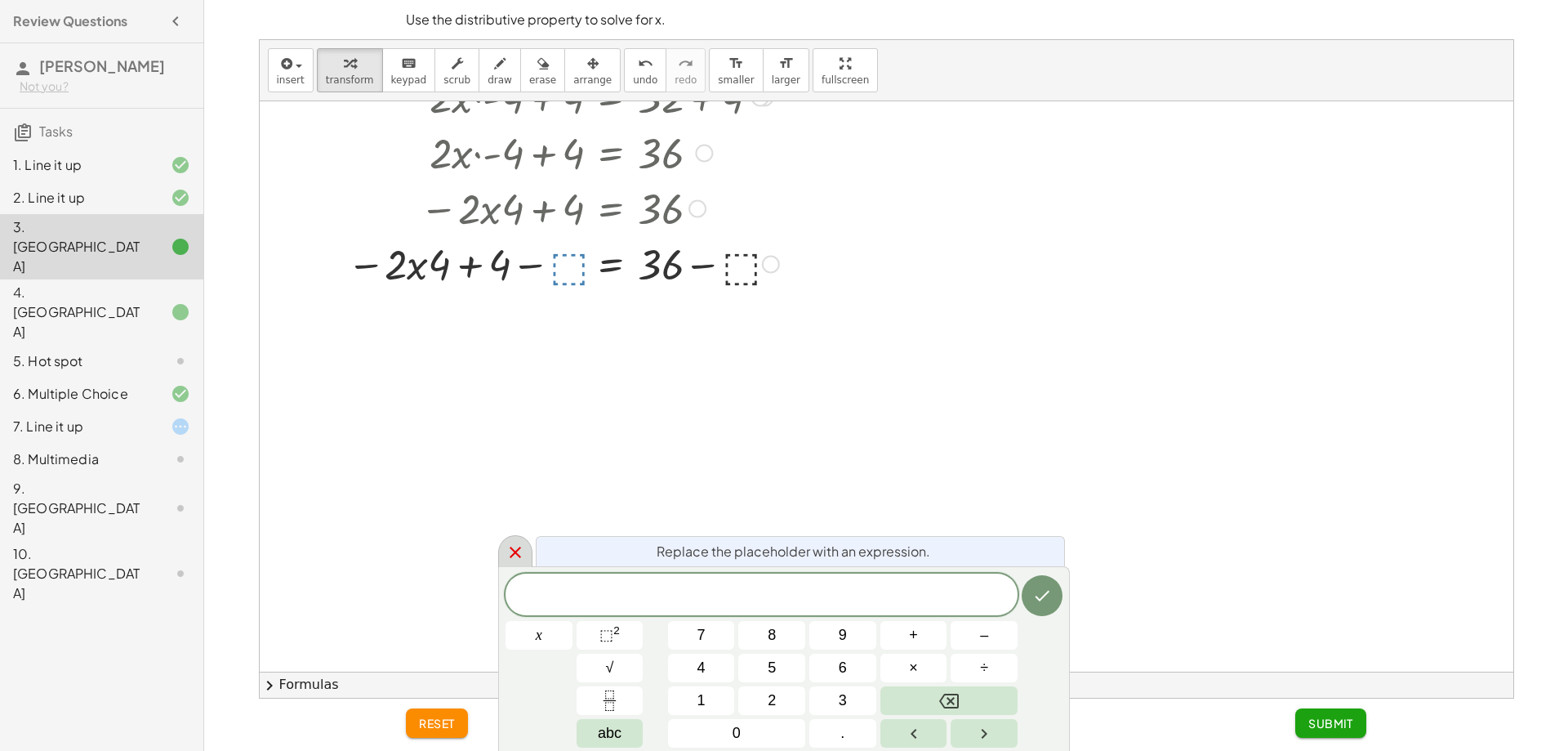
click at [511, 552] on icon at bounding box center [515, 553] width 20 height 20
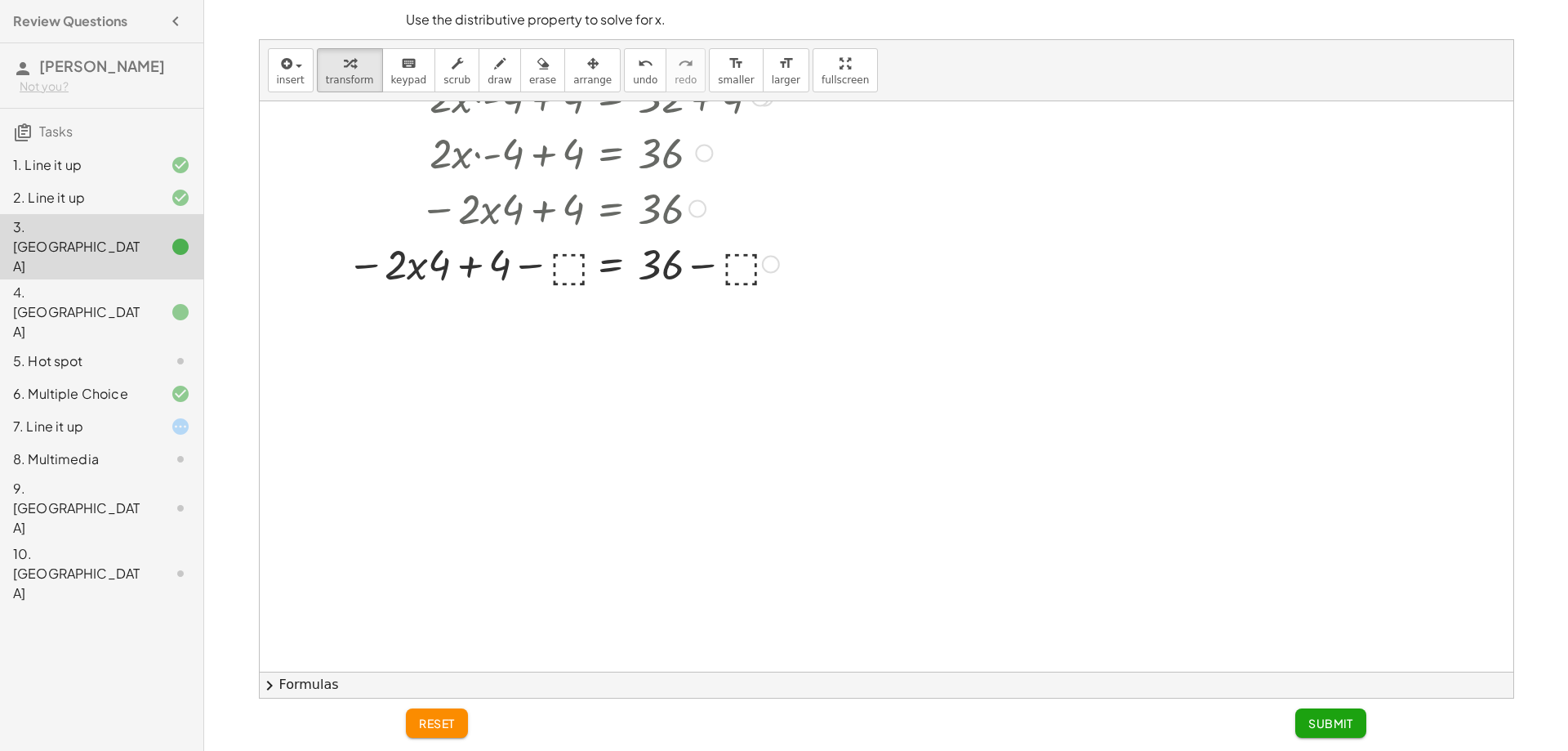
click at [574, 273] on div at bounding box center [561, 263] width 452 height 55
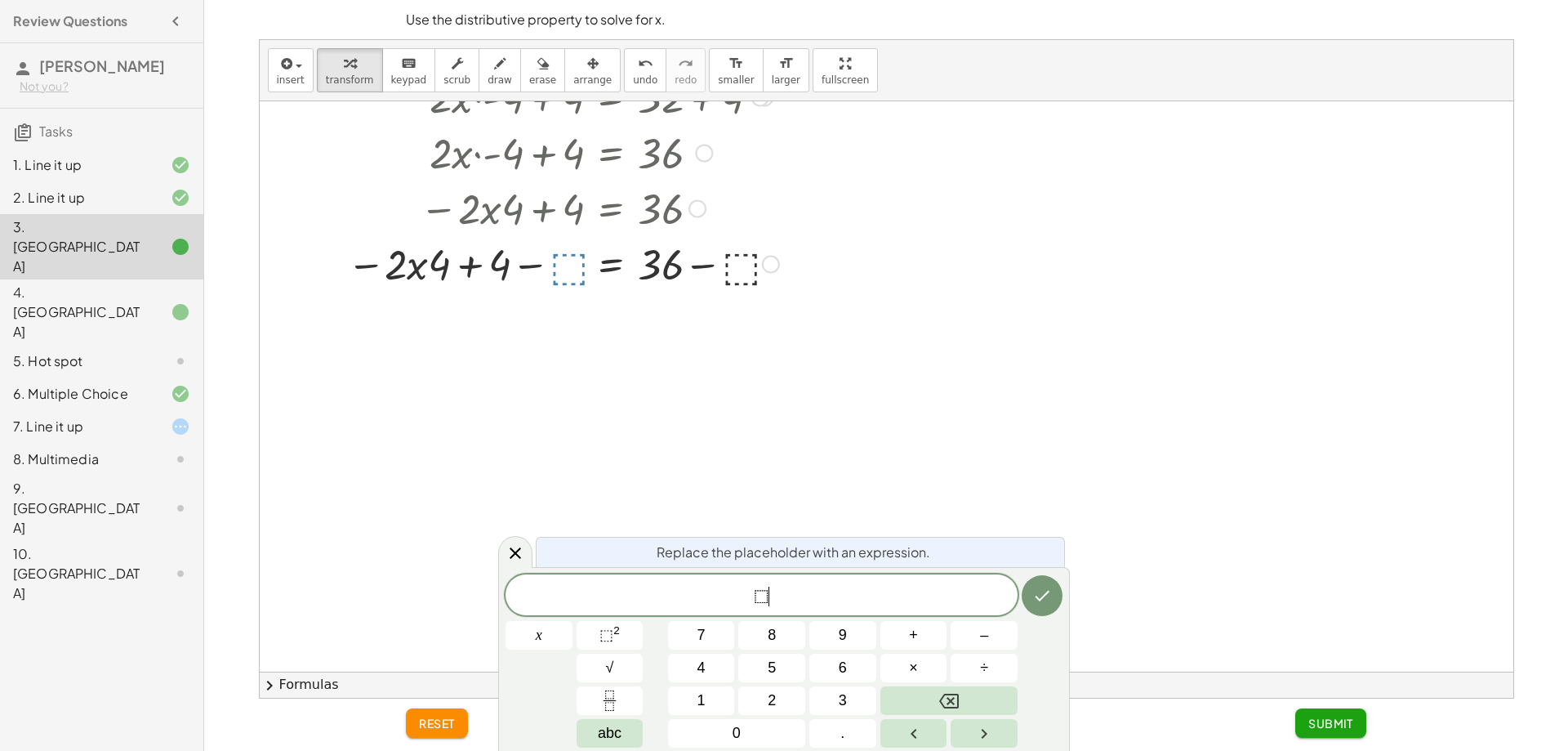
click at [814, 598] on span "⬚ ​" at bounding box center [761, 596] width 512 height 23
click at [1007, 639] on button "–" at bounding box center [984, 635] width 67 height 28
click at [723, 672] on button "4" at bounding box center [702, 667] width 67 height 28
click at [1039, 596] on icon "Done" at bounding box center [1043, 596] width 20 height 20
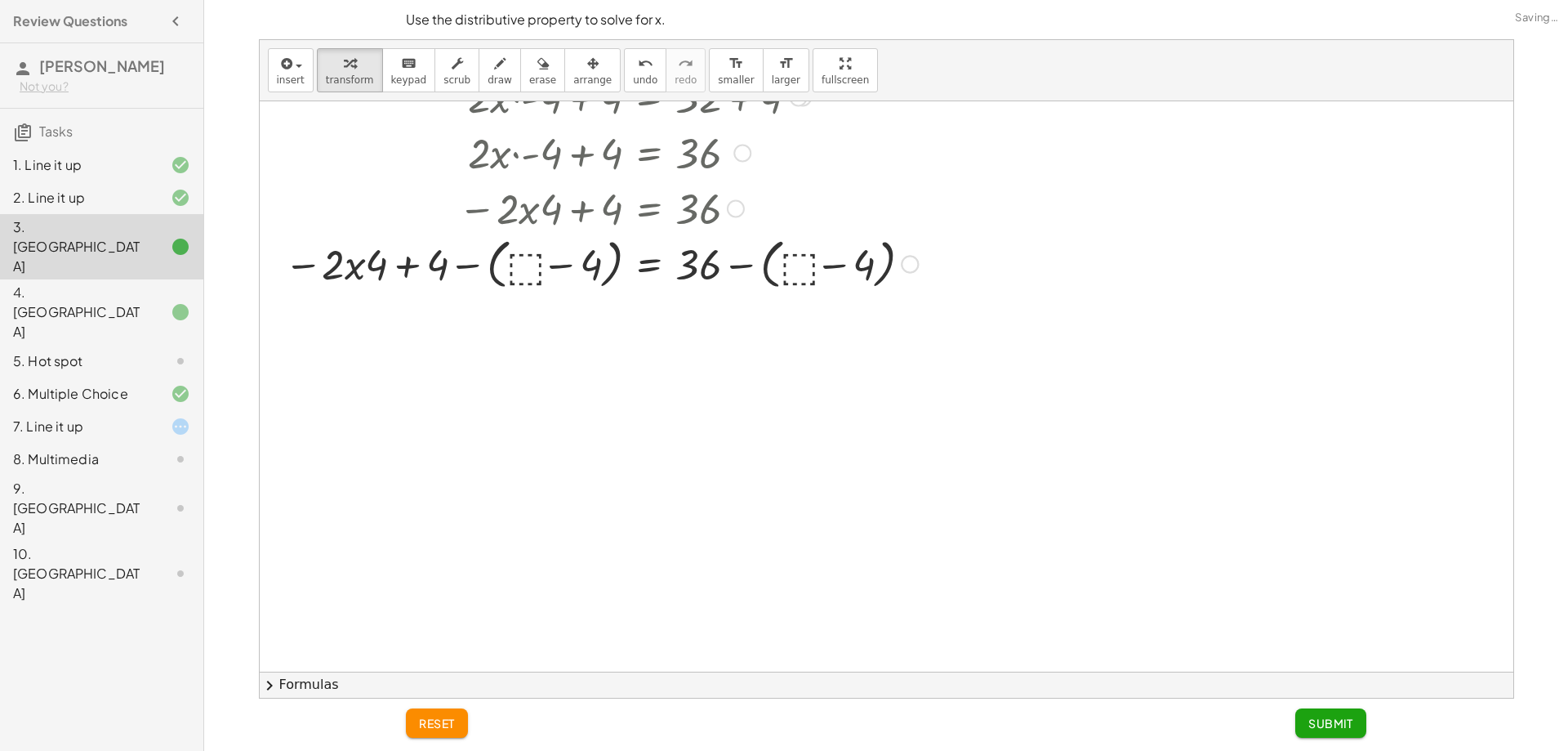
click at [481, 258] on div at bounding box center [601, 263] width 650 height 62
click at [546, 270] on div at bounding box center [621, 263] width 610 height 62
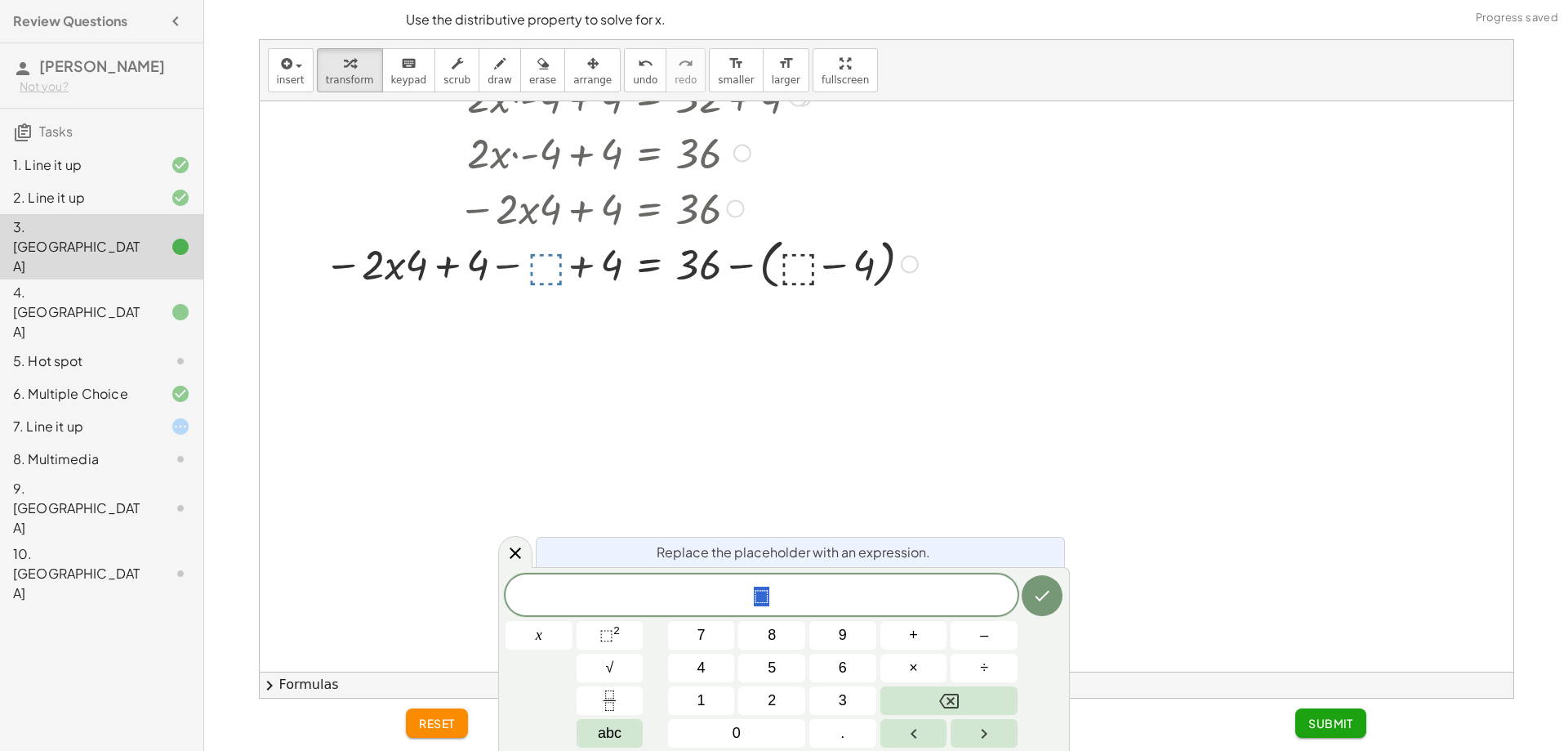
drag, startPoint x: 542, startPoint y: 270, endPoint x: 514, endPoint y: 269, distance: 28.0
click at [528, 270] on div at bounding box center [621, 263] width 610 height 62
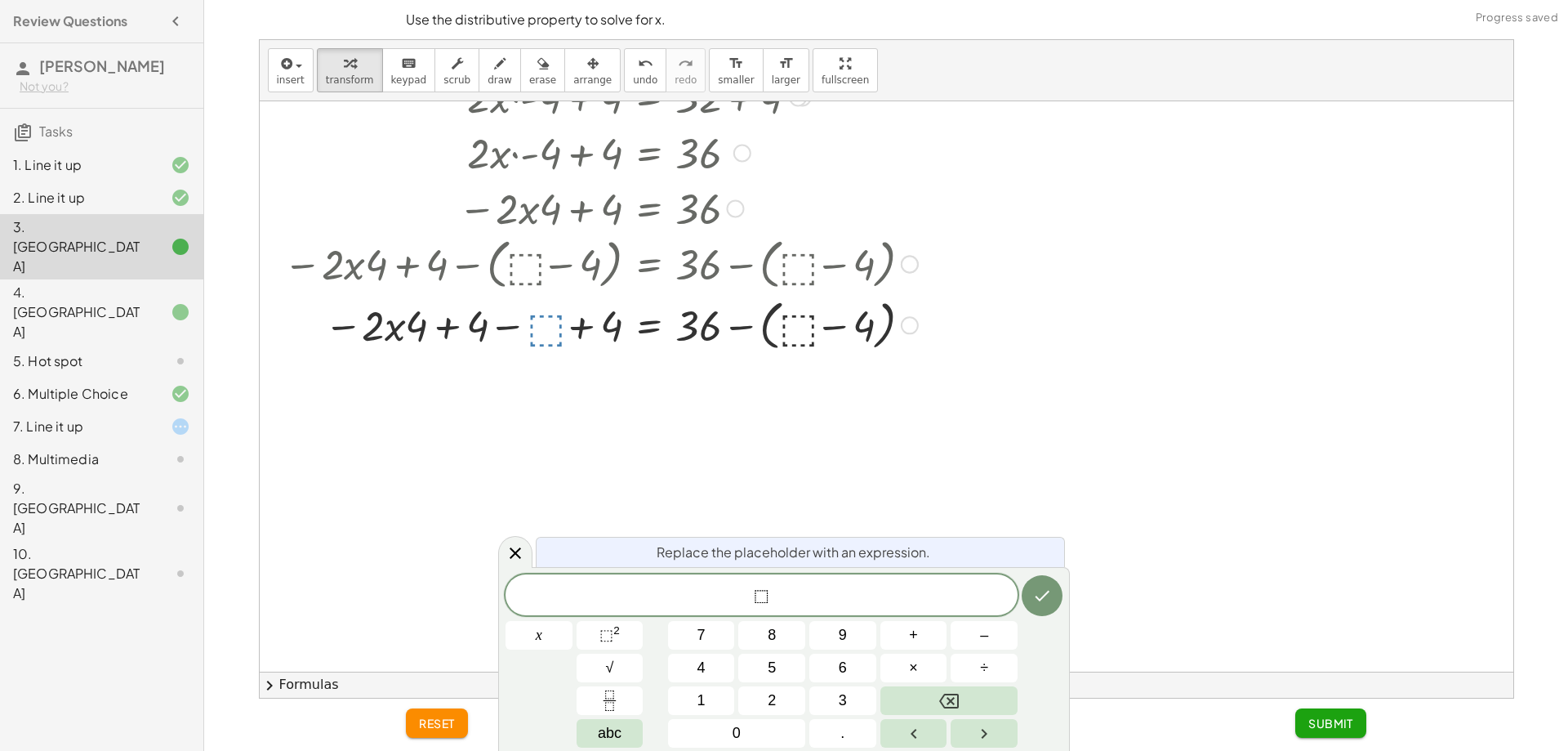
click at [468, 262] on div at bounding box center [621, 263] width 610 height 62
click at [504, 342] on div at bounding box center [621, 325] width 610 height 62
drag, startPoint x: 486, startPoint y: 335, endPoint x: 542, endPoint y: 325, distance: 56.9
click at [494, 331] on div at bounding box center [621, 325] width 610 height 62
click at [814, 339] on div at bounding box center [621, 325] width 610 height 62
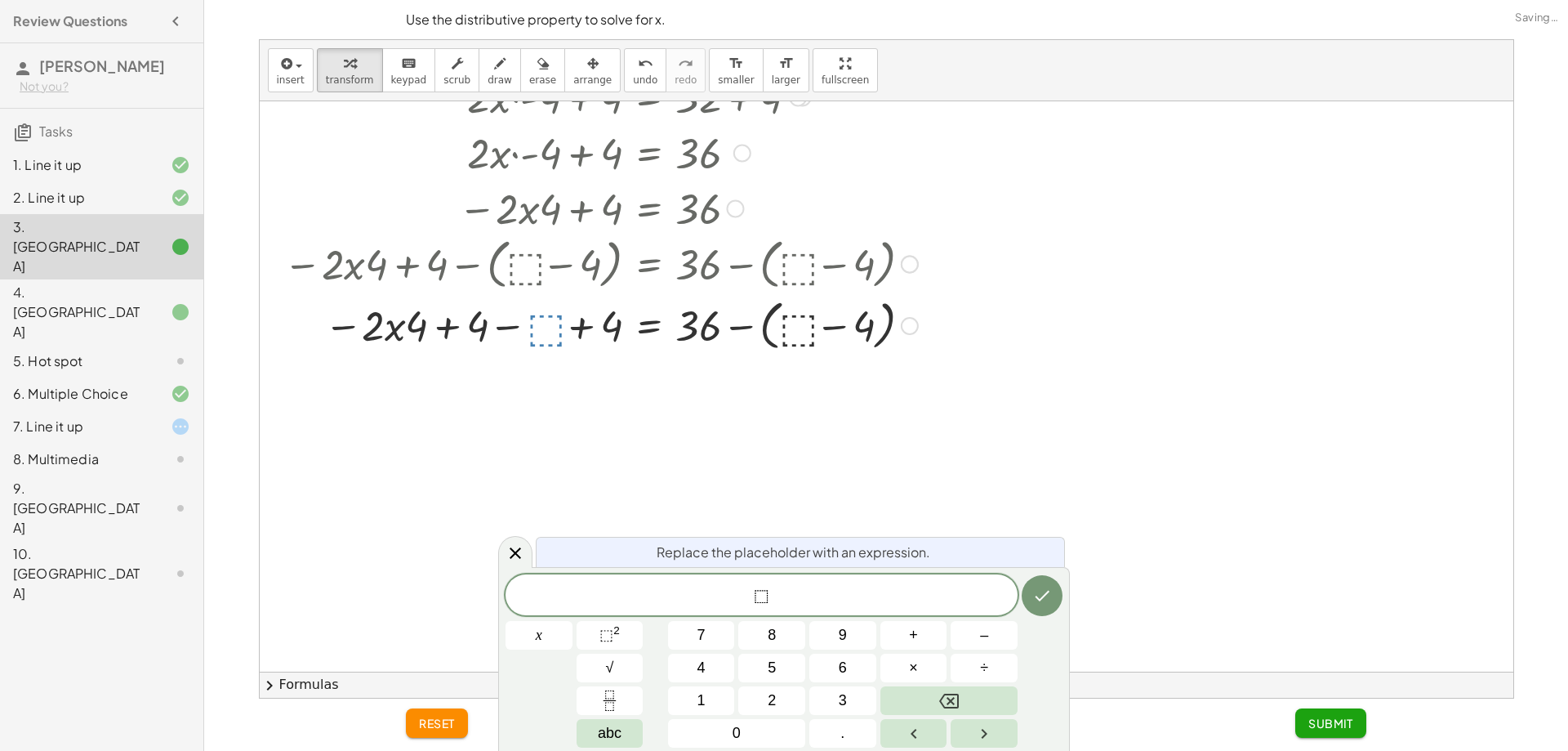
click at [808, 326] on div at bounding box center [621, 325] width 610 height 62
click at [633, 75] on span "undo" at bounding box center [644, 80] width 25 height 12
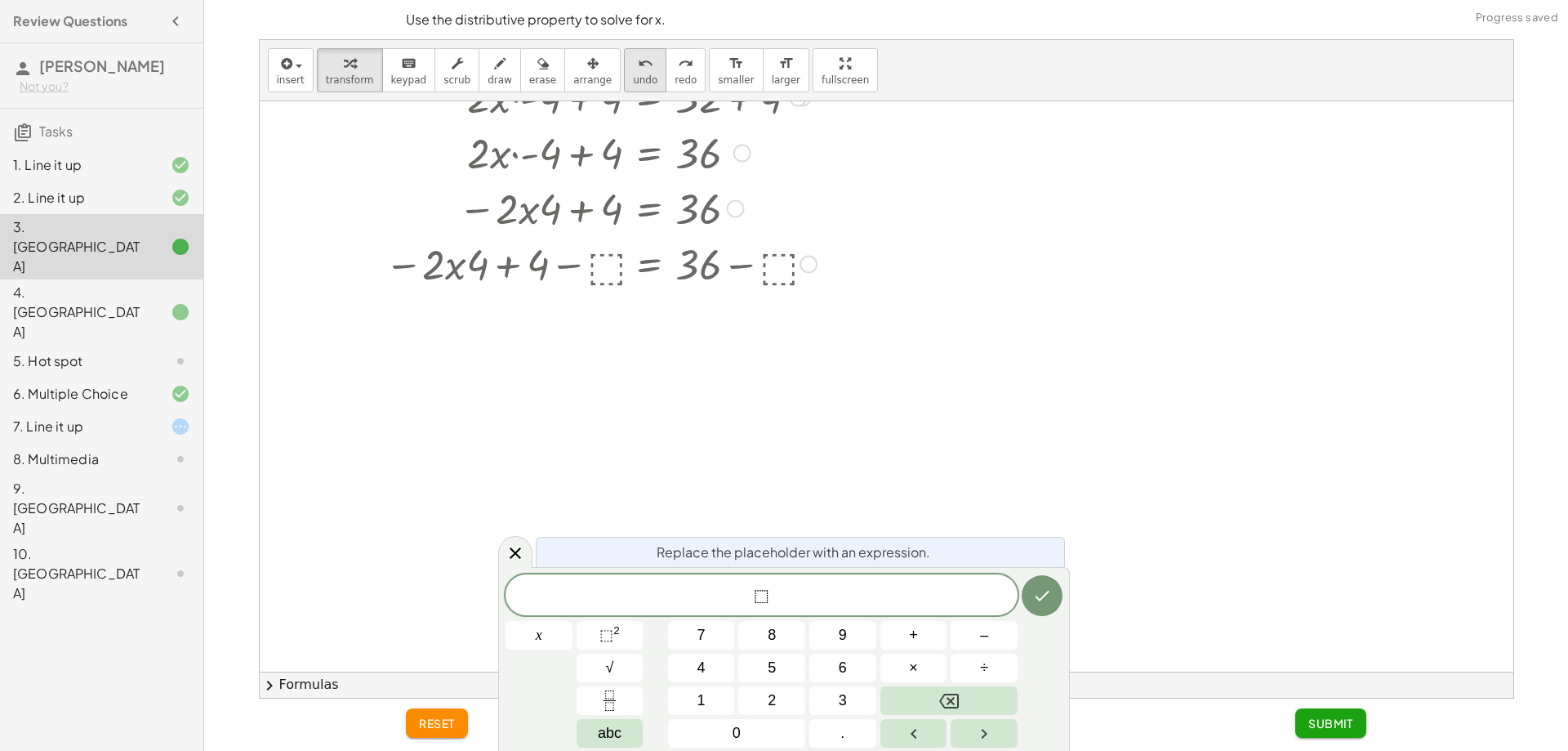
click at [633, 75] on span "undo" at bounding box center [644, 80] width 25 height 12
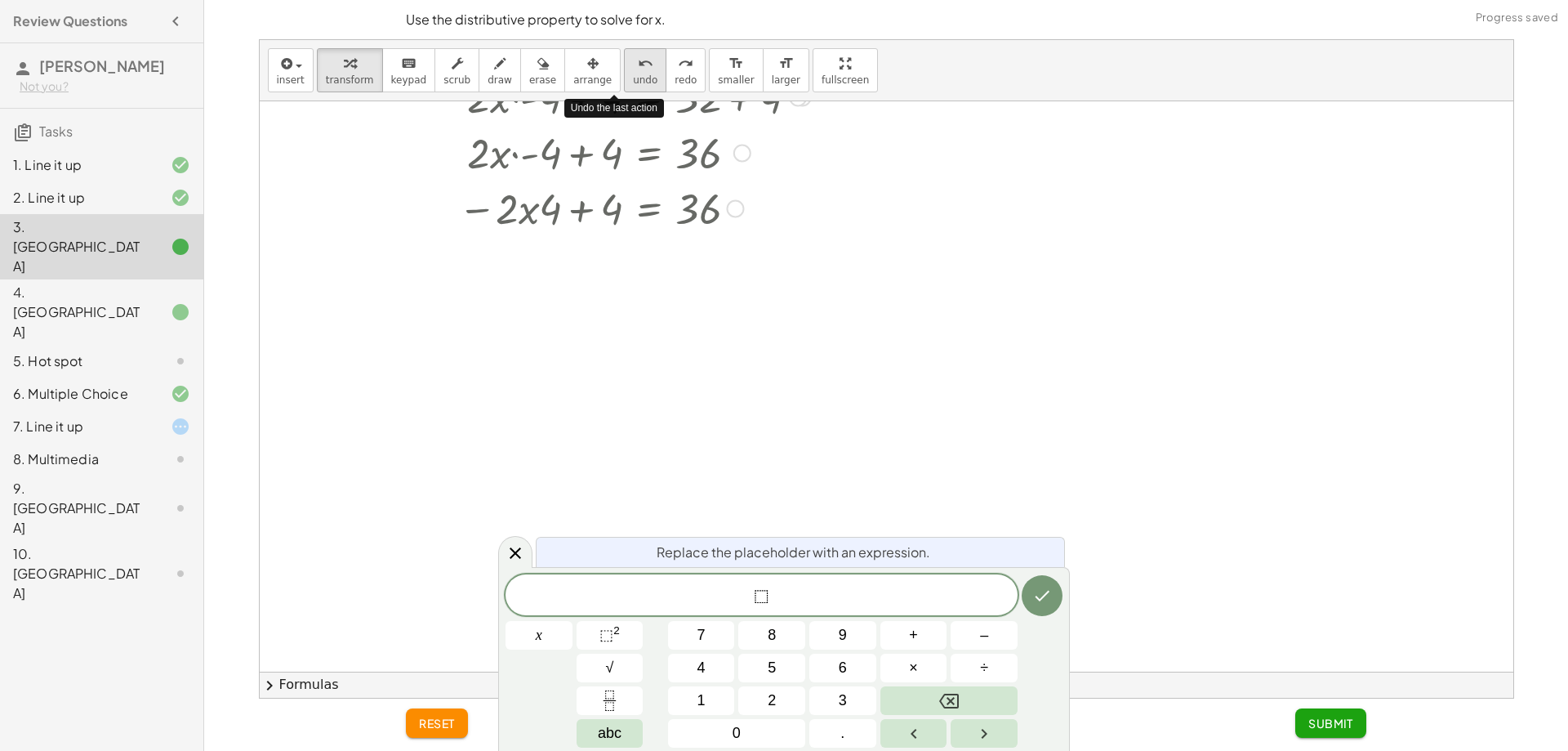
click at [633, 75] on span "undo" at bounding box center [644, 80] width 25 height 12
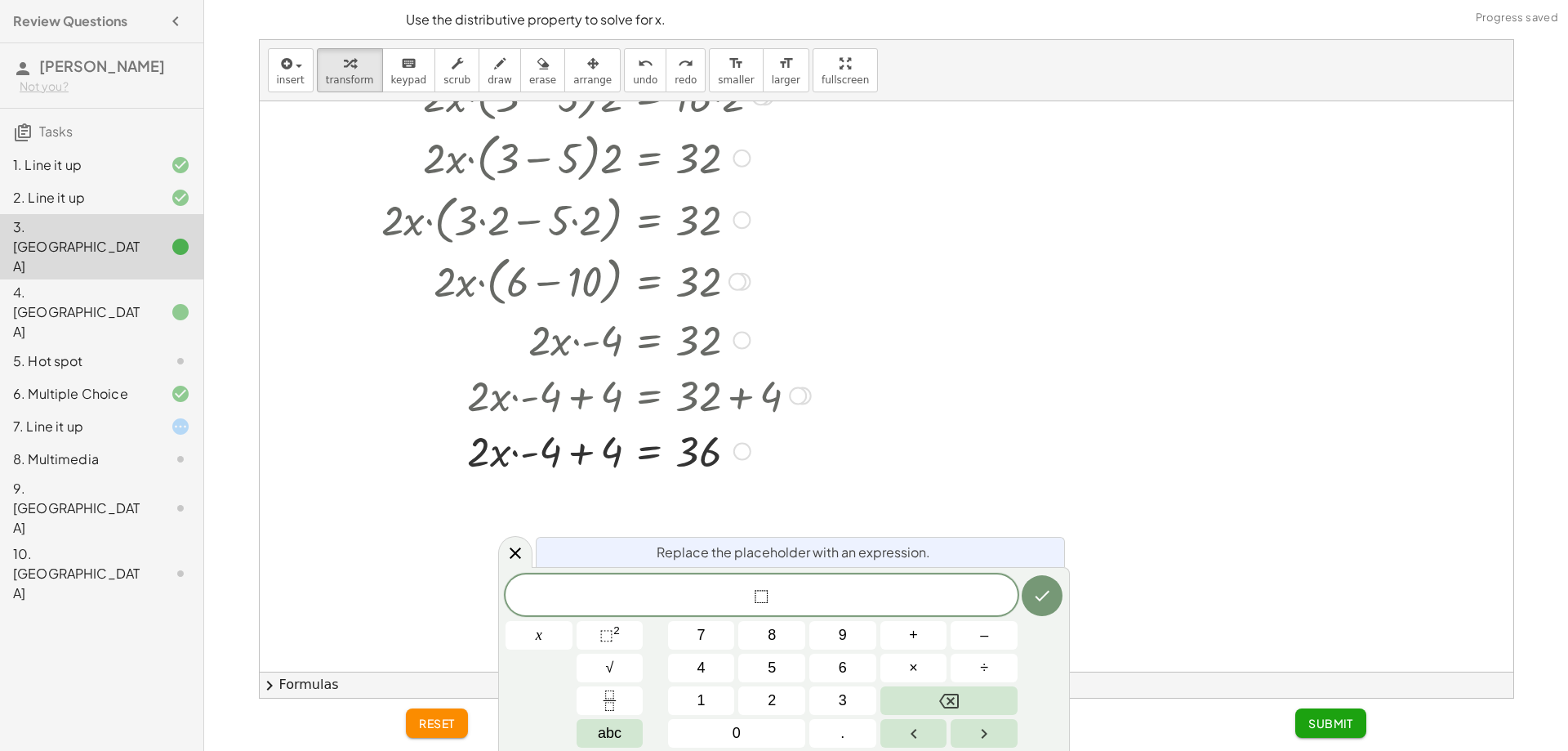
scroll to position [110, 0]
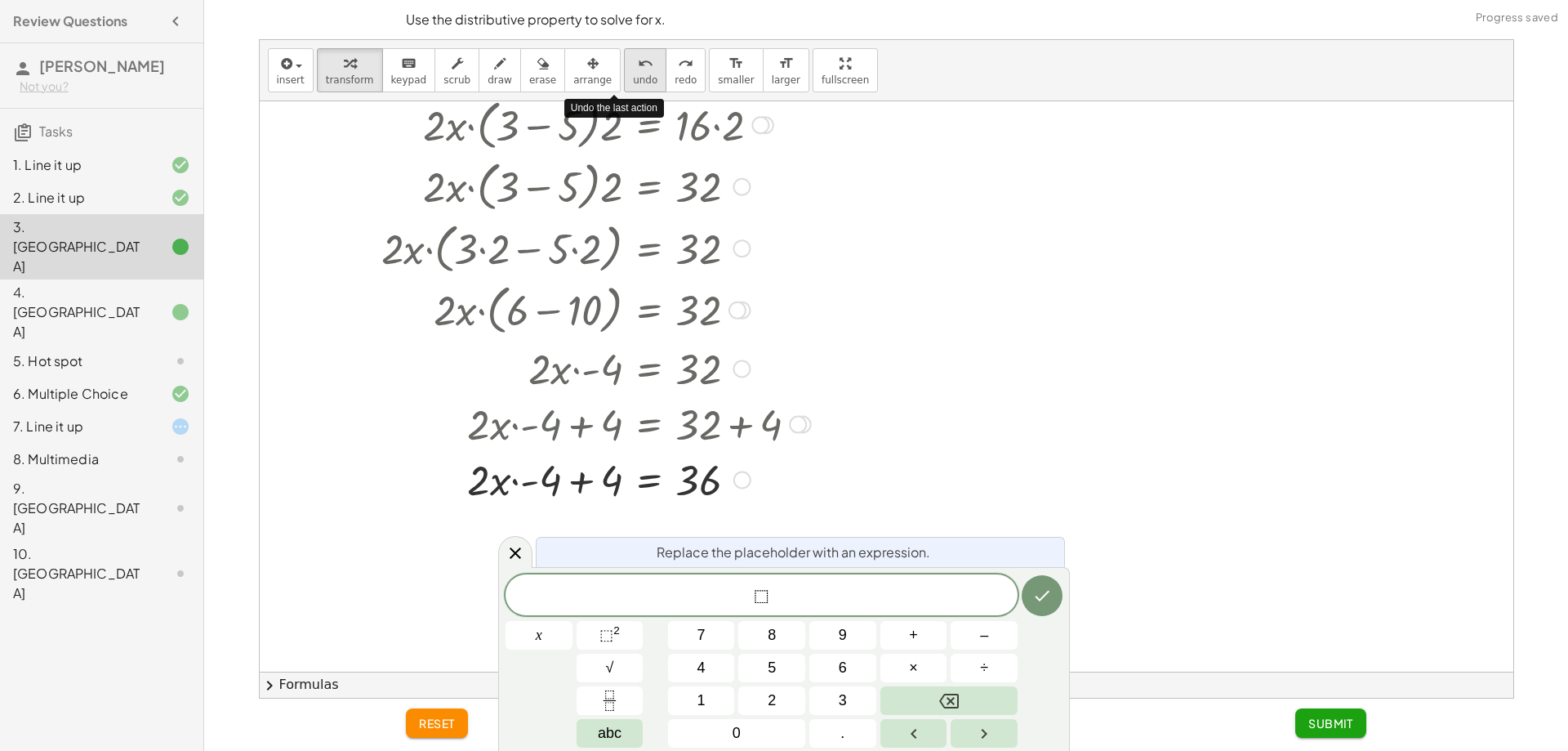
click at [624, 53] on button "undo undo" at bounding box center [644, 70] width 43 height 45
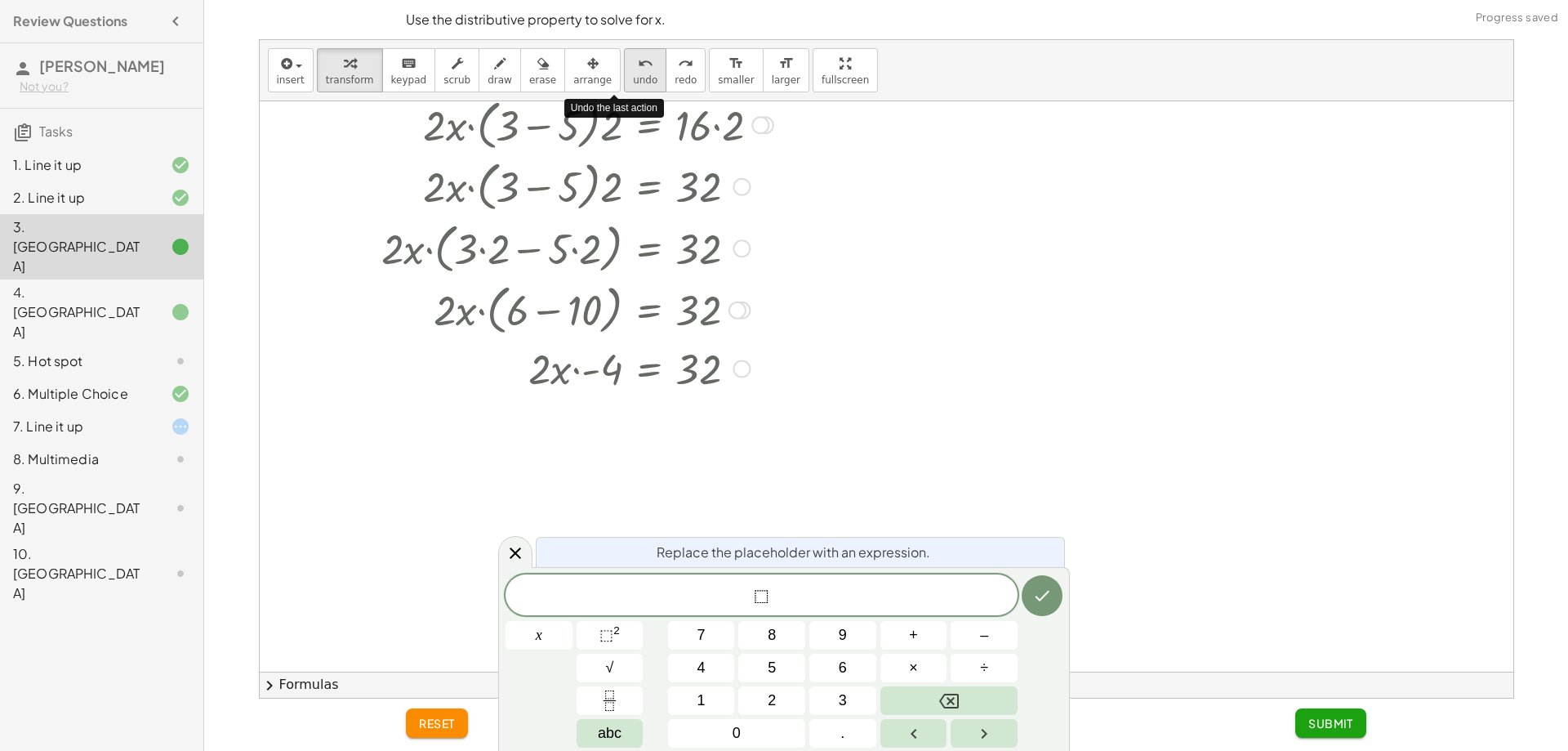
click at [624, 53] on button "undo undo" at bounding box center [644, 70] width 43 height 45
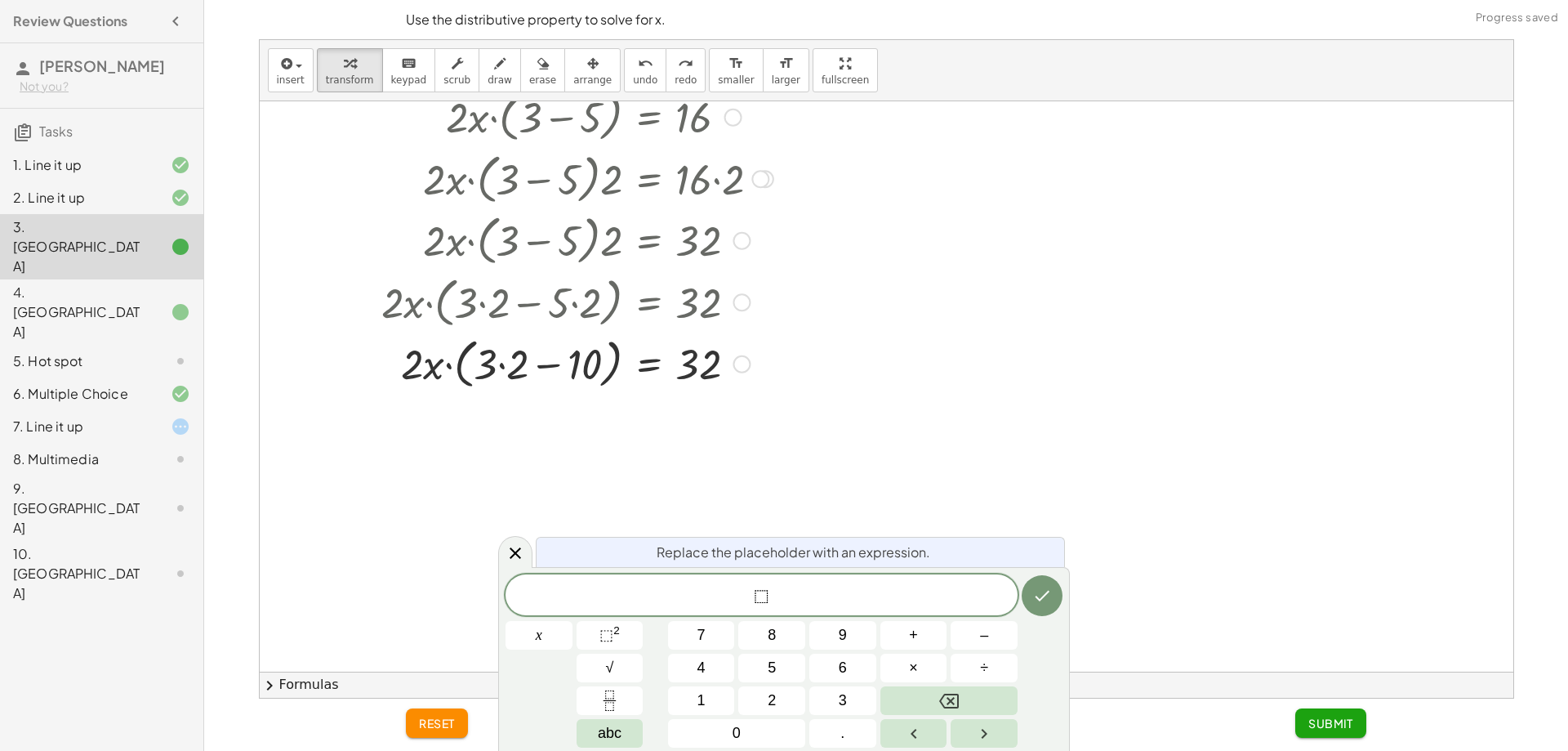
scroll to position [0, 0]
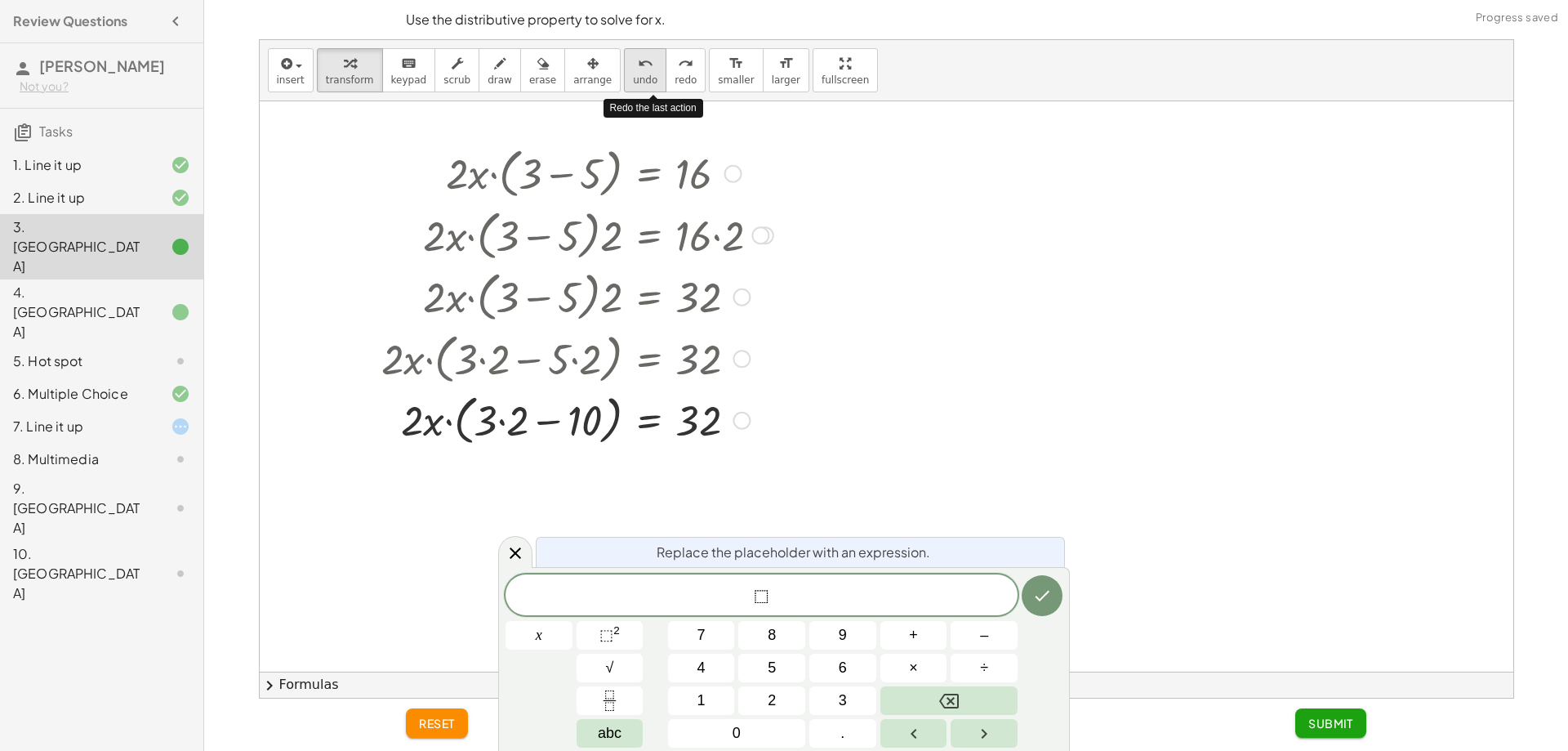
click at [638, 69] on icon "undo" at bounding box center [645, 64] width 15 height 20
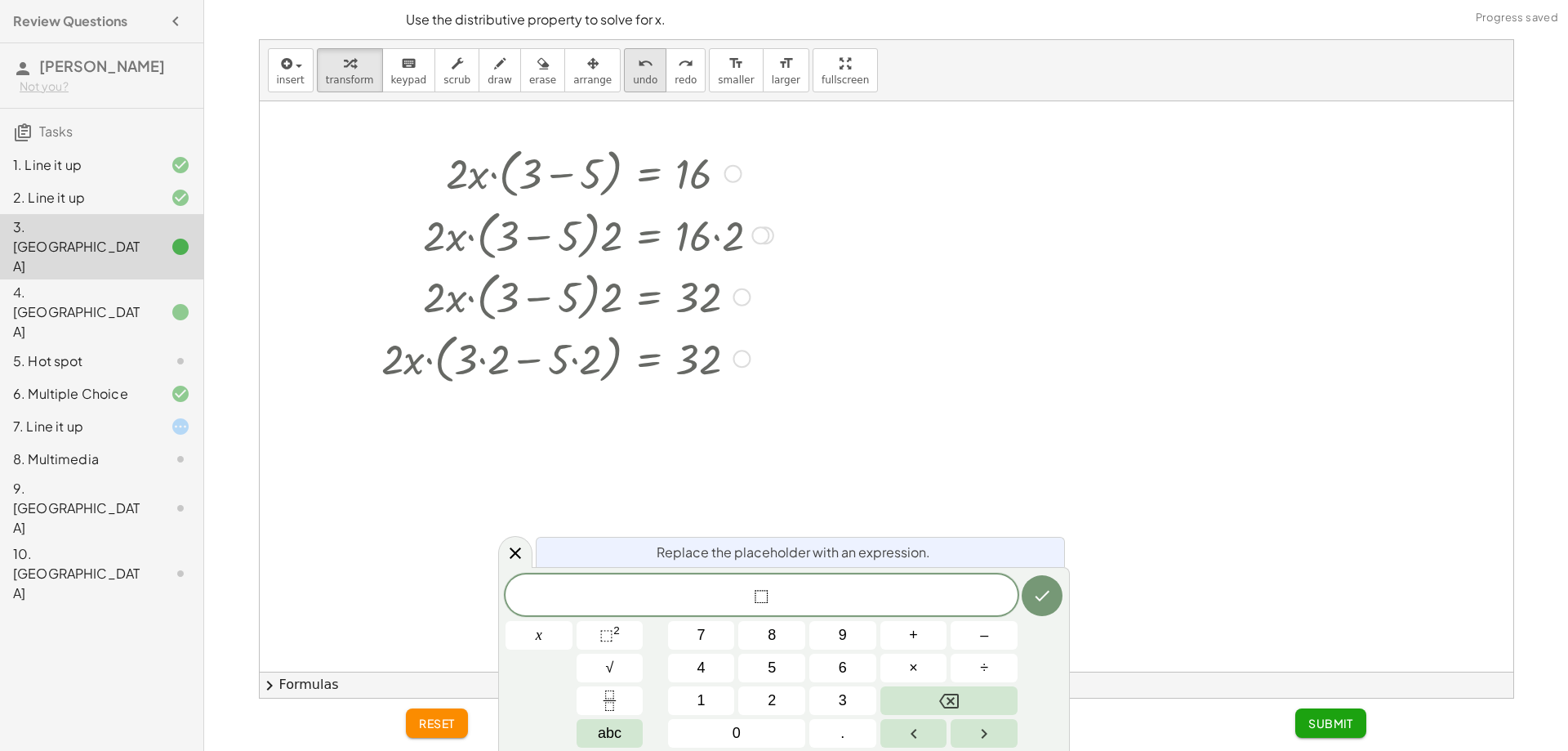
click at [638, 69] on icon "undo" at bounding box center [645, 64] width 15 height 20
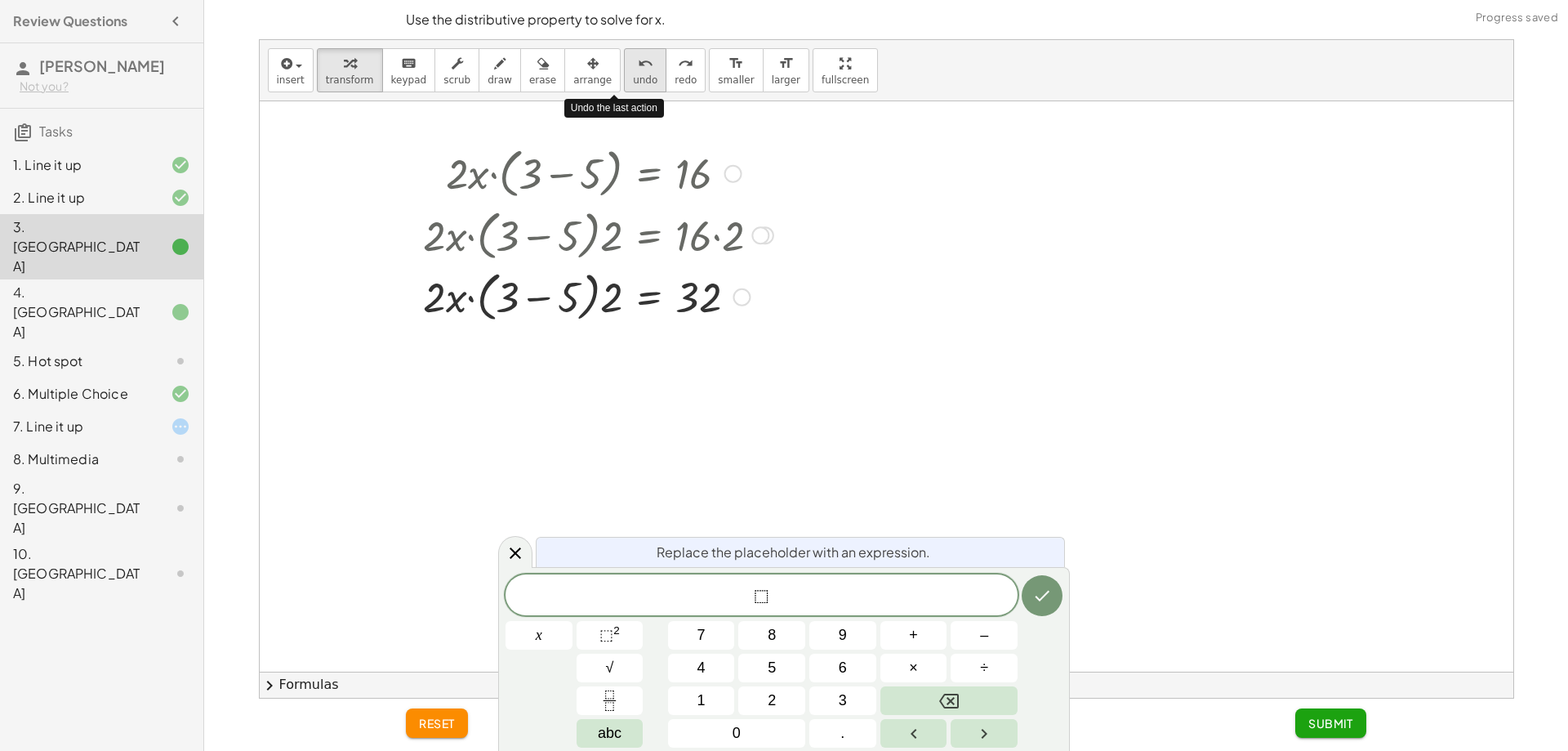
click at [638, 69] on icon "undo" at bounding box center [645, 64] width 15 height 20
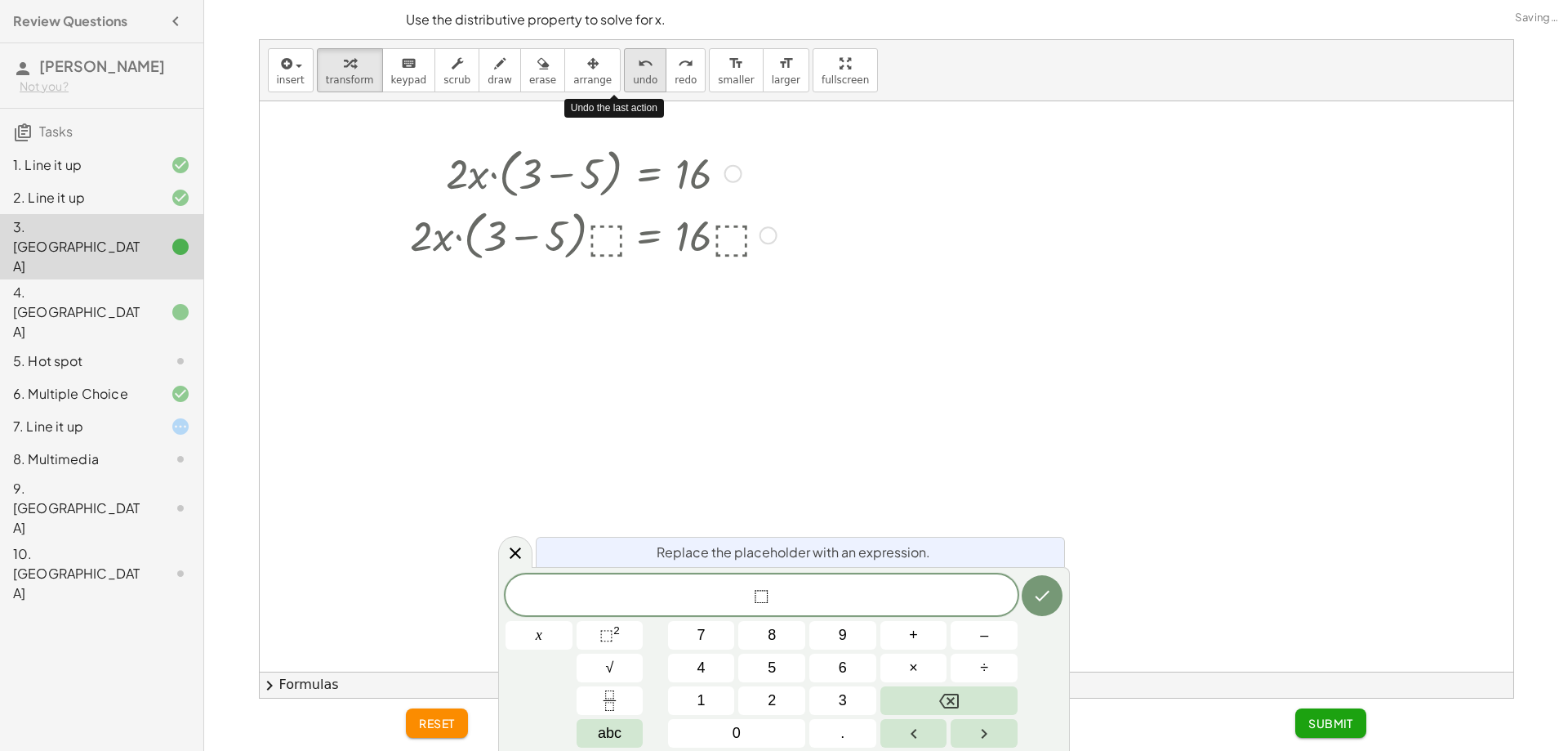
click at [638, 69] on icon "undo" at bounding box center [645, 64] width 15 height 20
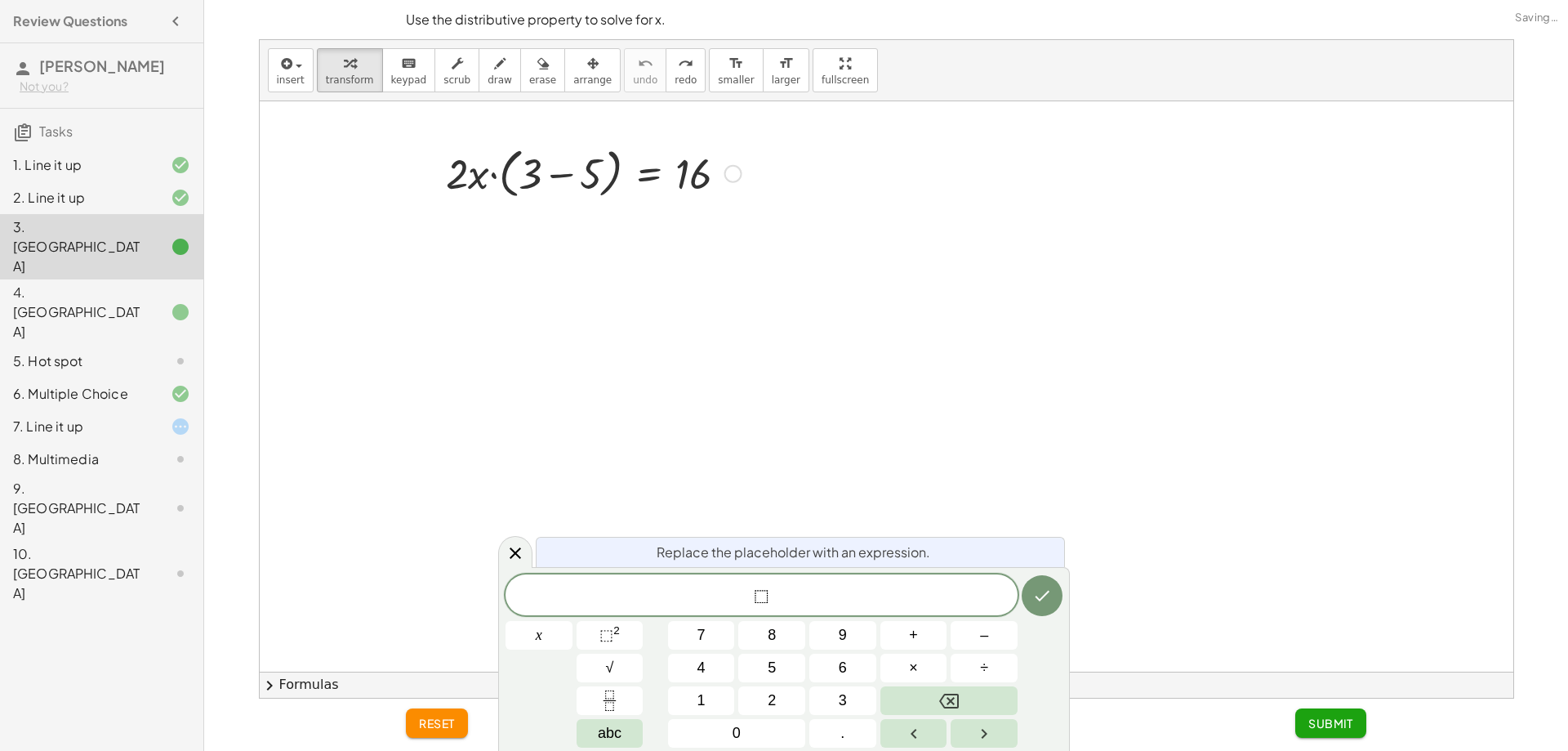
click at [521, 165] on div at bounding box center [621, 172] width 610 height 62
click at [816, 593] on span "⬚ ​" at bounding box center [761, 596] width 512 height 23
click at [626, 397] on div "· 2 · x · ( + 3 − 5 ) = 16" at bounding box center [615, 436] width 631 height 597
click at [520, 556] on icon at bounding box center [515, 554] width 20 height 20
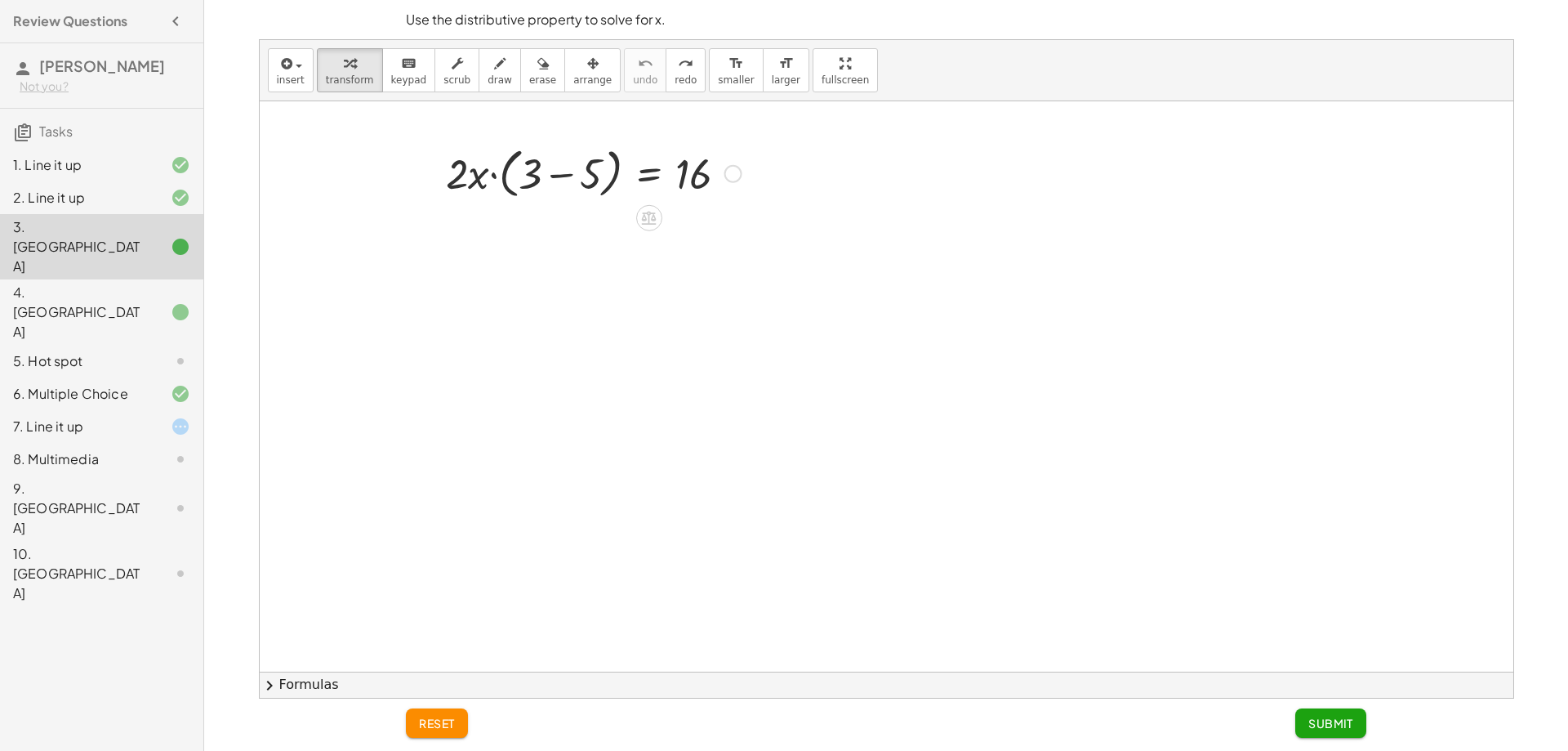
click at [728, 172] on div at bounding box center [733, 175] width 18 height 18
click at [653, 216] on icon at bounding box center [649, 218] width 15 height 14
click at [681, 226] on span "÷" at bounding box center [682, 218] width 9 height 24
click at [573, 175] on div at bounding box center [604, 172] width 637 height 62
click at [539, 237] on div at bounding box center [621, 231] width 610 height 55
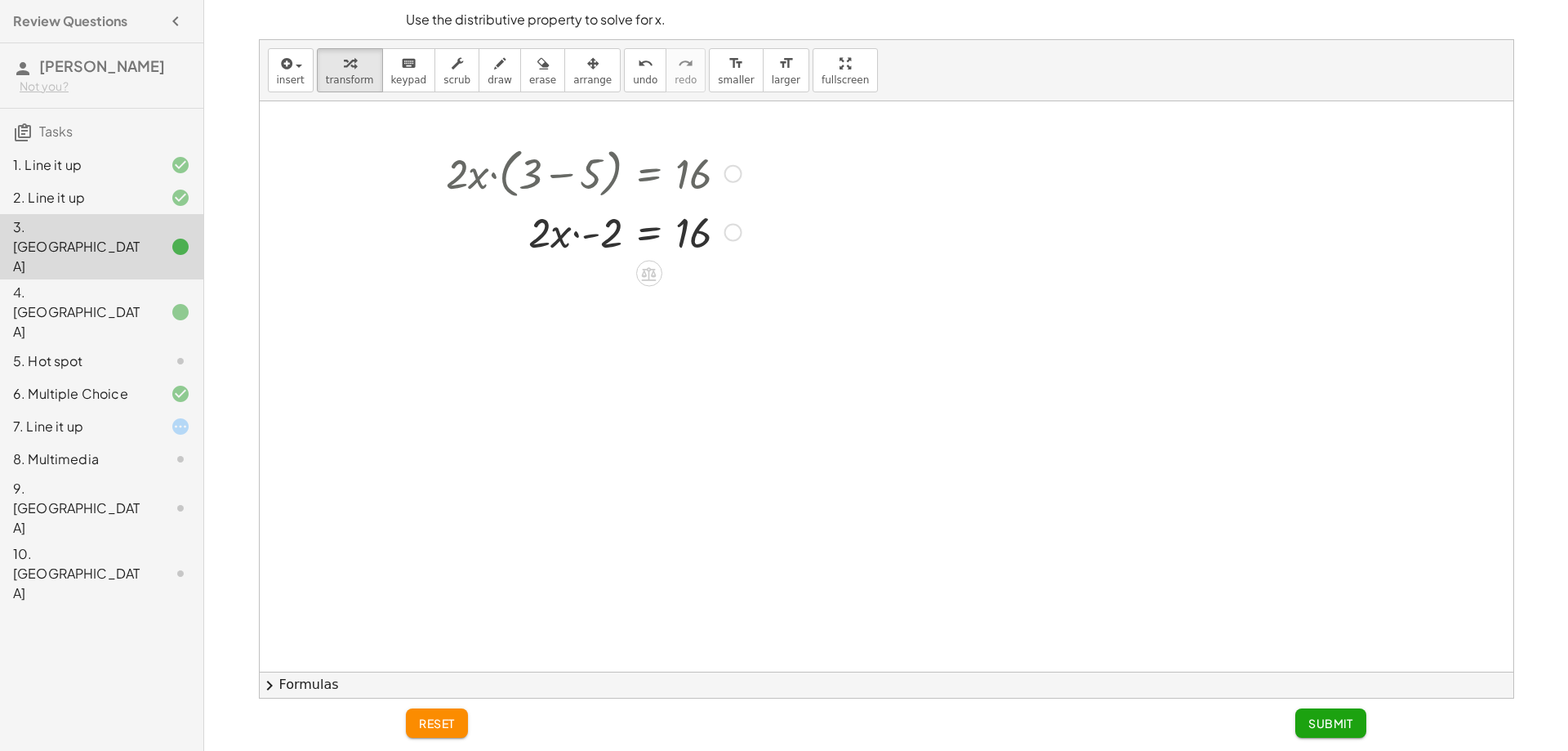
click at [560, 232] on div at bounding box center [621, 231] width 610 height 55
click at [602, 236] on div at bounding box center [621, 231] width 610 height 55
click at [604, 241] on div at bounding box center [621, 231] width 610 height 55
click at [657, 331] on icon at bounding box center [648, 328] width 17 height 17
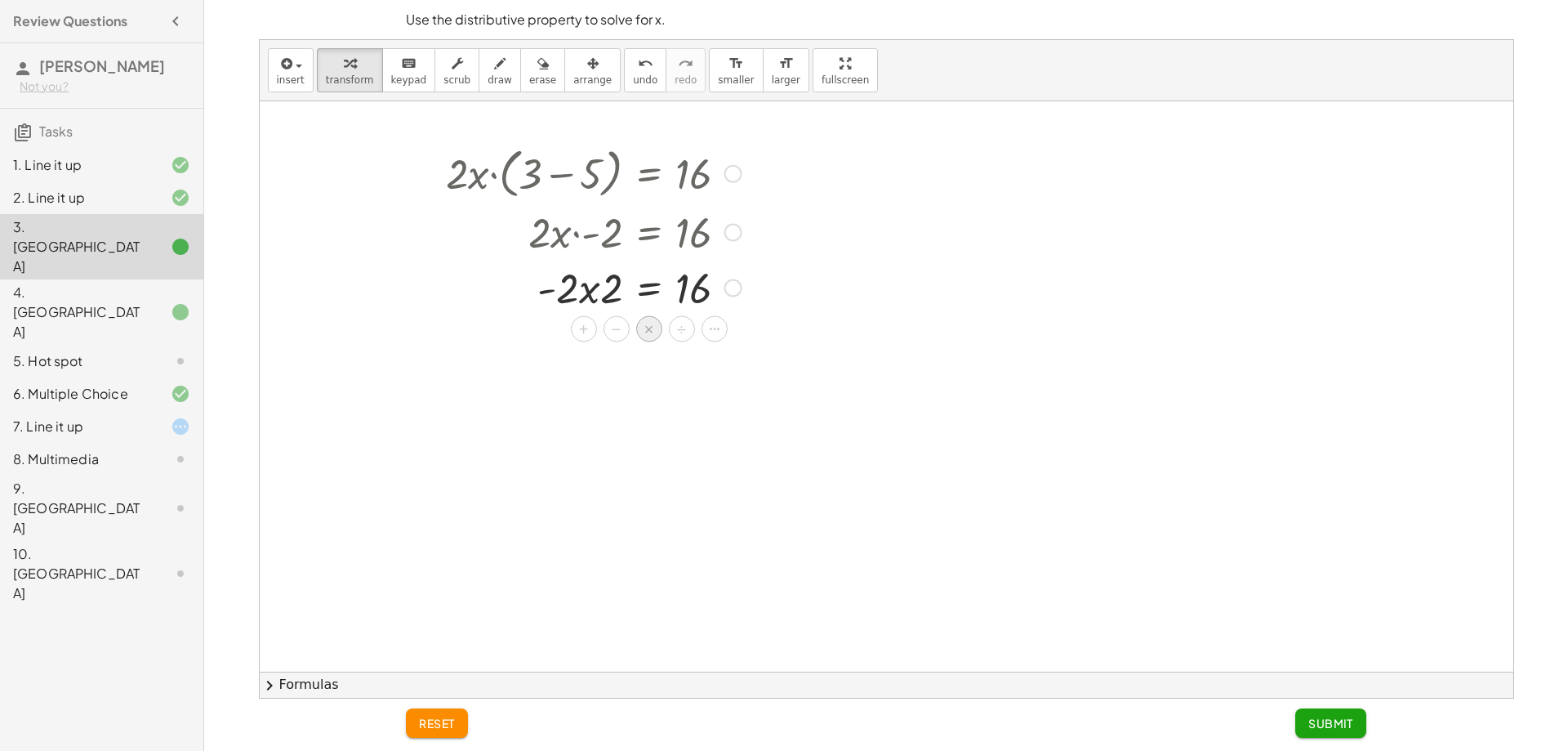
click at [652, 332] on span "×" at bounding box center [649, 330] width 10 height 24
click at [606, 343] on div at bounding box center [621, 342] width 610 height 55
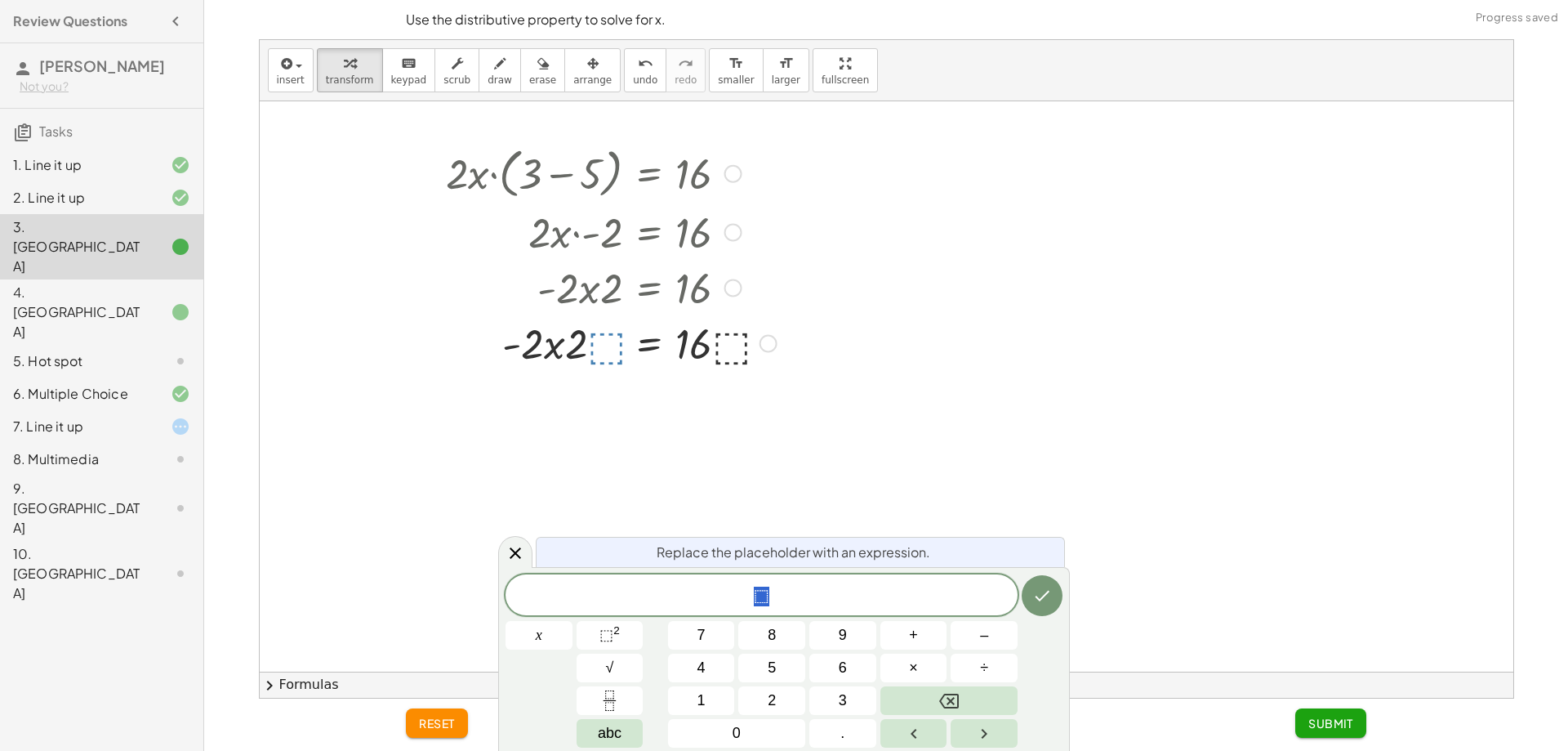
click at [834, 602] on span "⬚" at bounding box center [761, 596] width 512 height 23
click at [924, 666] on button "×" at bounding box center [914, 667] width 67 height 28
click at [774, 695] on span "2" at bounding box center [772, 700] width 8 height 22
click at [1048, 594] on icon "Done" at bounding box center [1043, 596] width 20 height 20
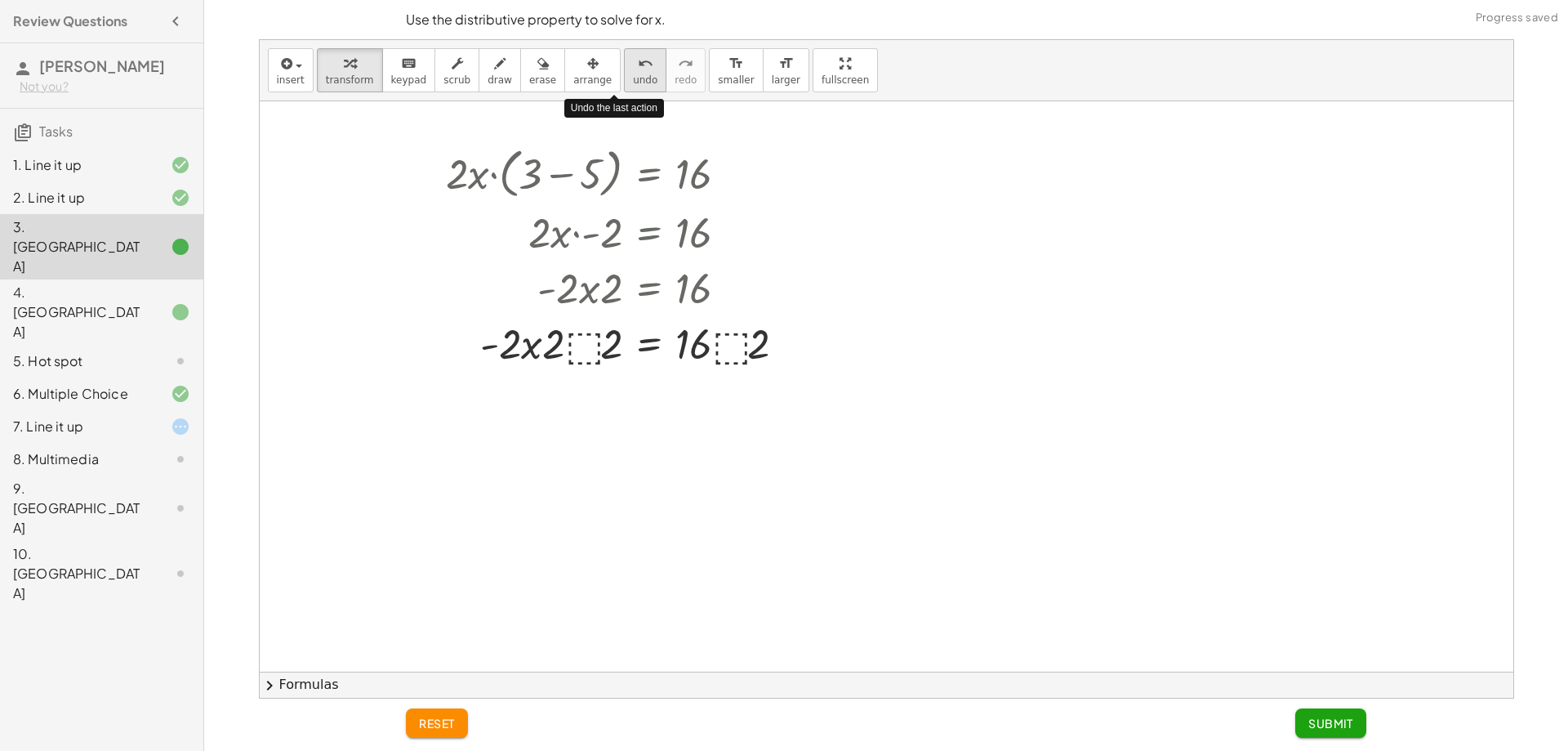
click at [633, 63] on div "undo" at bounding box center [644, 63] width 25 height 20
click at [600, 348] on div at bounding box center [621, 342] width 565 height 55
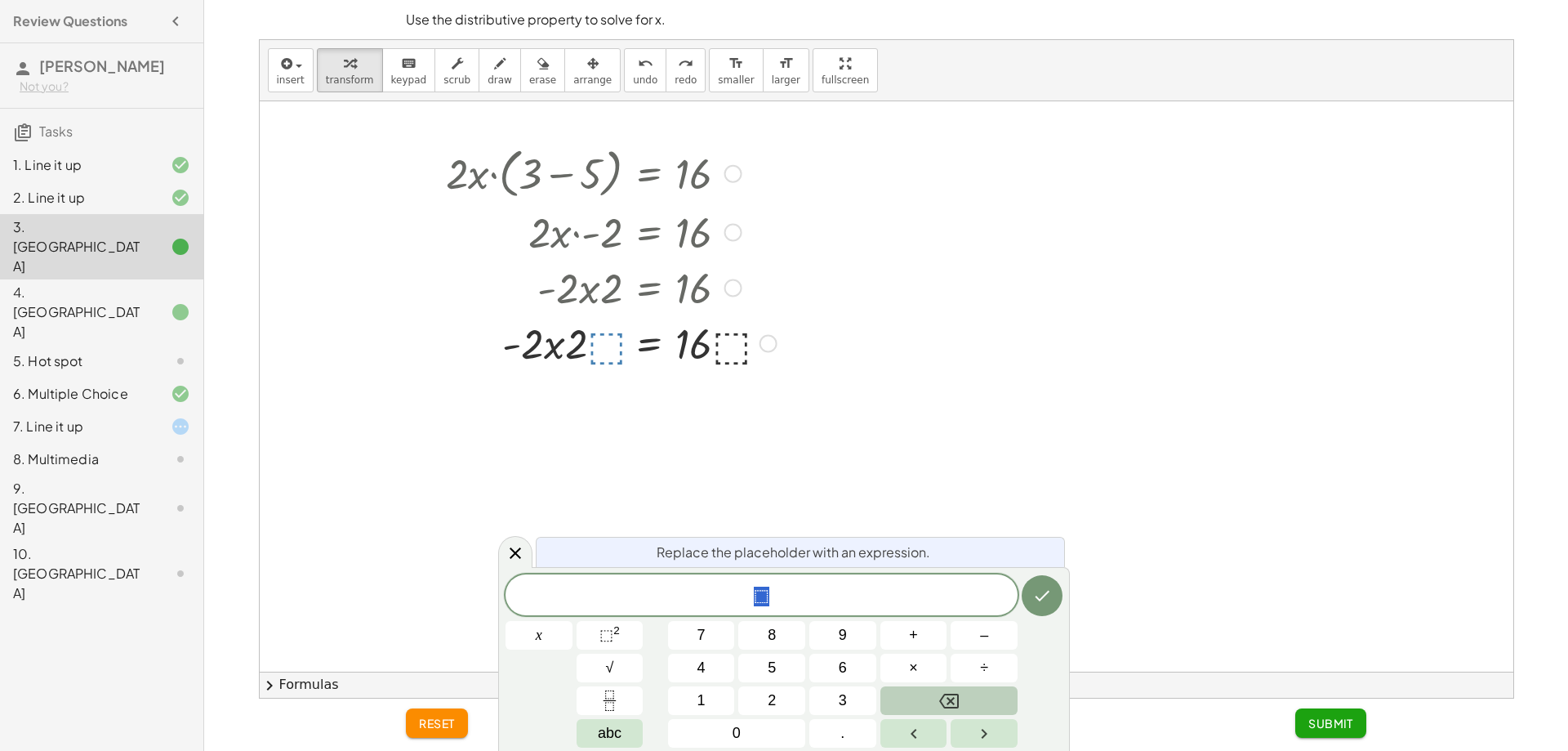
click at [986, 689] on button "Backspace" at bounding box center [949, 700] width 137 height 28
click at [769, 690] on span "2" at bounding box center [772, 700] width 8 height 22
click at [904, 674] on button "×" at bounding box center [914, 667] width 67 height 28
click at [794, 709] on button "2" at bounding box center [772, 700] width 67 height 28
click at [1047, 596] on icon "Done" at bounding box center [1043, 596] width 20 height 20
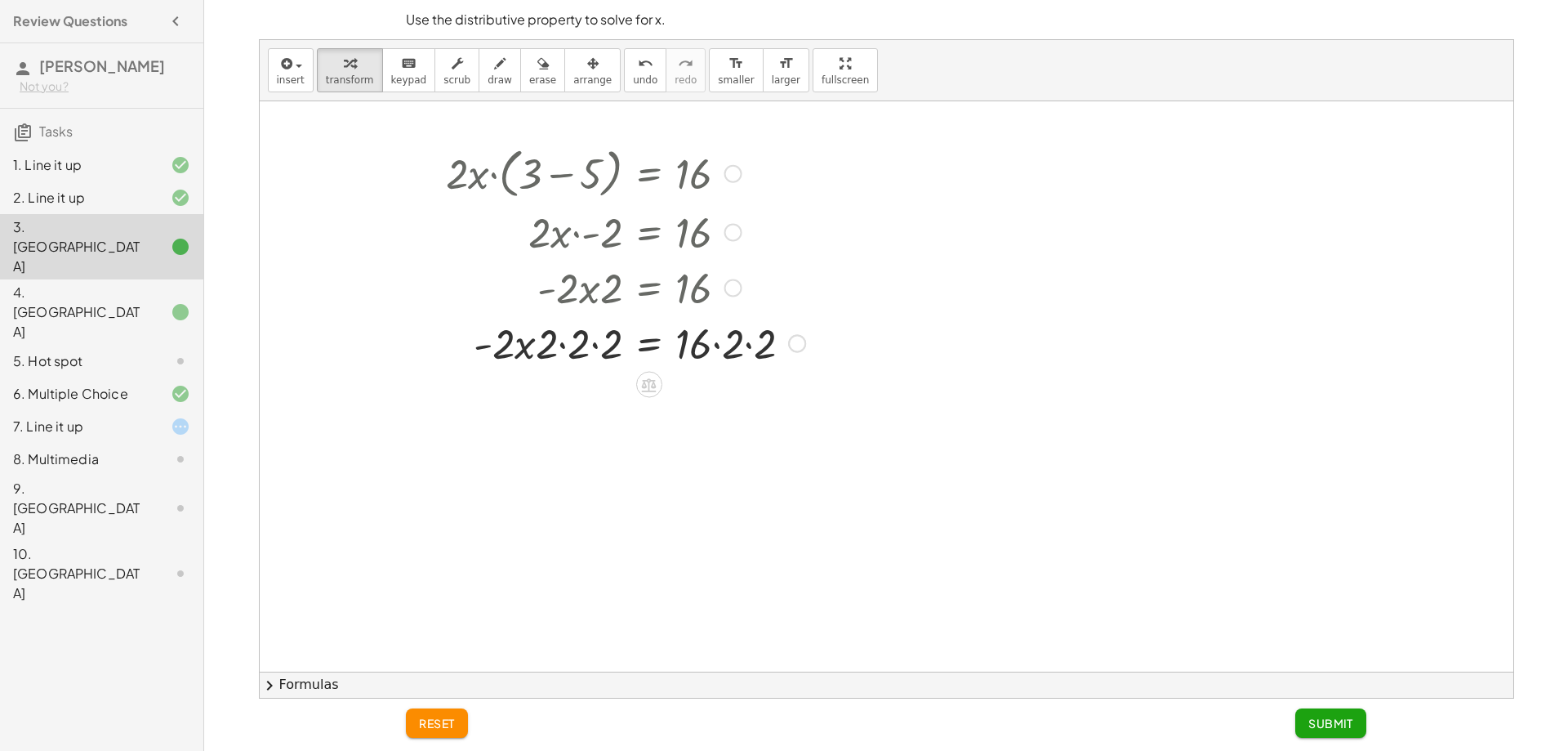
click at [756, 346] on div at bounding box center [621, 342] width 610 height 55
click at [726, 345] on div at bounding box center [621, 342] width 610 height 55
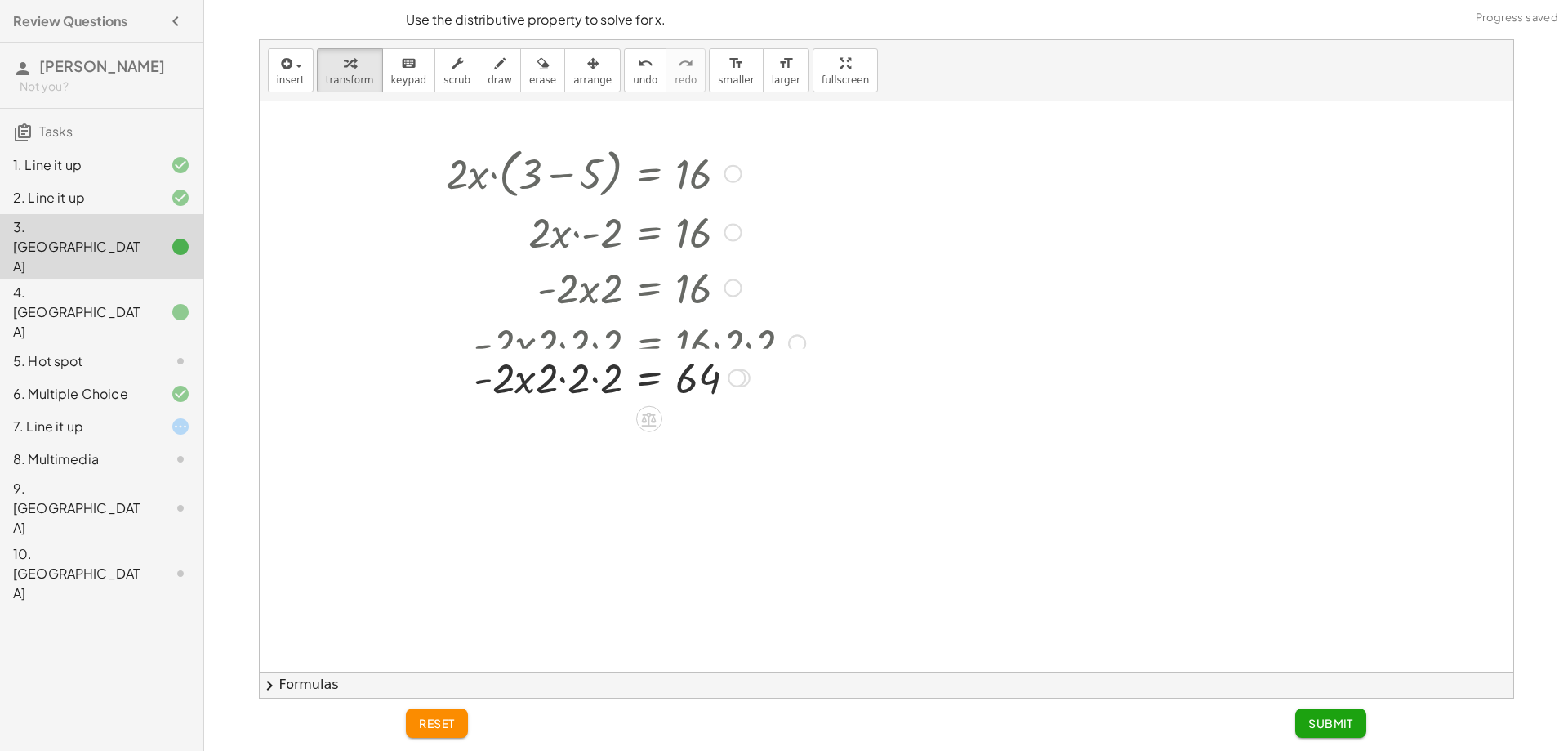
click at [554, 345] on div at bounding box center [637, 342] width 642 height 55
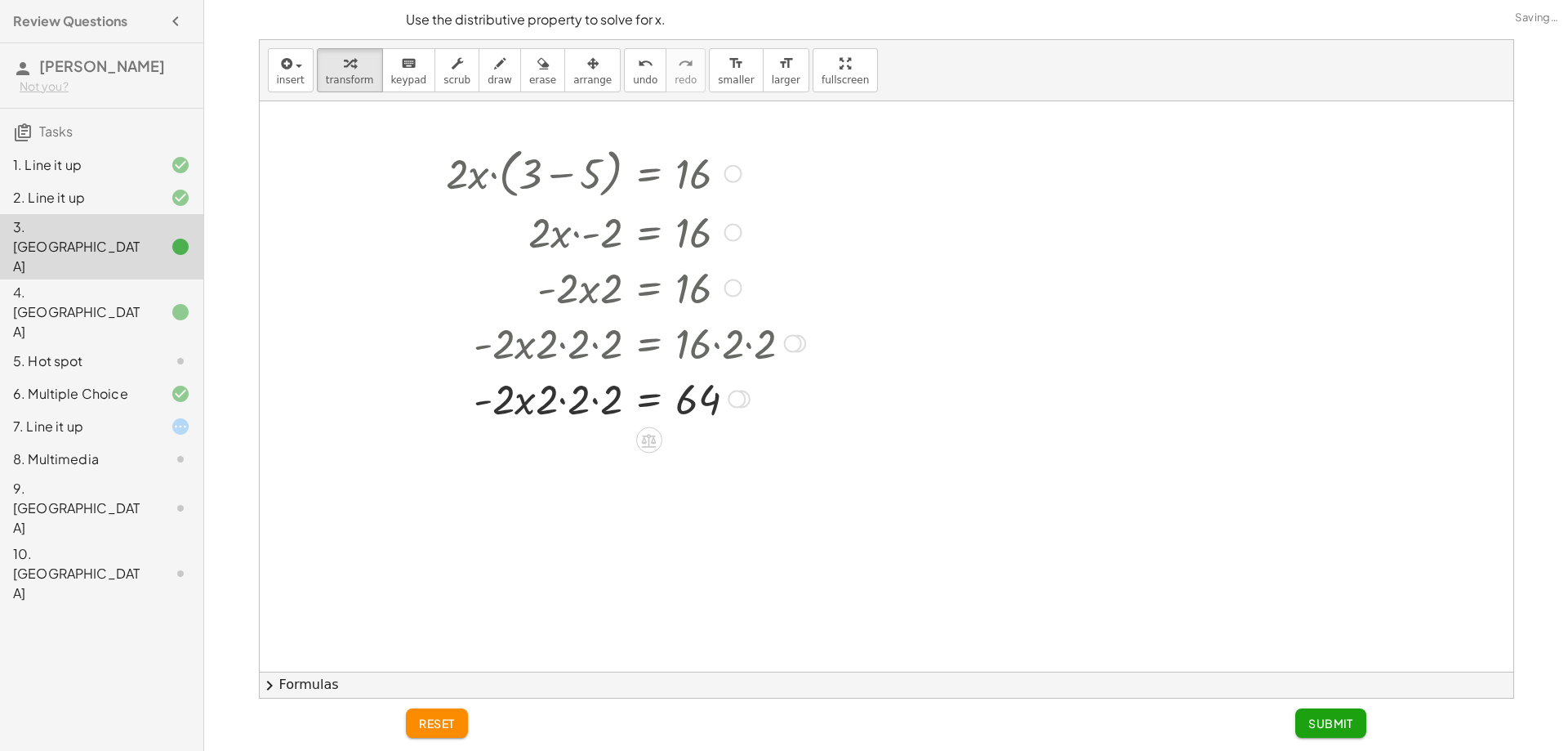
click at [579, 416] on div at bounding box center [621, 397] width 610 height 55
click at [573, 413] on div at bounding box center [621, 397] width 610 height 55
click at [535, 402] on div at bounding box center [621, 397] width 610 height 55
click at [557, 404] on div at bounding box center [621, 397] width 610 height 55
click at [594, 406] on div at bounding box center [621, 397] width 610 height 55
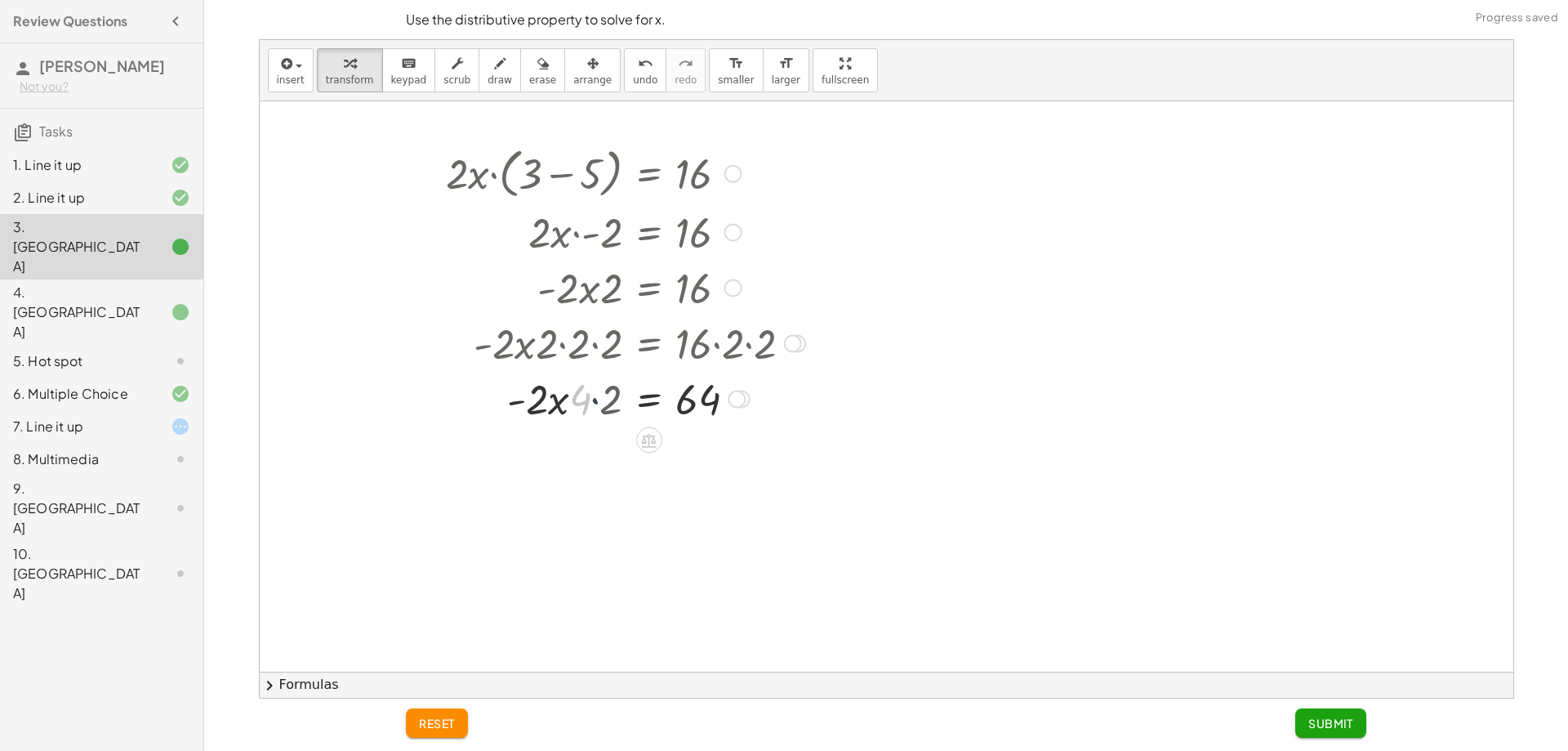
click at [594, 406] on div at bounding box center [621, 397] width 610 height 55
click at [597, 405] on div at bounding box center [621, 397] width 610 height 55
click at [582, 406] on div at bounding box center [621, 397] width 610 height 55
click at [568, 401] on div at bounding box center [621, 397] width 610 height 55
click at [545, 411] on div at bounding box center [621, 397] width 610 height 55
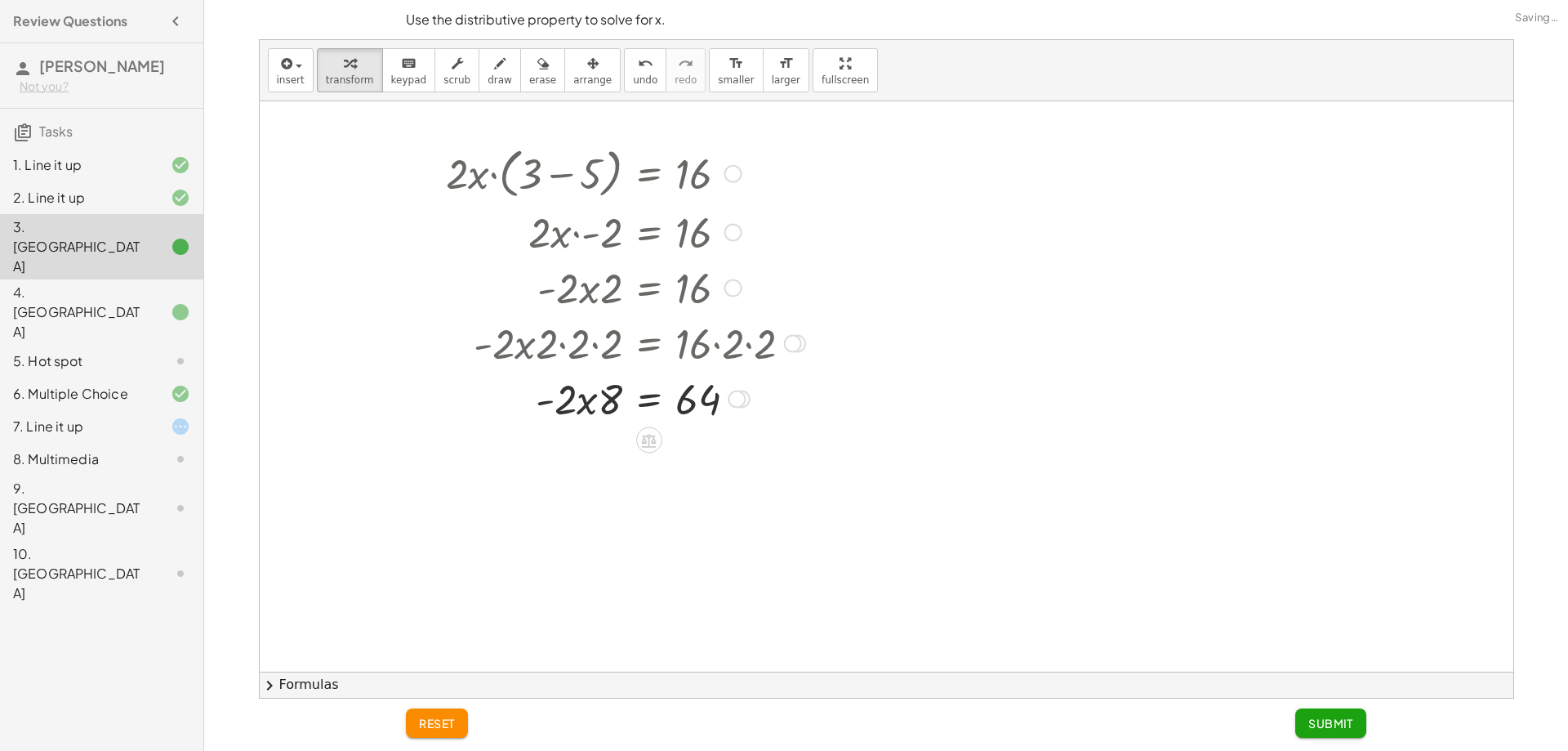
click at [568, 438] on div "· 2 · x · ( + 3 − 5 ) = 16 · 2 · x · - 2 = 16 · - 2 · x · 2 = 16 · - 2 · x · 2 …" at bounding box center [615, 436] width 631 height 597
click at [643, 445] on icon at bounding box center [648, 439] width 17 height 17
click at [600, 433] on div "+ − × ÷" at bounding box center [655, 437] width 144 height 30
click at [646, 440] on icon at bounding box center [649, 440] width 15 height 14
click at [614, 447] on span "−" at bounding box center [616, 441] width 10 height 24
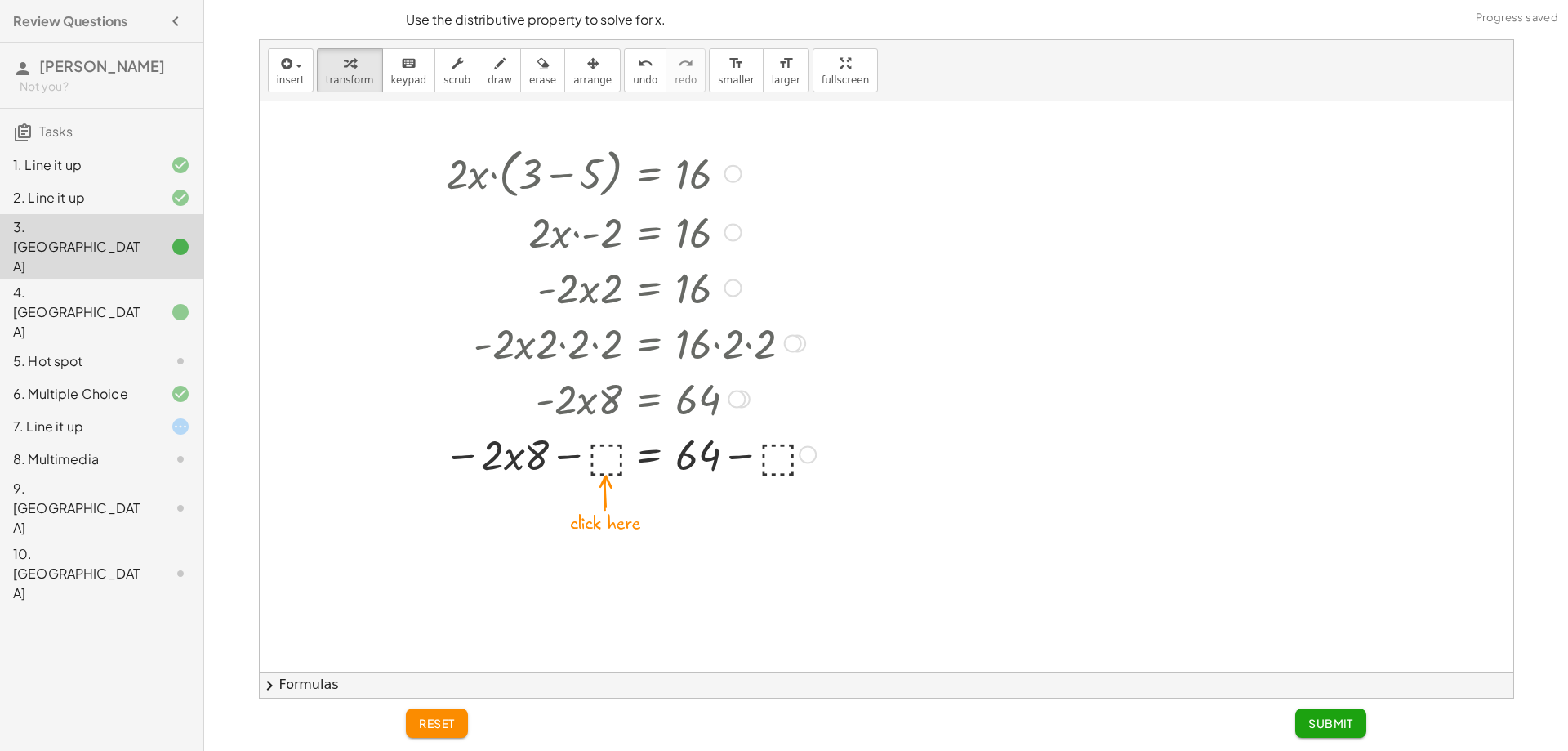
click at [600, 465] on div at bounding box center [621, 453] width 610 height 55
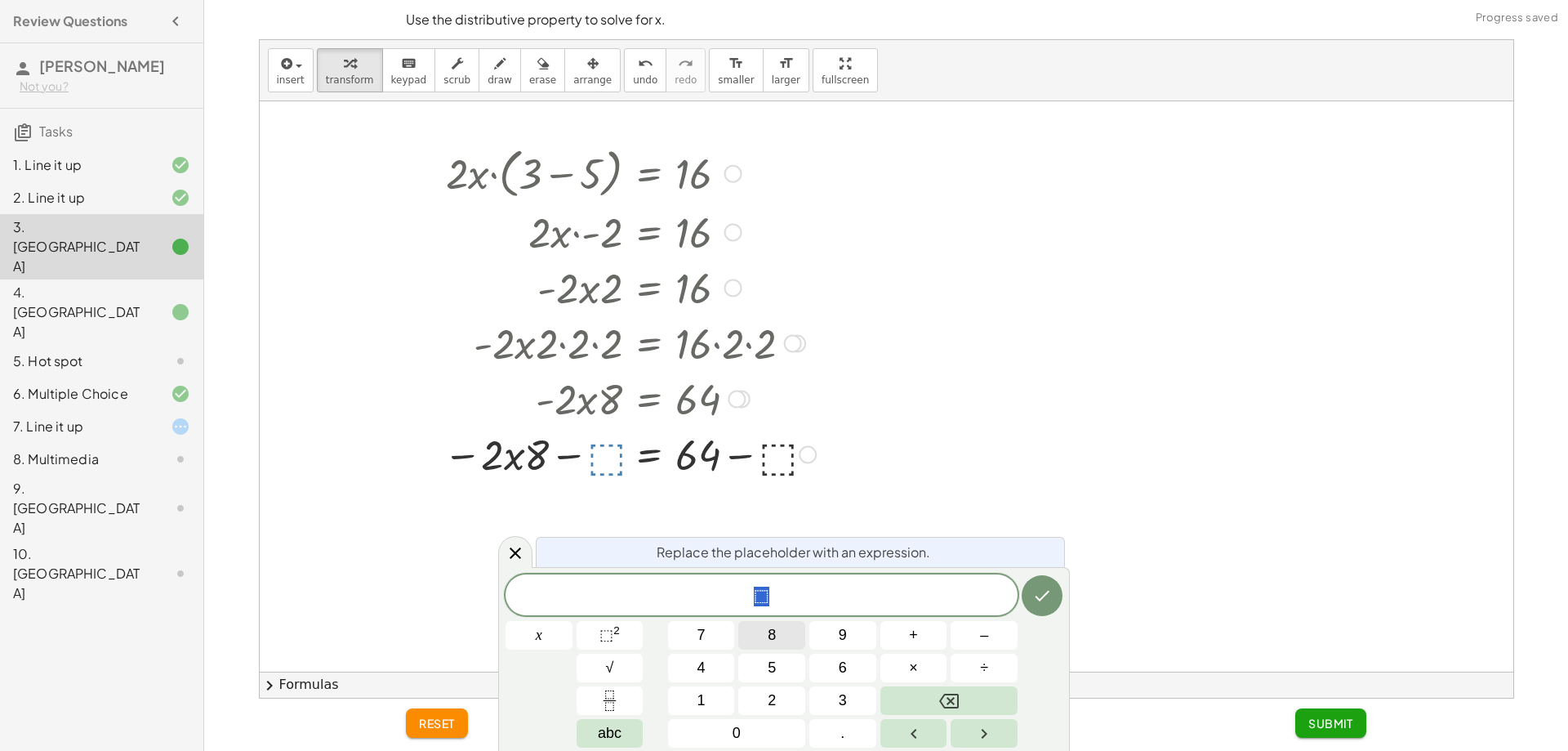
click at [760, 640] on button "8" at bounding box center [772, 635] width 67 height 28
click at [1046, 598] on icon "Done" at bounding box center [1043, 596] width 20 height 20
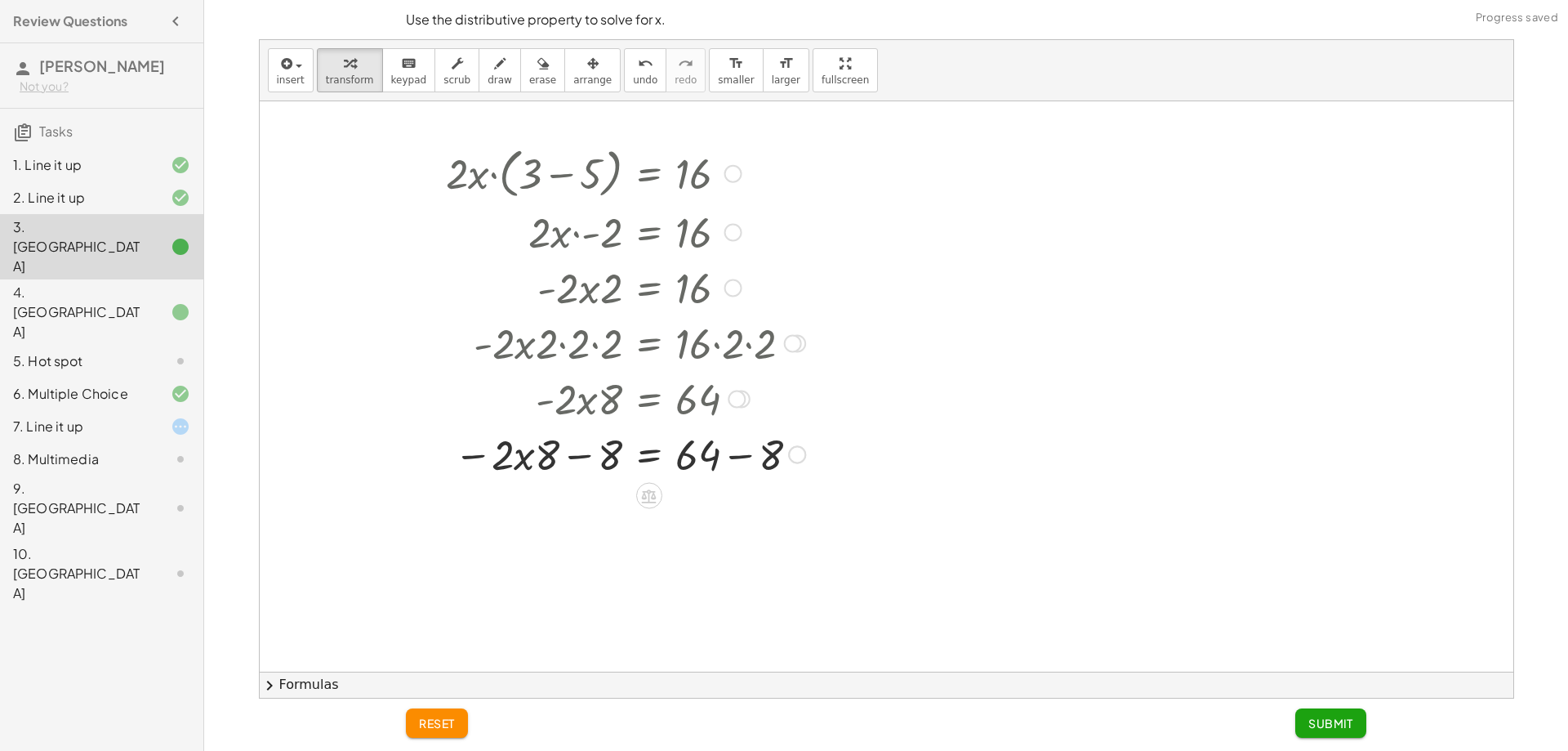
click at [598, 449] on div at bounding box center [621, 453] width 610 height 55
click at [735, 465] on div at bounding box center [621, 453] width 610 height 55
click at [614, 463] on div at bounding box center [621, 453] width 610 height 55
click at [649, 174] on div "· 2 · x · ( + 3 − 5 ) = 16 · 2 · x · - 2 = 16 · - 2 · x · 2 = 16 · - 2 · x · 2 …" at bounding box center [649, 174] width 0 height 0
click at [586, 517] on div at bounding box center [621, 508] width 610 height 55
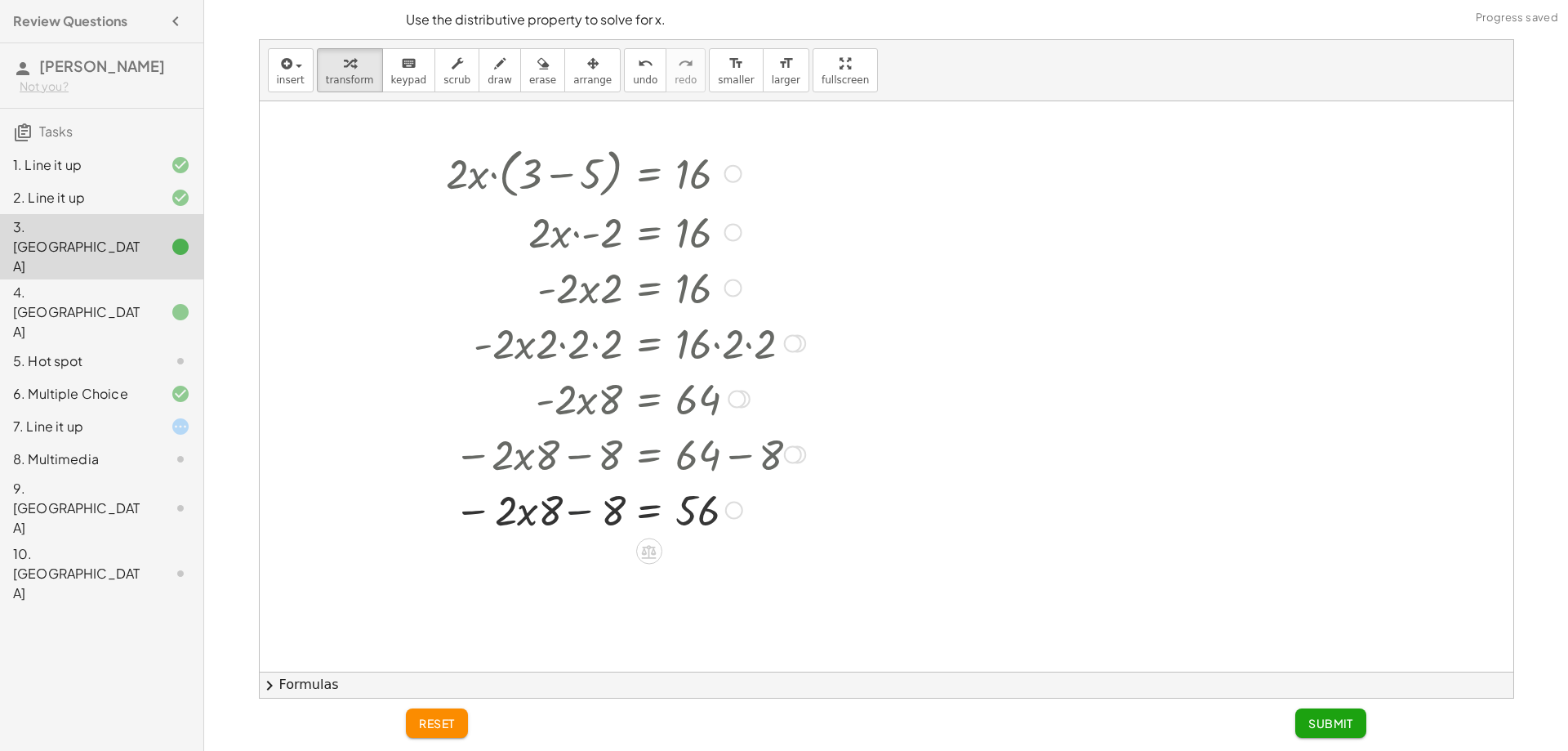
click at [564, 515] on div at bounding box center [621, 508] width 610 height 55
click at [545, 515] on div at bounding box center [621, 508] width 610 height 55
click at [546, 515] on div at bounding box center [621, 508] width 610 height 55
click at [547, 514] on div at bounding box center [621, 508] width 610 height 55
click at [567, 510] on div at bounding box center [621, 508] width 610 height 55
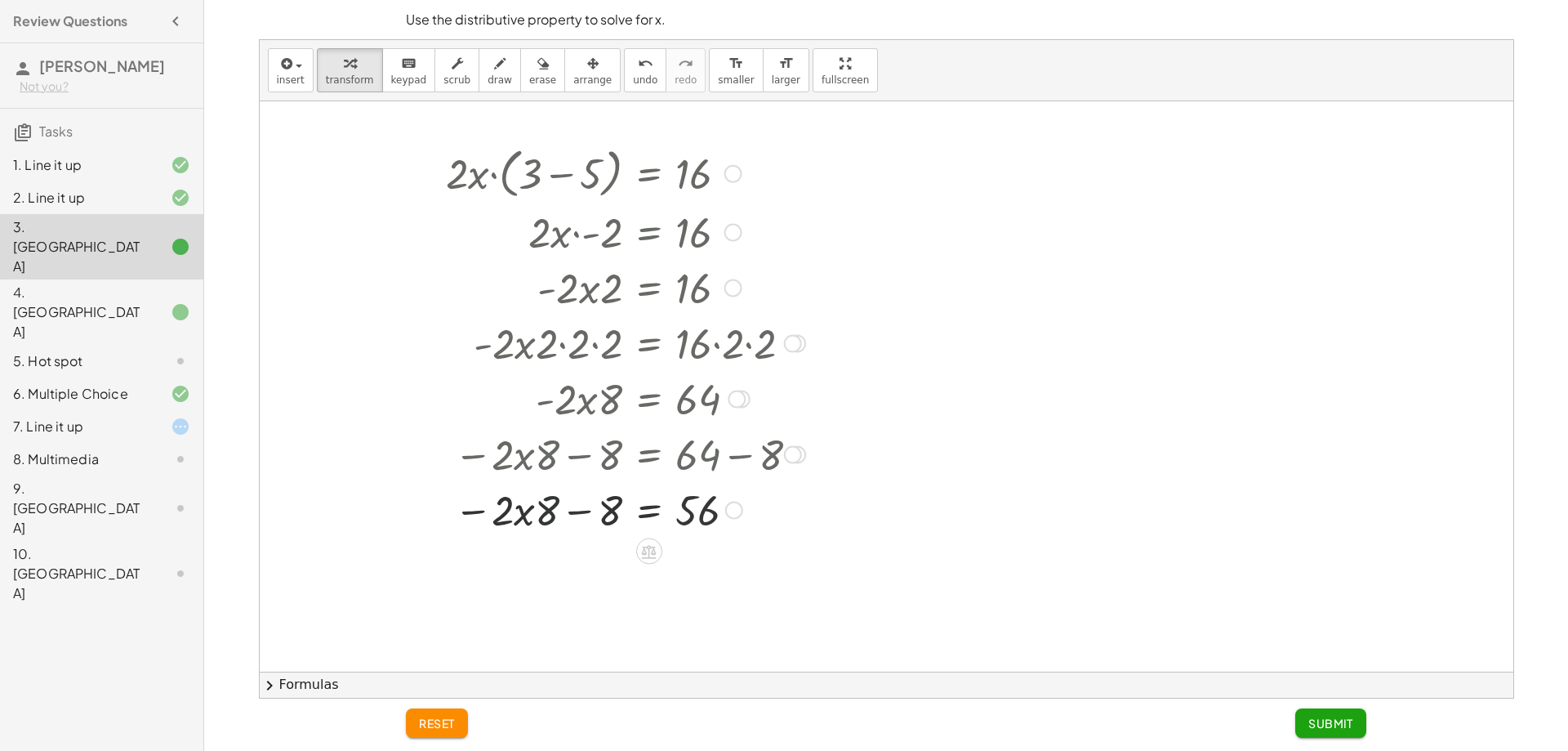
click at [574, 508] on div at bounding box center [621, 508] width 610 height 55
click at [594, 512] on div at bounding box center [621, 508] width 610 height 55
click at [567, 508] on div at bounding box center [621, 508] width 610 height 55
click at [583, 519] on div at bounding box center [621, 508] width 610 height 55
click at [655, 571] on div "· 2 · x · ( + 3 − 5 ) = 16 · 2 · x · - 2 = 16 · - 2 · x · 2 = 16 · - 2 · x · 2 …" at bounding box center [615, 436] width 631 height 597
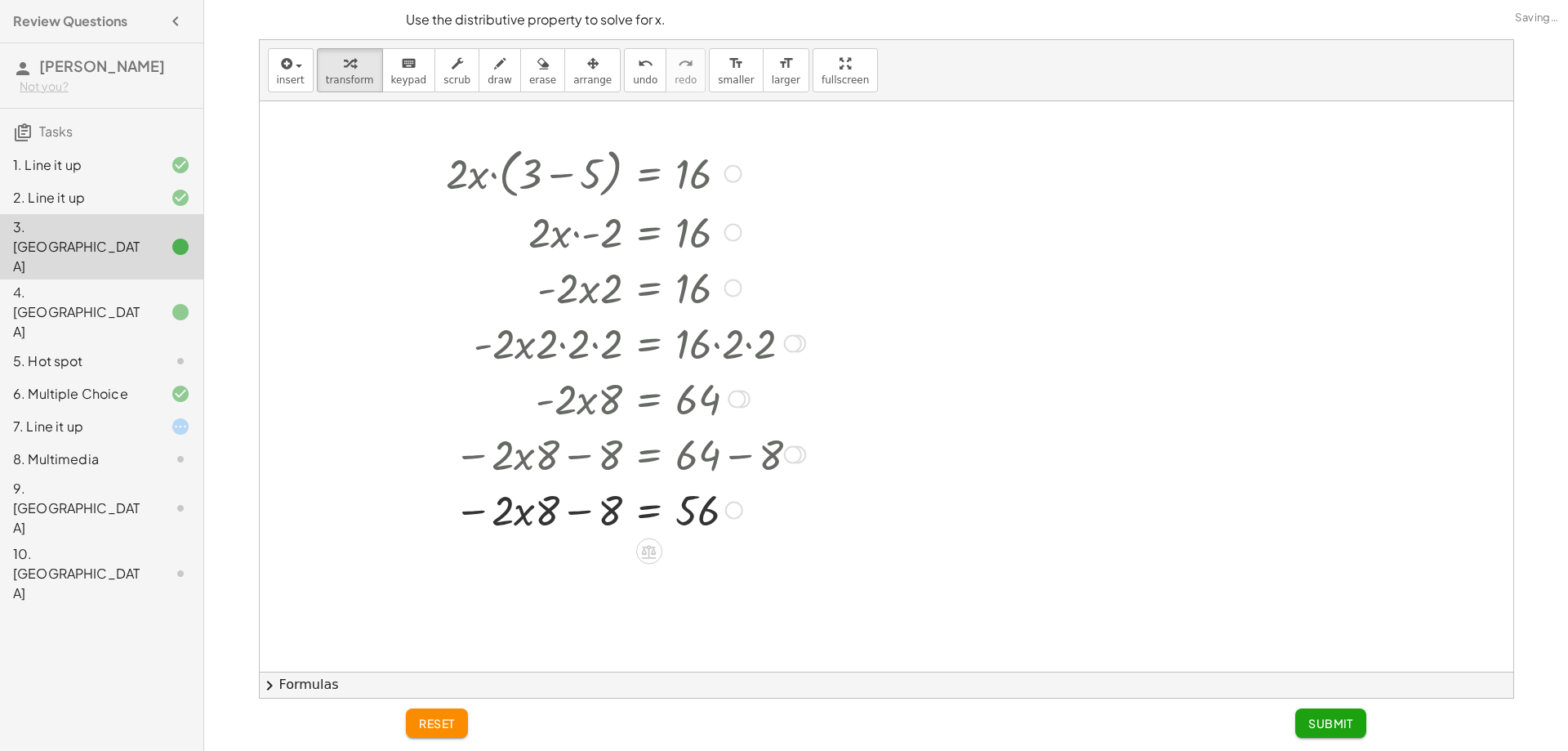
click at [652, 565] on div "· 2 · x · ( + 3 − 5 ) = 16 · 2 · x · - 2 = 16 · - 2 · x · 2 = 16 · - 2 · x · 2 …" at bounding box center [615, 436] width 631 height 597
click at [650, 556] on icon at bounding box center [648, 551] width 17 height 17
click at [621, 555] on span "−" at bounding box center [616, 552] width 10 height 24
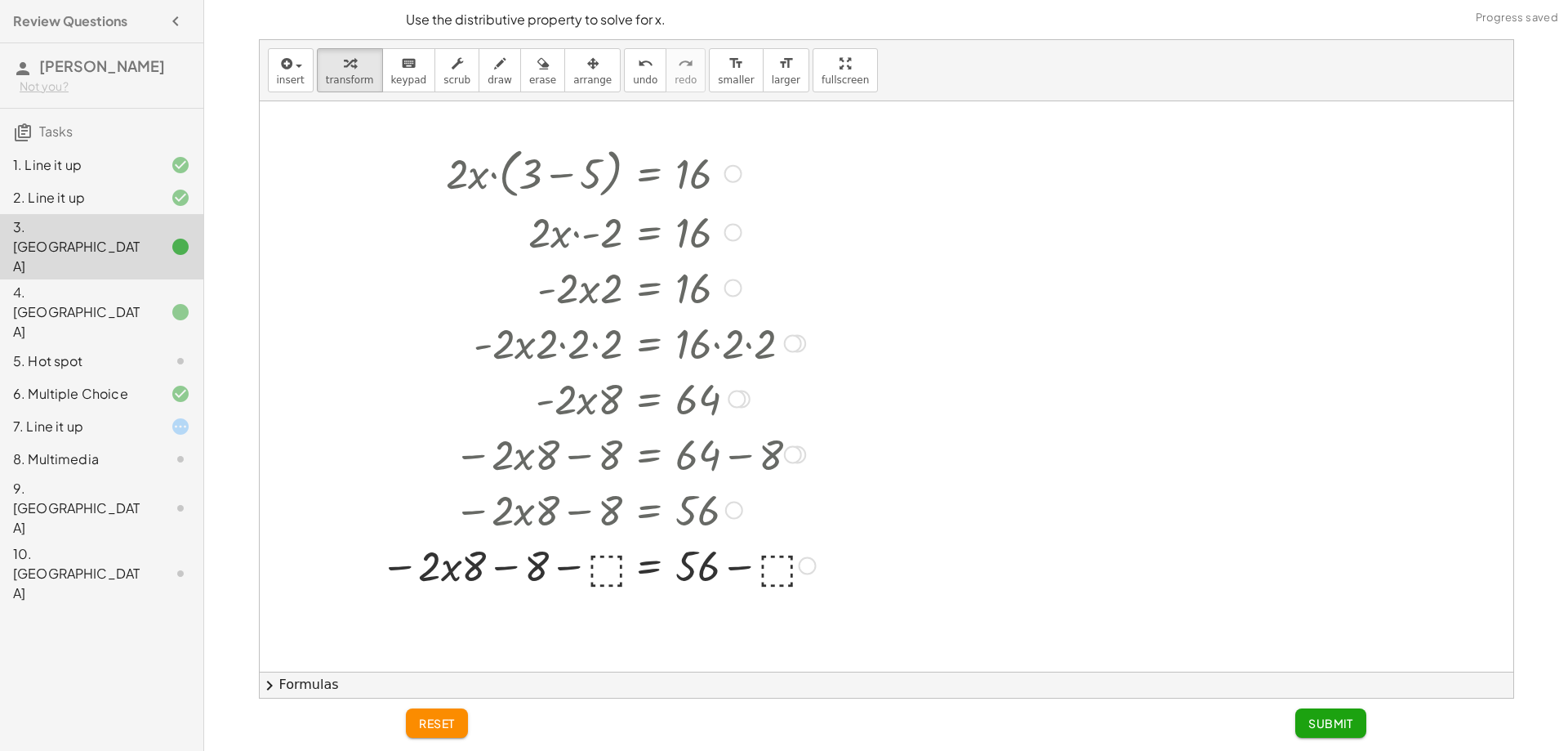
click at [607, 511] on div at bounding box center [620, 508] width 463 height 55
click at [608, 556] on div at bounding box center [621, 564] width 610 height 55
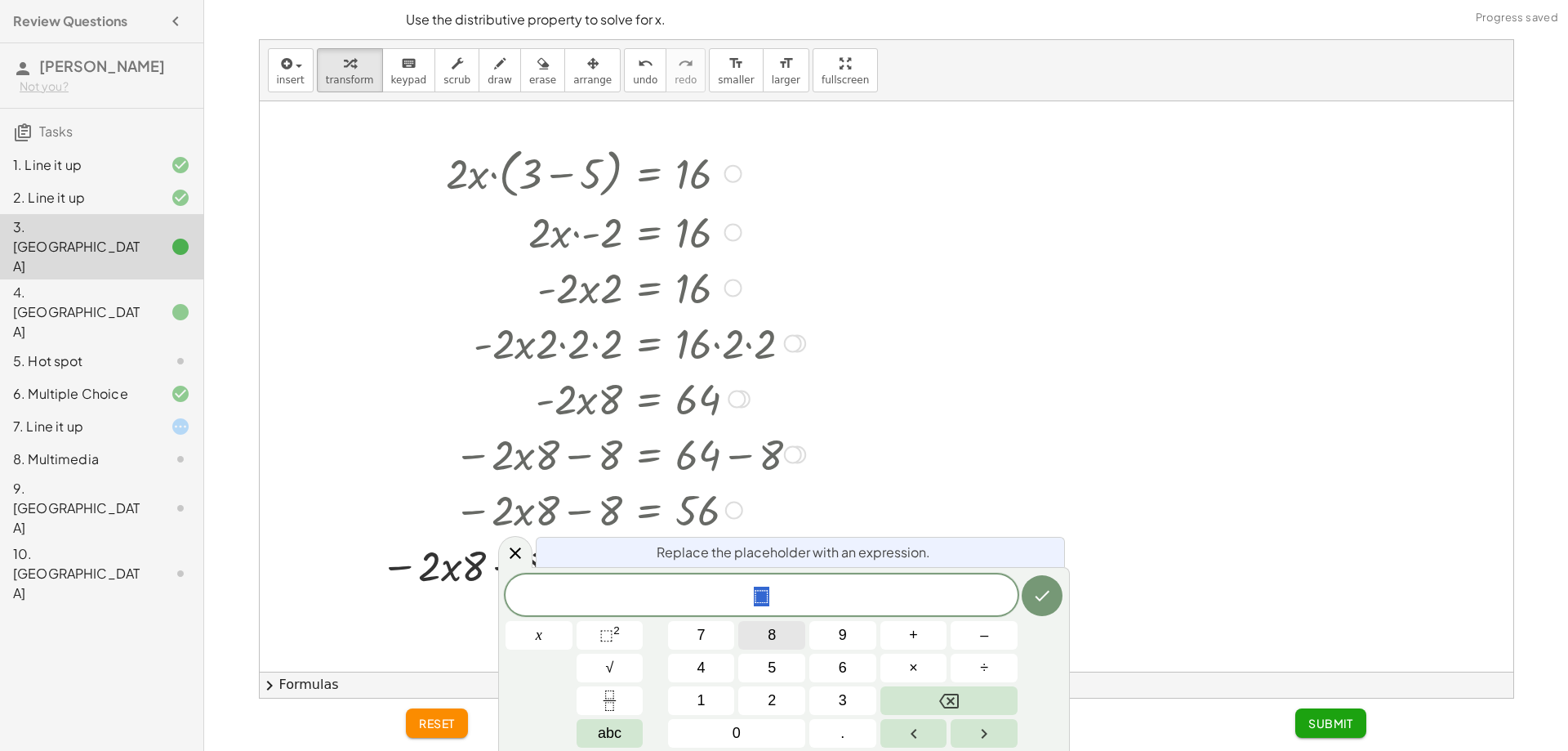
click at [783, 634] on button "8" at bounding box center [772, 635] width 67 height 28
click at [1057, 588] on button "Done" at bounding box center [1042, 596] width 41 height 41
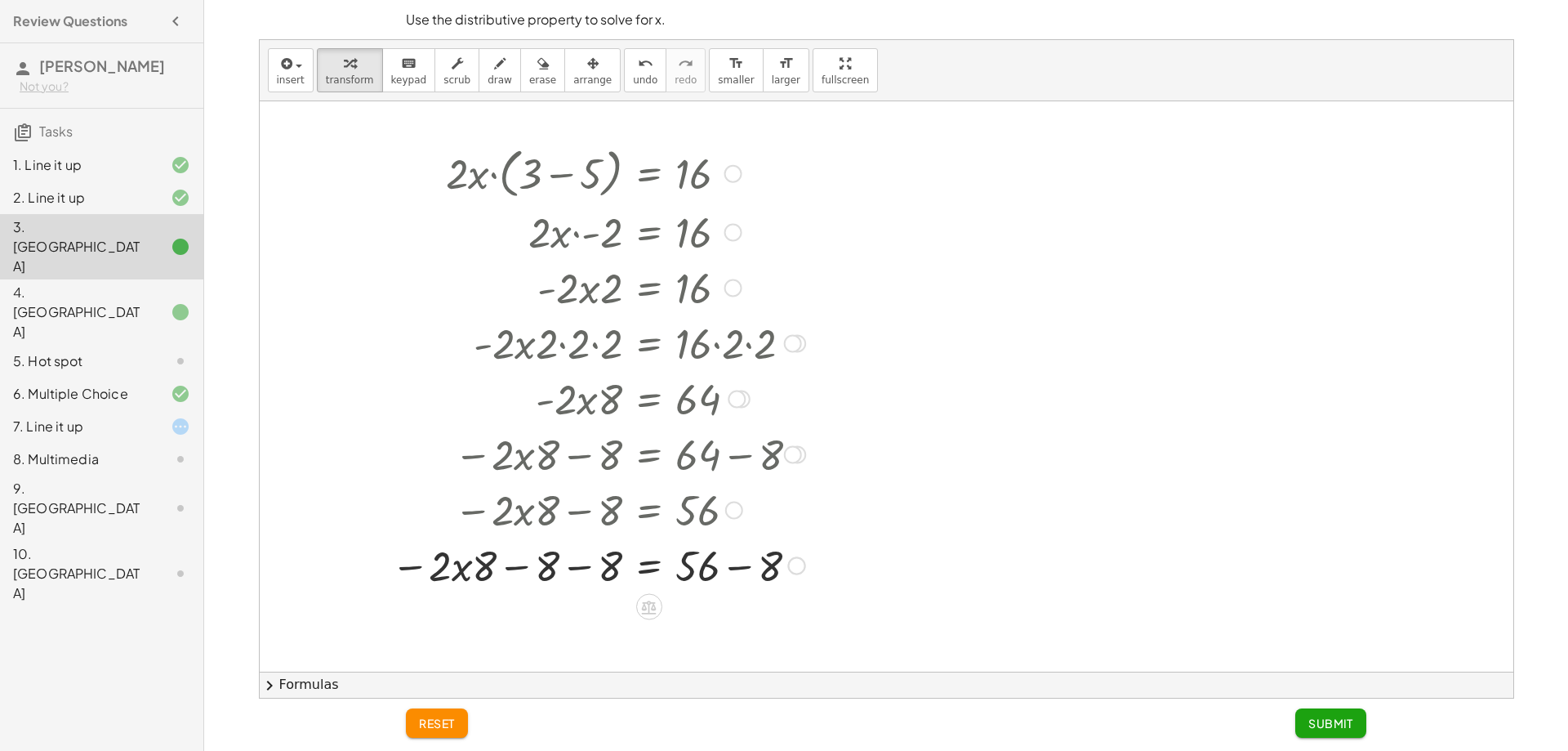
drag, startPoint x: 631, startPoint y: 581, endPoint x: 584, endPoint y: 578, distance: 47.1
click at [618, 581] on div at bounding box center [621, 564] width 610 height 55
click at [535, 560] on div at bounding box center [621, 564] width 610 height 55
click at [585, 585] on div at bounding box center [621, 564] width 610 height 55
click at [578, 567] on div at bounding box center [621, 564] width 610 height 55
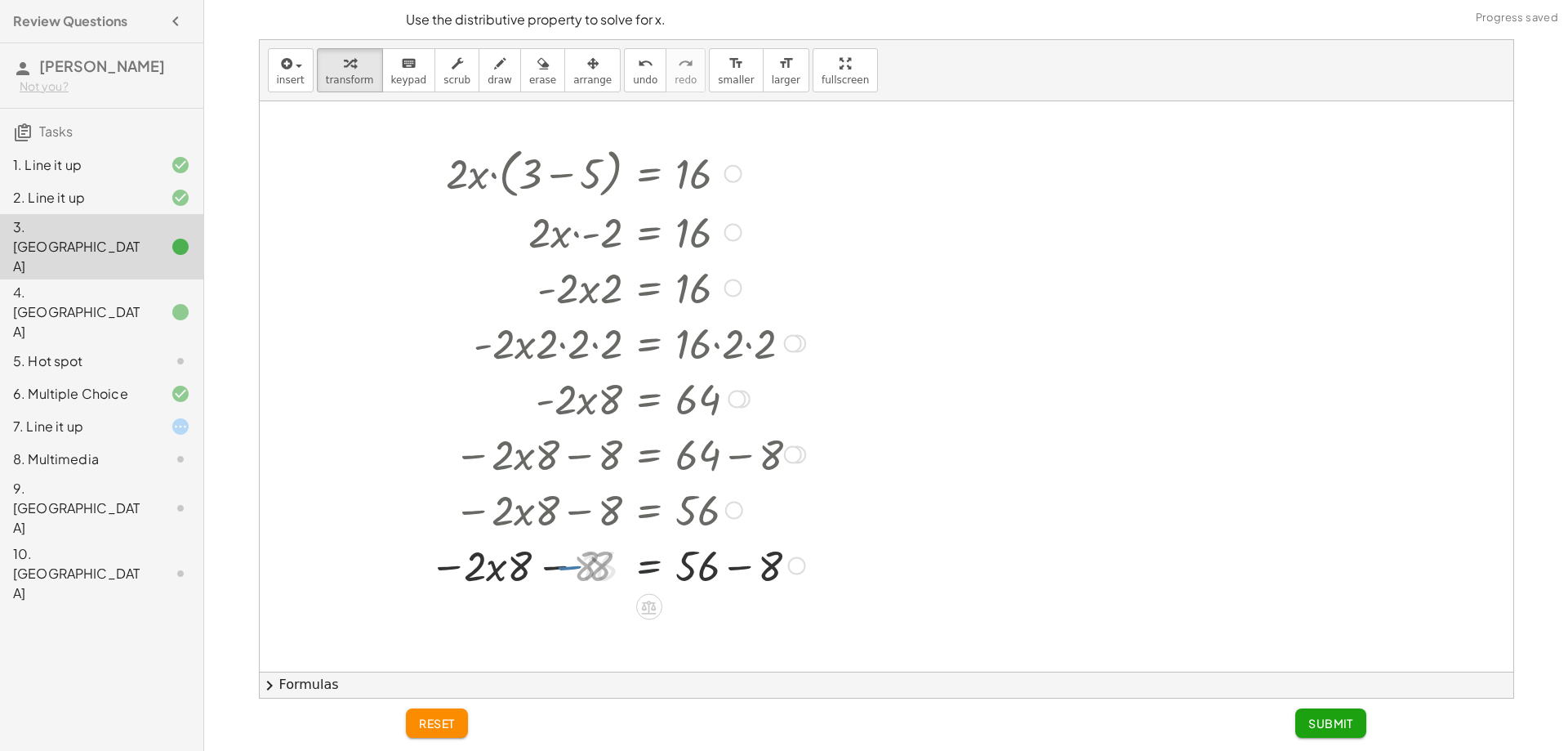
click at [547, 567] on div at bounding box center [621, 564] width 610 height 55
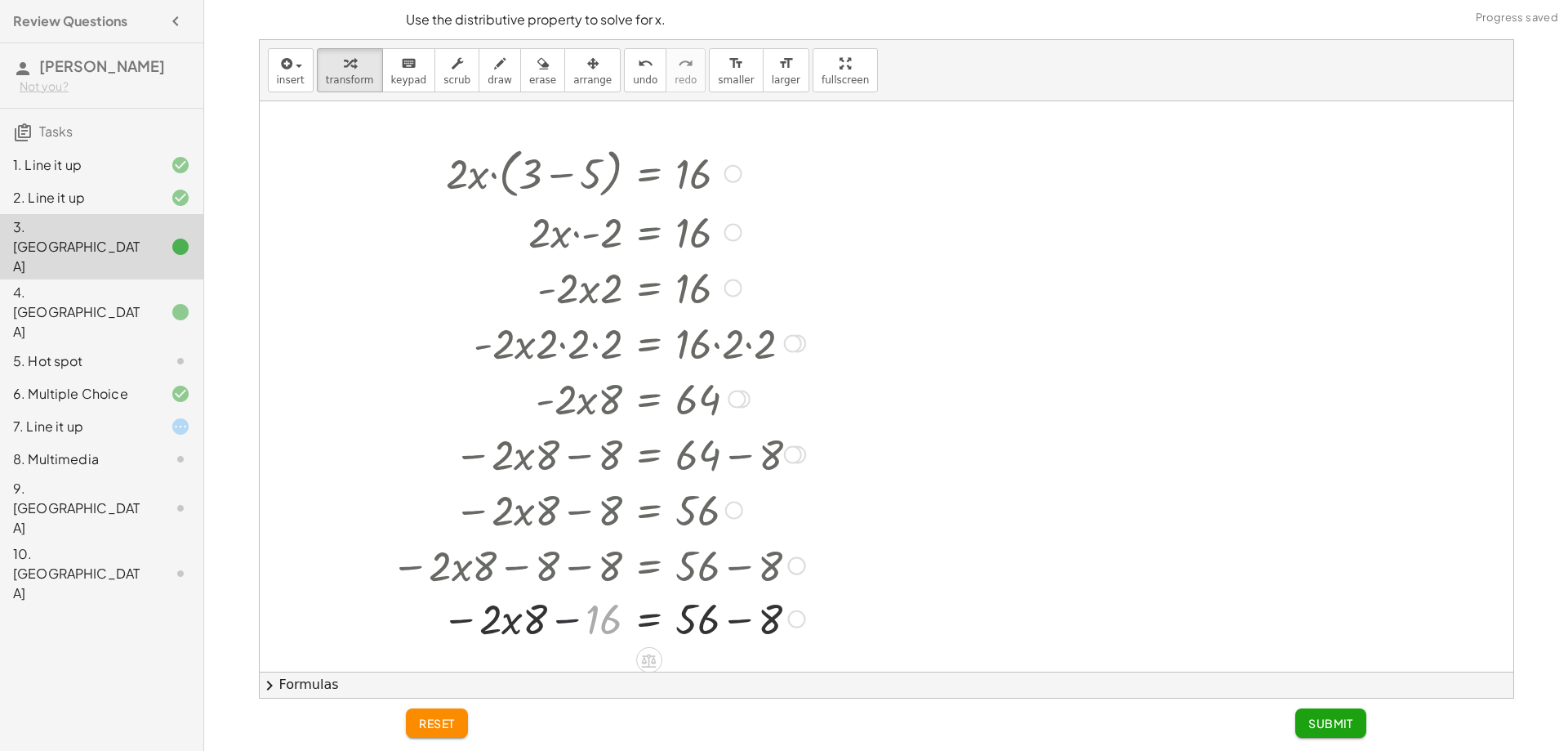
click at [567, 570] on div at bounding box center [595, 564] width 661 height 55
click at [587, 615] on div at bounding box center [621, 619] width 610 height 55
click at [585, 616] on div at bounding box center [621, 619] width 610 height 55
drag, startPoint x: 580, startPoint y: 616, endPoint x: 557, endPoint y: 626, distance: 25.1
click at [571, 623] on div at bounding box center [621, 619] width 610 height 55
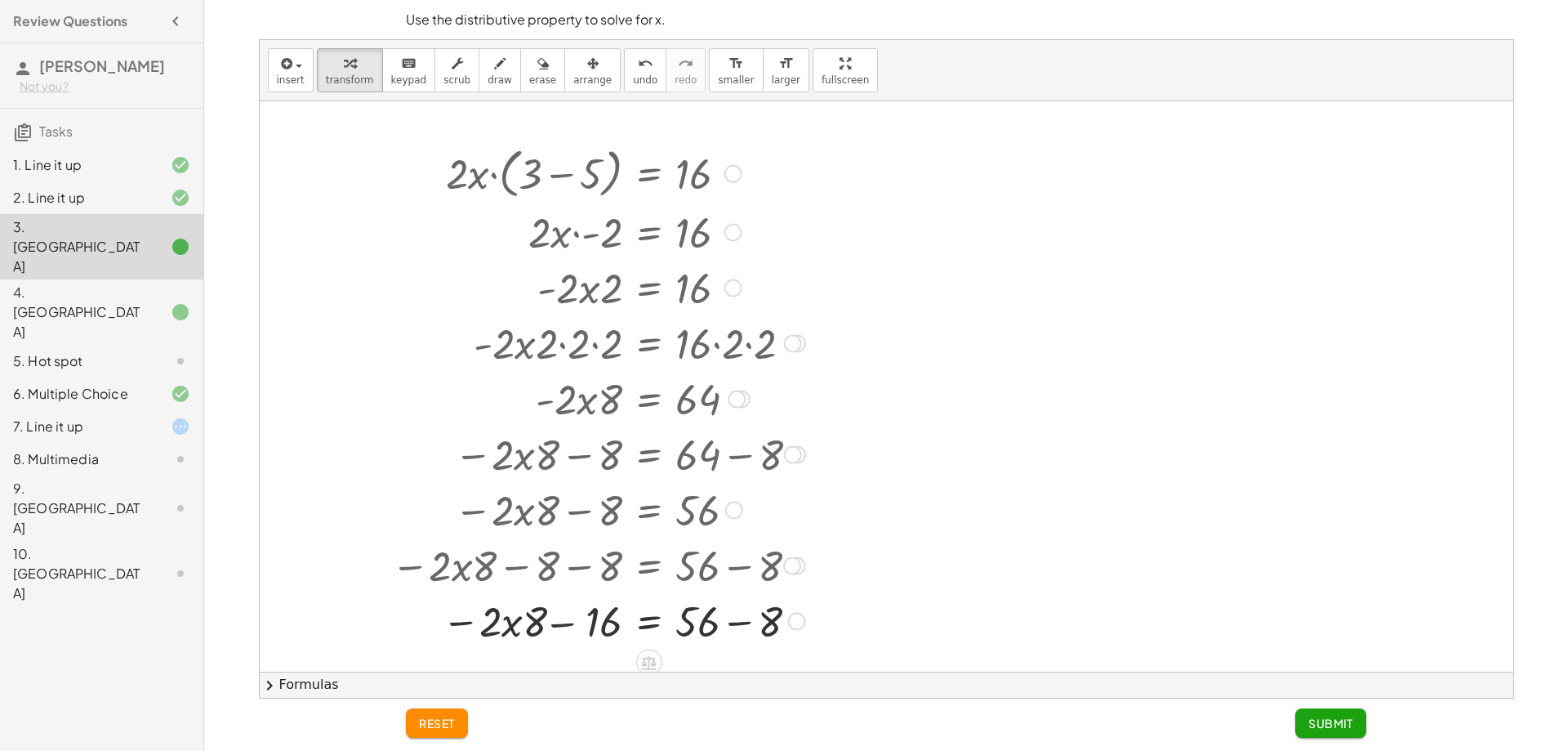
drag, startPoint x: 551, startPoint y: 626, endPoint x: 565, endPoint y: 630, distance: 14.6
click at [549, 628] on div at bounding box center [621, 619] width 610 height 55
click at [744, 636] on div at bounding box center [621, 619] width 610 height 55
click at [614, 627] on div at bounding box center [621, 619] width 610 height 55
click at [644, 659] on icon at bounding box center [649, 663] width 15 height 14
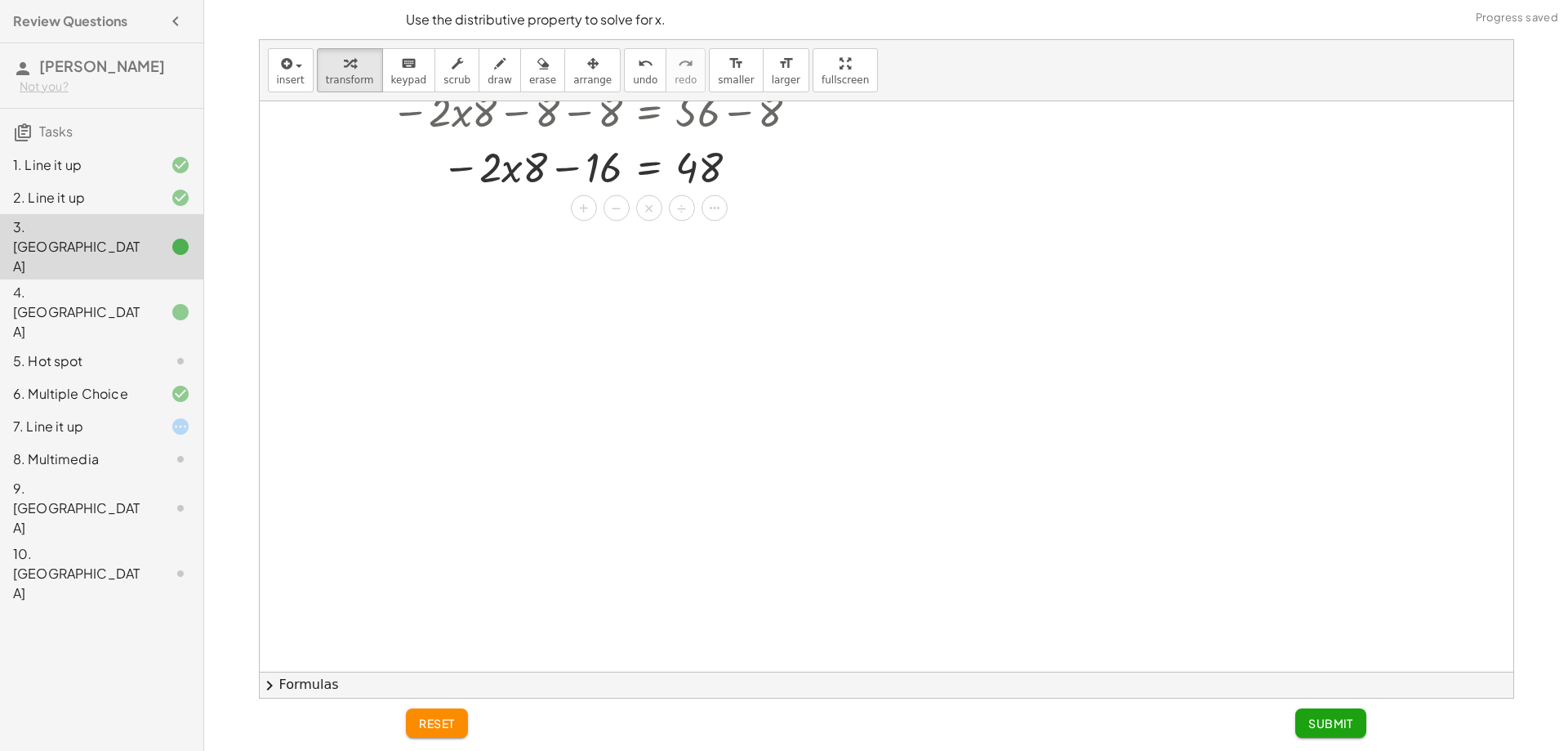
scroll to position [490, 0]
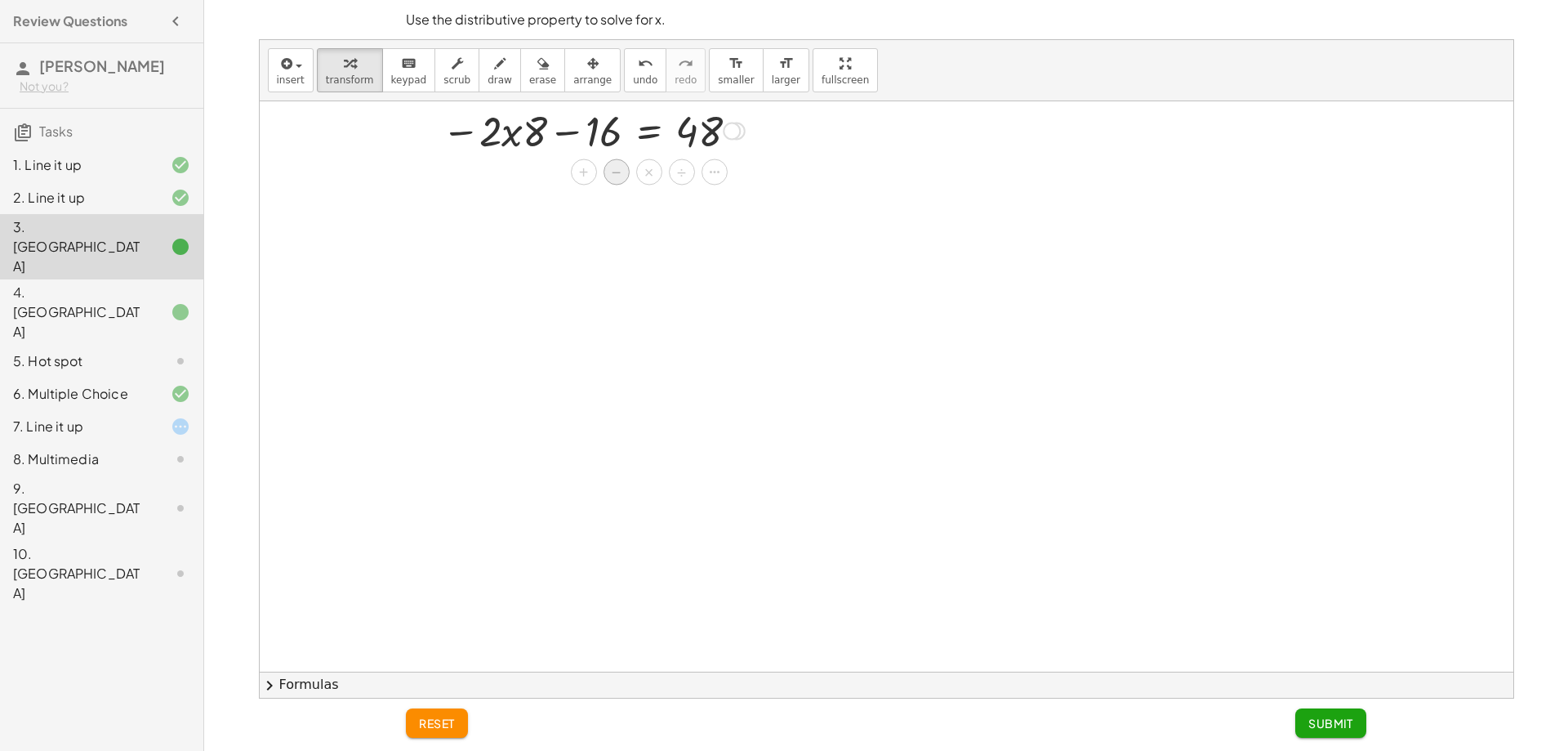
click at [615, 173] on span "−" at bounding box center [616, 173] width 10 height 24
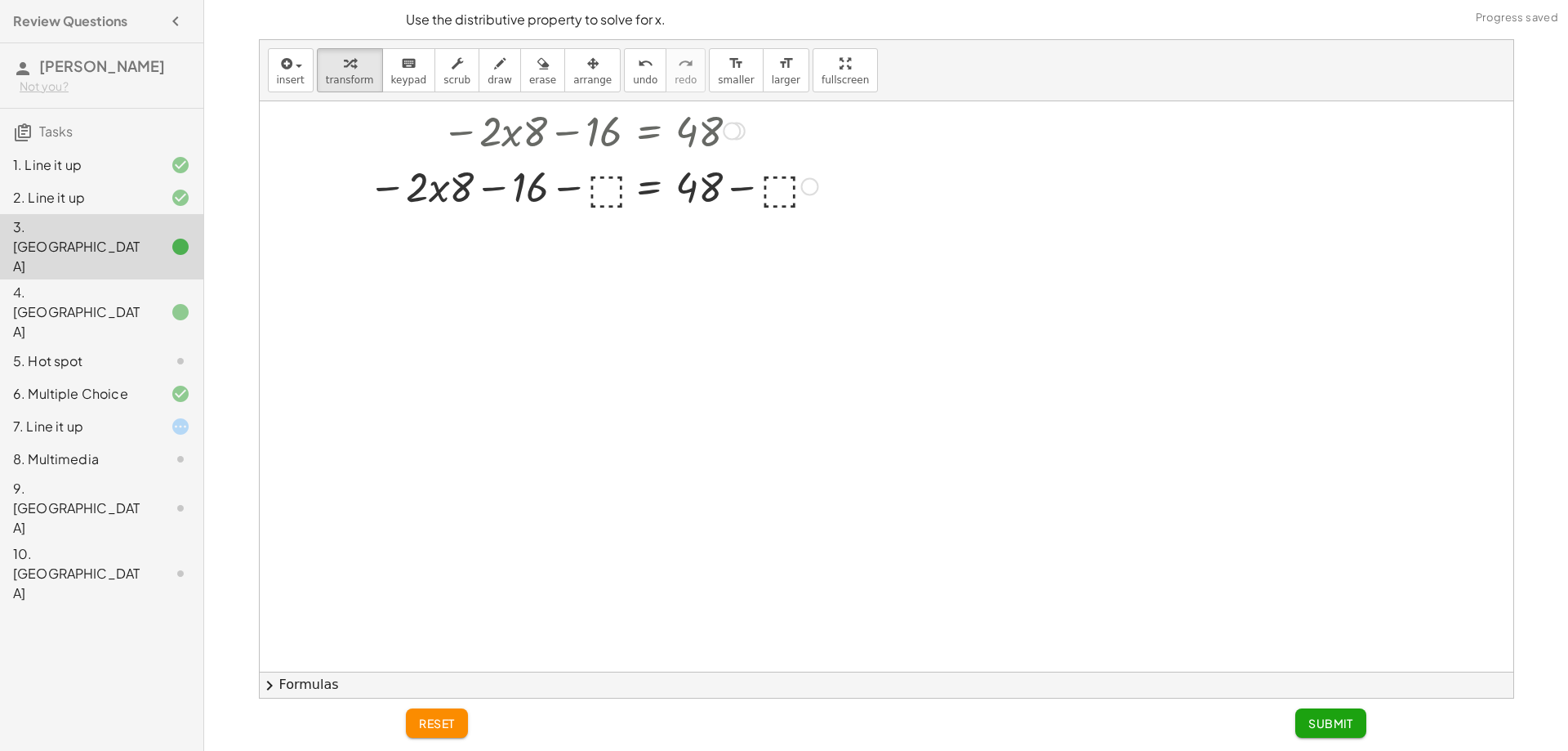
click at [608, 200] on div at bounding box center [621, 185] width 610 height 55
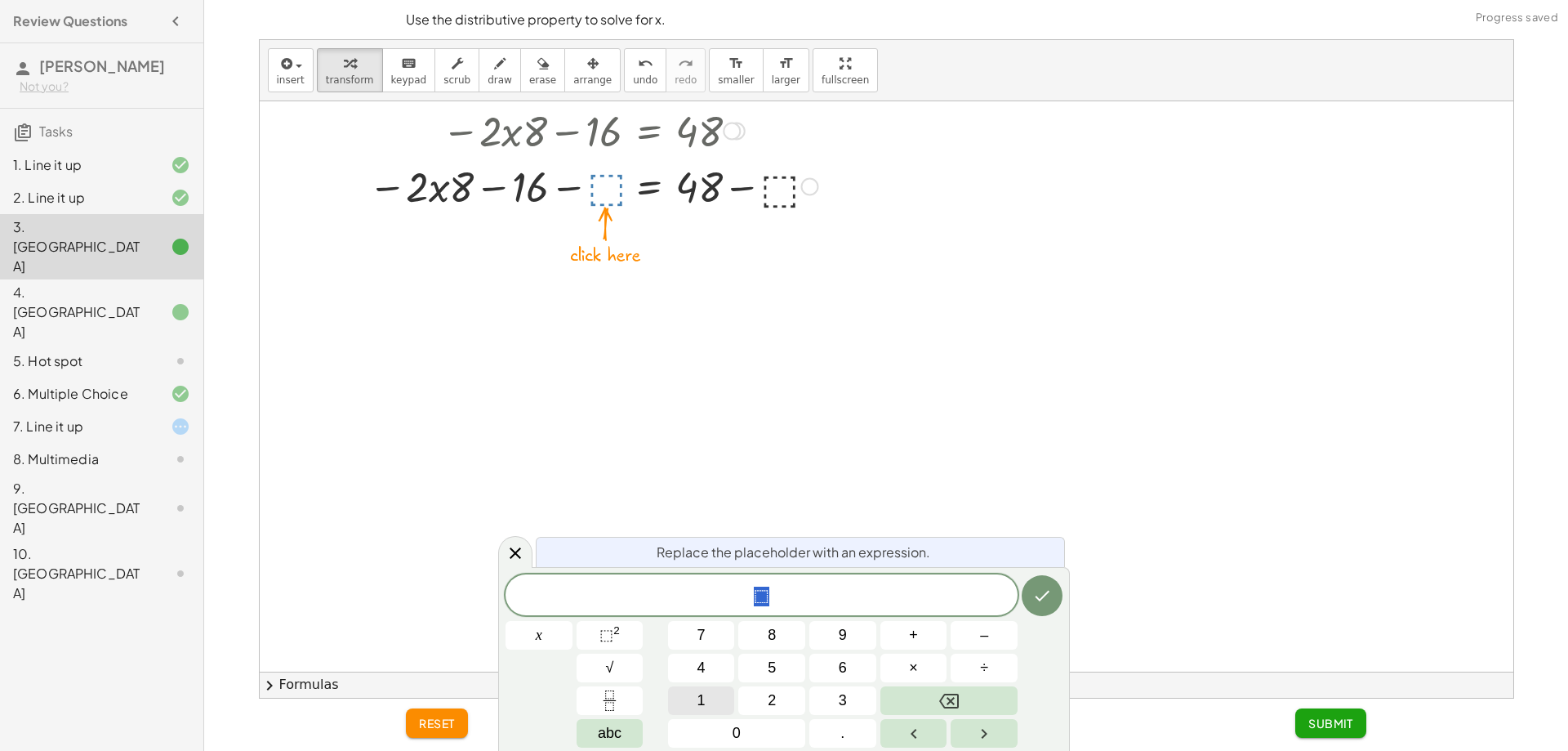
click at [714, 696] on button "1" at bounding box center [702, 700] width 67 height 28
click at [862, 658] on button "6" at bounding box center [843, 667] width 67 height 28
click at [1045, 588] on icon "Done" at bounding box center [1043, 596] width 20 height 20
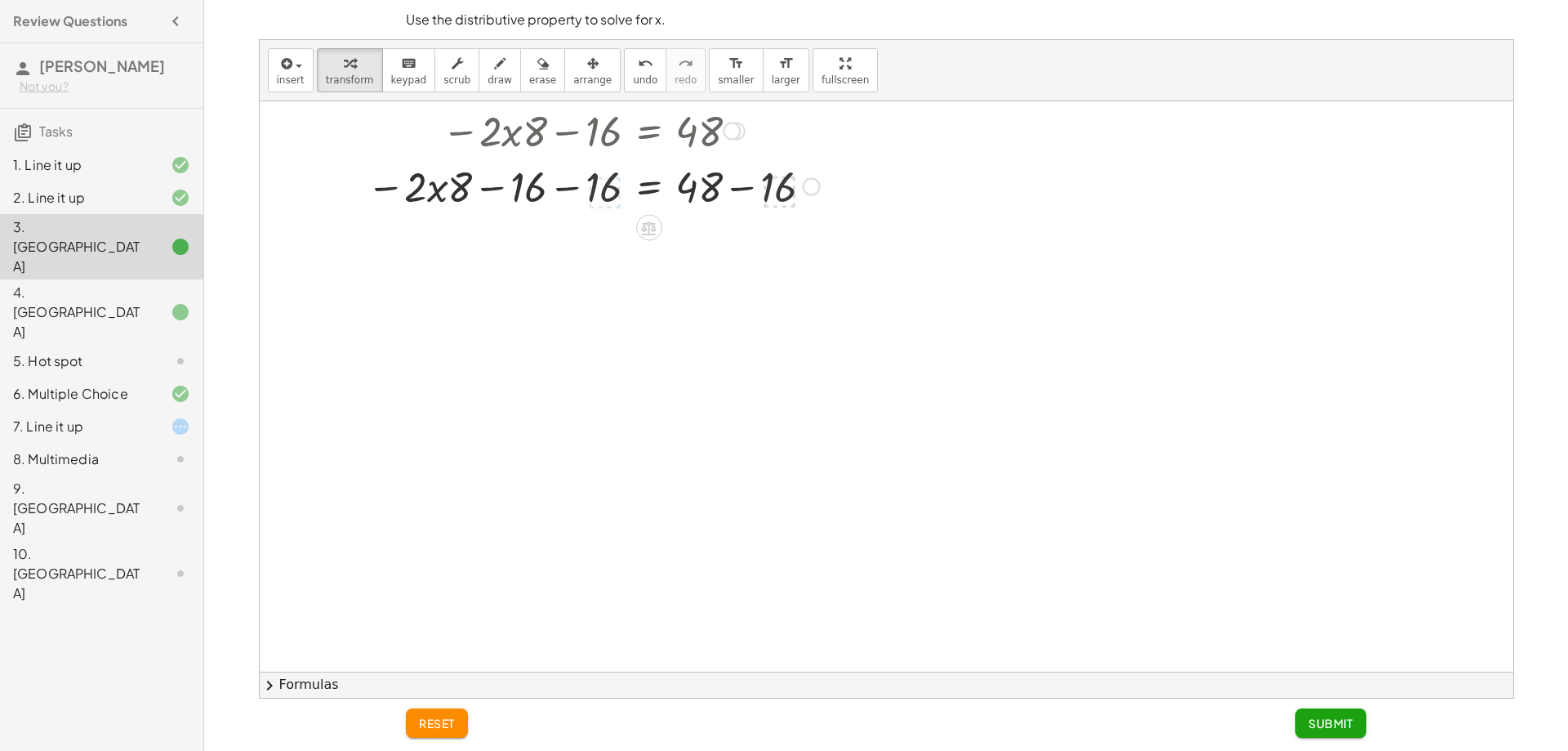
click at [584, 183] on div at bounding box center [621, 185] width 610 height 55
click at [567, 184] on div at bounding box center [621, 185] width 610 height 55
click at [573, 185] on div at bounding box center [621, 185] width 610 height 55
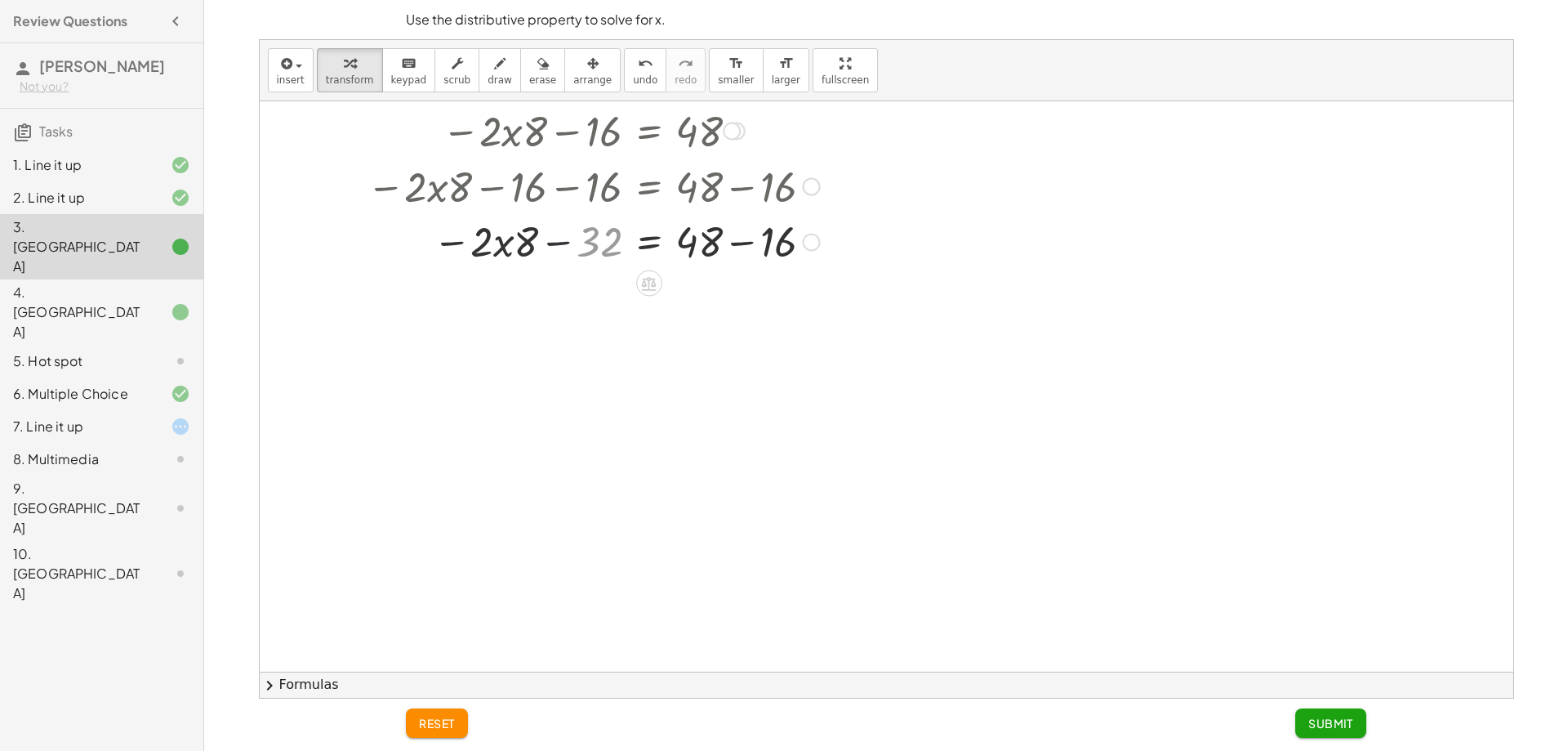
click at [573, 185] on div at bounding box center [588, 185] width 676 height 55
click at [727, 229] on div at bounding box center [621, 241] width 610 height 55
drag, startPoint x: 783, startPoint y: 263, endPoint x: 734, endPoint y: 242, distance: 53.3
click at [780, 262] on div at bounding box center [621, 241] width 610 height 55
click at [594, 242] on div at bounding box center [621, 241] width 610 height 55
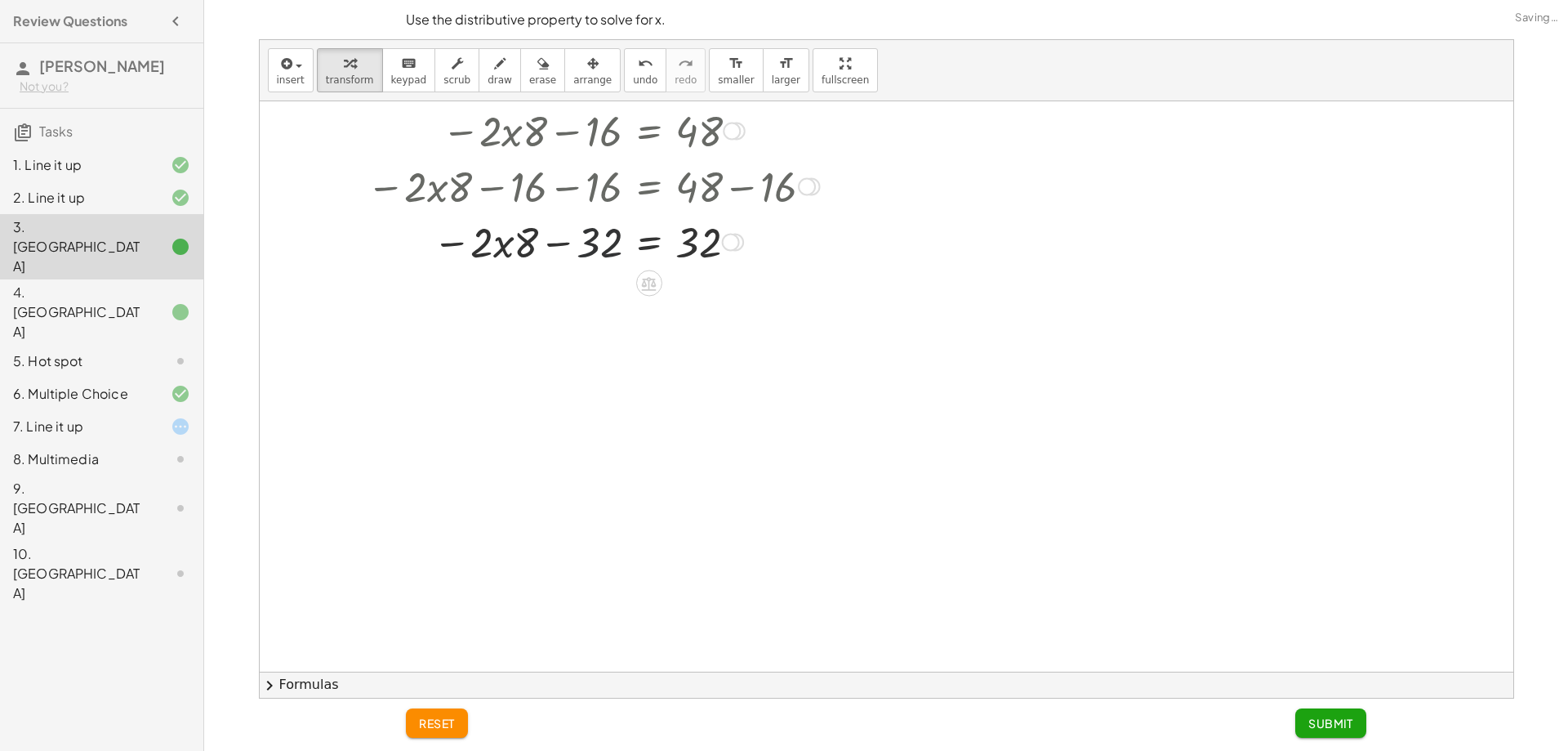
click at [563, 245] on div at bounding box center [621, 241] width 610 height 55
click at [620, 248] on div at bounding box center [621, 241] width 610 height 55
click at [600, 245] on div at bounding box center [621, 241] width 610 height 55
click at [644, 278] on icon at bounding box center [649, 284] width 15 height 14
click at [603, 278] on div "+ − × ÷" at bounding box center [655, 281] width 144 height 30
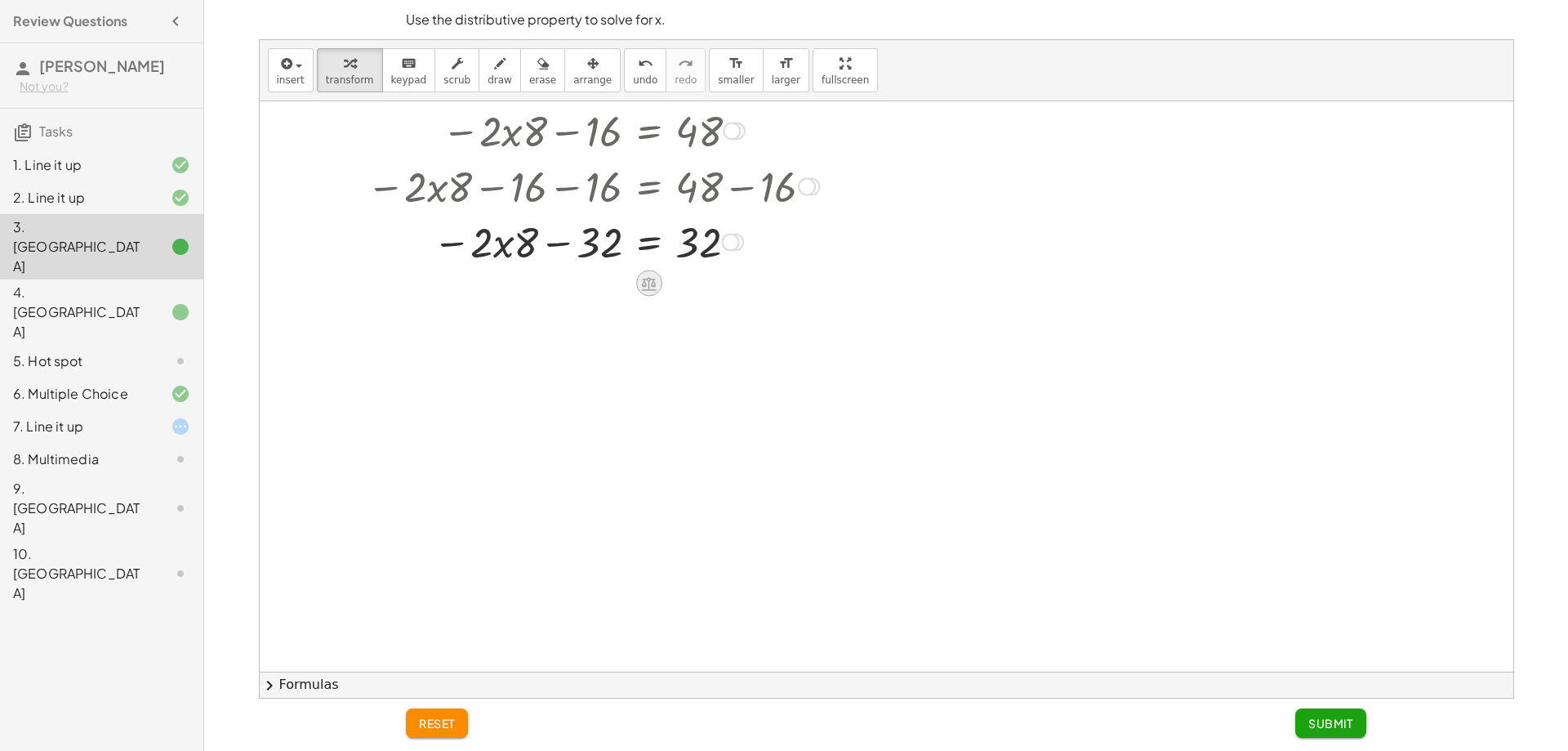
click at [636, 280] on div at bounding box center [649, 283] width 26 height 26
click at [616, 285] on span "−" at bounding box center [616, 284] width 10 height 24
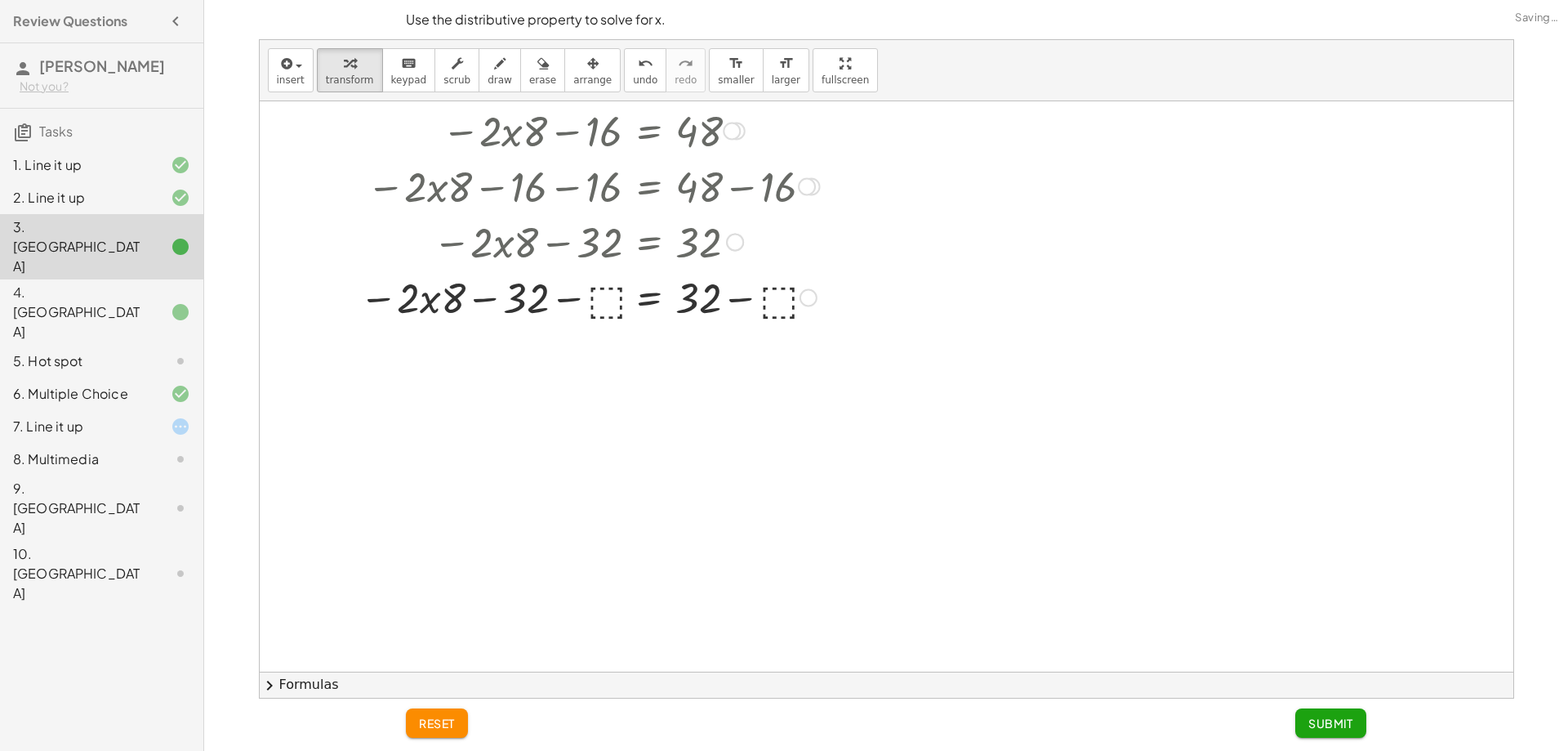
click at [609, 294] on div at bounding box center [621, 296] width 610 height 55
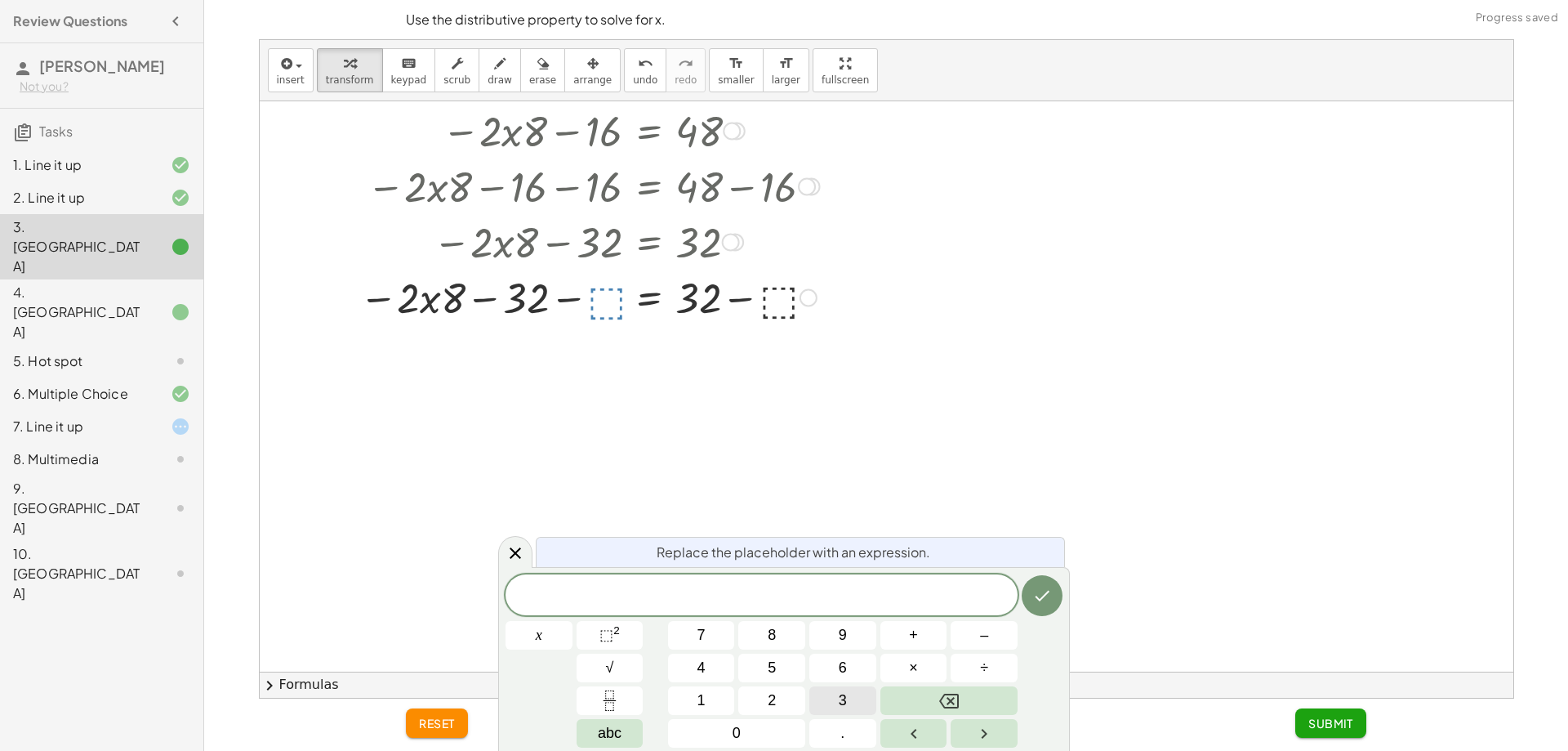
click at [844, 687] on button "3" at bounding box center [843, 700] width 67 height 28
click at [778, 687] on button "2" at bounding box center [772, 700] width 67 height 28
click at [1060, 596] on button "Done" at bounding box center [1042, 596] width 41 height 41
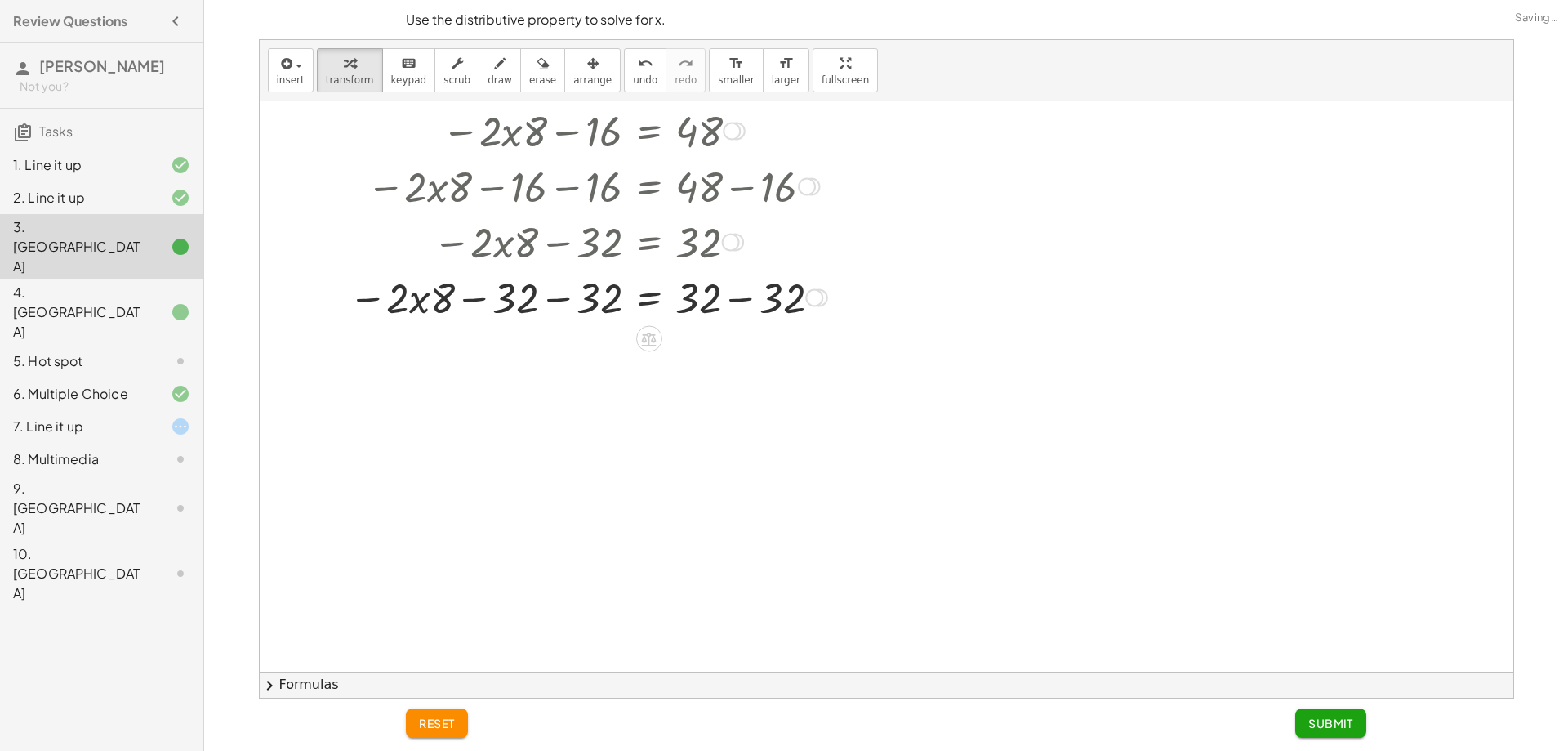
click at [526, 302] on div at bounding box center [621, 296] width 610 height 55
click at [527, 302] on div at bounding box center [621, 296] width 610 height 55
drag, startPoint x: 548, startPoint y: 302, endPoint x: 577, endPoint y: 293, distance: 30.4
click at [556, 296] on div at bounding box center [621, 296] width 610 height 55
click at [592, 295] on div at bounding box center [621, 296] width 610 height 55
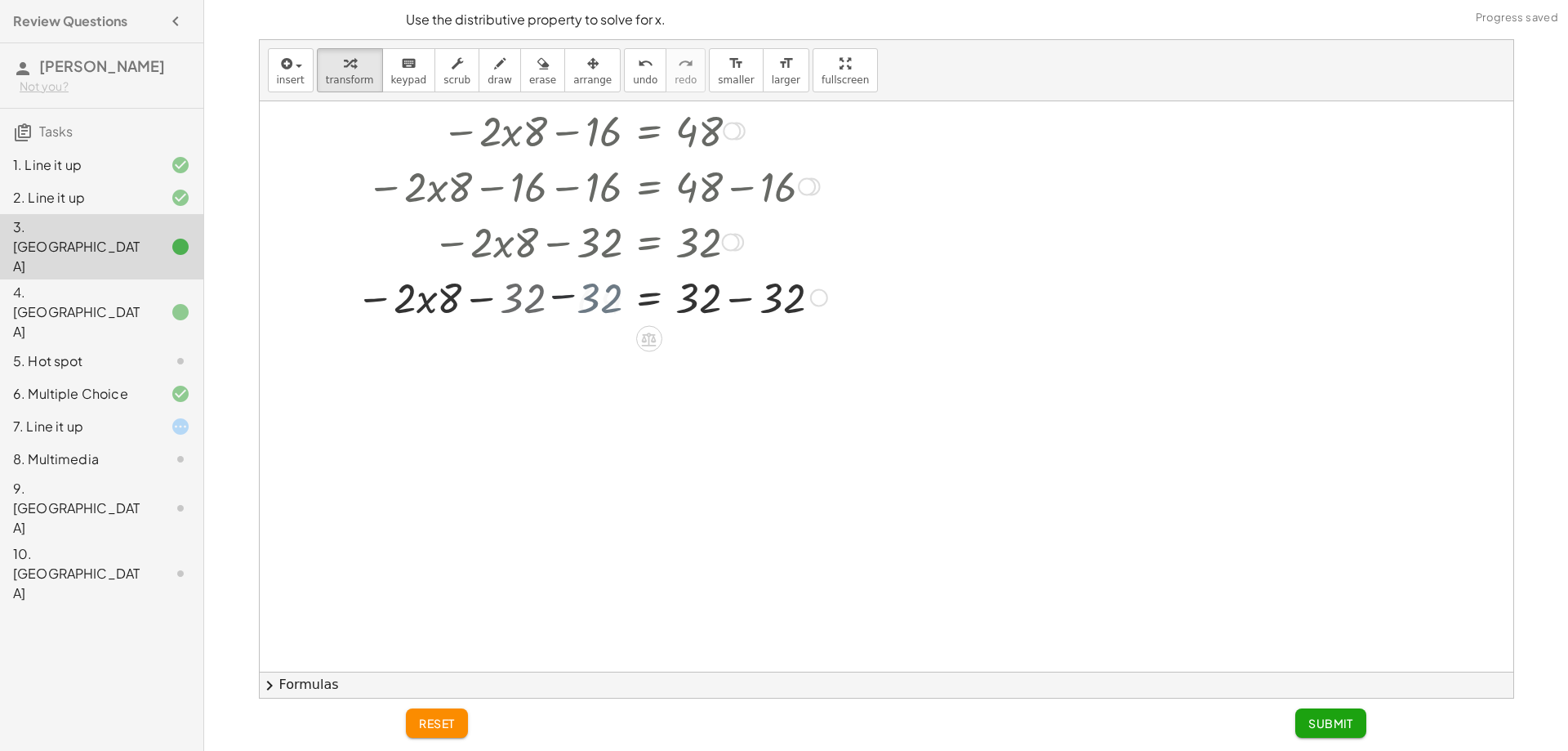
click at [602, 301] on div at bounding box center [621, 296] width 610 height 55
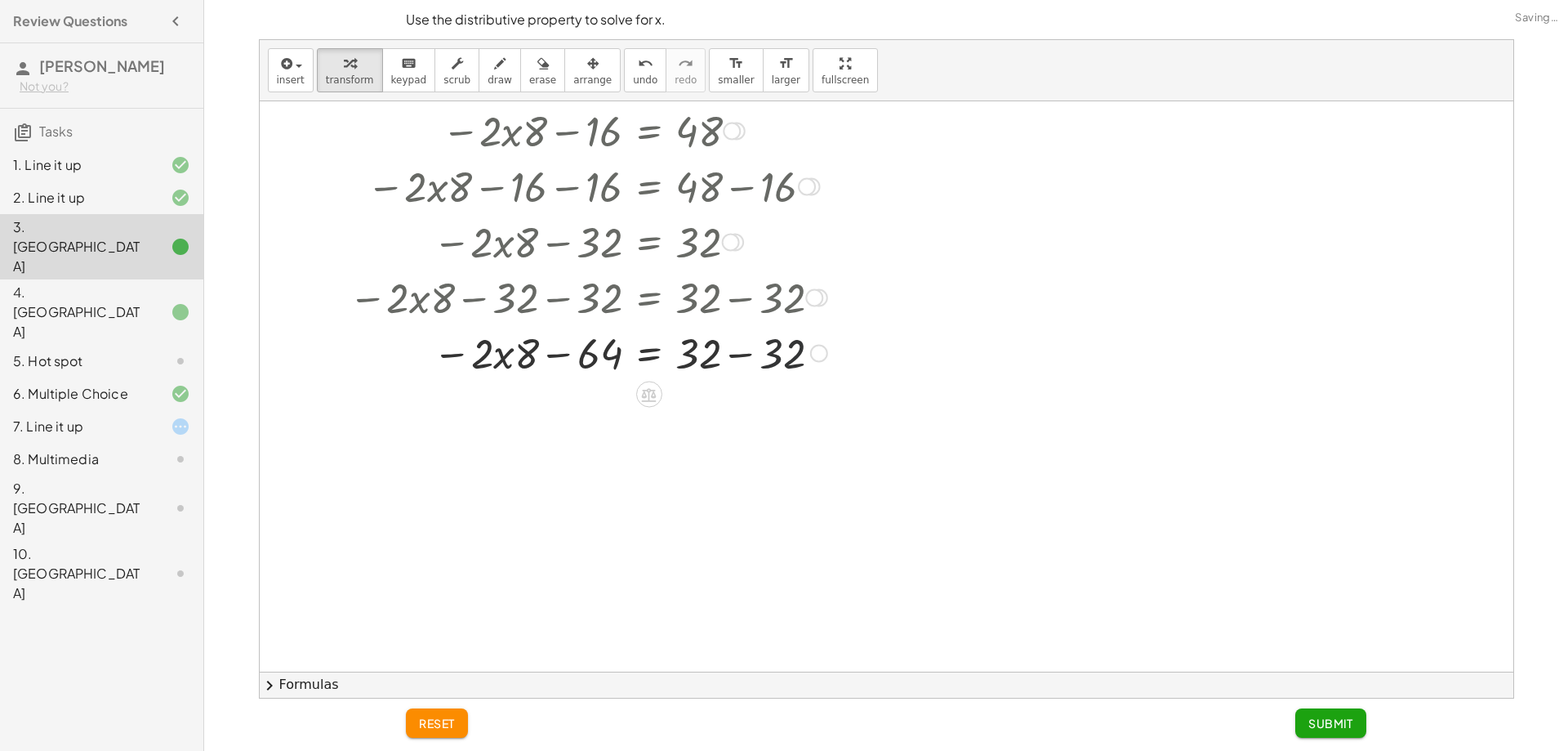
click at [781, 354] on div at bounding box center [621, 352] width 610 height 55
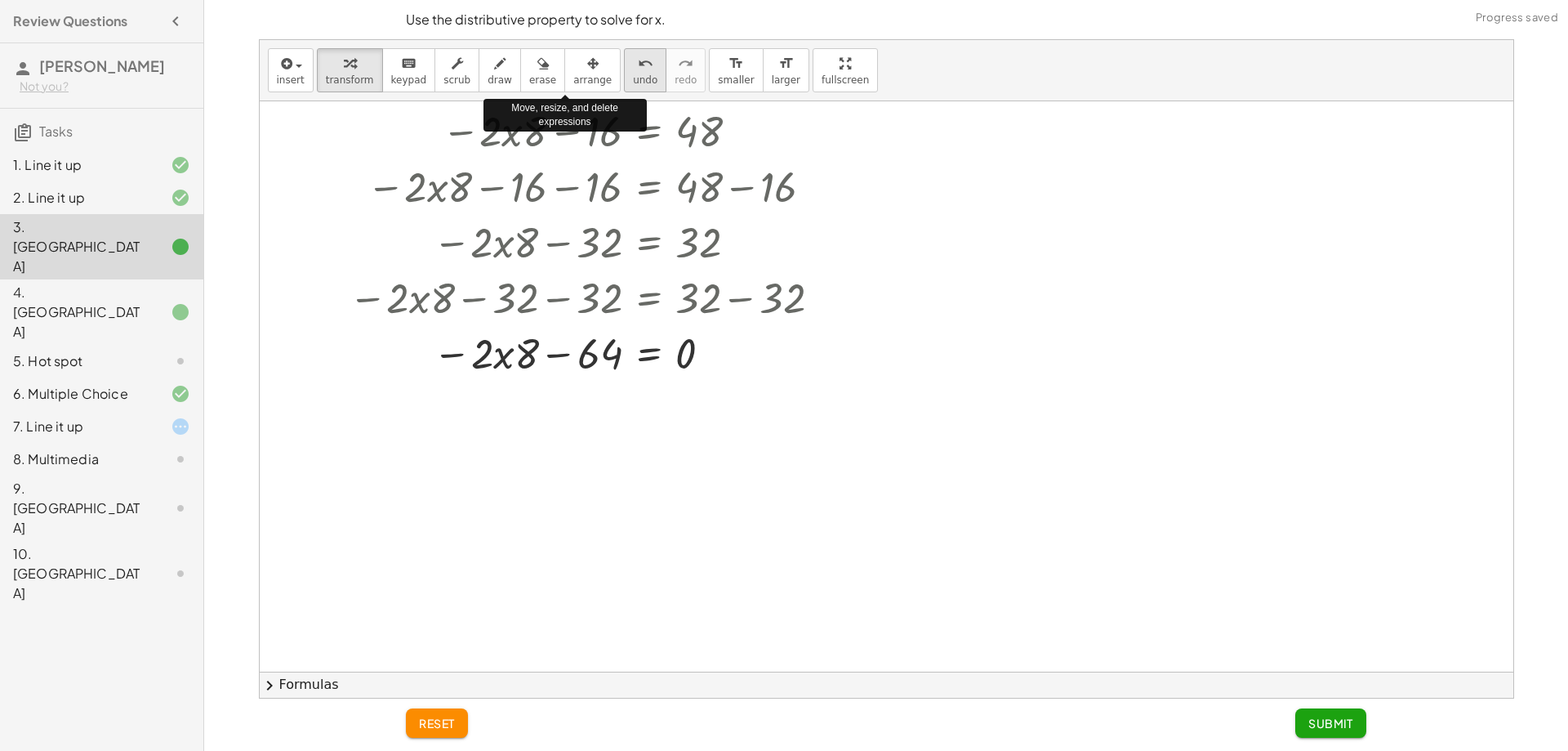
click at [633, 80] on span "undo" at bounding box center [644, 80] width 25 height 12
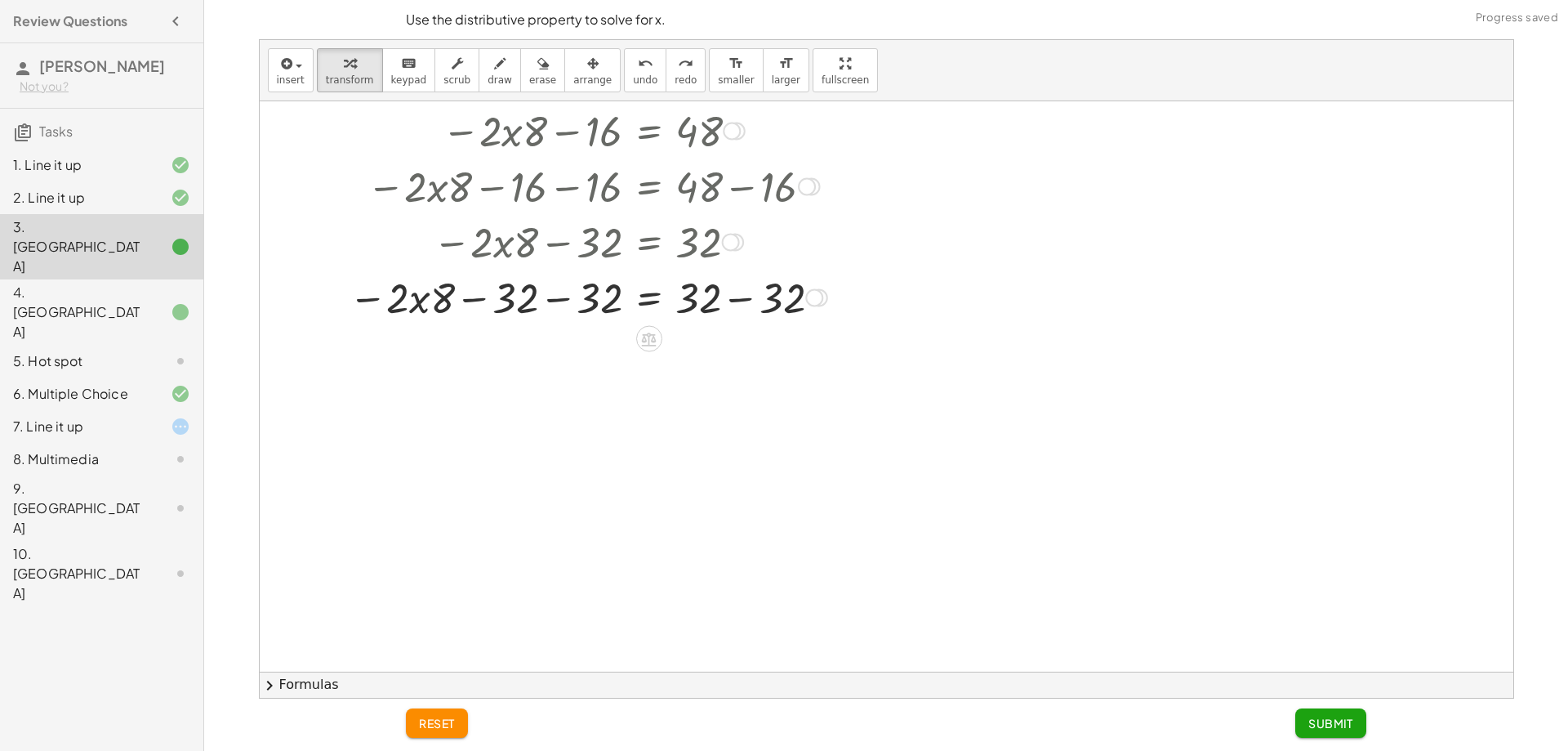
click at [599, 303] on div at bounding box center [578, 296] width 694 height 55
click at [633, 75] on span "undo" at bounding box center [644, 80] width 25 height 12
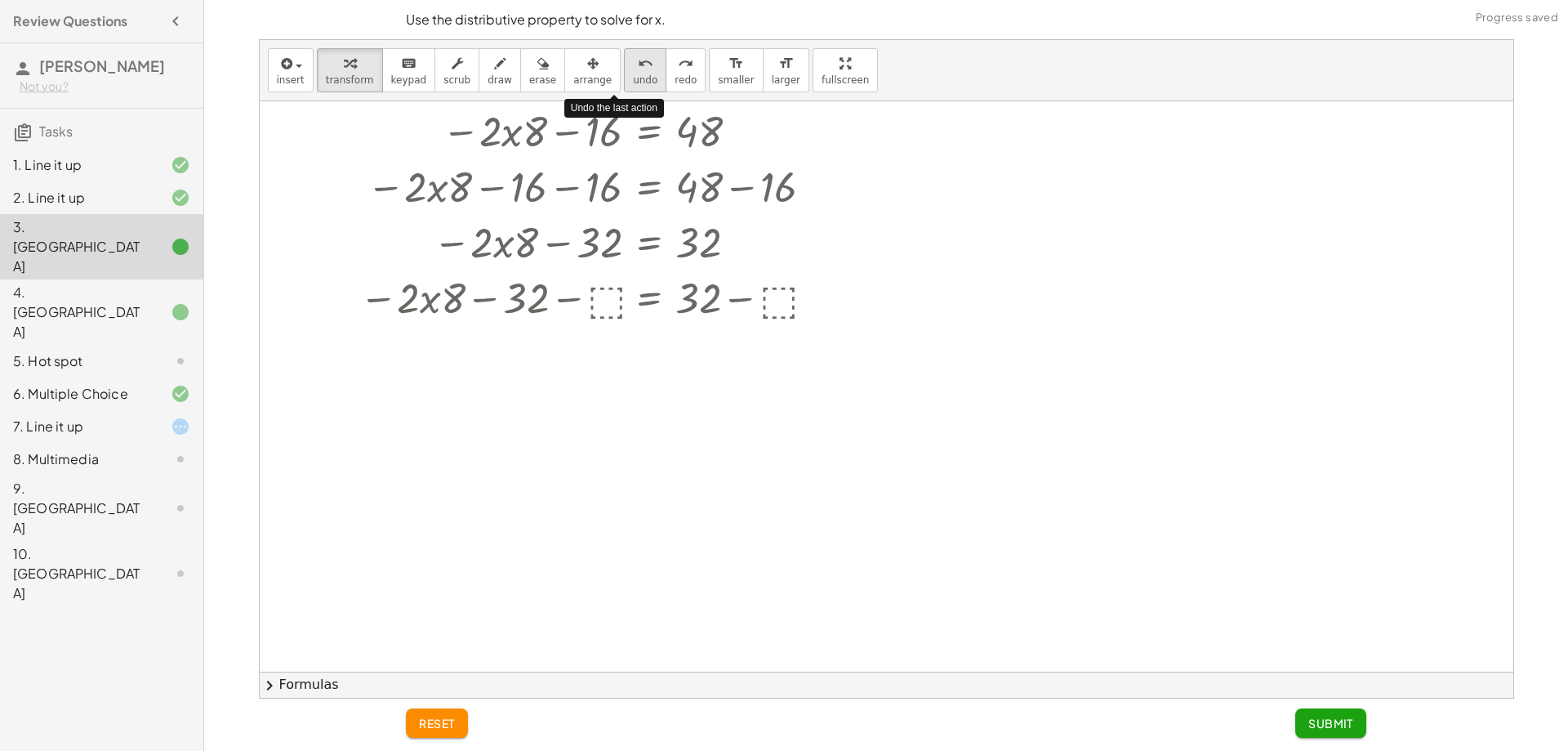
click at [633, 75] on span "undo" at bounding box center [644, 80] width 25 height 12
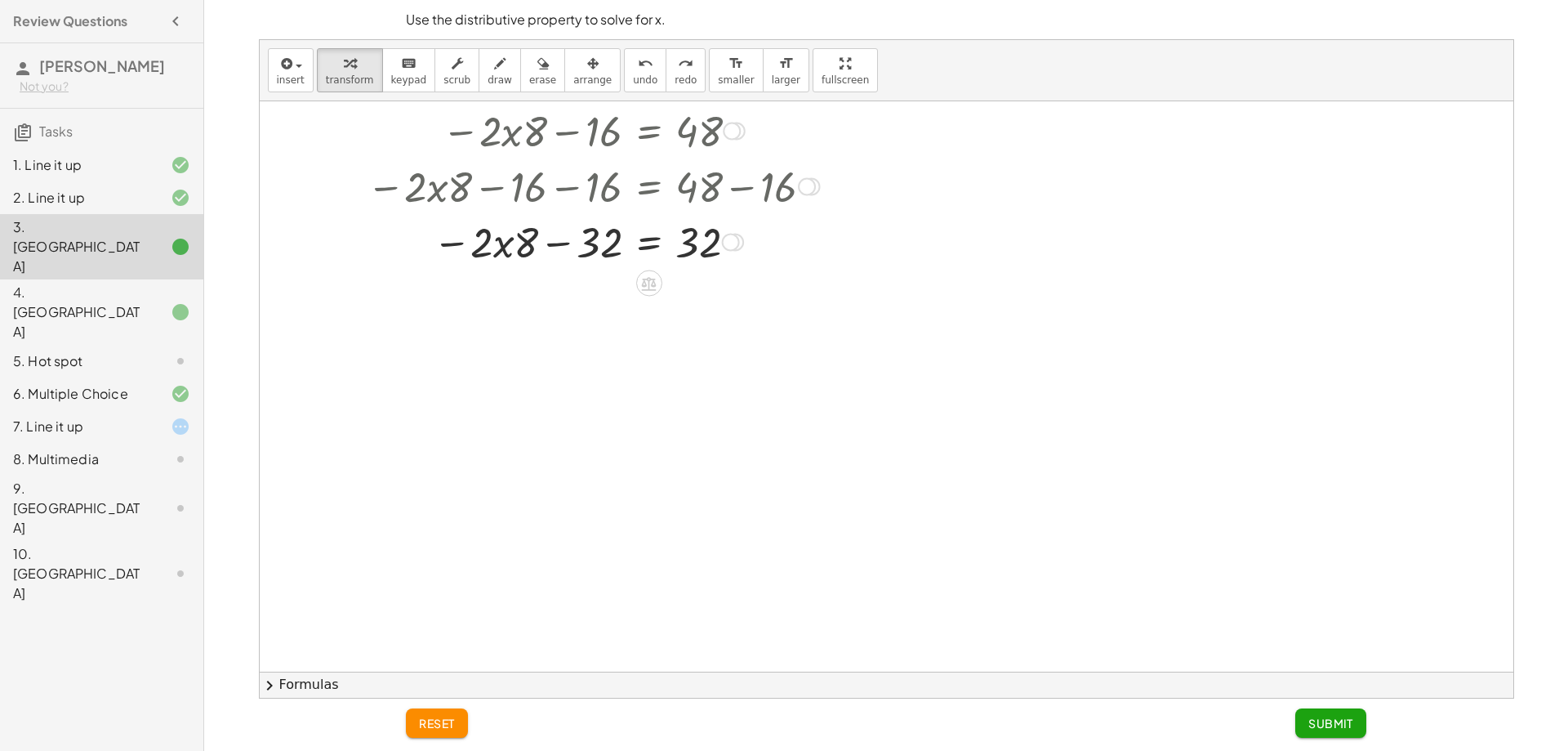
click at [576, 253] on div at bounding box center [620, 241] width 463 height 55
click at [665, 295] on div at bounding box center [886, 181] width 1253 height 1140
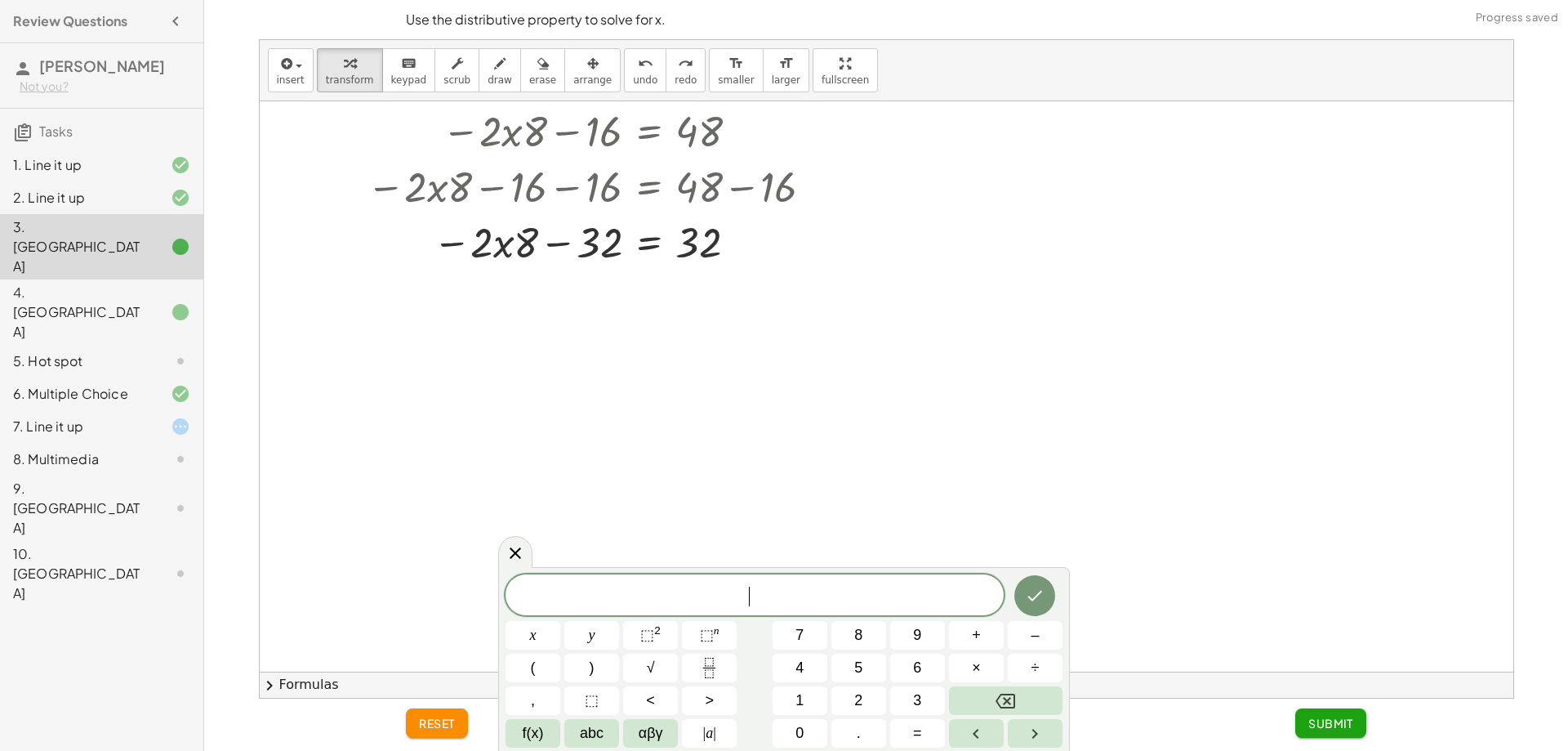
click at [661, 294] on div at bounding box center [655, 281] width 13 height 30
click at [652, 269] on div at bounding box center [886, 181] width 1253 height 1140
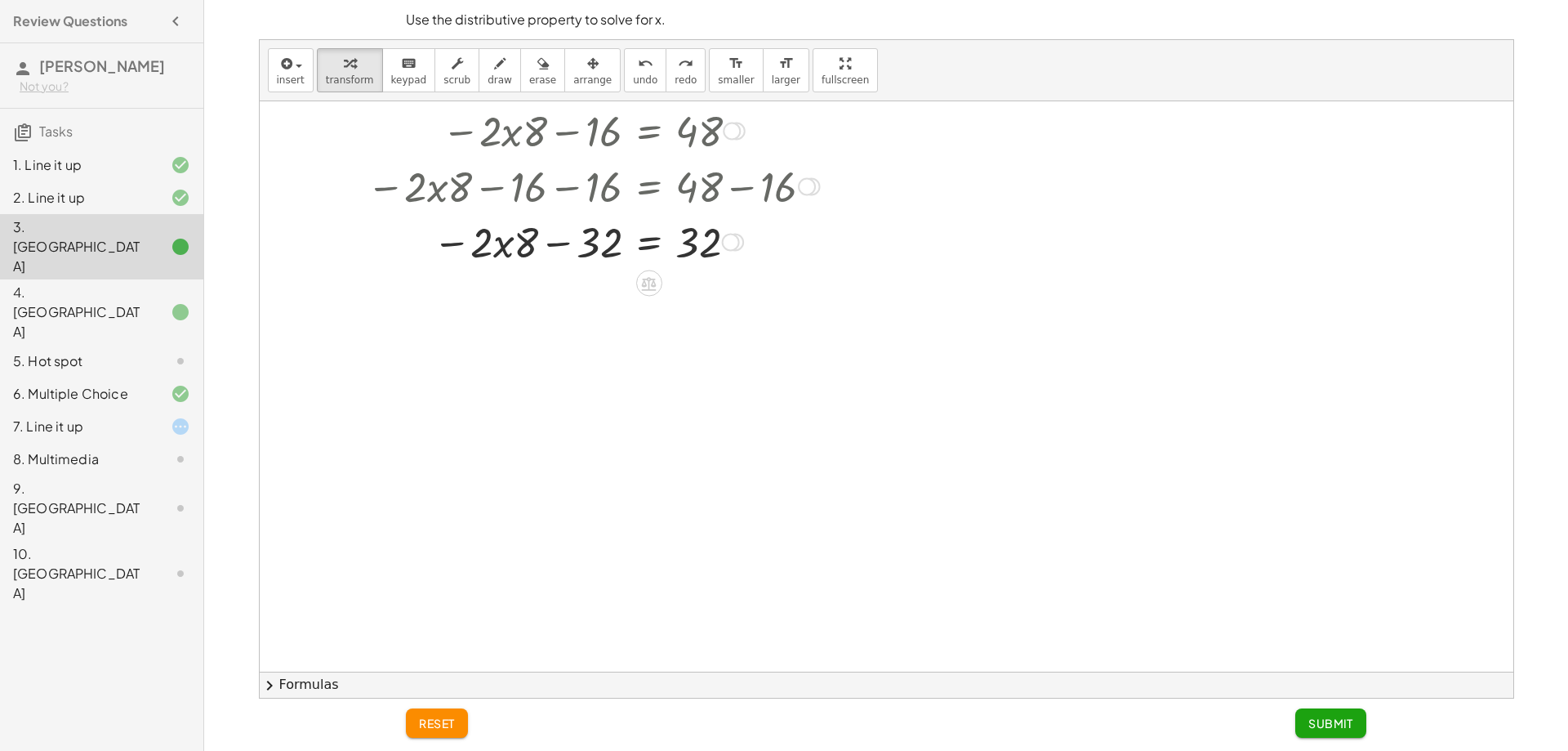
click at [605, 238] on div at bounding box center [620, 241] width 463 height 55
click at [652, 283] on icon at bounding box center [648, 283] width 17 height 17
click at [584, 285] on span "+" at bounding box center [584, 284] width 10 height 24
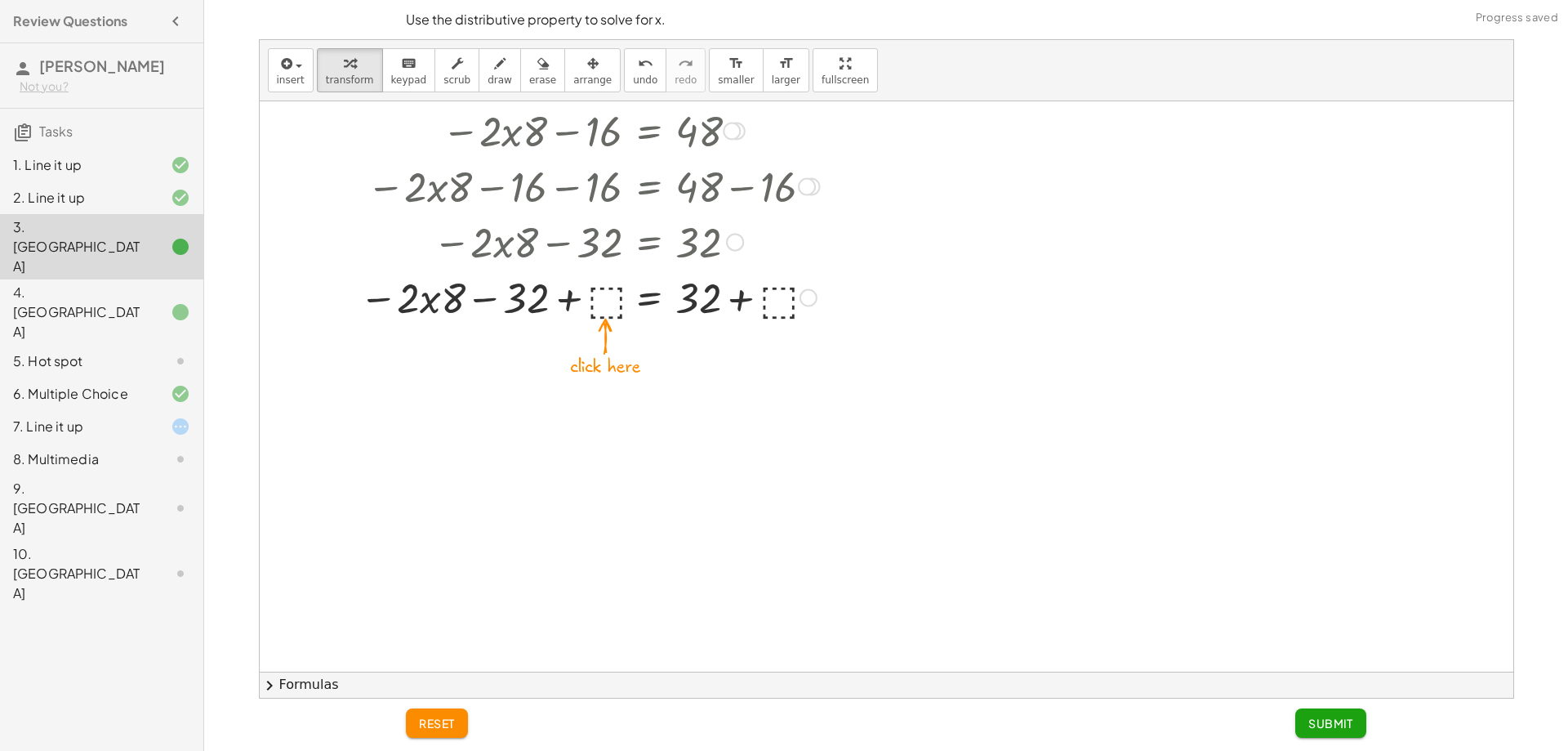
click at [615, 306] on div at bounding box center [621, 296] width 610 height 55
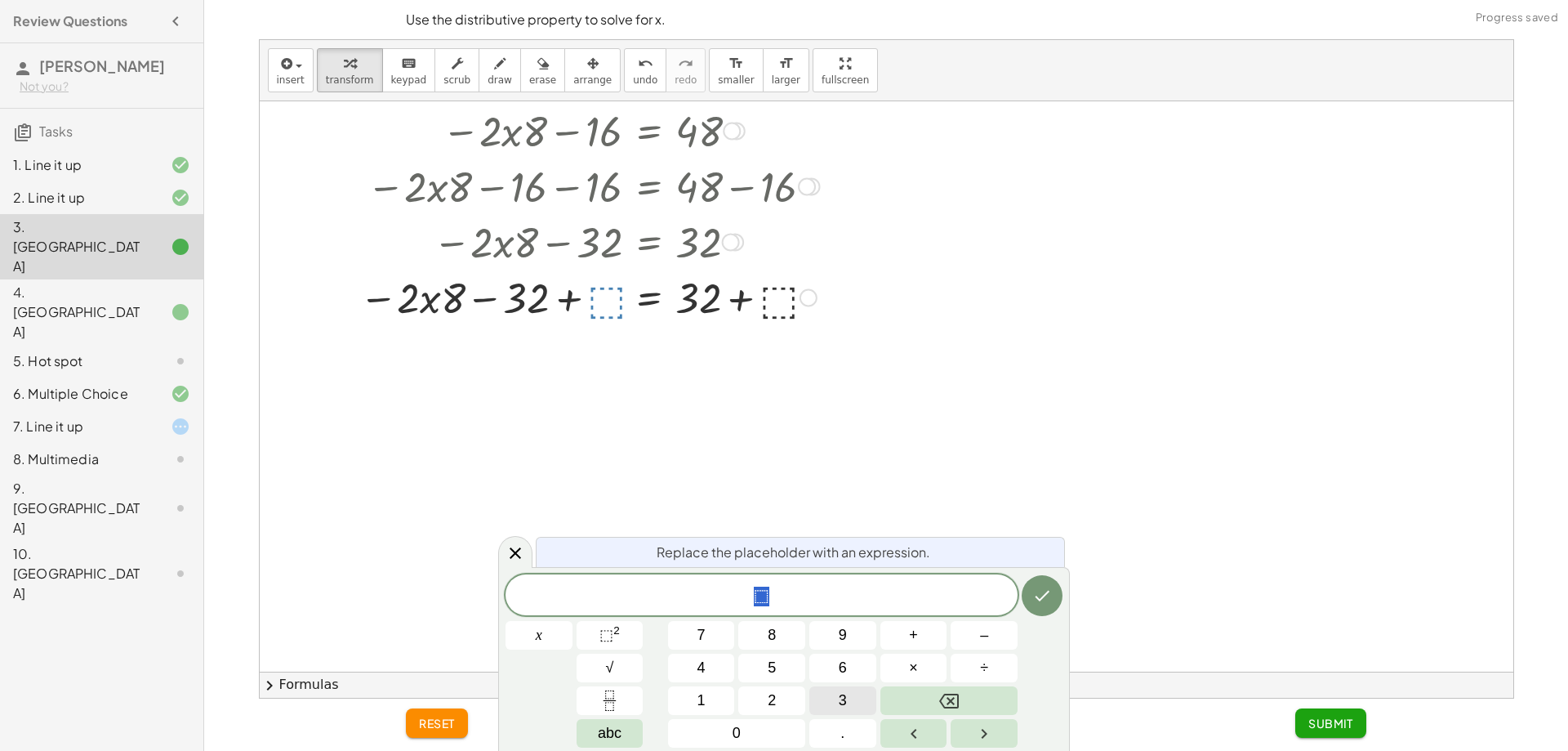
click at [818, 696] on button "3" at bounding box center [843, 700] width 67 height 28
click at [799, 698] on button "2" at bounding box center [772, 700] width 67 height 28
click at [1039, 604] on icon "Done" at bounding box center [1043, 596] width 20 height 20
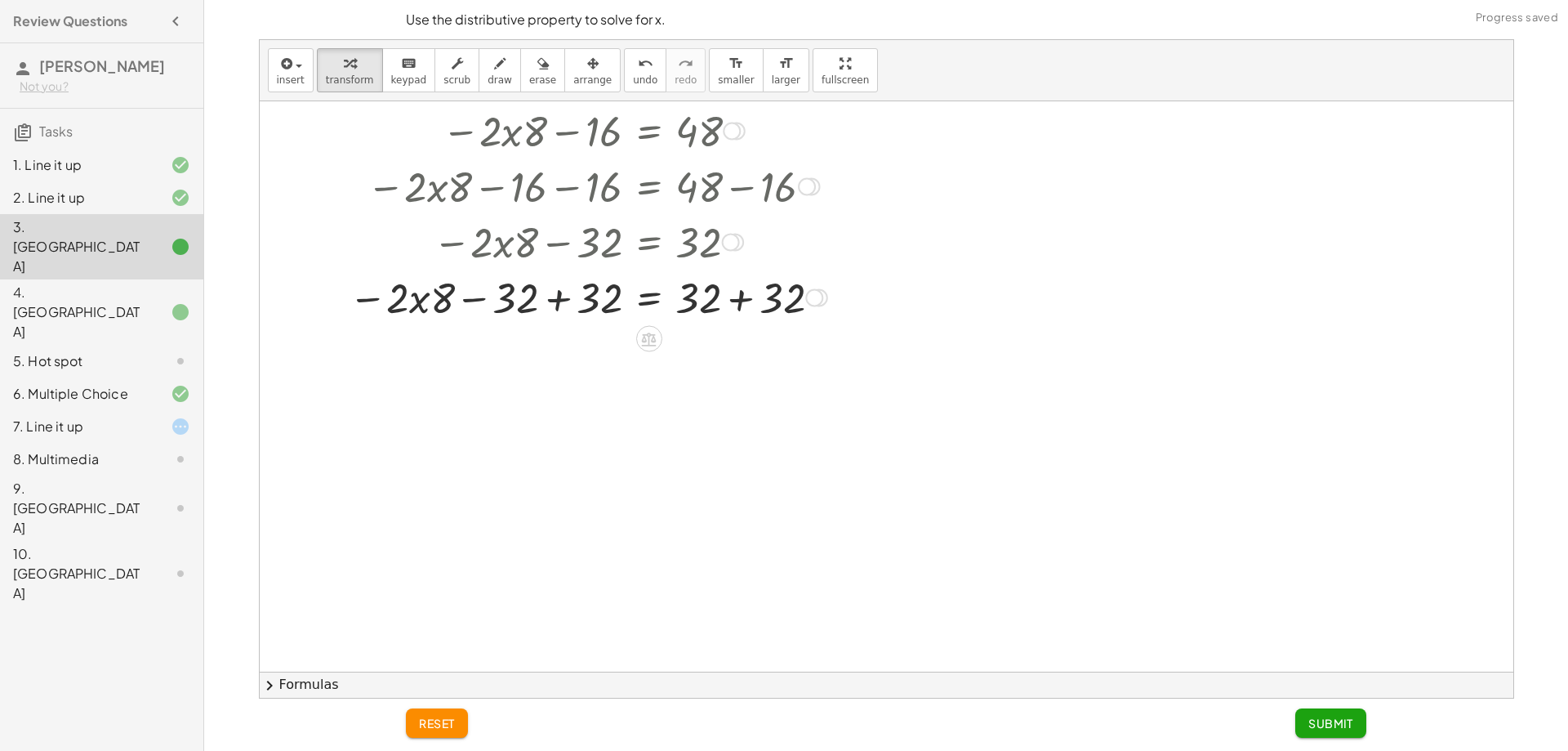
click at [554, 296] on div at bounding box center [621, 296] width 610 height 55
click at [563, 296] on div at bounding box center [621, 296] width 610 height 55
click at [750, 362] on div at bounding box center [621, 352] width 610 height 55
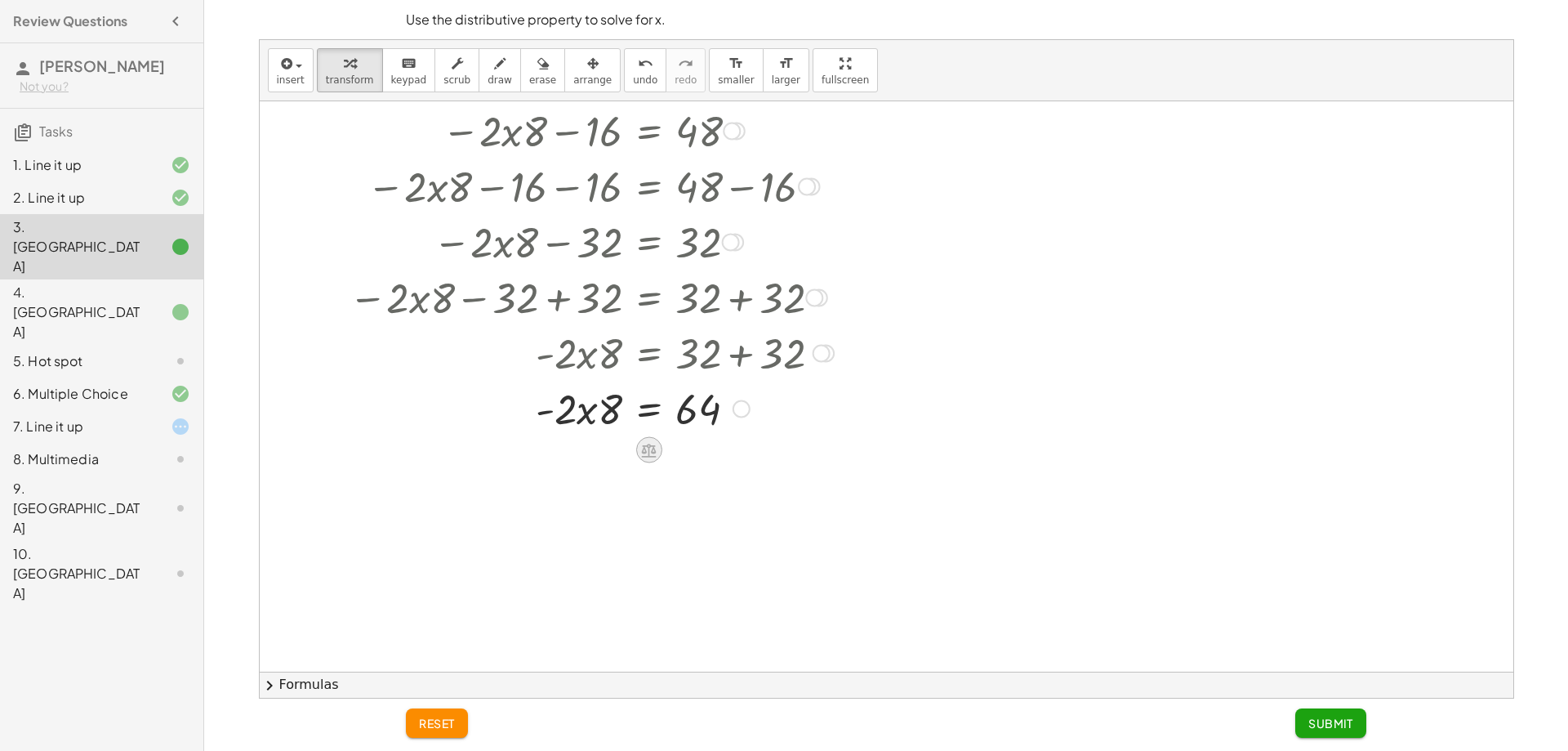
click at [656, 445] on icon at bounding box center [648, 449] width 17 height 17
click at [677, 453] on span "÷" at bounding box center [682, 451] width 9 height 24
click at [586, 507] on div at bounding box center [621, 476] width 610 height 82
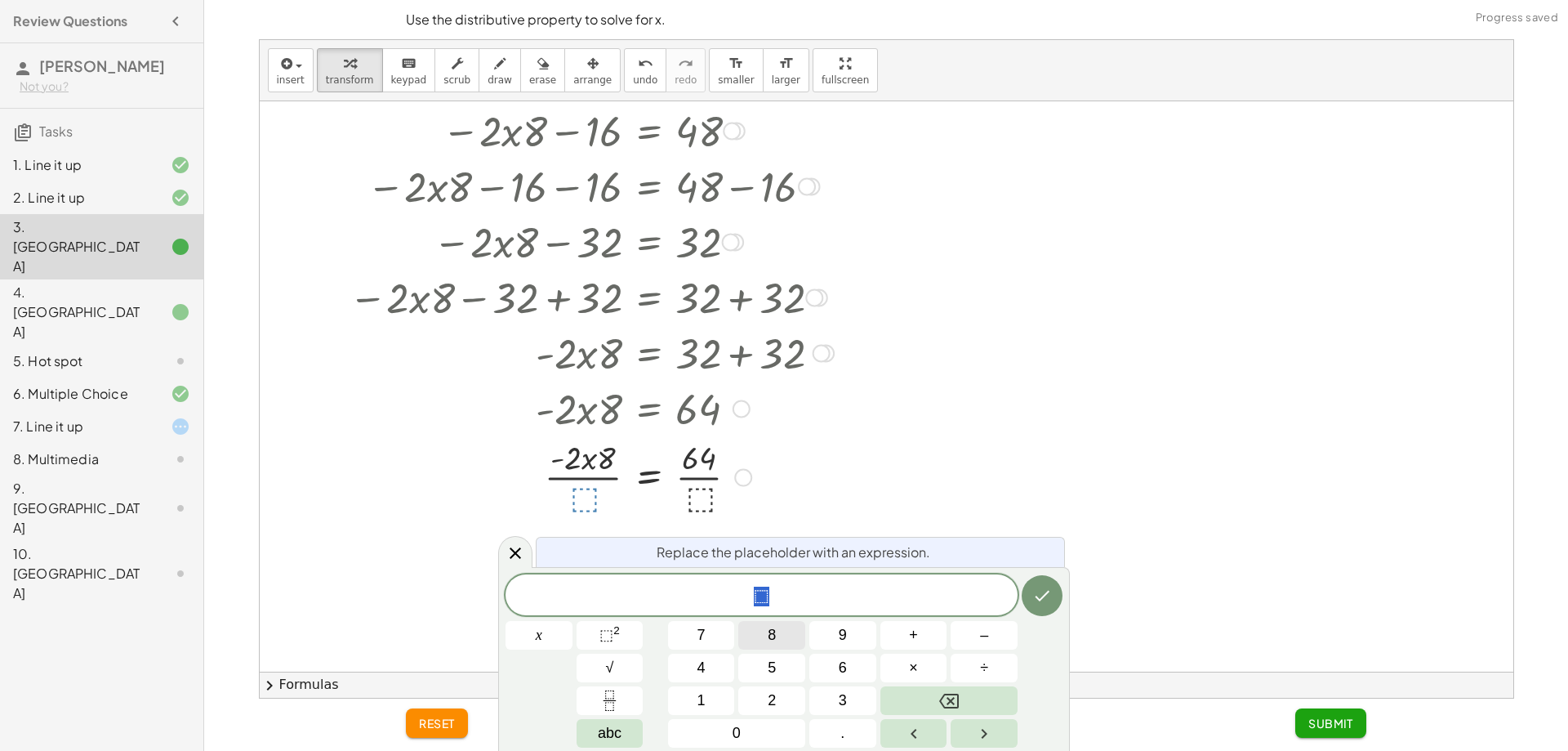
click at [776, 641] on span "8" at bounding box center [772, 635] width 8 height 22
click at [1042, 596] on icon "Done" at bounding box center [1043, 596] width 20 height 20
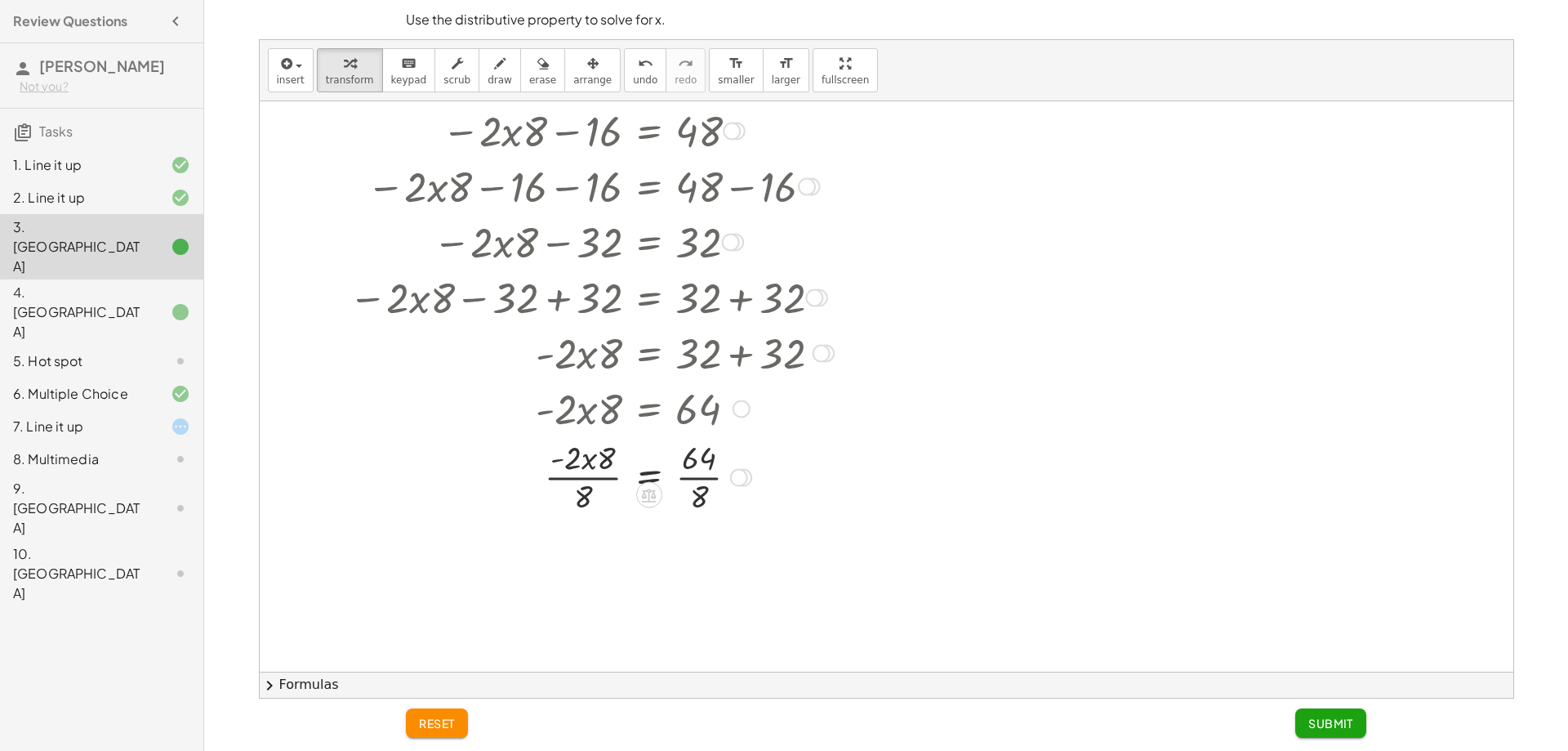
drag, startPoint x: 713, startPoint y: 506, endPoint x: 627, endPoint y: 498, distance: 86.4
click at [712, 506] on div at bounding box center [621, 476] width 610 height 82
click at [585, 490] on div at bounding box center [621, 476] width 610 height 82
click at [600, 469] on div at bounding box center [633, 476] width 633 height 82
click at [588, 558] on div at bounding box center [621, 558] width 610 height 82
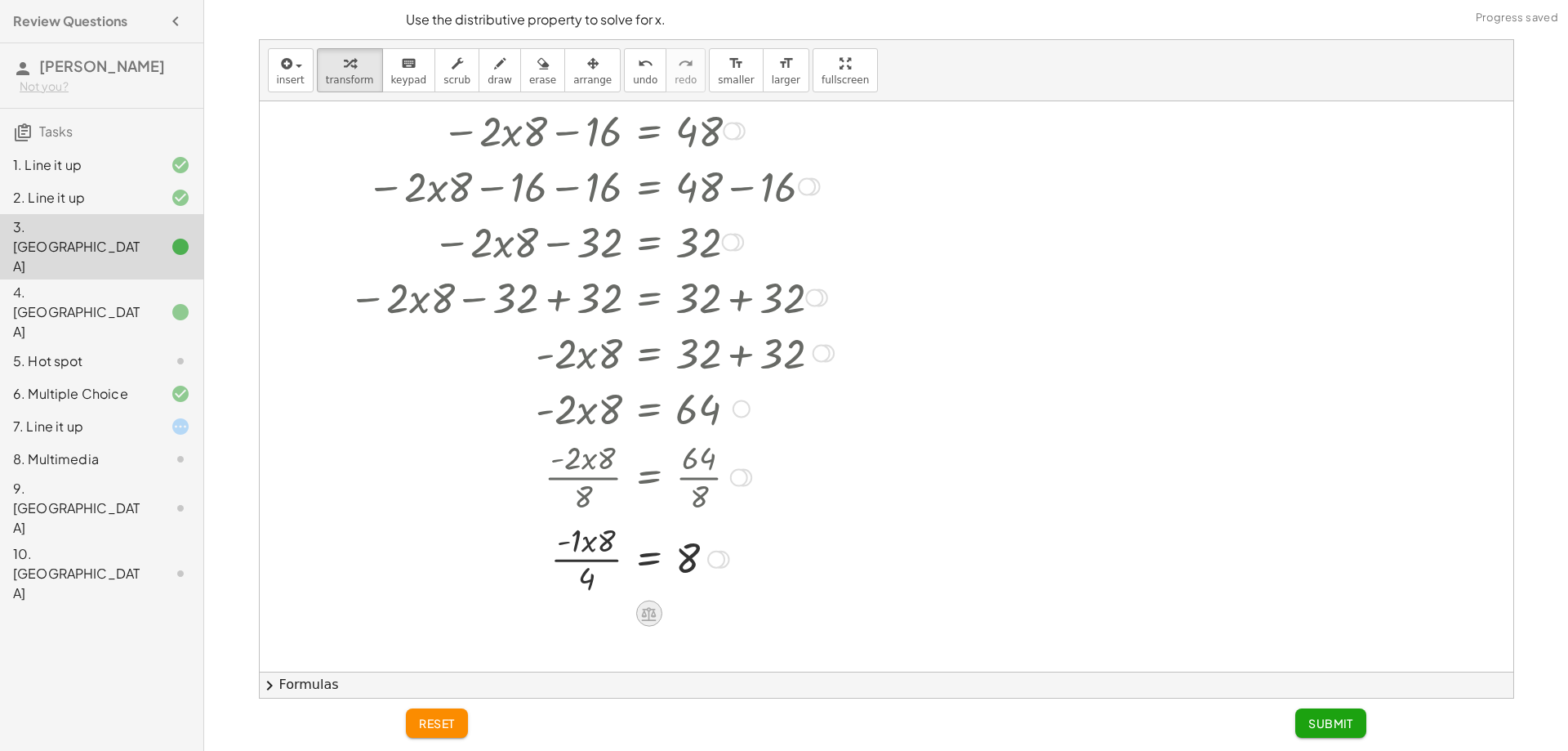
click at [650, 606] on icon at bounding box center [648, 613] width 17 height 17
click at [624, 86] on button "undo undo" at bounding box center [644, 70] width 43 height 45
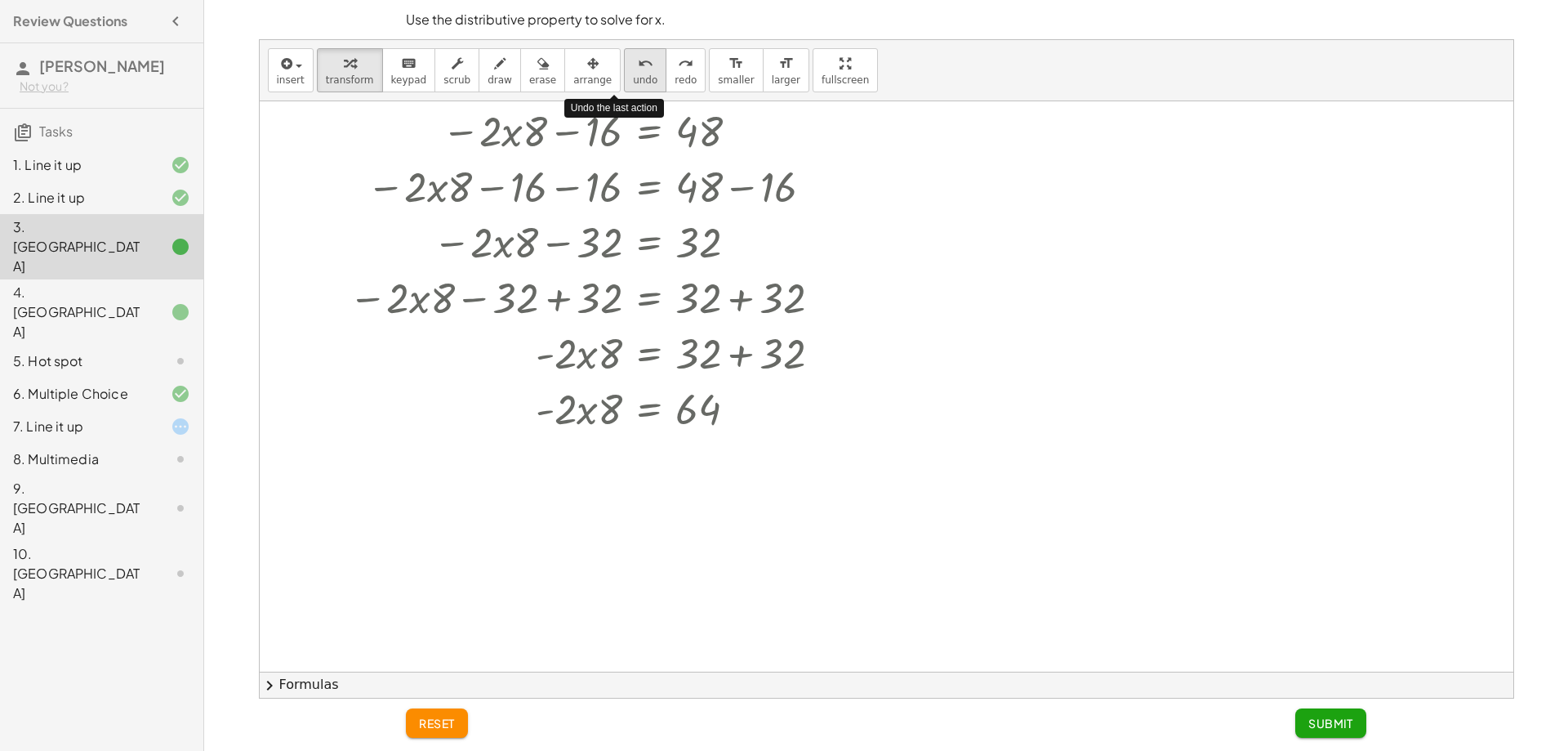
click at [624, 86] on button "undo undo" at bounding box center [644, 70] width 43 height 45
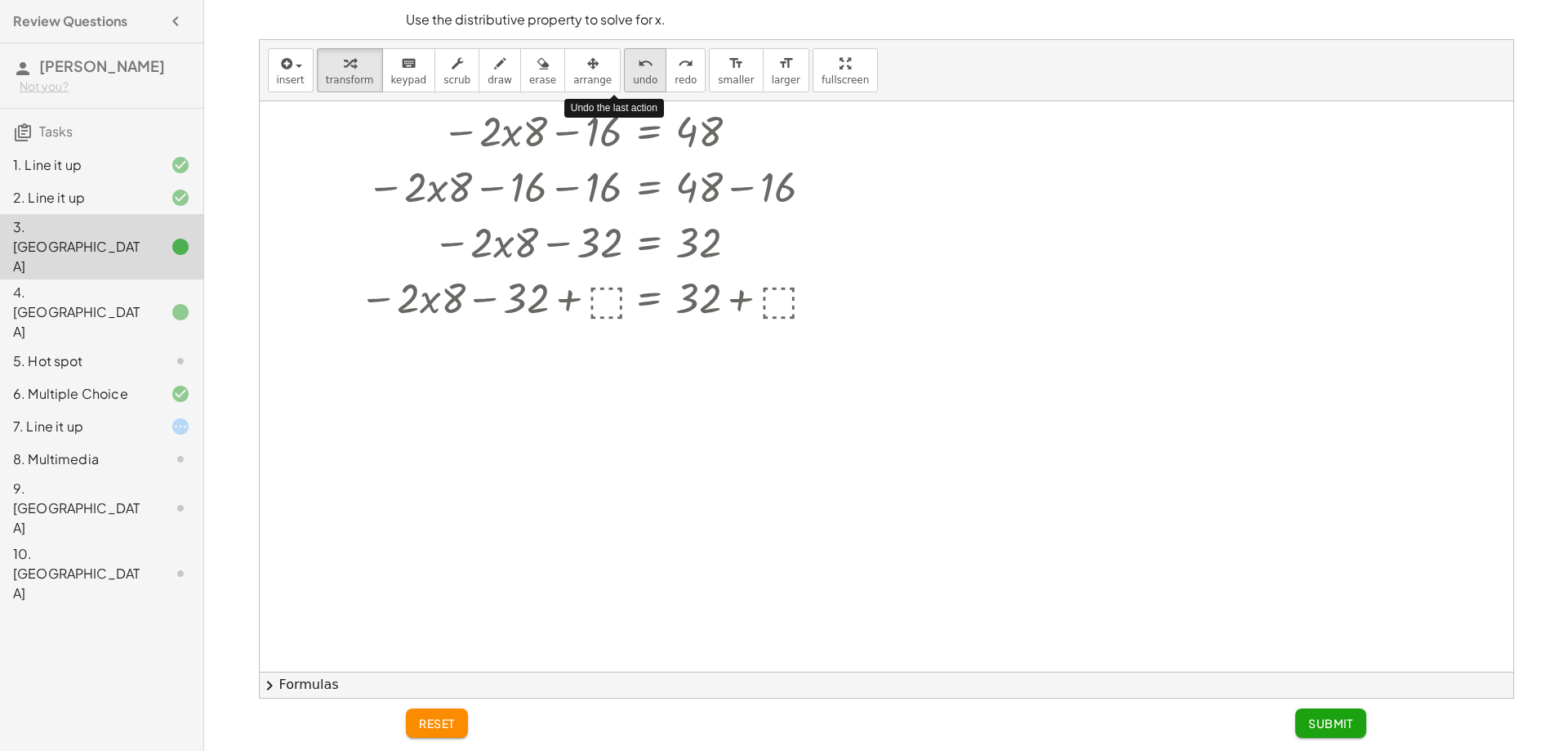
click at [624, 86] on button "undo undo" at bounding box center [644, 70] width 43 height 45
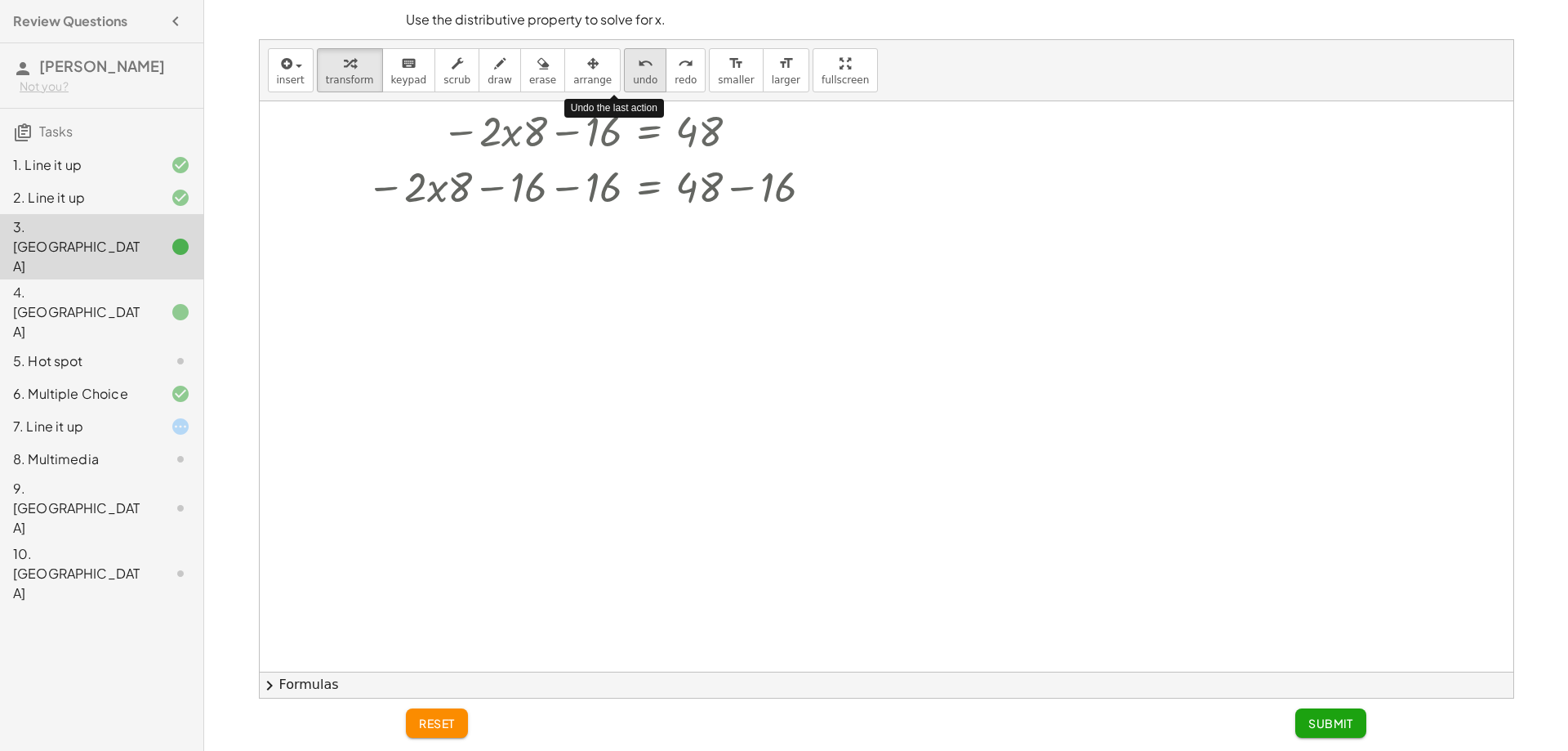
click at [624, 86] on button "undo undo" at bounding box center [644, 70] width 43 height 45
click at [633, 85] on span "undo" at bounding box center [644, 80] width 25 height 12
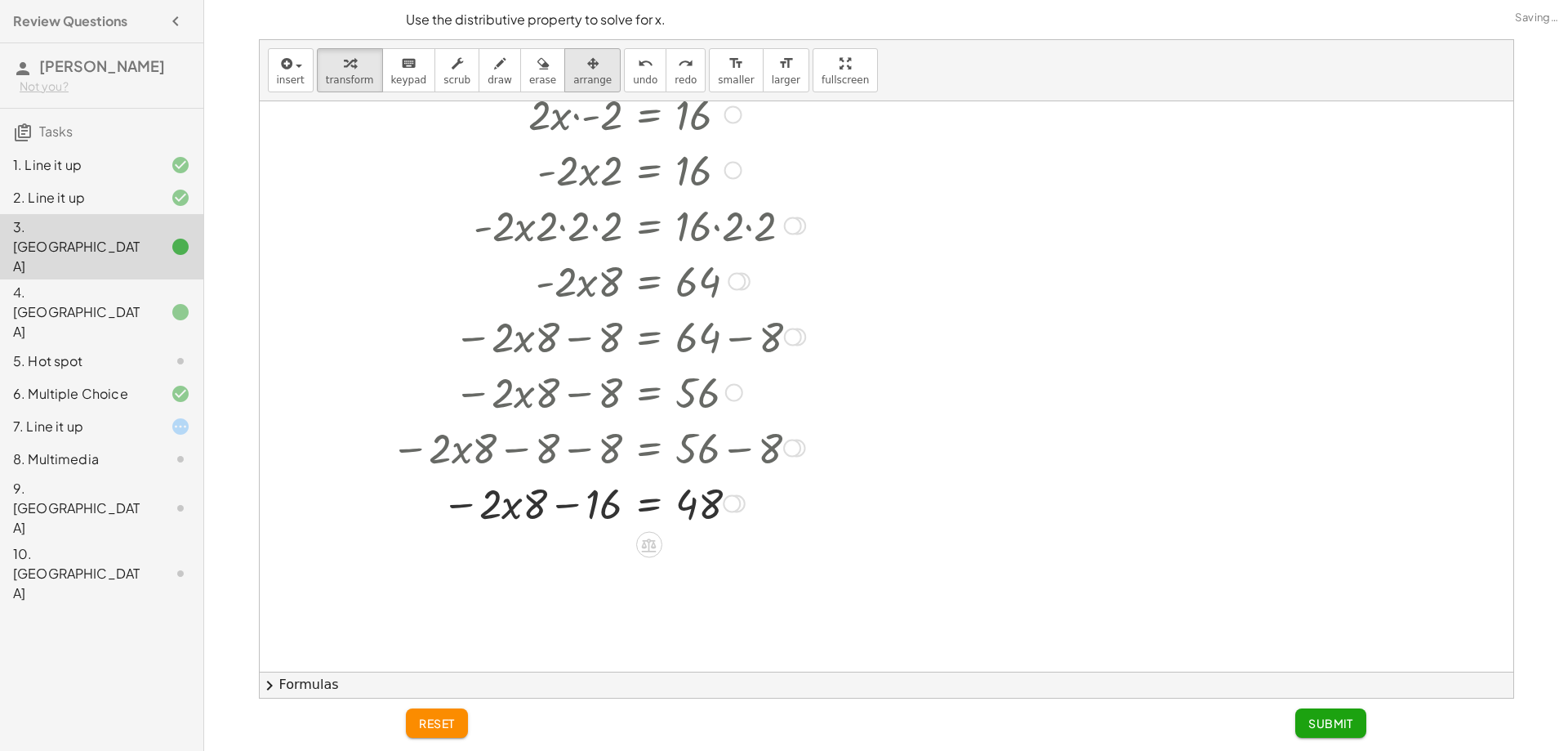
scroll to position [0, 0]
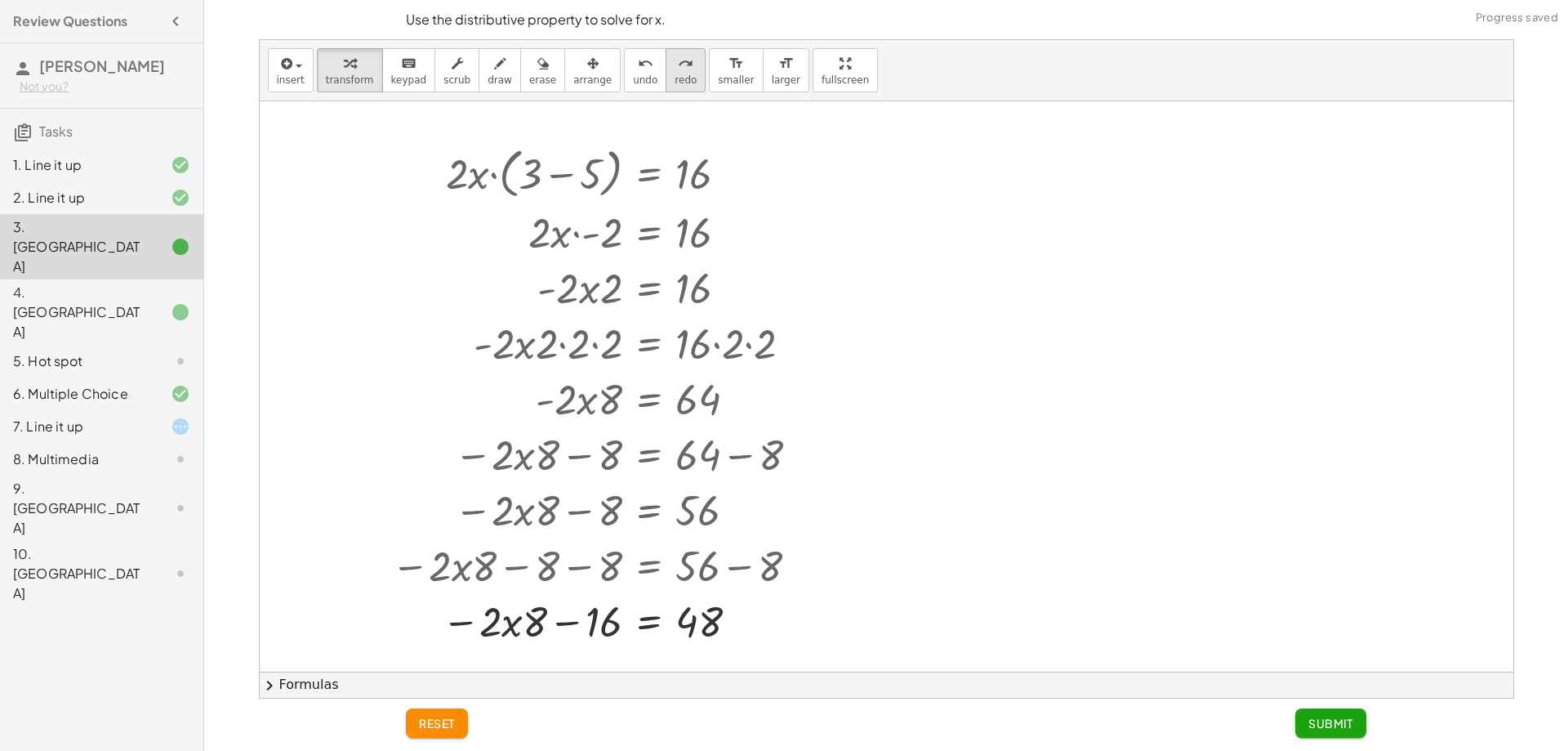
drag, startPoint x: 611, startPoint y: 62, endPoint x: 639, endPoint y: 59, distance: 28.2
click at [633, 59] on div "undo" at bounding box center [644, 63] width 25 height 20
click at [665, 59] on button "redo redo" at bounding box center [685, 70] width 40 height 45
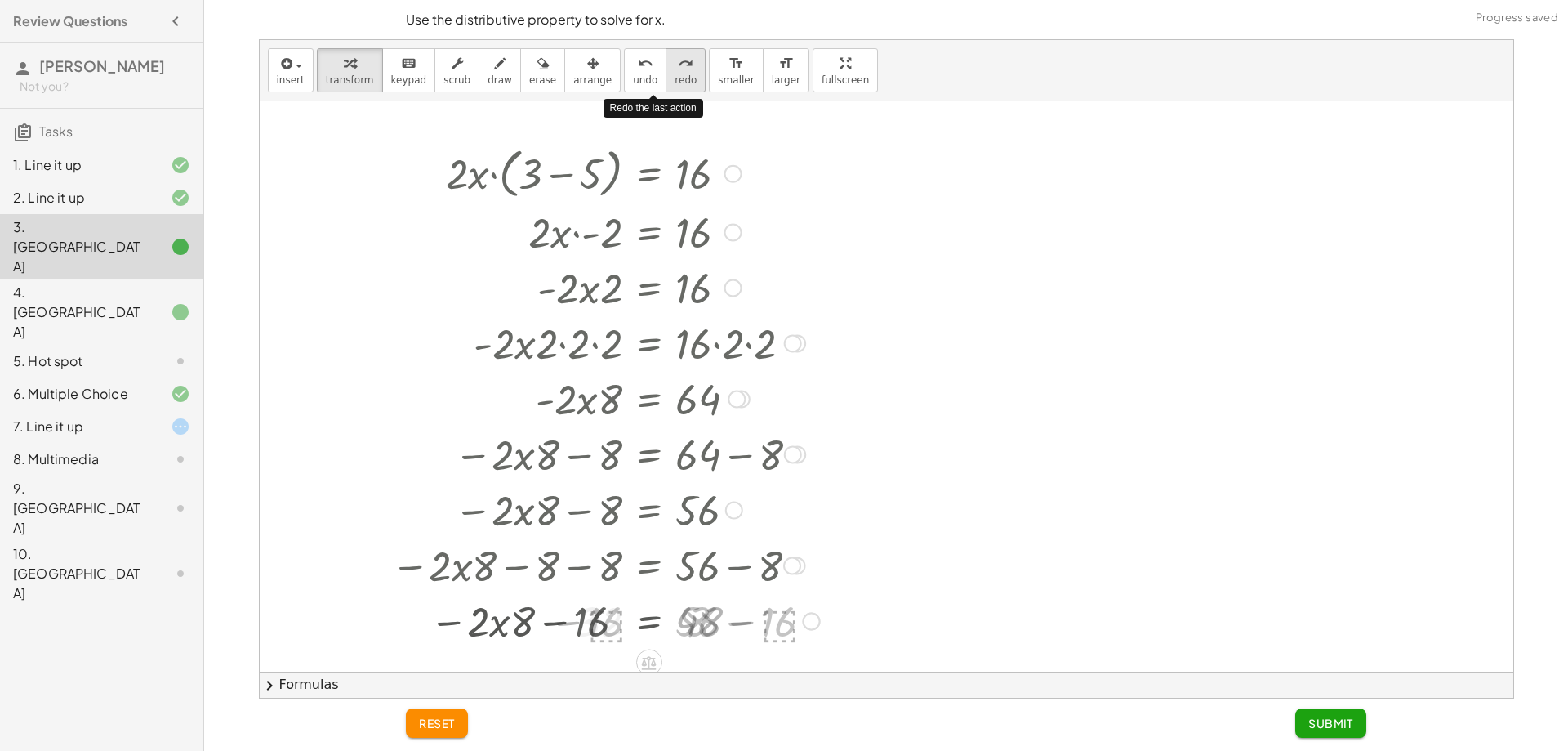
click at [665, 59] on button "redo redo" at bounding box center [685, 70] width 40 height 45
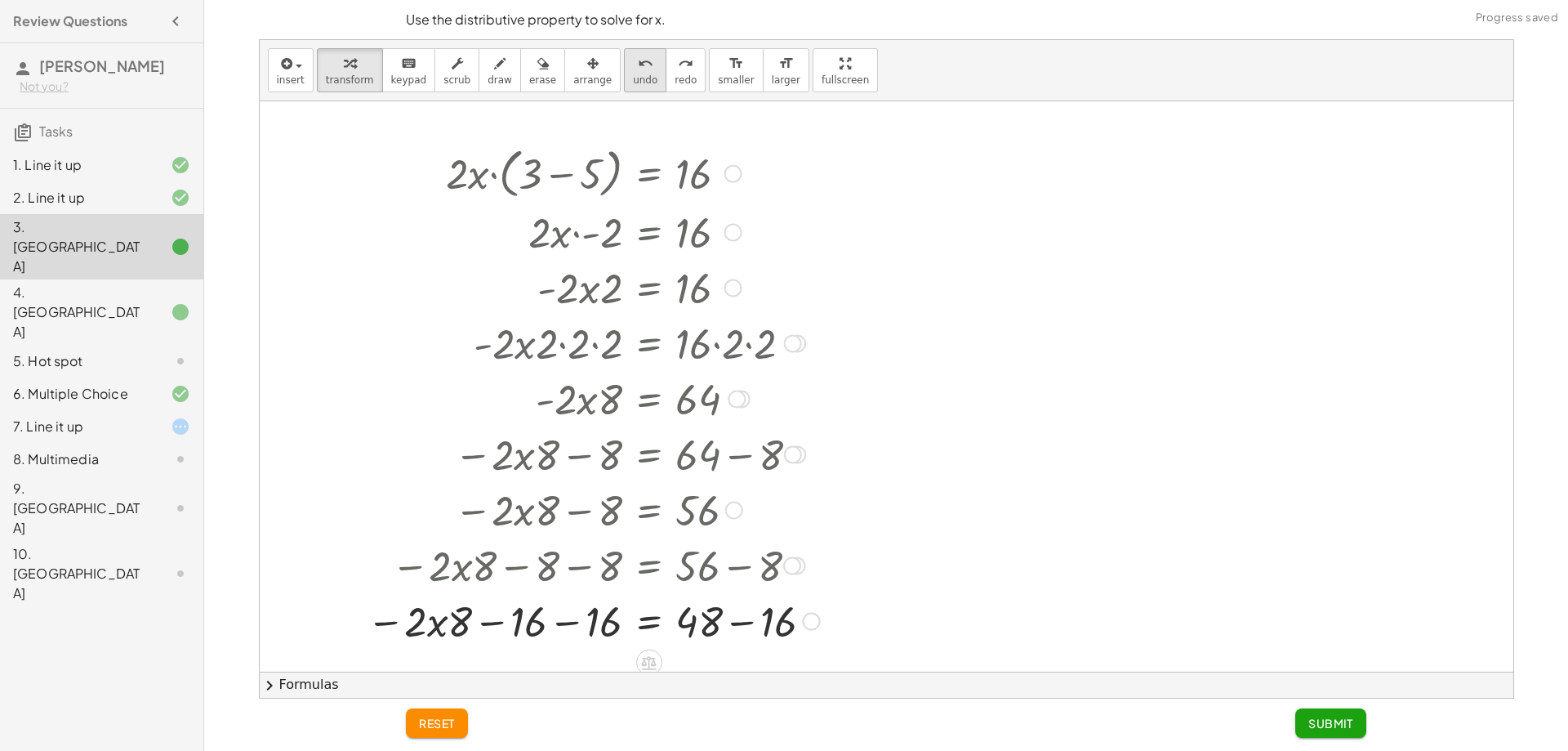
click at [638, 68] on icon "undo" at bounding box center [645, 64] width 15 height 20
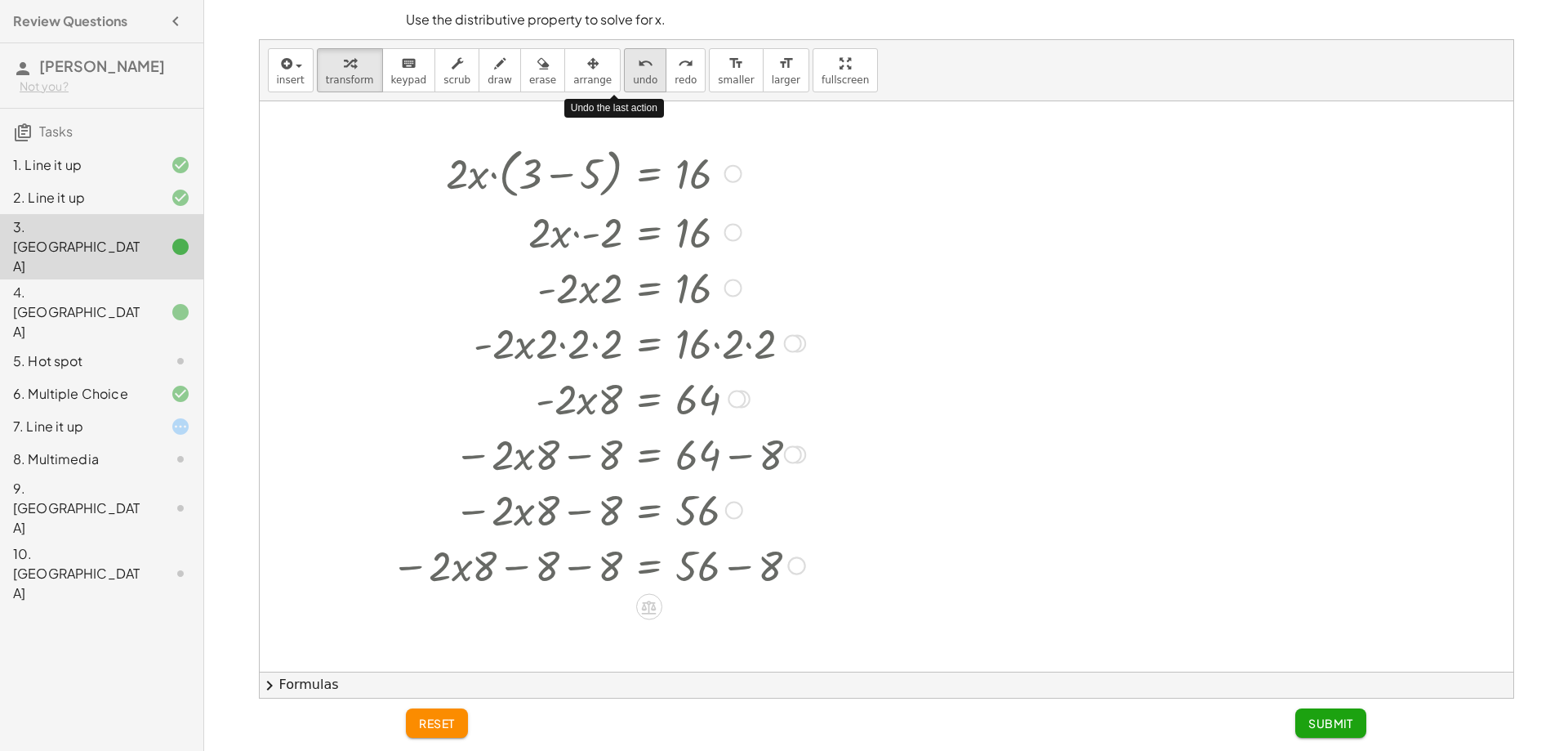
click at [638, 68] on icon "undo" at bounding box center [645, 64] width 15 height 20
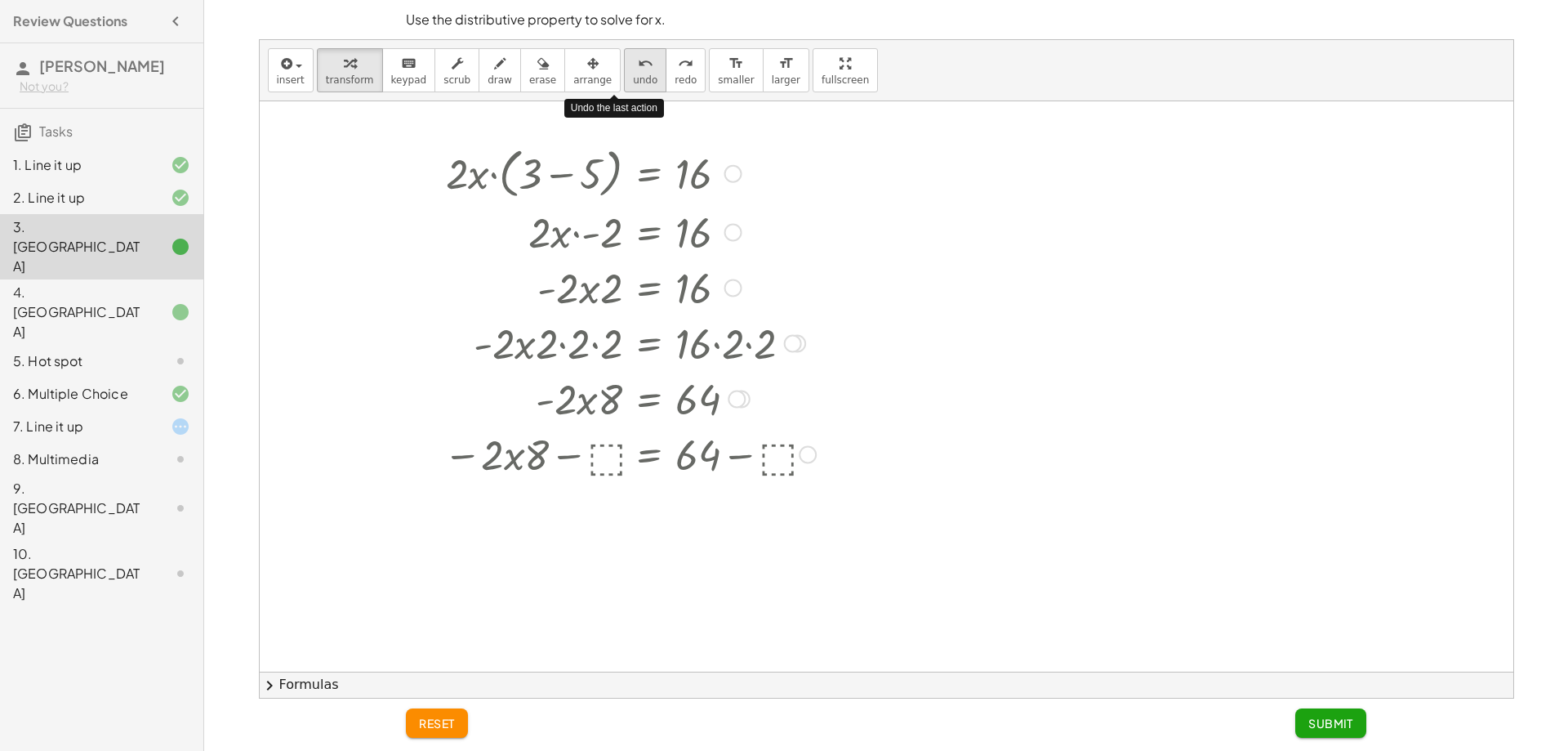
click at [638, 68] on icon "undo" at bounding box center [645, 64] width 15 height 20
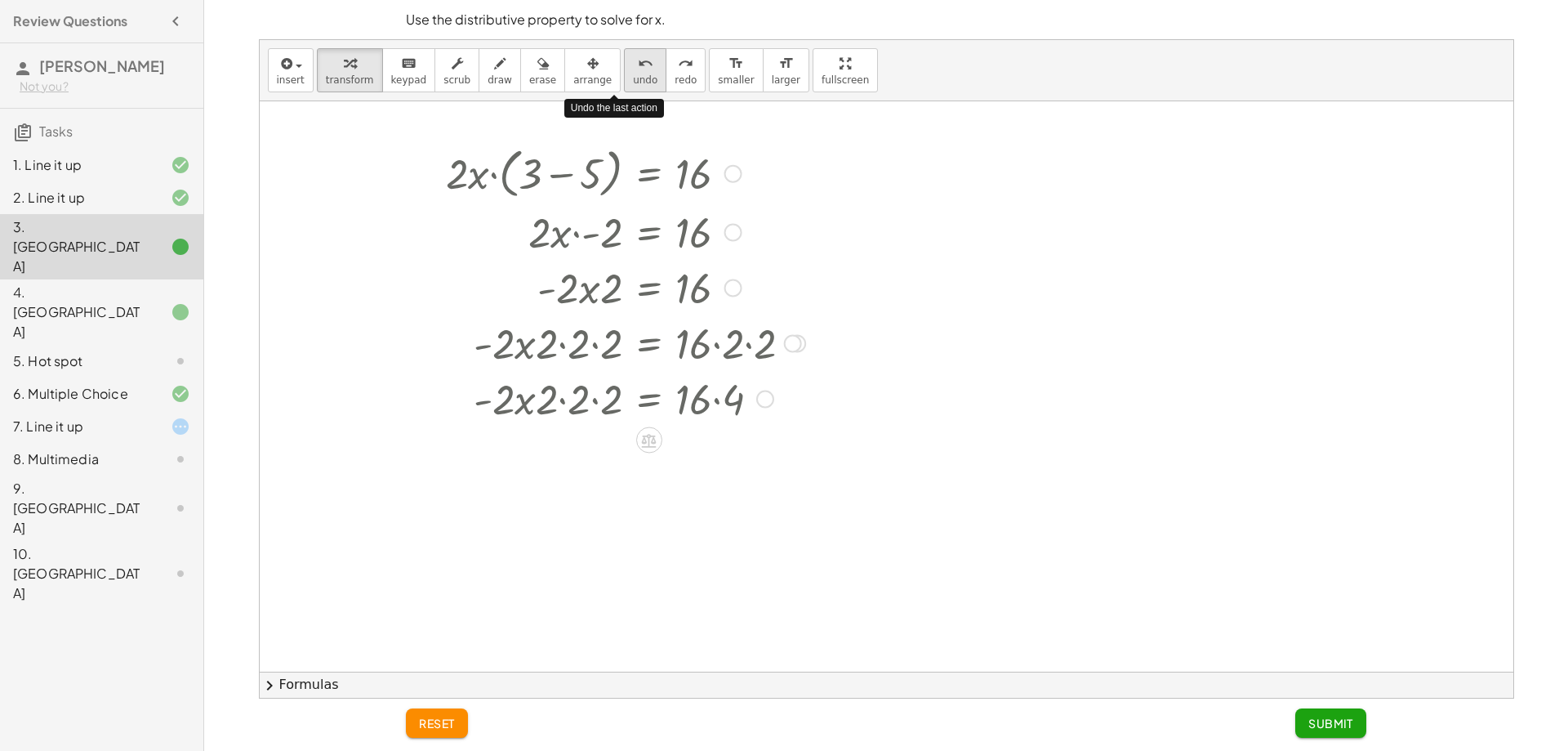
click at [638, 68] on icon "undo" at bounding box center [645, 64] width 15 height 20
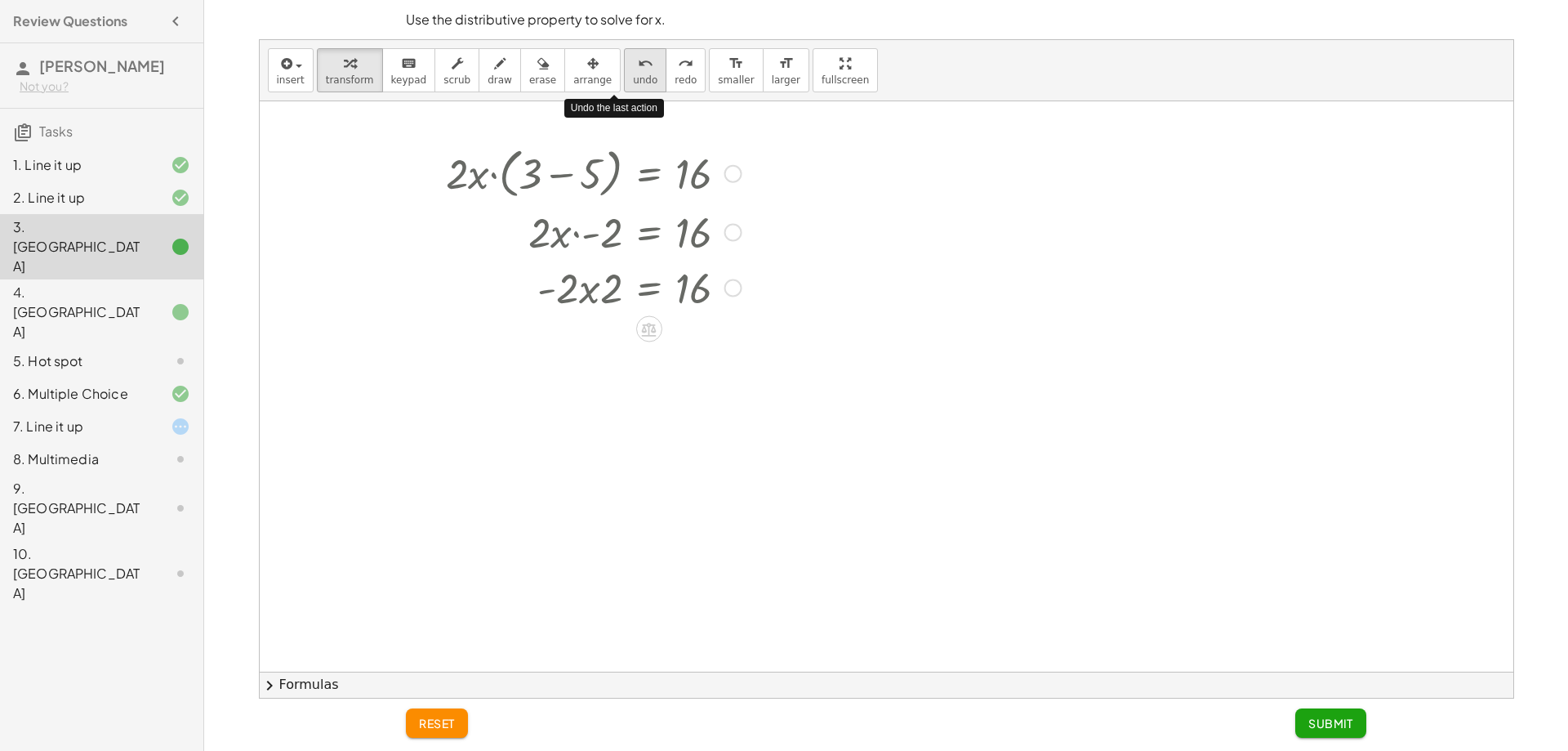
click at [638, 68] on icon "undo" at bounding box center [645, 64] width 15 height 20
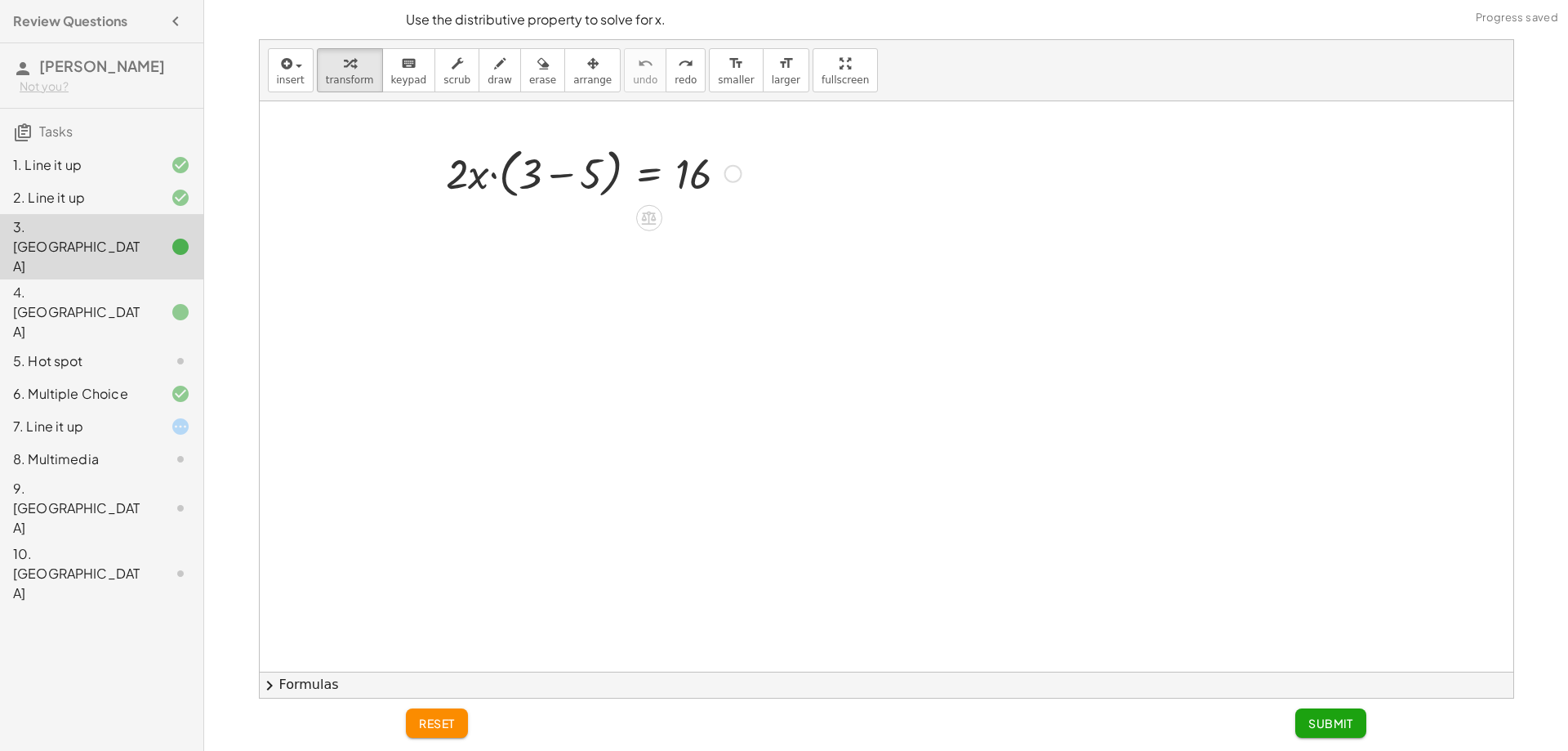
click at [681, 176] on div at bounding box center [579, 172] width 693 height 62
click at [731, 175] on div at bounding box center [733, 175] width 18 height 18
drag, startPoint x: 737, startPoint y: 175, endPoint x: 726, endPoint y: 279, distance: 104.6
click at [726, 279] on div "· 2 · x · ( + 3 − 5 ) = 16 Fix a mistake Transform line Copy line as LaTeX Copy…" at bounding box center [615, 436] width 631 height 597
drag, startPoint x: 738, startPoint y: 176, endPoint x: 653, endPoint y: 217, distance: 94.4
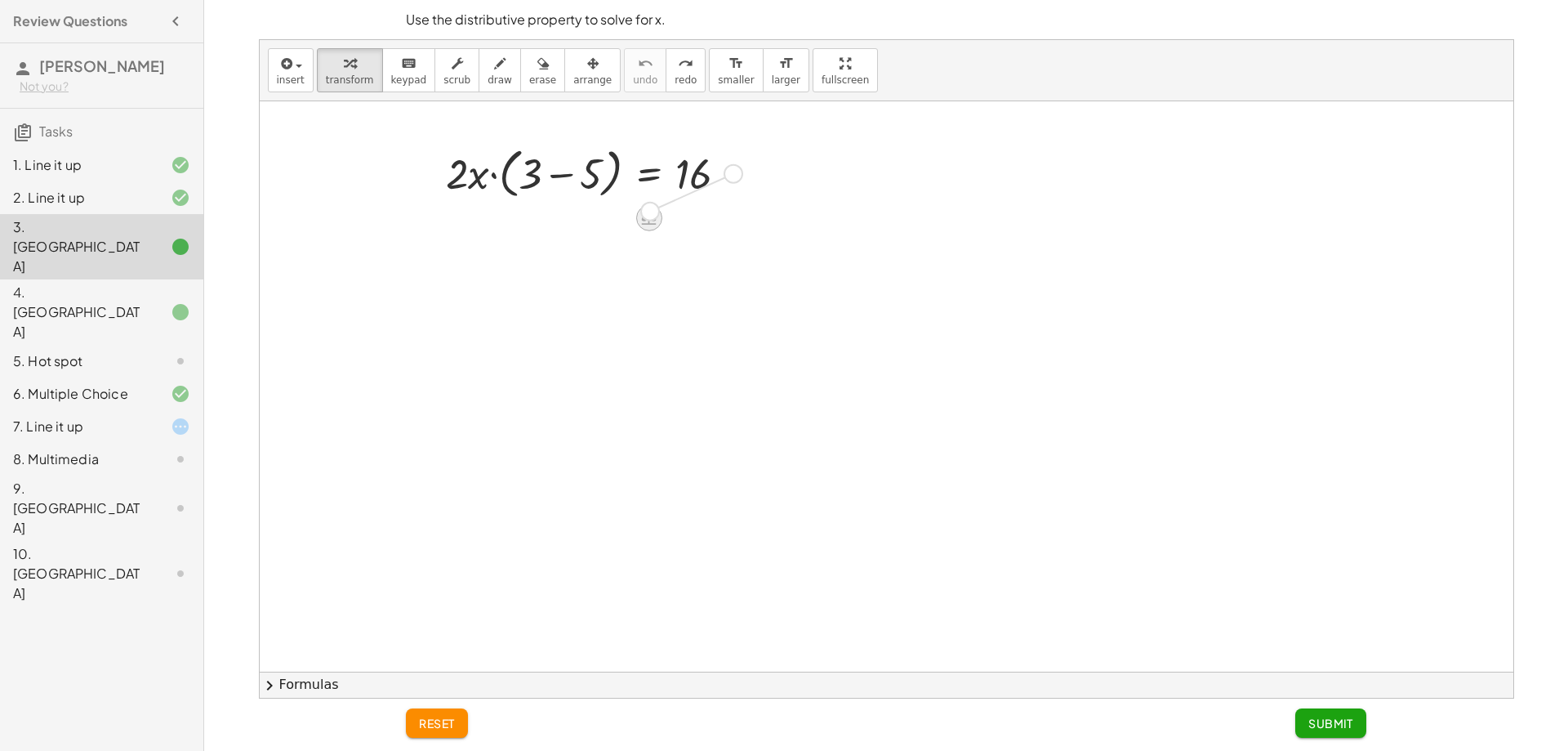
click at [649, 174] on div "· 2 · x · ( + 3 − 5 ) = 16 Fix a mistake Transform line Copy line as LaTeX Copy…" at bounding box center [649, 174] width 0 height 0
drag, startPoint x: 731, startPoint y: 175, endPoint x: 652, endPoint y: 215, distance: 88.5
click at [649, 174] on div "· 2 · x · ( + 3 − 5 ) = 16 Fix a mistake Transform line Copy line as LaTeX Copy…" at bounding box center [649, 174] width 0 height 0
drag, startPoint x: 734, startPoint y: 170, endPoint x: 648, endPoint y: 215, distance: 97.1
click at [649, 174] on div "· 2 · x · ( + 3 − 5 ) = 16 Fix a mistake Transform line Copy line as LaTeX Copy…" at bounding box center [649, 174] width 0 height 0
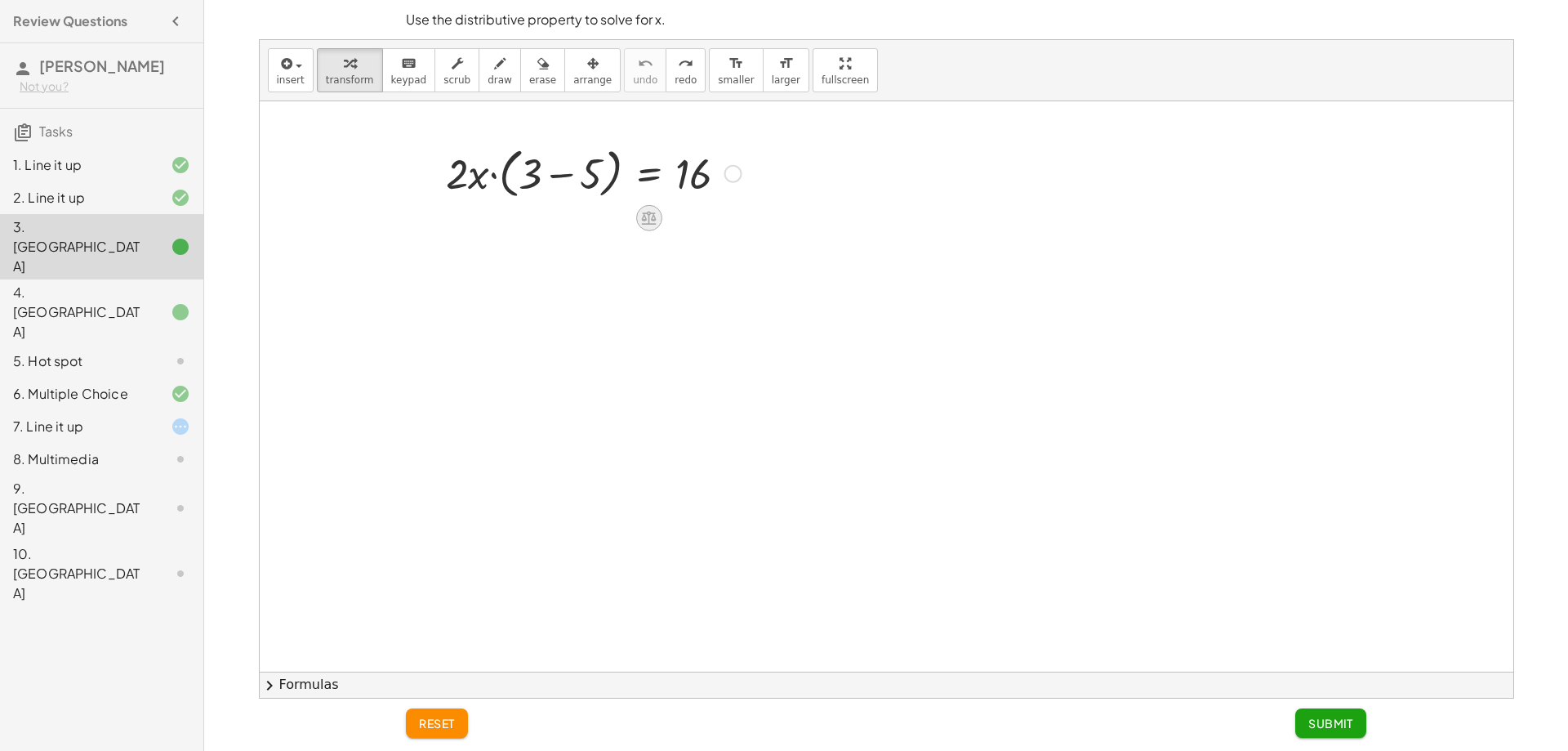
click at [648, 215] on icon at bounding box center [649, 218] width 15 height 14
click at [713, 220] on icon at bounding box center [714, 218] width 15 height 15
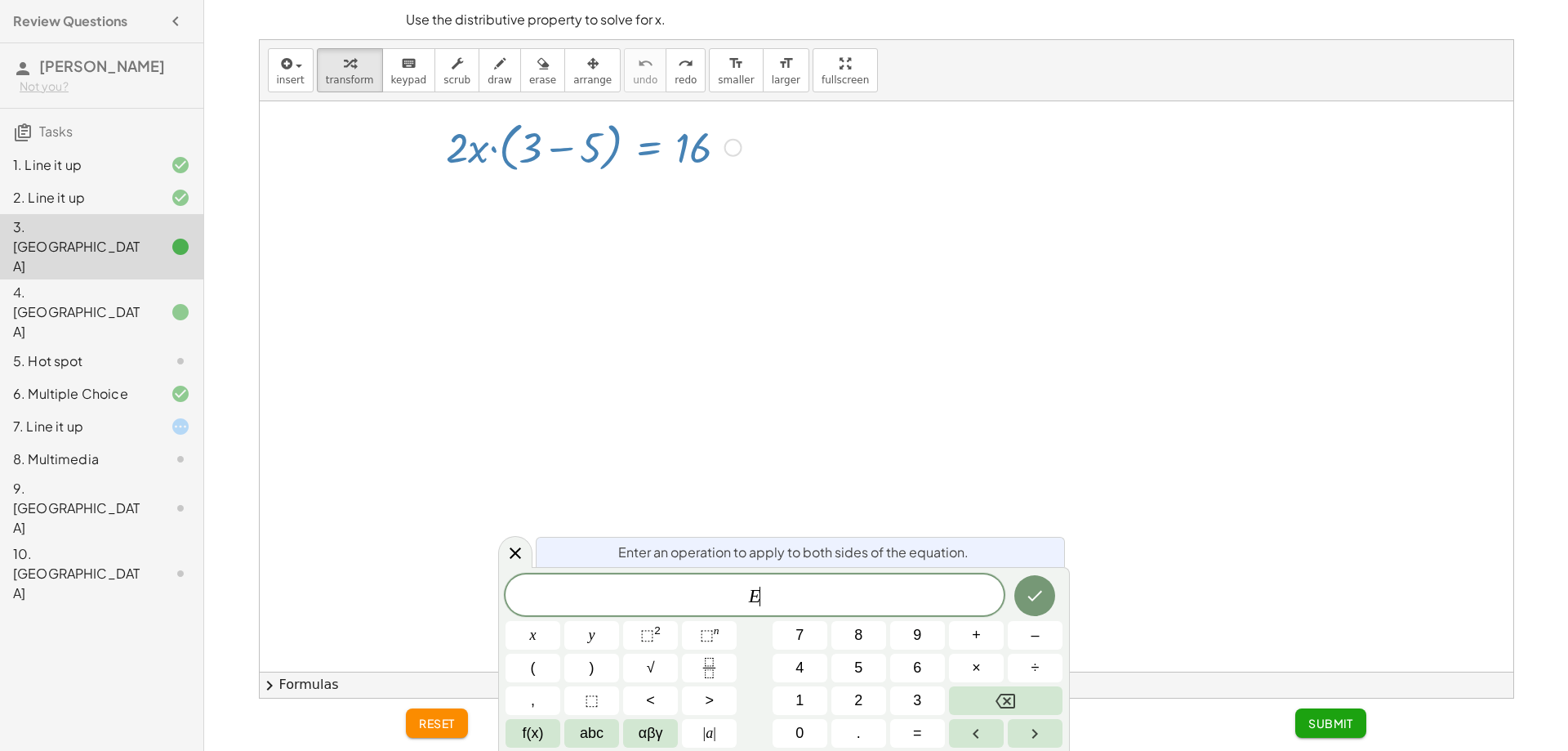
scroll to position [28, 0]
click at [992, 656] on button "×" at bounding box center [976, 667] width 55 height 28
click at [856, 705] on span "2" at bounding box center [858, 700] width 8 height 22
click at [1049, 591] on button "Done" at bounding box center [1034, 596] width 41 height 41
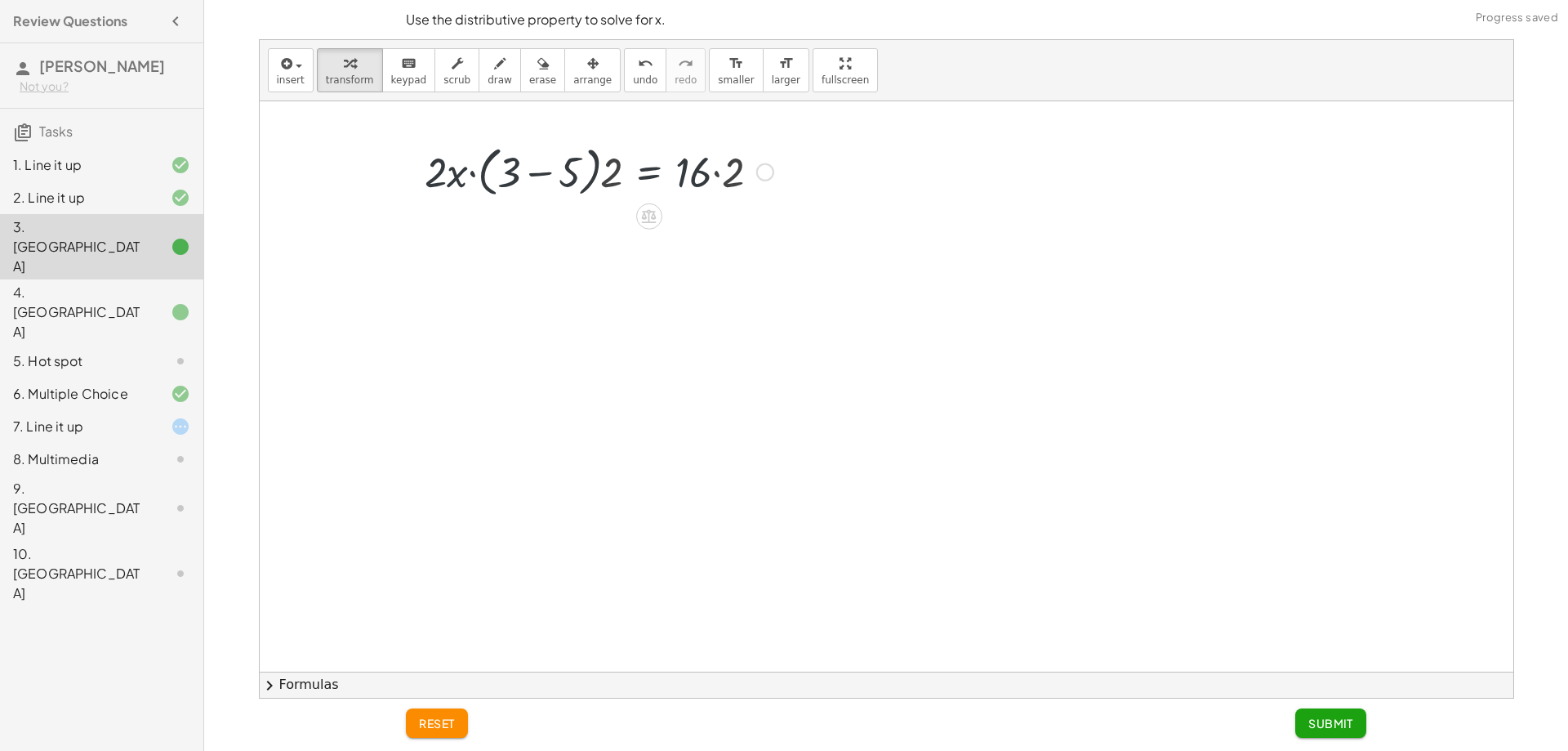
scroll to position [0, 0]
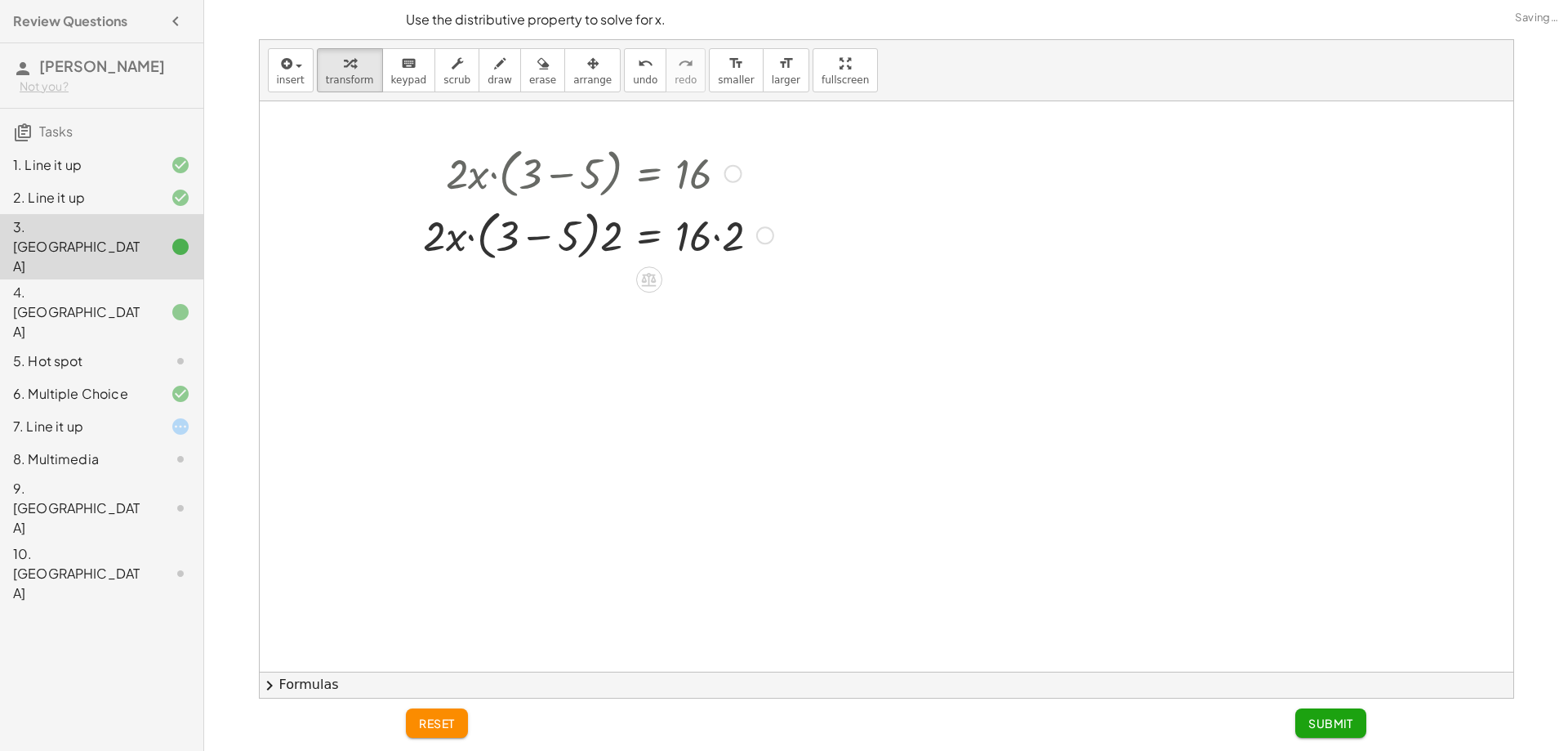
drag, startPoint x: 611, startPoint y: 244, endPoint x: 596, endPoint y: 249, distance: 15.8
click at [610, 245] on div at bounding box center [621, 235] width 610 height 62
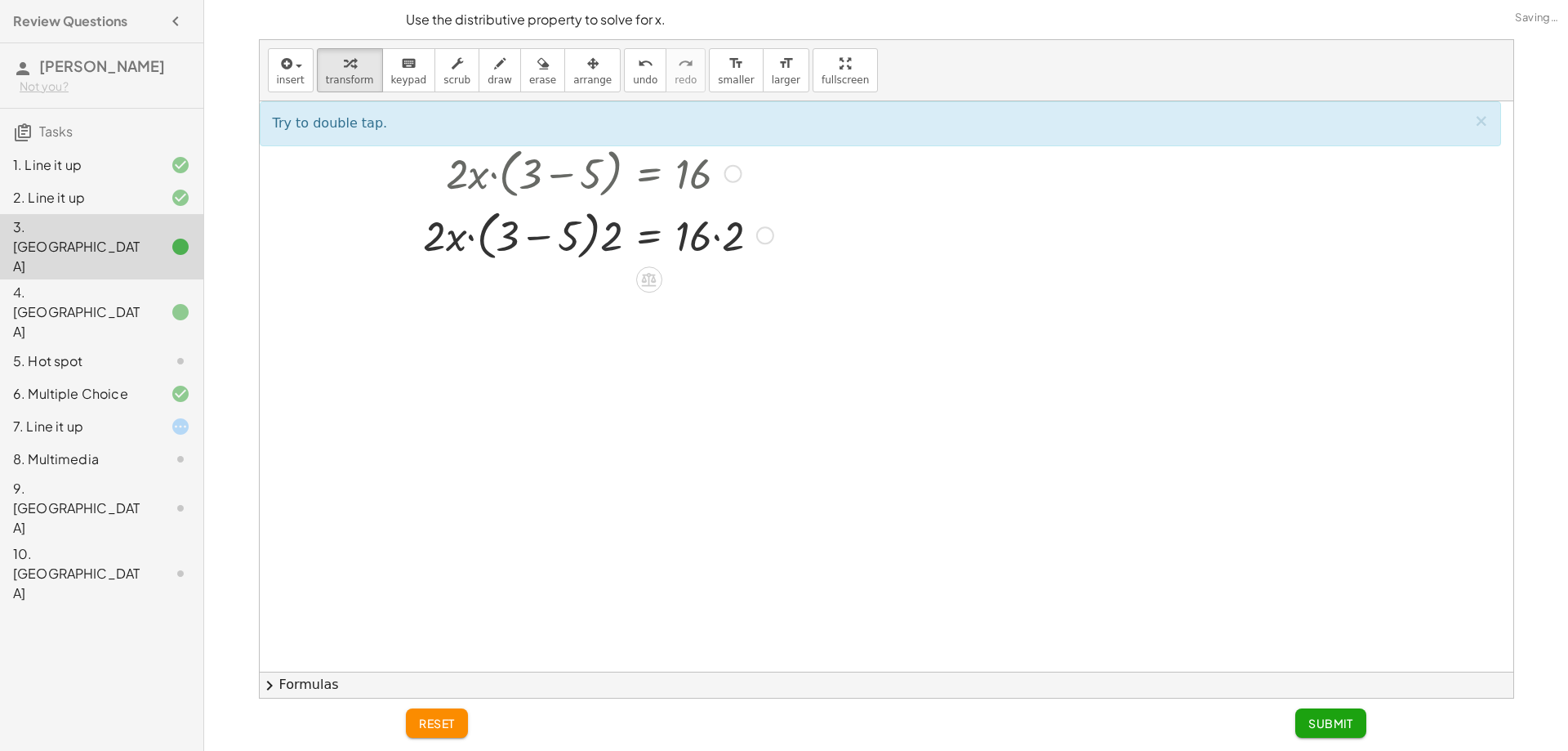
click at [543, 249] on div at bounding box center [621, 235] width 610 height 62
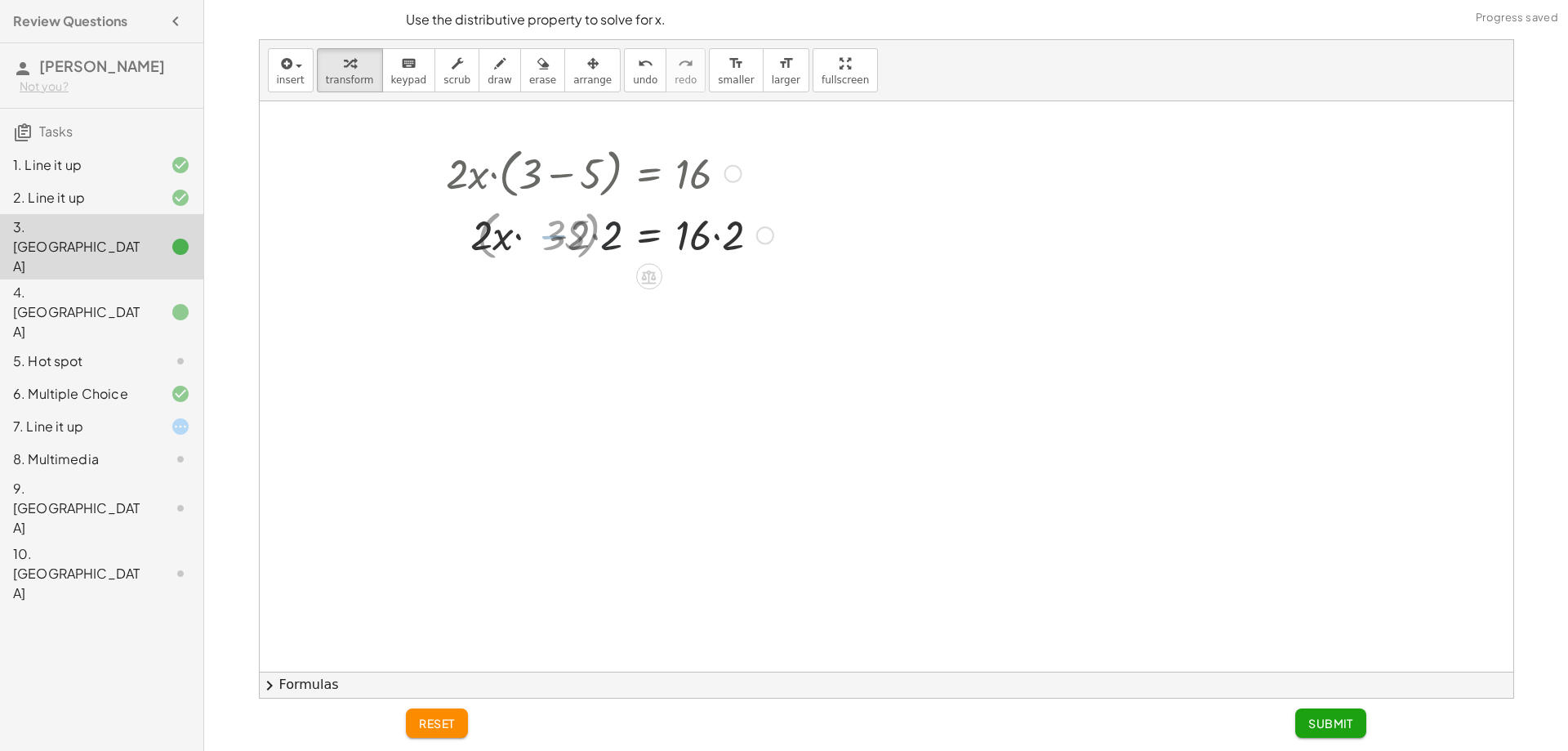
click at [504, 244] on div at bounding box center [621, 233] width 610 height 55
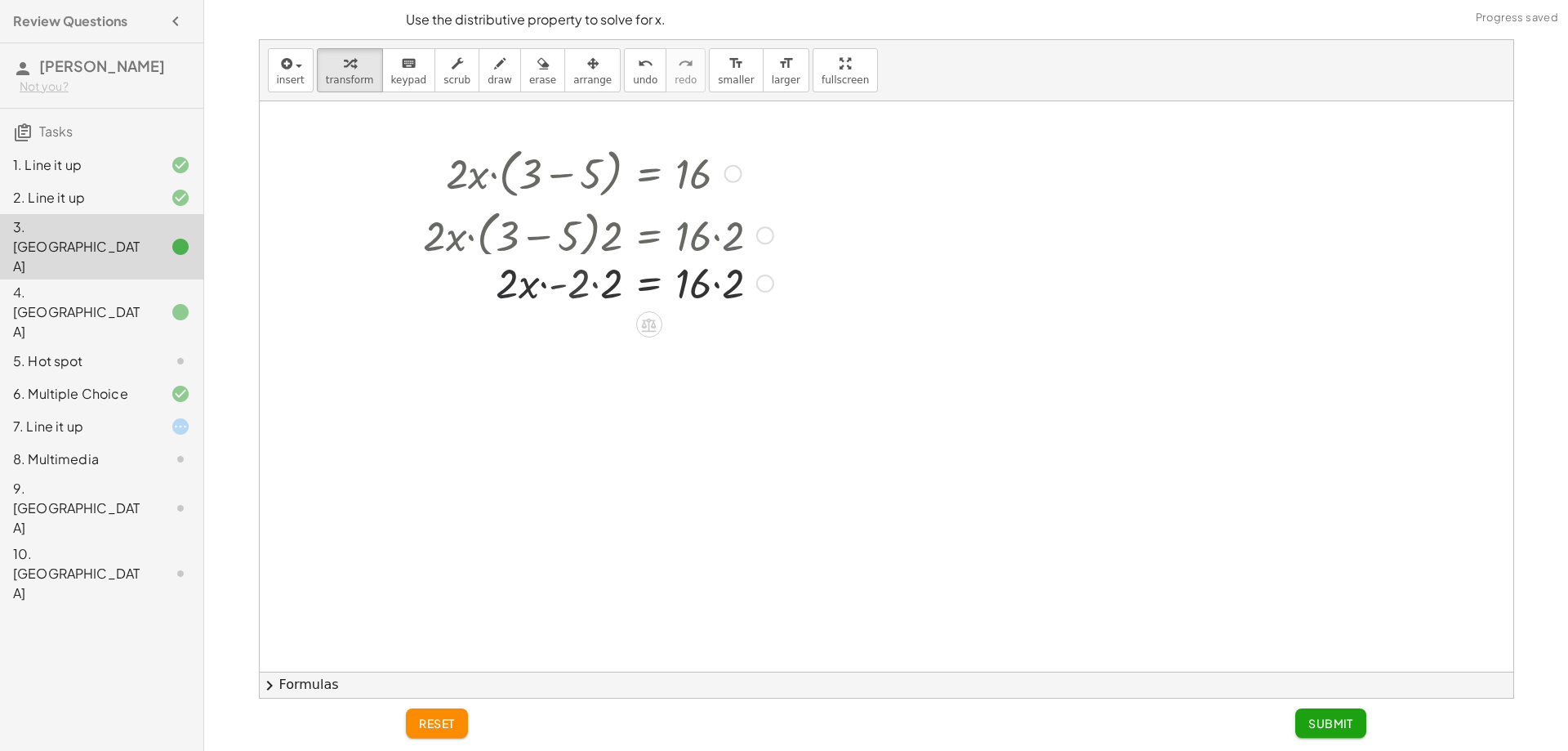
click at [544, 237] on div at bounding box center [584, 235] width 683 height 62
click at [585, 303] on div at bounding box center [621, 292] width 610 height 55
click at [582, 300] on div at bounding box center [621, 292] width 610 height 55
click at [649, 174] on div "· 2 · x · ( + 3 − 5 ) = 16 · 2 · x · ( + 3 − 5 ) · 2 = · 16 · 2 · 2 · x · - 2 ·…" at bounding box center [649, 174] width 0 height 0
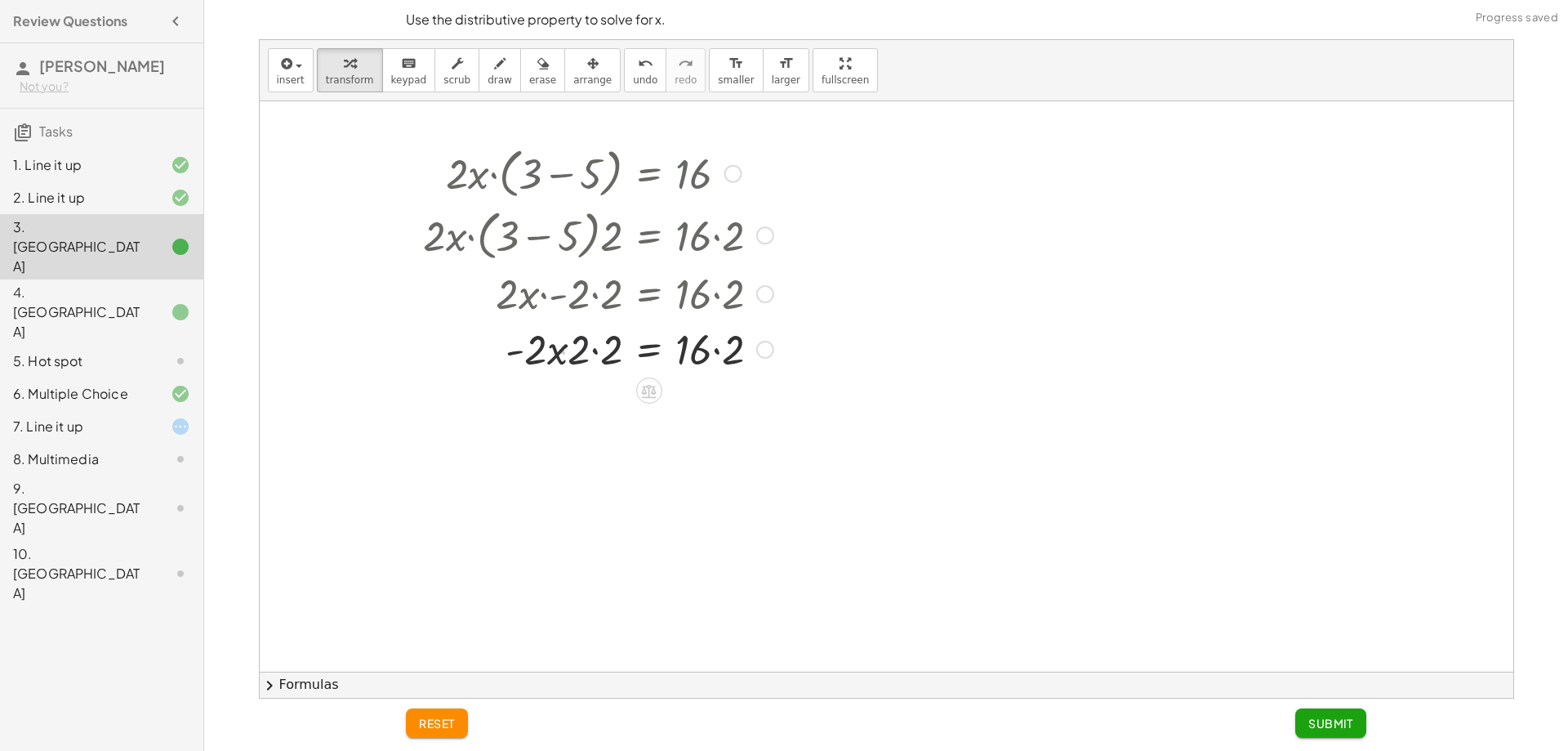
drag, startPoint x: 586, startPoint y: 299, endPoint x: 598, endPoint y: 299, distance: 12.0
click at [593, 298] on div at bounding box center [616, 292] width 620 height 55
click at [591, 346] on div at bounding box center [621, 347] width 610 height 55
click at [694, 358] on div at bounding box center [621, 347] width 610 height 55
click at [649, 174] on div "· 2 · x · ( + 3 − 5 ) = 16 · 2 · x · ( + 3 − 5 ) · 2 = · 16 · 2 · 2 · x · - 2 ·…" at bounding box center [649, 174] width 0 height 0
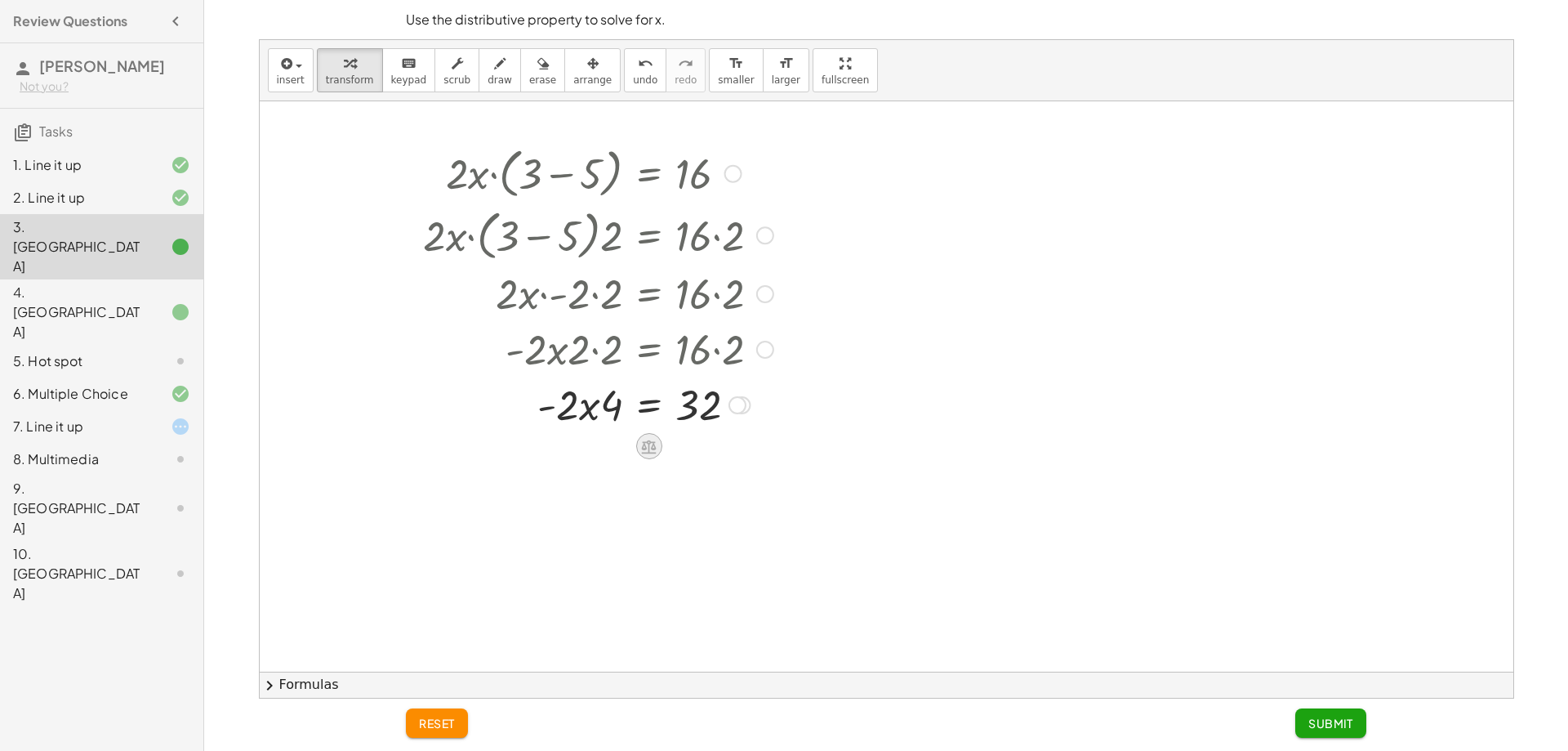
click at [649, 443] on icon at bounding box center [649, 446] width 15 height 14
click at [620, 444] on span "−" at bounding box center [616, 446] width 10 height 24
click at [609, 468] on div at bounding box center [621, 458] width 610 height 55
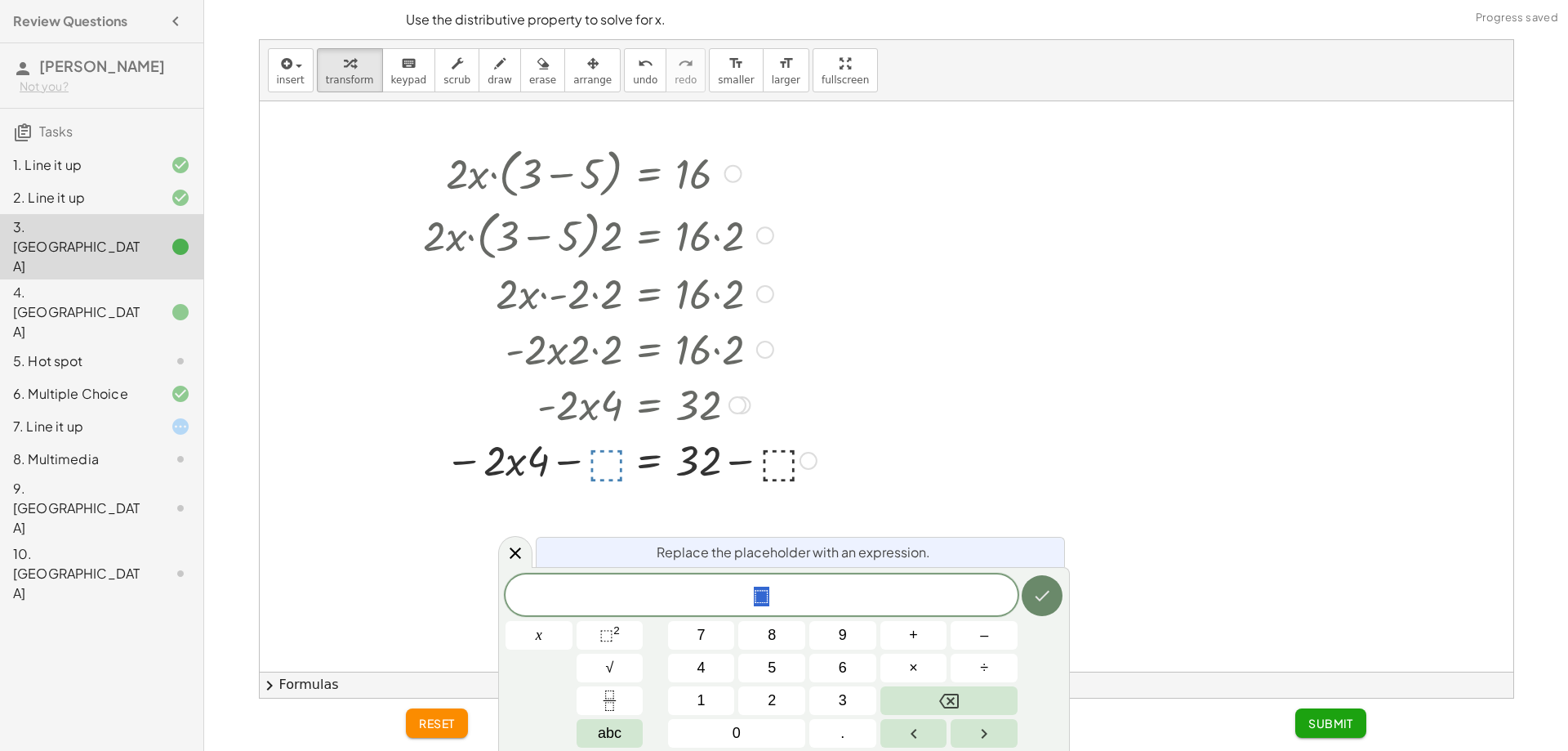
click at [1050, 601] on icon "Done" at bounding box center [1043, 596] width 20 height 20
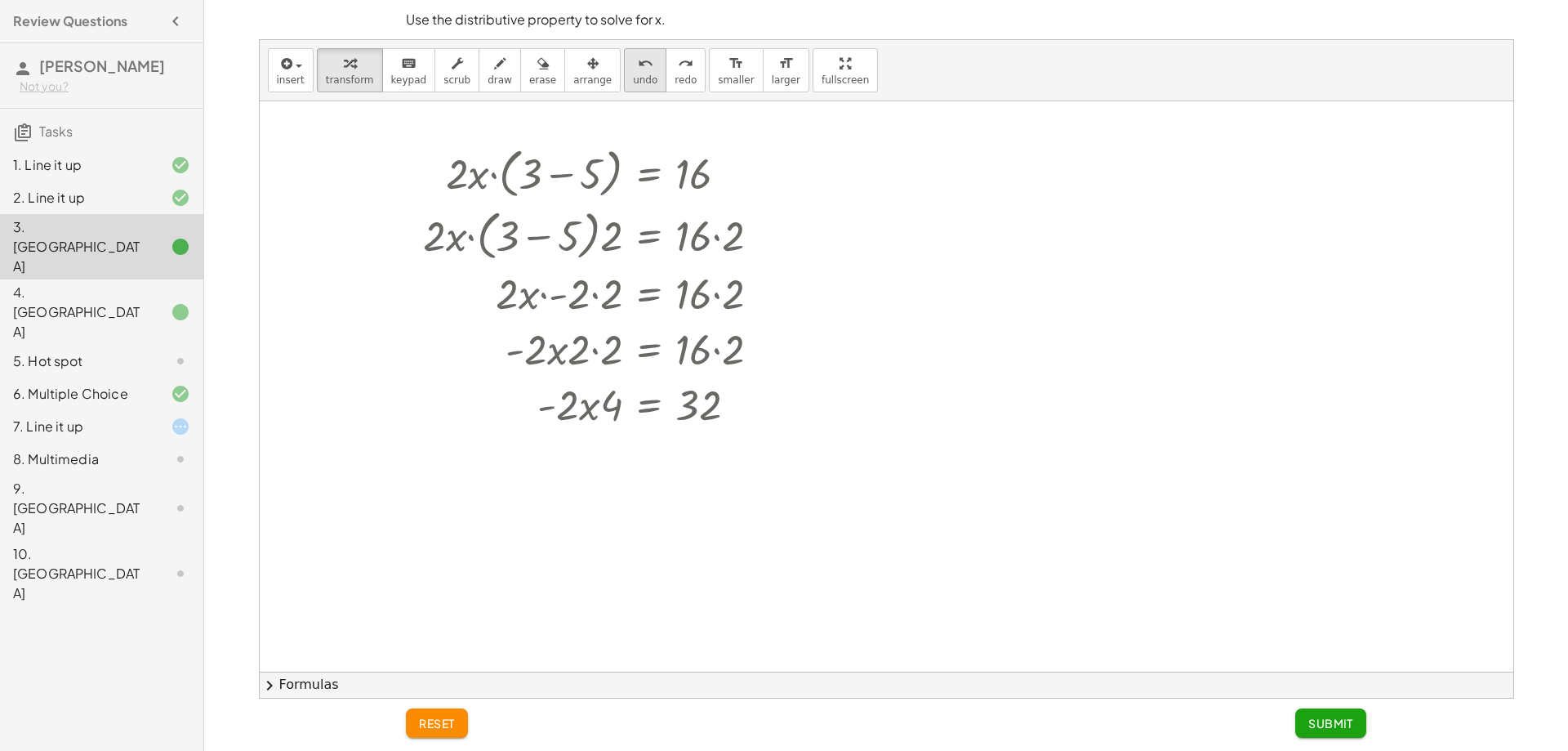
click at [638, 63] on icon "undo" at bounding box center [645, 64] width 15 height 20
click at [650, 440] on icon at bounding box center [649, 446] width 15 height 14
click at [616, 445] on span "−" at bounding box center [616, 446] width 10 height 24
click at [778, 471] on div at bounding box center [621, 458] width 610 height 55
click at [578, 471] on div at bounding box center [621, 458] width 610 height 55
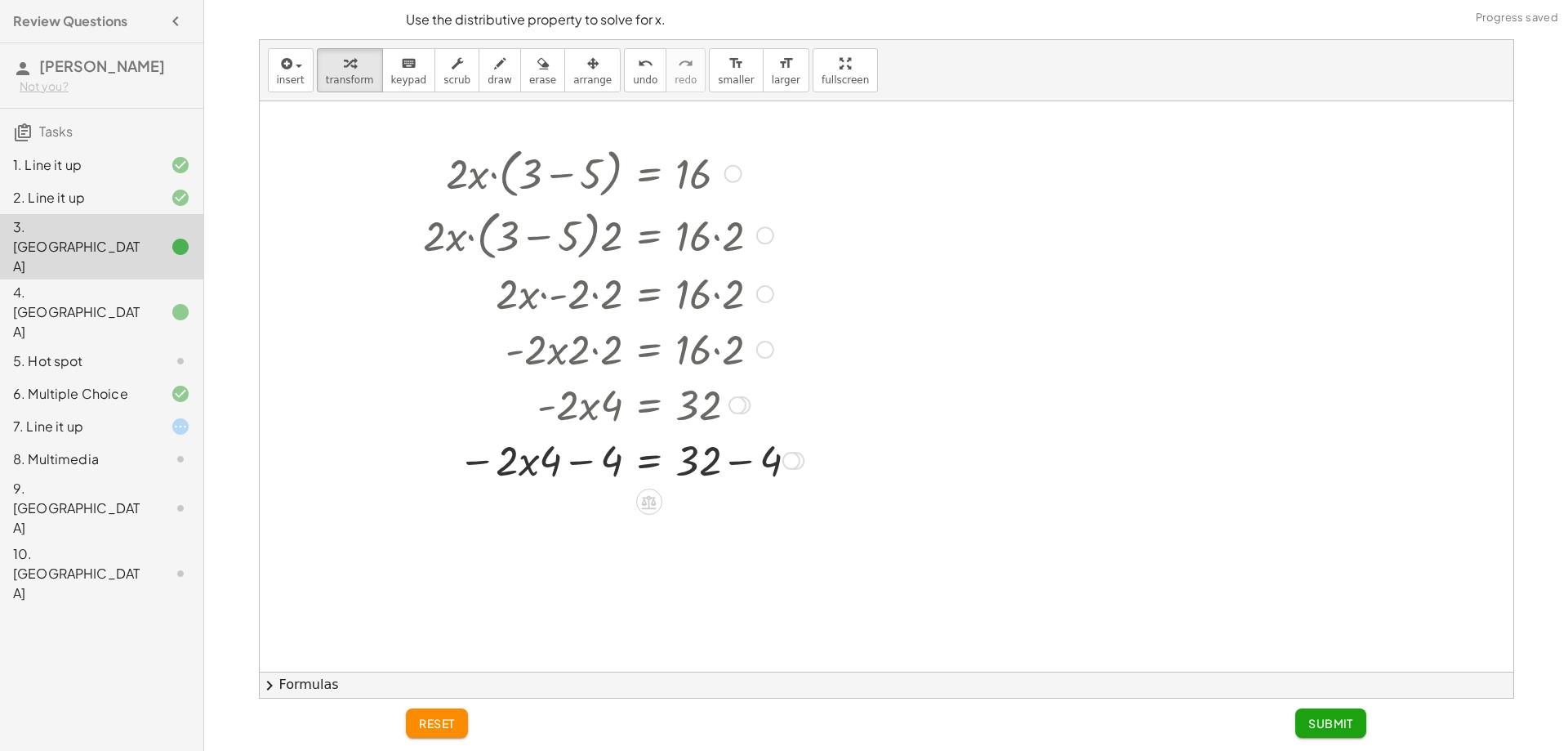
click at [756, 462] on div at bounding box center [621, 458] width 610 height 55
click at [588, 471] on div at bounding box center [651, 458] width 670 height 55
click at [592, 519] on div at bounding box center [621, 515] width 610 height 55
click at [494, 527] on div at bounding box center [621, 515] width 610 height 55
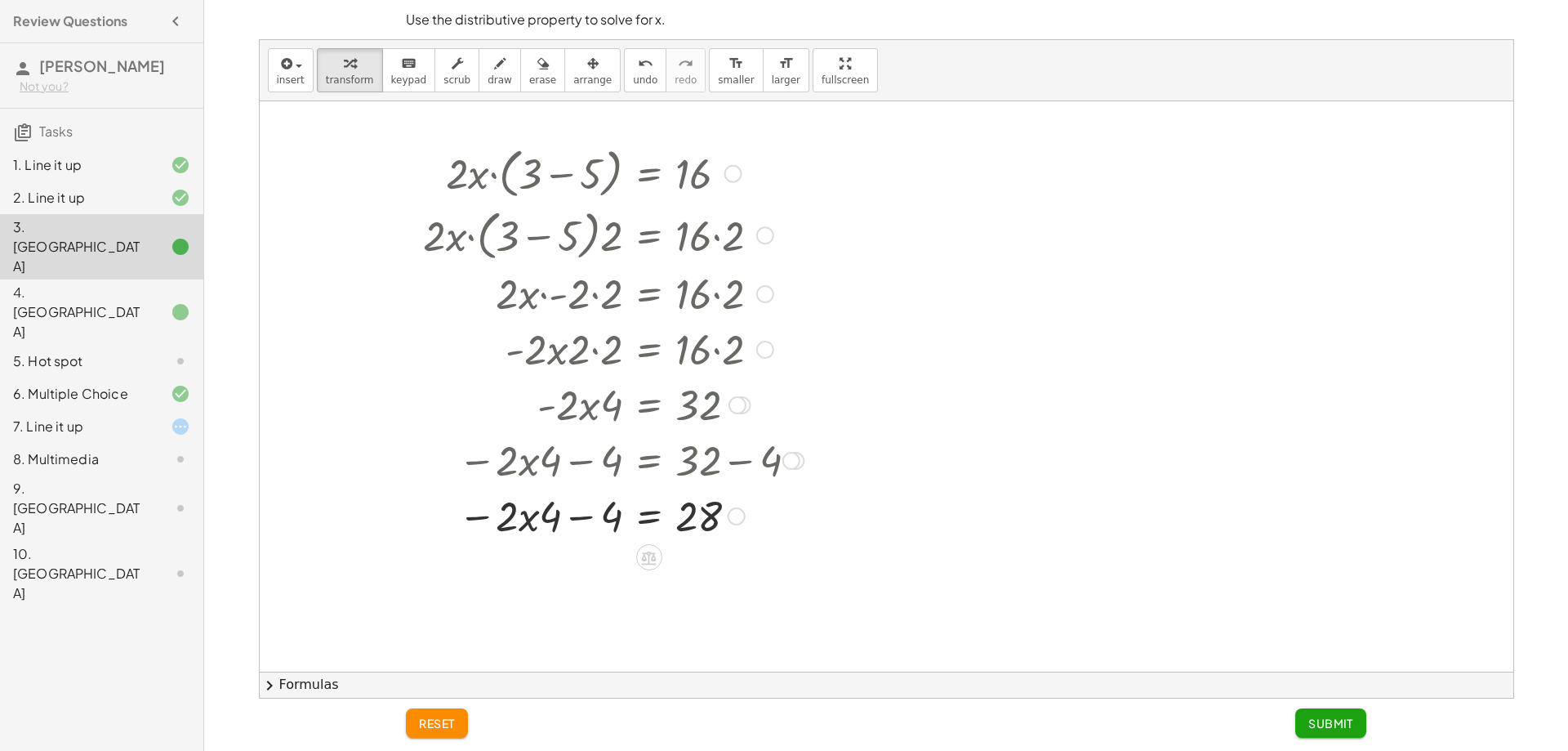
click at [591, 510] on div at bounding box center [621, 515] width 610 height 55
click at [549, 511] on div at bounding box center [621, 515] width 610 height 55
click at [489, 505] on div at bounding box center [621, 515] width 610 height 55
click at [561, 543] on div "· 2 · x · ( + 3 − 5 ) = 16 · 2 · x · ( + 3 − 5 ) · 2 = · 16 · 2 · 2 · x · - 2 ·…" at bounding box center [615, 436] width 631 height 597
click at [529, 502] on div at bounding box center [621, 515] width 610 height 55
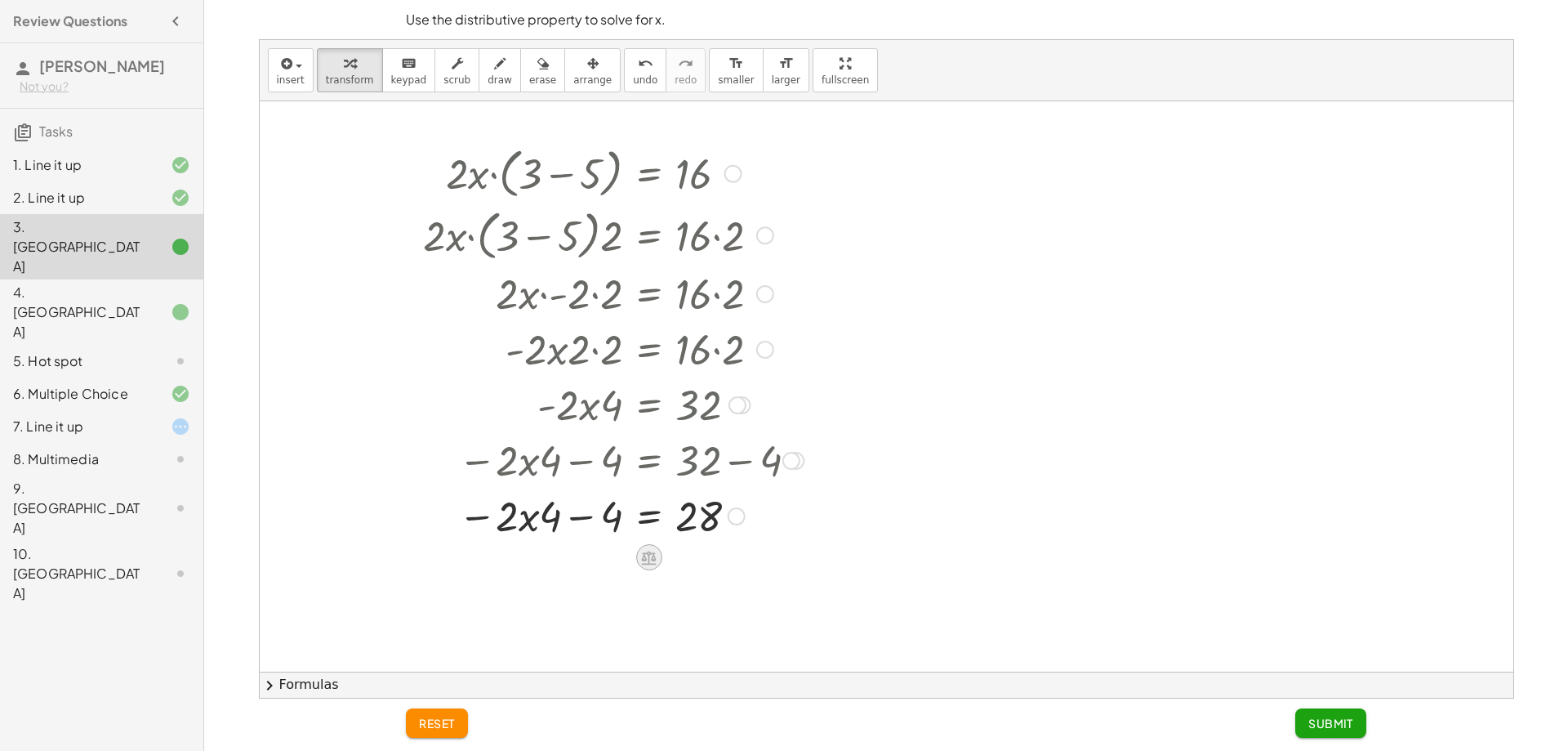
click at [641, 561] on icon at bounding box center [648, 557] width 17 height 17
drag, startPoint x: 677, startPoint y: 562, endPoint x: 635, endPoint y: 651, distance: 98.4
click at [677, 564] on span "÷" at bounding box center [682, 557] width 9 height 24
click at [565, 602] on div at bounding box center [621, 584] width 610 height 82
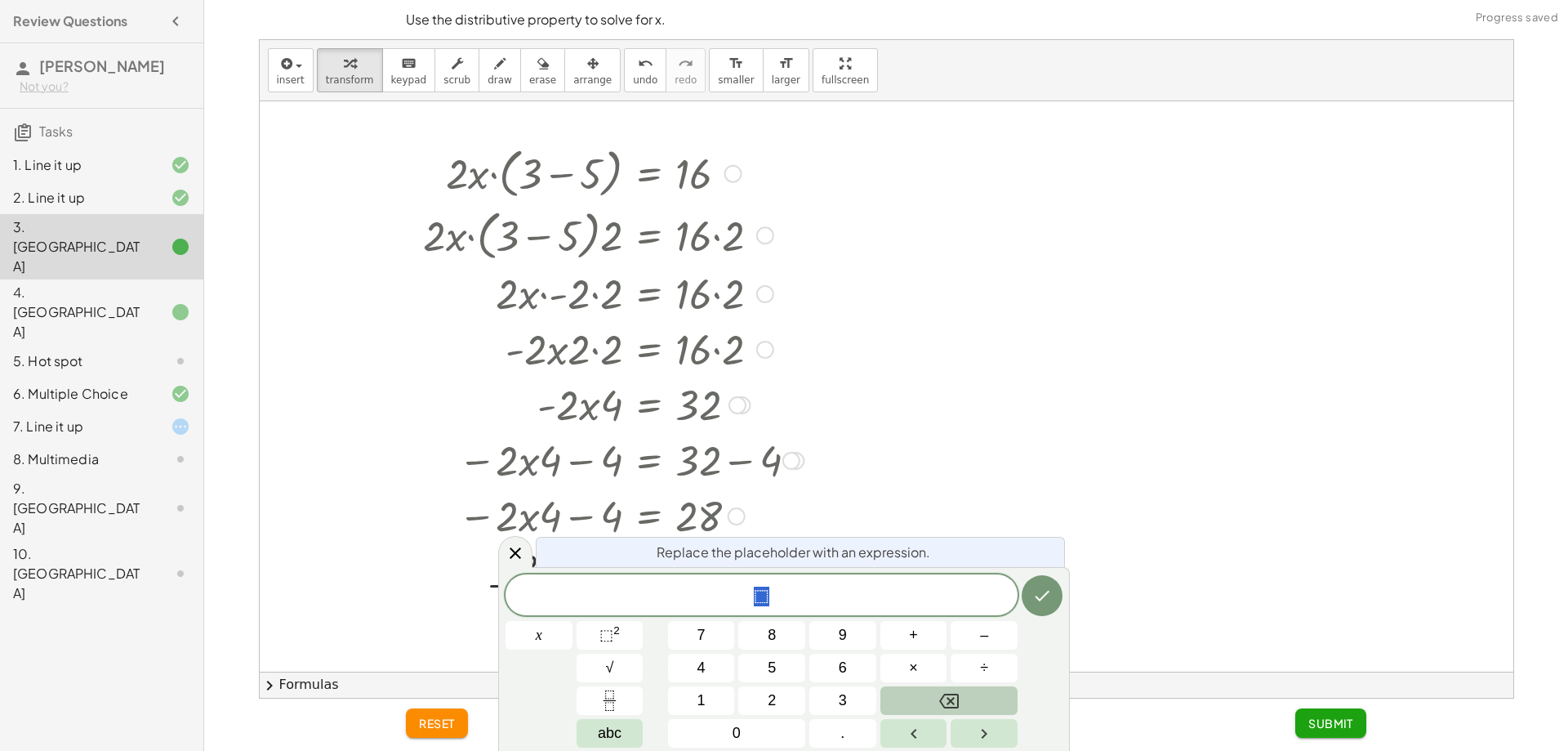
click at [935, 704] on button "Backspace" at bounding box center [949, 700] width 137 height 28
click at [704, 673] on span "4" at bounding box center [701, 667] width 8 height 22
click at [1051, 602] on icon "Done" at bounding box center [1043, 596] width 20 height 20
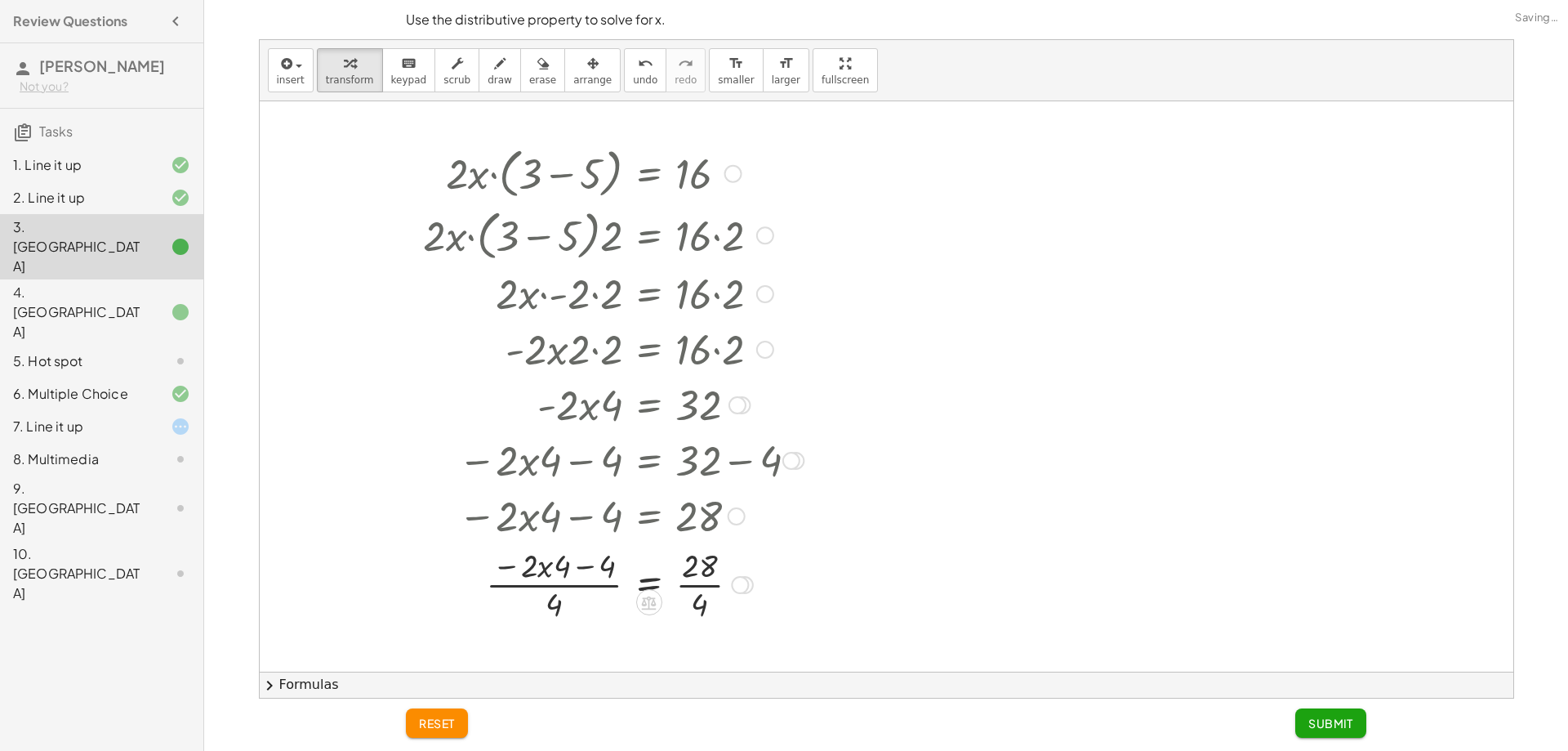
click at [694, 591] on div at bounding box center [621, 584] width 610 height 82
click at [534, 591] on div at bounding box center [621, 584] width 610 height 82
click at [564, 589] on div at bounding box center [621, 584] width 610 height 82
click at [562, 585] on div at bounding box center [621, 584] width 610 height 82
click at [569, 569] on div at bounding box center [621, 584] width 610 height 82
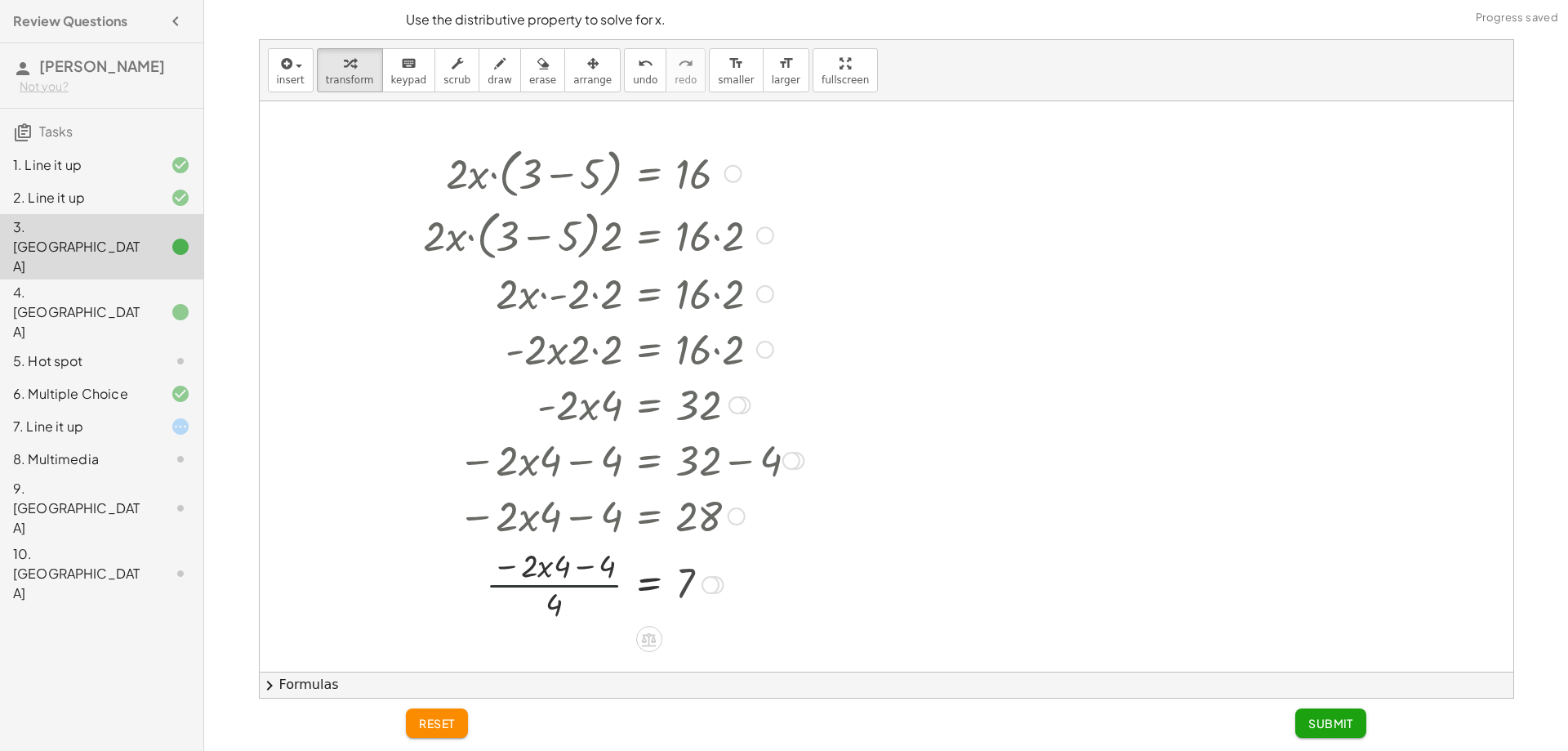
click at [572, 568] on div at bounding box center [621, 584] width 610 height 82
click at [573, 567] on div at bounding box center [621, 584] width 610 height 82
drag, startPoint x: 573, startPoint y: 567, endPoint x: 566, endPoint y: 561, distance: 9.2
click at [567, 561] on div at bounding box center [621, 584] width 610 height 82
click at [566, 561] on div at bounding box center [621, 584] width 610 height 82
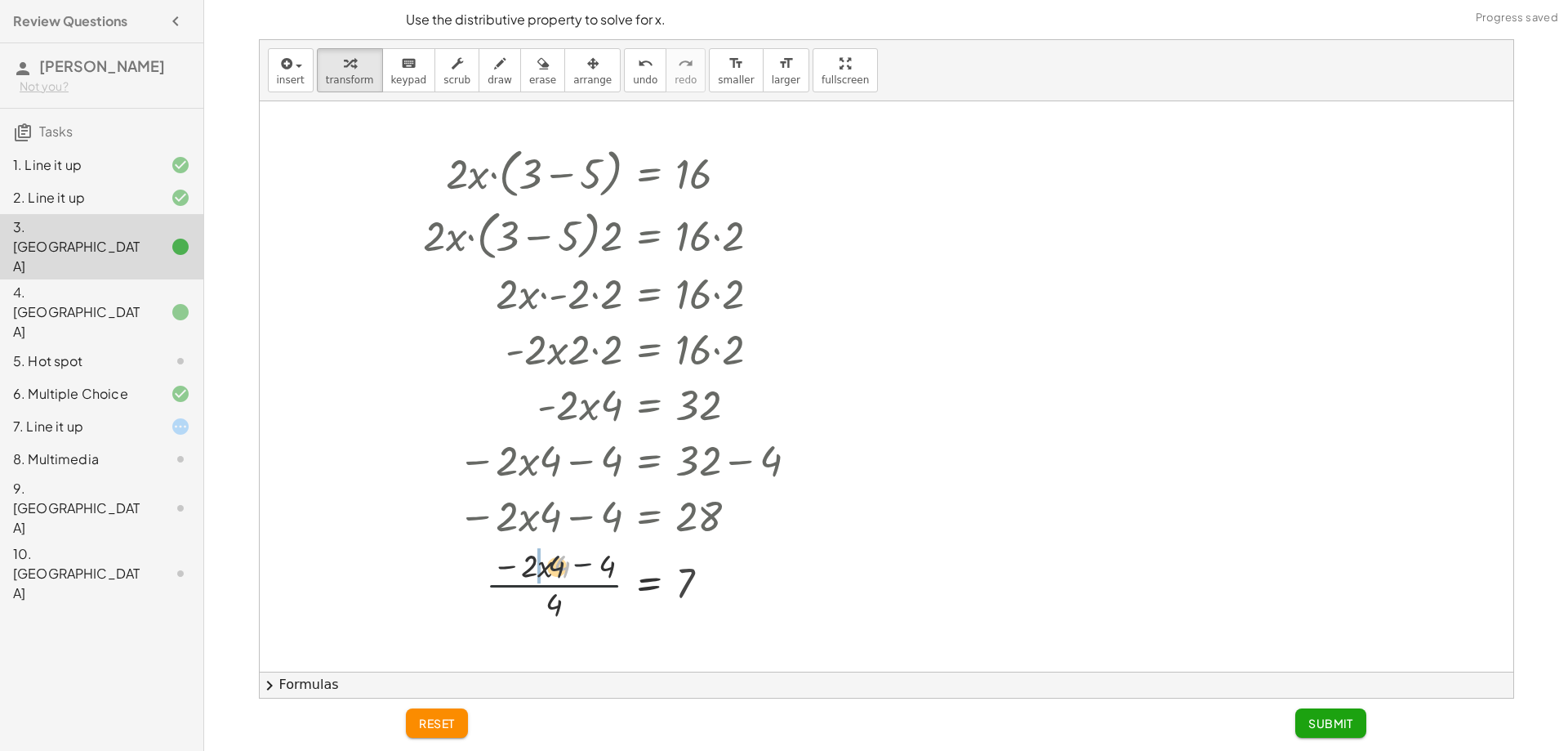
drag, startPoint x: 544, startPoint y: 563, endPoint x: 176, endPoint y: 273, distance: 468.5
click at [543, 563] on div at bounding box center [621, 584] width 610 height 82
click at [628, 64] on button "undo undo" at bounding box center [644, 70] width 43 height 45
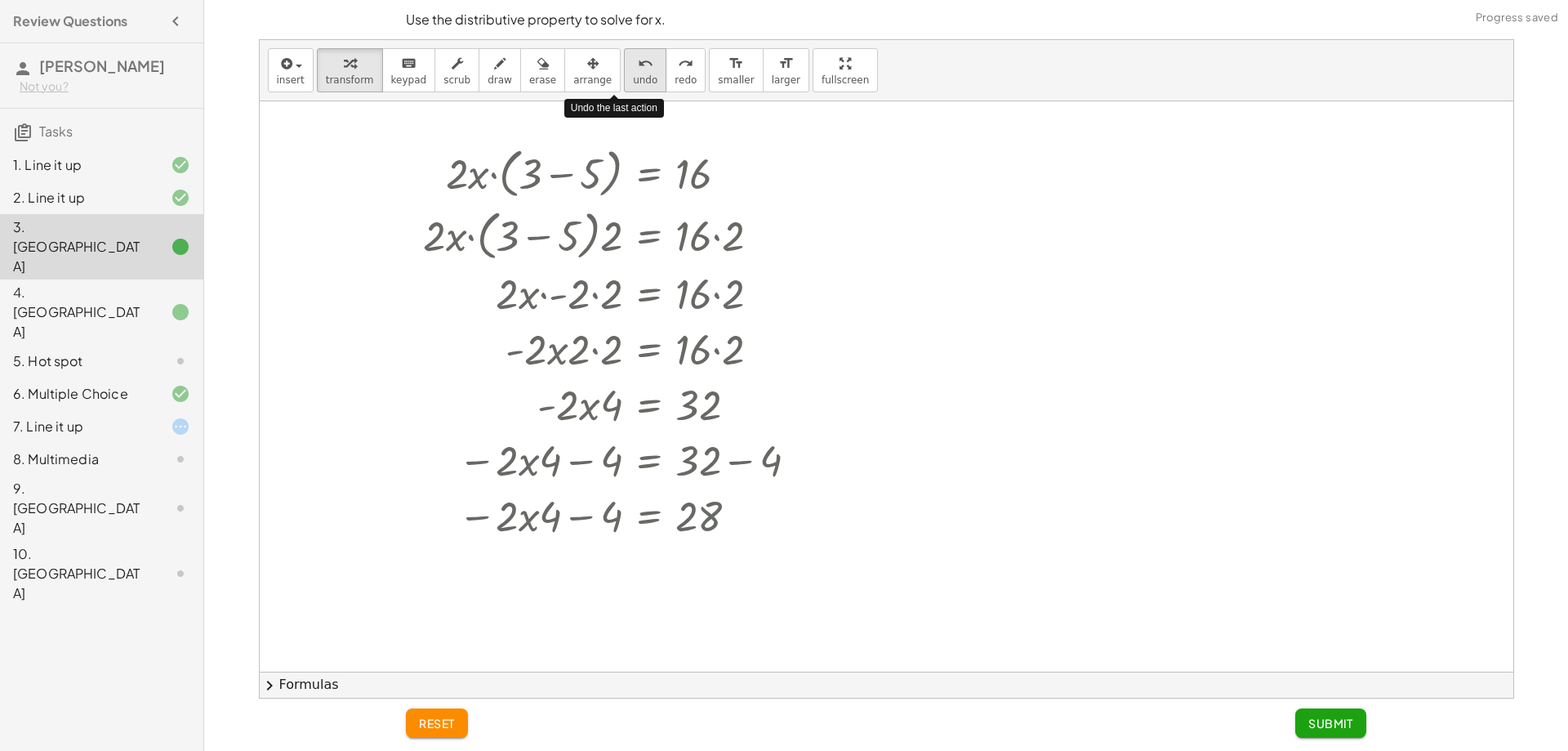
click at [628, 64] on button "undo undo" at bounding box center [644, 70] width 43 height 45
click at [628, 65] on button "undo undo" at bounding box center [644, 70] width 43 height 45
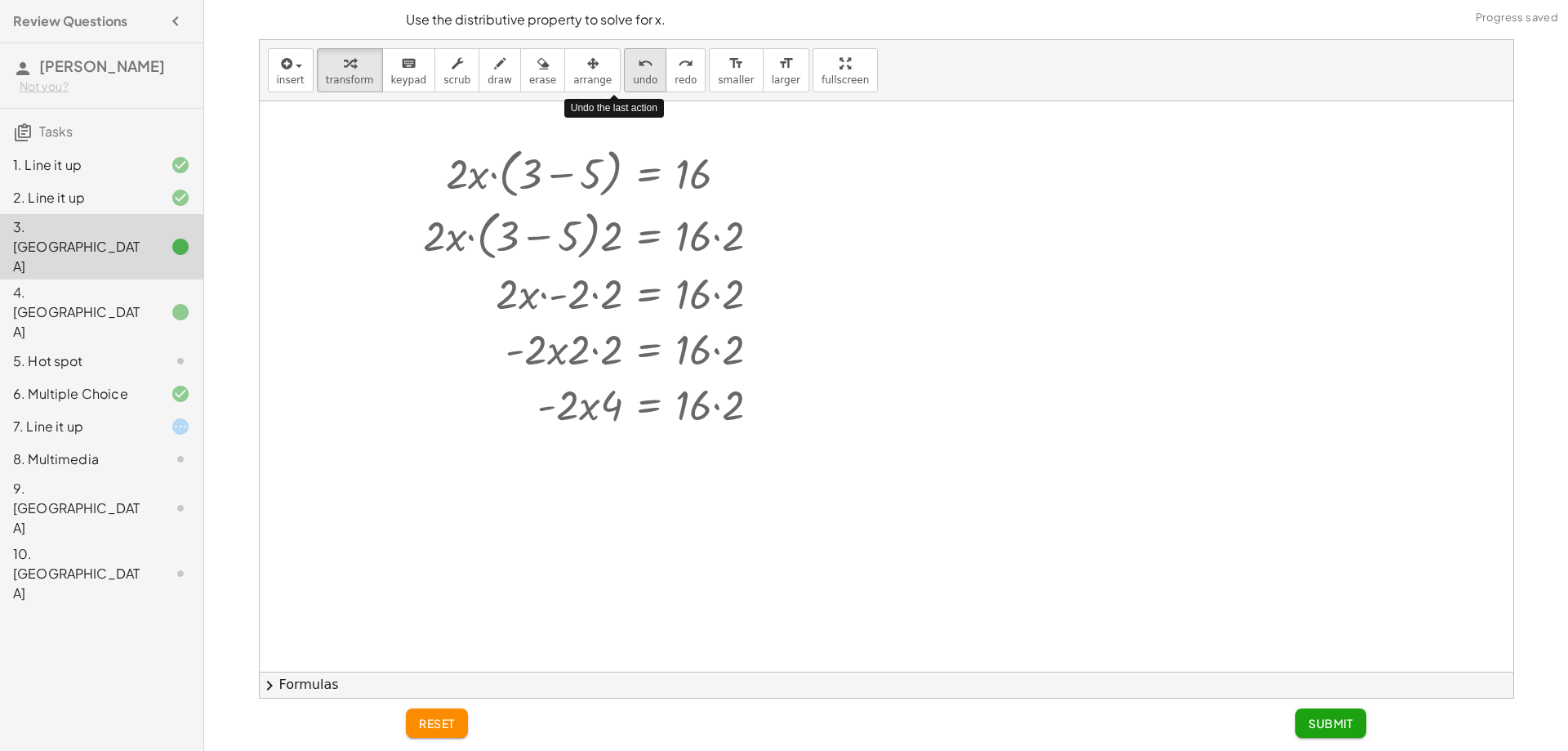
click at [628, 65] on button "undo undo" at bounding box center [644, 70] width 43 height 45
click at [632, 124] on div "insert select one: Math Expression Function Text Youtube Video Graphing Geometr…" at bounding box center [886, 368] width 1253 height 657
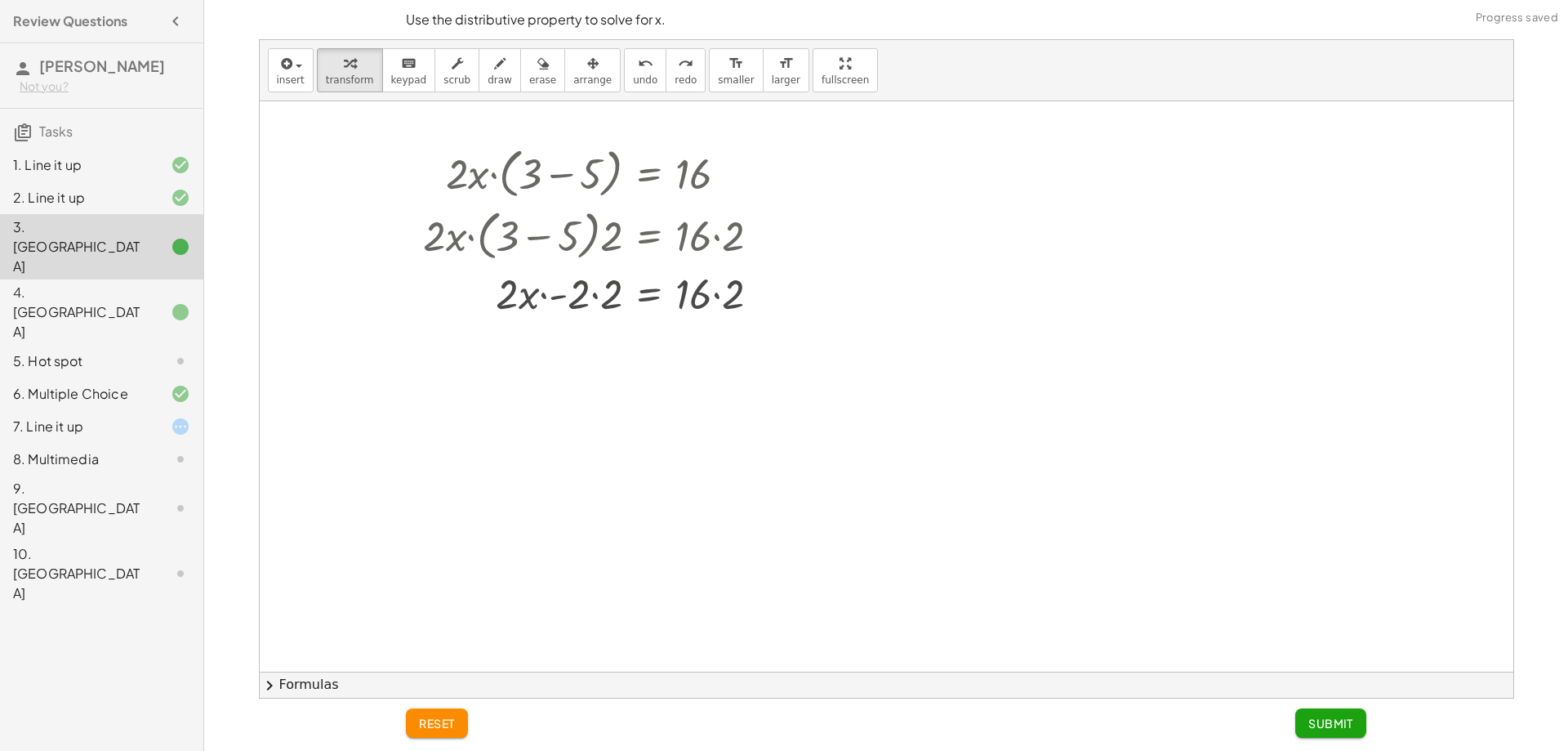
click at [632, 124] on div at bounding box center [886, 671] width 1253 height 1140
drag, startPoint x: 590, startPoint y: 69, endPoint x: 617, endPoint y: 65, distance: 27.3
click at [617, 65] on div "insert select one: Math Expression Function Text Youtube Video Graphing Geometr…" at bounding box center [886, 70] width 1253 height 61
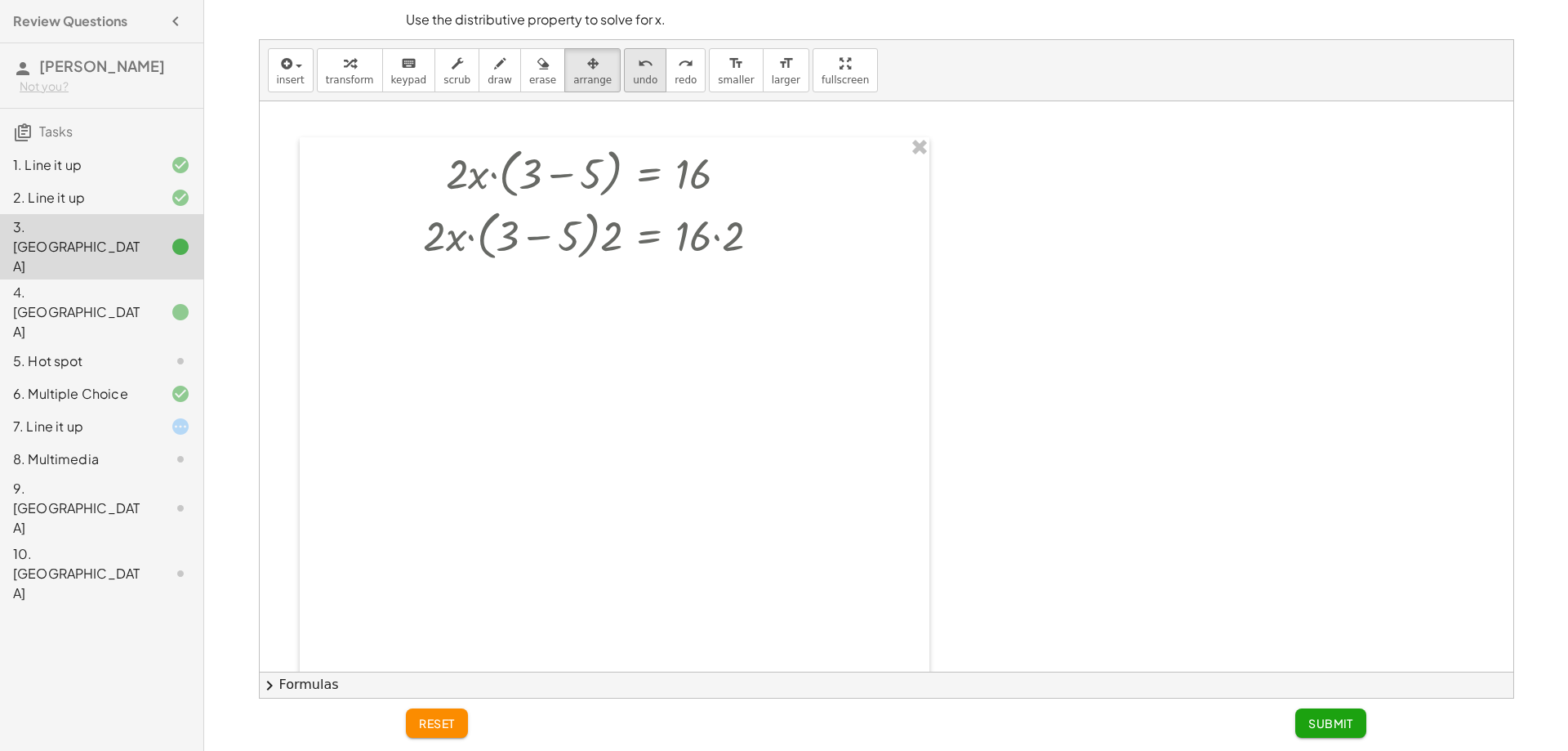
click at [638, 65] on icon "undo" at bounding box center [645, 64] width 15 height 20
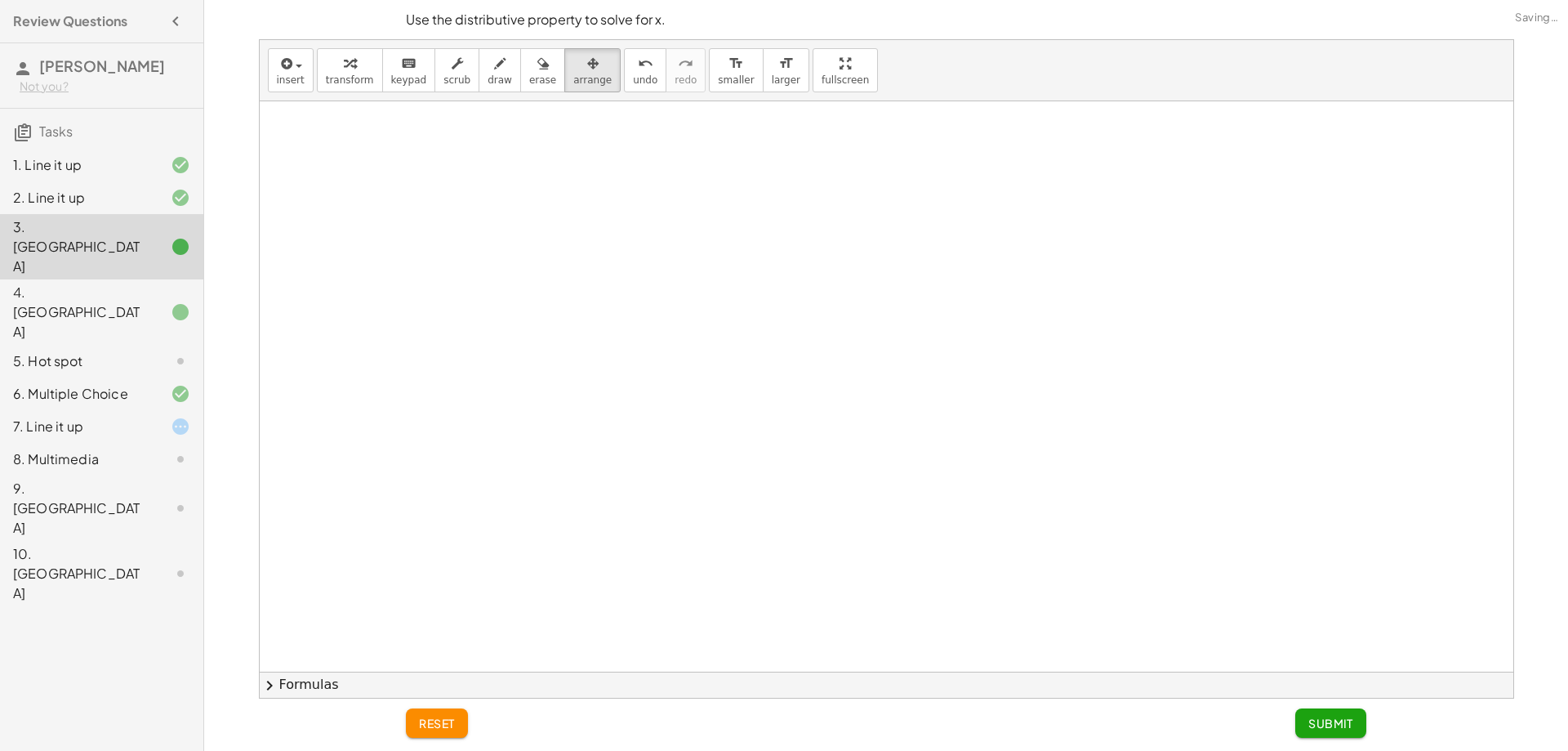
drag, startPoint x: 115, startPoint y: 265, endPoint x: 122, endPoint y: 270, distance: 8.6
click at [120, 283] on div "4. [GEOGRAPHIC_DATA]" at bounding box center [78, 312] width 132 height 59
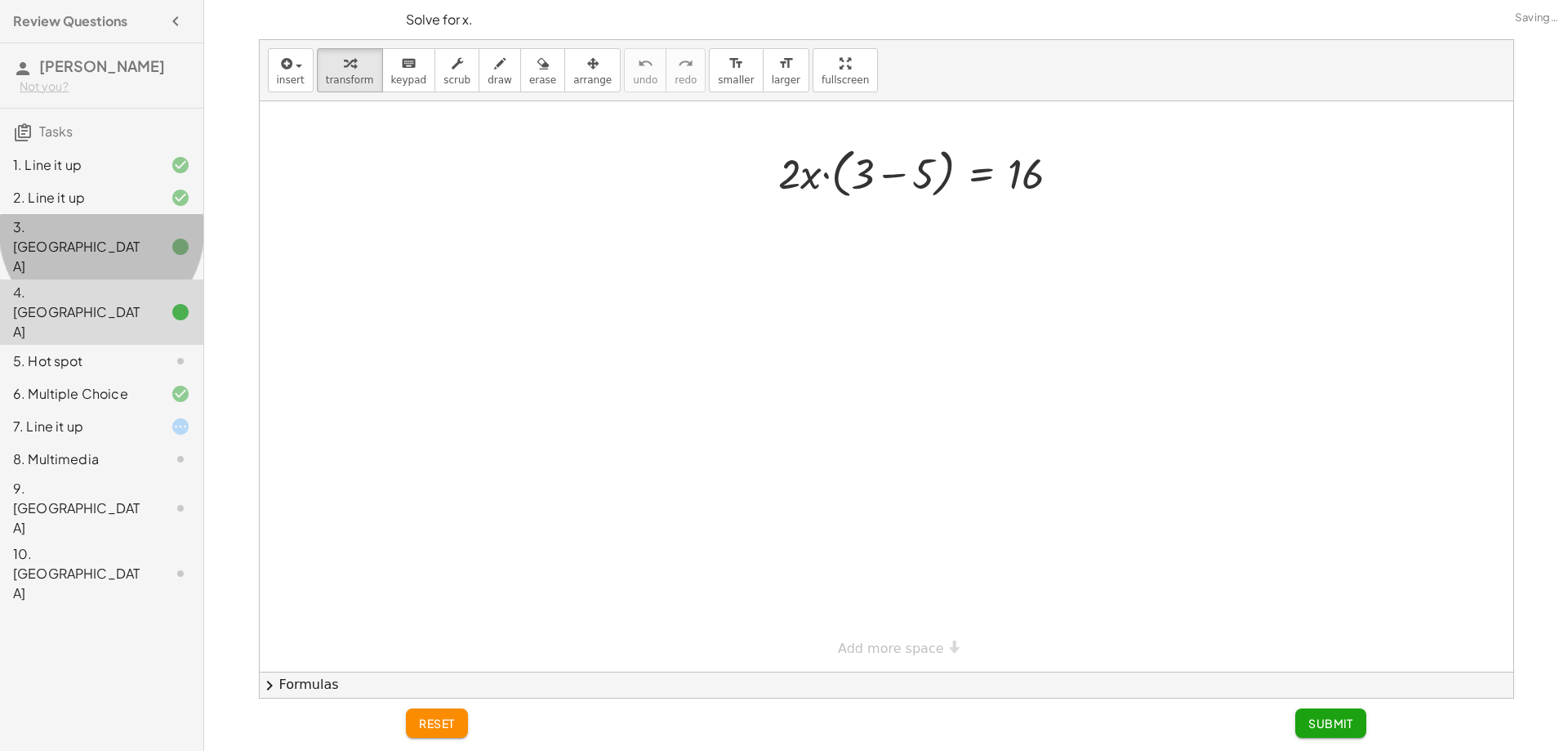
click at [149, 237] on div at bounding box center [167, 247] width 45 height 20
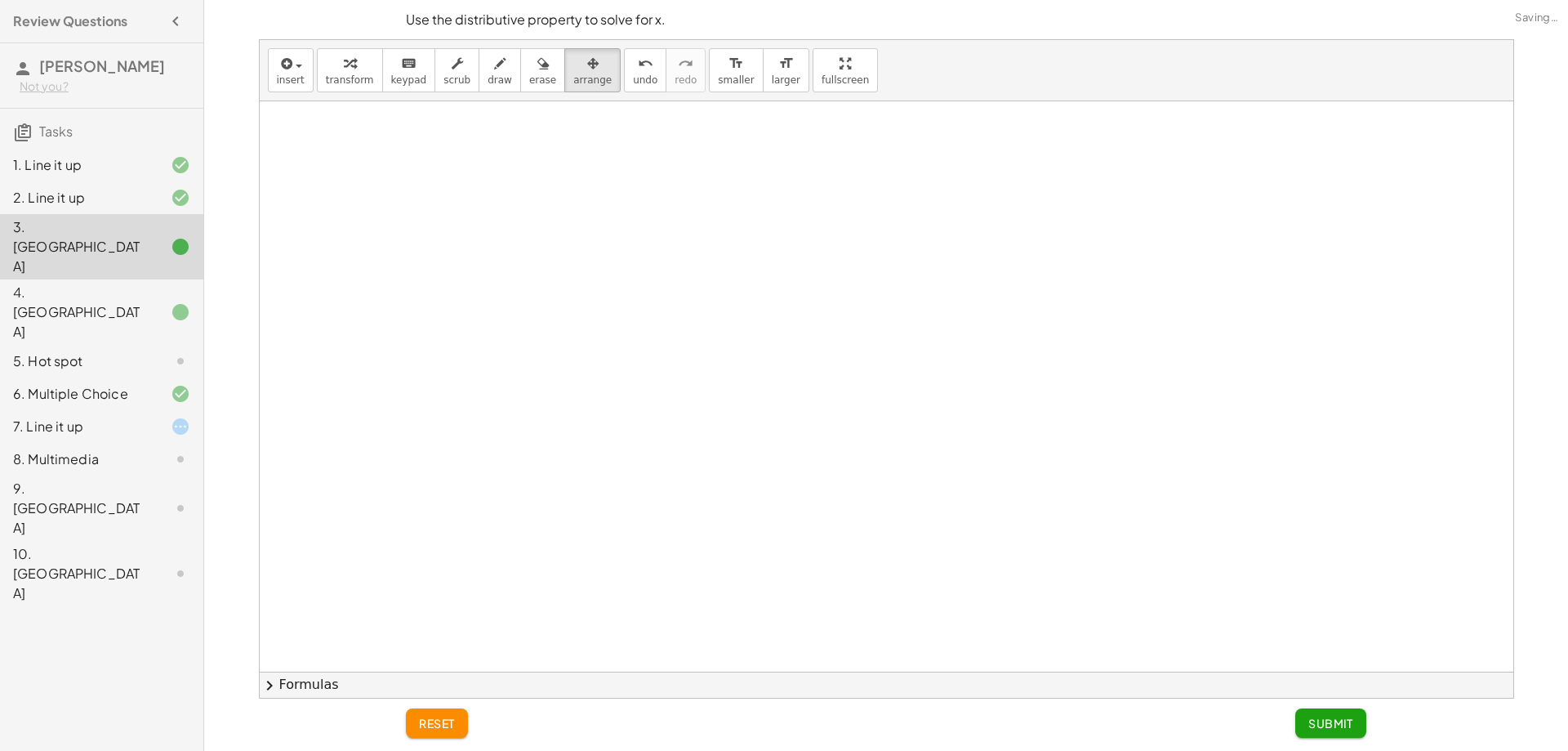
click at [177, 218] on div "3. [GEOGRAPHIC_DATA]" at bounding box center [102, 246] width 204 height 65
click at [492, 289] on div at bounding box center [886, 671] width 1253 height 1140
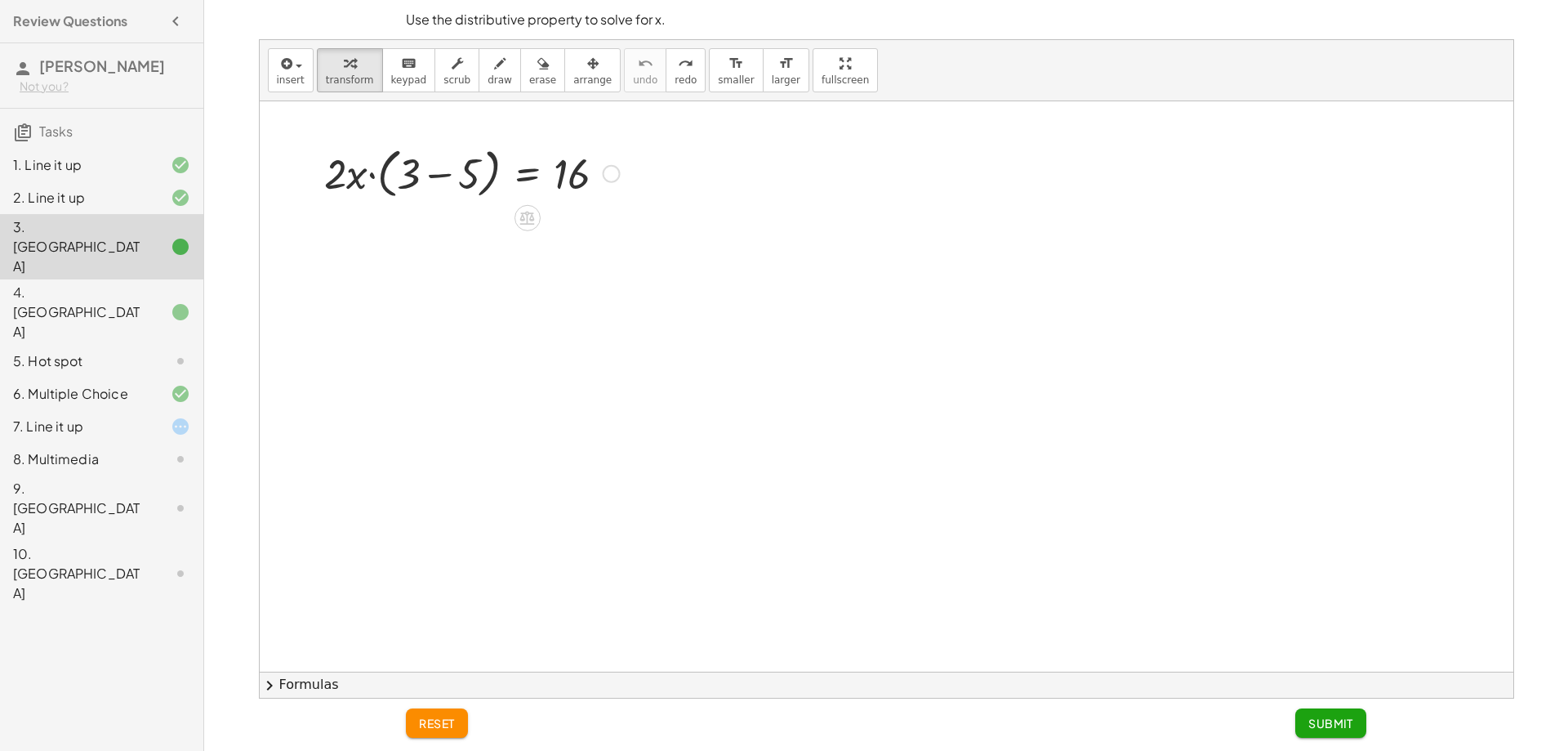
click at [361, 164] on div at bounding box center [472, 172] width 312 height 62
click at [447, 125] on div at bounding box center [886, 671] width 1253 height 1140
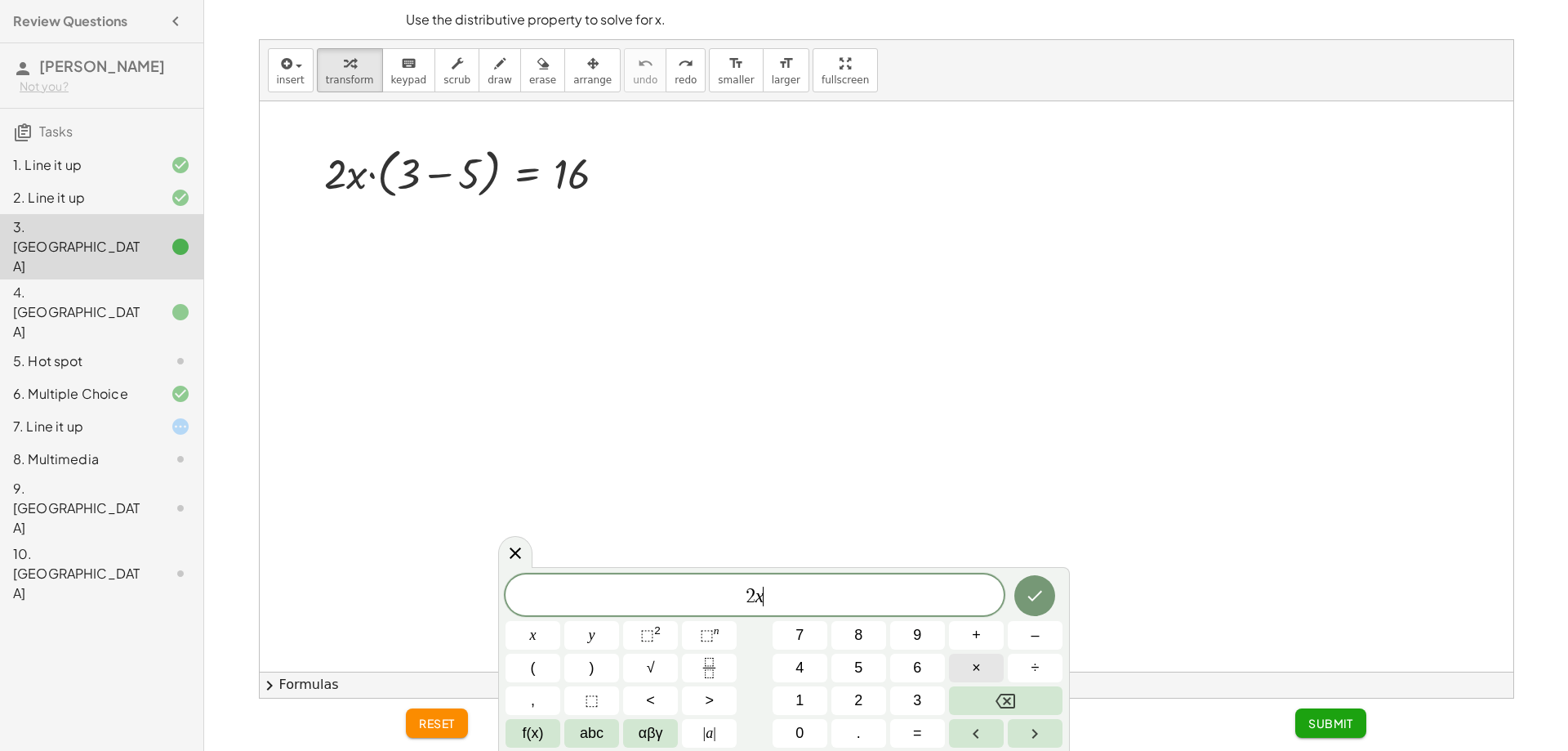
click at [979, 673] on span "×" at bounding box center [976, 667] width 9 height 22
click at [923, 701] on button "3" at bounding box center [917, 700] width 55 height 28
drag, startPoint x: 763, startPoint y: 596, endPoint x: 542, endPoint y: 676, distance: 235.0
click at [763, 597] on span "2 x · 3 ​" at bounding box center [754, 596] width 498 height 23
click at [542, 676] on button "(" at bounding box center [533, 667] width 55 height 28
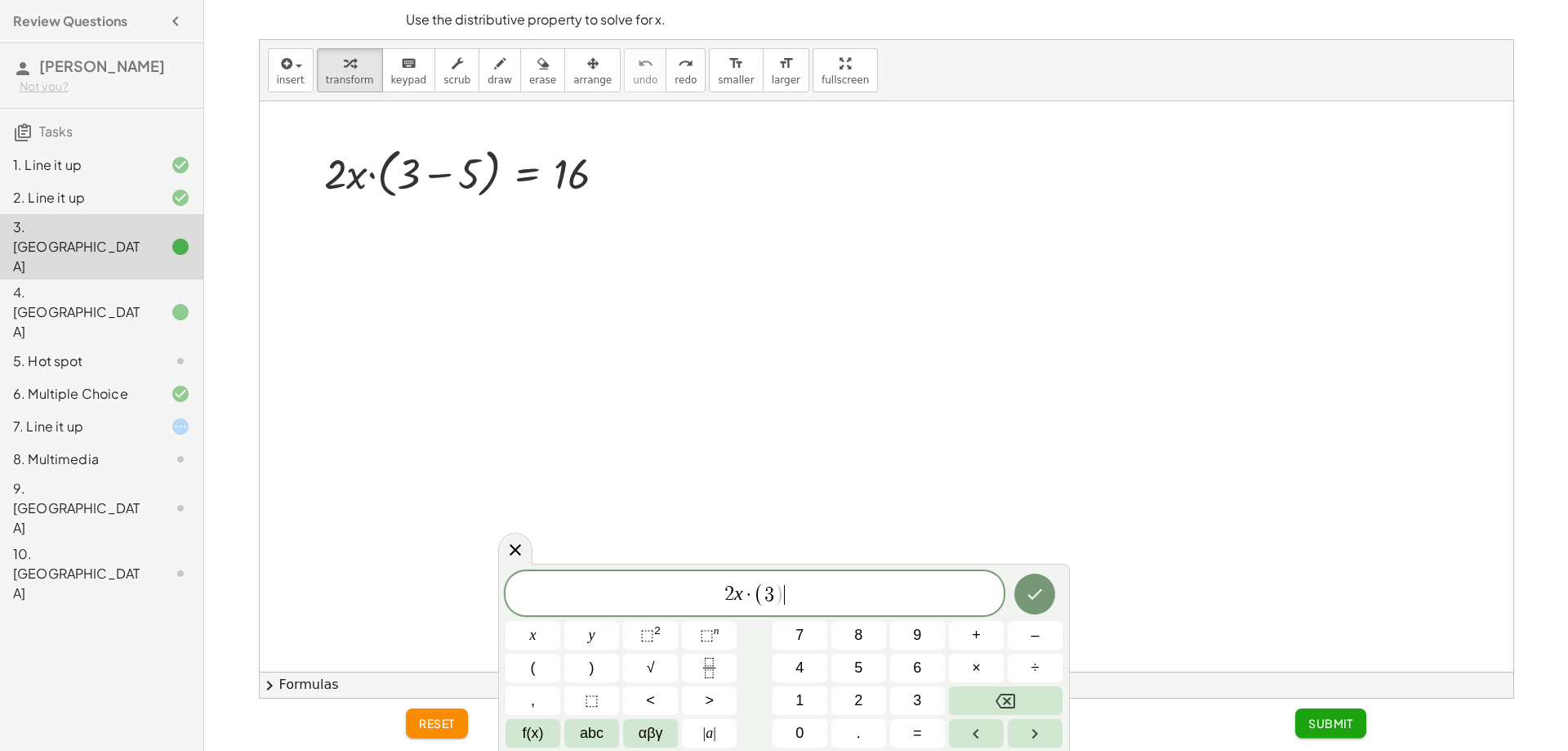
click at [806, 592] on span "2 x · ( 3 ) ​" at bounding box center [754, 595] width 498 height 27
click at [1041, 636] on button "–" at bounding box center [1035, 635] width 55 height 28
click at [776, 595] on span "−" at bounding box center [785, 595] width 24 height 20
click at [874, 656] on button "5" at bounding box center [859, 667] width 55 height 28
click
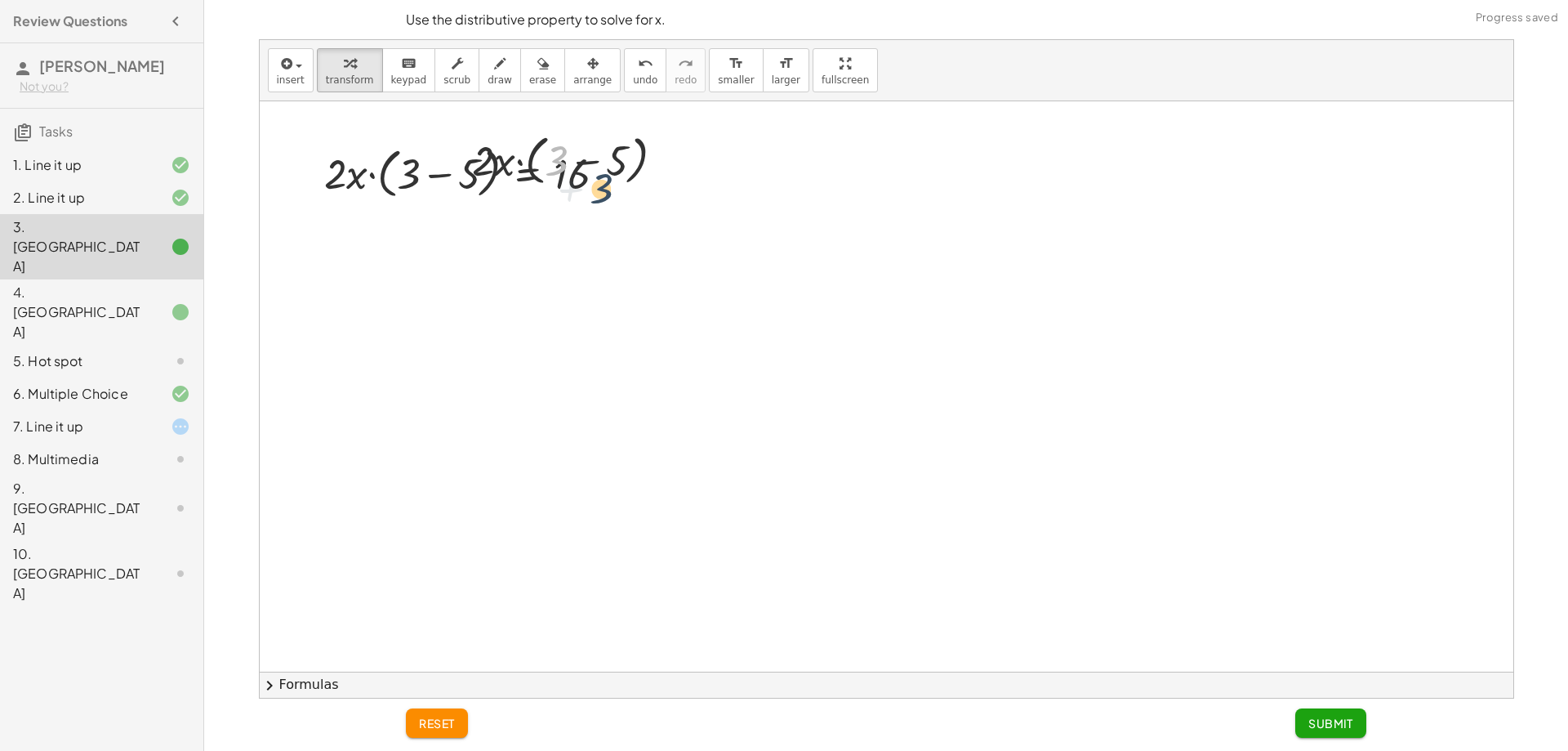
drag, startPoint x: 566, startPoint y: 156, endPoint x: 611, endPoint y: 190, distance: 56.4
drag, startPoint x: 508, startPoint y: 157, endPoint x: 508, endPoint y: 188, distance: 31.0
drag, startPoint x: 629, startPoint y: 235, endPoint x: 591, endPoint y: 236, distance: 38.0
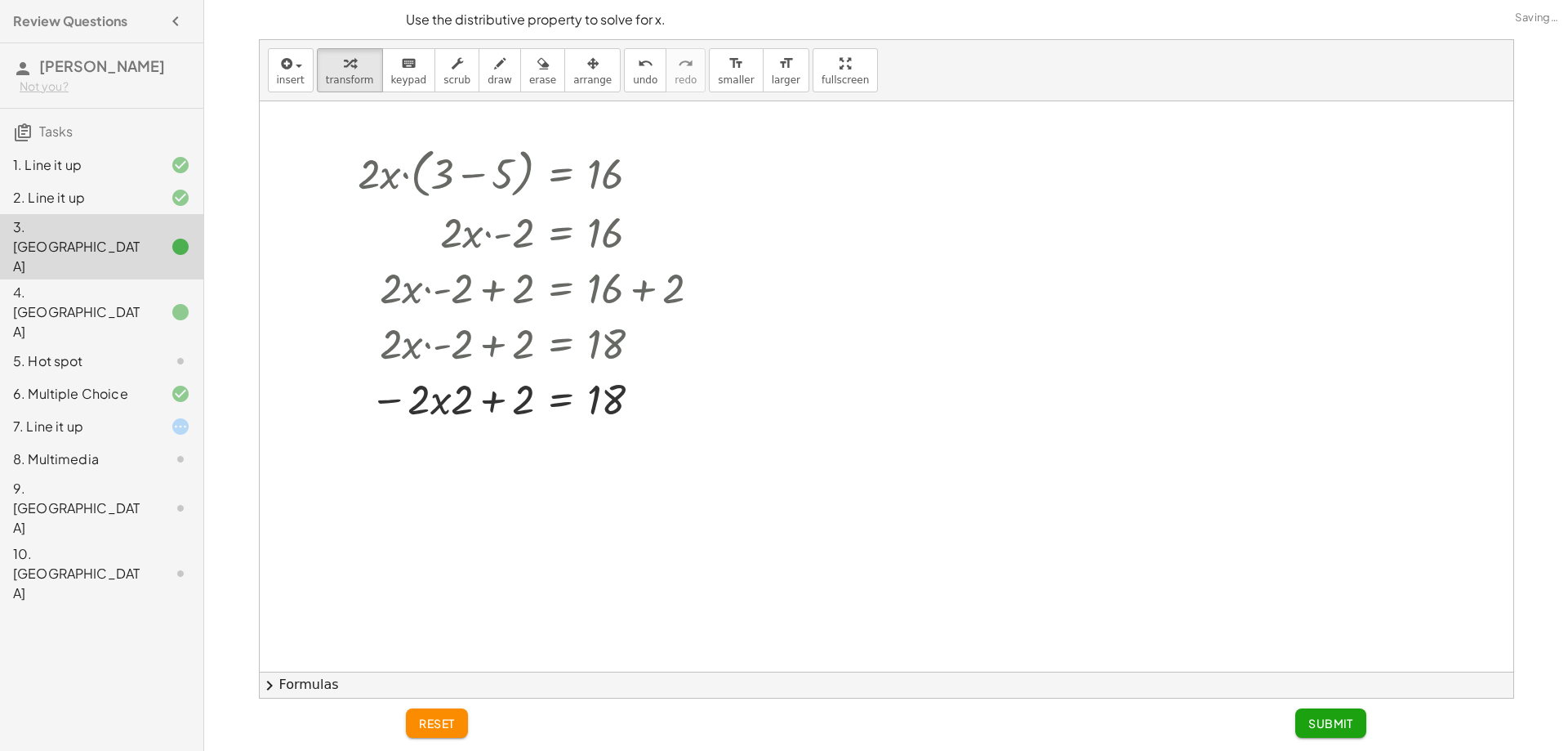
drag, startPoint x: 515, startPoint y: 436, endPoint x: 507, endPoint y: 416, distance: 21.5
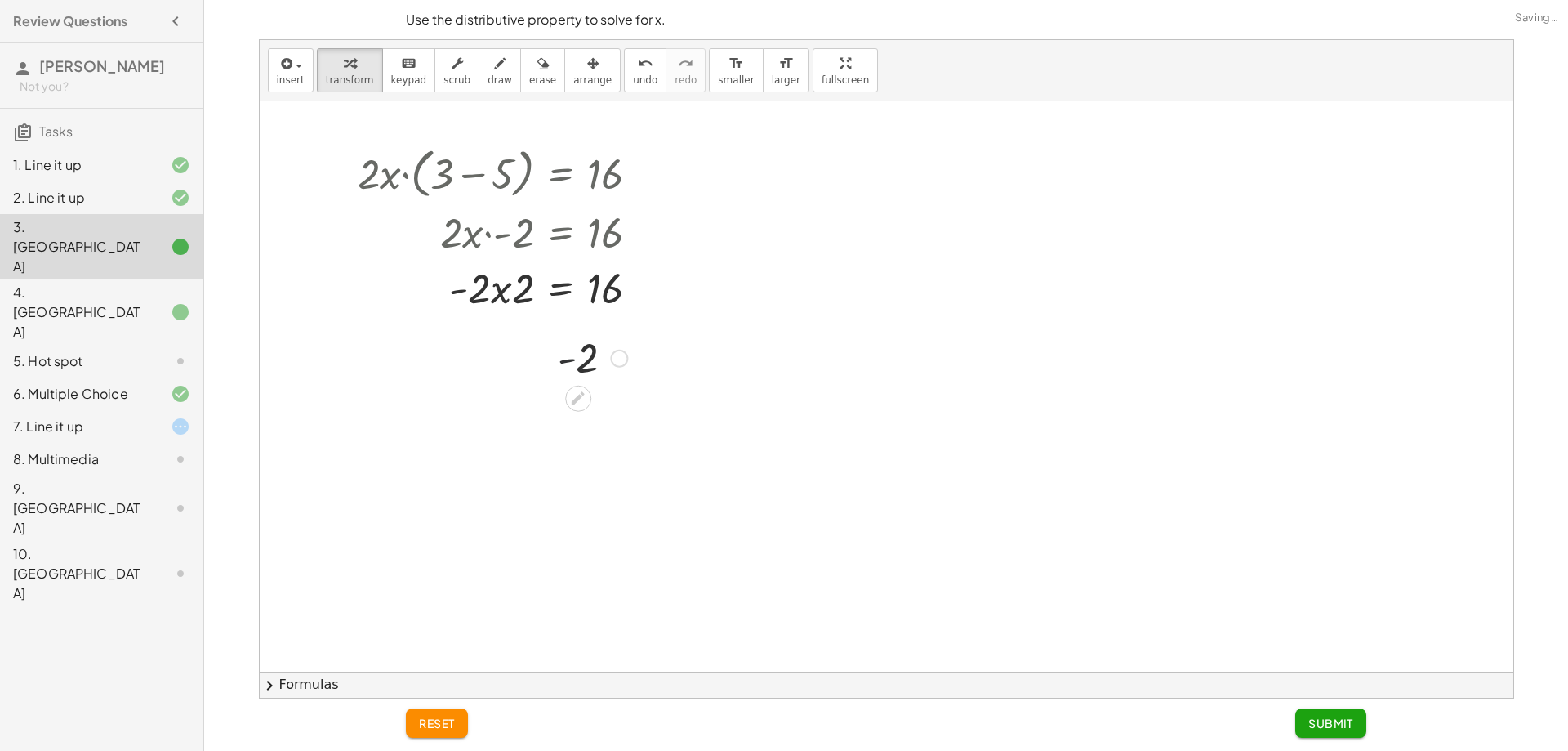
drag, startPoint x: 565, startPoint y: 357, endPoint x: 580, endPoint y: 350, distance: 16.6
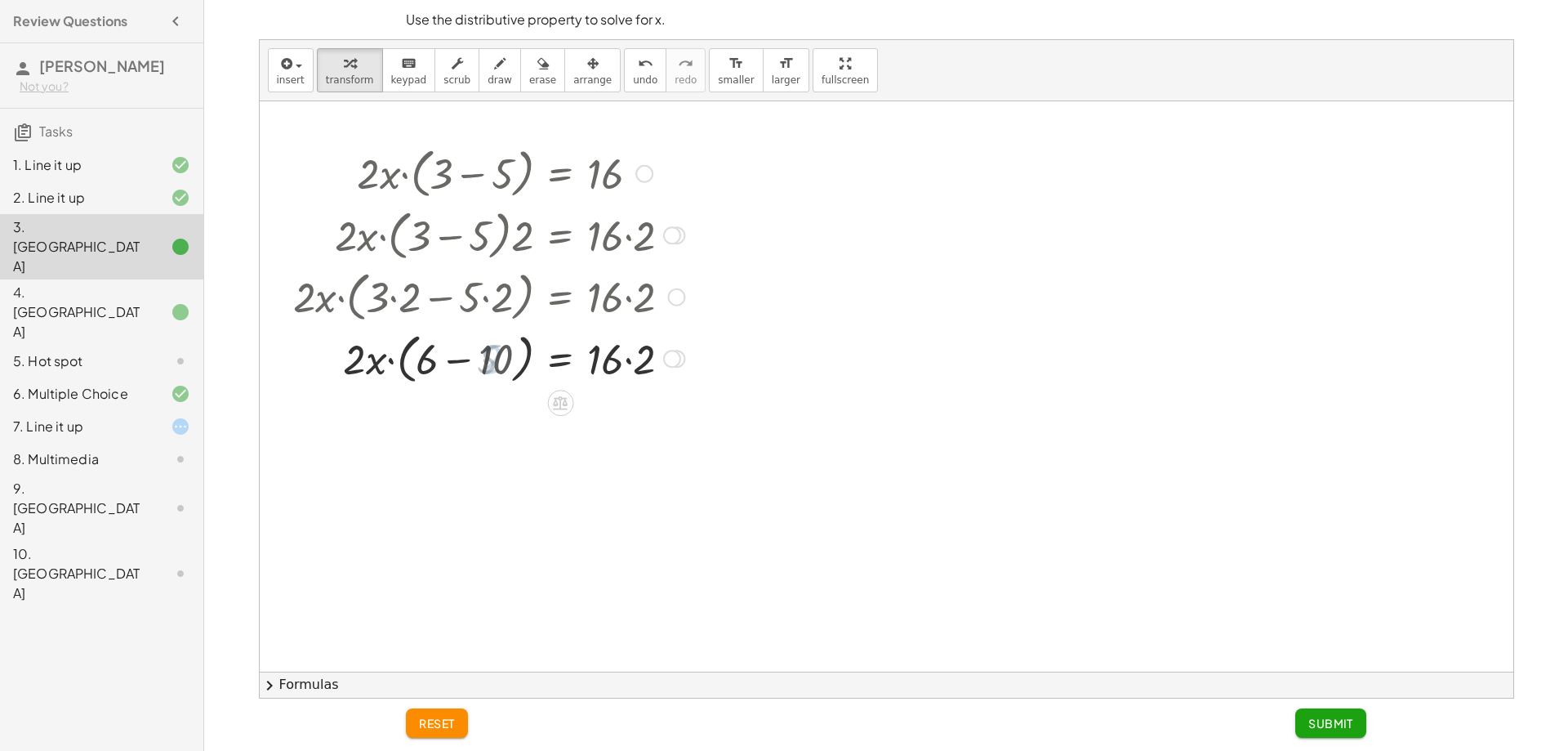
drag, startPoint x: 502, startPoint y: 361, endPoint x: 490, endPoint y: 362, distance: 12.0
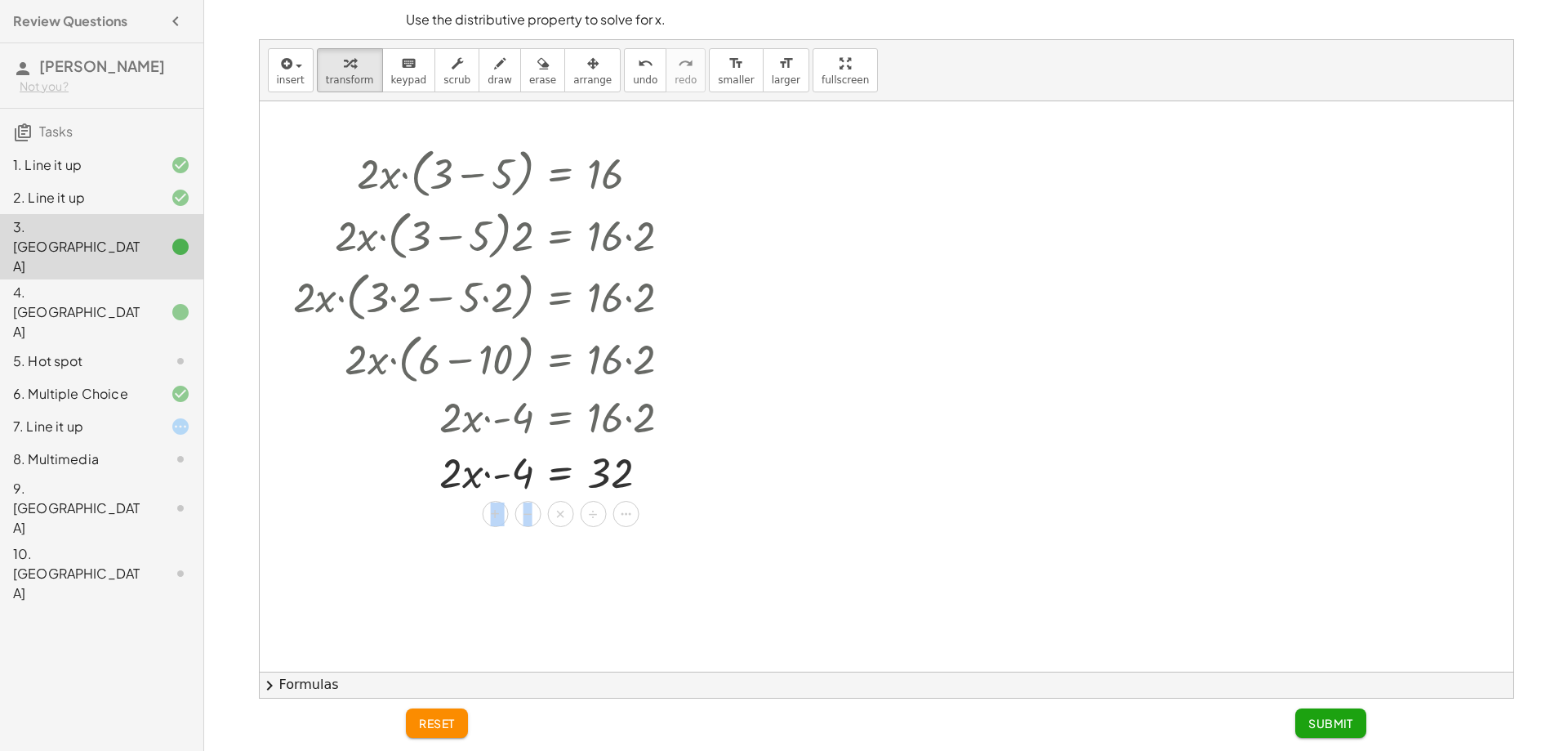
drag, startPoint x: 528, startPoint y: 521, endPoint x: 584, endPoint y: 539, distance: 58.8
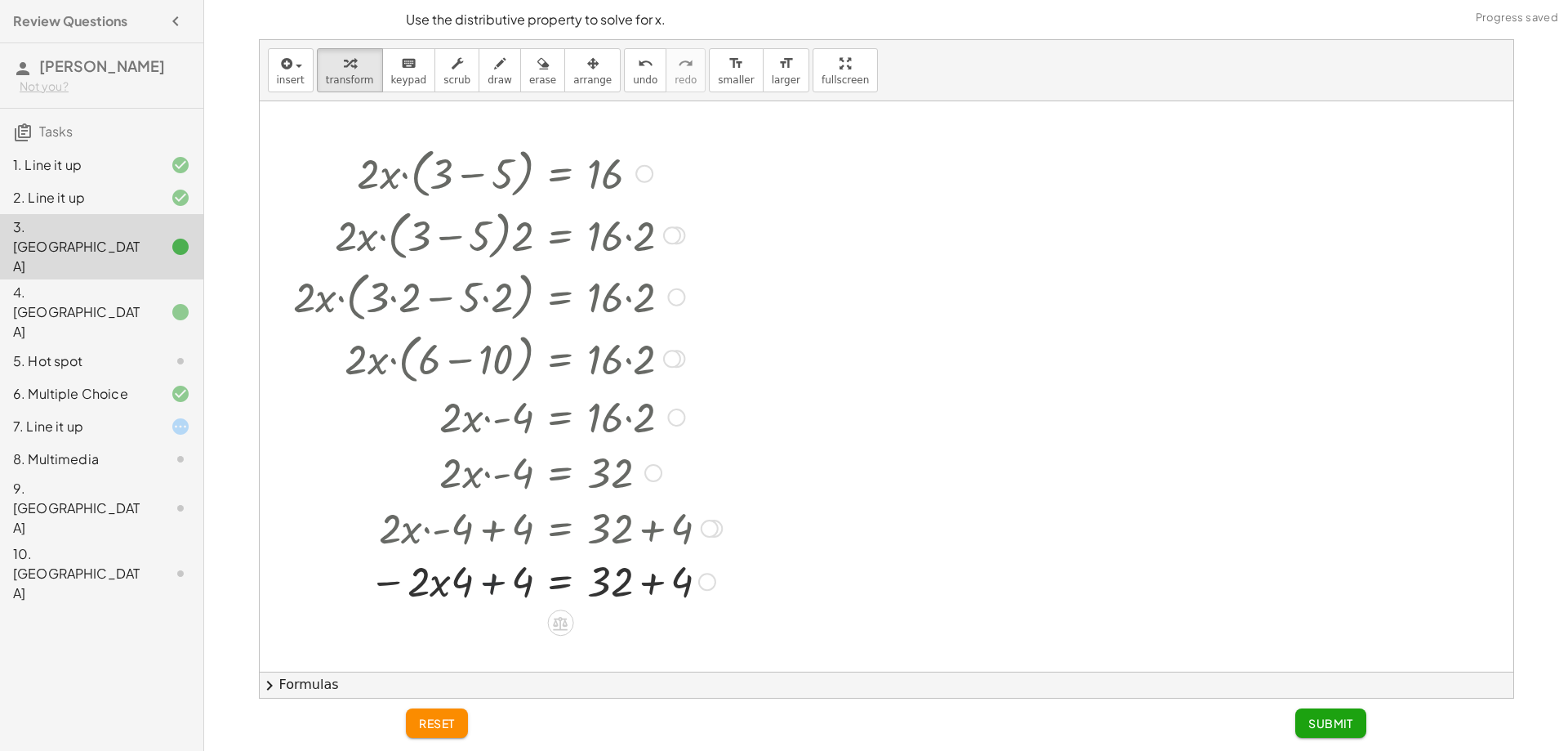
drag, startPoint x: 501, startPoint y: 527, endPoint x: 515, endPoint y: 532, distance: 14.9
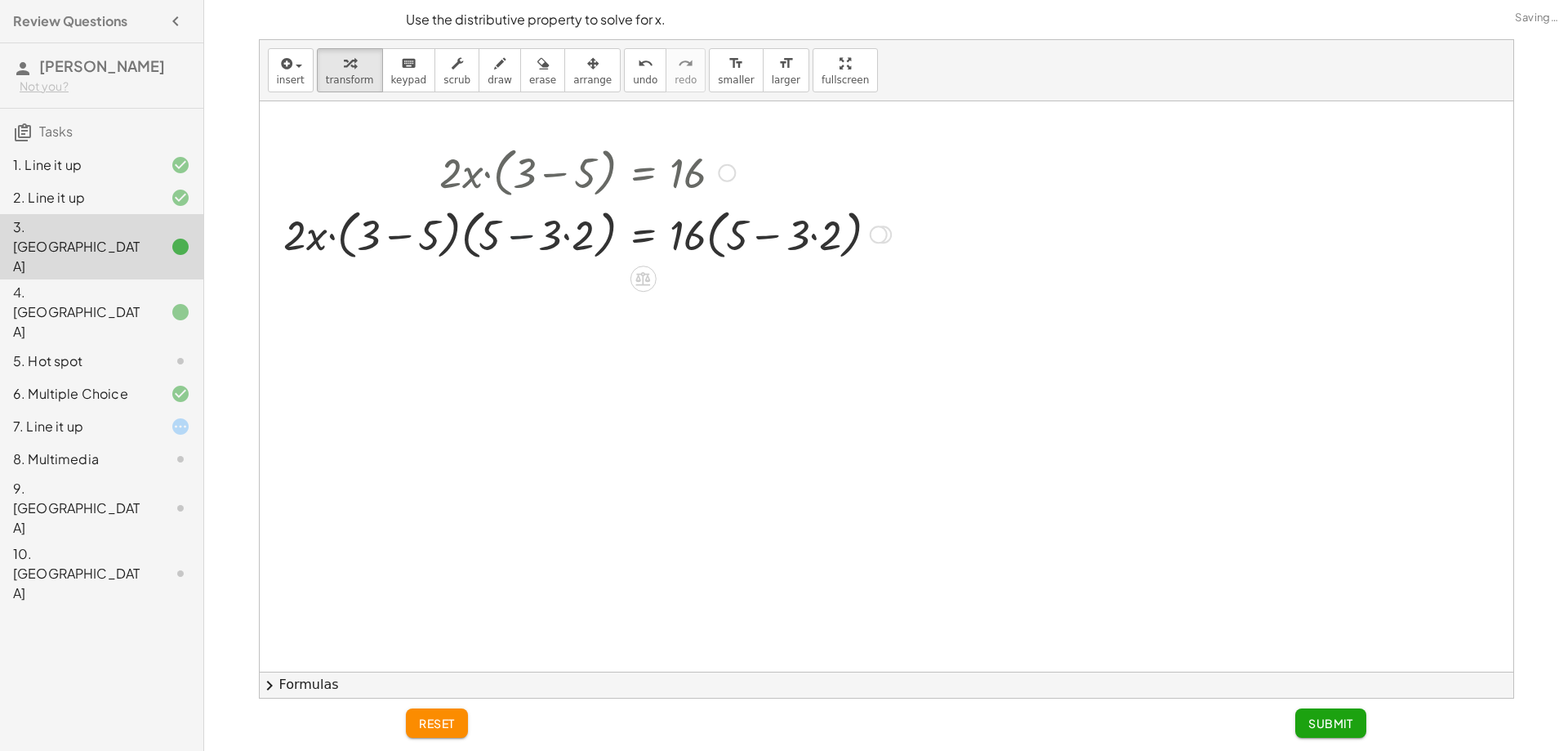
drag, startPoint x: 494, startPoint y: 237, endPoint x: 414, endPoint y: 237, distance: 80.0
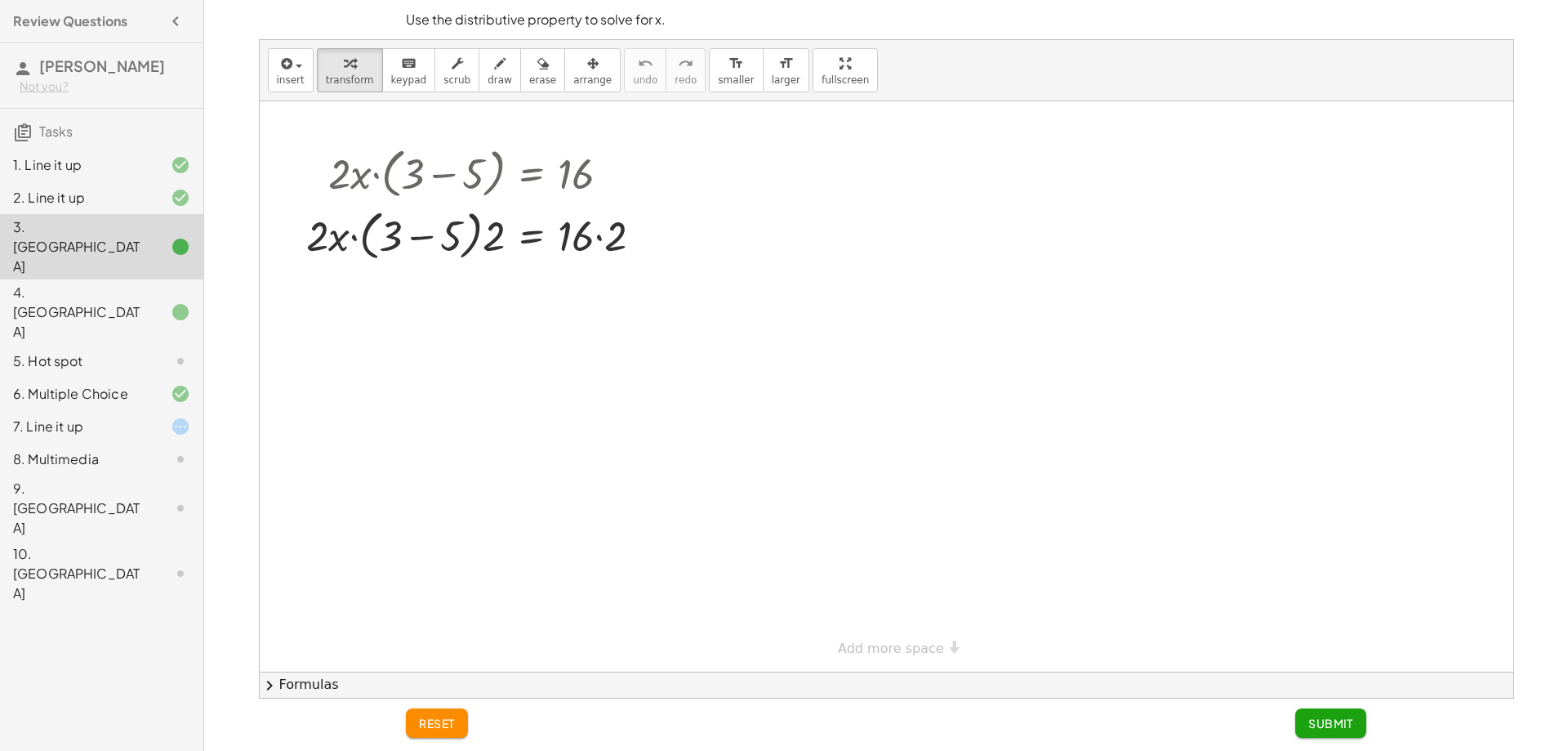
click at [438, 728] on span "reset" at bounding box center [437, 723] width 36 height 15
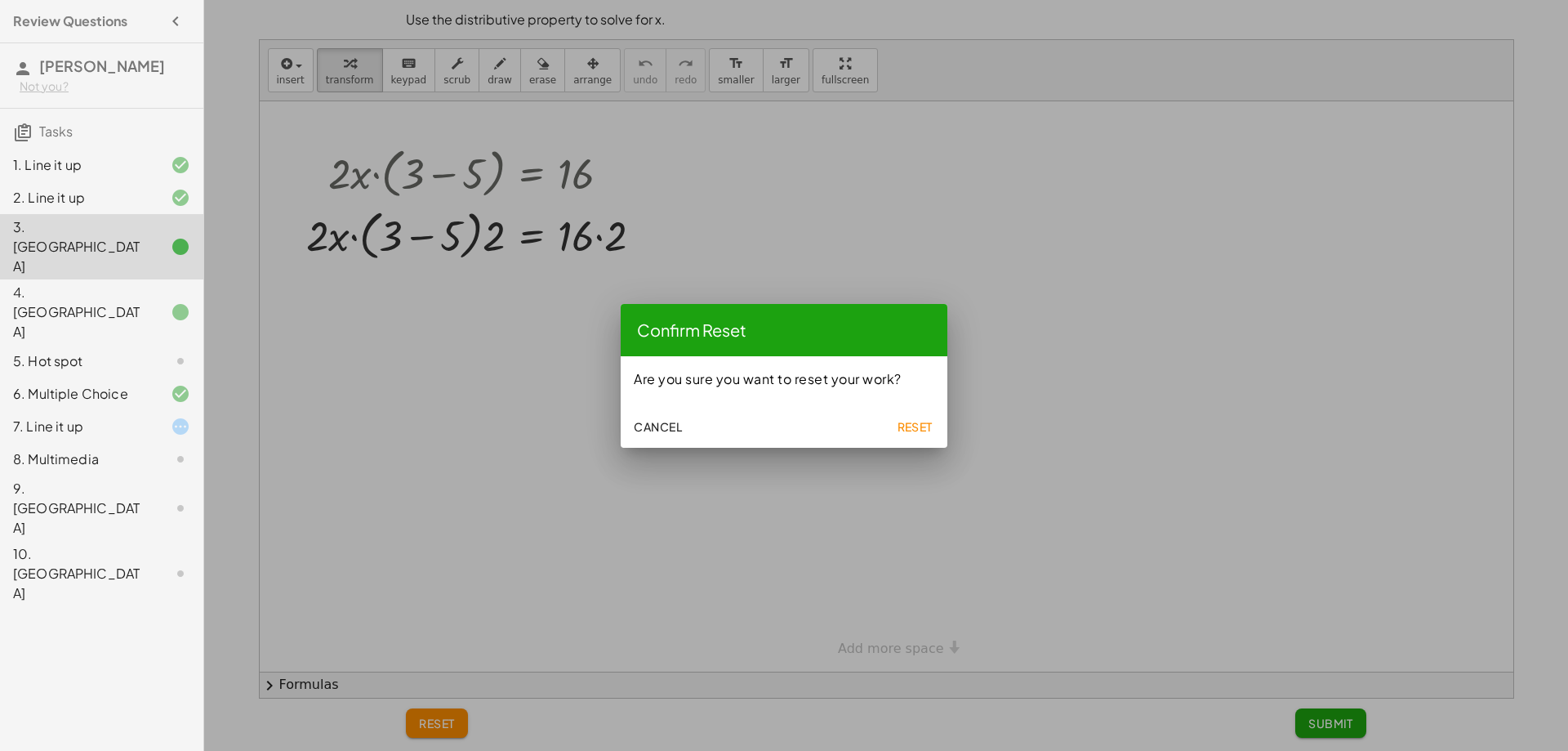
click at [911, 431] on span "Reset" at bounding box center [915, 426] width 36 height 15
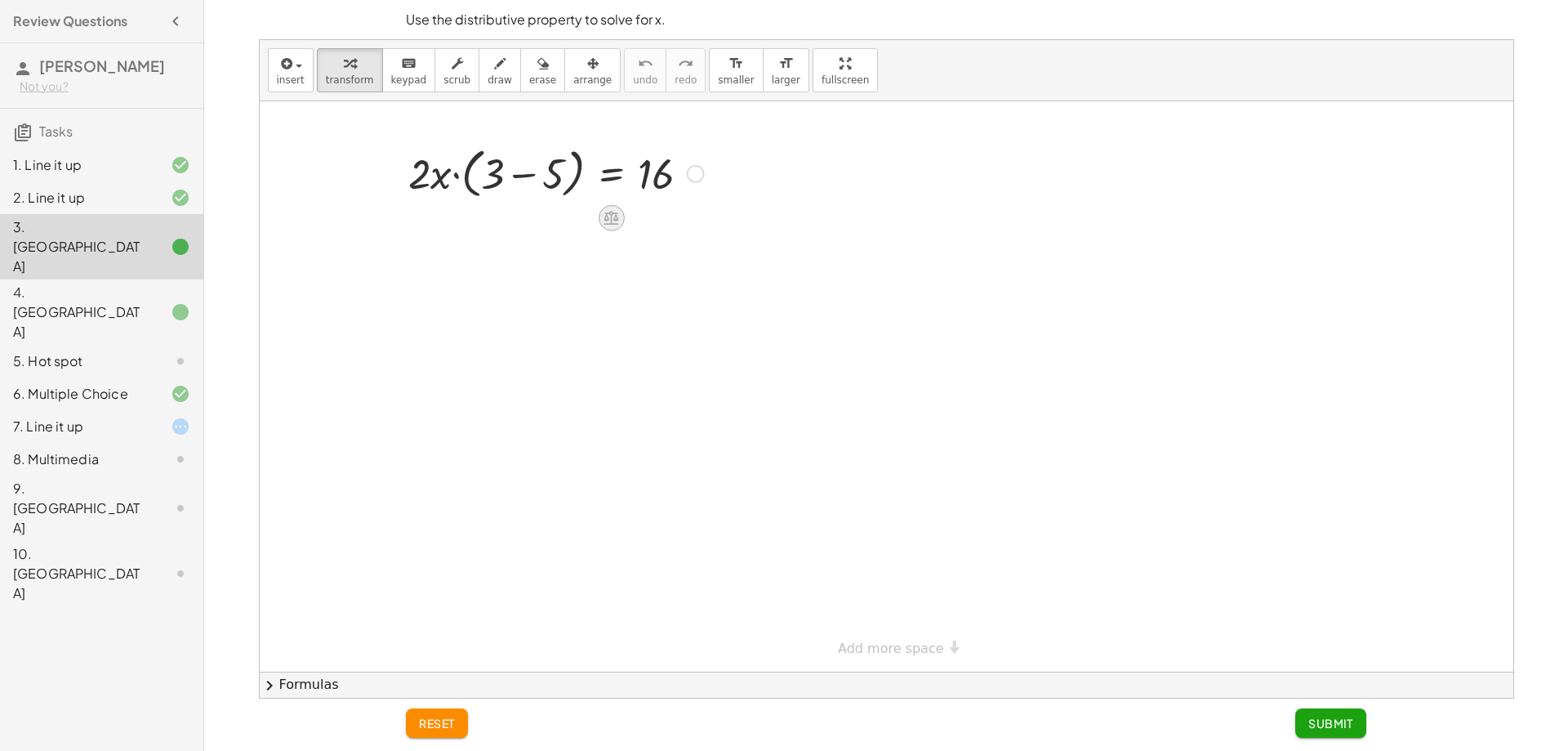
click at [623, 225] on div at bounding box center [611, 218] width 26 height 26
click at [584, 225] on div "−" at bounding box center [578, 218] width 26 height 26
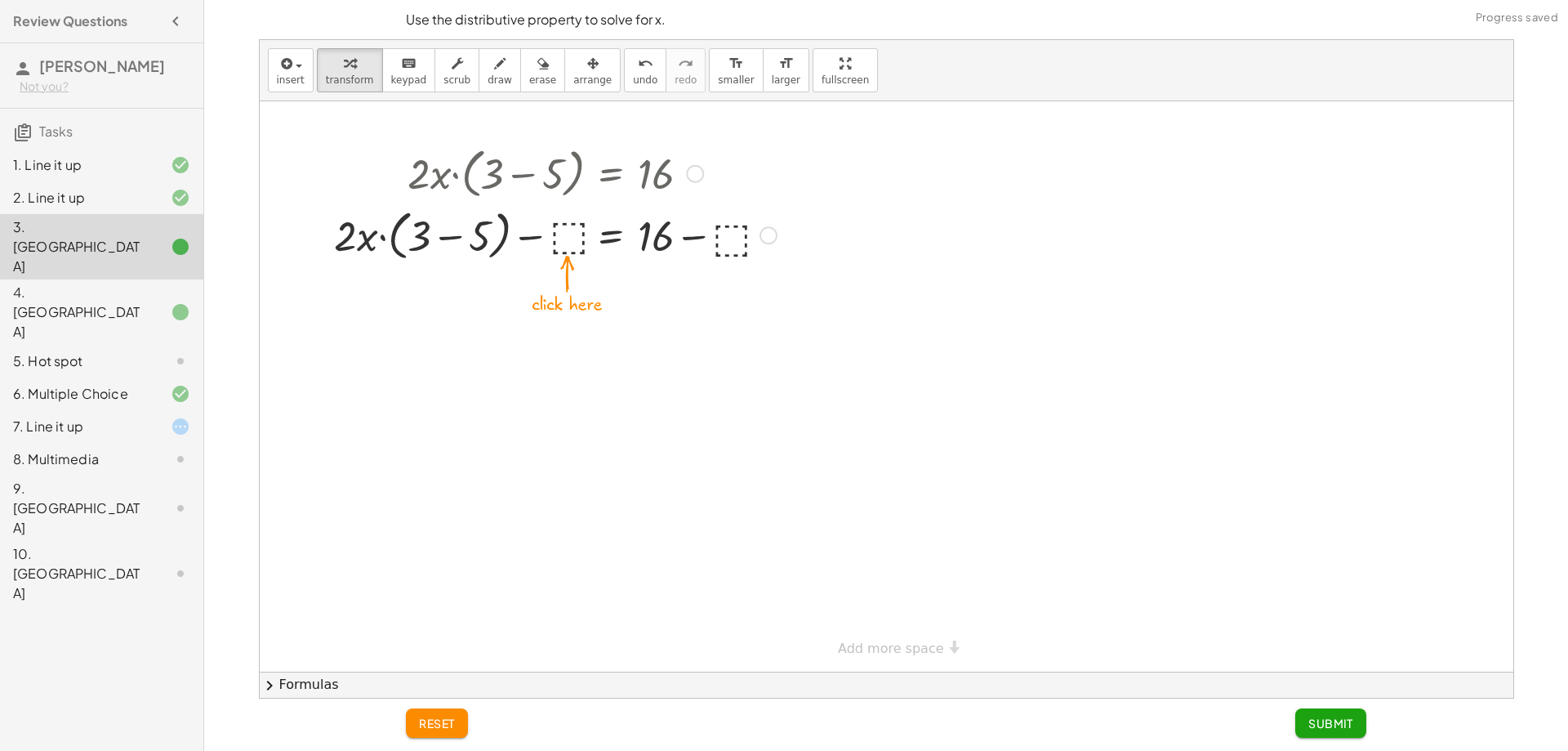
click at [567, 249] on div at bounding box center [555, 235] width 458 height 62
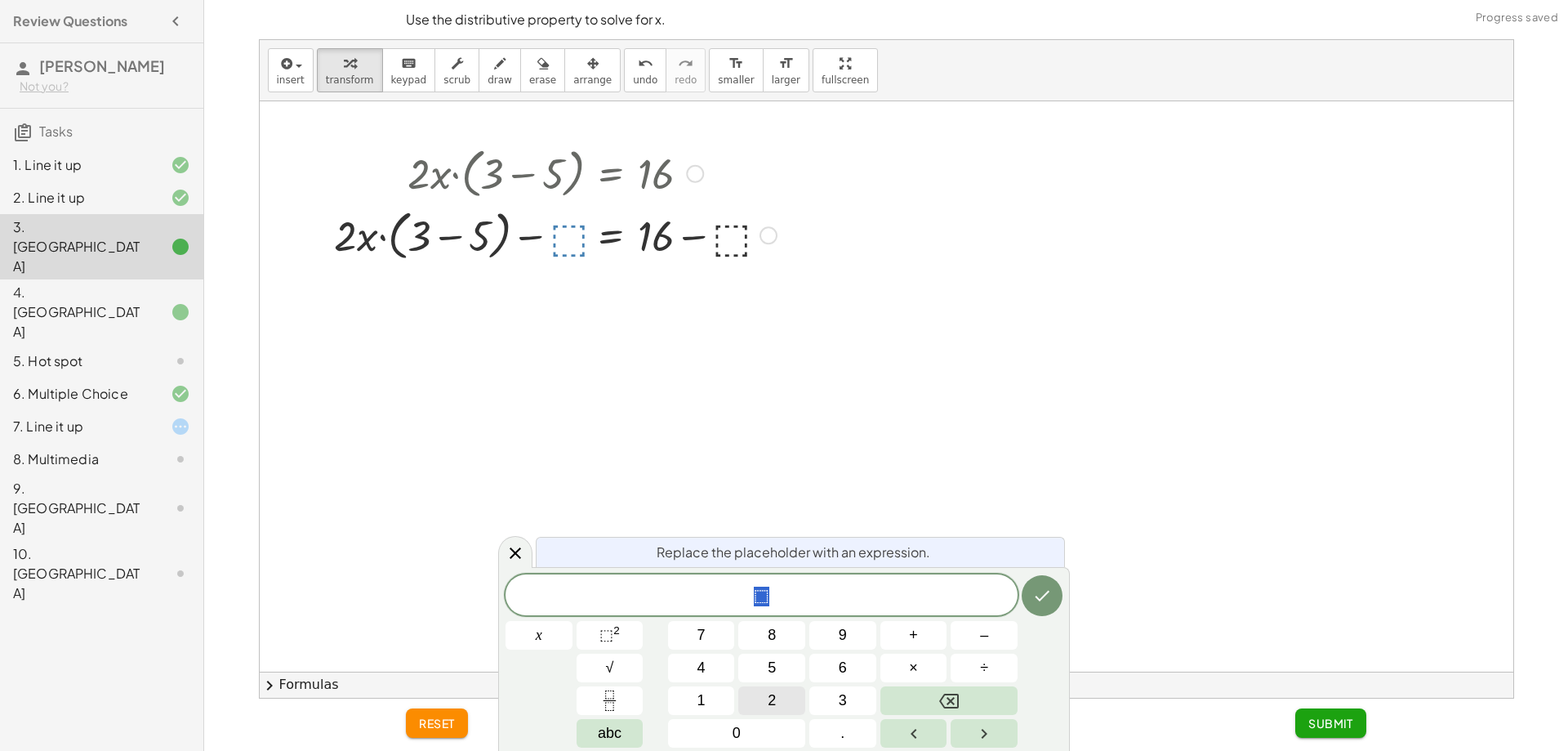
click at [780, 706] on button "2" at bounding box center [772, 700] width 67 height 28
click at [1034, 599] on icon "Done" at bounding box center [1043, 596] width 20 height 20
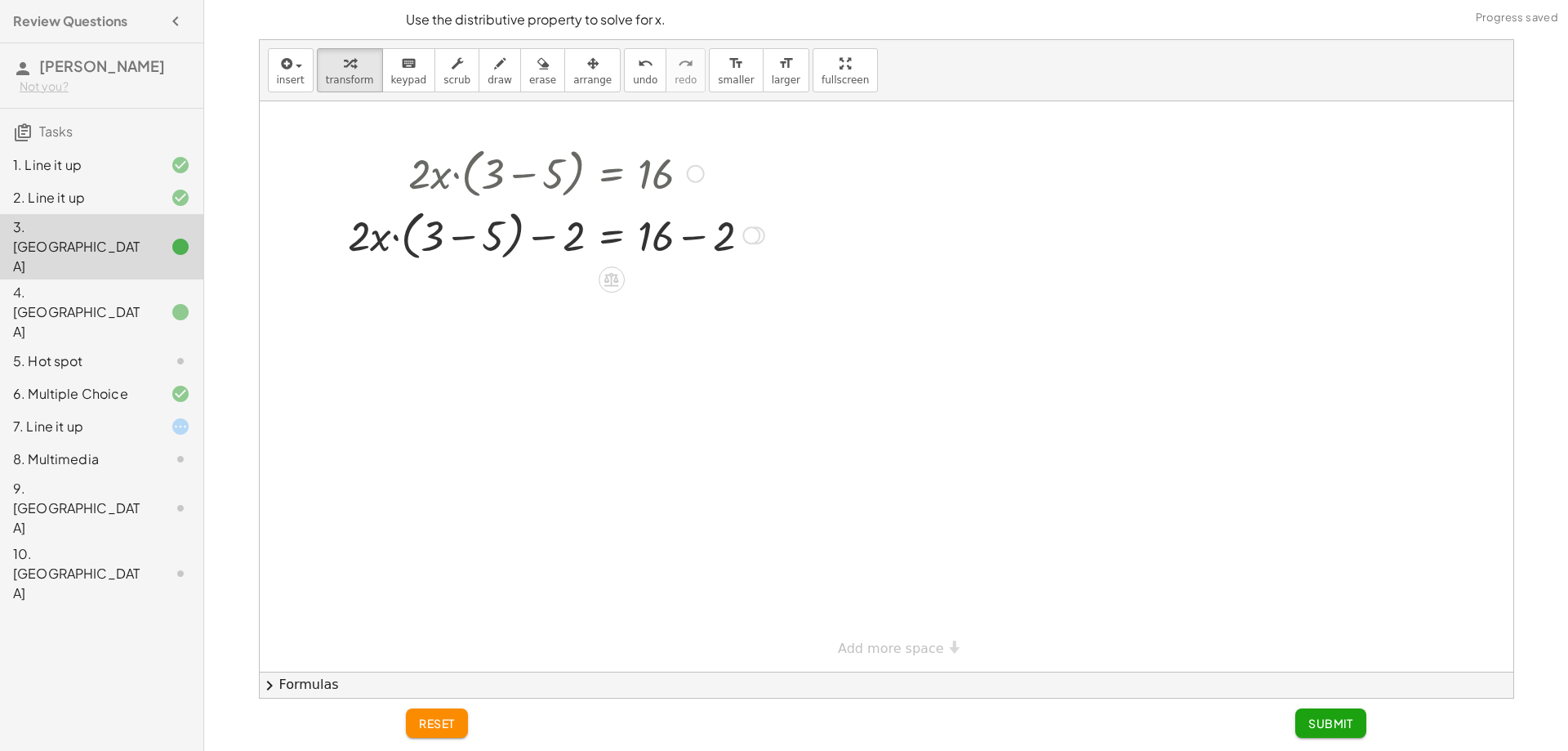
click at [535, 231] on div at bounding box center [556, 235] width 433 height 62
click at [697, 232] on div at bounding box center [556, 235] width 433 height 62
click at [385, 295] on div at bounding box center [556, 295] width 433 height 62
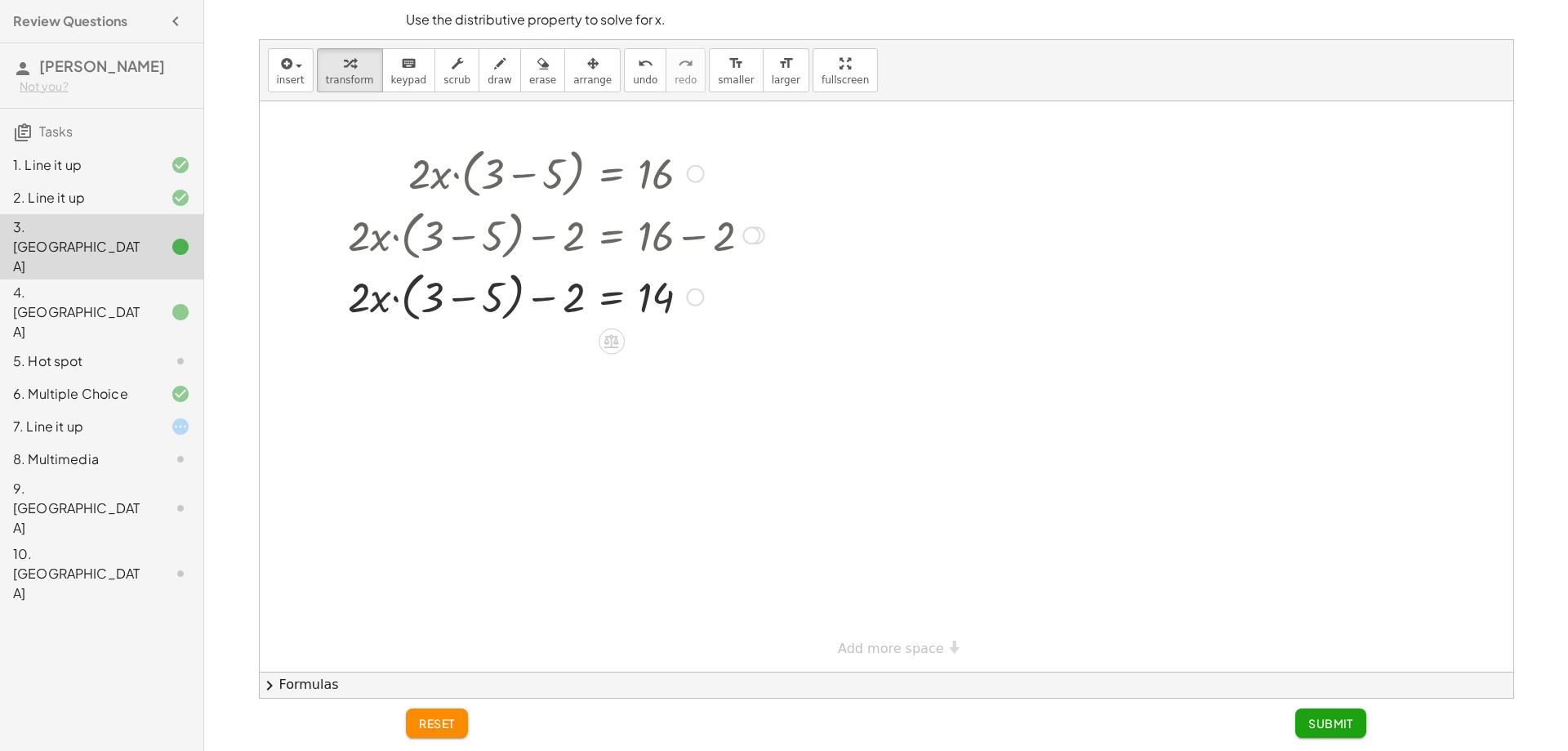
click at [432, 283] on div at bounding box center [556, 295] width 433 height 62
click at [367, 295] on div at bounding box center [556, 295] width 433 height 62
drag, startPoint x: 463, startPoint y: 299, endPoint x: 483, endPoint y: 279, distance: 28.3
click at [469, 295] on div at bounding box center [556, 295] width 433 height 62
drag, startPoint x: 526, startPoint y: 270, endPoint x: 511, endPoint y: 284, distance: 20.5
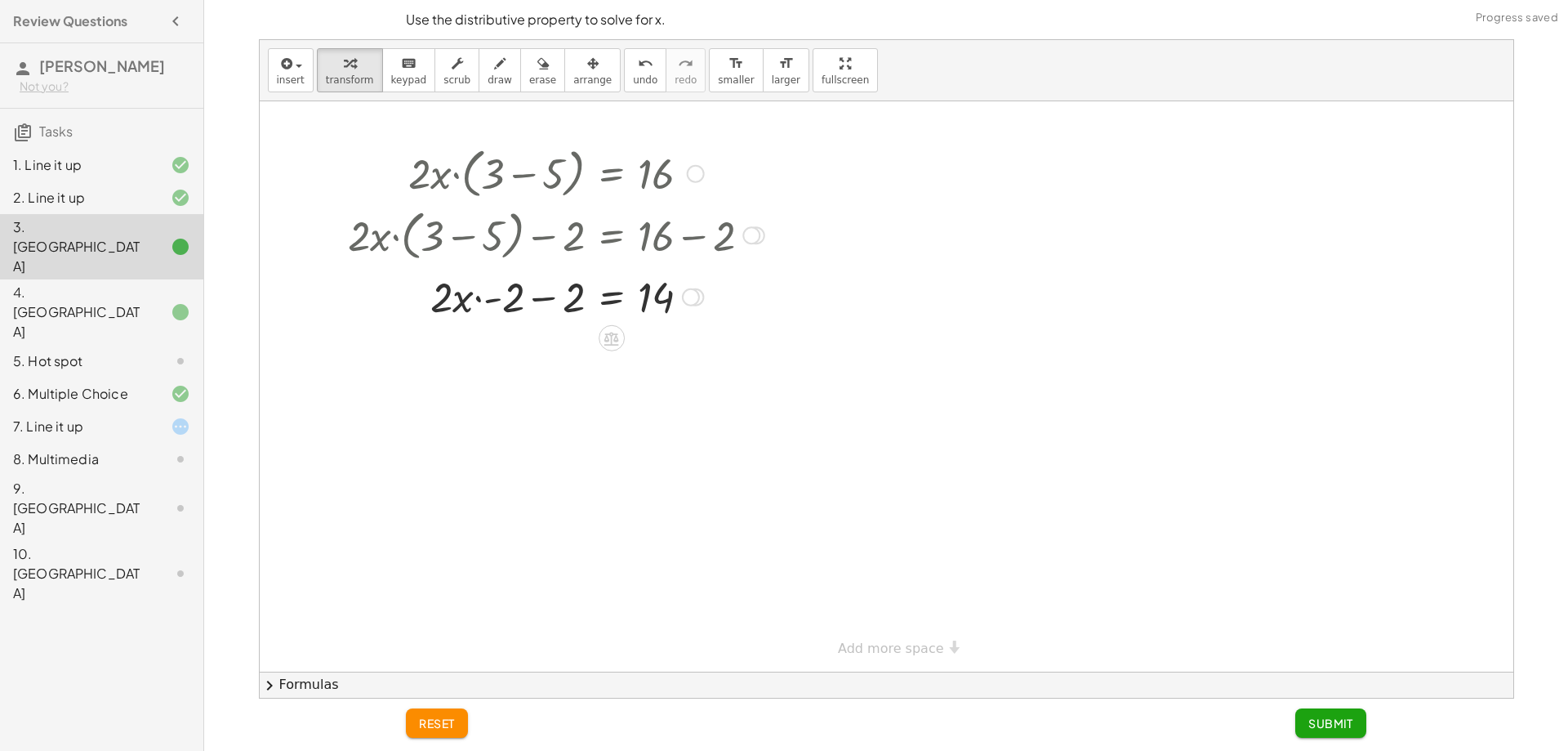
click at [612, 174] on div "· 2 · x · ( + 3 − 5 ) = 16 + · 2 · x · ( + 3 − 5 ) − ⬚ = + 16 − ⬚ + · 2 · x · (…" at bounding box center [612, 174] width 0 height 0
click at [495, 295] on div at bounding box center [556, 295] width 433 height 55
drag, startPoint x: 504, startPoint y: 294, endPoint x: 529, endPoint y: 294, distance: 25.0
click at [513, 296] on div at bounding box center [556, 295] width 433 height 55
click at [531, 302] on div at bounding box center [556, 295] width 433 height 55
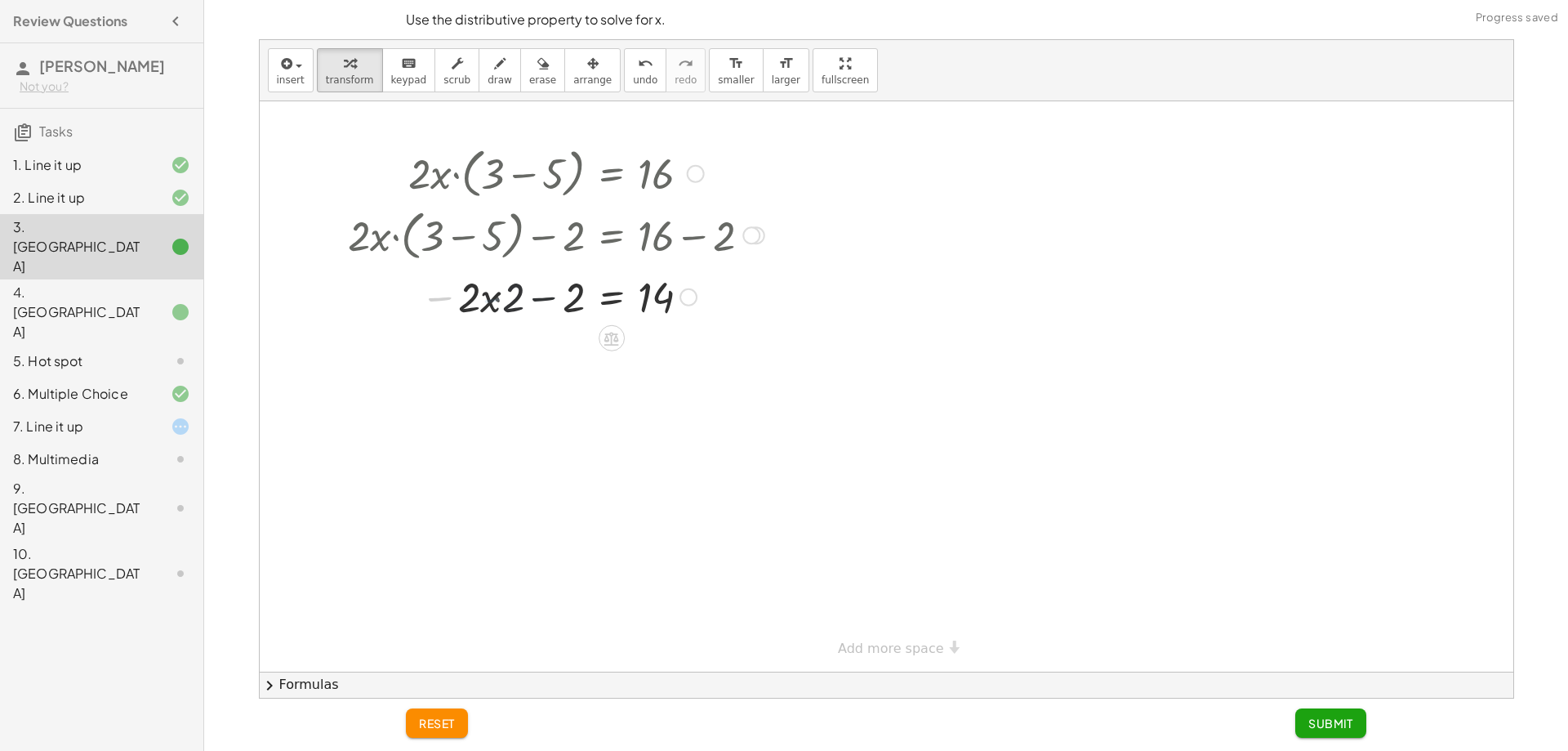
click at [542, 305] on div at bounding box center [556, 295] width 433 height 55
click at [612, 174] on div "· 2 · x · ( + 3 − 5 ) = 16 + · 2 · x · ( + 3 − 5 ) − ⬚ = + 16 − ⬚ + · 2 · x · (…" at bounding box center [612, 174] width 0 height 0
click at [559, 345] on div at bounding box center [556, 351] width 433 height 55
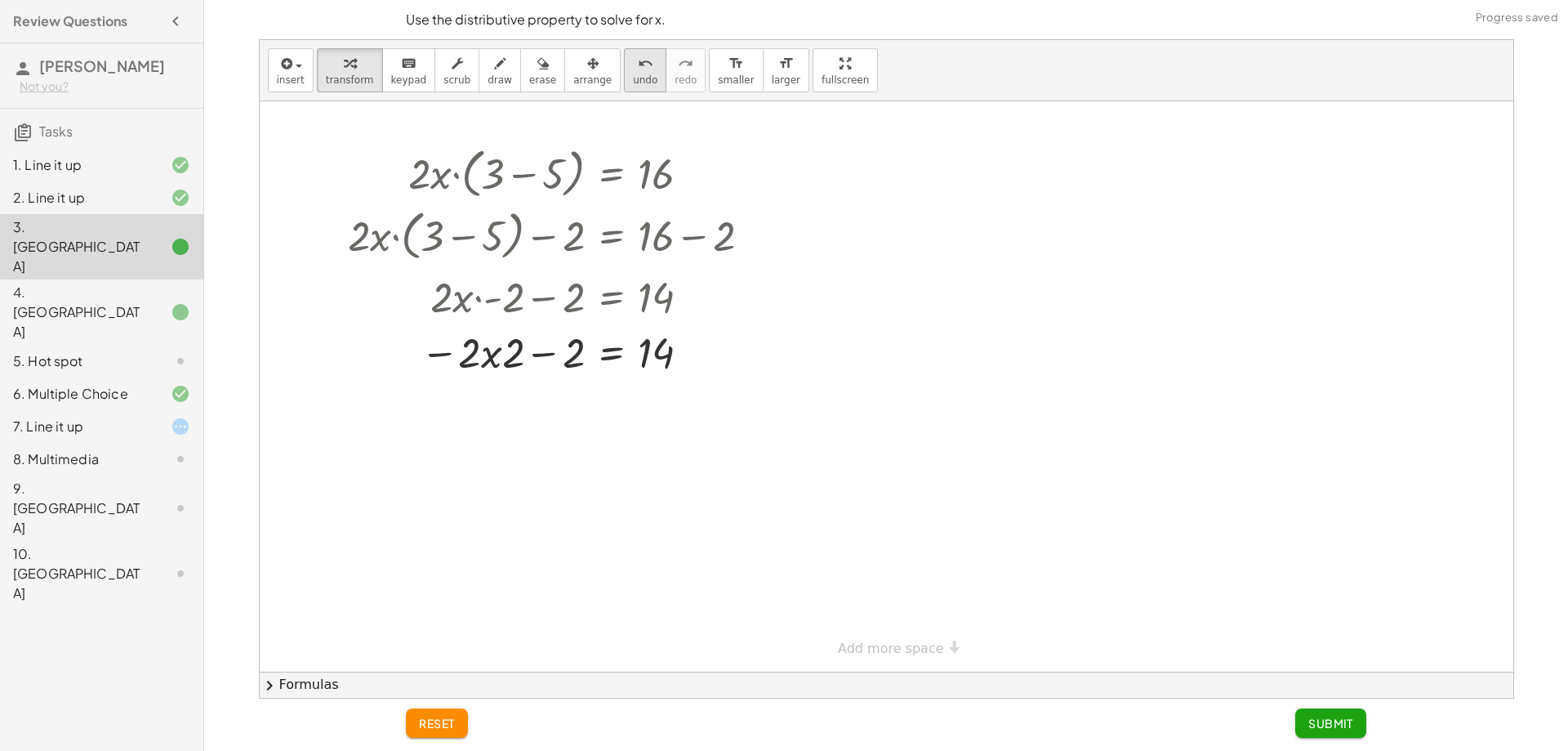
click at [633, 81] on span "undo" at bounding box center [644, 80] width 25 height 12
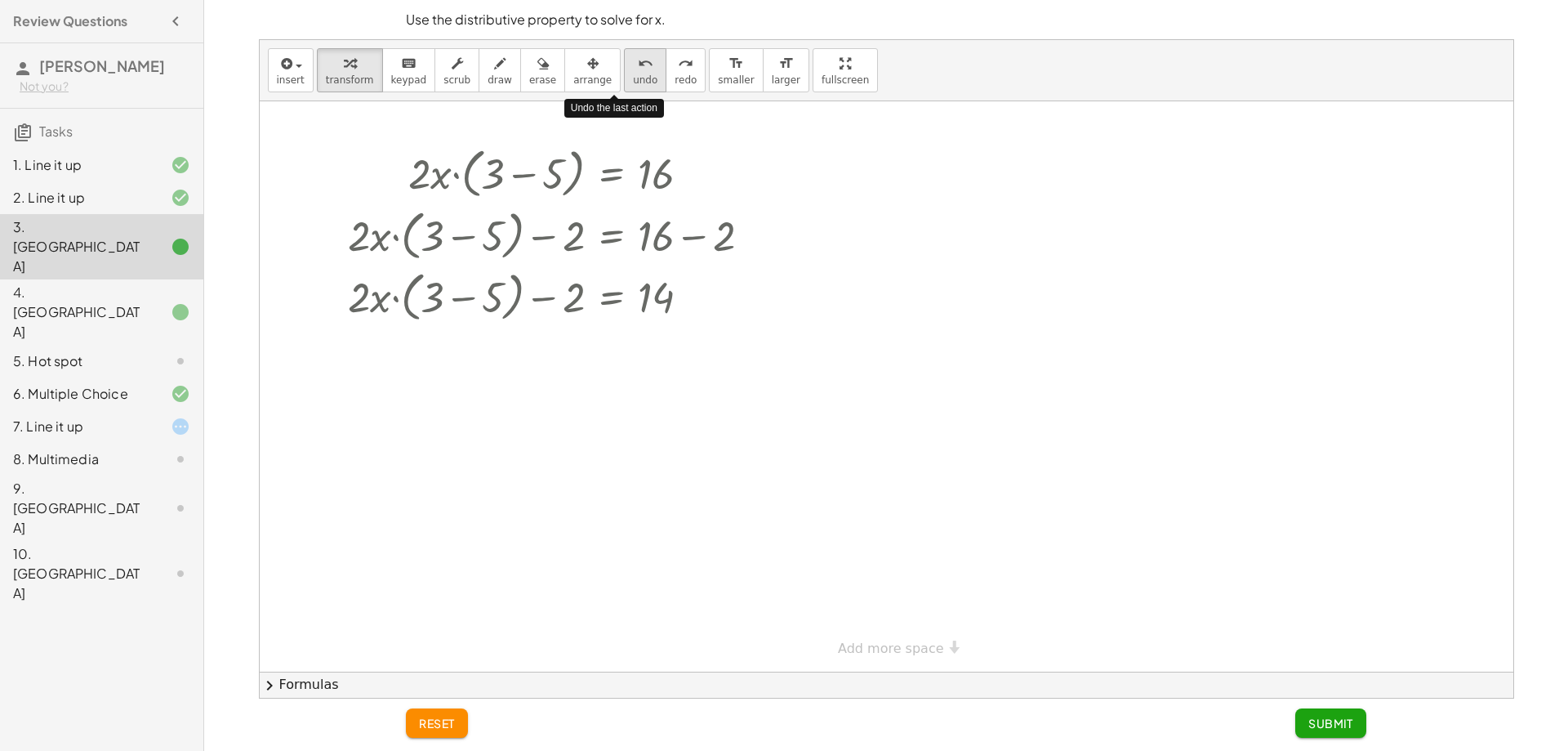
click at [633, 81] on span "undo" at bounding box center [644, 80] width 25 height 12
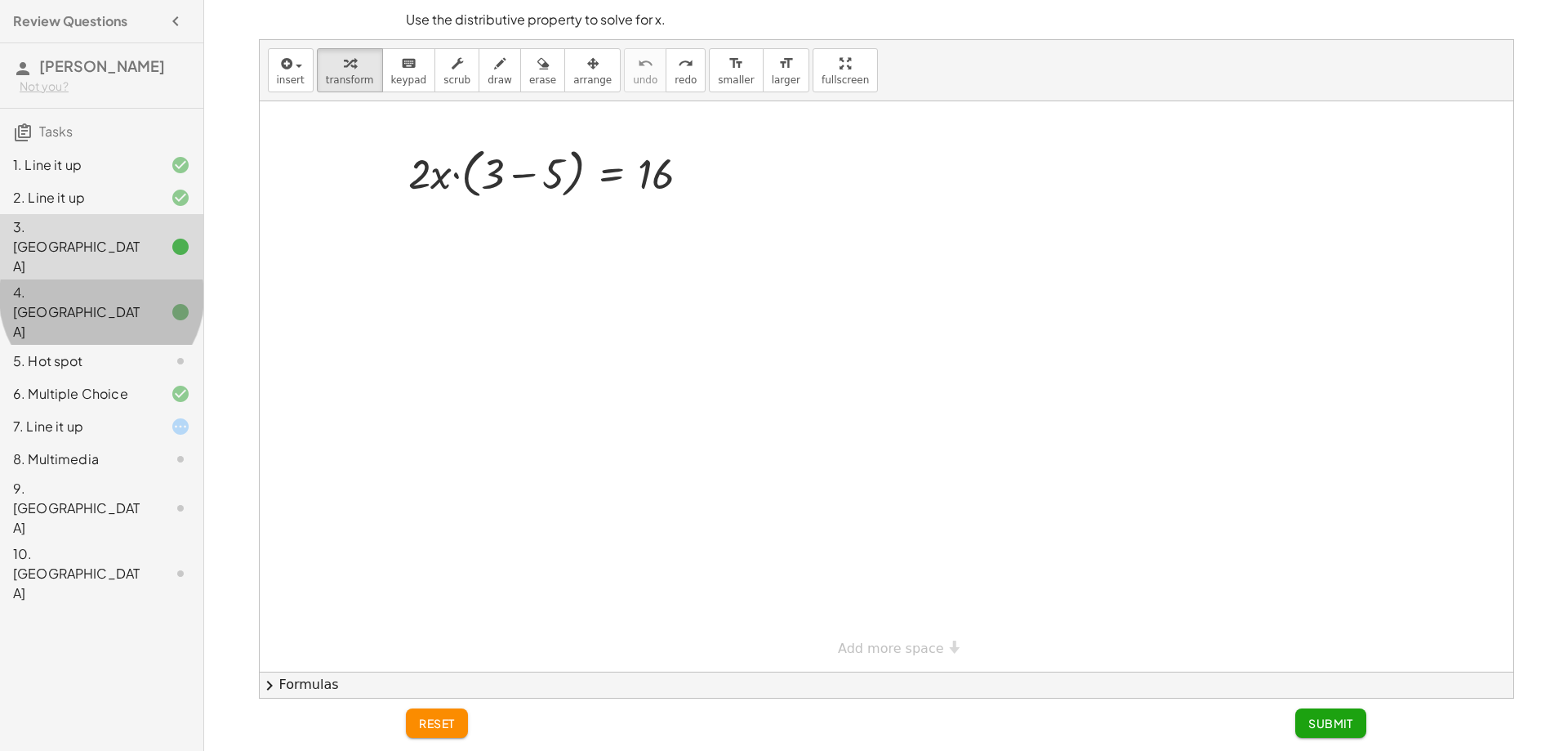
click at [187, 302] on icon at bounding box center [181, 312] width 20 height 20
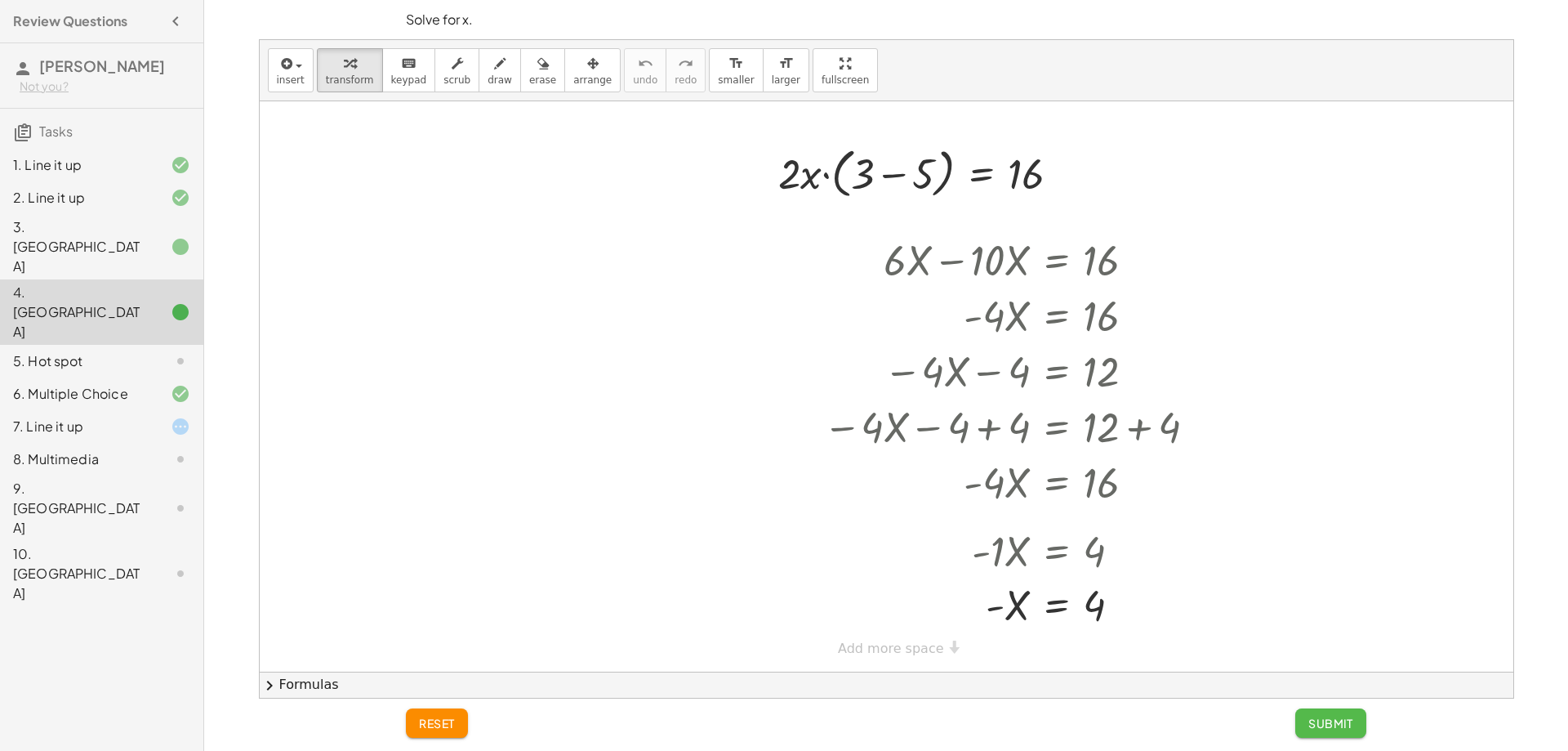
click at [1329, 719] on span "Submit" at bounding box center [1330, 723] width 45 height 15
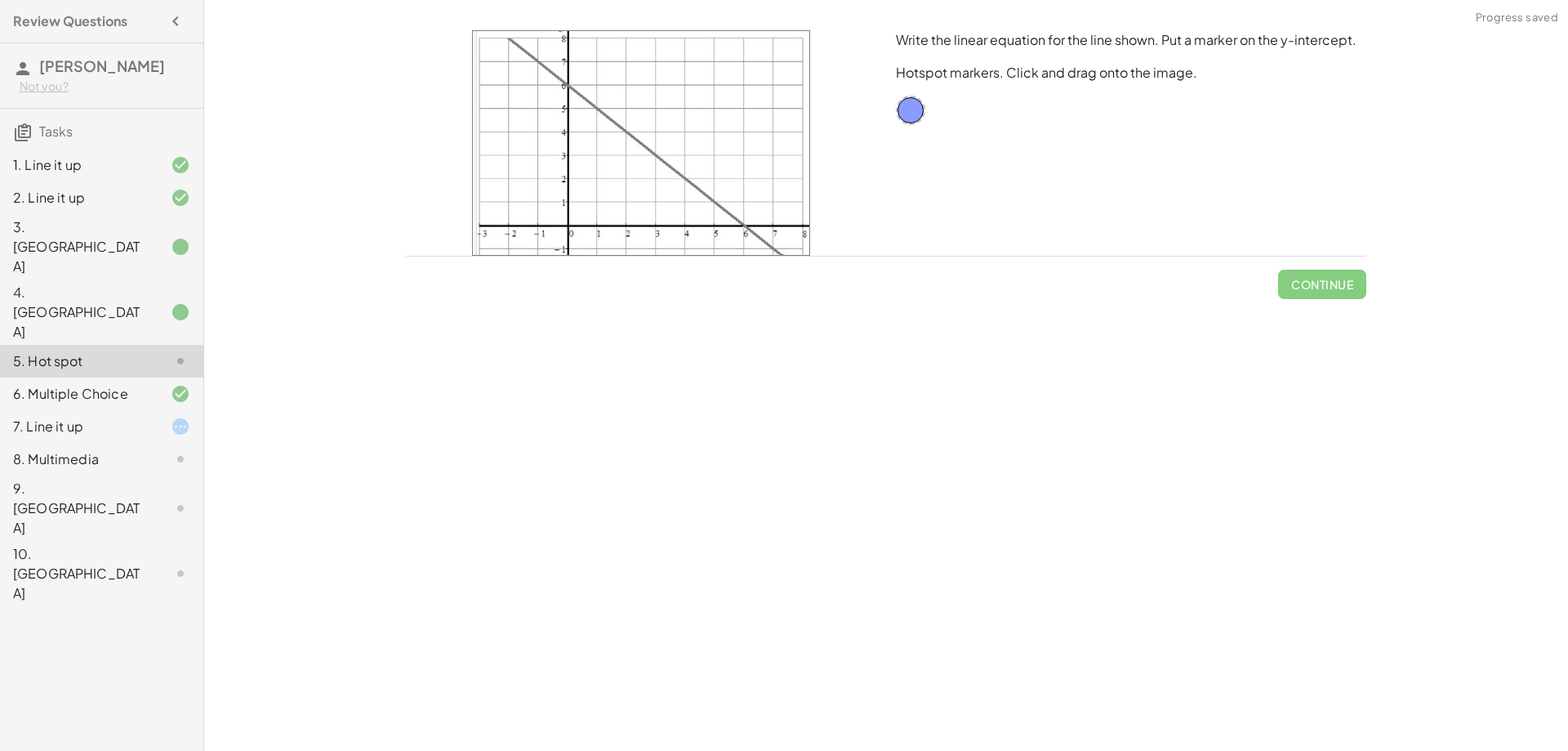
click at [106, 283] on div "4. [GEOGRAPHIC_DATA]" at bounding box center [78, 312] width 132 height 59
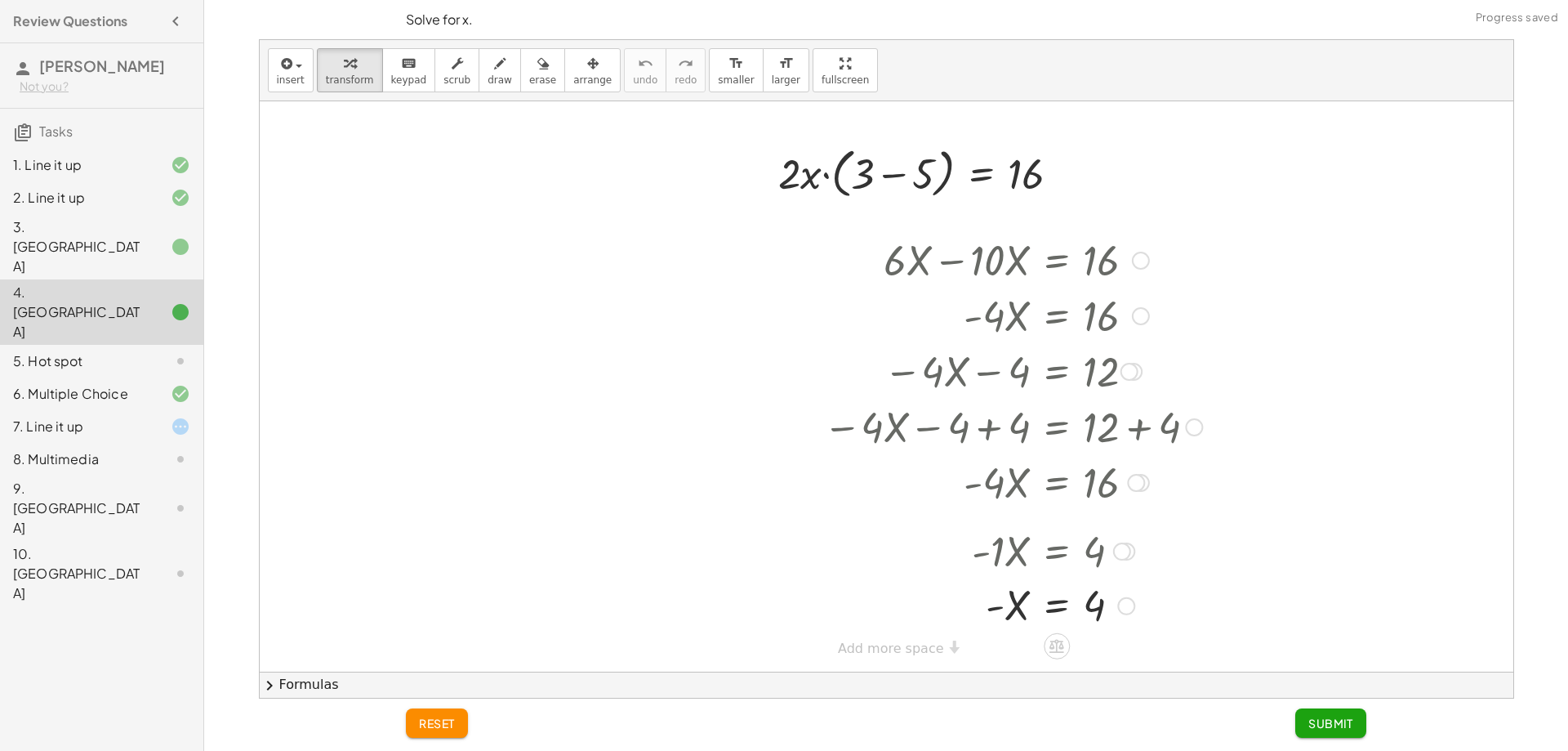
click at [1098, 596] on div at bounding box center [1013, 604] width 395 height 54
click at [449, 732] on button "reset" at bounding box center [437, 723] width 62 height 29
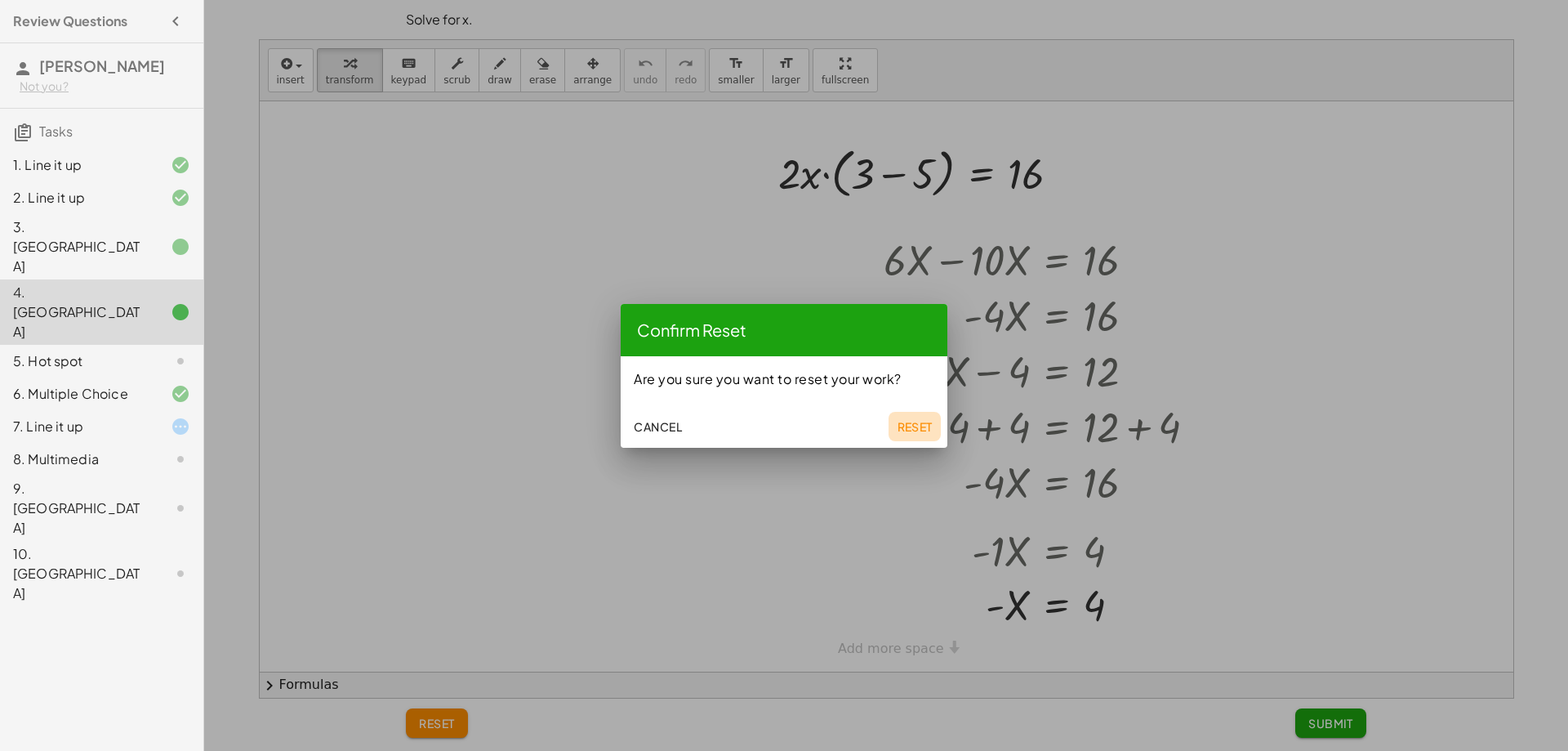
click at [926, 418] on button "Reset" at bounding box center [915, 426] width 53 height 29
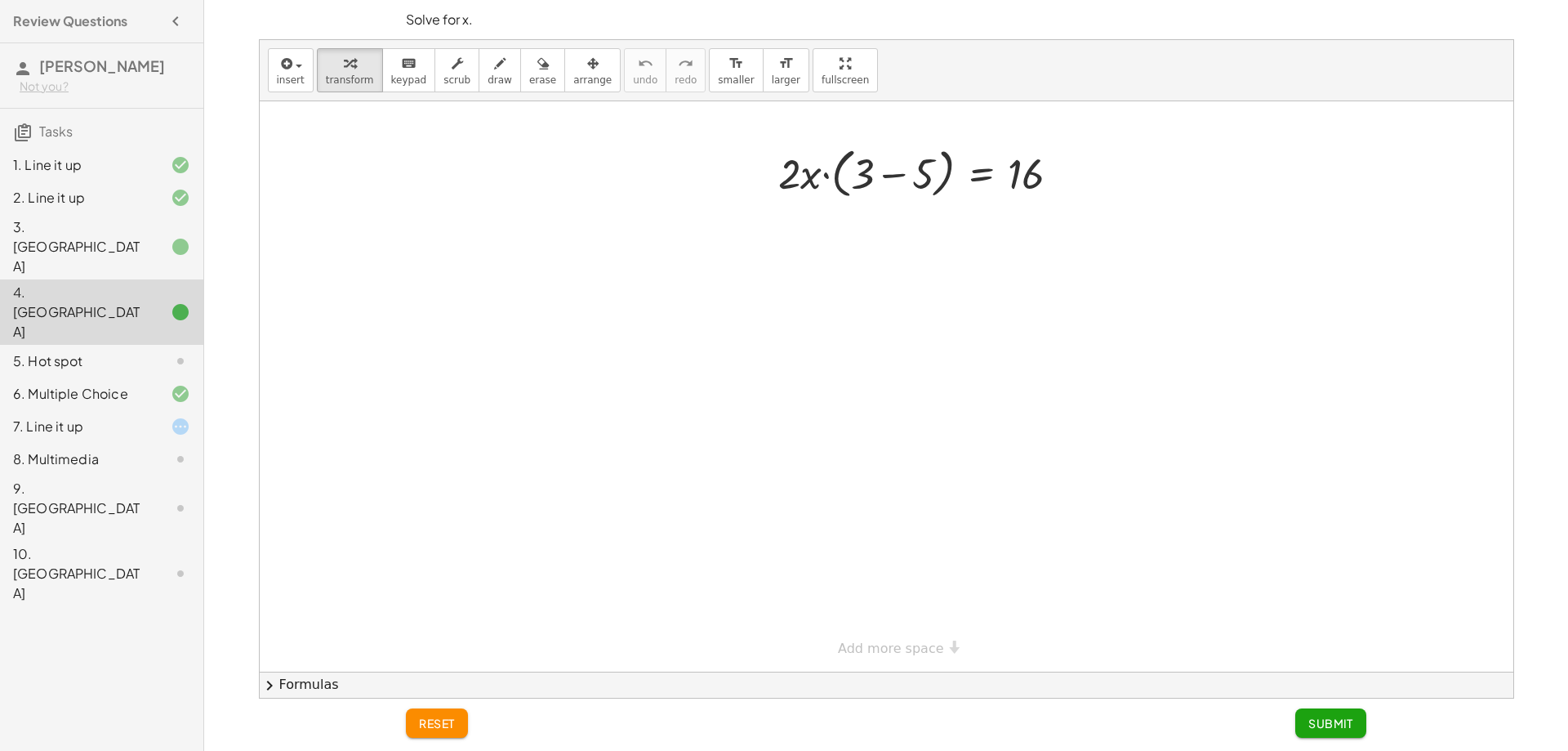
click at [136, 226] on div "3. [GEOGRAPHIC_DATA]" at bounding box center [78, 246] width 132 height 59
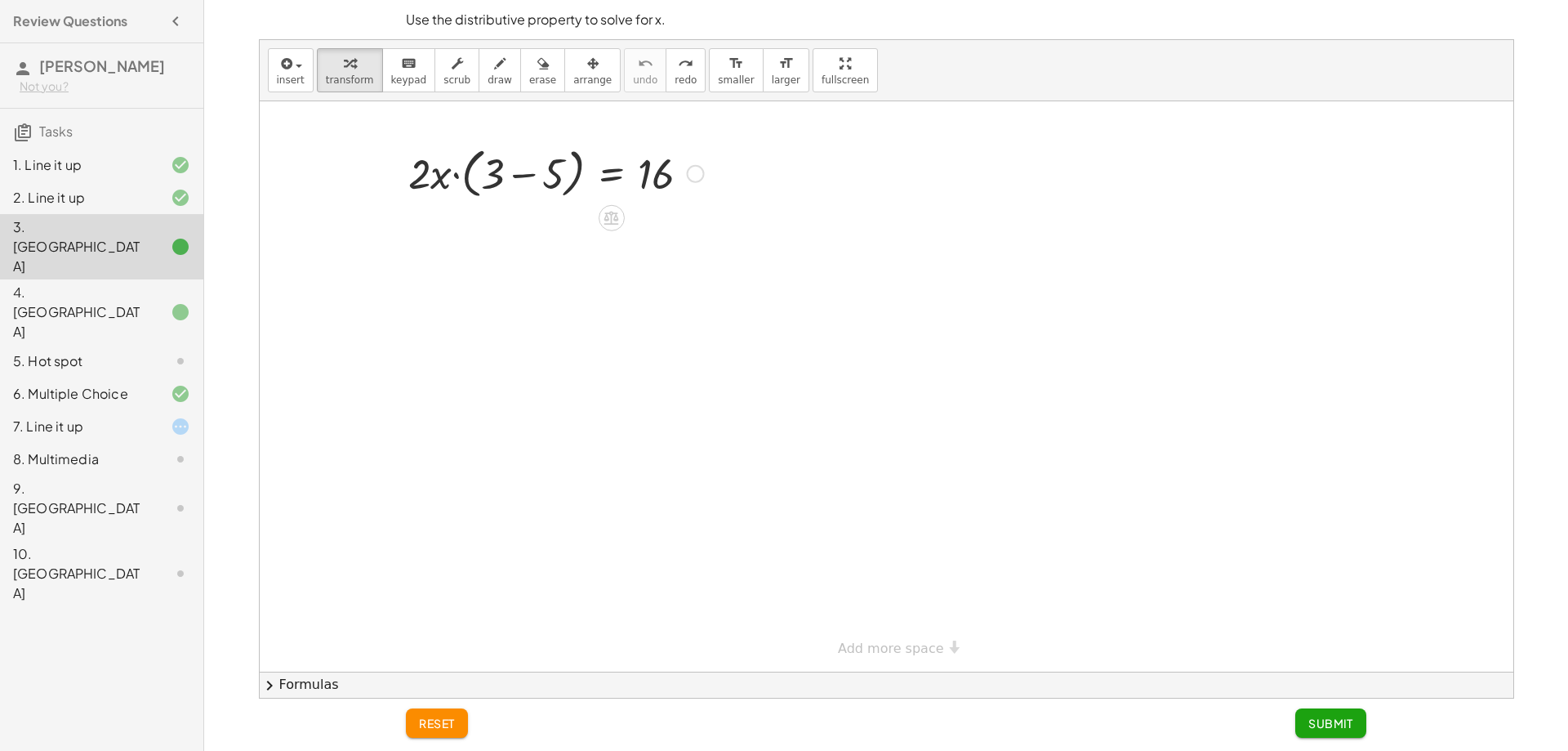
click at [522, 179] on div at bounding box center [555, 172] width 312 height 62
click at [511, 225] on div at bounding box center [555, 231] width 312 height 55
click at [558, 234] on div at bounding box center [555, 231] width 312 height 55
click at [567, 238] on div at bounding box center [555, 231] width 312 height 55
click at [577, 288] on div at bounding box center [555, 286] width 312 height 55
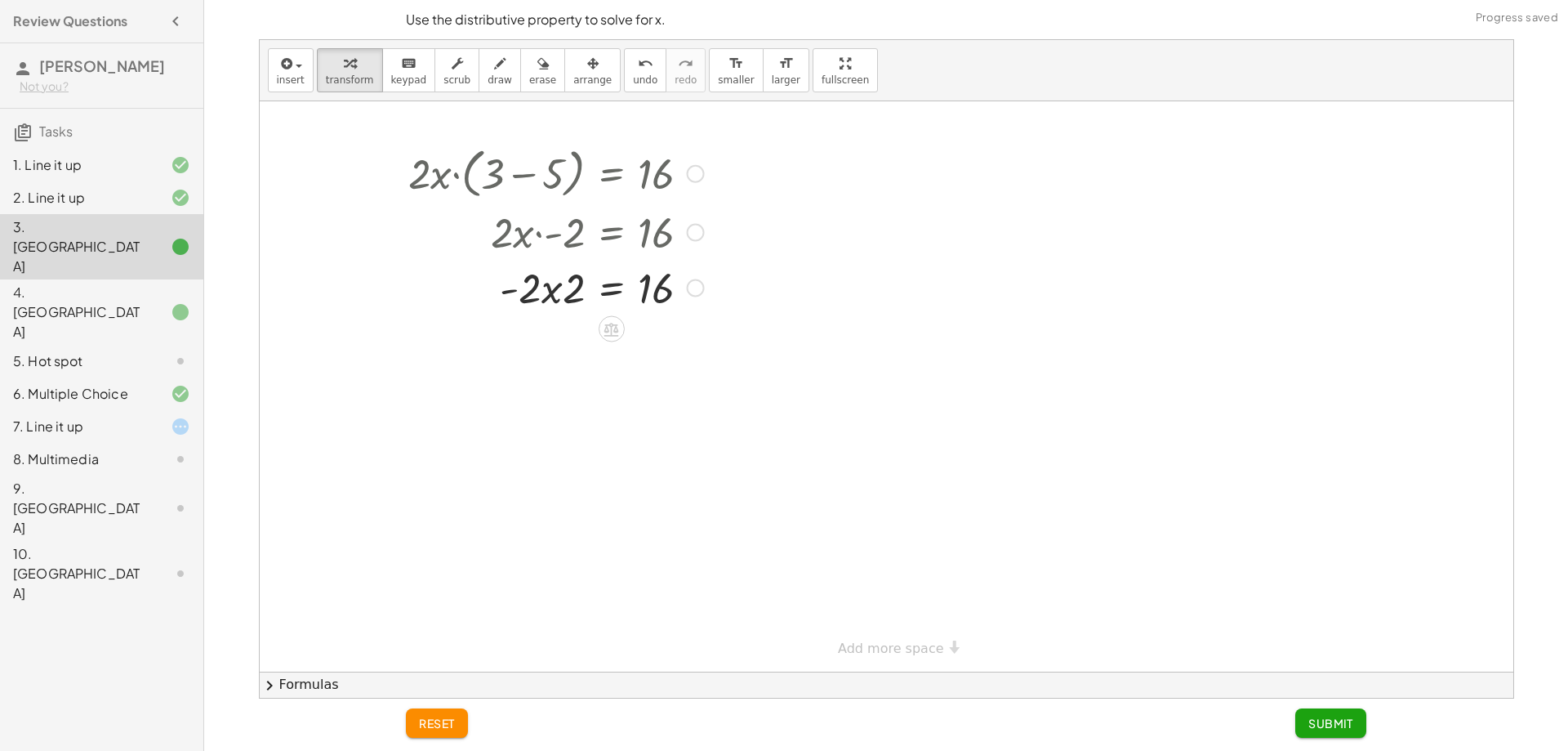
click at [617, 326] on icon at bounding box center [611, 328] width 17 height 17
click at [614, 335] on span "×" at bounding box center [612, 330] width 10 height 24
click at [568, 295] on div at bounding box center [574, 286] width 347 height 55
click at [567, 346] on div at bounding box center [574, 342] width 347 height 55
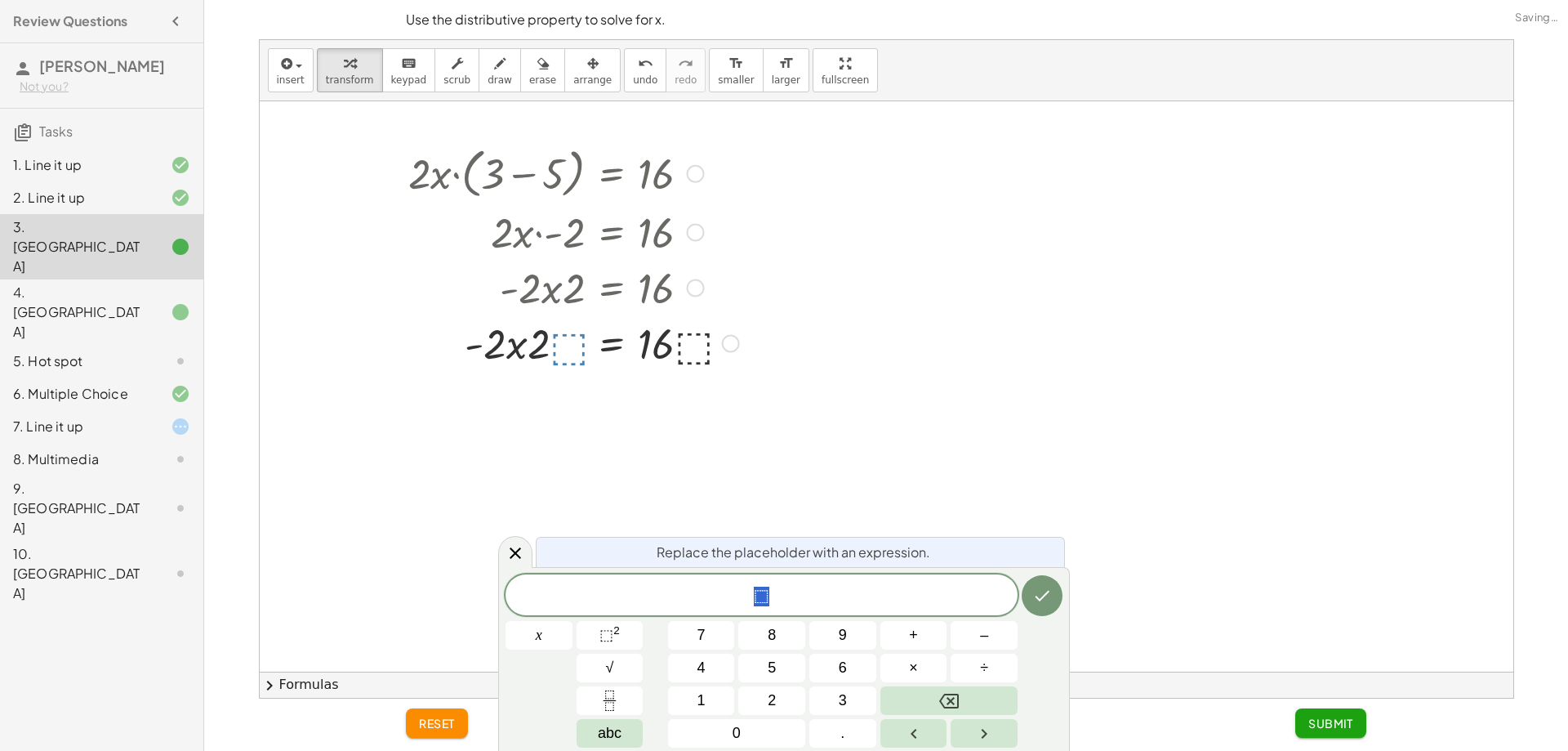
click at [721, 652] on div "⬚ x 7 8 9 + – 4 5 6 × ÷ ⬚ 2 √ abc 1 2 3 0 ." at bounding box center [784, 661] width 557 height 173
click at [722, 673] on button "4" at bounding box center [702, 667] width 67 height 28
click at [932, 604] on span "4 ⬚ ​" at bounding box center [761, 596] width 512 height 23
click at [1037, 610] on button "Done" at bounding box center [1042, 596] width 41 height 41
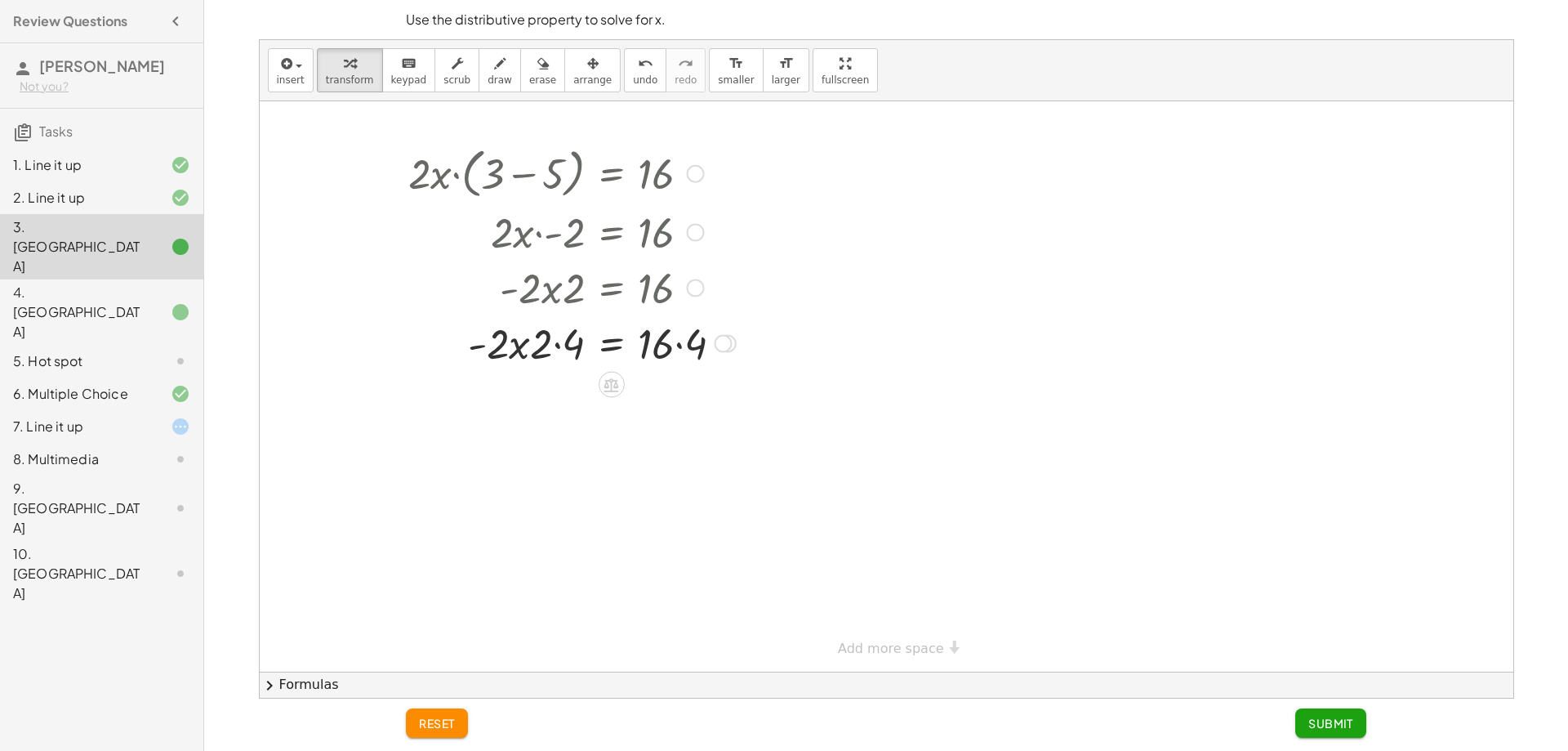
click at [580, 336] on div at bounding box center [572, 342] width 344 height 55
click at [553, 348] on div at bounding box center [572, 342] width 344 height 55
click at [551, 349] on div at bounding box center [572, 342] width 344 height 55
click at [544, 406] on div at bounding box center [572, 397] width 344 height 55
drag, startPoint x: 711, startPoint y: 397, endPoint x: 684, endPoint y: 406, distance: 28.5
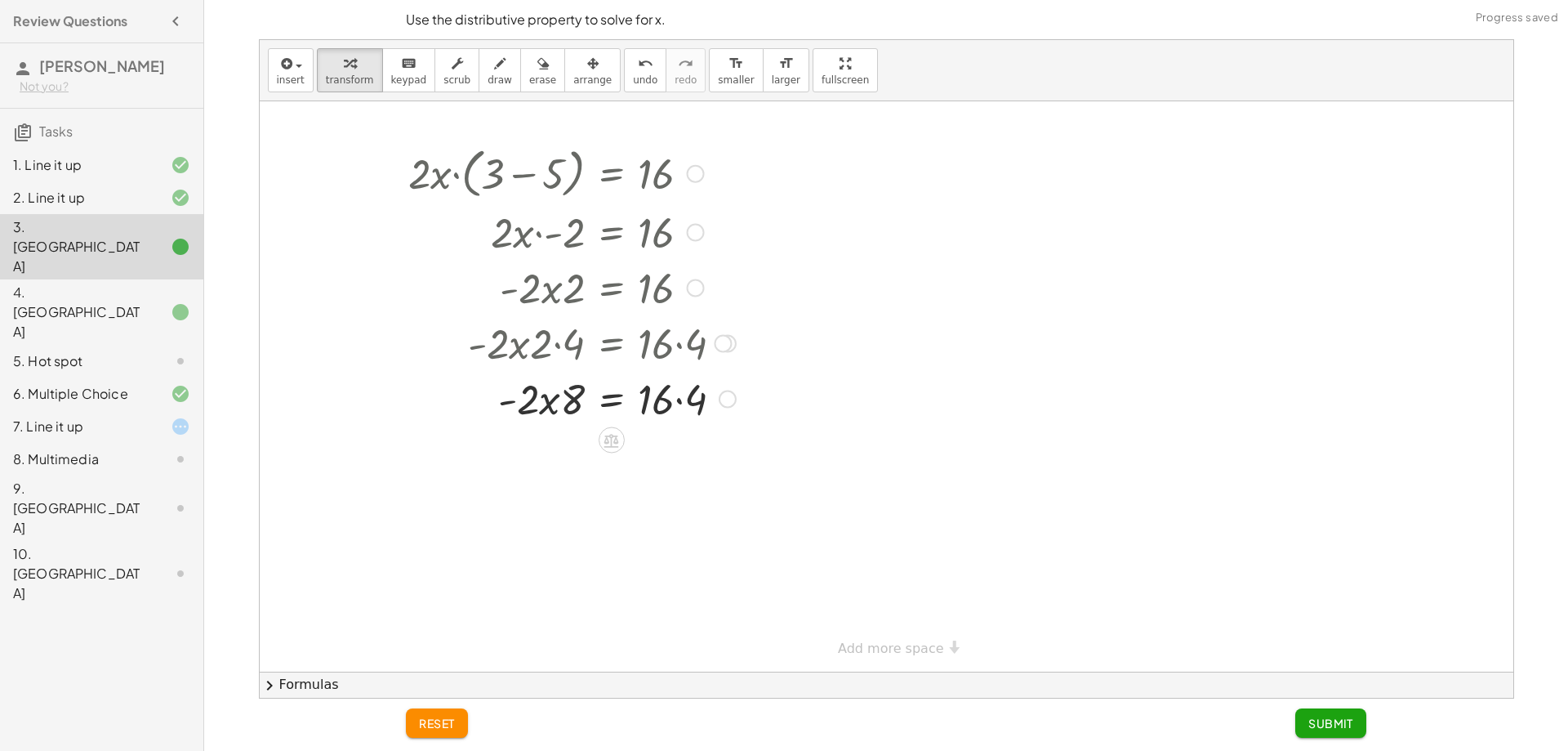
click at [704, 401] on div at bounding box center [572, 397] width 344 height 55
click at [617, 428] on div at bounding box center [611, 440] width 26 height 26
click at [647, 446] on span "÷" at bounding box center [644, 441] width 9 height 24
click at [544, 501] on div at bounding box center [572, 466] width 344 height 82
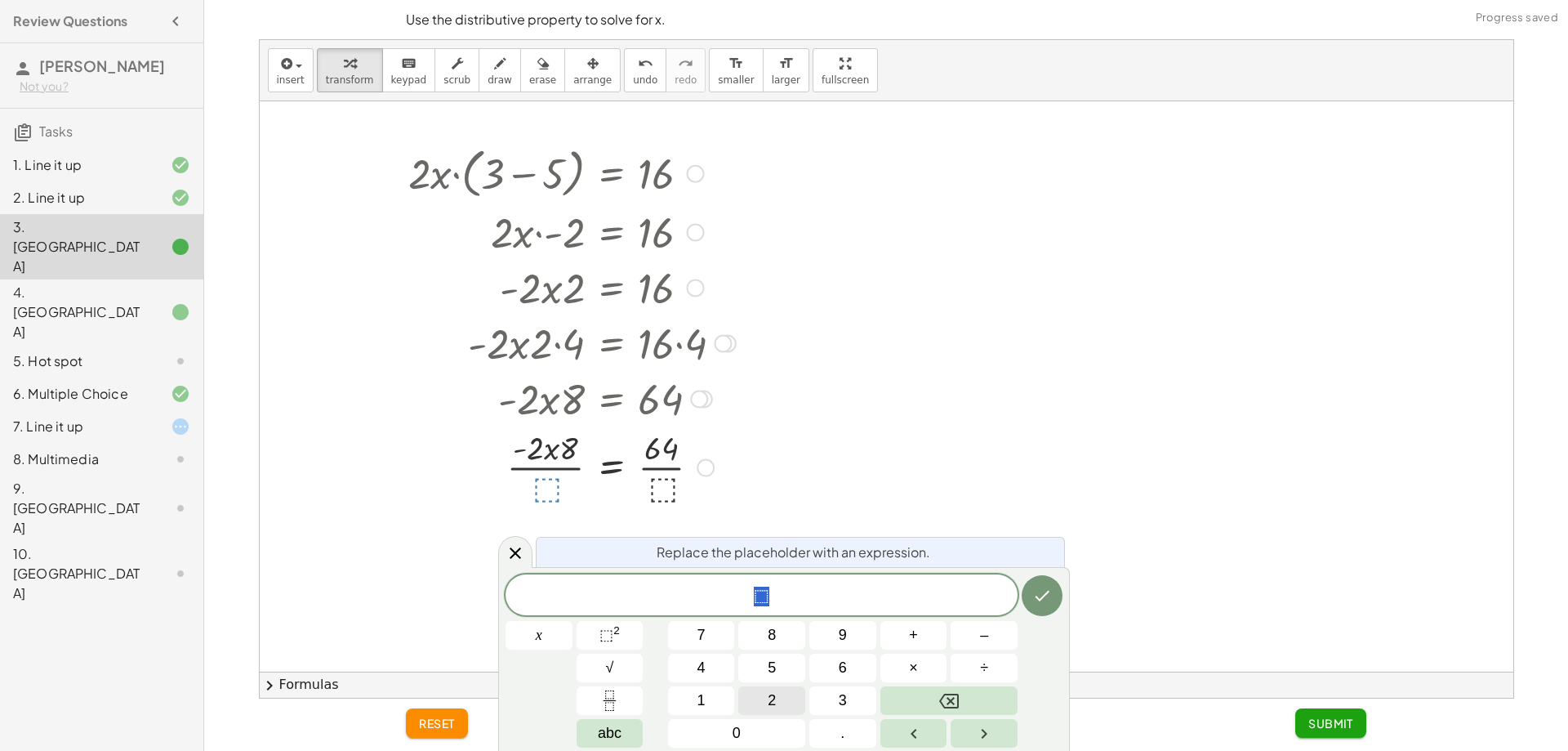
click at [800, 712] on button "2" at bounding box center [772, 700] width 67 height 28
click at [1041, 600] on icon "Done" at bounding box center [1043, 596] width 15 height 11
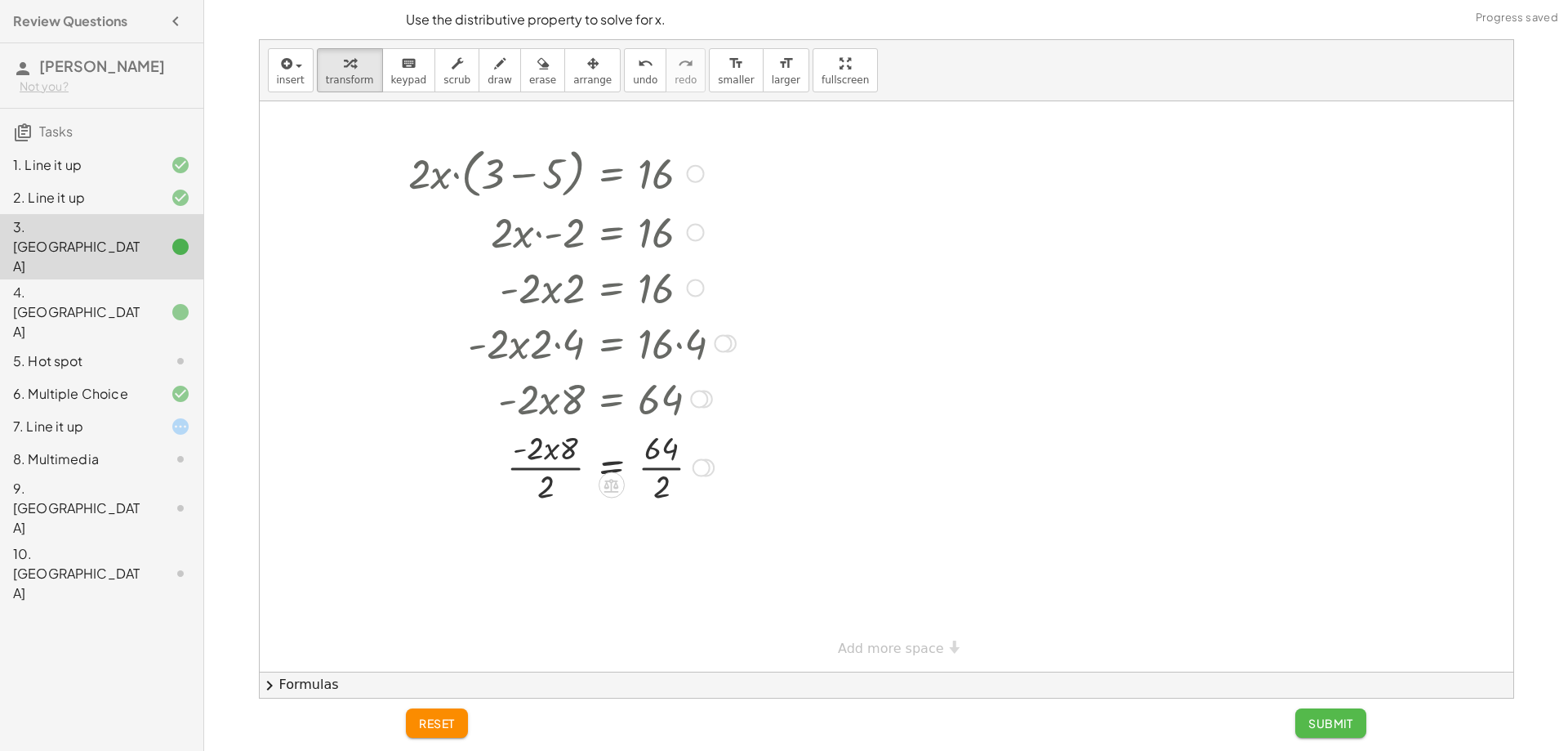
click at [1300, 715] on button "Submit" at bounding box center [1331, 723] width 71 height 29
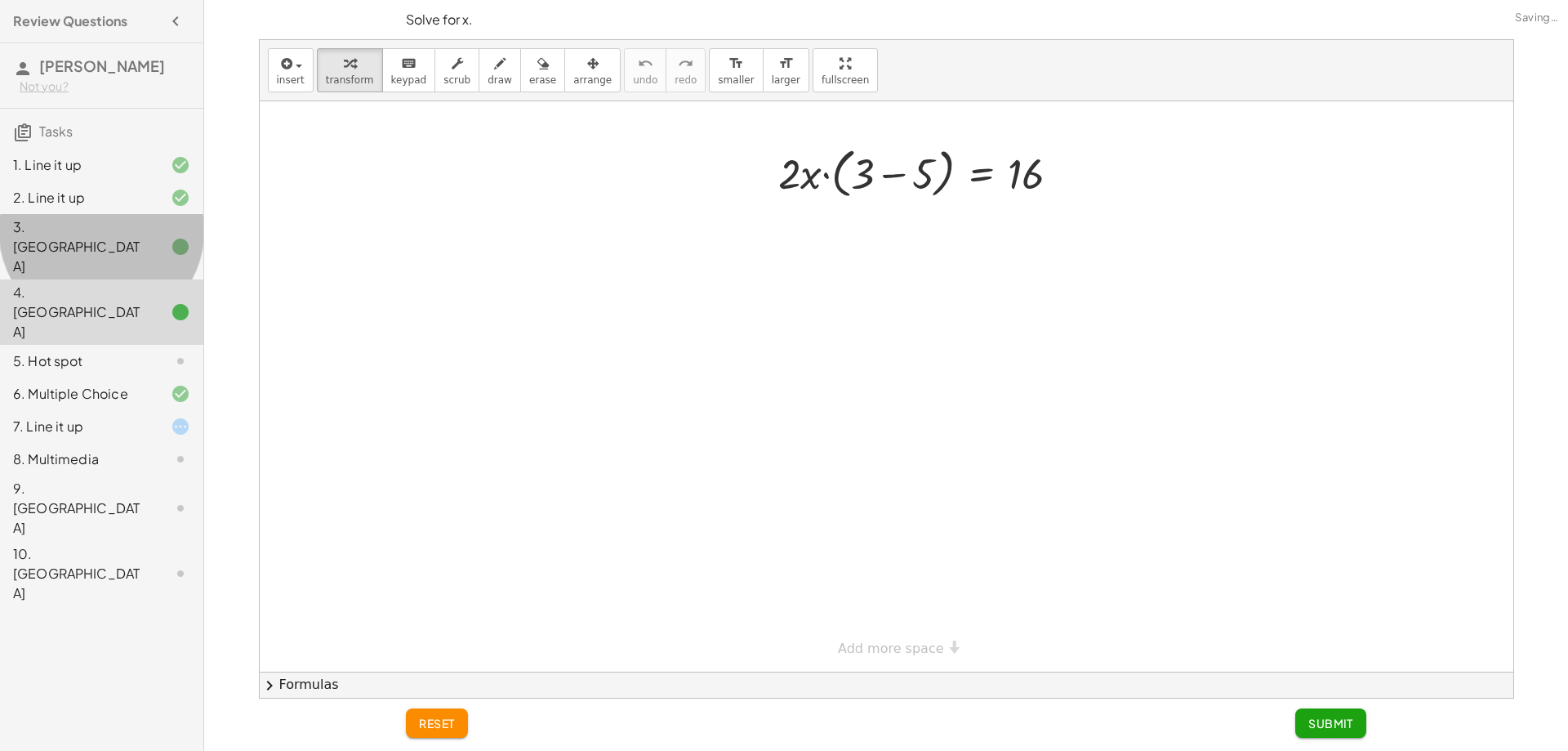
click at [153, 237] on div at bounding box center [167, 247] width 45 height 20
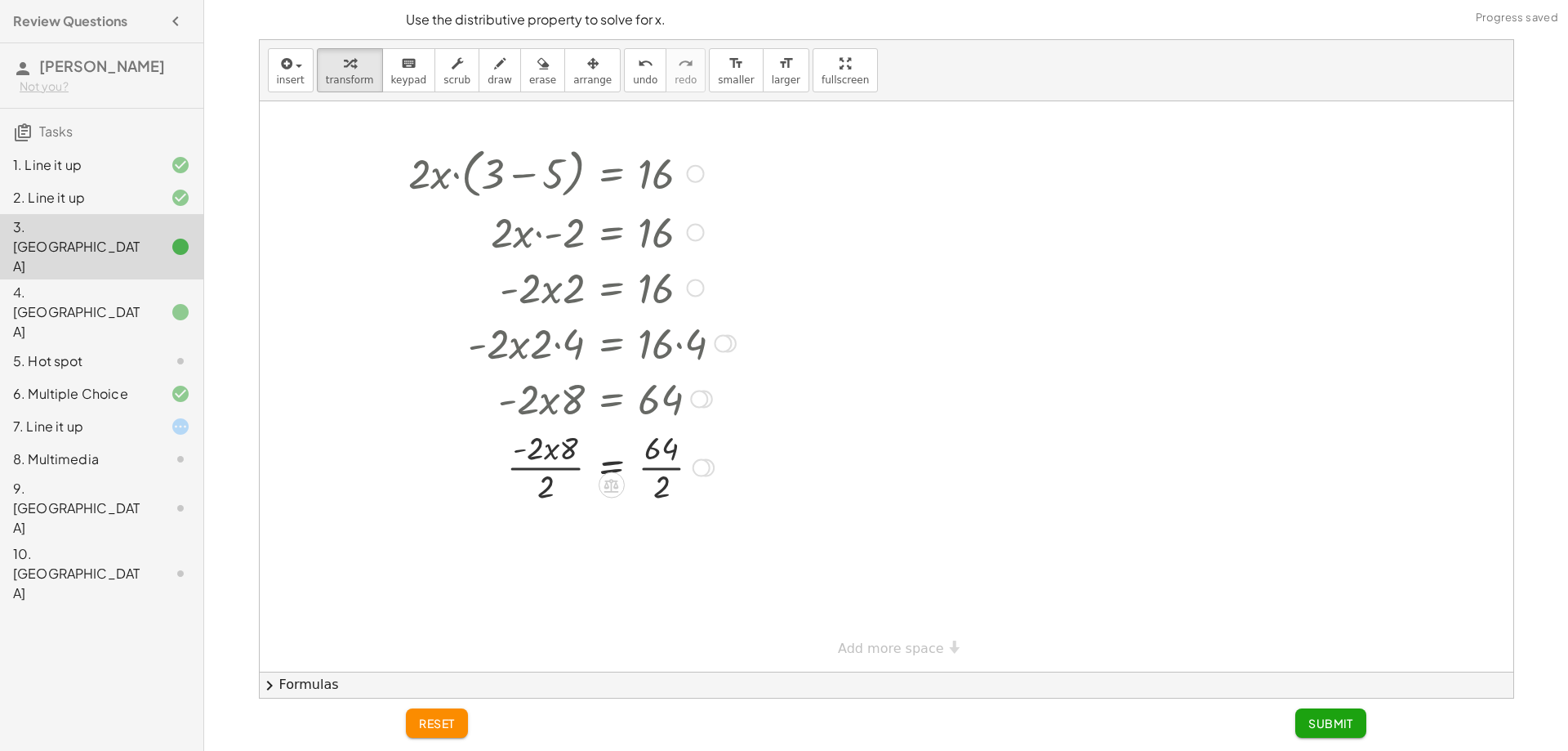
click at [648, 471] on div at bounding box center [572, 466] width 344 height 82
click at [532, 487] on div at bounding box center [572, 466] width 344 height 82
click at [611, 174] on div "· 2 · x · ( + 3 − 5 ) = 16 · 2 · x · - 2 = 16 · - 2 · x · 2 = 16 · - 2 · x · 2 …" at bounding box center [611, 174] width 0 height 0
click at [574, 606] on div at bounding box center [572, 603] width 344 height 55
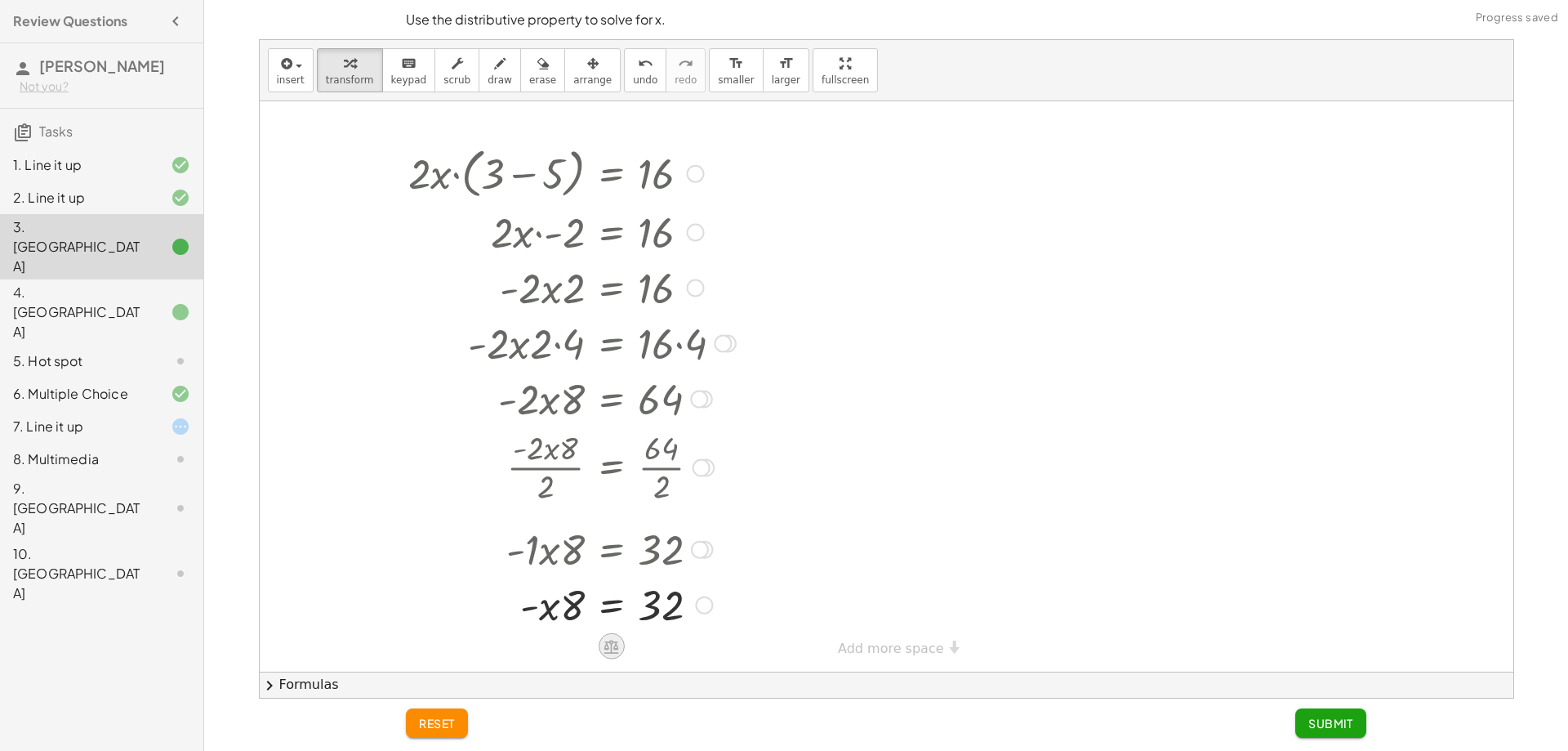
click at [614, 642] on icon at bounding box center [612, 646] width 15 height 14
click at [646, 643] on span "÷" at bounding box center [644, 646] width 9 height 24
click at [552, 626] on div at bounding box center [572, 604] width 344 height 82
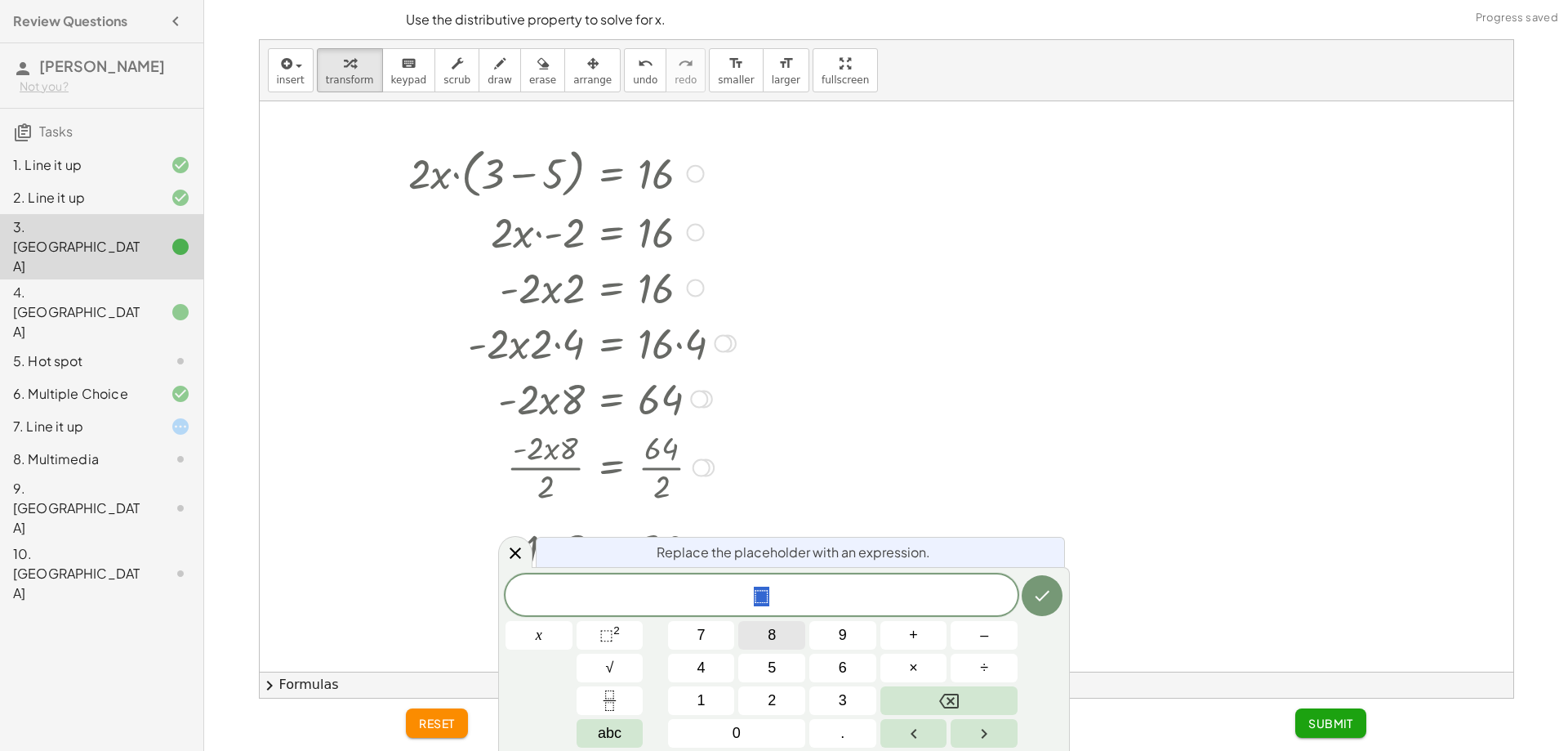
click at [778, 631] on button "8" at bounding box center [772, 635] width 67 height 28
click at [954, 711] on button "Backspace" at bounding box center [949, 700] width 137 height 28
click at [753, 632] on button "8" at bounding box center [772, 635] width 67 height 28
click at [1056, 583] on button "Done" at bounding box center [1042, 596] width 41 height 41
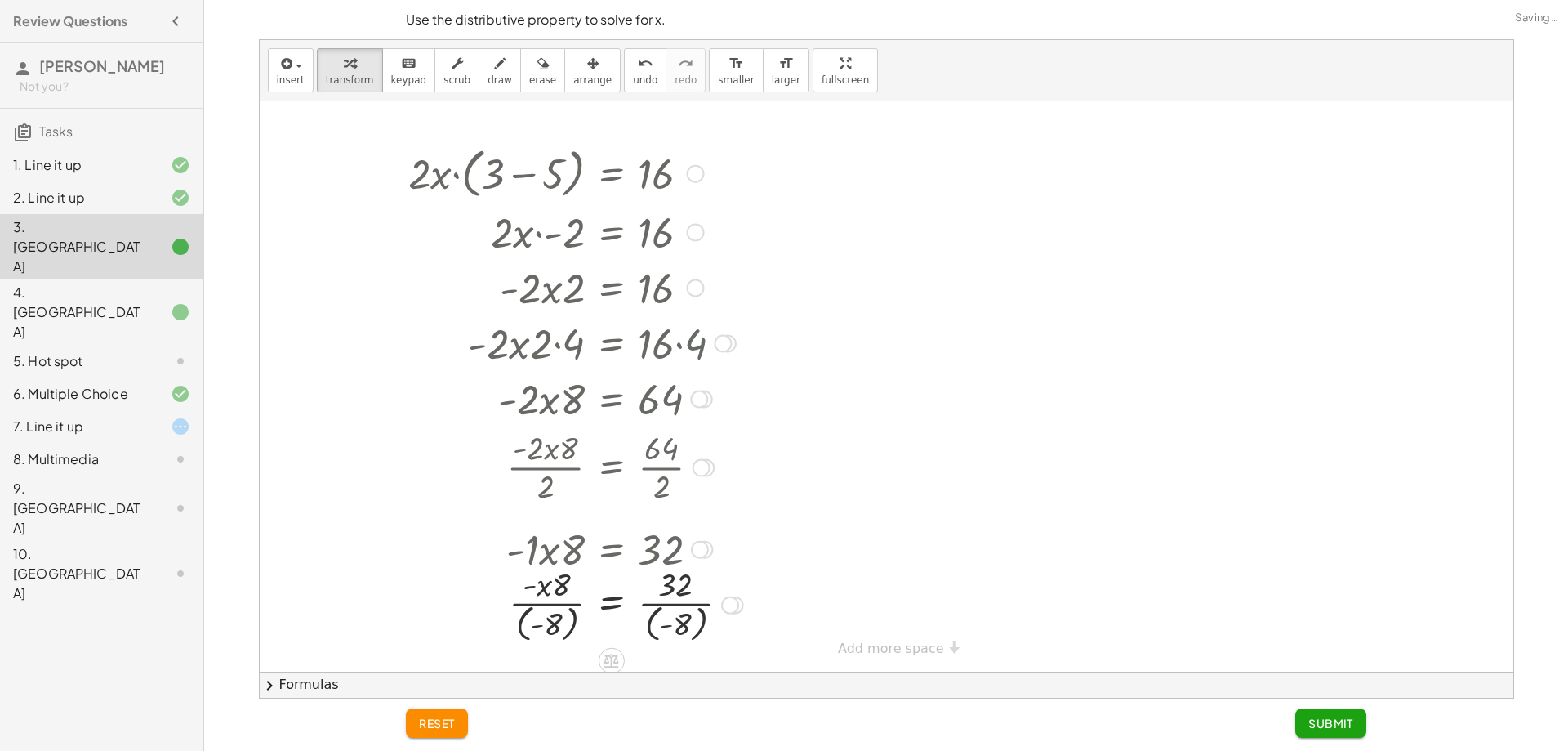
click at [554, 631] on div at bounding box center [575, 603] width 351 height 85
click at [547, 595] on div at bounding box center [575, 603] width 351 height 85
click at [664, 618] on div at bounding box center [575, 603] width 351 height 85
drag, startPoint x: 656, startPoint y: 603, endPoint x: 662, endPoint y: 594, distance: 10.8
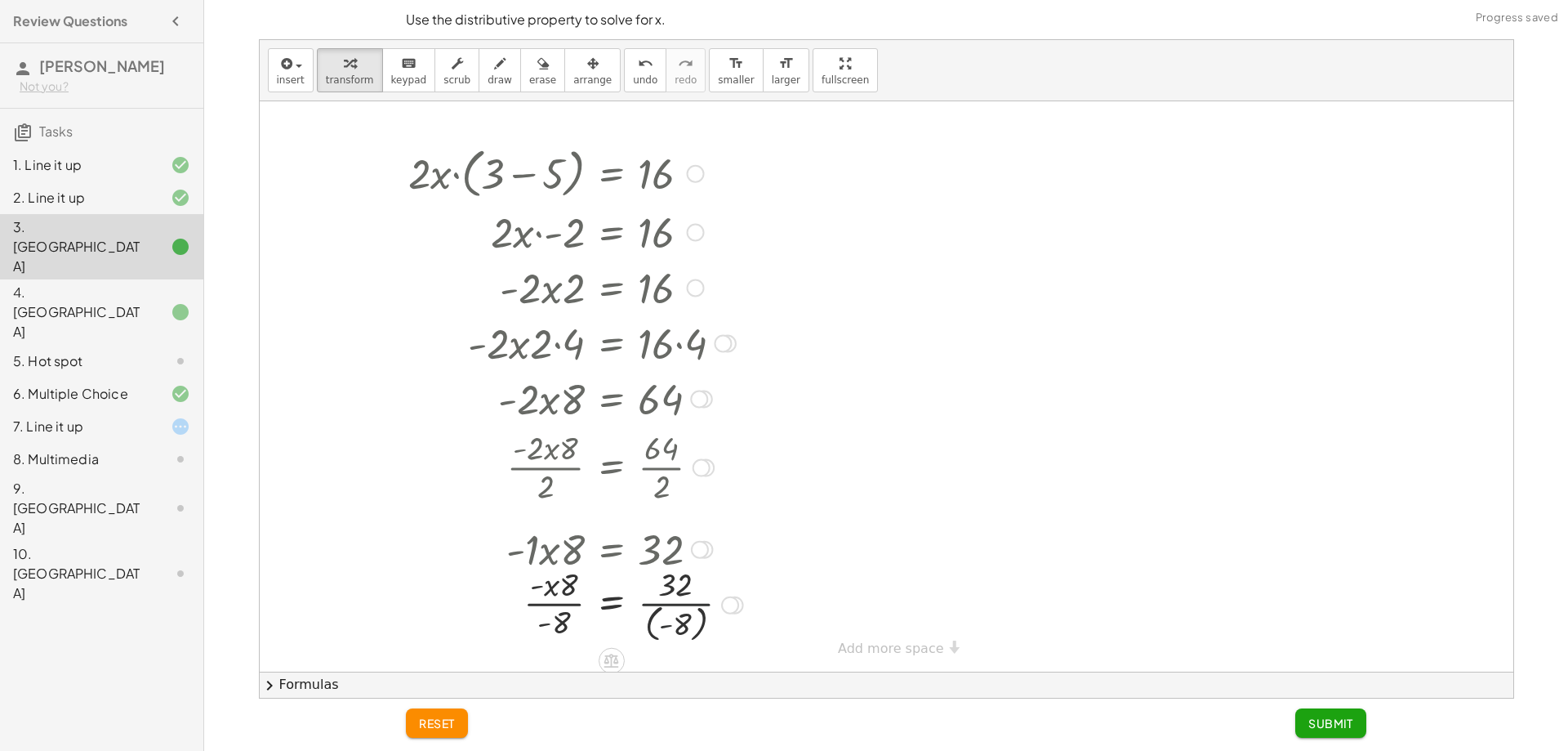
click at [659, 595] on div at bounding box center [575, 603] width 351 height 85
click at [676, 586] on div at bounding box center [575, 603] width 351 height 85
click at [686, 592] on div at bounding box center [575, 603] width 351 height 85
click at [688, 613] on div at bounding box center [575, 603] width 351 height 85
click at [688, 613] on div at bounding box center [572, 604] width 344 height 82
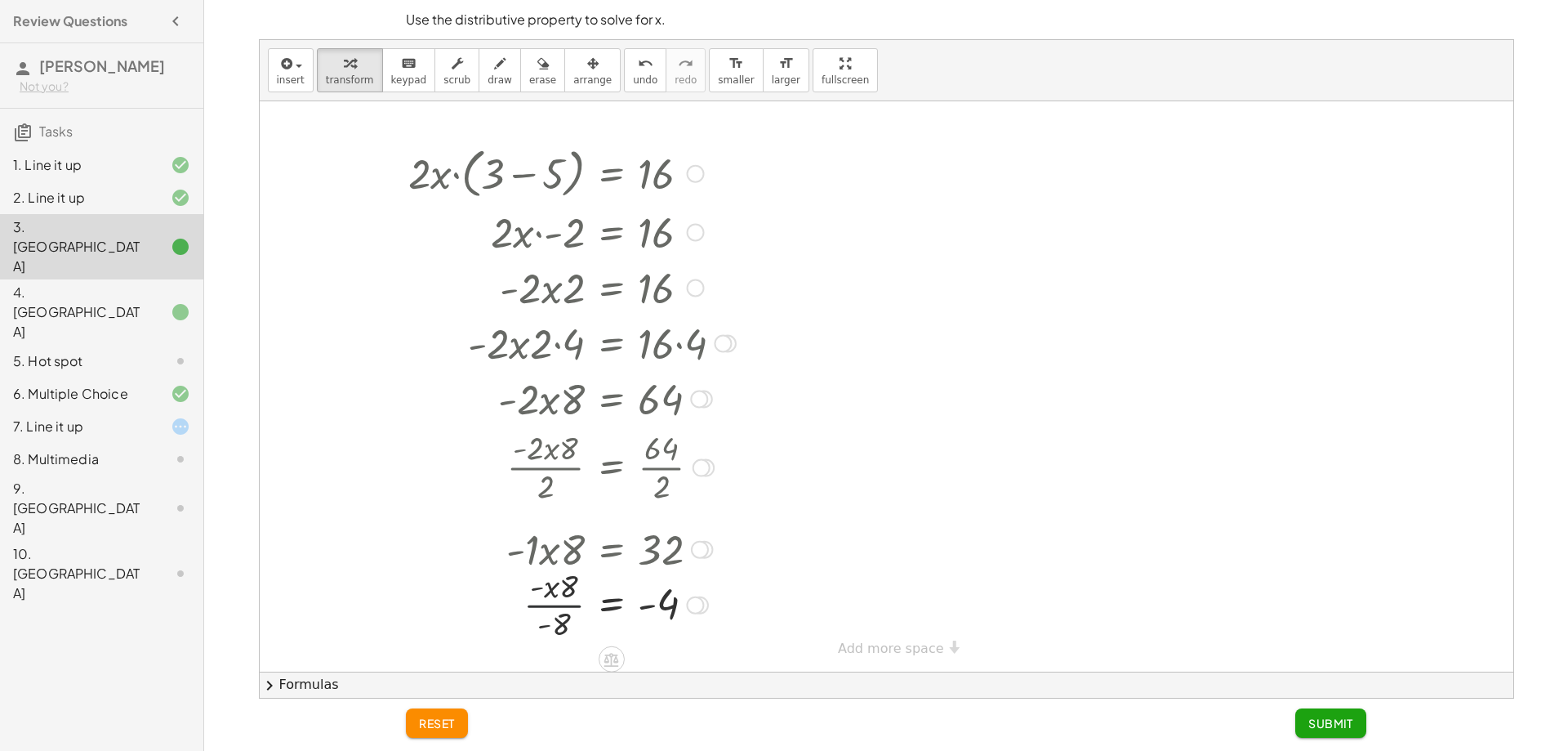
click at [572, 606] on div at bounding box center [572, 604] width 344 height 82
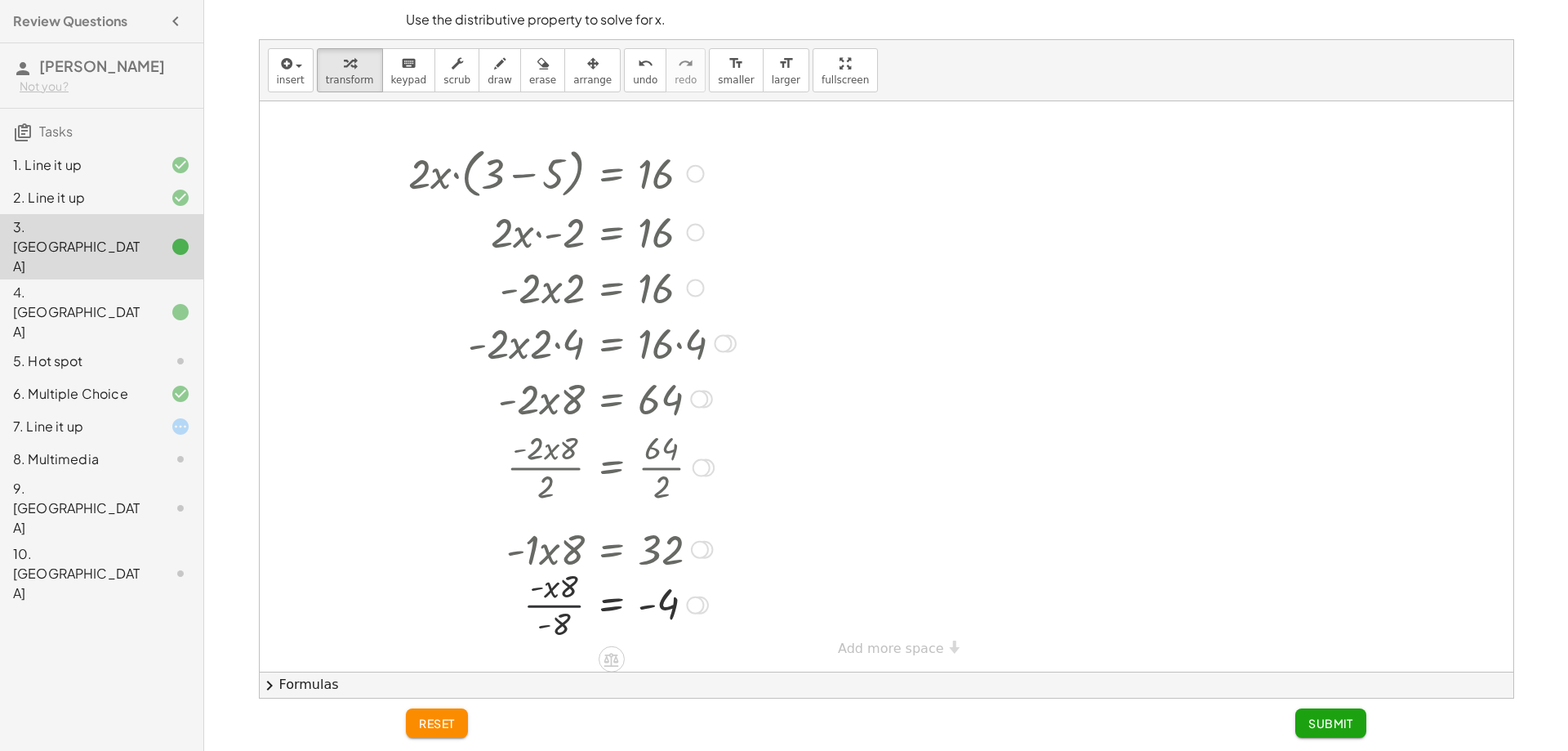
click at [572, 606] on div at bounding box center [572, 604] width 344 height 82
click at [259, 387] on div "insert select one: Math Expression Function Text Youtube Video Graphing Geometr…" at bounding box center [886, 368] width 1255 height 659
drag, startPoint x: 534, startPoint y: 647, endPoint x: 535, endPoint y: 630, distance: 17.0
click at [539, 649] on div "· 2 · x · ( + 3 − 5 ) = 16 · 2 · x · - 2 = 16 · - 2 · x · 2 = 16 · - 2 · x · 2 …" at bounding box center [886, 386] width 1253 height 570
click at [550, 616] on div at bounding box center [572, 604] width 344 height 82
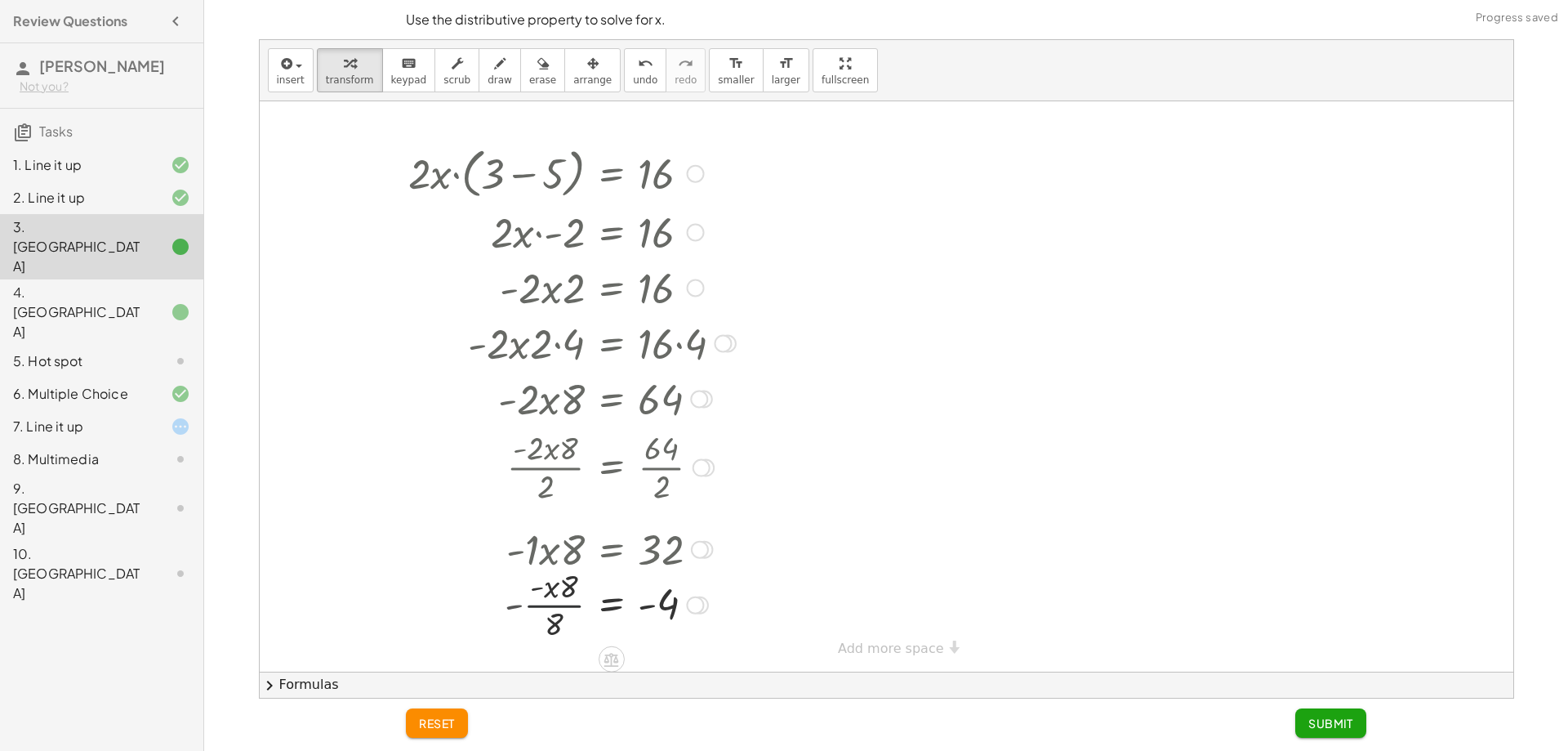
drag, startPoint x: 550, startPoint y: 616, endPoint x: 560, endPoint y: 616, distance: 10.0
click at [552, 616] on div at bounding box center [572, 604] width 344 height 82
click at [567, 605] on div at bounding box center [572, 604] width 344 height 82
drag, startPoint x: 511, startPoint y: 610, endPoint x: 531, endPoint y: 632, distance: 29.7
click at [531, 632] on div at bounding box center [572, 604] width 344 height 82
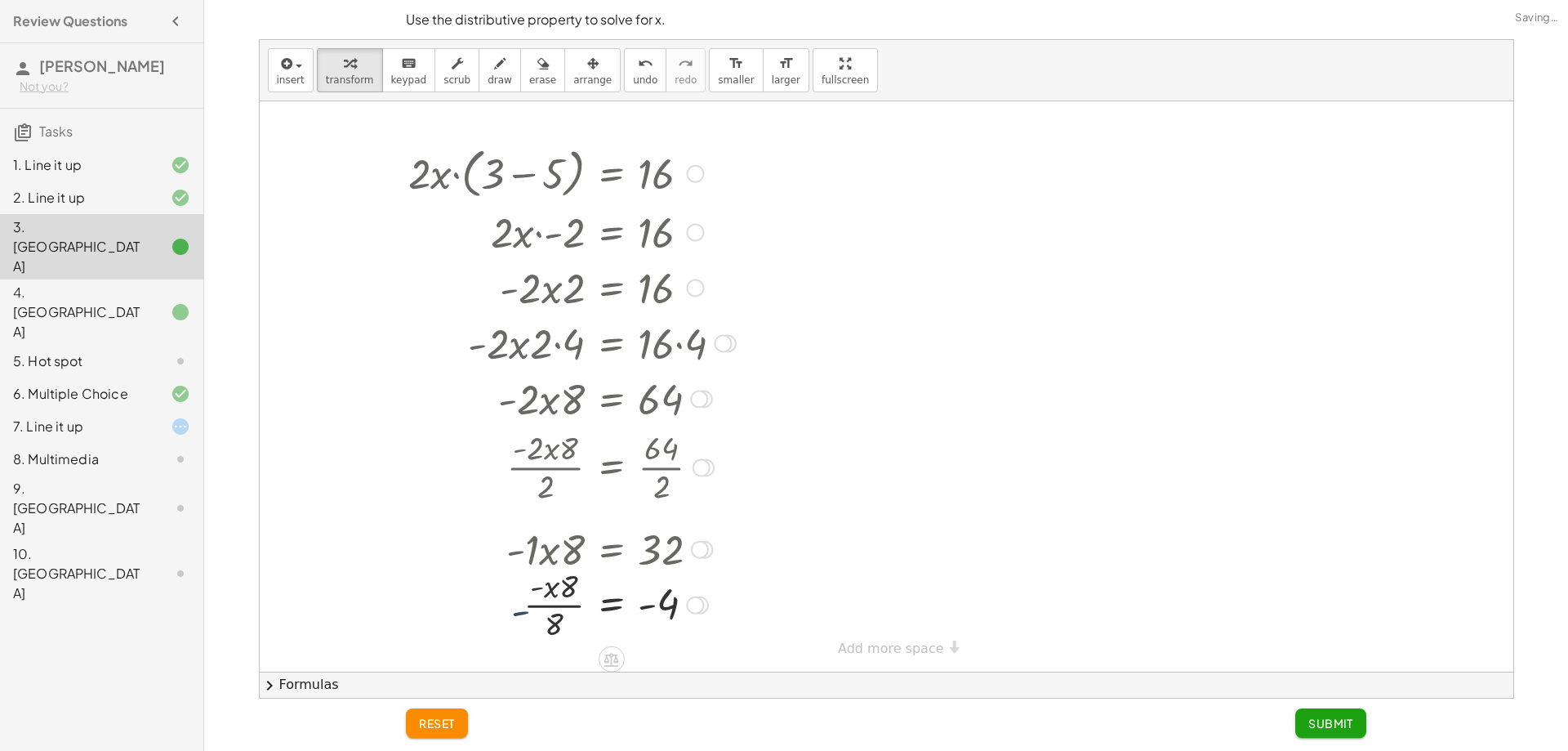
click at [554, 605] on div at bounding box center [572, 604] width 344 height 82
click at [563, 589] on div at bounding box center [572, 604] width 344 height 82
click at [565, 587] on div at bounding box center [572, 604] width 344 height 82
click at [625, 65] on button "undo undo" at bounding box center [644, 70] width 43 height 45
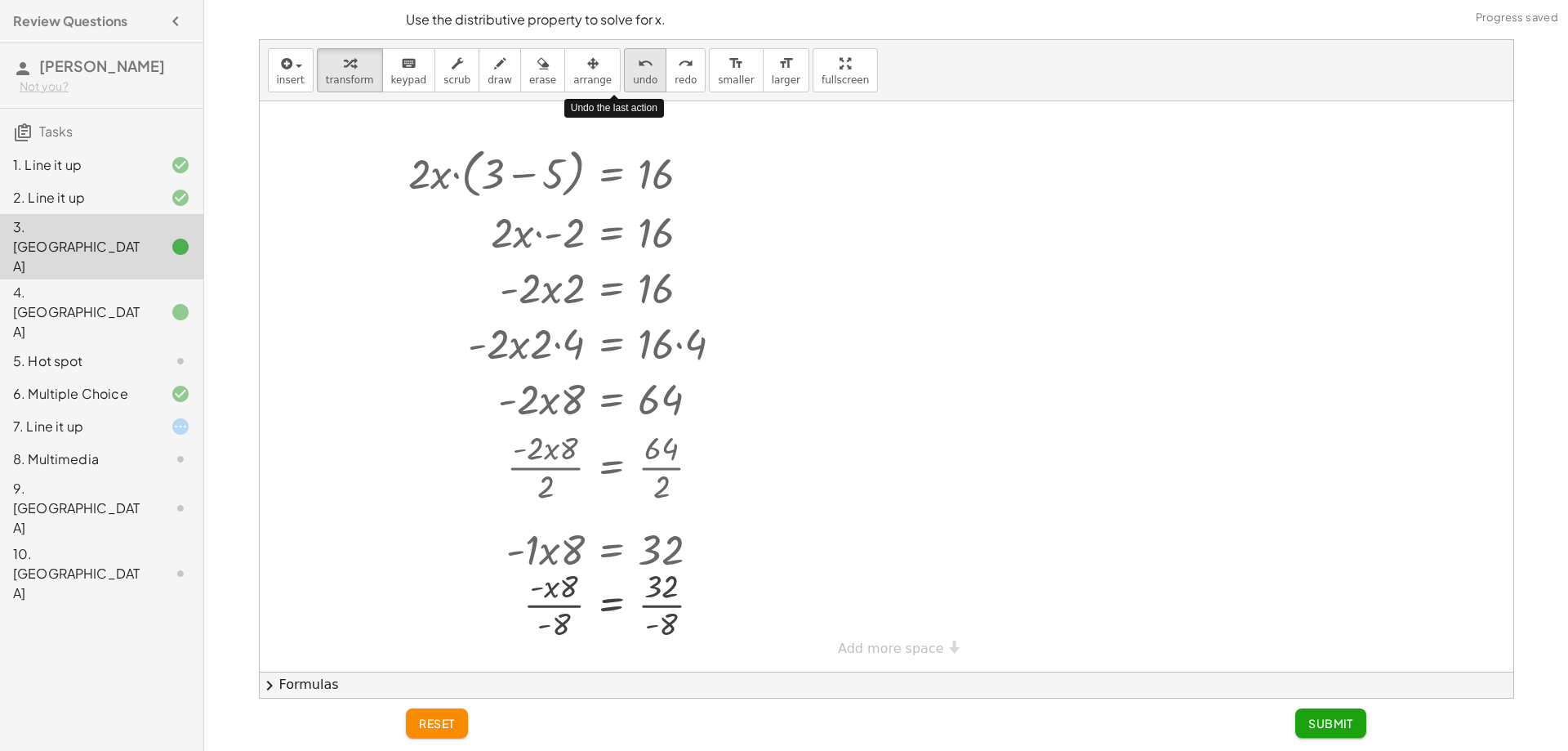
click at [625, 65] on button "undo undo" at bounding box center [644, 70] width 43 height 45
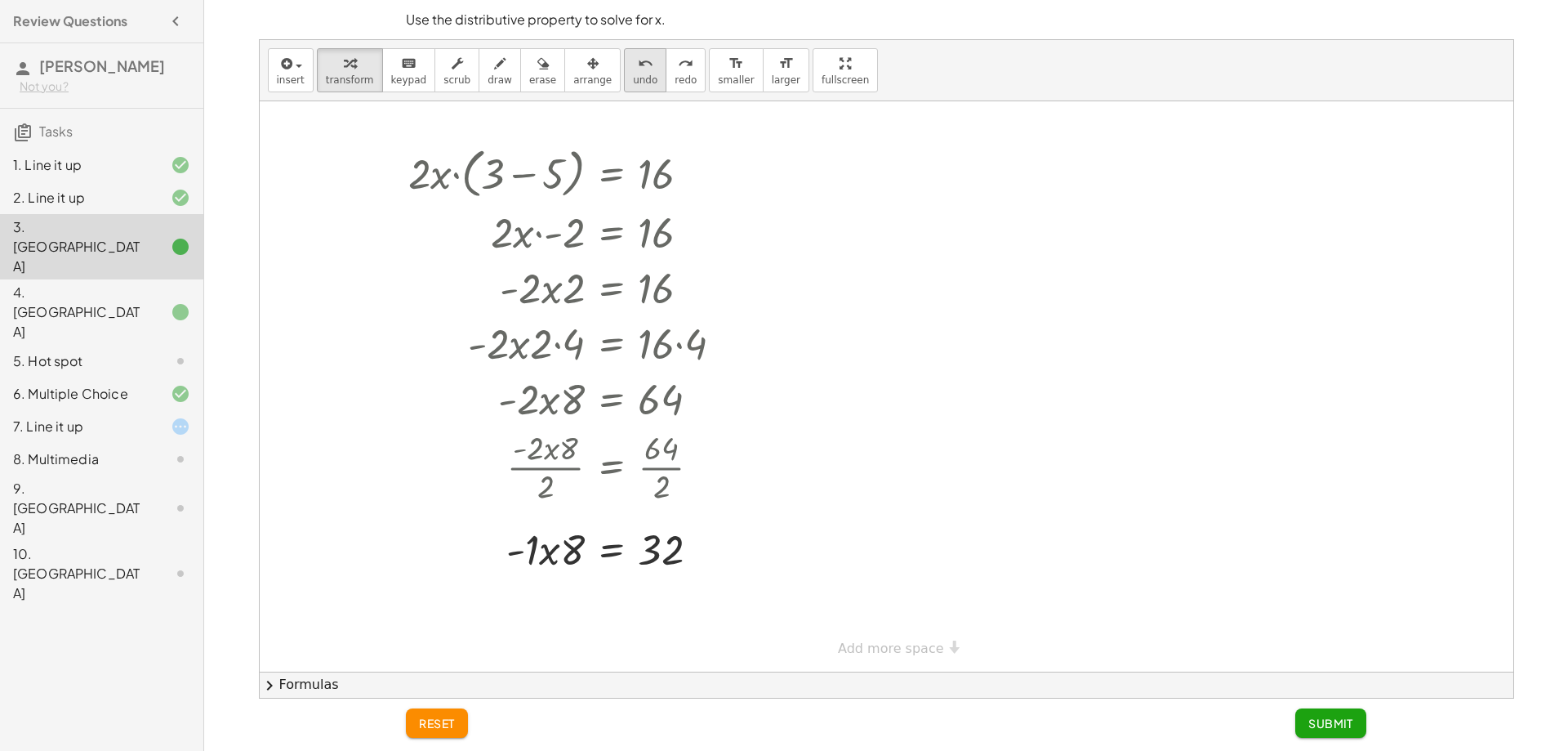
click at [625, 72] on button "undo undo" at bounding box center [644, 70] width 43 height 45
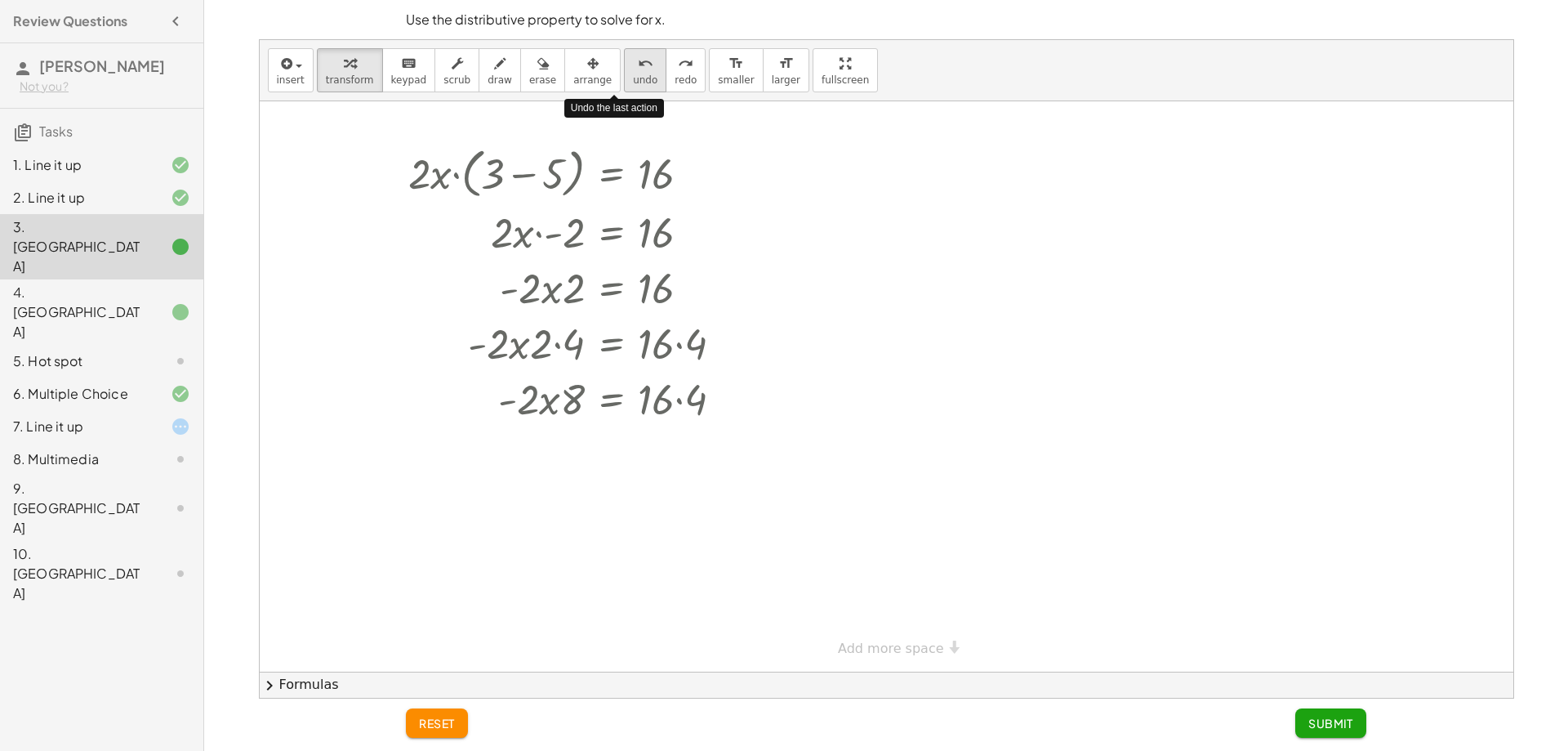
click at [625, 72] on button "undo undo" at bounding box center [644, 70] width 43 height 45
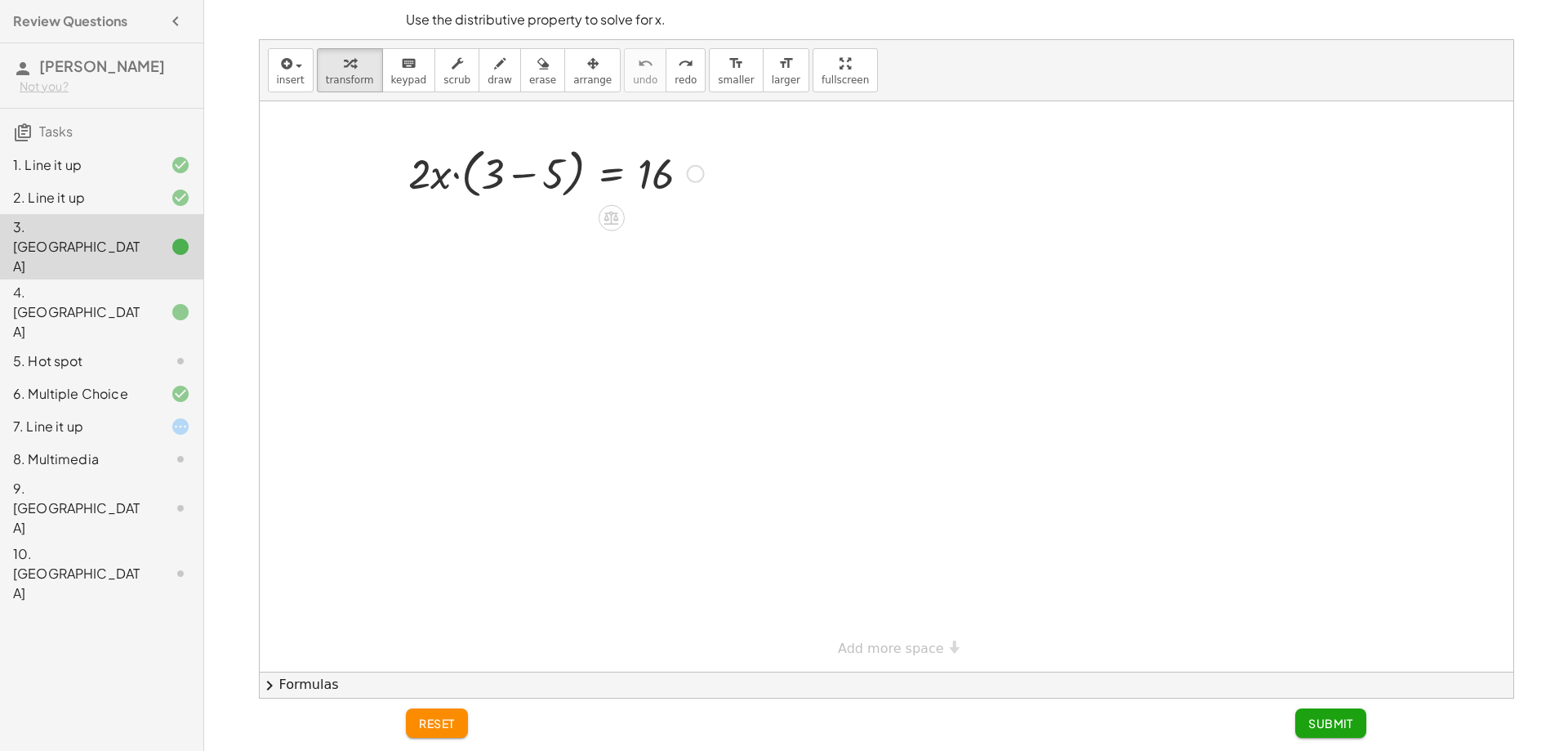
click at [493, 173] on div at bounding box center [555, 172] width 312 height 62
drag, startPoint x: 509, startPoint y: 173, endPoint x: 537, endPoint y: 181, distance: 29.1
click at [519, 174] on div at bounding box center [555, 172] width 312 height 62
click at [611, 221] on icon at bounding box center [612, 218] width 15 height 14
click at [605, 217] on div "×" at bounding box center [611, 218] width 26 height 26
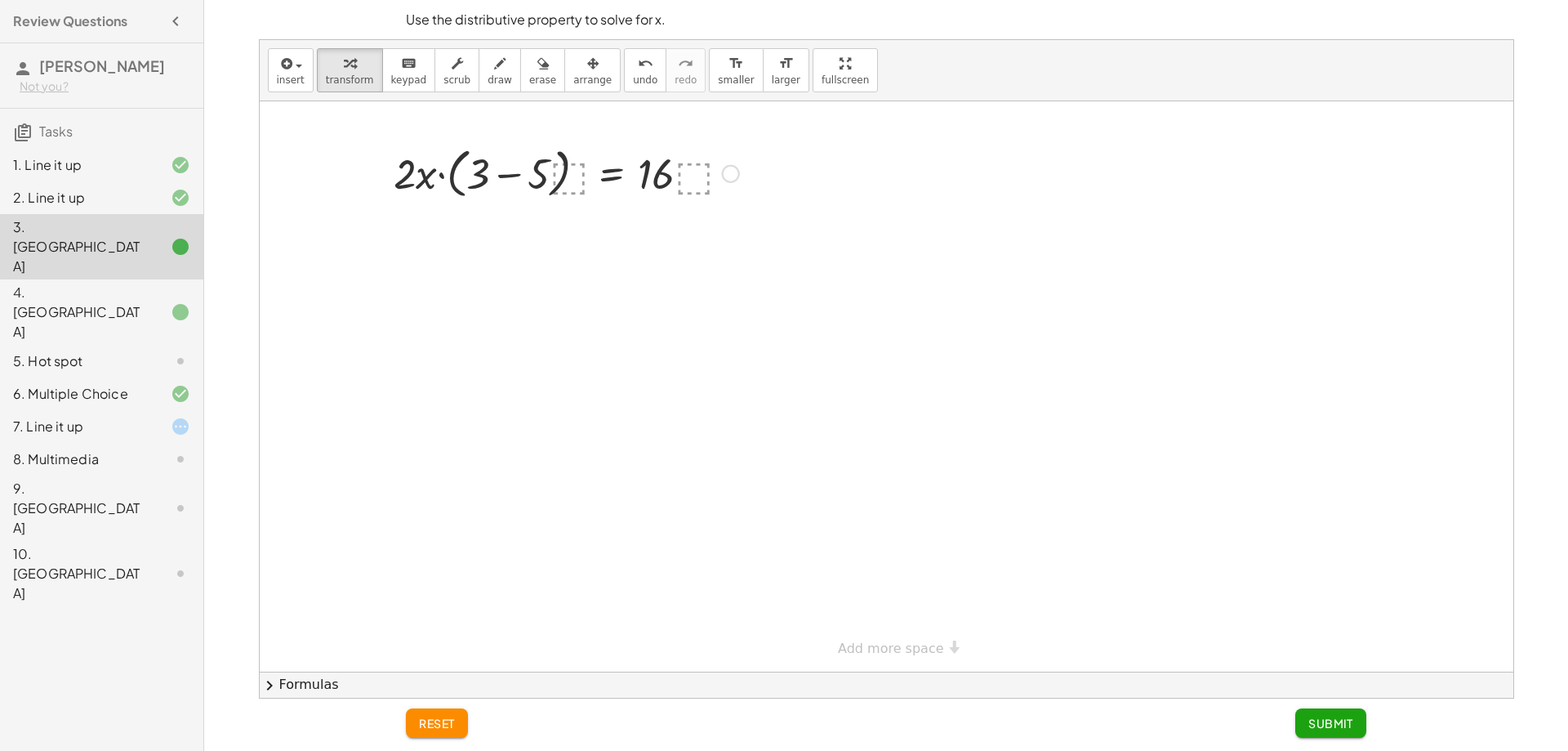
click at [512, 174] on div at bounding box center [556, 172] width 383 height 62
click at [464, 173] on div at bounding box center [574, 172] width 347 height 55
click at [464, 173] on div at bounding box center [556, 172] width 383 height 55
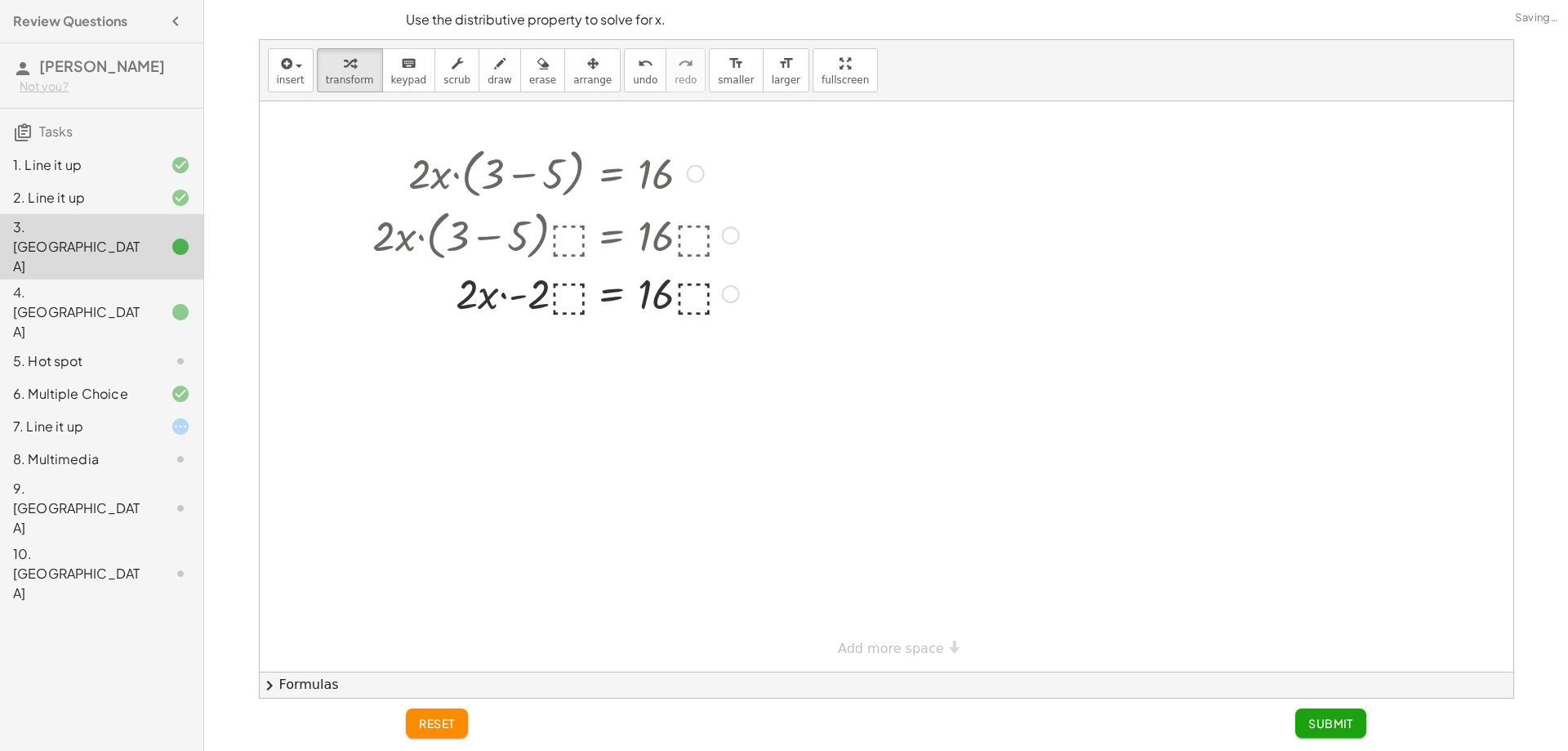
click at [569, 295] on div at bounding box center [556, 292] width 383 height 55
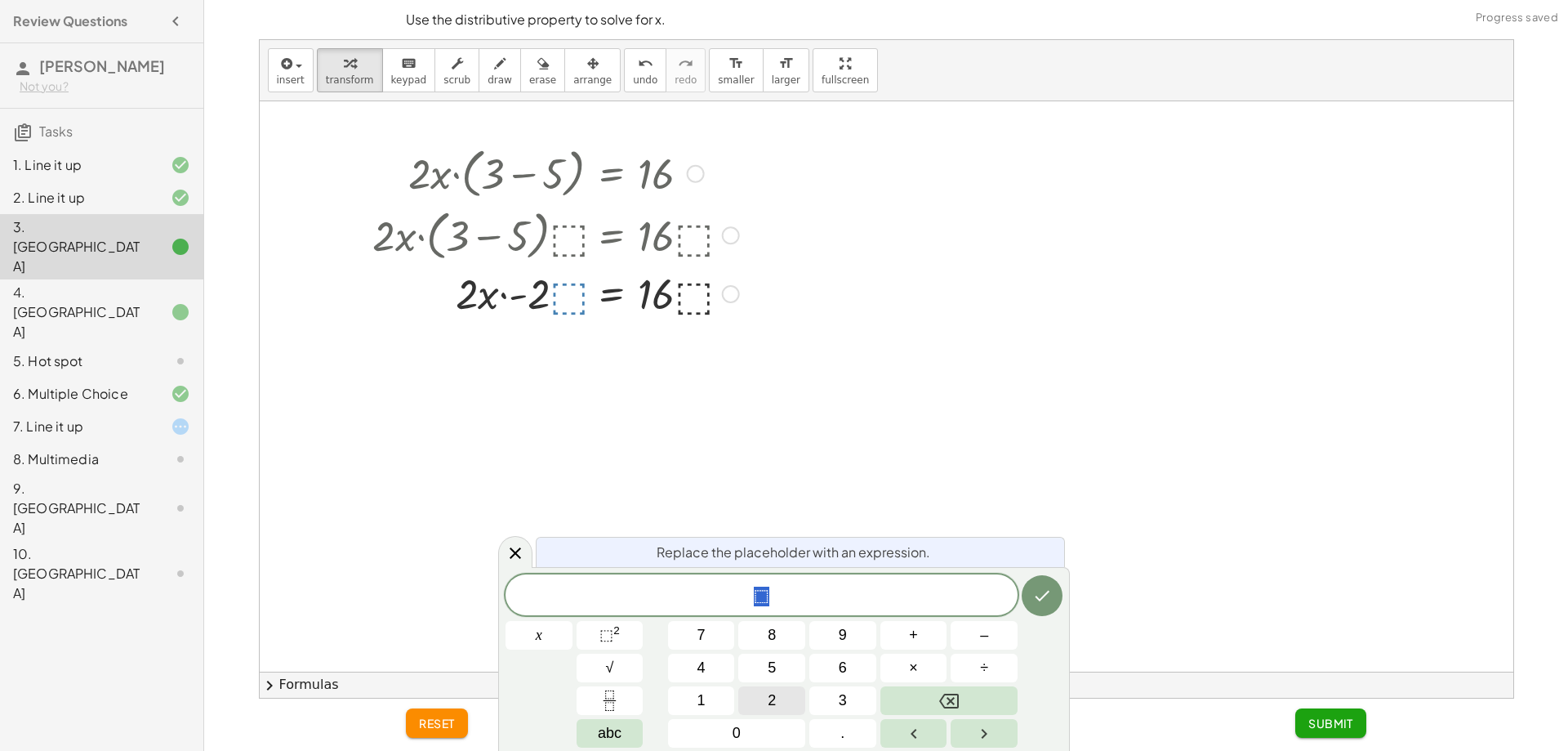
click at [764, 706] on button "2" at bounding box center [772, 700] width 67 height 28
click at [1029, 605] on button "Done" at bounding box center [1042, 596] width 41 height 41
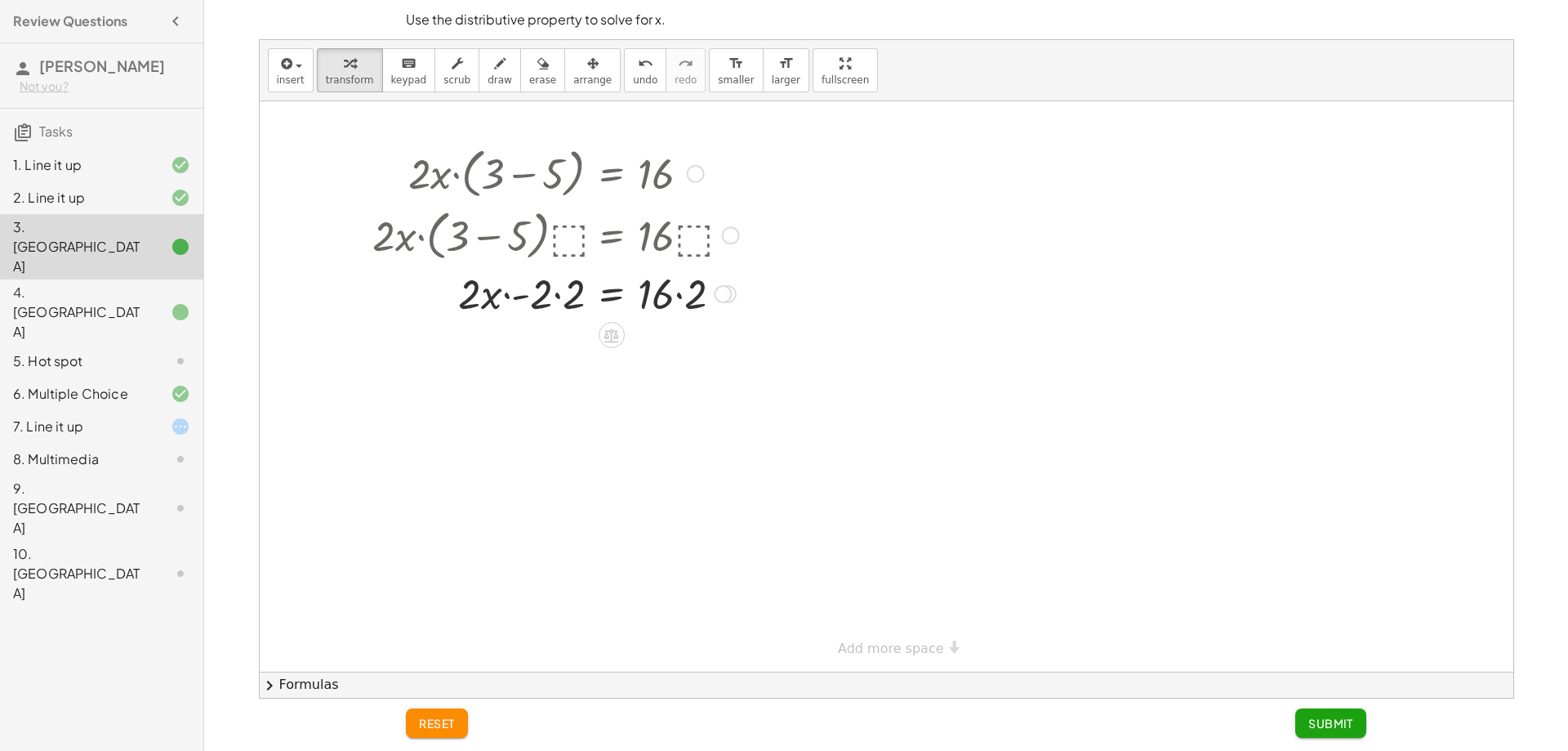
click at [555, 280] on div at bounding box center [556, 292] width 383 height 55
click at [679, 300] on div at bounding box center [540, 292] width 414 height 55
click at [681, 367] on div at bounding box center [556, 347] width 383 height 55
click at [546, 353] on div at bounding box center [556, 347] width 383 height 55
click at [638, 71] on icon "undo" at bounding box center [645, 64] width 15 height 20
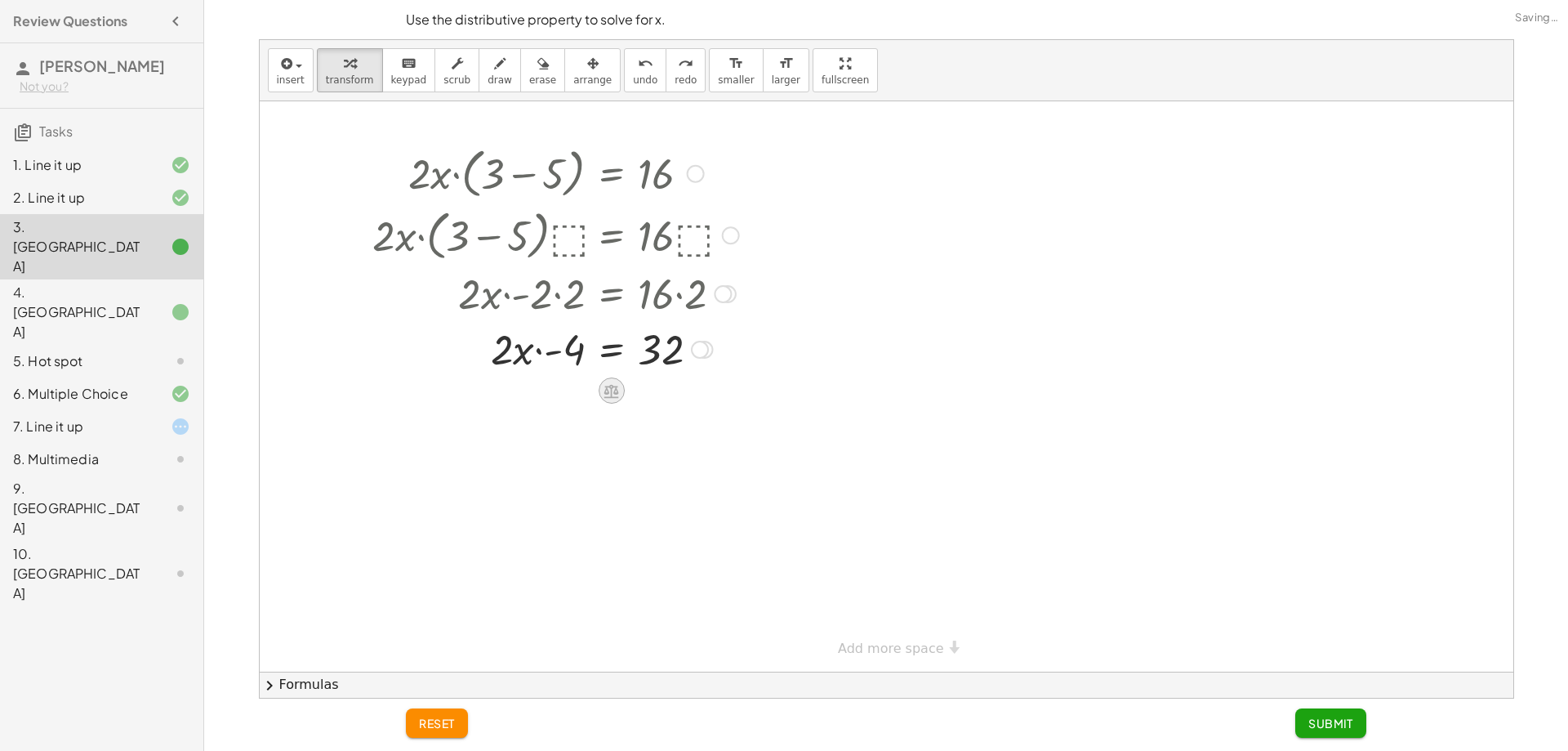
click at [607, 393] on icon at bounding box center [612, 390] width 15 height 14
click at [557, 388] on div "+" at bounding box center [546, 390] width 26 height 26
click at [565, 386] on div at bounding box center [580, 403] width 429 height 55
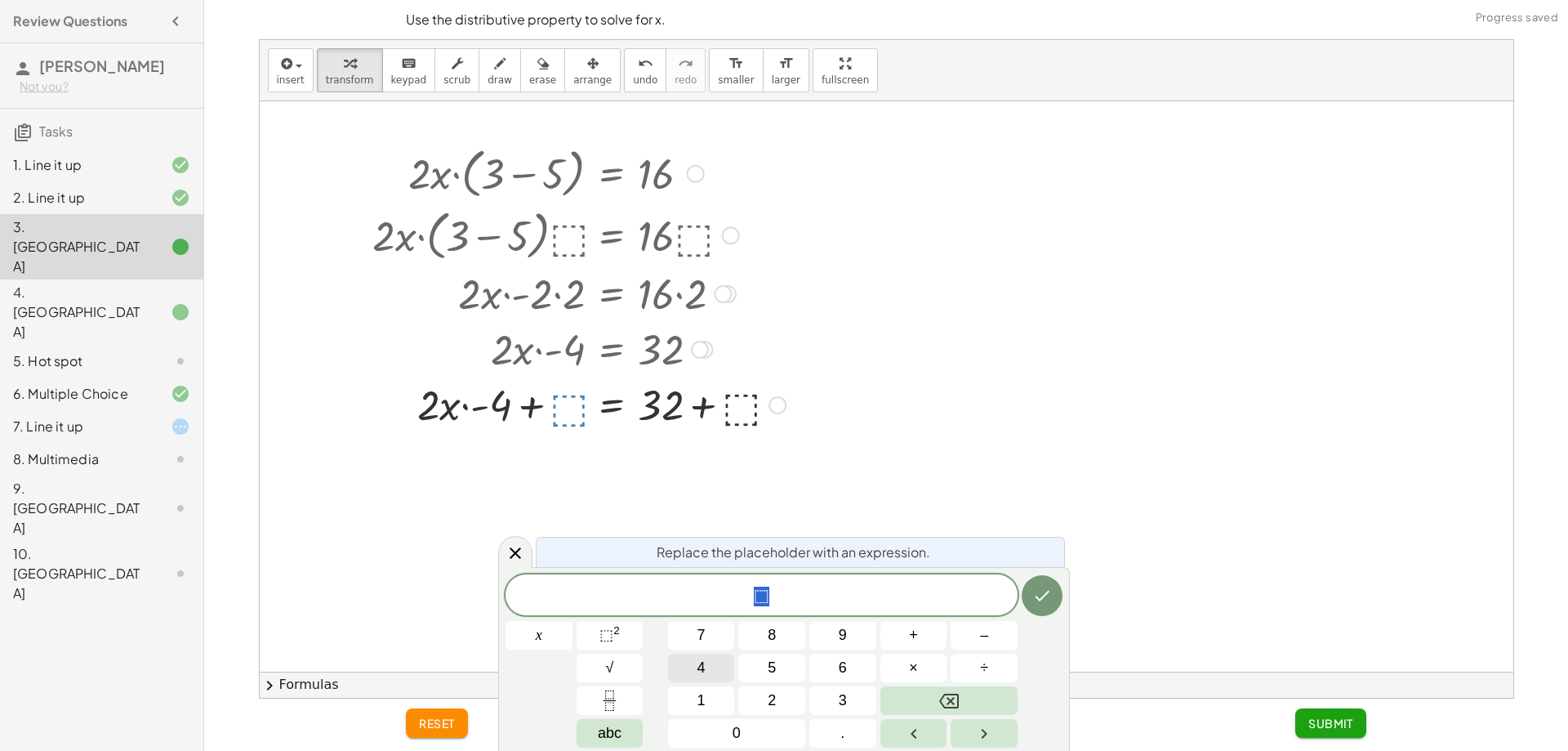
click at [714, 659] on button "4" at bounding box center [702, 667] width 67 height 28
click at [1035, 606] on button "Done" at bounding box center [1042, 596] width 41 height 41
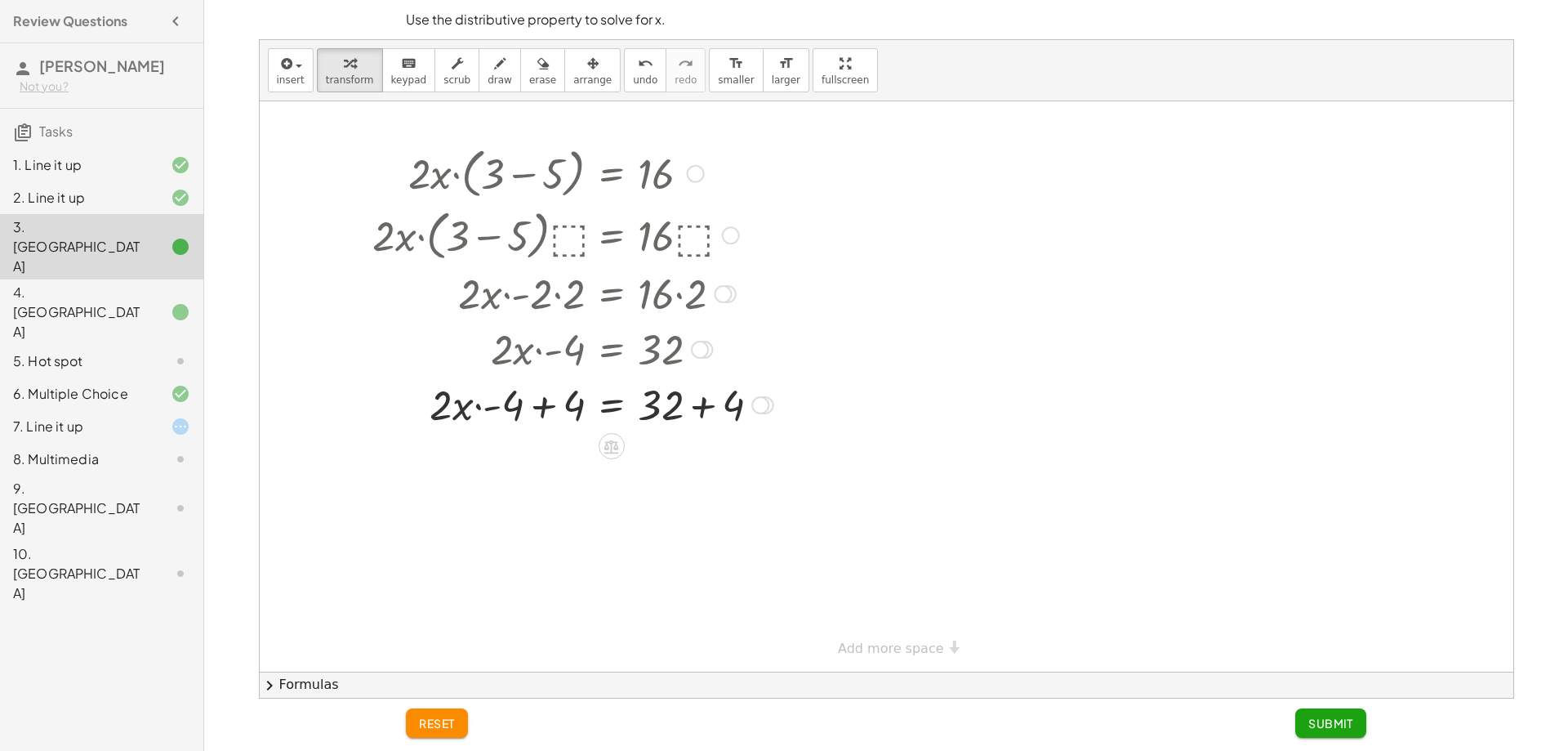
click at [746, 410] on div at bounding box center [574, 403] width 416 height 55
click at [581, 407] on div at bounding box center [556, 403] width 383 height 55
click at [548, 471] on div at bounding box center [574, 458] width 416 height 55
click at [527, 466] on div at bounding box center [574, 458] width 416 height 55
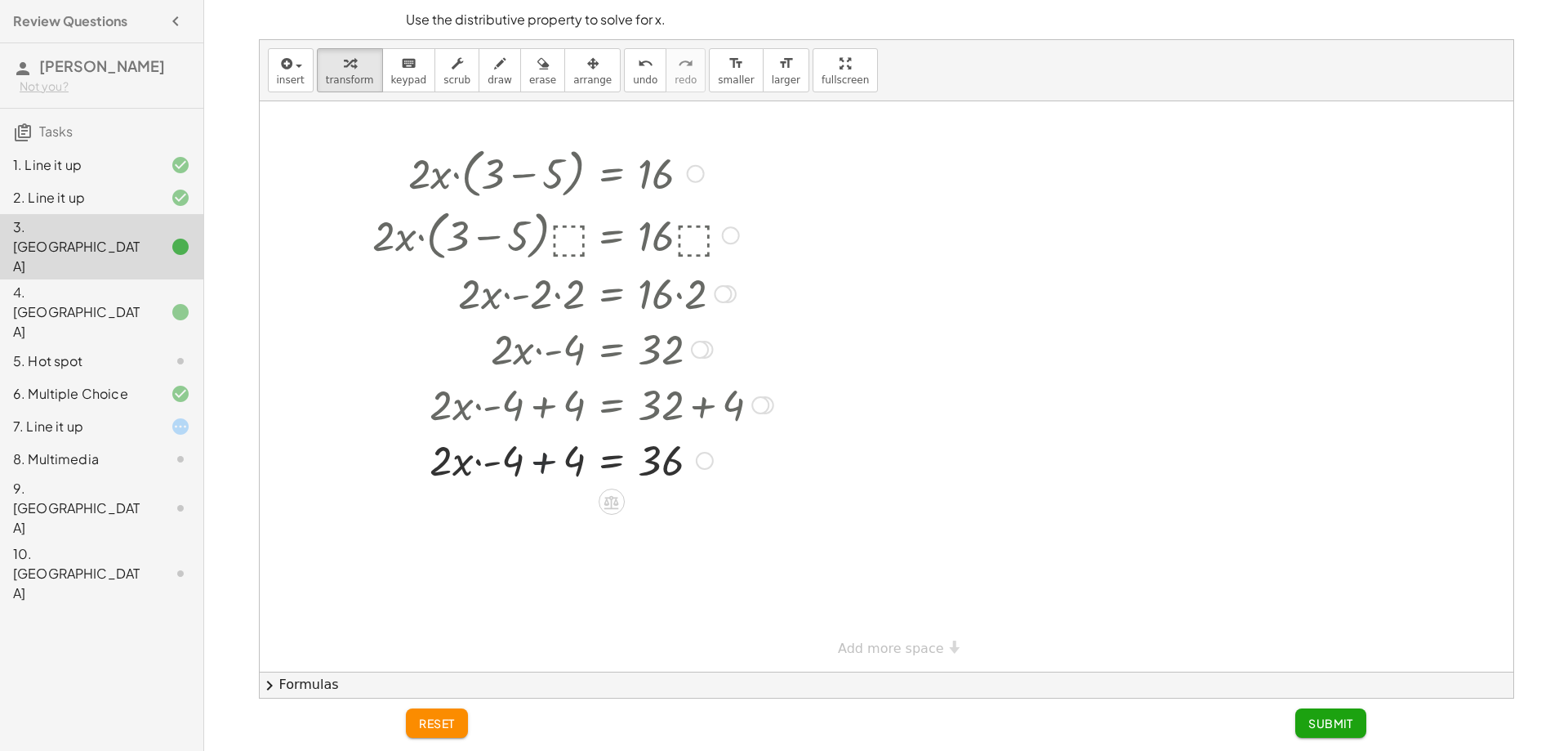
drag, startPoint x: 525, startPoint y: 453, endPoint x: 528, endPoint y: 466, distance: 13.3
click at [524, 461] on div at bounding box center [574, 458] width 416 height 55
click at [528, 467] on div at bounding box center [574, 458] width 416 height 55
click at [535, 466] on div at bounding box center [574, 458] width 416 height 55
click at [544, 437] on div at bounding box center [574, 458] width 416 height 55
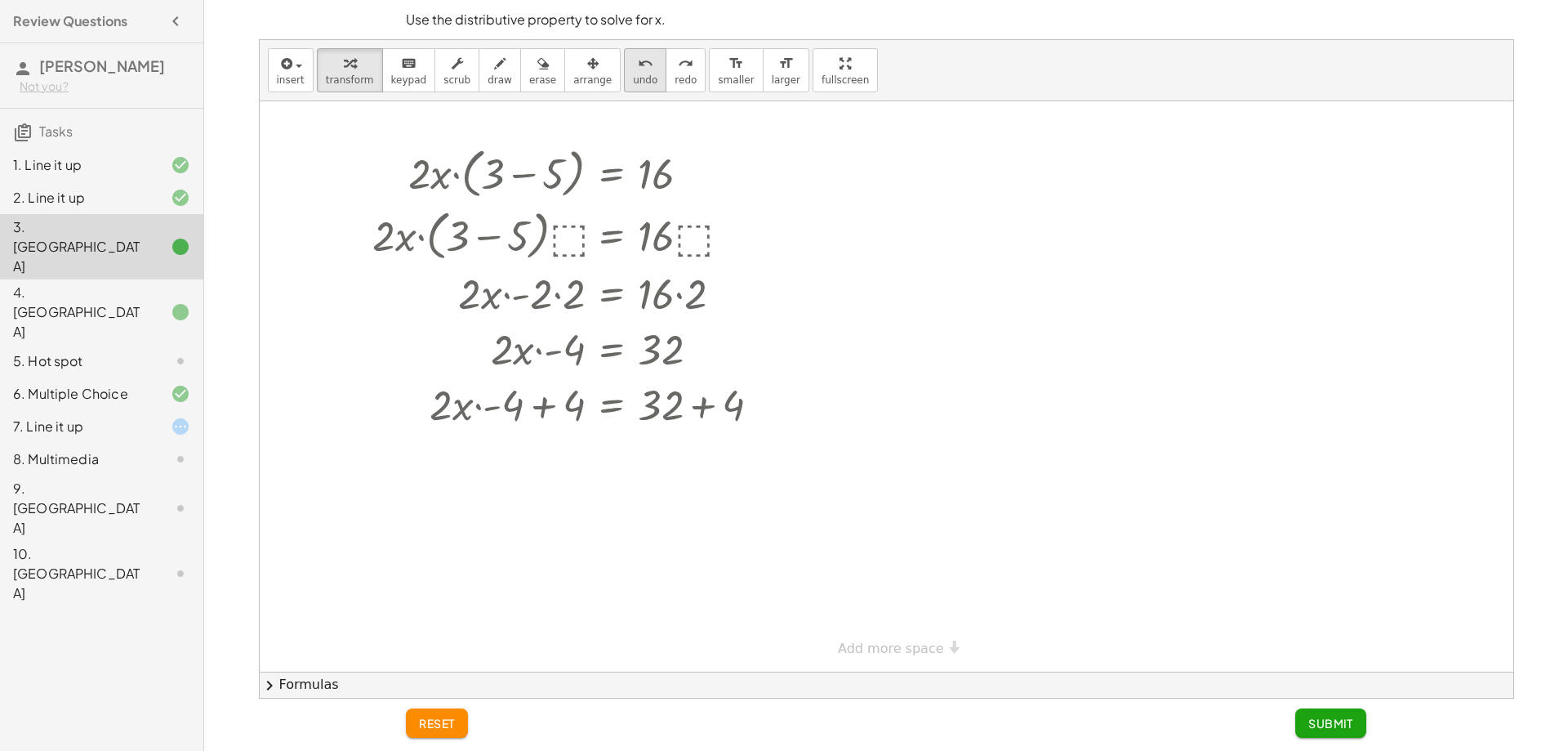
click at [633, 65] on div "undo" at bounding box center [644, 63] width 25 height 20
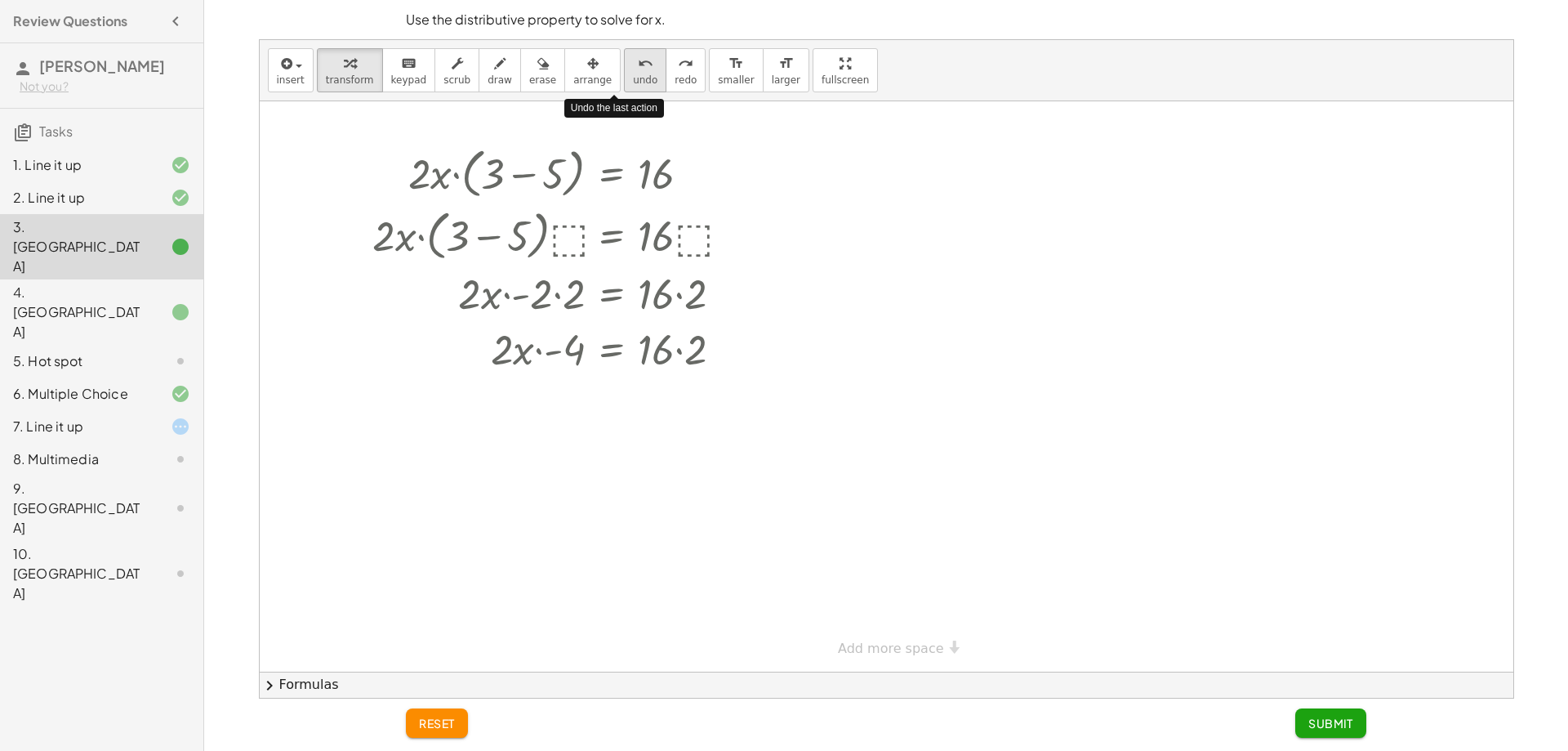
click at [633, 65] on div "undo" at bounding box center [644, 63] width 25 height 20
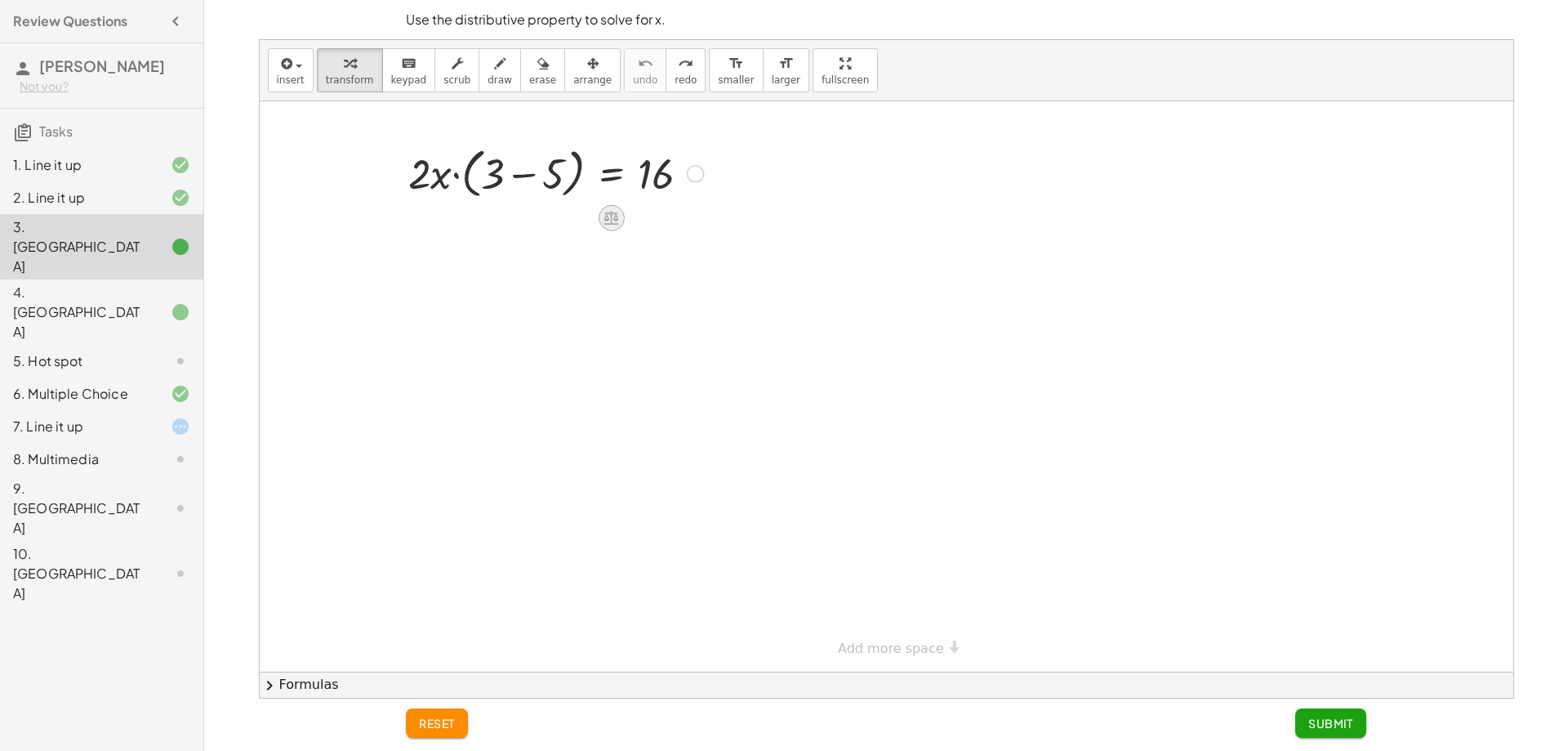
click at [606, 205] on div at bounding box center [611, 218] width 26 height 26
click at [650, 218] on div "÷" at bounding box center [644, 218] width 26 height 26
click at [570, 168] on div at bounding box center [555, 172] width 312 height 62
click at [614, 214] on icon at bounding box center [612, 218] width 15 height 14
click at [612, 217] on span "×" at bounding box center [612, 218] width 10 height 24
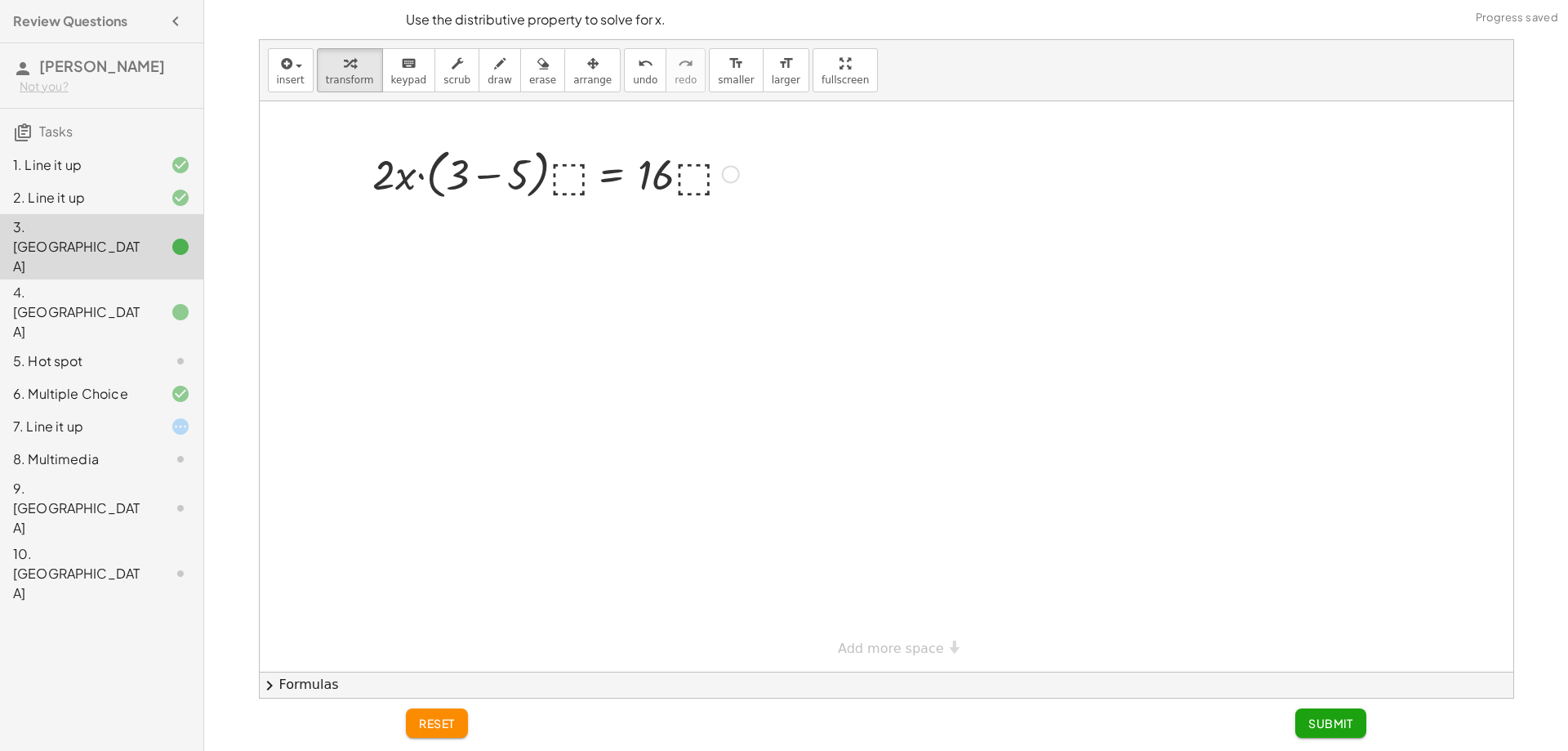
click at [612, 174] on div "· 2 · x · ( + 3 − 5 ) = 16 · 2 · x · ( + 3 − 5 ) = 16 · ⬚ · · ⬚" at bounding box center [612, 174] width 0 height 0
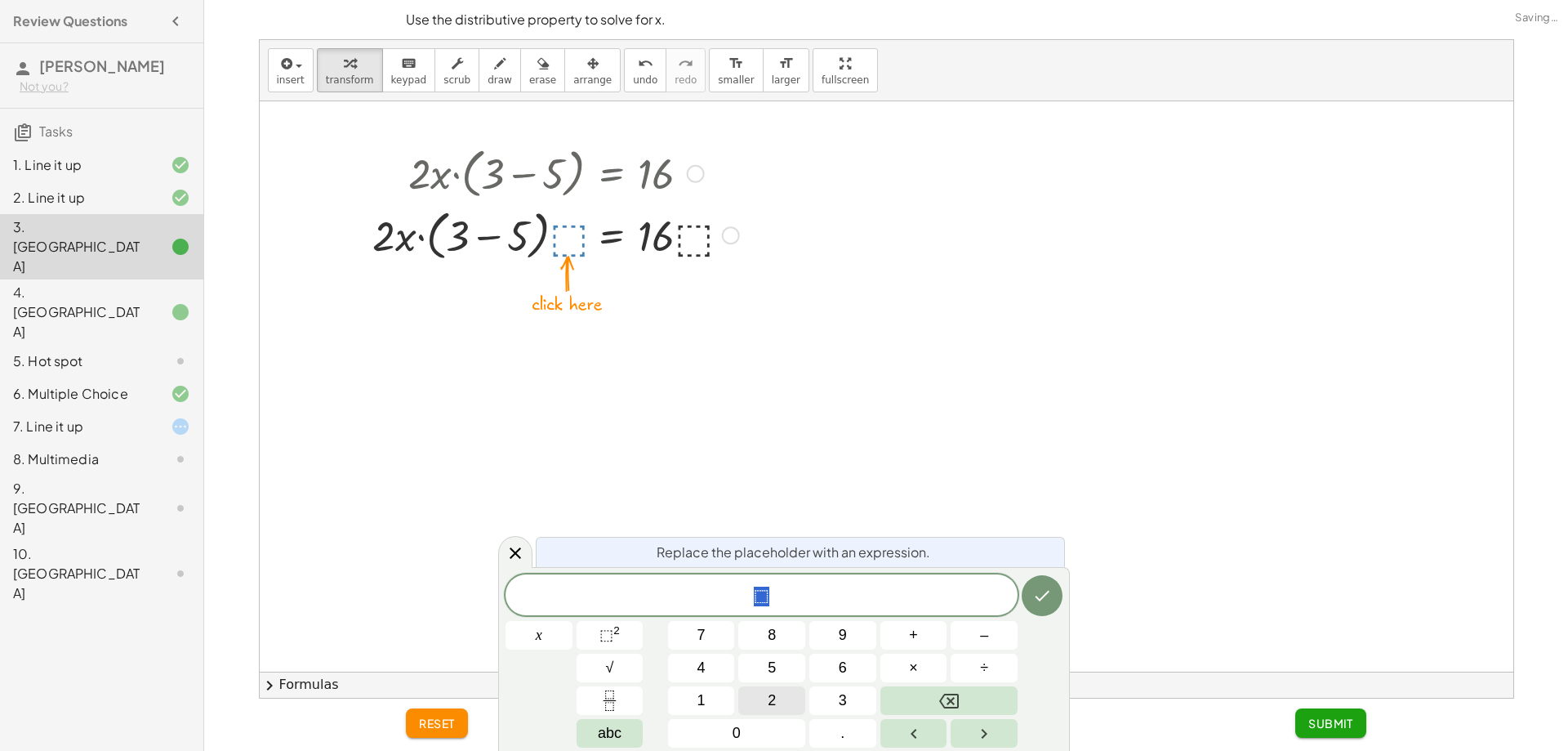
click at [777, 712] on button "2" at bounding box center [772, 700] width 67 height 28
click at [1054, 590] on button "Done" at bounding box center [1042, 596] width 41 height 41
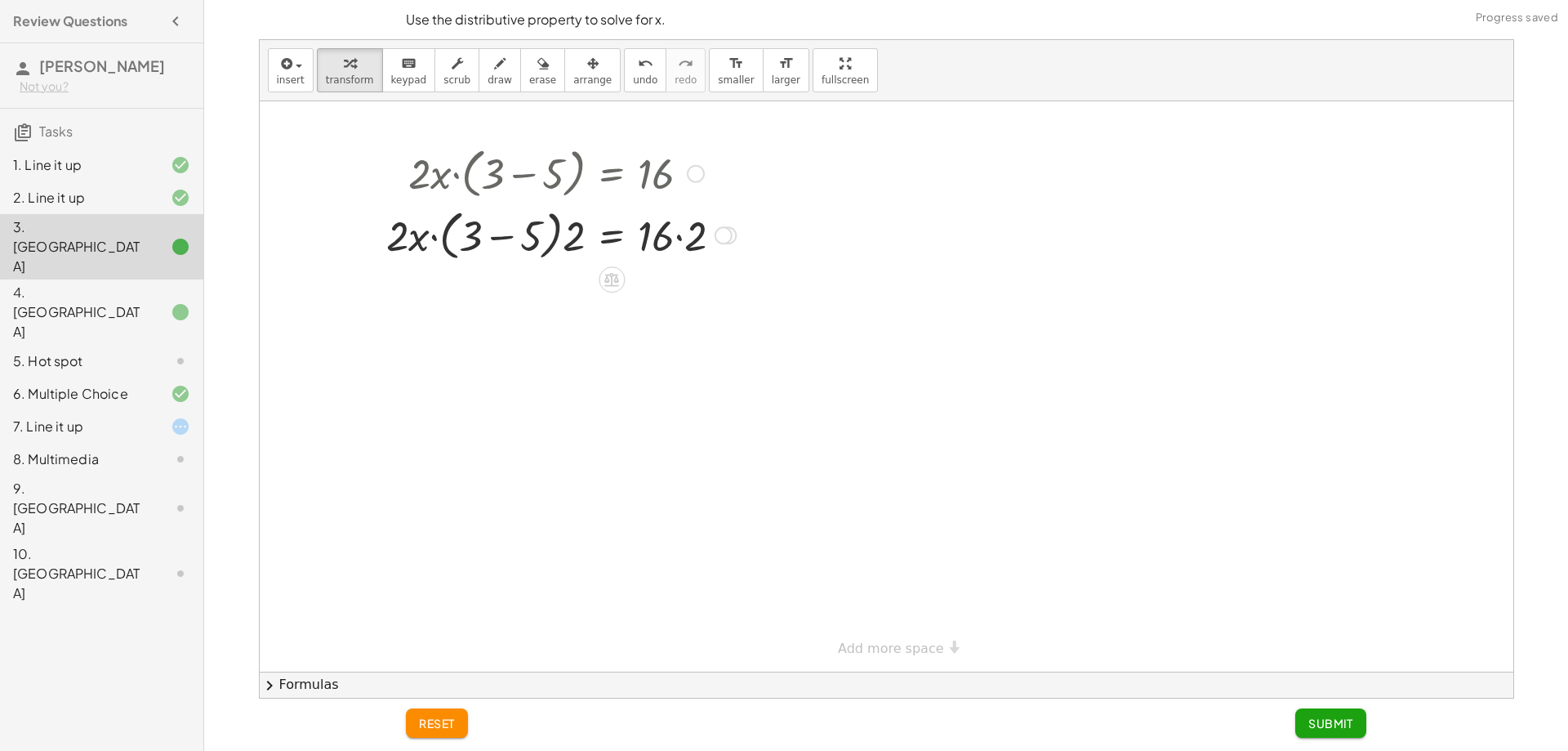
click at [560, 215] on div at bounding box center [561, 235] width 366 height 62
click at [564, 235] on div at bounding box center [561, 235] width 366 height 62
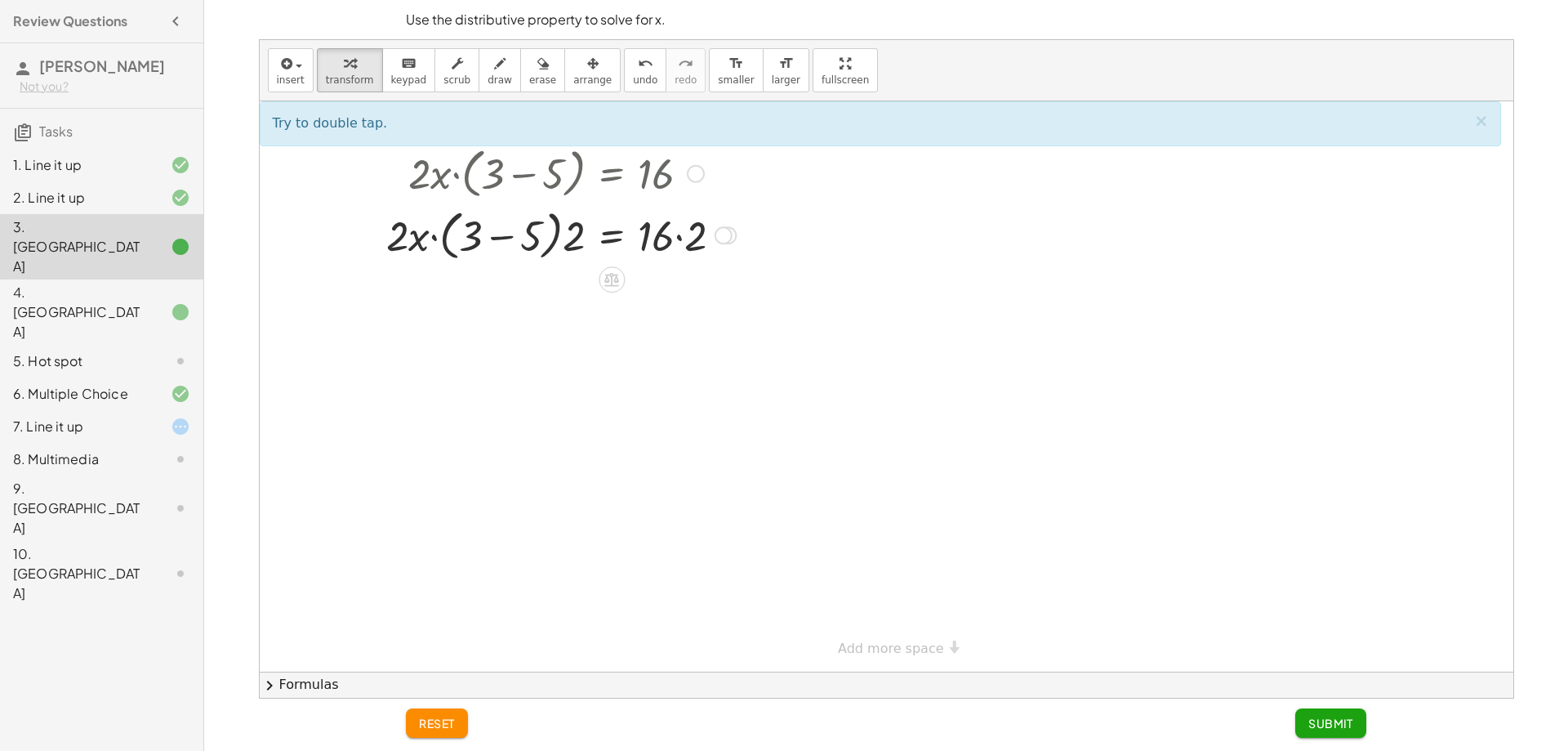
click at [694, 245] on div at bounding box center [561, 235] width 366 height 62
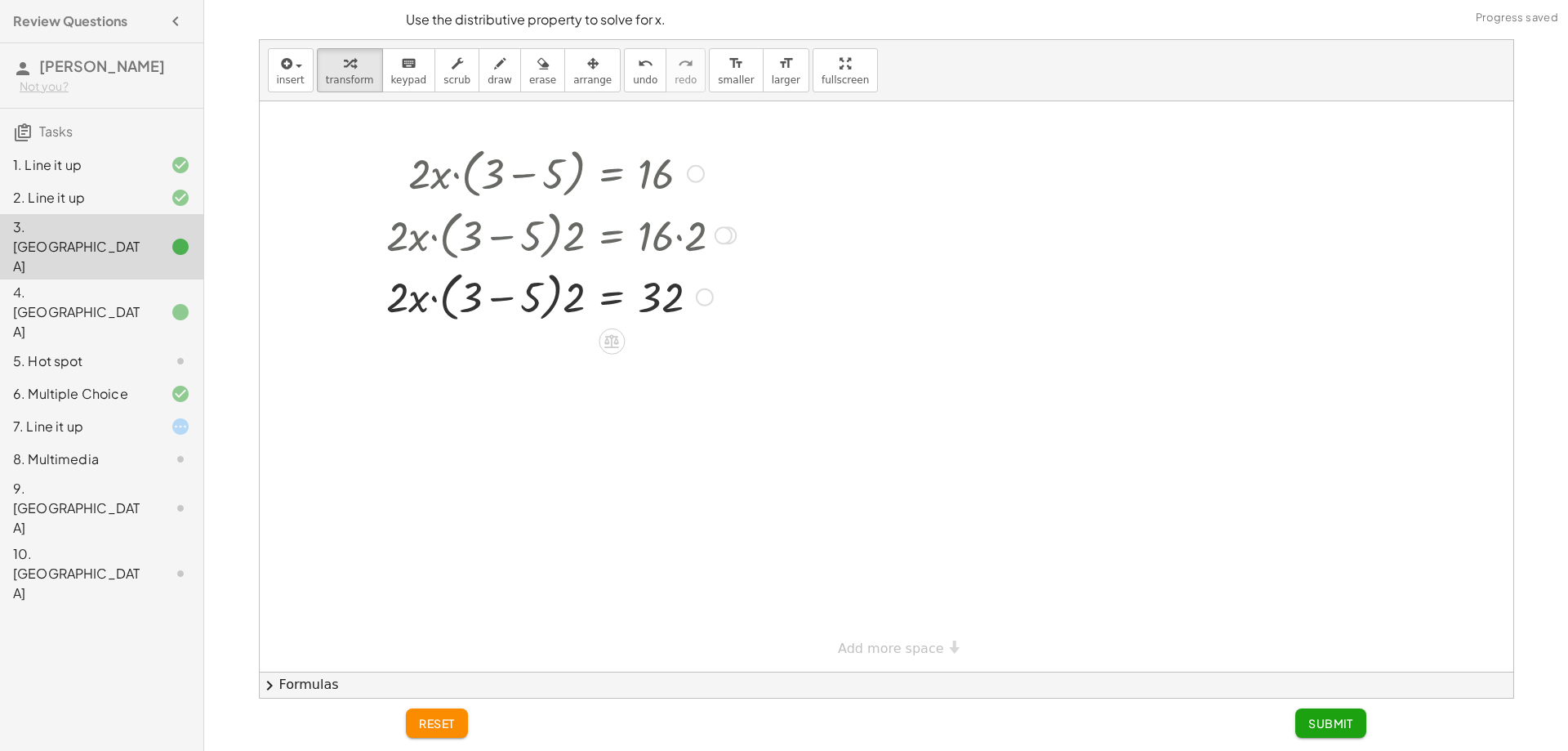
click at [479, 273] on div at bounding box center [561, 295] width 366 height 62
click at [508, 293] on div at bounding box center [561, 295] width 366 height 62
click at [574, 289] on div at bounding box center [561, 295] width 366 height 55
click at [496, 302] on div at bounding box center [524, 295] width 439 height 62
click at [633, 75] on span "undo" at bounding box center [644, 80] width 25 height 12
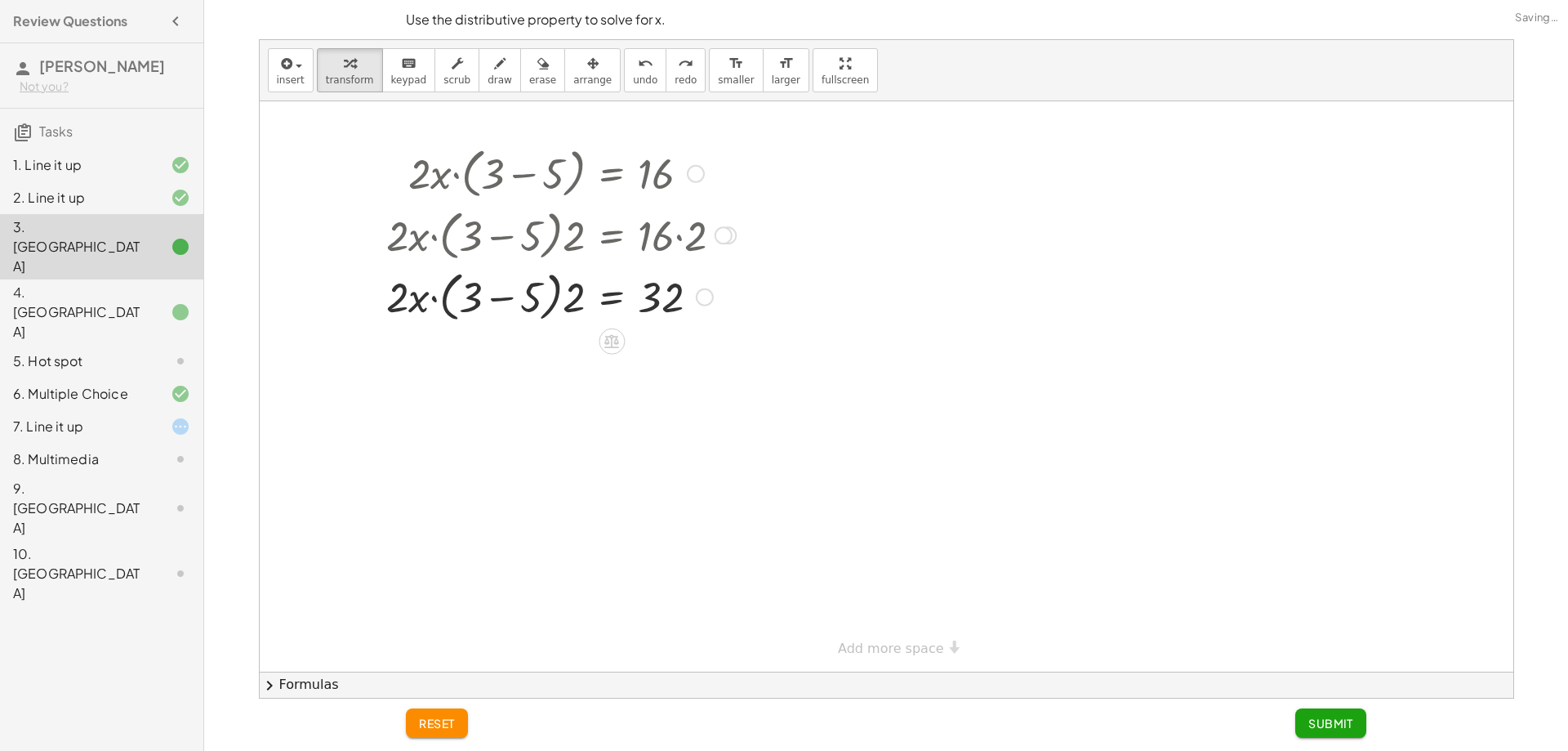
click at [493, 289] on div at bounding box center [524, 295] width 439 height 62
click at [496, 363] on div at bounding box center [561, 354] width 366 height 55
drag, startPoint x: 495, startPoint y: 365, endPoint x: 504, endPoint y: 365, distance: 9.0
click at [502, 365] on div at bounding box center [561, 354] width 366 height 55
click at [523, 362] on div at bounding box center [561, 354] width 366 height 55
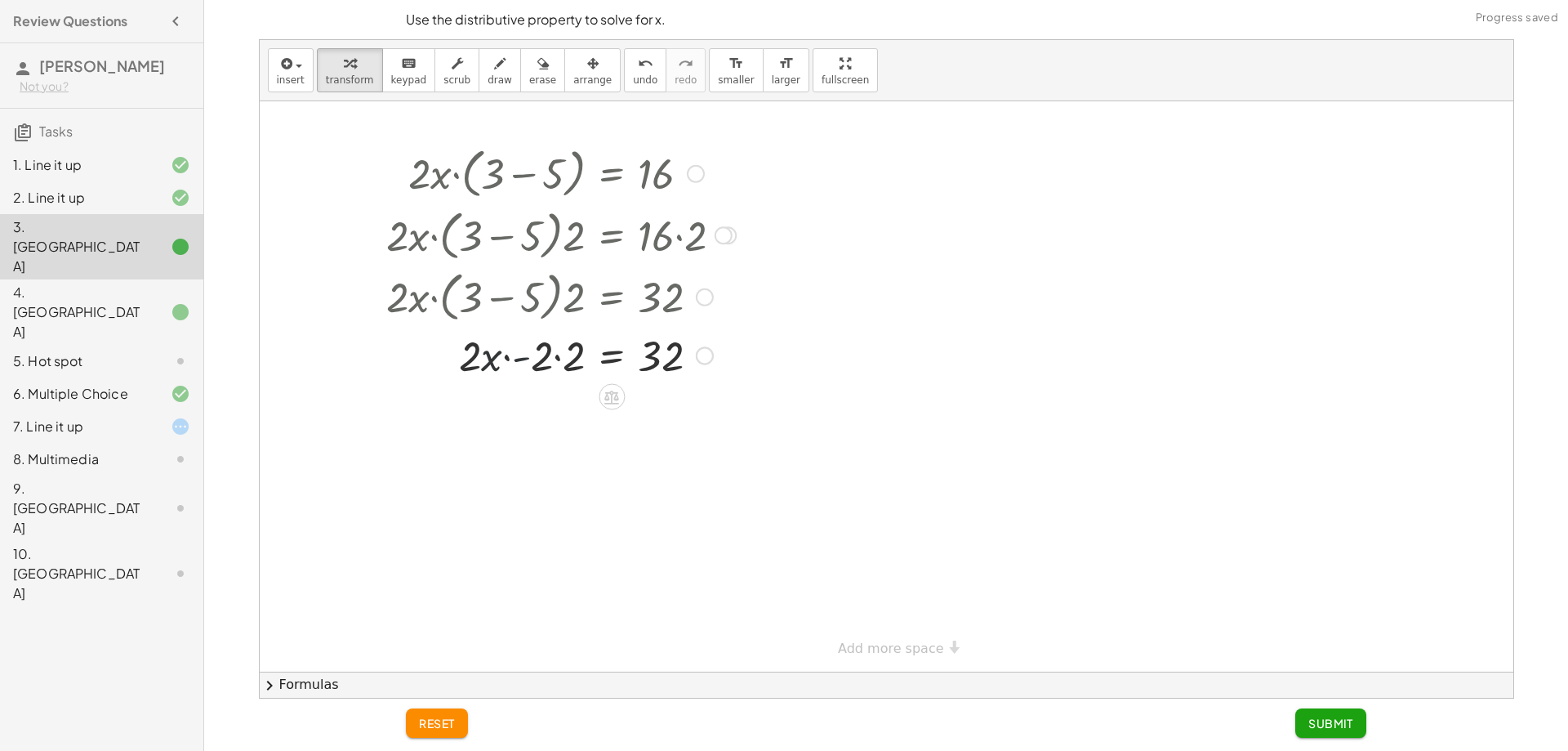
click at [534, 361] on div at bounding box center [561, 354] width 366 height 55
click at [544, 361] on div at bounding box center [555, 354] width 375 height 55
click at [562, 402] on div at bounding box center [561, 410] width 366 height 55
click at [560, 403] on div at bounding box center [561, 410] width 366 height 55
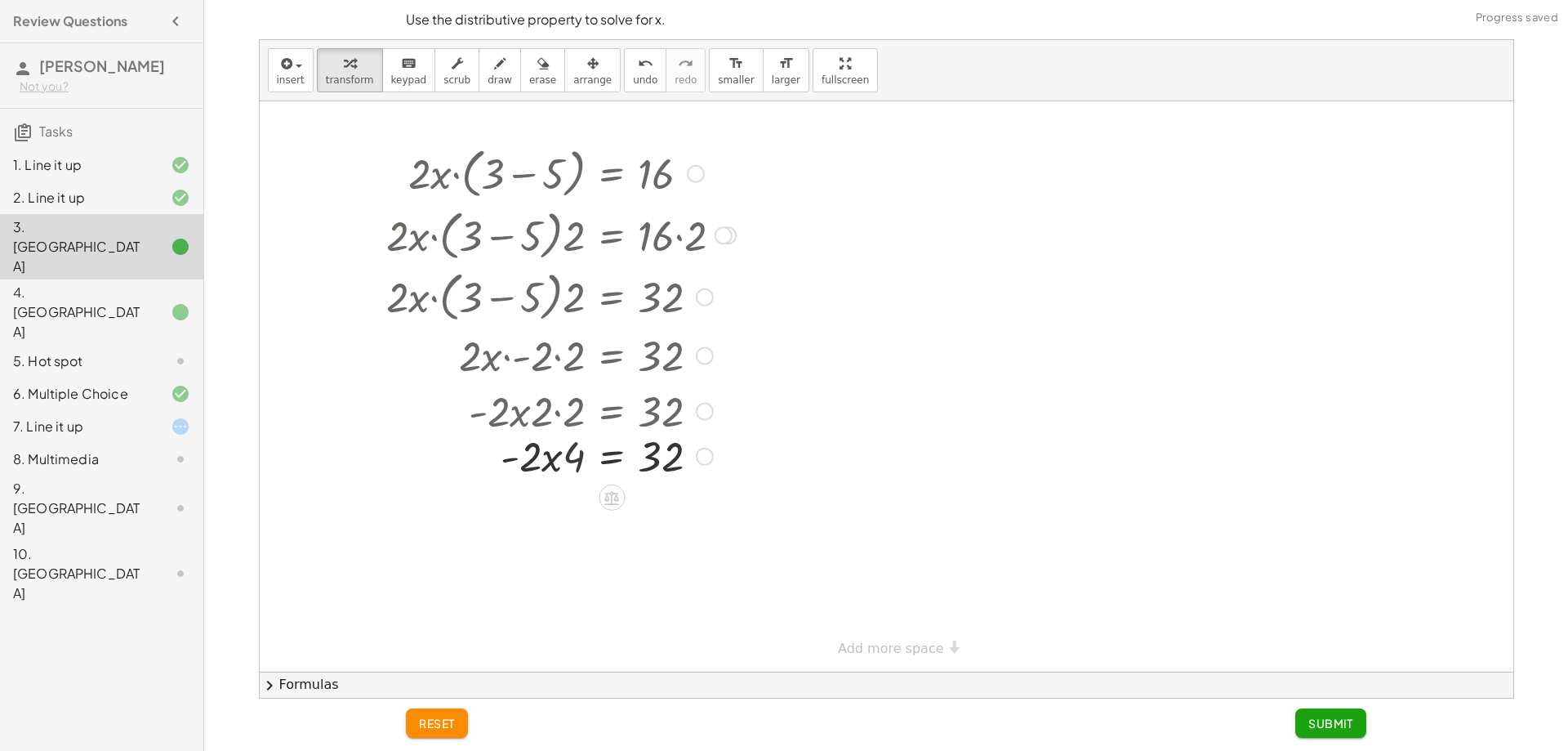
click at [550, 415] on div at bounding box center [544, 410] width 398 height 55
click at [624, 87] on button "undo undo" at bounding box center [644, 70] width 43 height 45
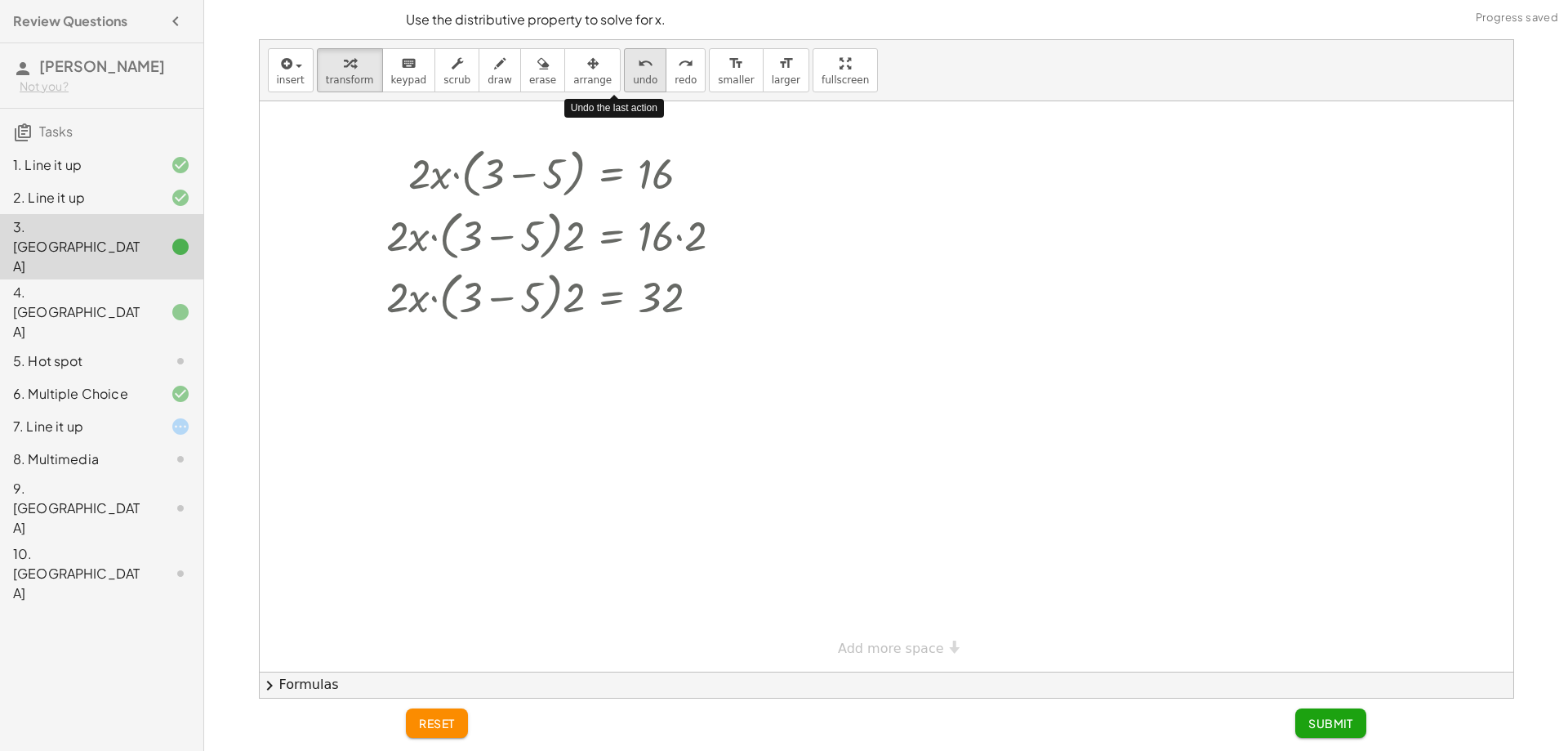
click at [624, 87] on button "undo undo" at bounding box center [644, 70] width 43 height 45
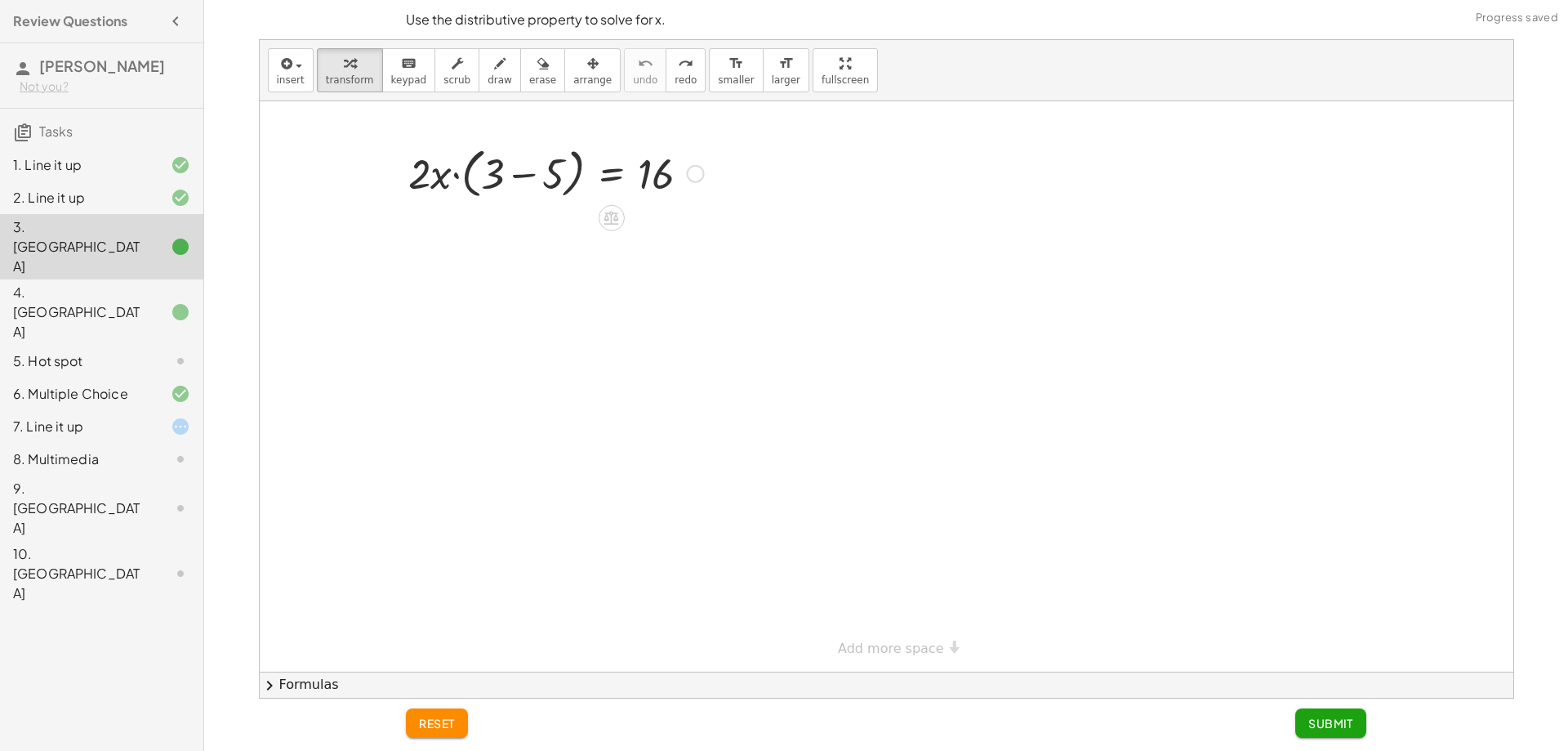
click at [597, 210] on div at bounding box center [886, 386] width 1253 height 570
click at [615, 235] on div at bounding box center [886, 386] width 1253 height 570
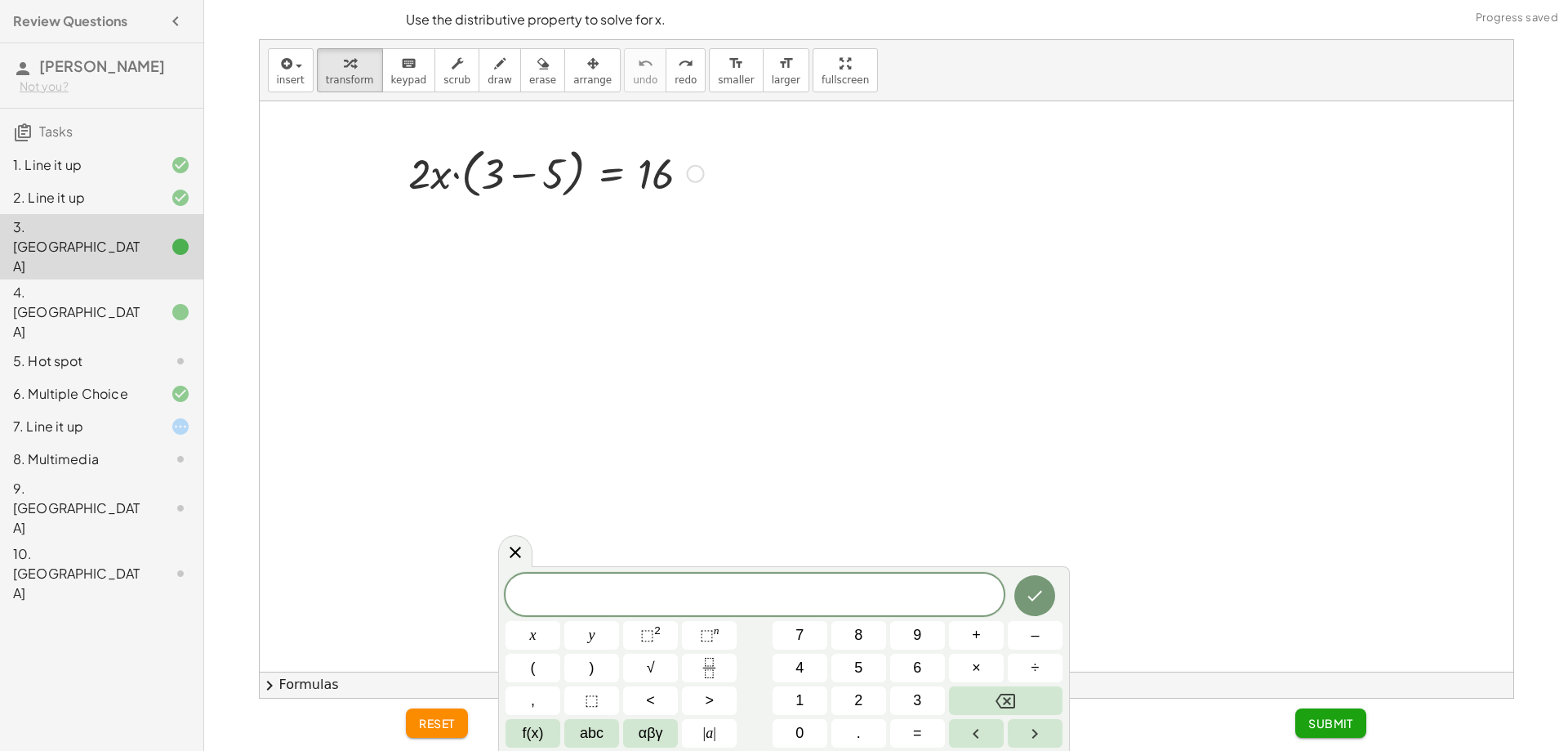
click at [613, 226] on div at bounding box center [611, 218] width 26 height 26
click at [1031, 631] on span "–" at bounding box center [1034, 635] width 8 height 22
click at [870, 700] on button "2" at bounding box center [859, 700] width 55 height 28
click at [1041, 591] on icon "Done" at bounding box center [1035, 596] width 20 height 20
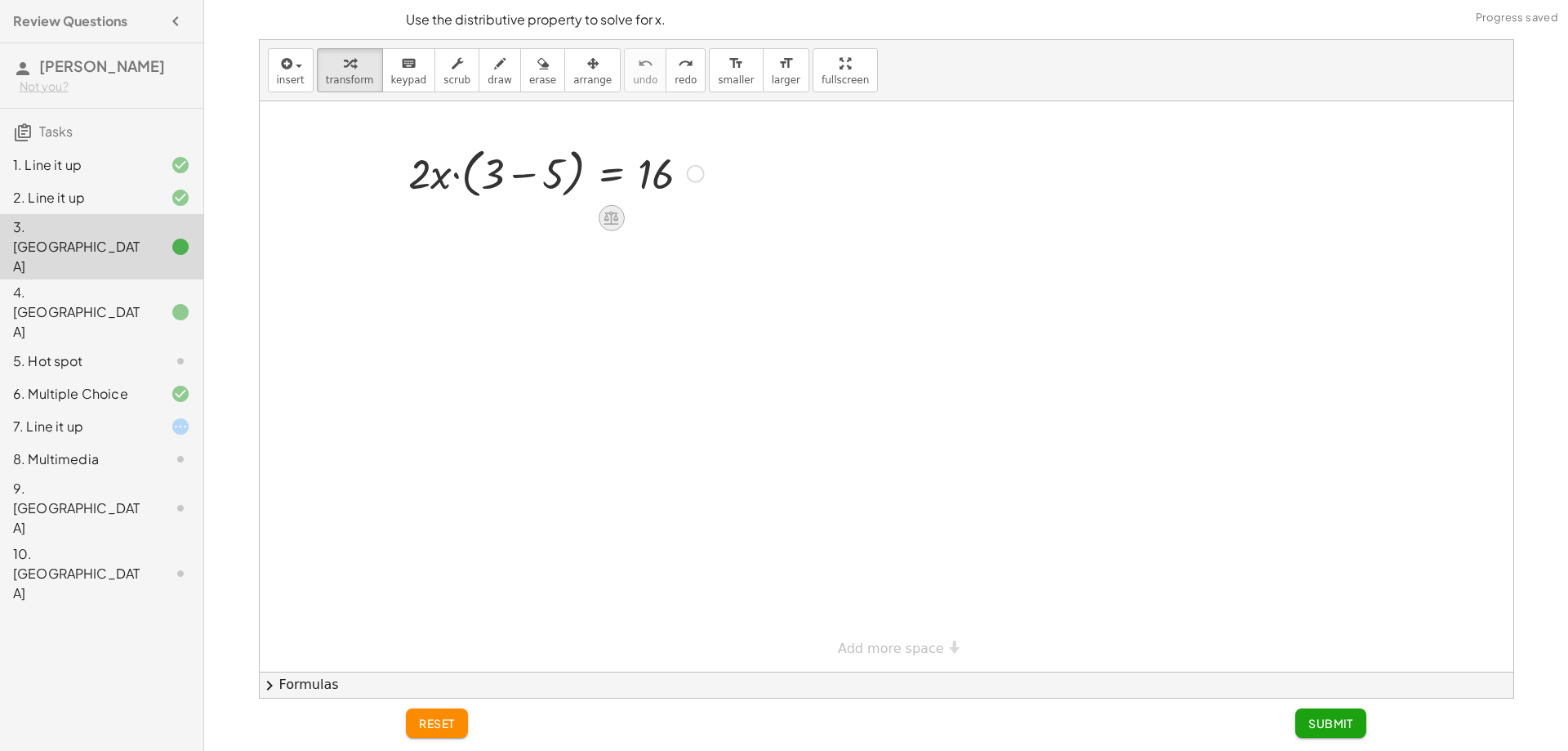
click at [601, 215] on div at bounding box center [611, 218] width 26 height 26
click at [577, 225] on span "−" at bounding box center [579, 218] width 10 height 24
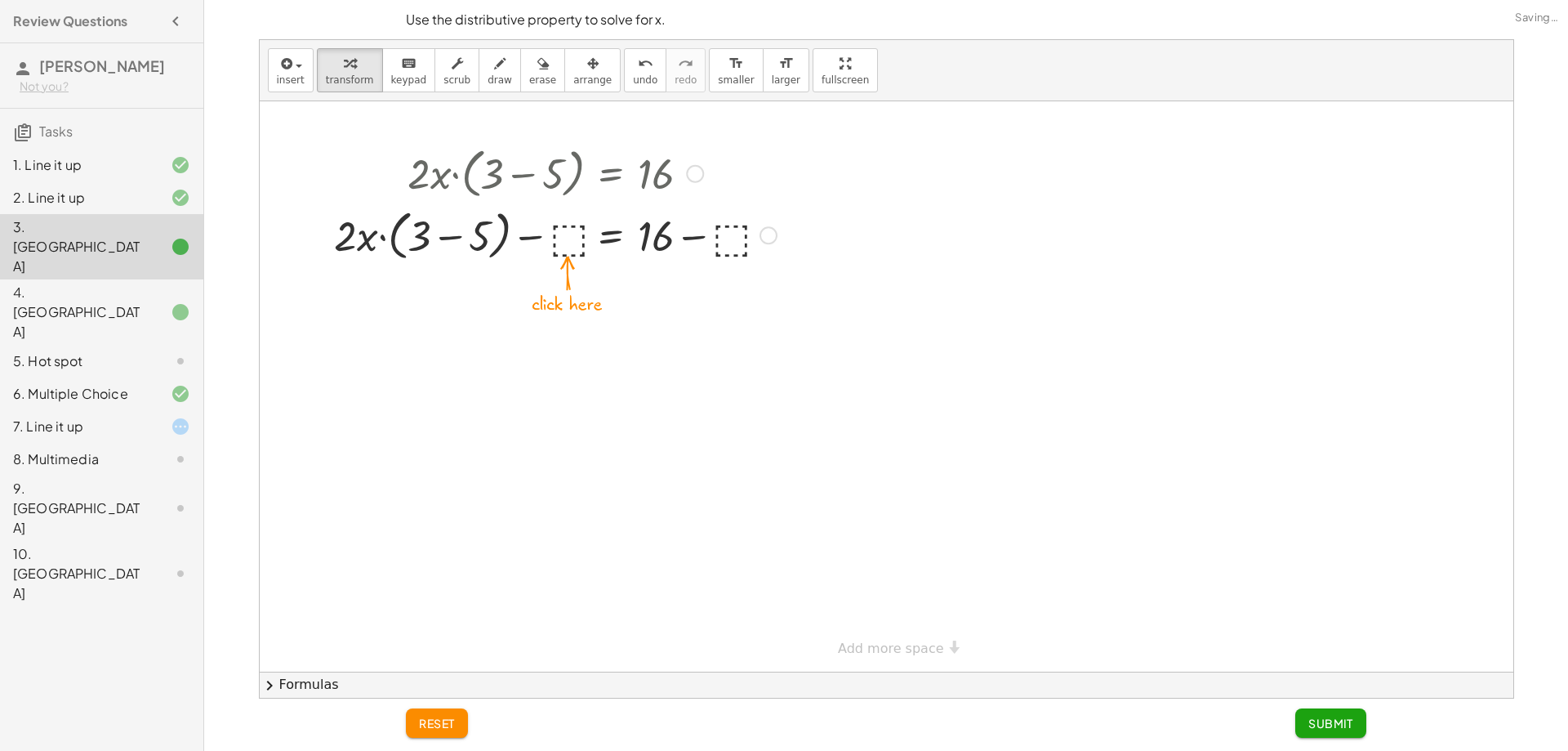
click at [575, 239] on div at bounding box center [555, 235] width 458 height 62
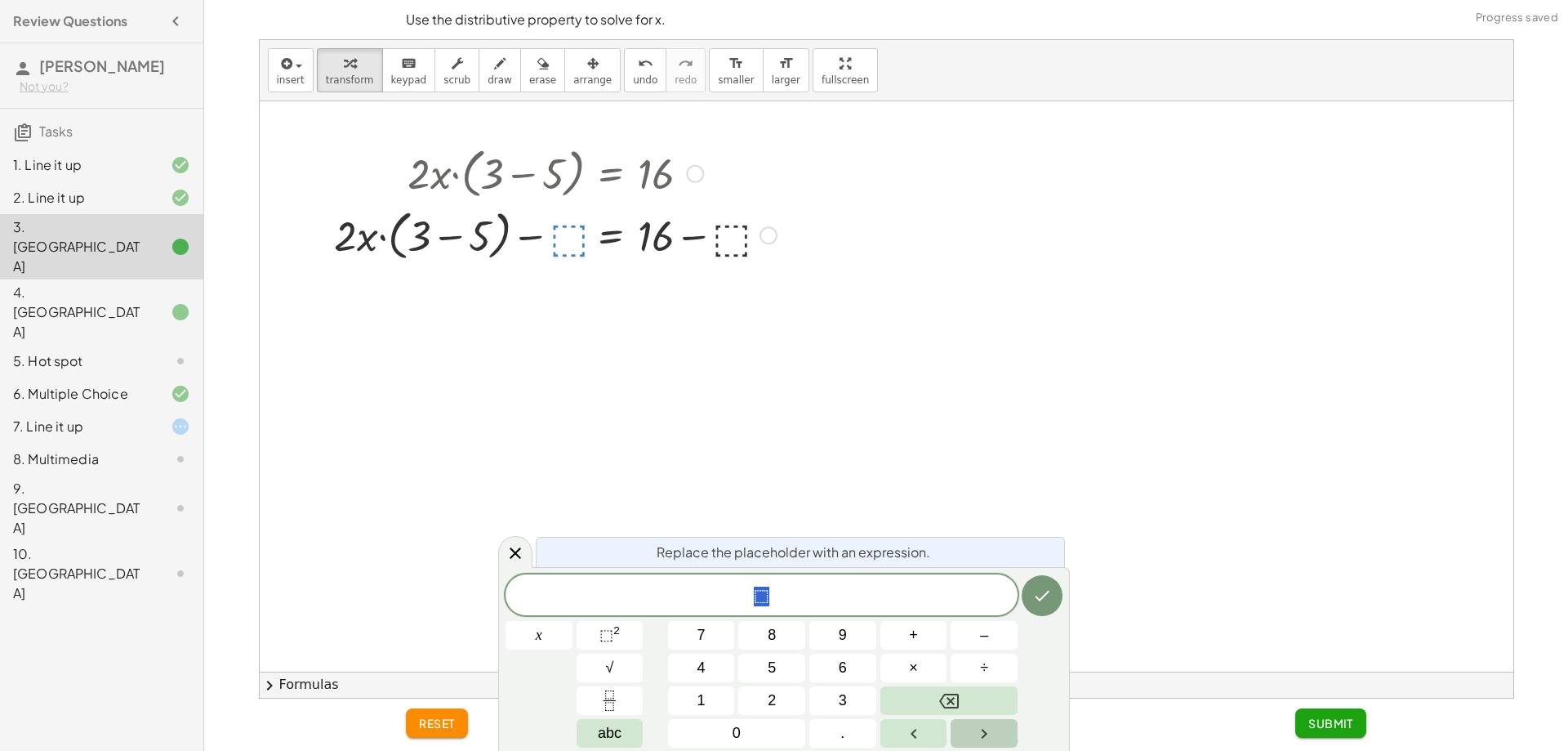
click at [977, 719] on button "Right arrow" at bounding box center [984, 733] width 67 height 28
click at [978, 706] on button "Backspace" at bounding box center [949, 700] width 137 height 28
click at [769, 691] on span "2" at bounding box center [772, 700] width 8 height 22
click at [1056, 596] on button "Done" at bounding box center [1042, 596] width 41 height 41
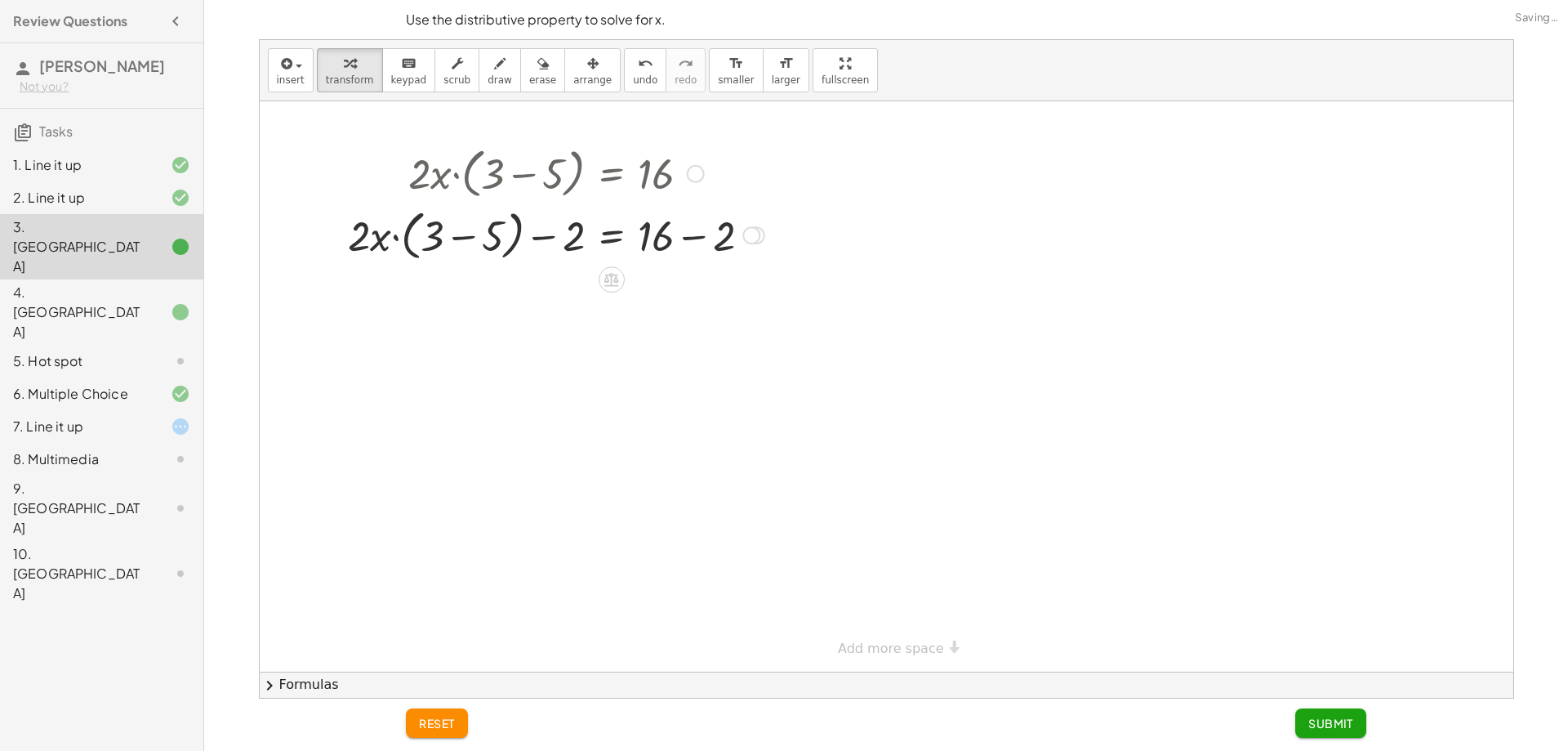
click at [536, 247] on div at bounding box center [556, 235] width 433 height 62
click at [735, 235] on div at bounding box center [556, 235] width 433 height 62
click at [473, 309] on div at bounding box center [556, 295] width 433 height 62
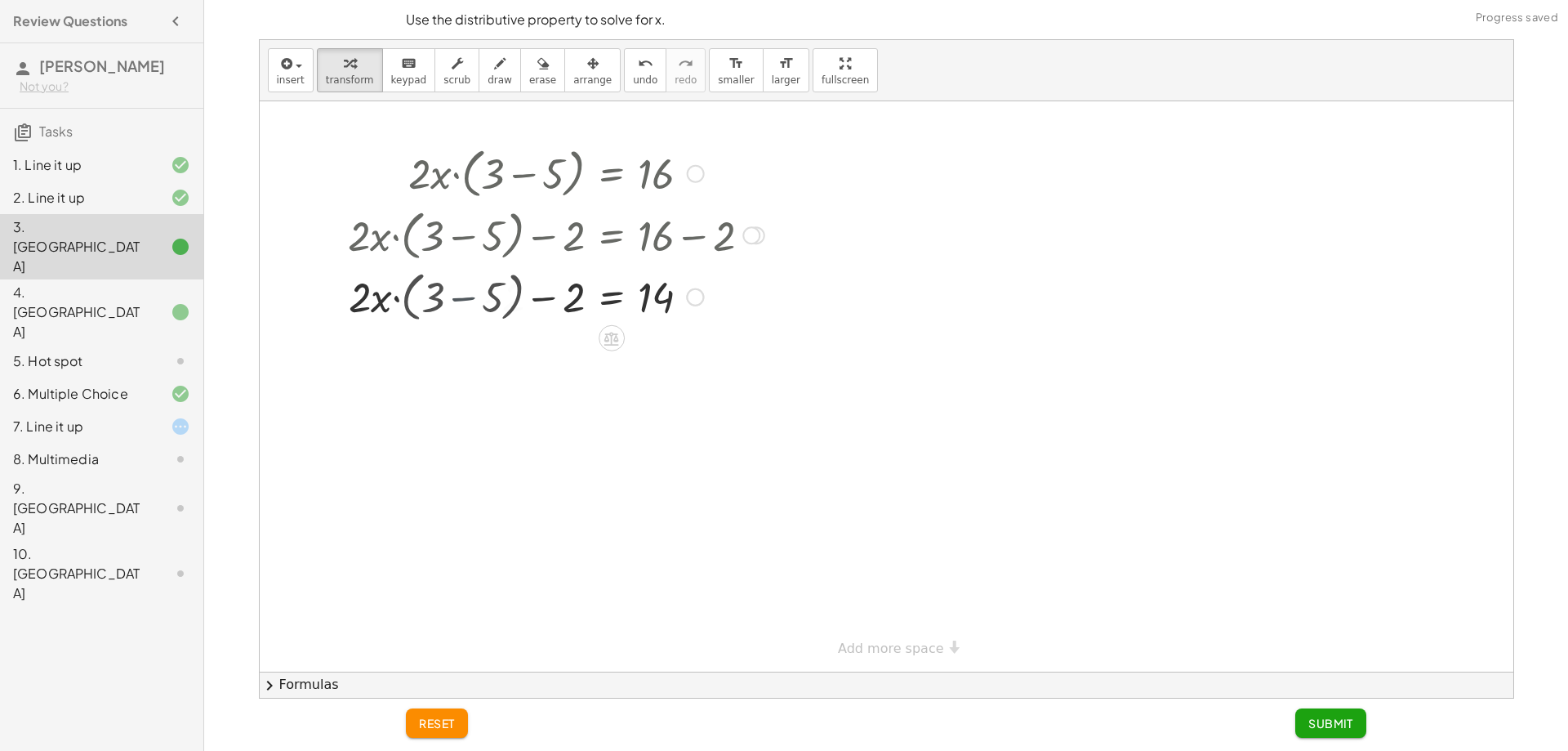
click at [473, 309] on div at bounding box center [556, 295] width 433 height 55
click at [528, 311] on div at bounding box center [556, 295] width 433 height 55
click at [552, 296] on div at bounding box center [556, 295] width 433 height 55
click at [624, 340] on div at bounding box center [886, 386] width 1253 height 570
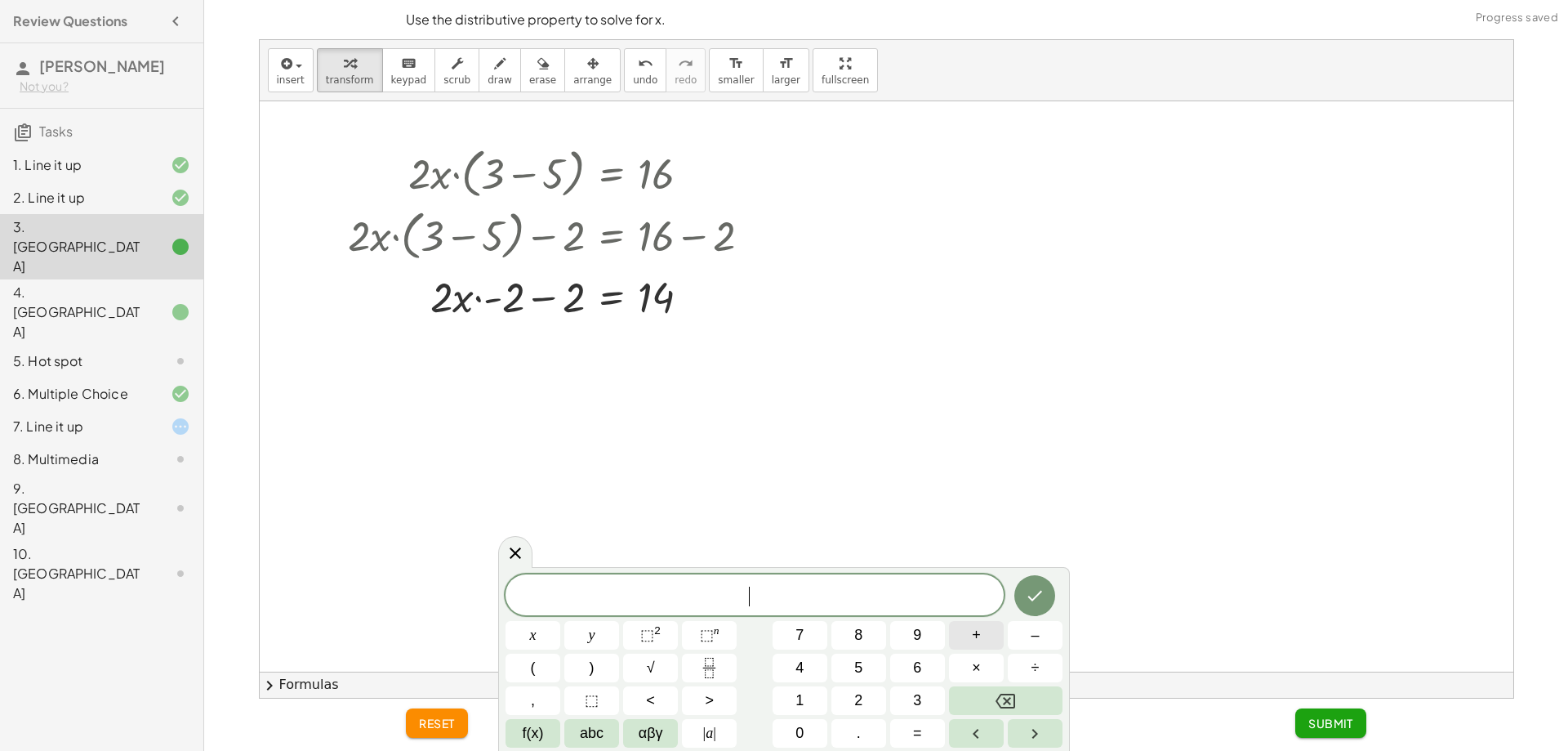
click at [987, 637] on button "+" at bounding box center [976, 635] width 55 height 28
click at [857, 703] on span "2" at bounding box center [858, 700] width 8 height 22
click at [1043, 596] on icon "Done" at bounding box center [1035, 596] width 20 height 20
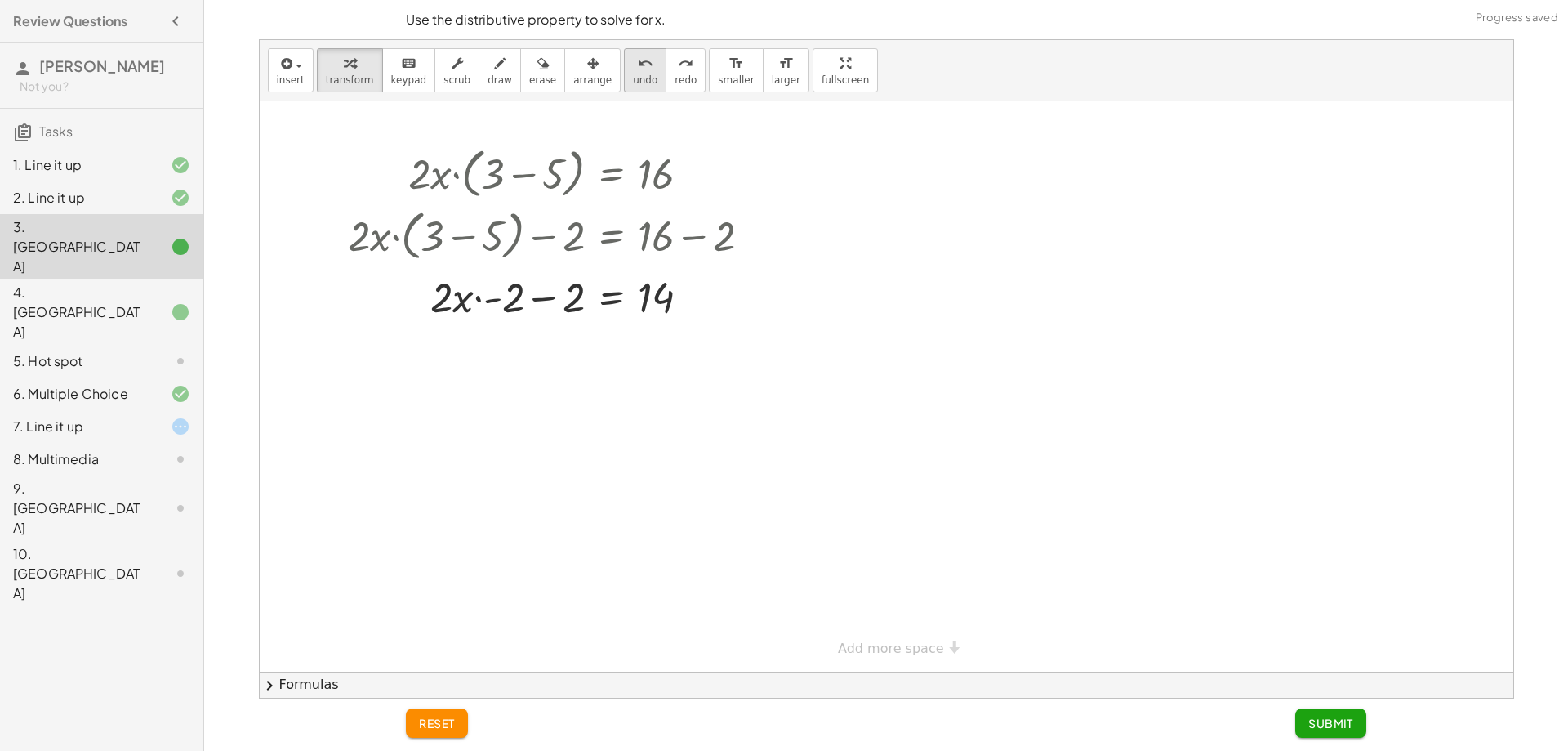
click at [638, 66] on icon "undo" at bounding box center [645, 64] width 15 height 20
click at [606, 343] on icon at bounding box center [611, 337] width 17 height 17
click at [548, 335] on span "+" at bounding box center [546, 338] width 10 height 24
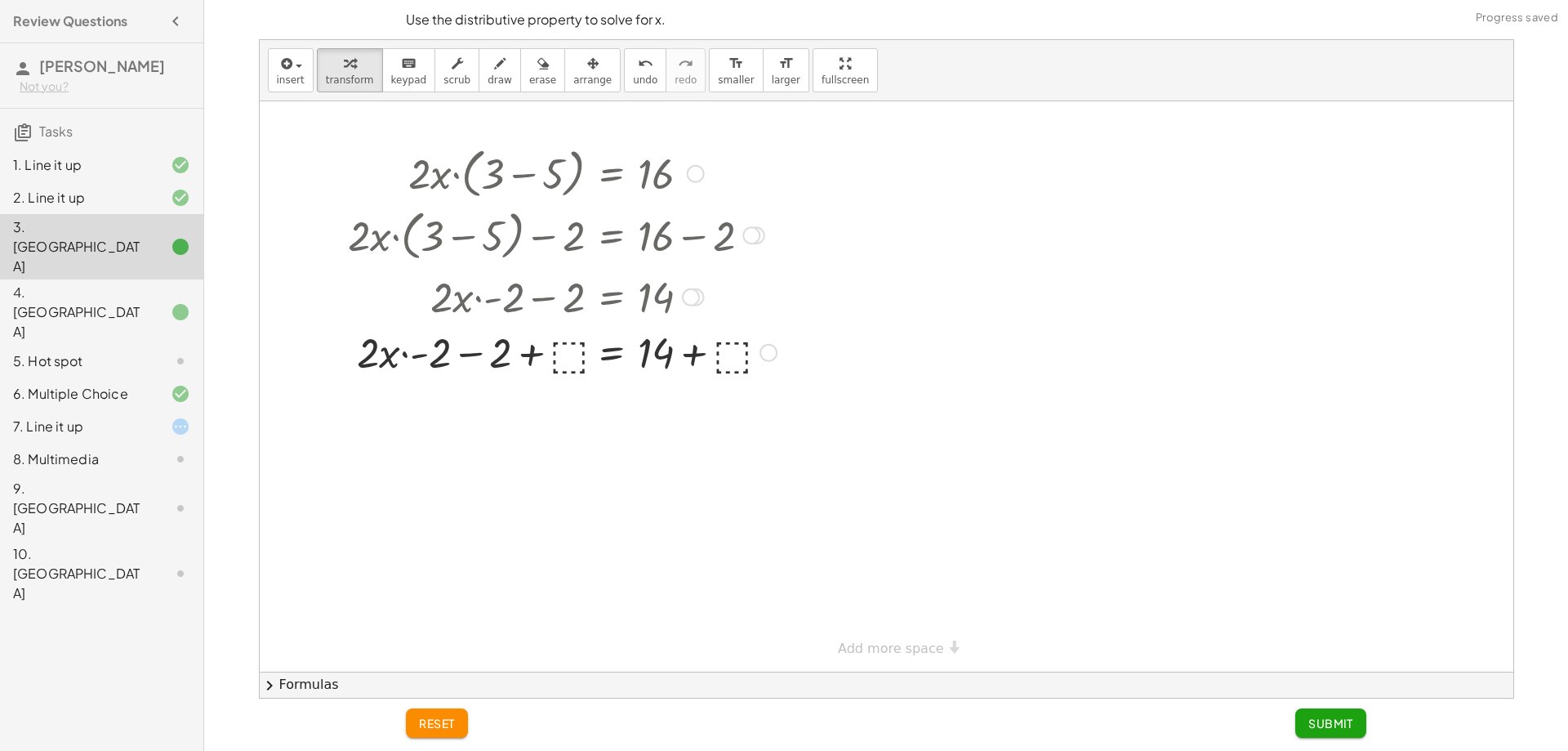
click at [574, 354] on div at bounding box center [563, 351] width 445 height 55
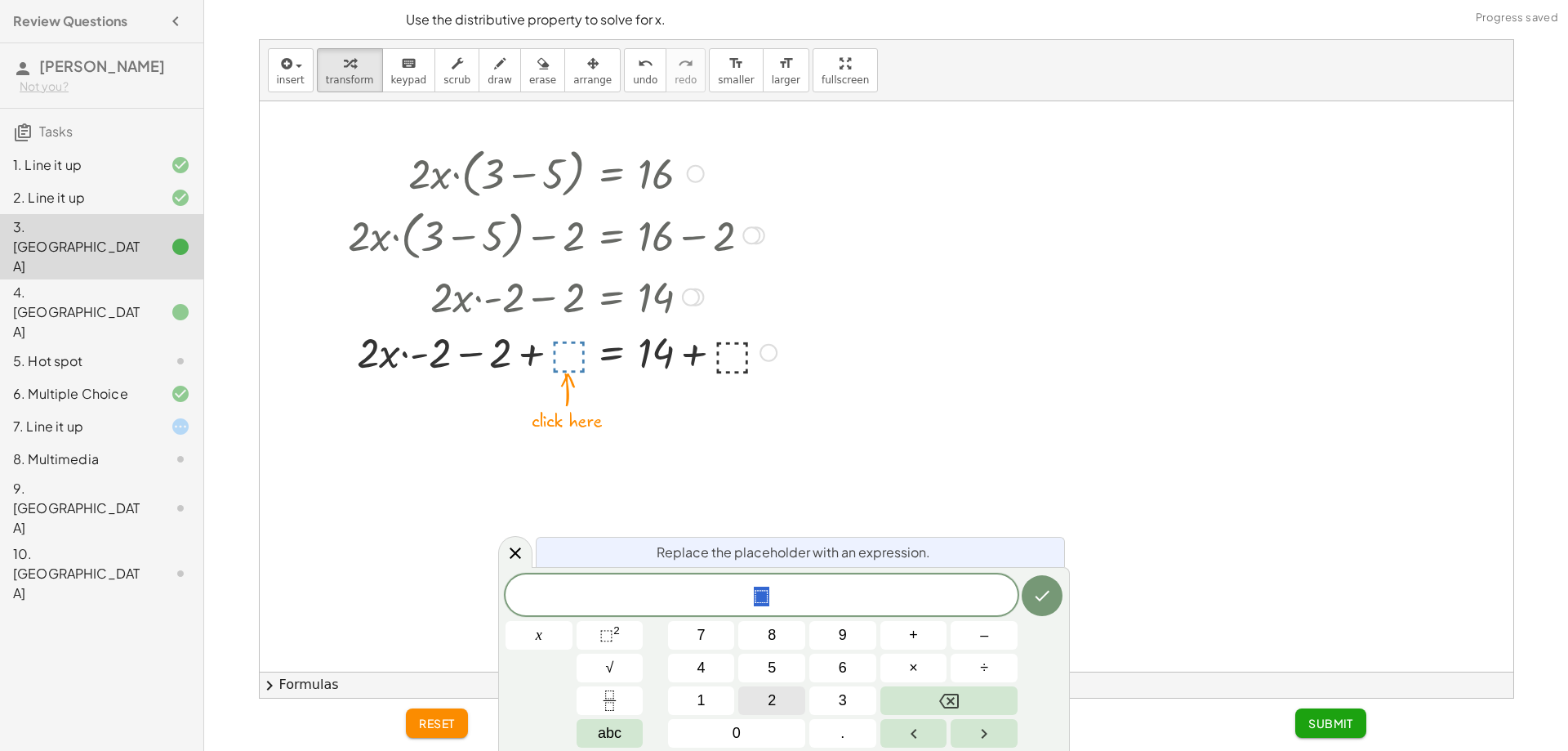
click at [772, 691] on span "2" at bounding box center [772, 700] width 8 height 22
click at [1064, 596] on div "Replace the placeholder with an expression. 2 x 7 8 9 + – 4 5 6 × ÷ ⬚ 2 √ abc 1…" at bounding box center [784, 659] width 572 height 184
click at [1044, 595] on icon "Done" at bounding box center [1043, 596] width 15 height 11
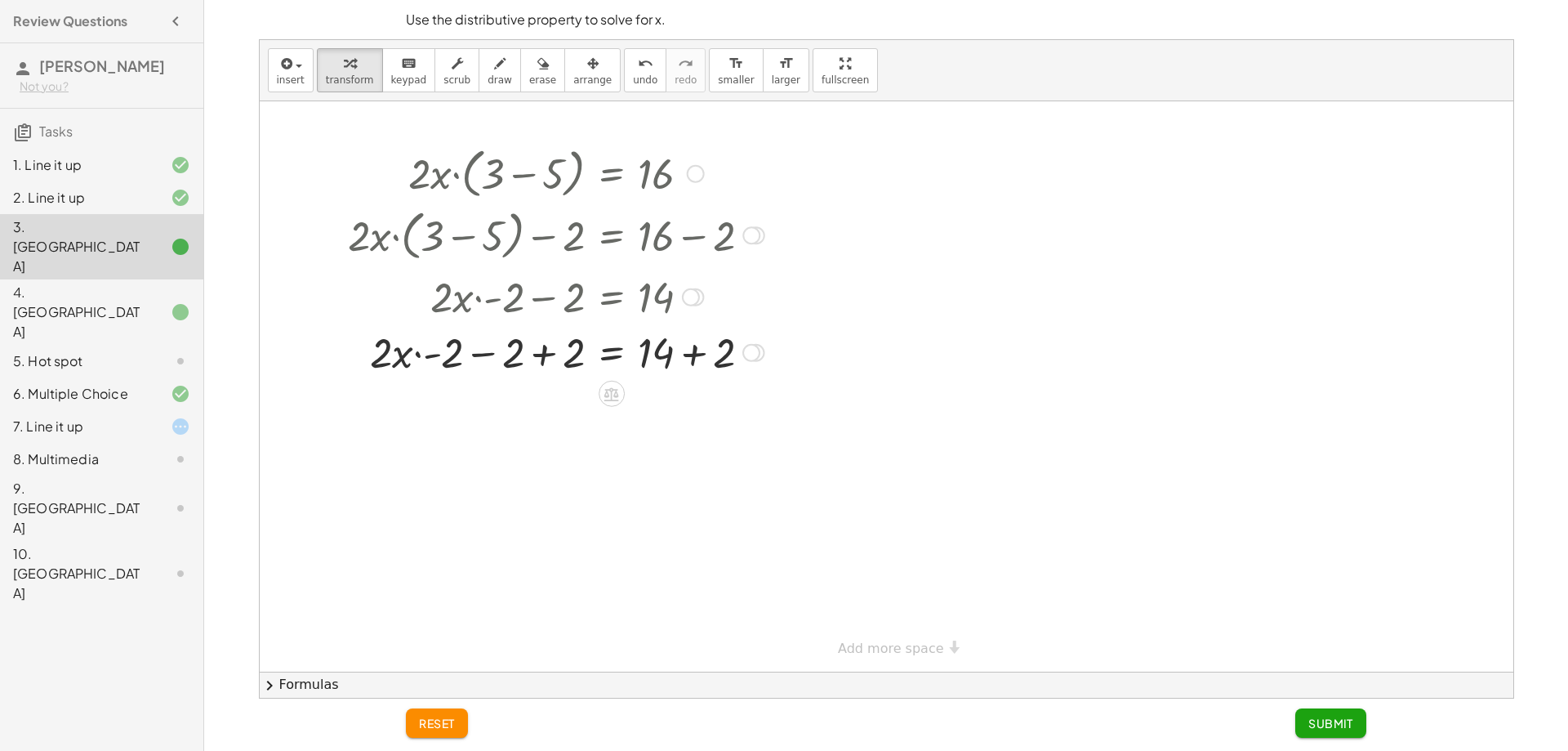
click at [529, 354] on div at bounding box center [556, 351] width 433 height 55
click at [550, 361] on div at bounding box center [556, 351] width 433 height 55
click at [535, 361] on div at bounding box center [556, 351] width 433 height 55
click at [638, 71] on icon "undo" at bounding box center [645, 64] width 15 height 20
drag, startPoint x: 693, startPoint y: 421, endPoint x: 680, endPoint y: 417, distance: 13.6
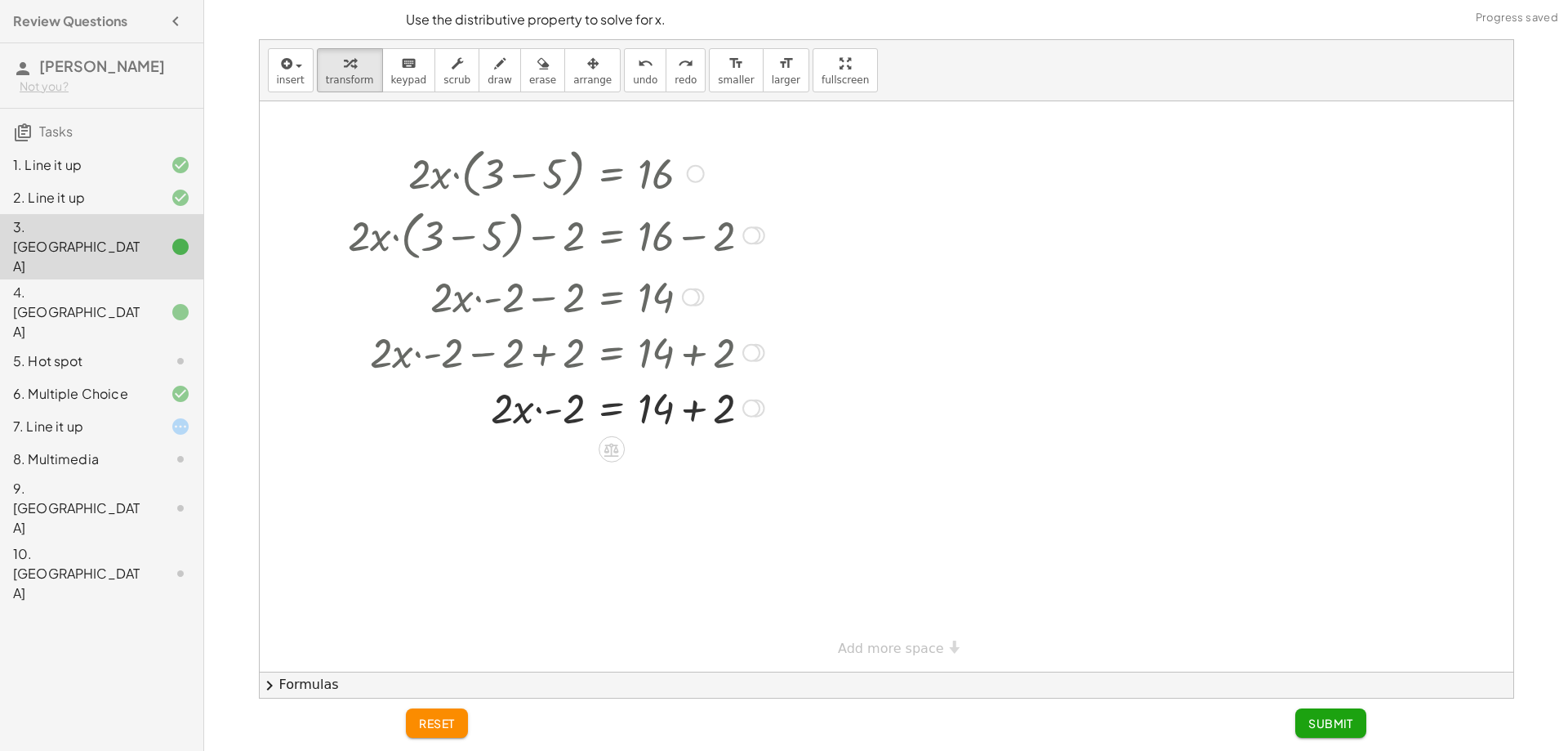
click at [694, 418] on div at bounding box center [556, 406] width 433 height 55
click at [558, 410] on div at bounding box center [556, 406] width 433 height 55
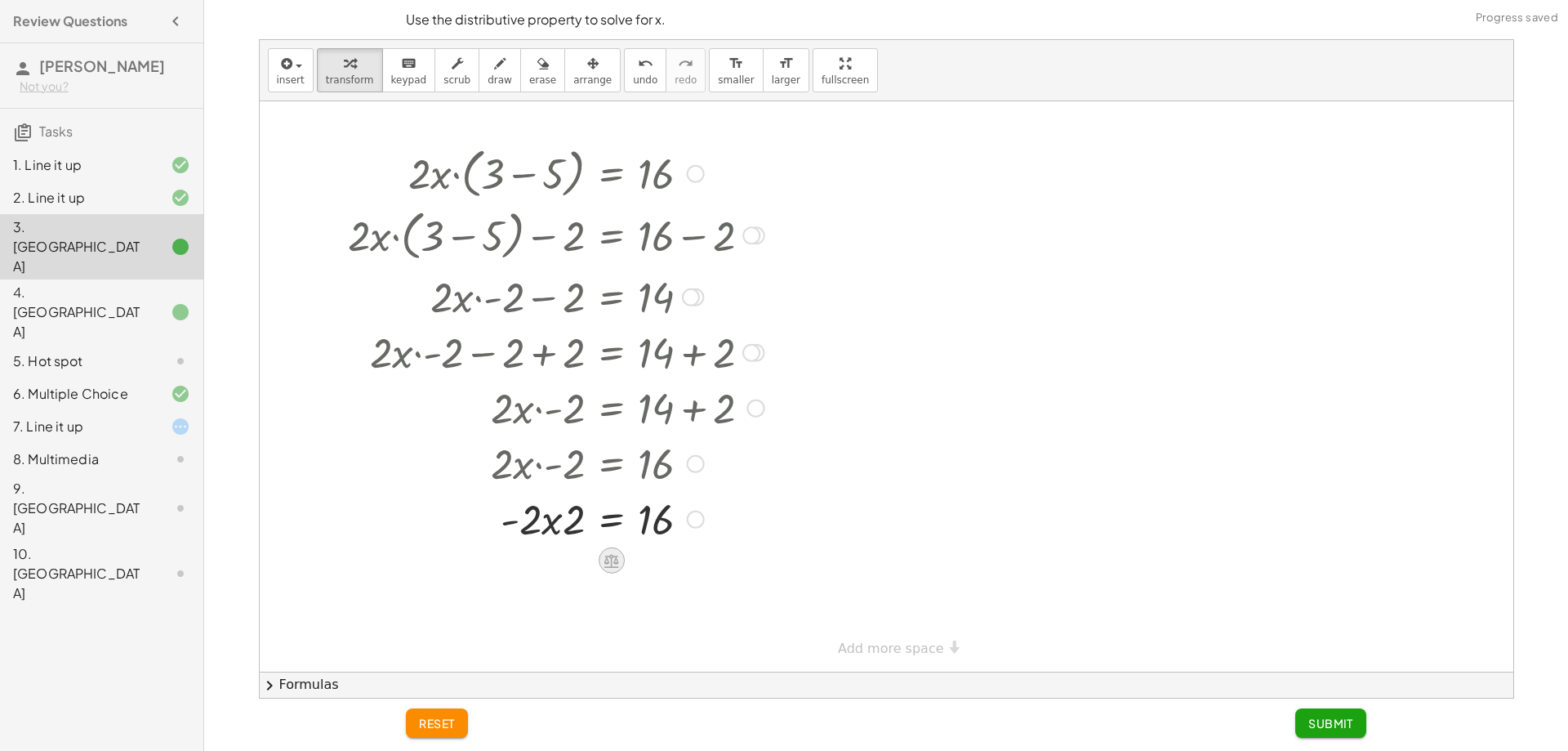
drag, startPoint x: 619, startPoint y: 549, endPoint x: 607, endPoint y: 556, distance: 13.9
click at [607, 556] on div at bounding box center [612, 560] width 26 height 26
click at [612, 554] on span "×" at bounding box center [612, 561] width 10 height 24
click at [567, 566] on div at bounding box center [556, 573] width 433 height 55
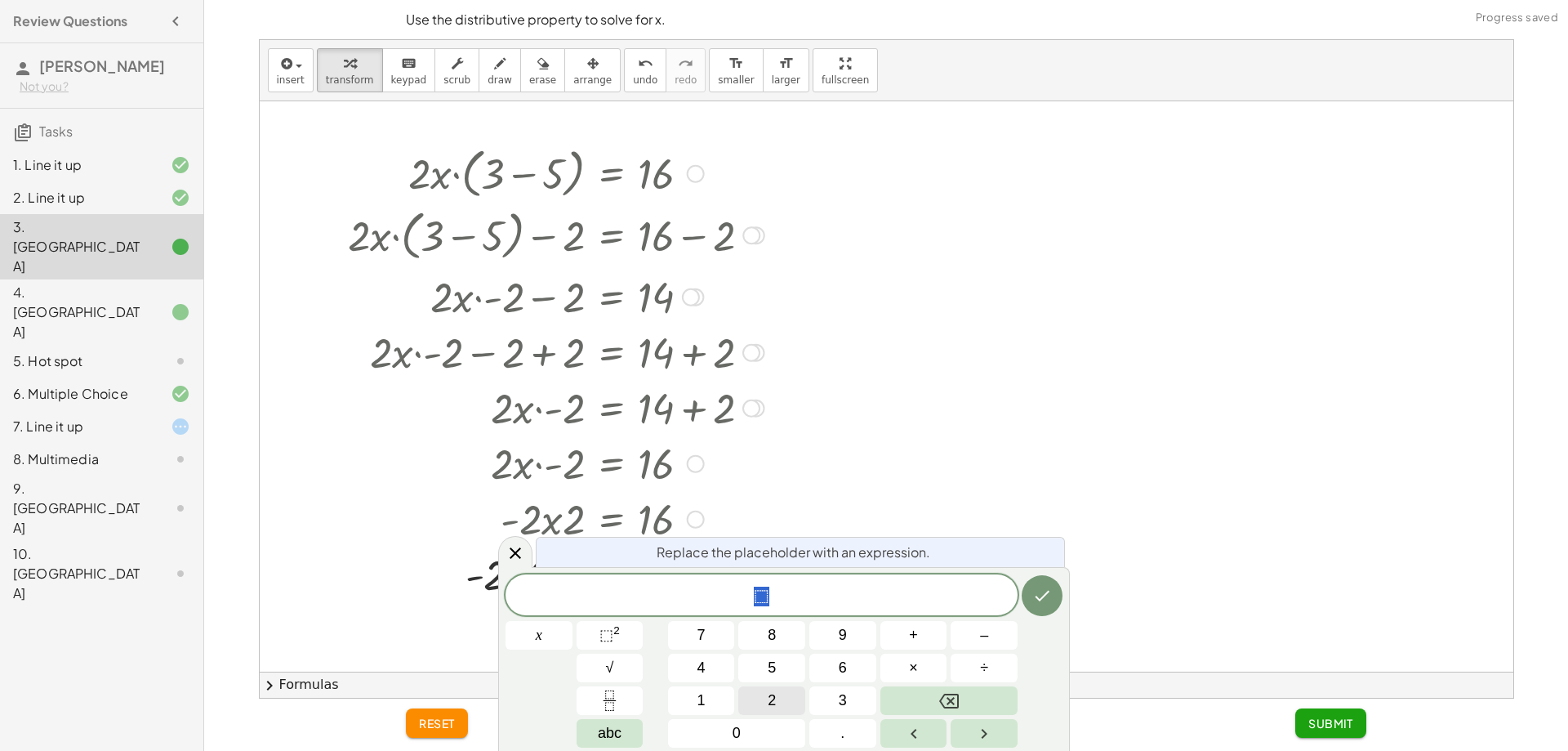
click at [751, 706] on button "2" at bounding box center [772, 700] width 67 height 28
click at [1058, 595] on button "Done" at bounding box center [1042, 596] width 41 height 41
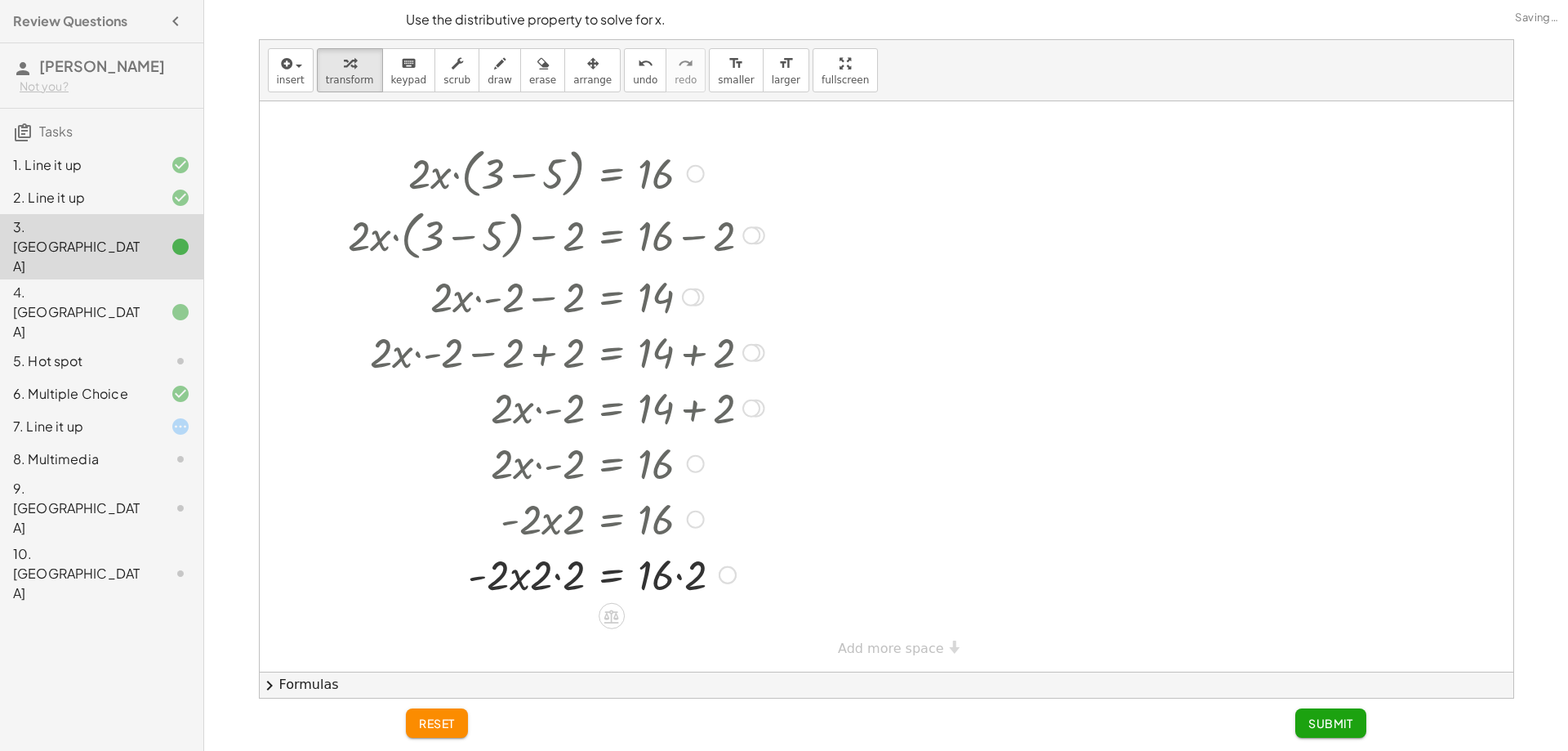
click at [504, 532] on div at bounding box center [555, 517] width 363 height 55
click at [584, 590] on div at bounding box center [556, 573] width 433 height 55
click at [560, 586] on div at bounding box center [556, 573] width 433 height 55
click at [612, 174] on div "· 2 · x · ( + 3 − 5 ) = 16 + · 2 · x · ( + 3 − 5 ) − ⬚ = + 16 − ⬚ + · 2 · x · (…" at bounding box center [612, 174] width 0 height 0
click at [636, 617] on div at bounding box center [556, 628] width 433 height 55
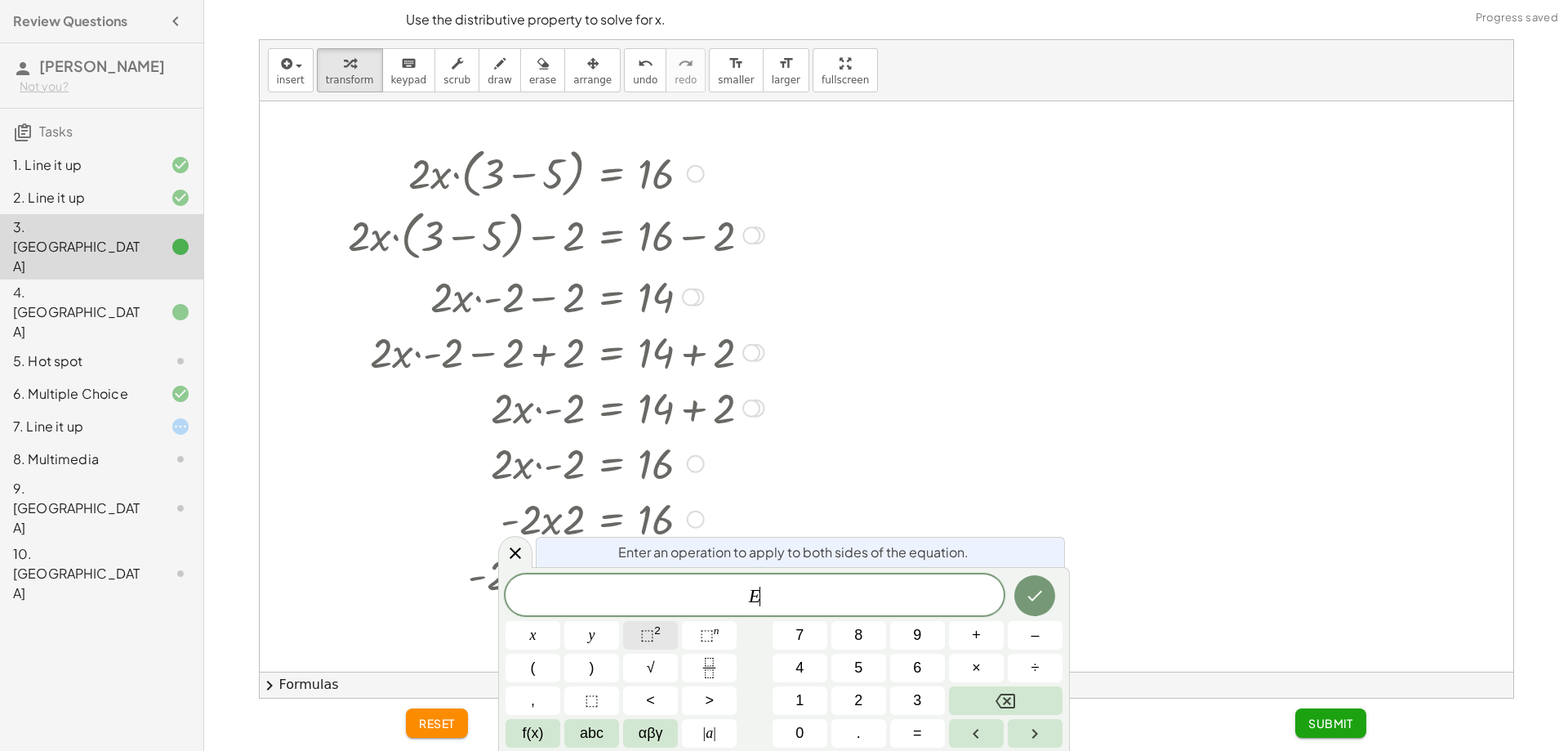
scroll to position [13, 0]
click at [626, 64] on button "undo undo" at bounding box center [644, 70] width 43 height 45
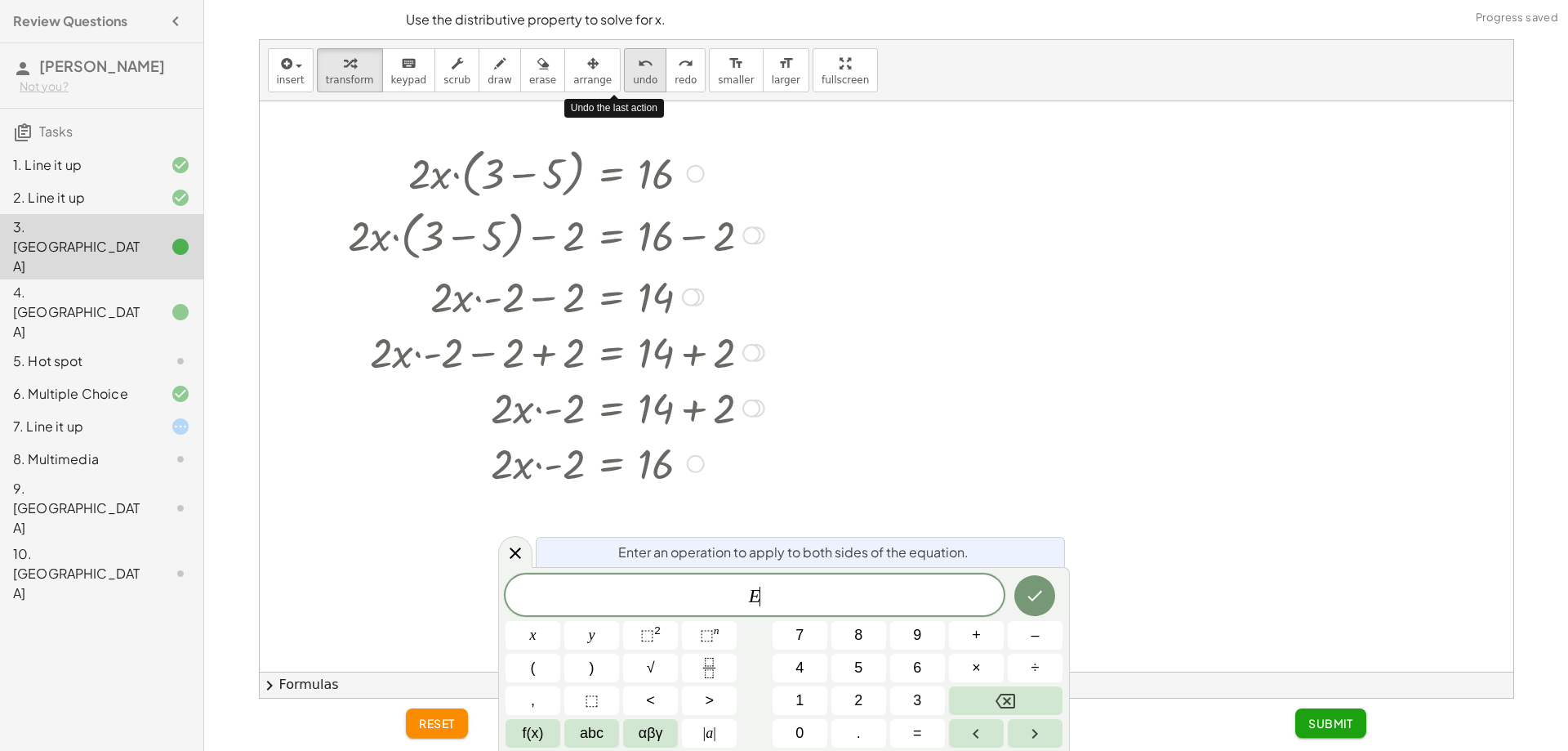
click at [626, 64] on button "undo undo" at bounding box center [644, 70] width 43 height 45
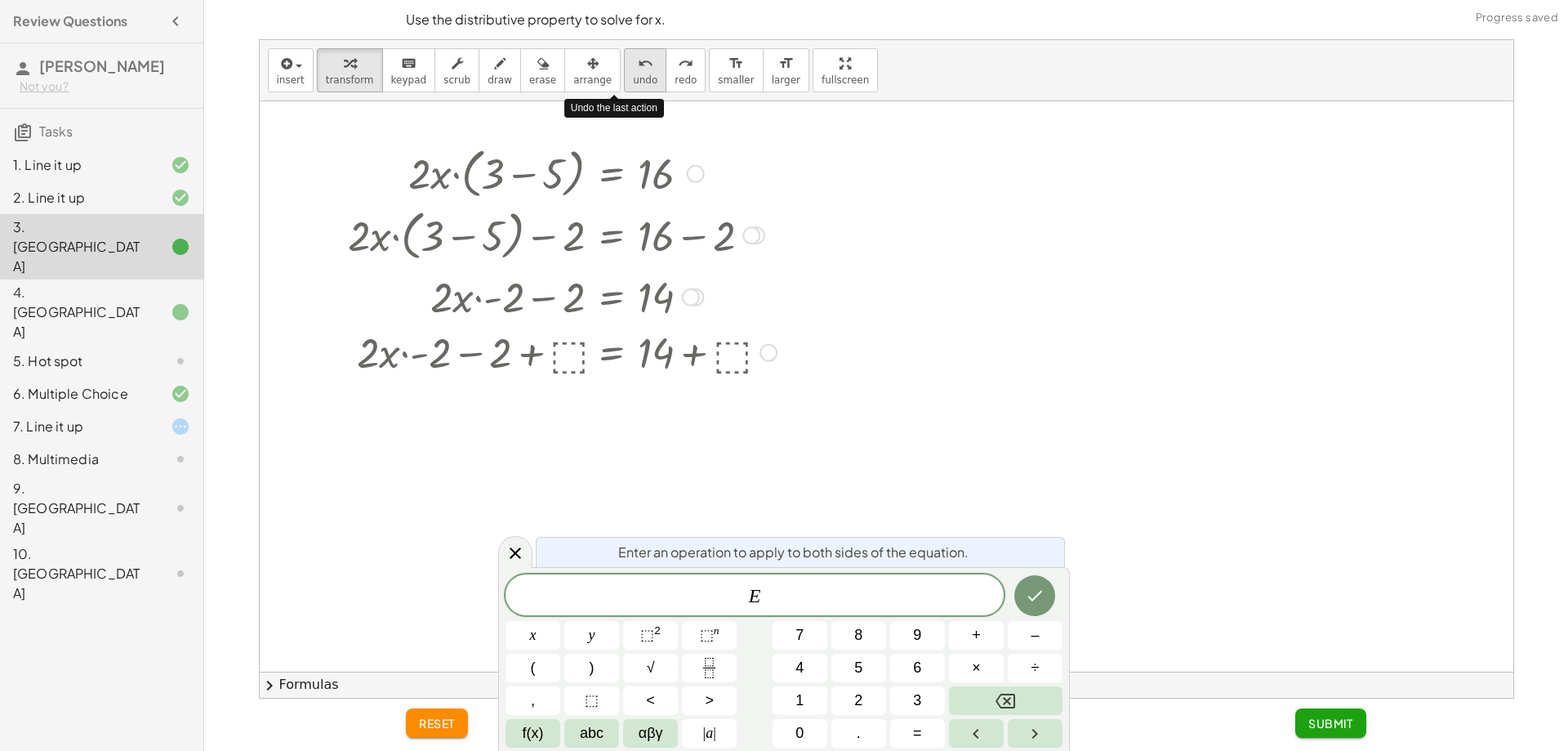
click at [626, 64] on button "undo undo" at bounding box center [644, 70] width 43 height 45
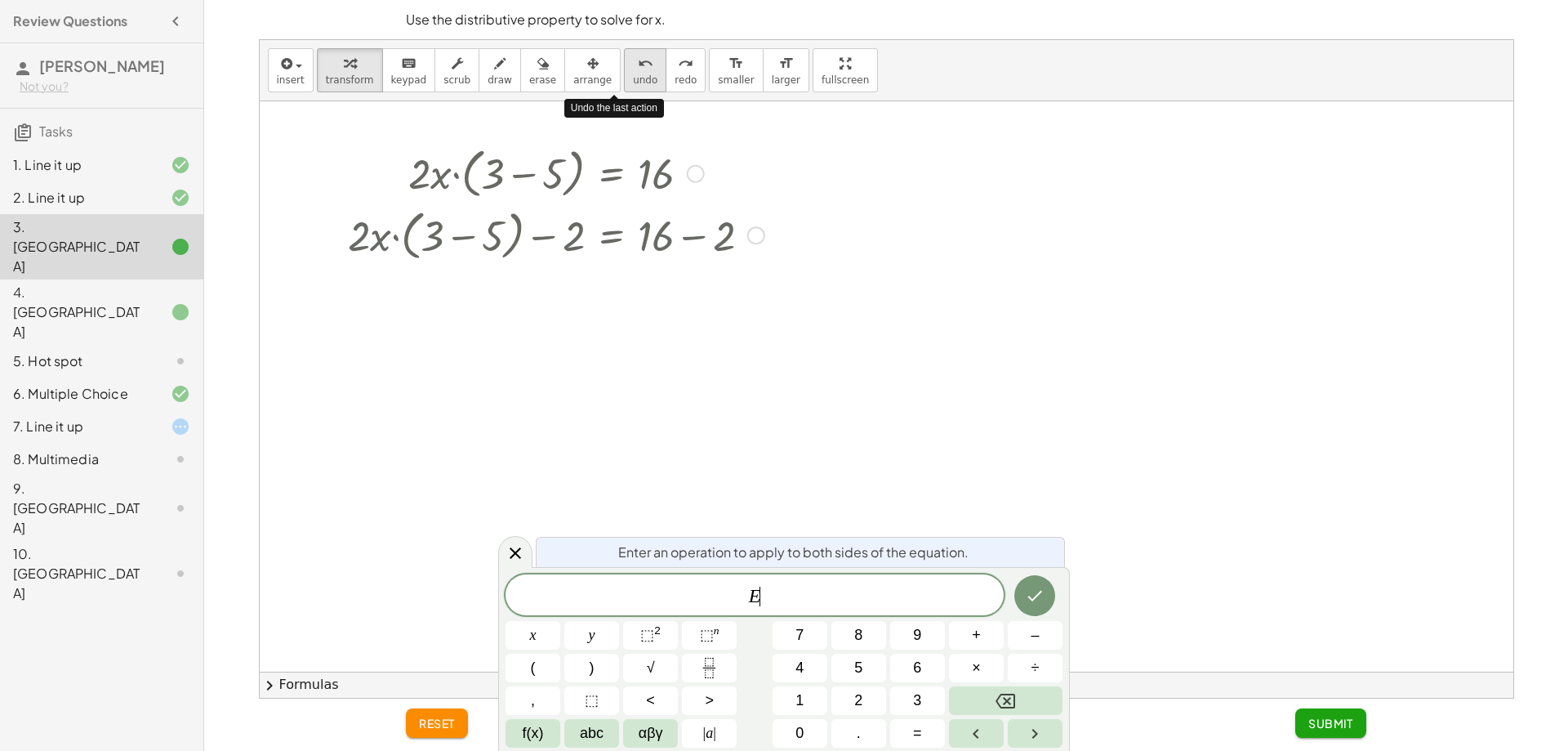
click at [626, 64] on button "undo undo" at bounding box center [644, 70] width 43 height 45
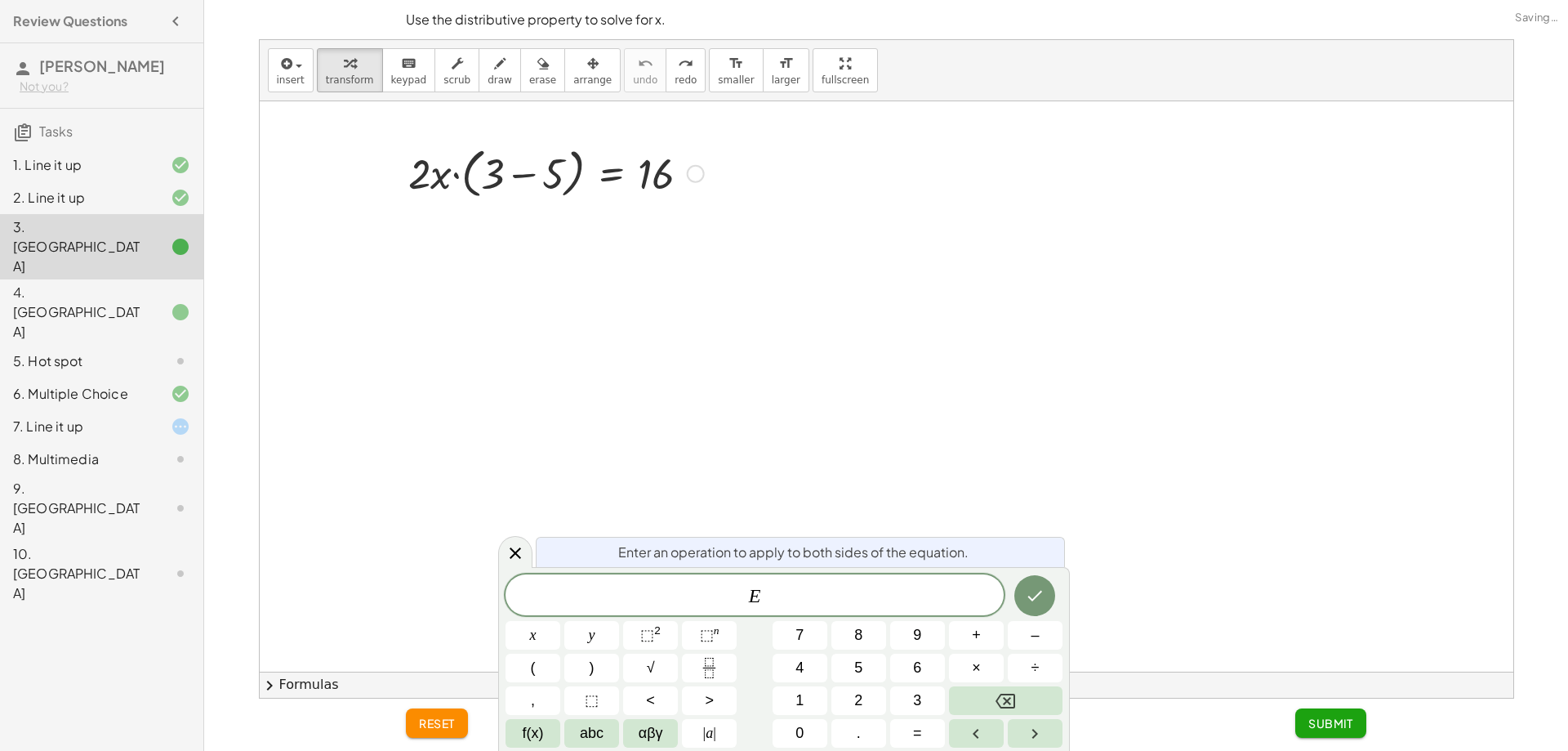
click at [470, 375] on div "· 2 · x · ( + 3 − 5 ) = 16" at bounding box center [550, 399] width 454 height 524
click at [1033, 578] on button "Done" at bounding box center [1034, 596] width 41 height 41
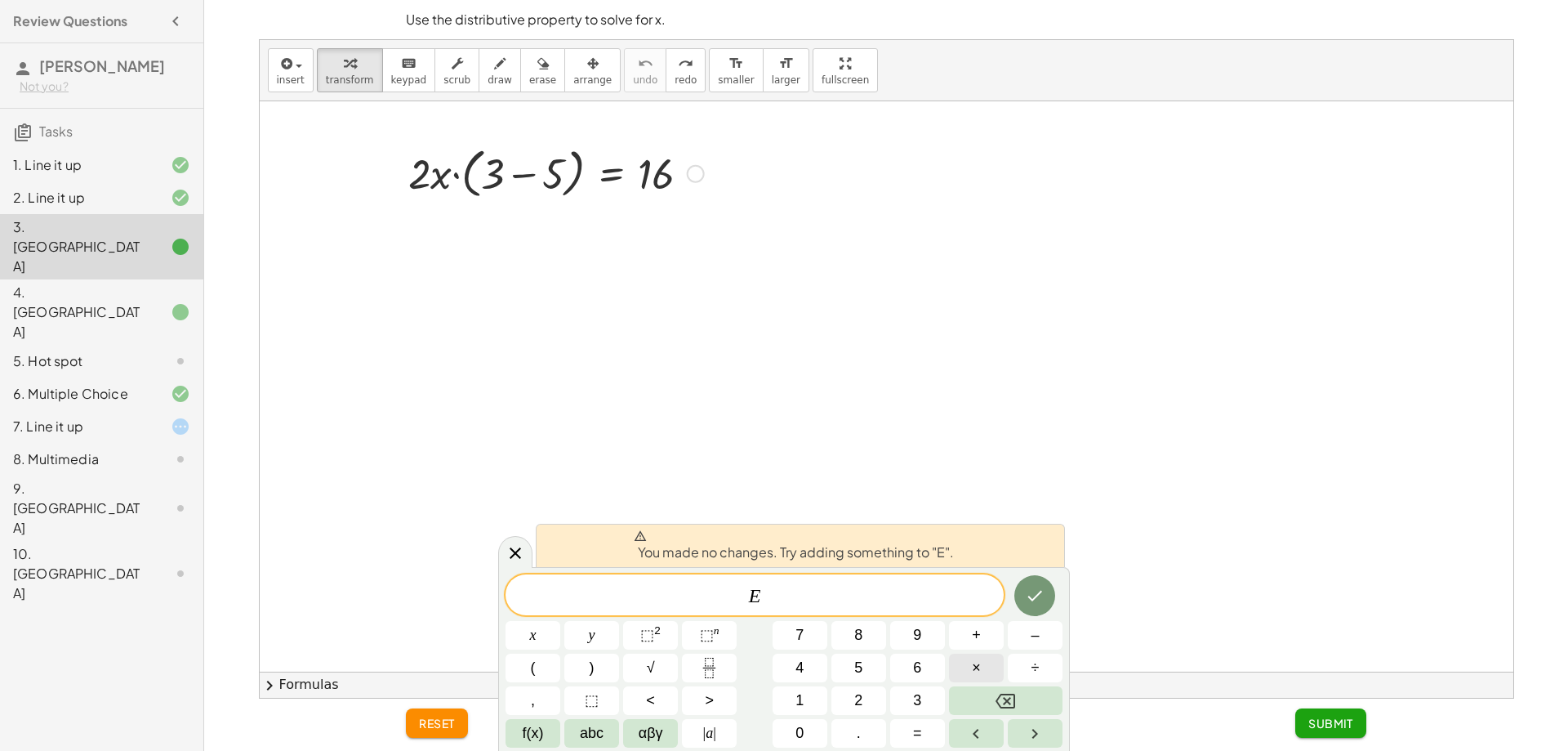
click at [970, 665] on button "×" at bounding box center [976, 667] width 55 height 28
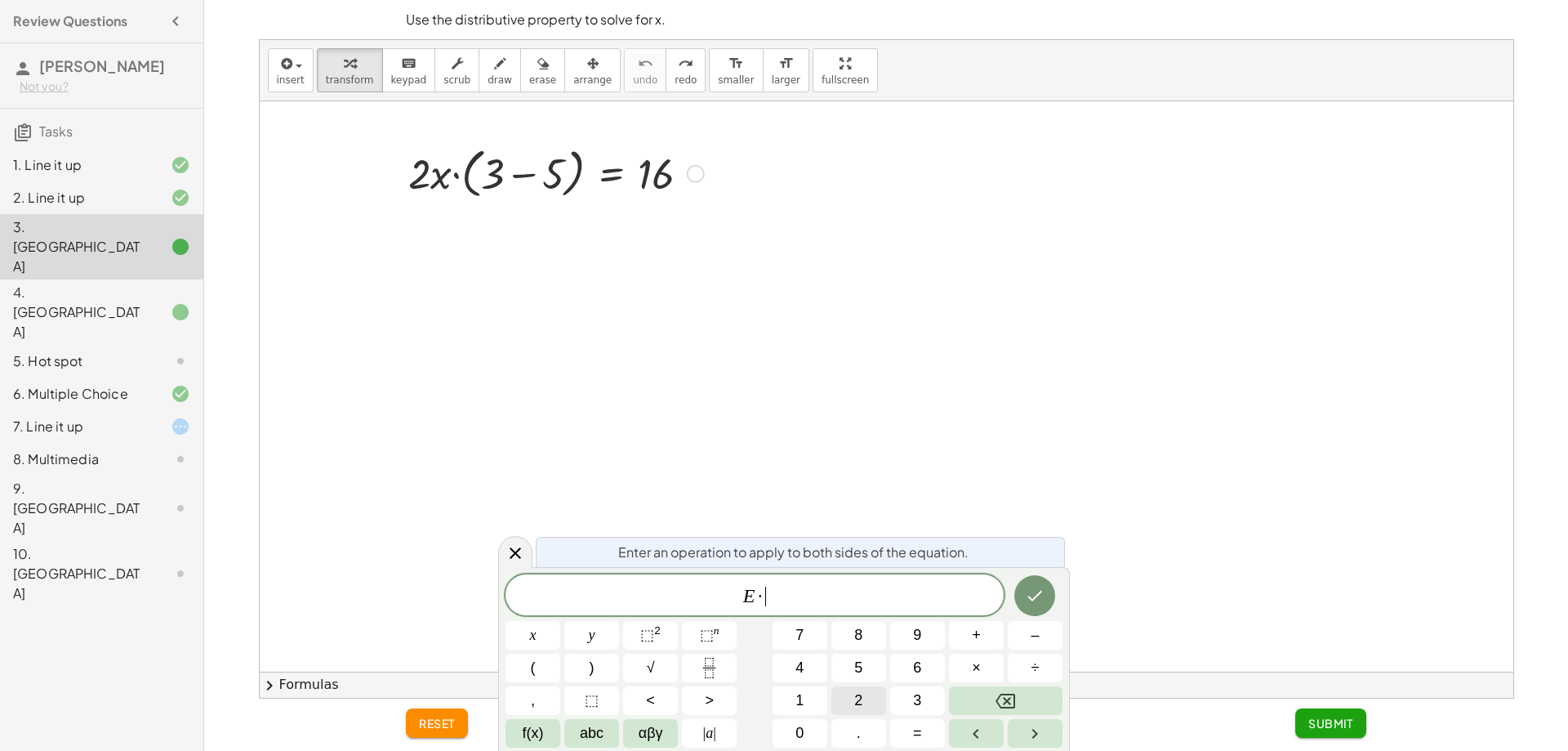
click at [869, 696] on button "2" at bounding box center [859, 700] width 55 height 28
click at [1029, 600] on icon "Done" at bounding box center [1035, 596] width 20 height 20
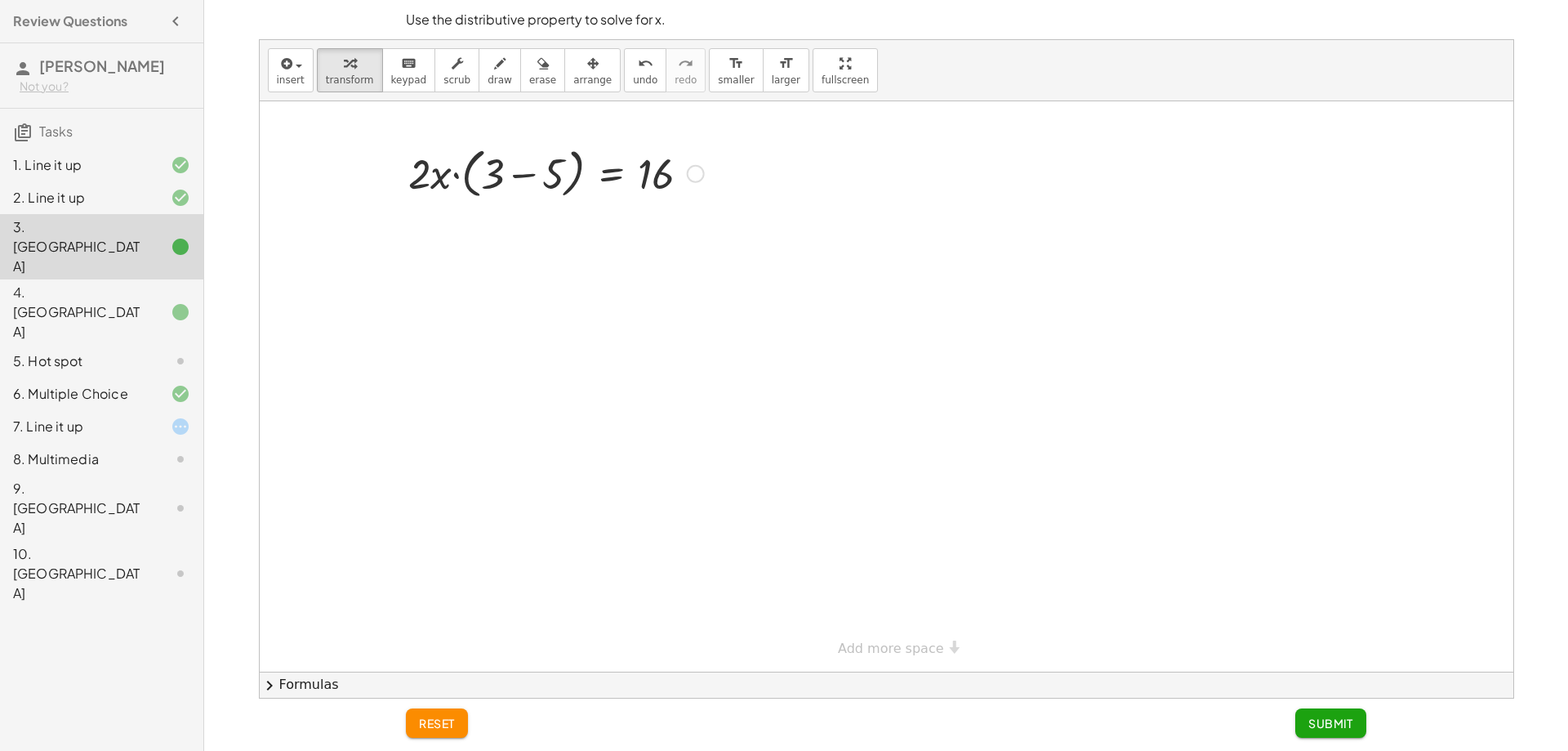
click at [566, 167] on div at bounding box center [556, 172] width 433 height 62
click at [574, 216] on div "· 2 · x · ( + 3 − 5 ) = 16" at bounding box center [550, 399] width 454 height 524
click at [613, 221] on icon at bounding box center [611, 217] width 17 height 17
click at [680, 216] on icon at bounding box center [677, 217] width 10 height 3
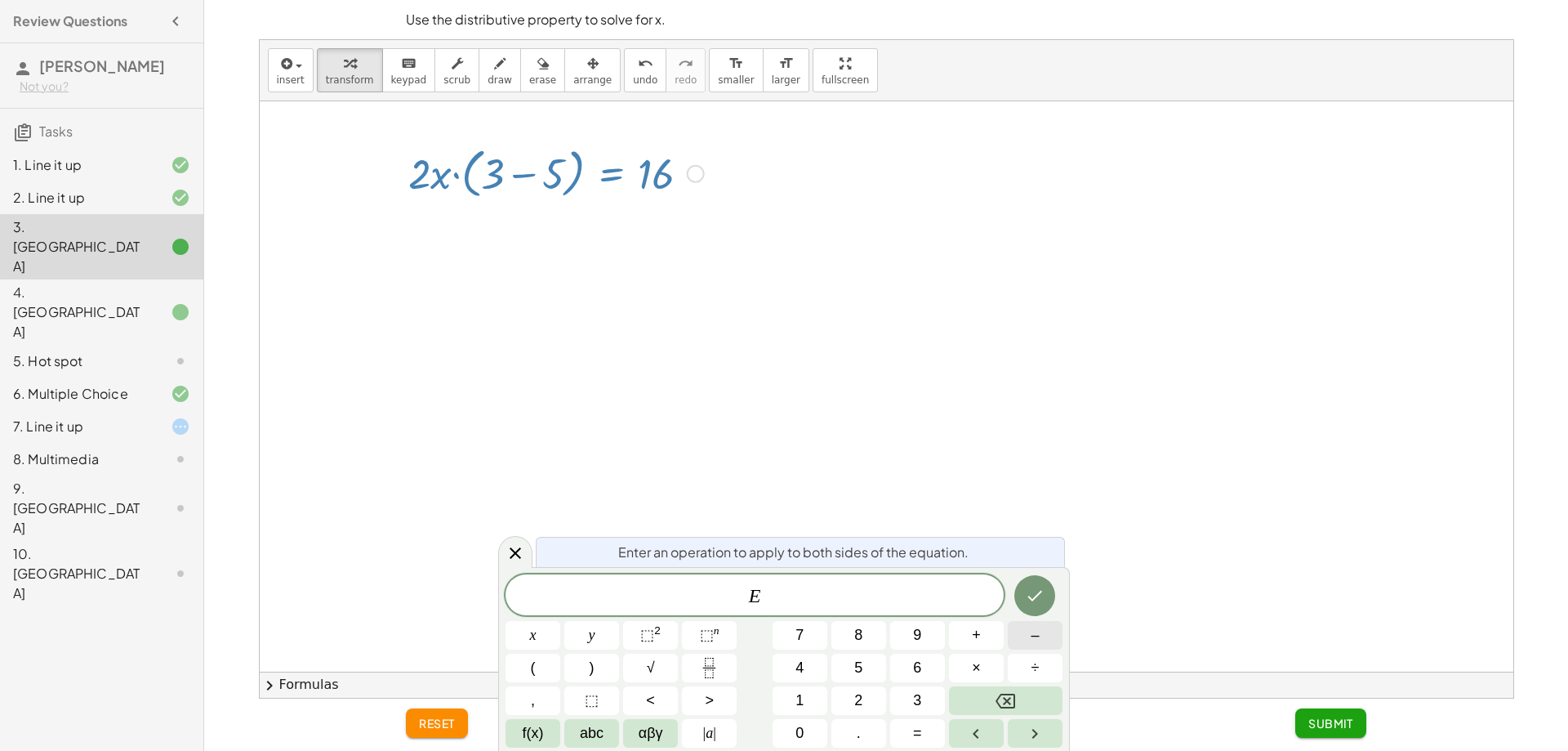
click at [1055, 630] on button "–" at bounding box center [1035, 635] width 55 height 28
click at [848, 696] on button "2" at bounding box center [859, 700] width 55 height 28
click at [1050, 586] on button "Done" at bounding box center [1034, 596] width 41 height 41
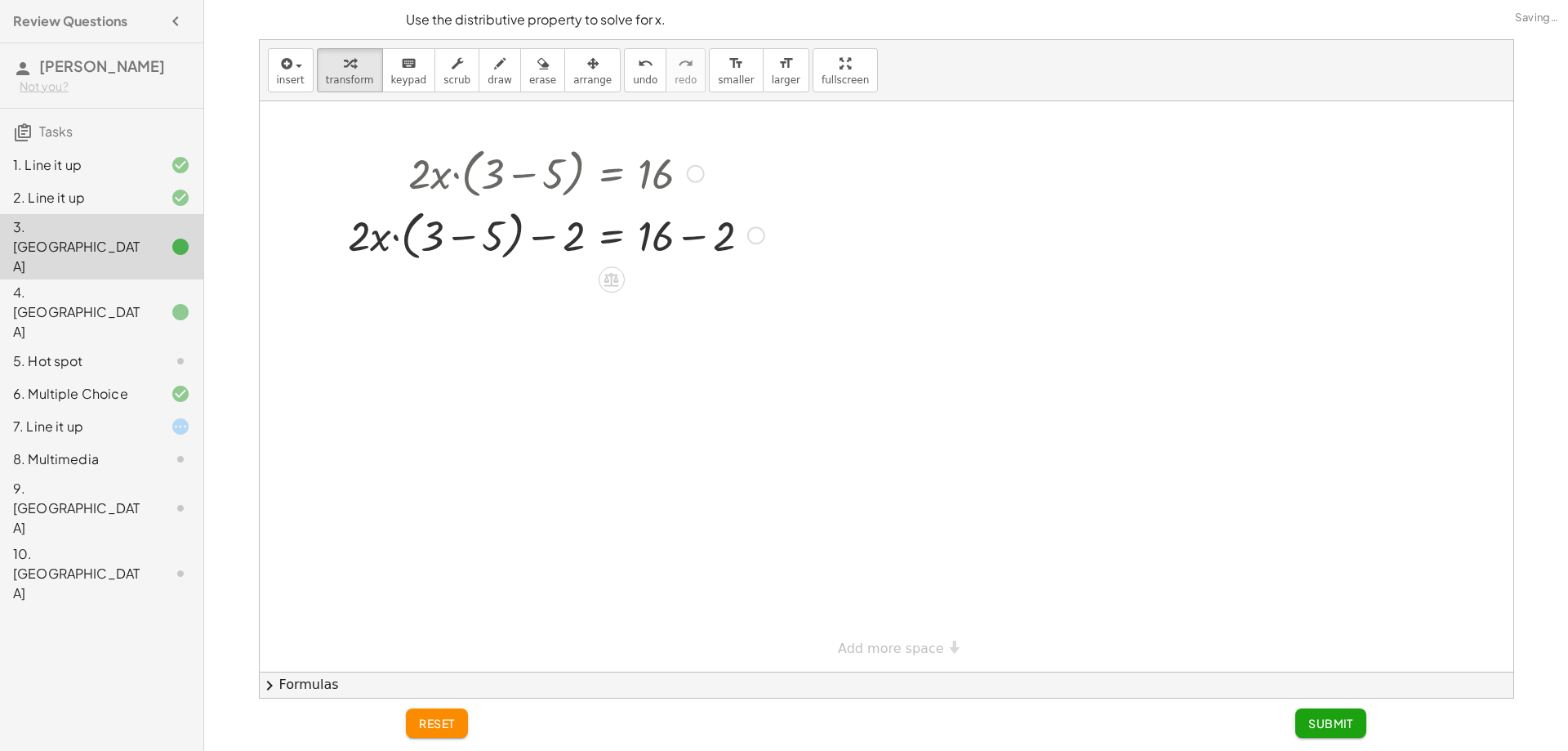
click at [525, 181] on div at bounding box center [555, 172] width 312 height 62
click at [521, 225] on div at bounding box center [556, 235] width 433 height 62
click at [560, 232] on div at bounding box center [556, 235] width 433 height 62
click at [713, 242] on div at bounding box center [556, 235] width 433 height 62
click at [505, 239] on div at bounding box center [556, 235] width 433 height 62
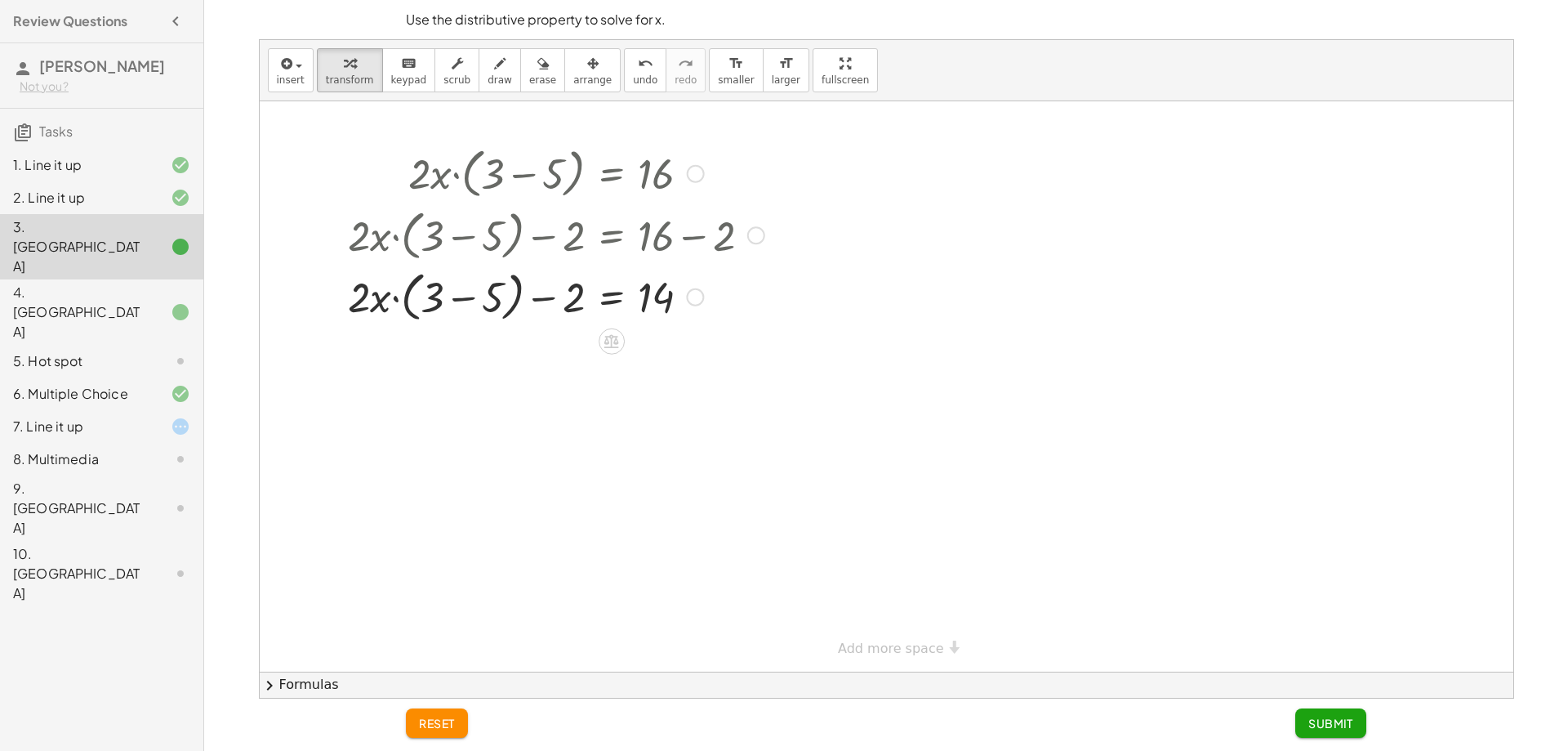
click at [394, 280] on div at bounding box center [556, 295] width 433 height 62
click at [382, 320] on div at bounding box center [556, 295] width 433 height 62
click at [612, 315] on div at bounding box center [556, 295] width 433 height 62
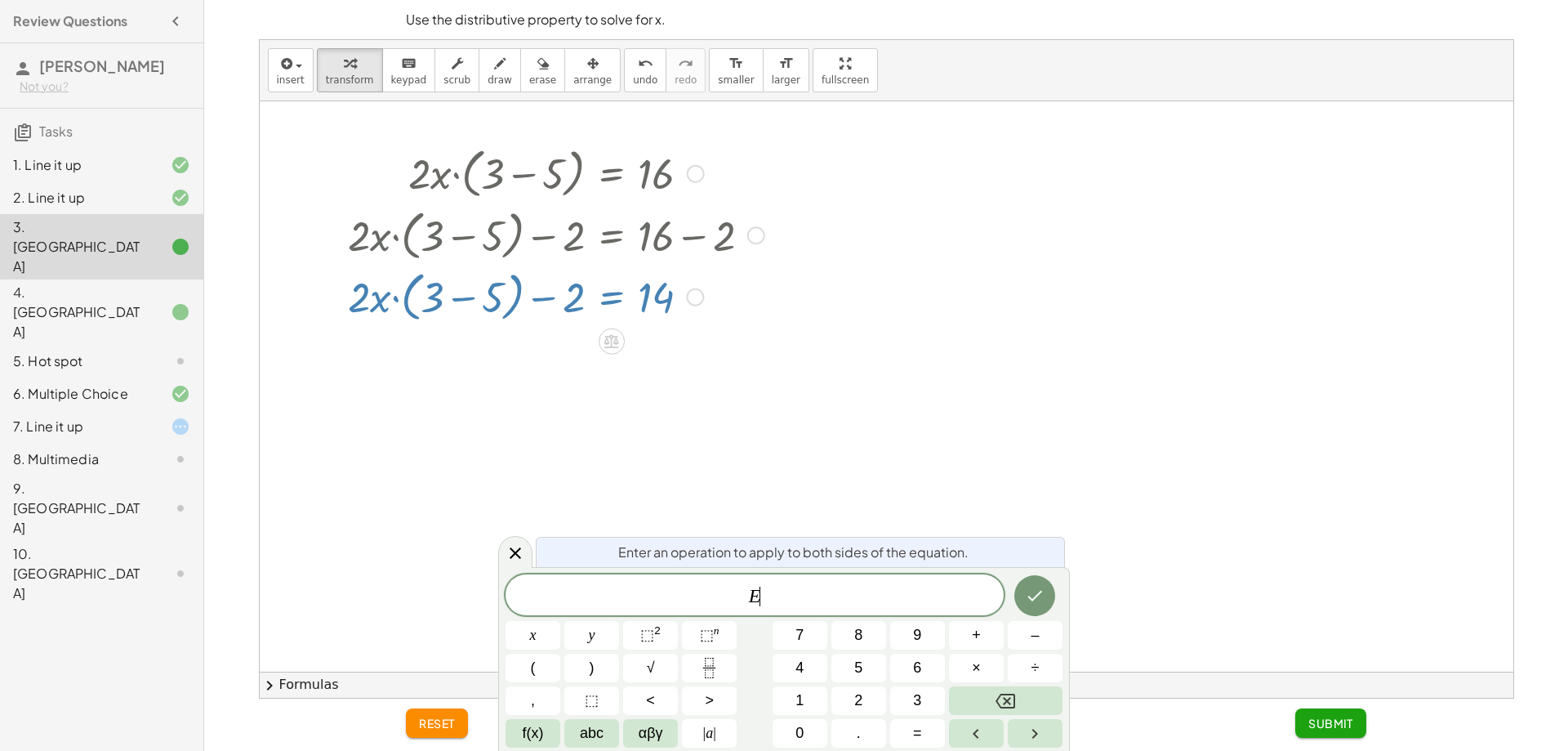
click at [531, 318] on div at bounding box center [556, 295] width 433 height 62
click at [975, 664] on span "×" at bounding box center [976, 667] width 9 height 22
click at [863, 705] on span "2" at bounding box center [858, 700] width 8 height 22
click at [1024, 592] on button "Done" at bounding box center [1034, 596] width 41 height 41
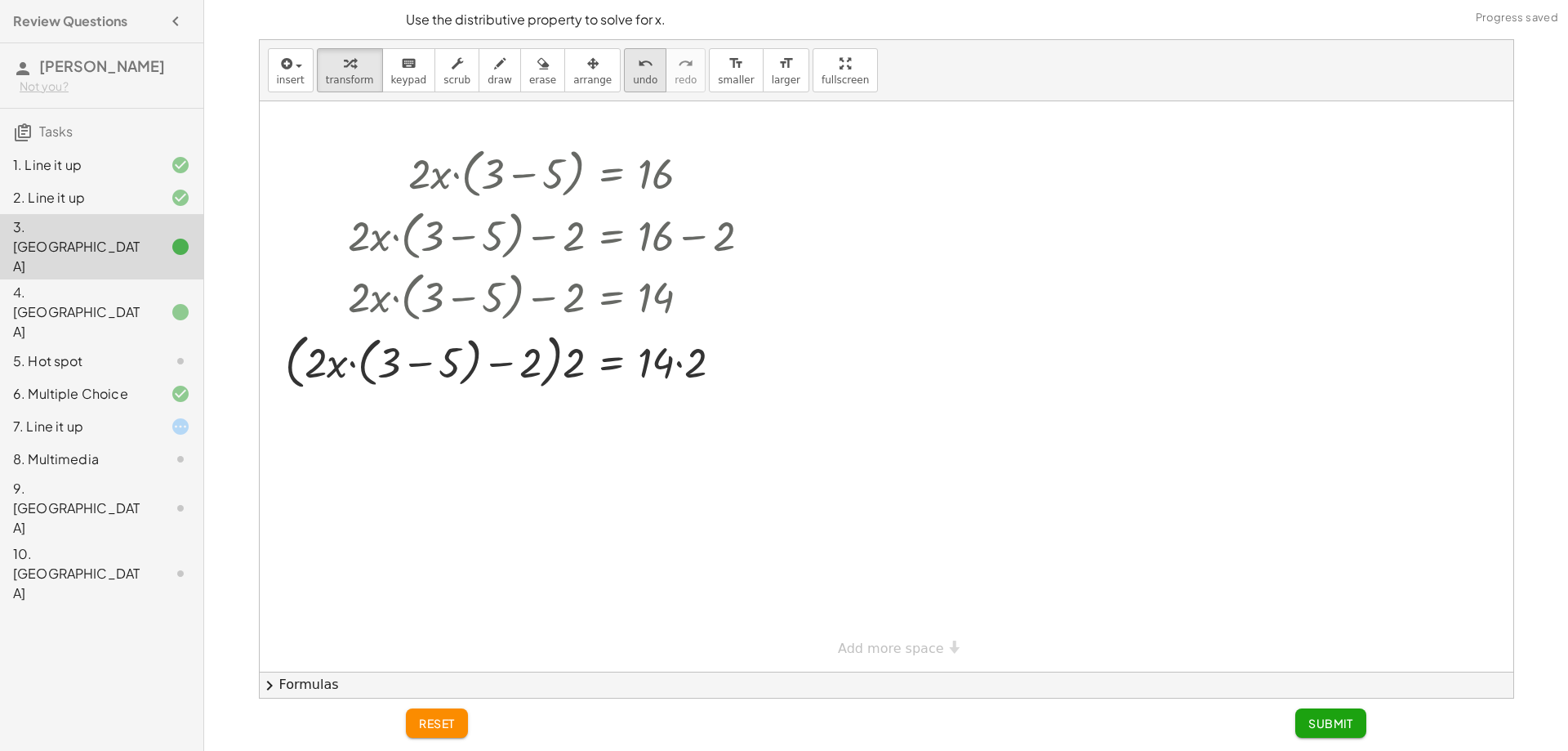
click at [638, 70] on icon "undo" at bounding box center [645, 64] width 15 height 20
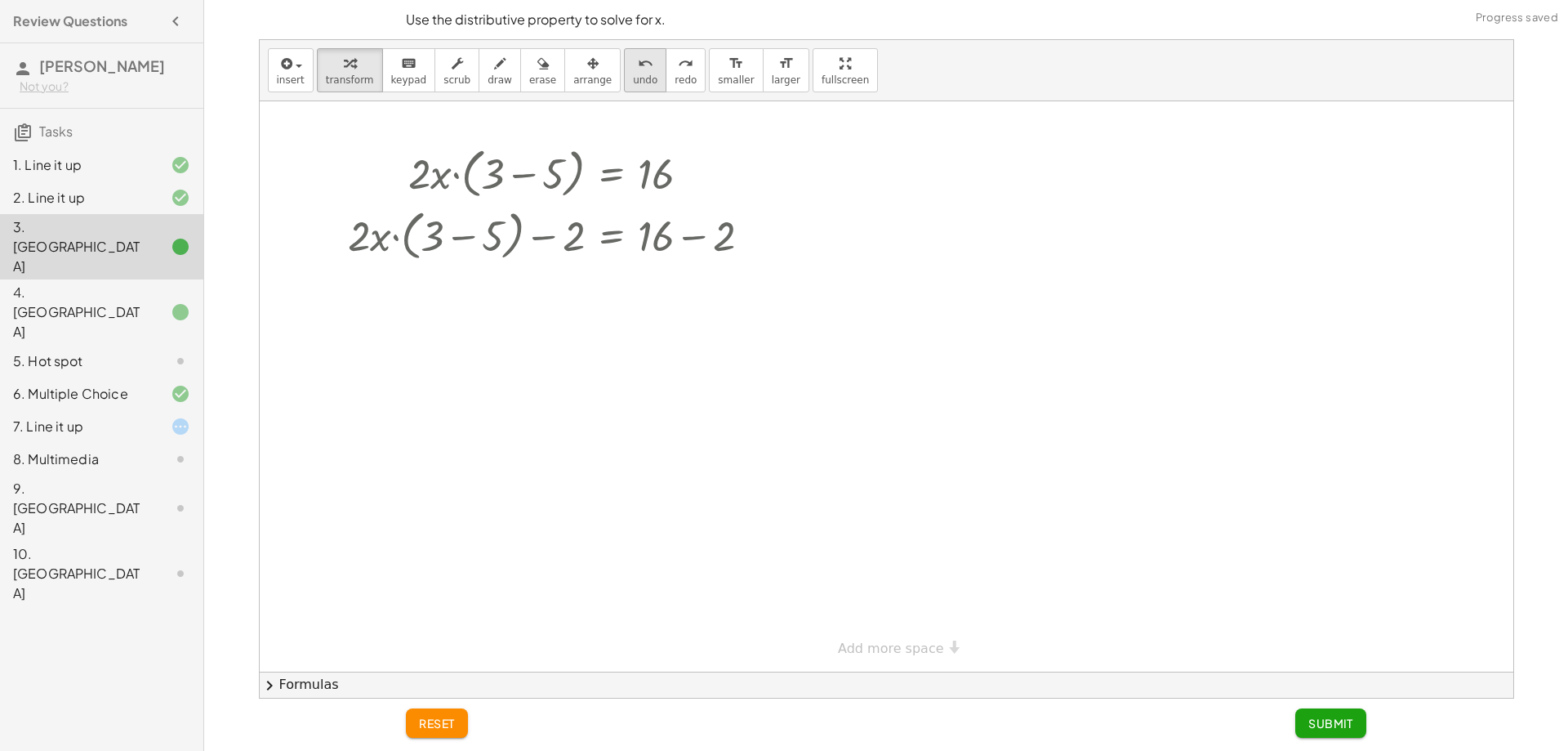
click at [638, 70] on icon "undo" at bounding box center [645, 64] width 15 height 20
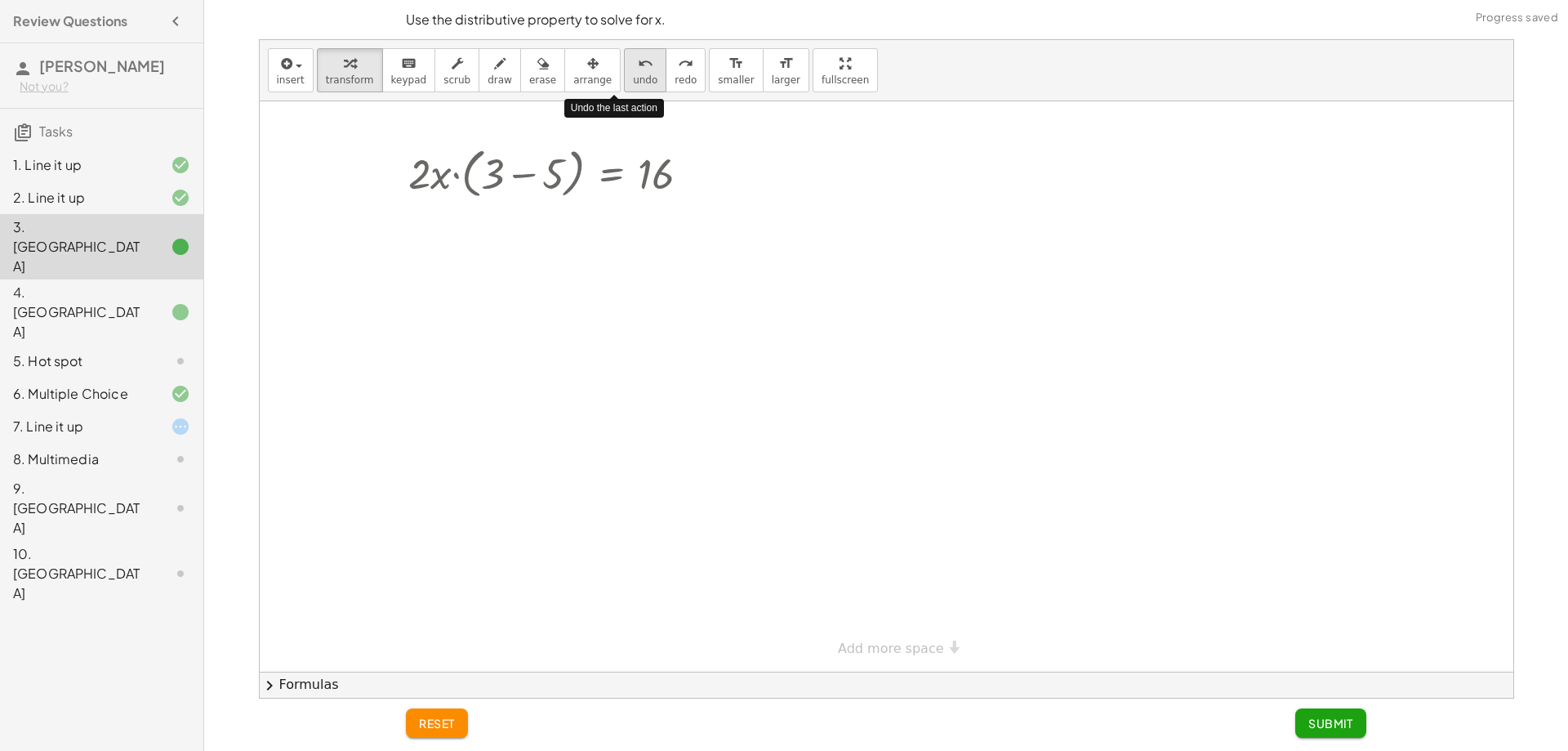
click at [638, 70] on icon "undo" at bounding box center [645, 64] width 15 height 20
click at [612, 214] on icon at bounding box center [612, 218] width 15 height 14
click at [674, 225] on icon at bounding box center [677, 218] width 15 height 15
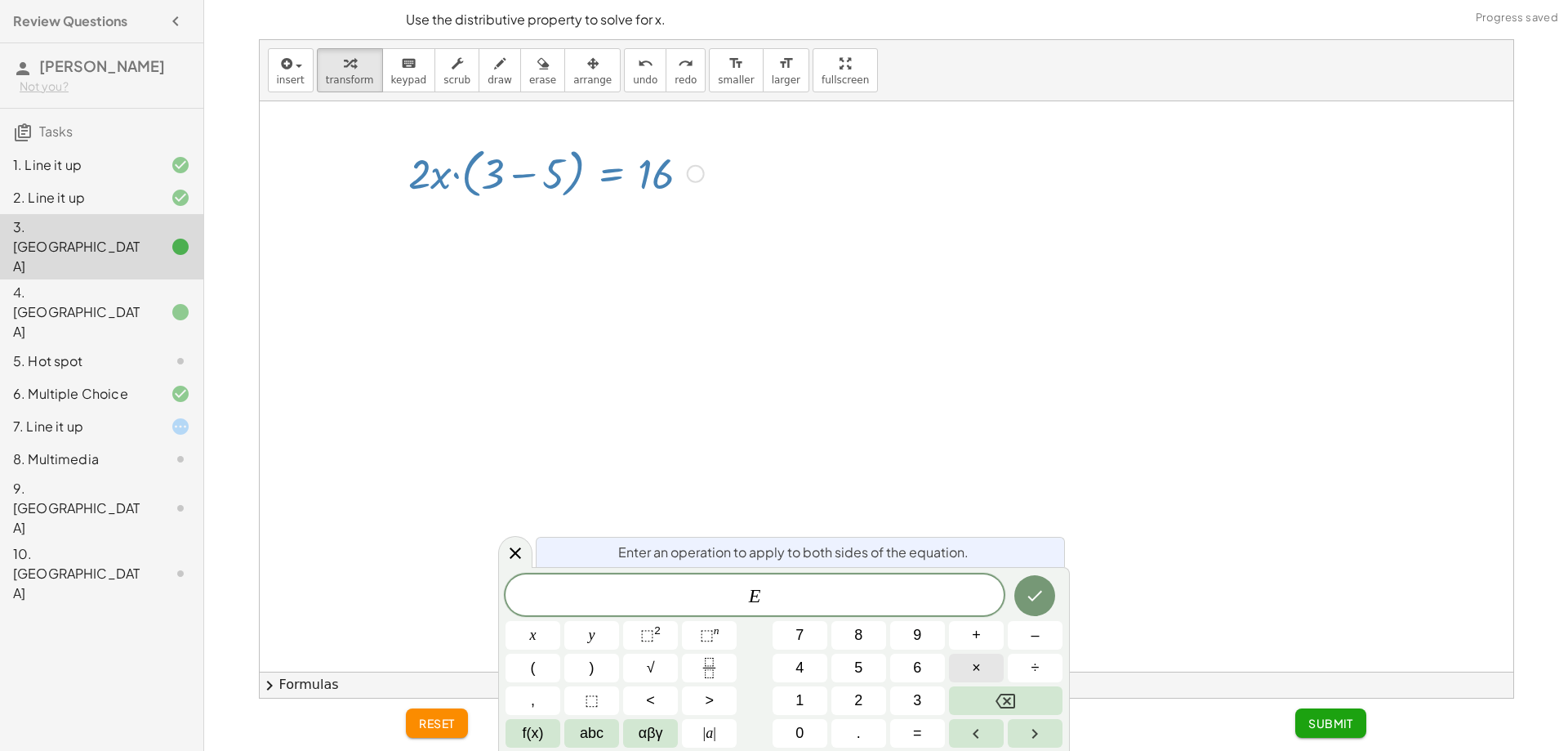
click at [963, 662] on button "×" at bounding box center [976, 667] width 55 height 28
click at [878, 690] on button "2" at bounding box center [859, 700] width 55 height 28
click at [1034, 596] on icon "Done" at bounding box center [1035, 596] width 20 height 20
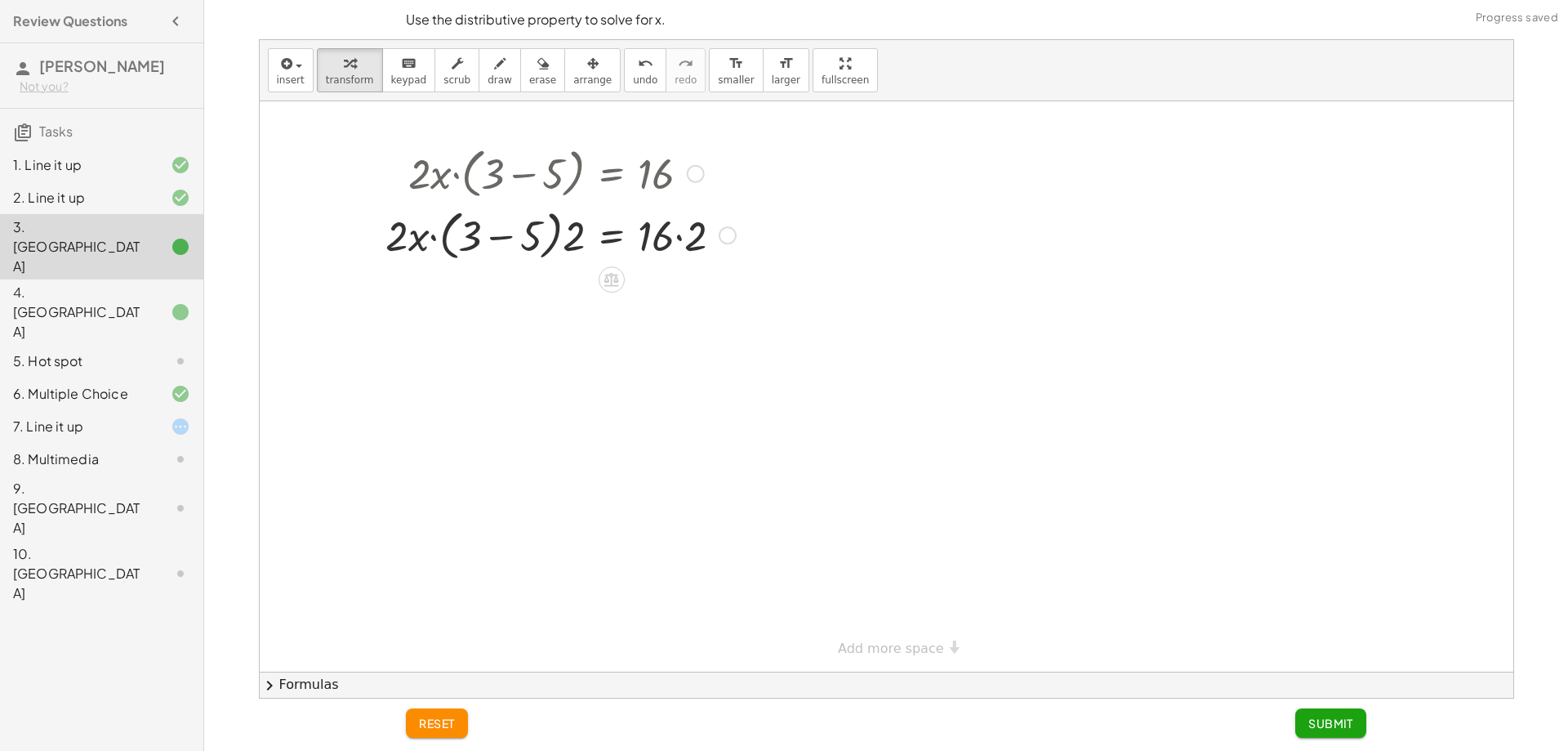
click at [578, 236] on div at bounding box center [556, 235] width 433 height 62
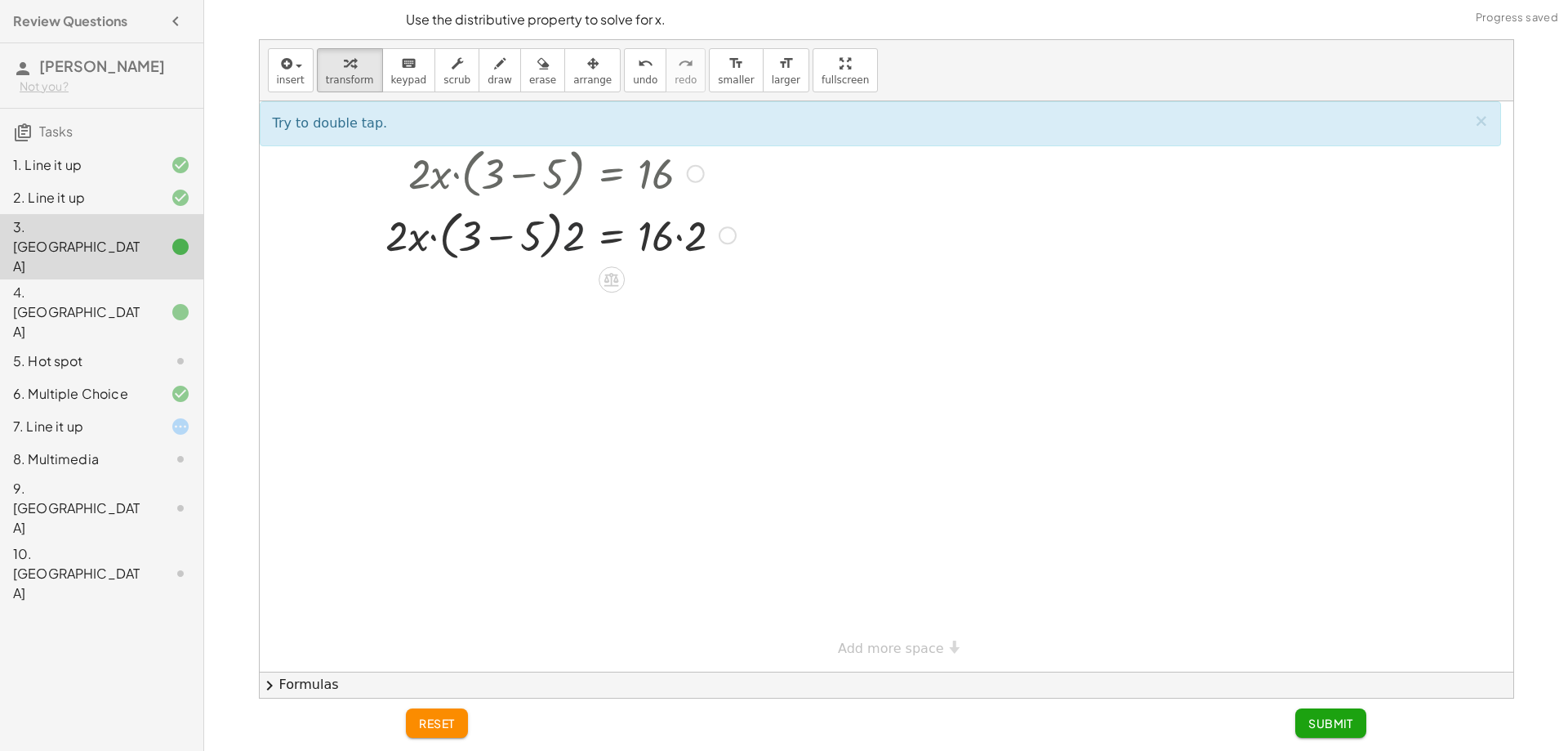
click at [568, 237] on div at bounding box center [556, 235] width 433 height 62
click at [548, 235] on div at bounding box center [556, 235] width 433 height 62
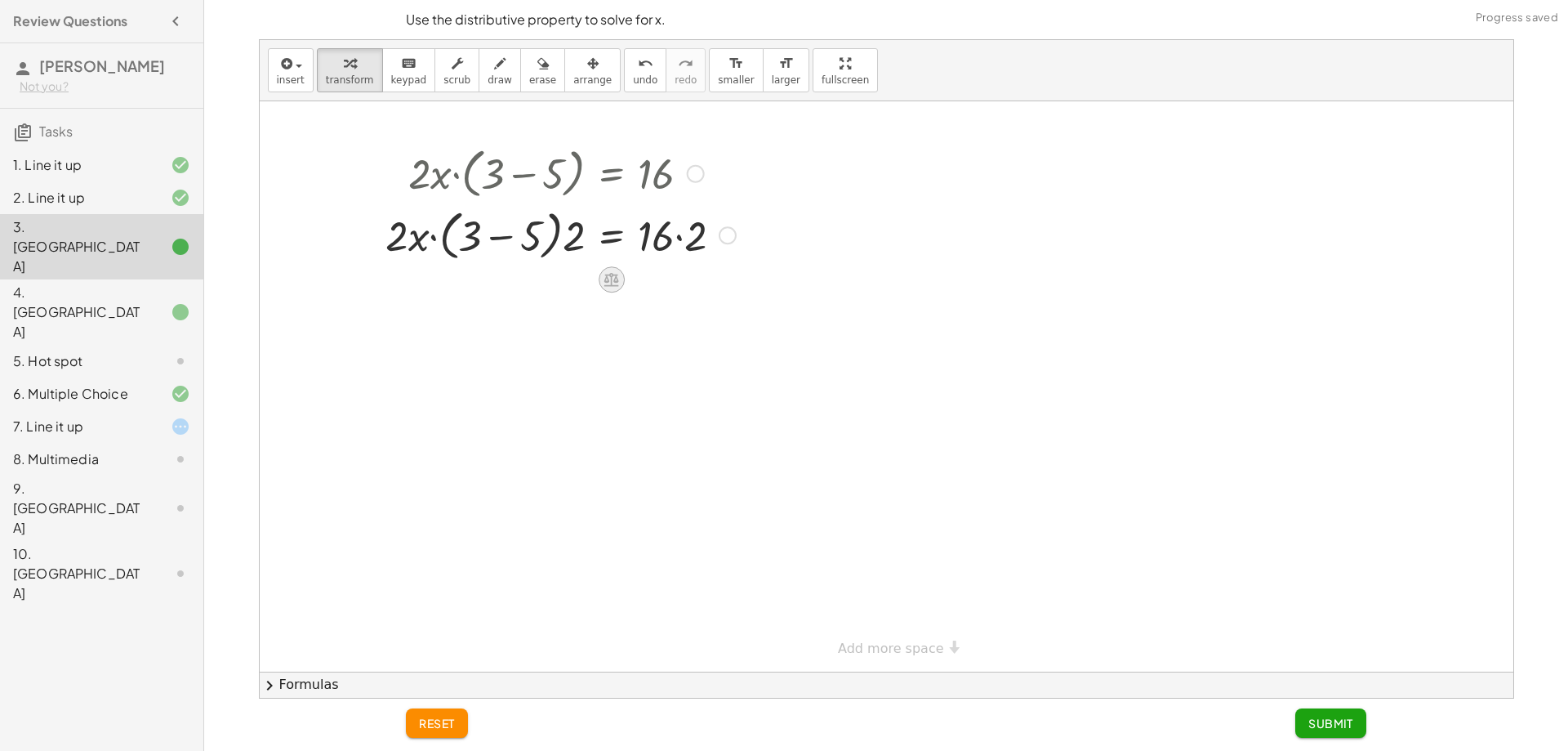
click at [616, 286] on icon at bounding box center [611, 279] width 17 height 17
click at [662, 234] on div at bounding box center [556, 235] width 433 height 62
click at [637, 239] on div at bounding box center [556, 235] width 433 height 62
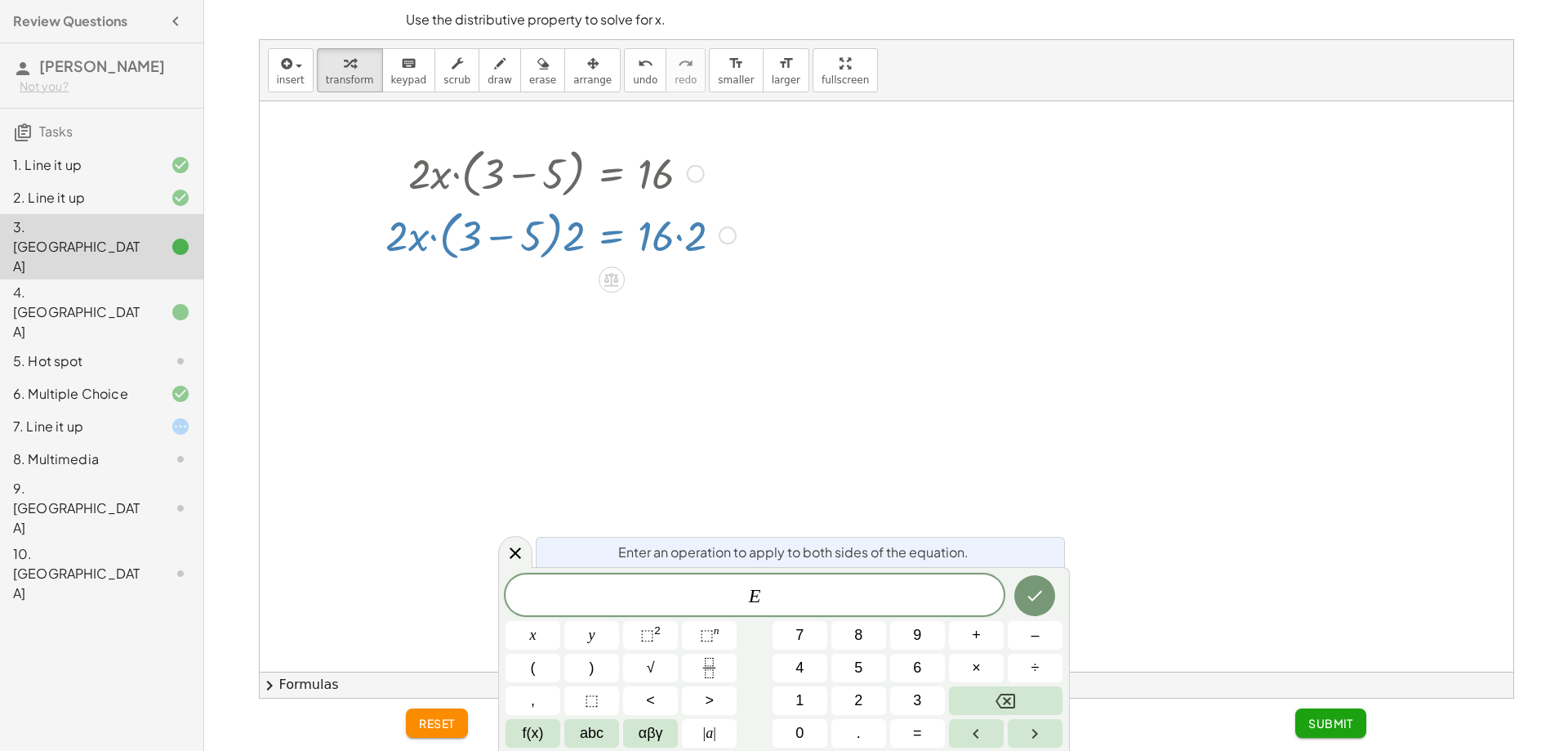
click at [667, 245] on div at bounding box center [556, 235] width 433 height 62
click at [1038, 665] on button "÷" at bounding box center [1035, 667] width 55 height 28
click at [1039, 705] on button "Backspace" at bounding box center [1005, 700] width 114 height 28
click at [1026, 640] on button "–" at bounding box center [1035, 635] width 55 height 28
click at [878, 702] on button "2" at bounding box center [859, 700] width 55 height 28
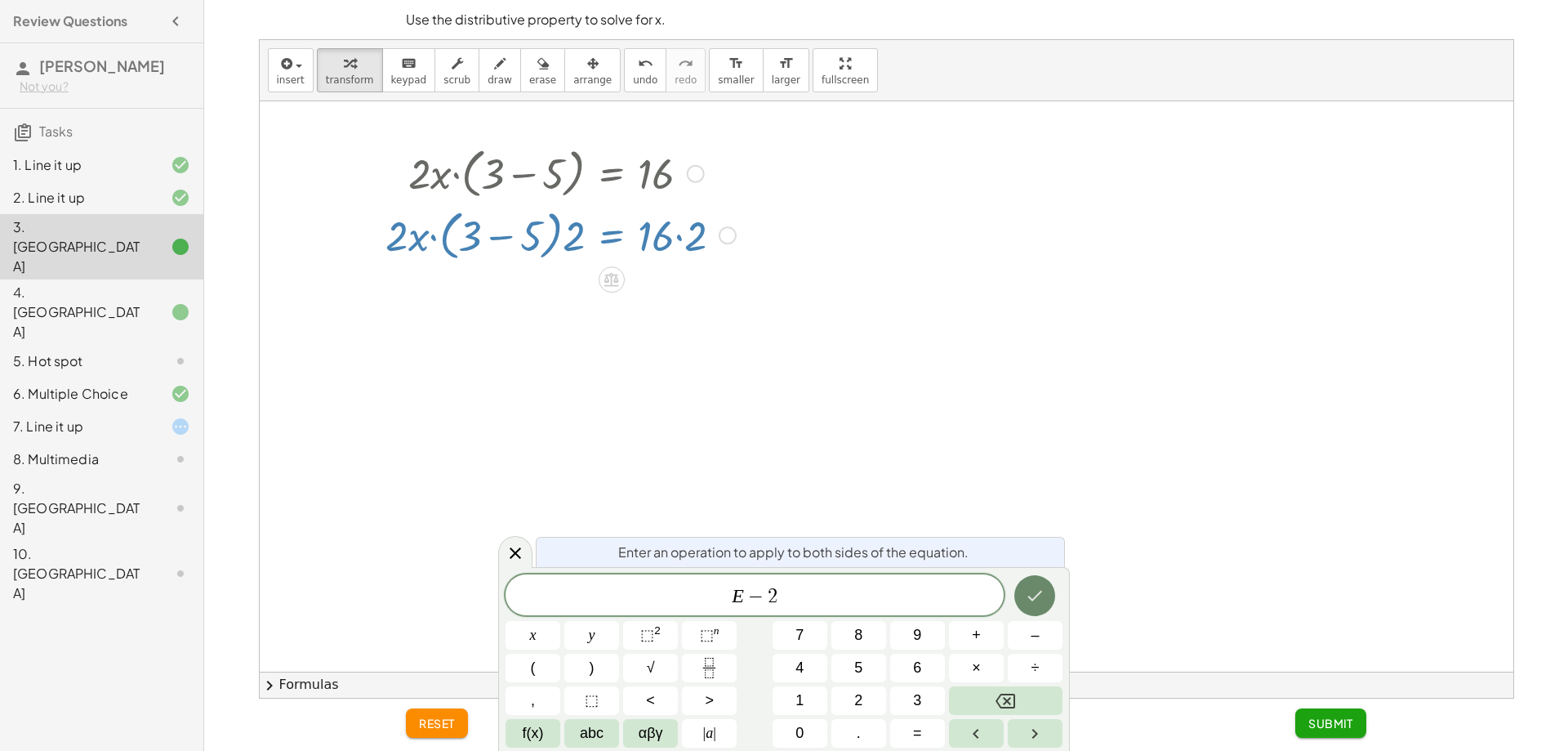
click at [1035, 608] on button "Done" at bounding box center [1034, 596] width 41 height 41
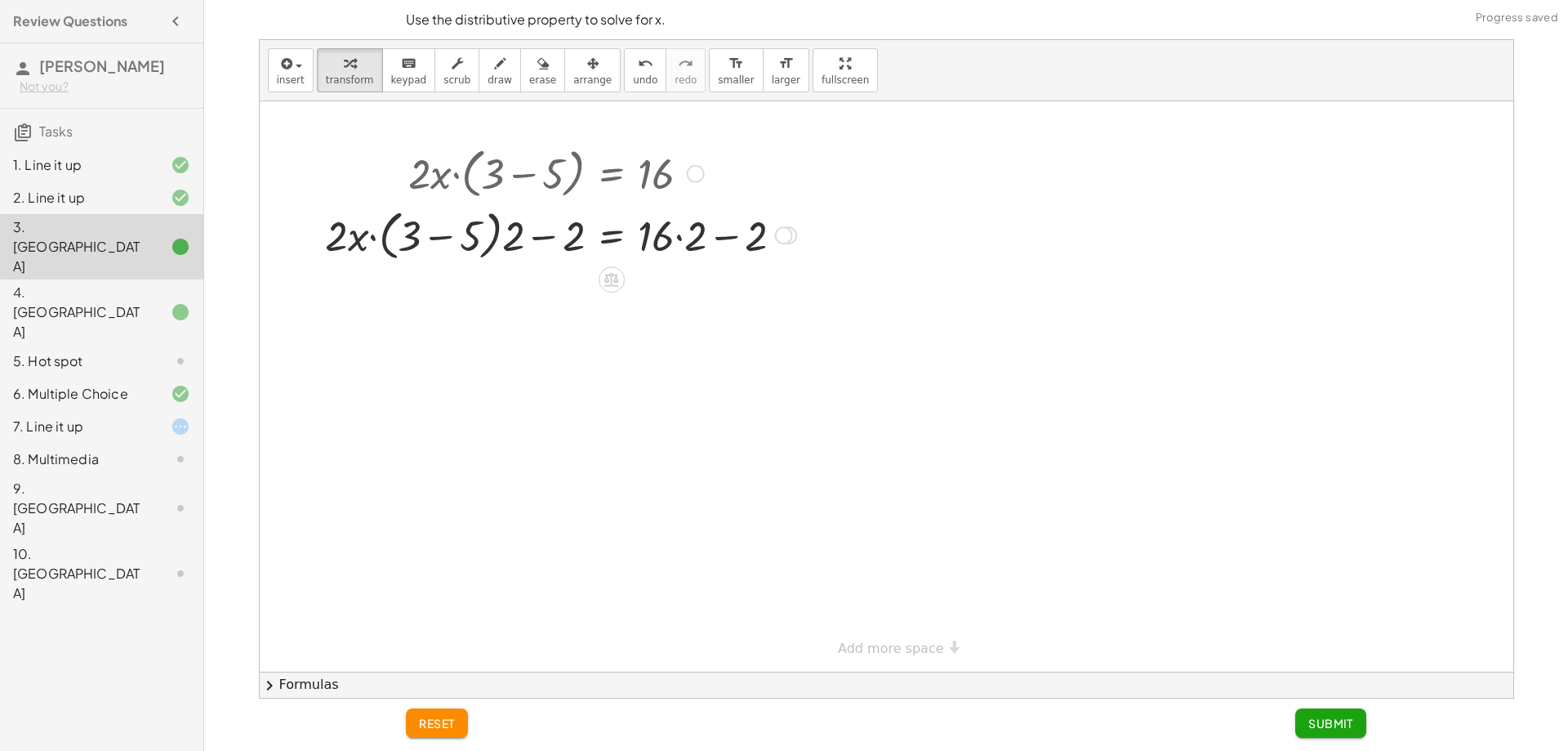
click at [511, 234] on div at bounding box center [556, 235] width 433 height 62
click at [544, 236] on div at bounding box center [556, 235] width 433 height 62
click at [710, 240] on div at bounding box center [556, 235] width 433 height 62
click at [729, 235] on div at bounding box center [556, 235] width 433 height 62
click at [633, 84] on span "undo" at bounding box center [644, 80] width 25 height 12
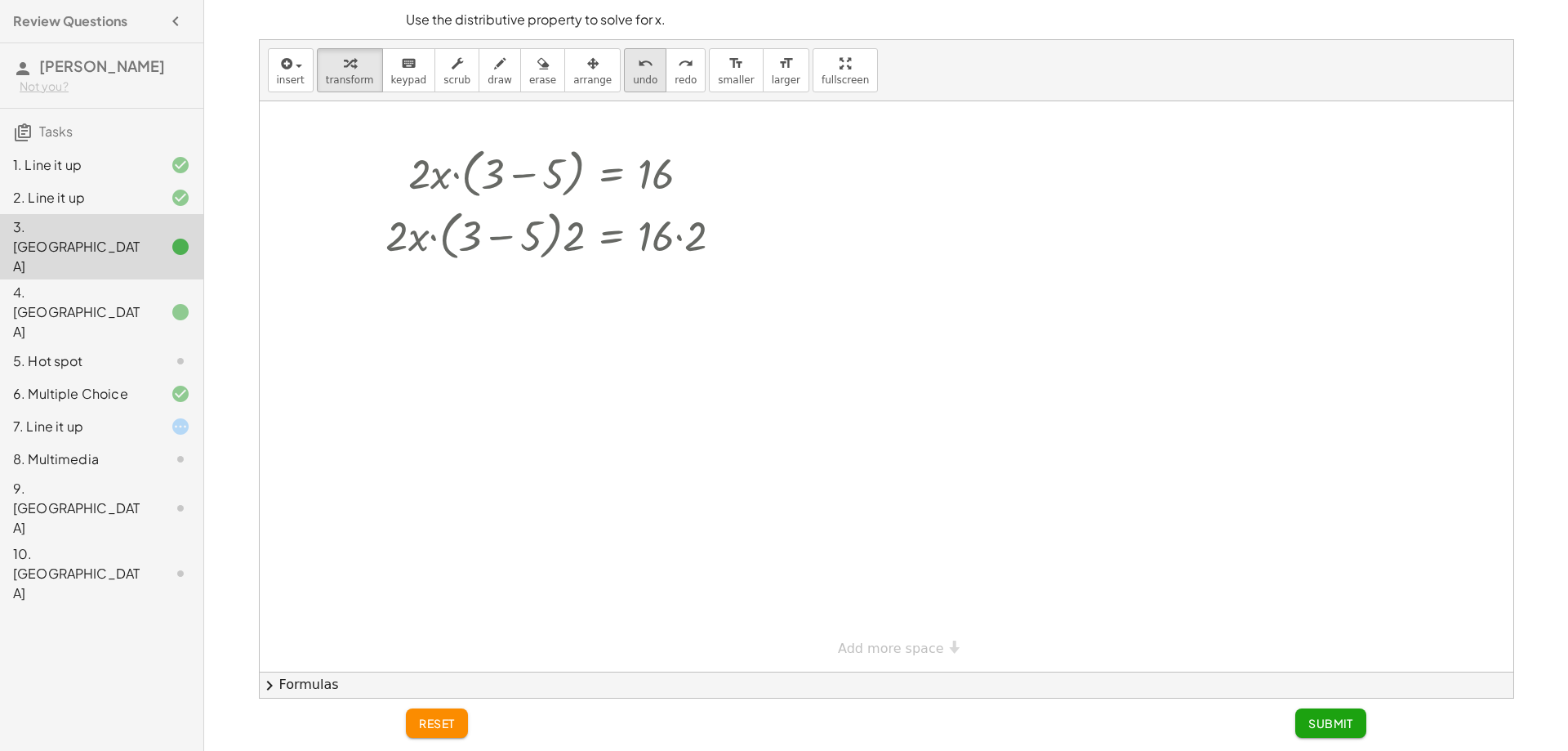
click at [633, 84] on span "undo" at bounding box center [644, 80] width 25 height 12
